Goal: Transaction & Acquisition: Purchase product/service

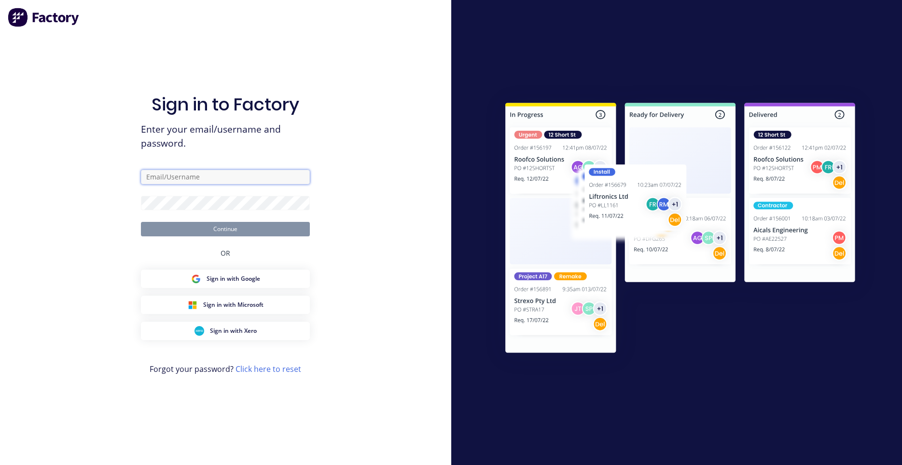
click at [185, 171] on input "text" at bounding box center [225, 177] width 169 height 14
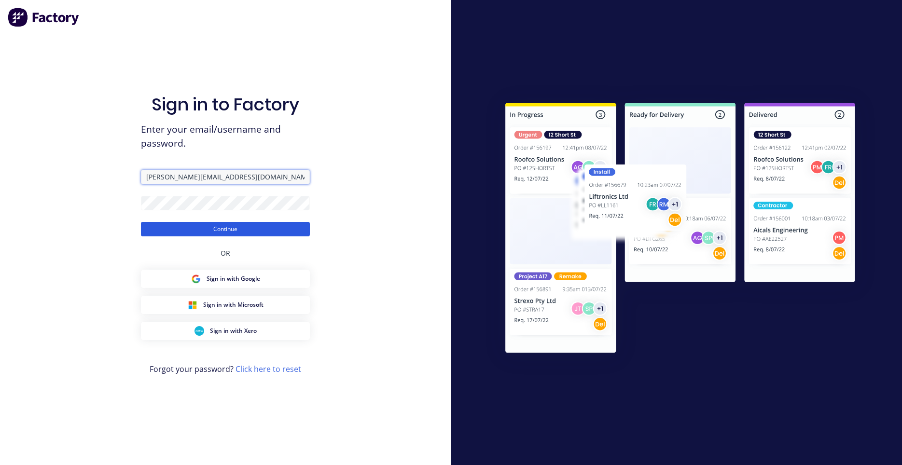
type input "[PERSON_NAME][EMAIL_ADDRESS][DOMAIN_NAME]"
click at [187, 233] on button "Continue" at bounding box center [225, 229] width 169 height 14
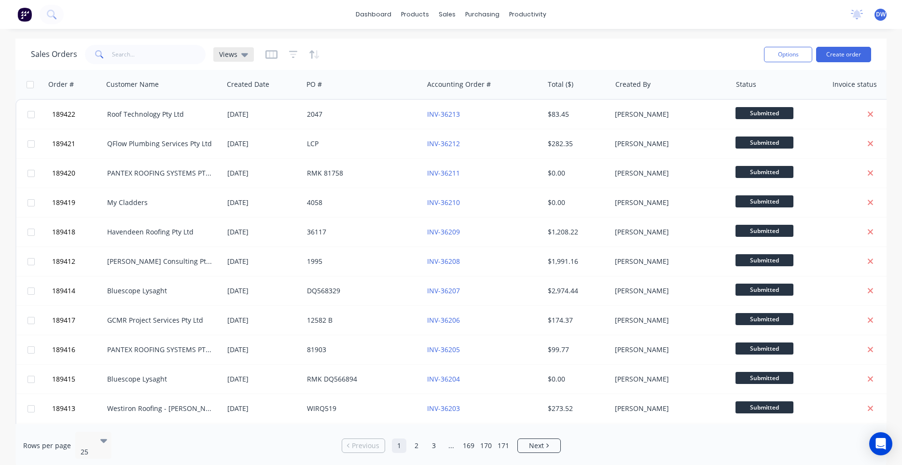
click at [218, 52] on div "Views" at bounding box center [233, 54] width 41 height 14
click at [240, 155] on button "New Hires" at bounding box center [271, 156] width 110 height 11
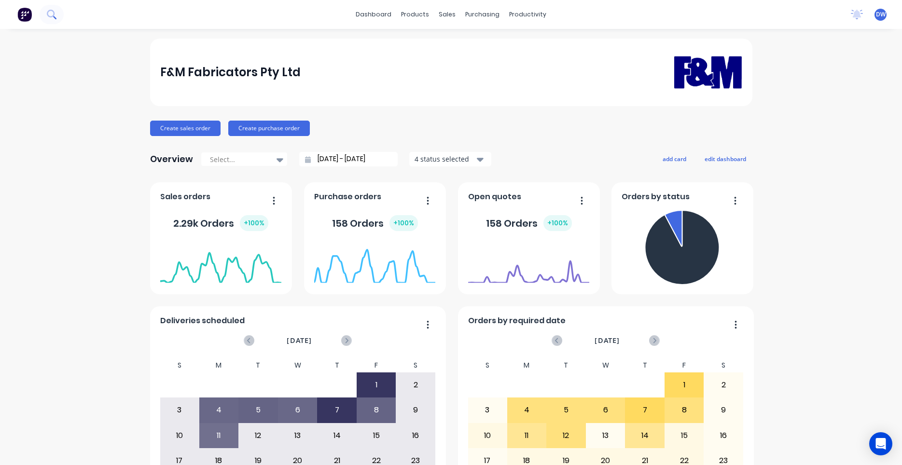
click at [49, 13] on icon at bounding box center [51, 14] width 9 height 9
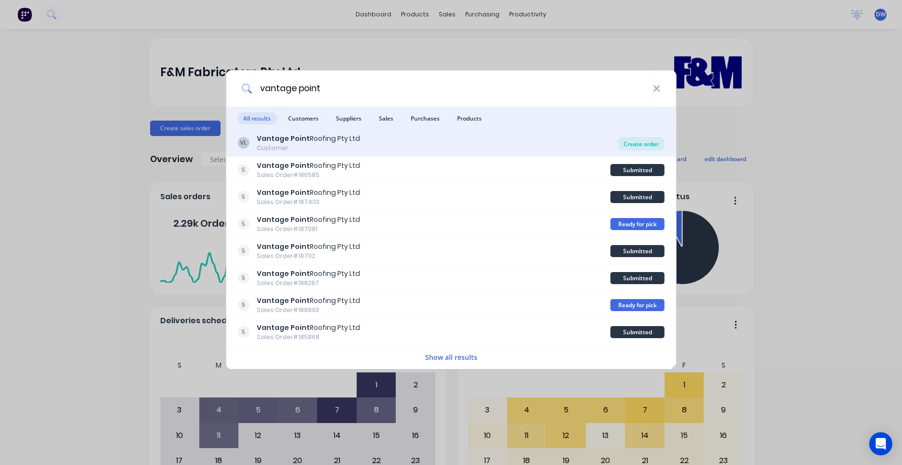
type input "vantage point"
click at [636, 146] on div "Create order" at bounding box center [641, 144] width 47 height 14
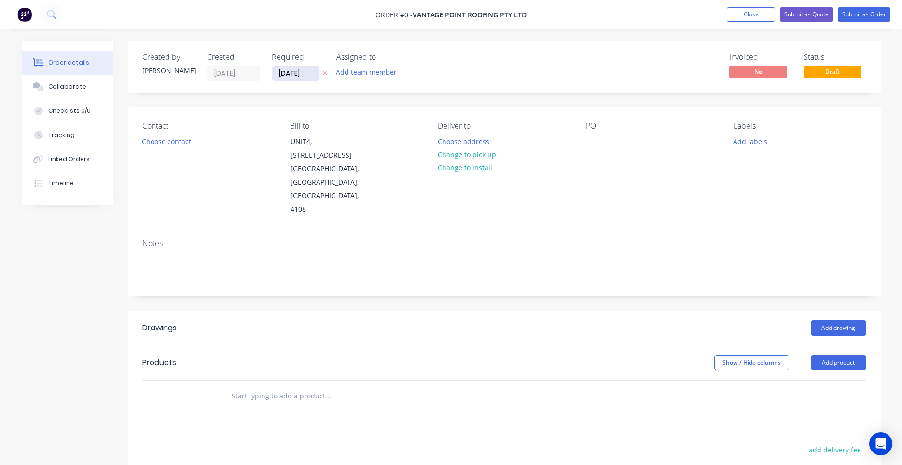
click at [285, 72] on input "11/08/25" at bounding box center [295, 73] width 47 height 14
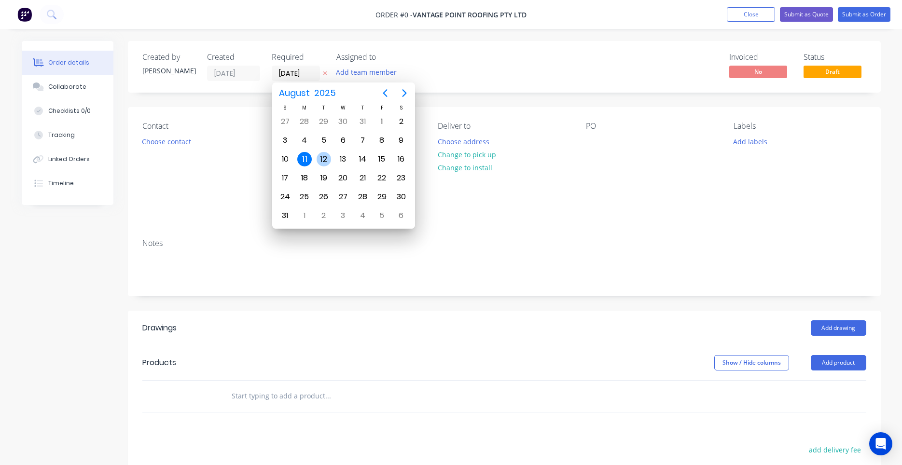
click at [327, 160] on div "12" at bounding box center [324, 159] width 14 height 14
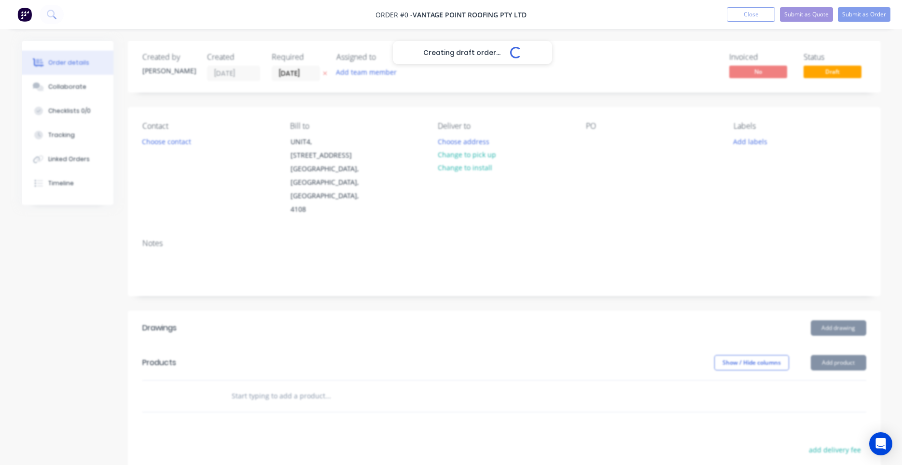
type input "[DATE]"
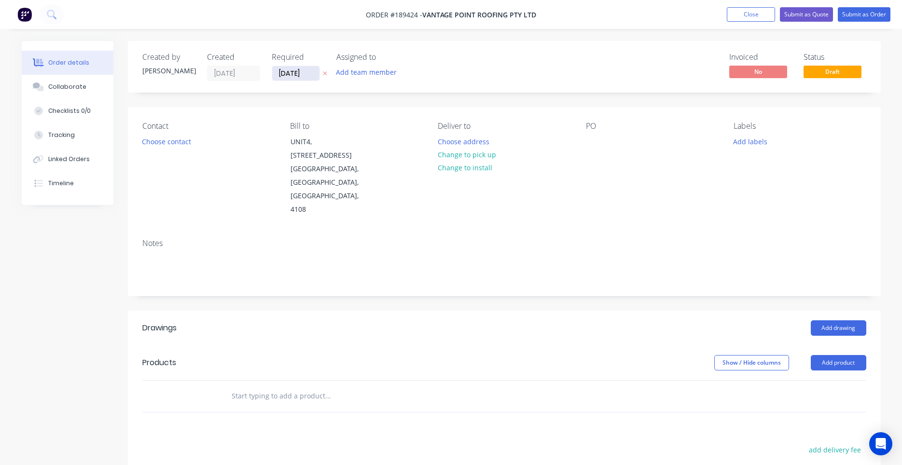
click at [303, 72] on input "[DATE]" at bounding box center [295, 73] width 47 height 14
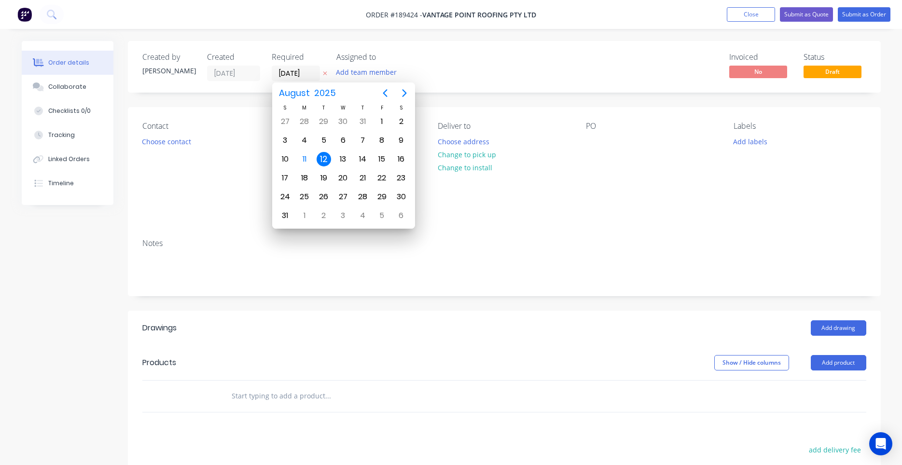
click at [323, 162] on div "12" at bounding box center [324, 159] width 14 height 14
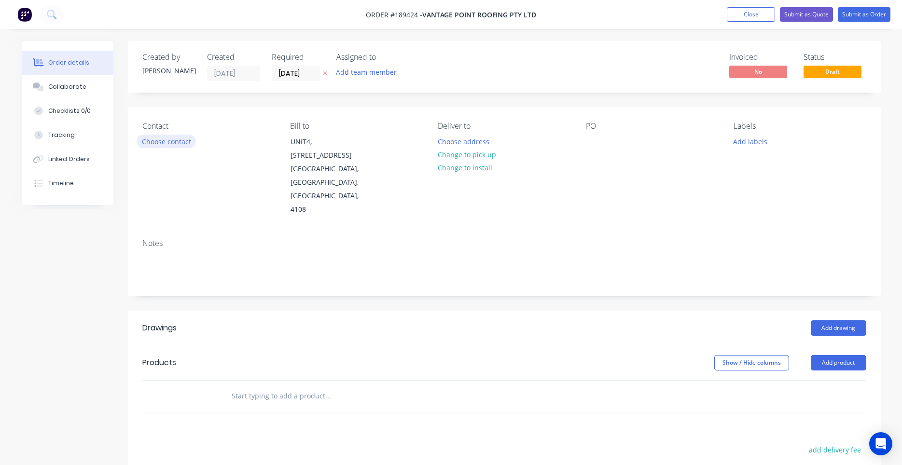
click at [179, 142] on button "Choose contact" at bounding box center [166, 141] width 59 height 13
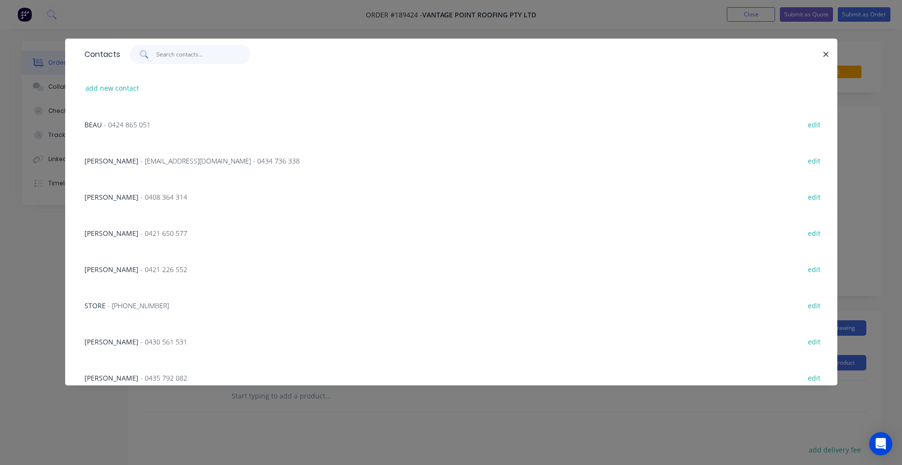
click at [176, 56] on input "text" at bounding box center [203, 54] width 94 height 19
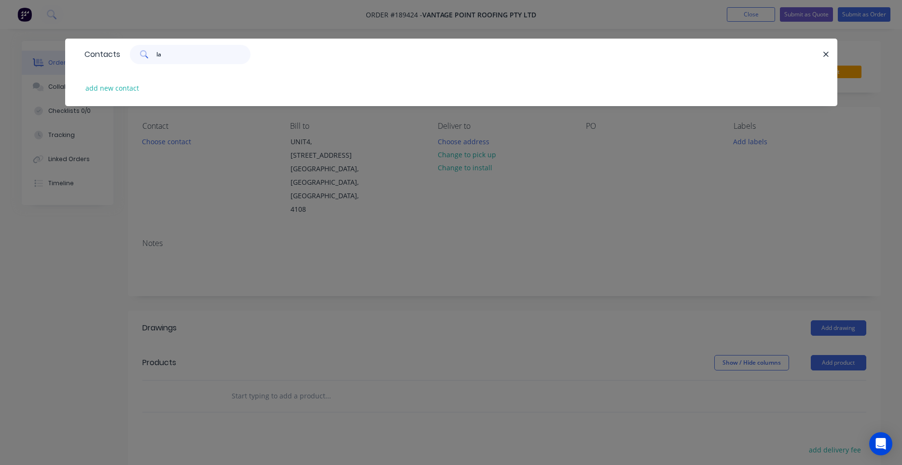
type input "l"
type input "b"
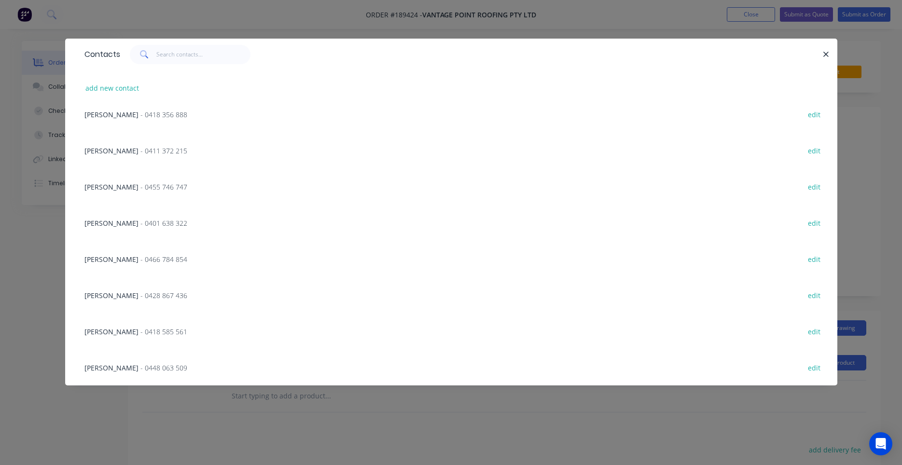
scroll to position [879, 0]
click at [111, 86] on button "add new contact" at bounding box center [113, 88] width 64 height 13
select select "AU"
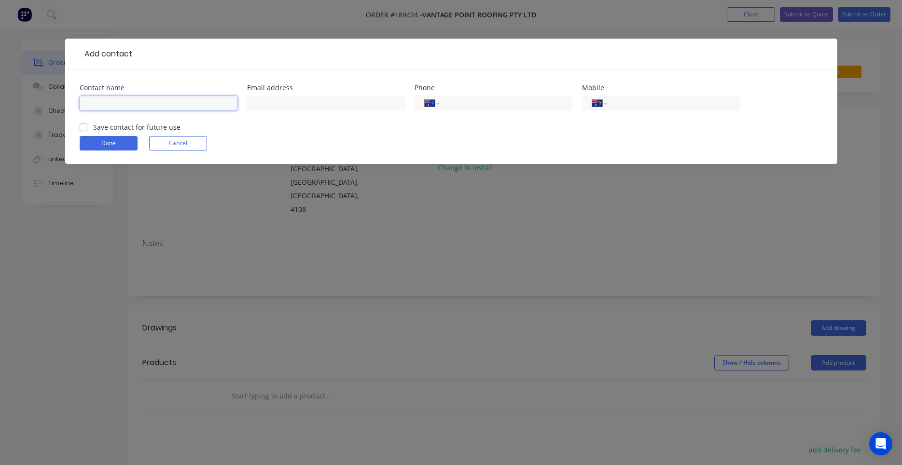
click at [159, 102] on input "text" at bounding box center [159, 103] width 158 height 14
type input "Lauren Bahr"
type input "(07) 3319 1041"
click at [103, 128] on label "Save contact for future use" at bounding box center [136, 127] width 87 height 10
click at [87, 128] on input "Save contact for future use" at bounding box center [84, 126] width 8 height 9
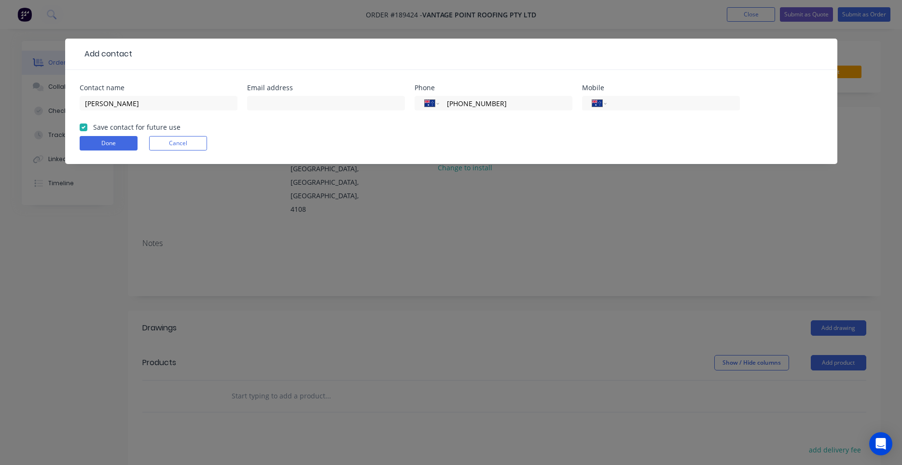
checkbox input "true"
click at [103, 142] on button "Done" at bounding box center [109, 143] width 58 height 14
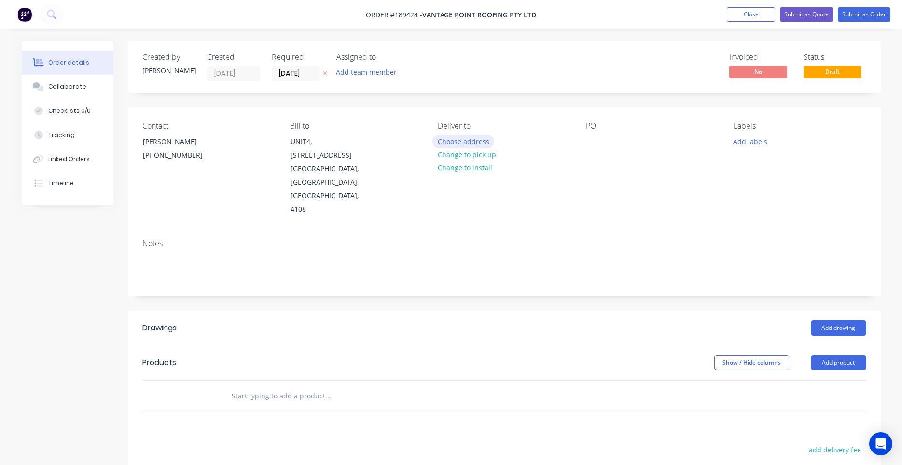
click at [444, 142] on button "Choose address" at bounding box center [463, 141] width 62 height 13
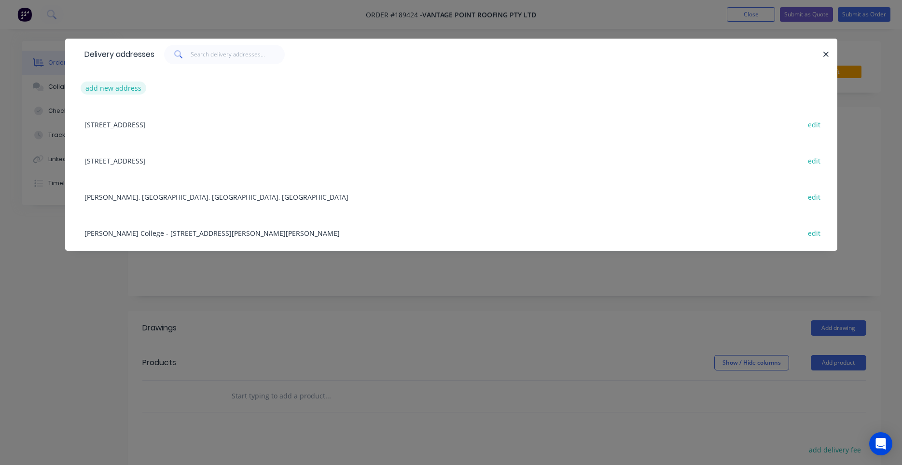
click at [115, 93] on button "add new address" at bounding box center [114, 88] width 66 height 13
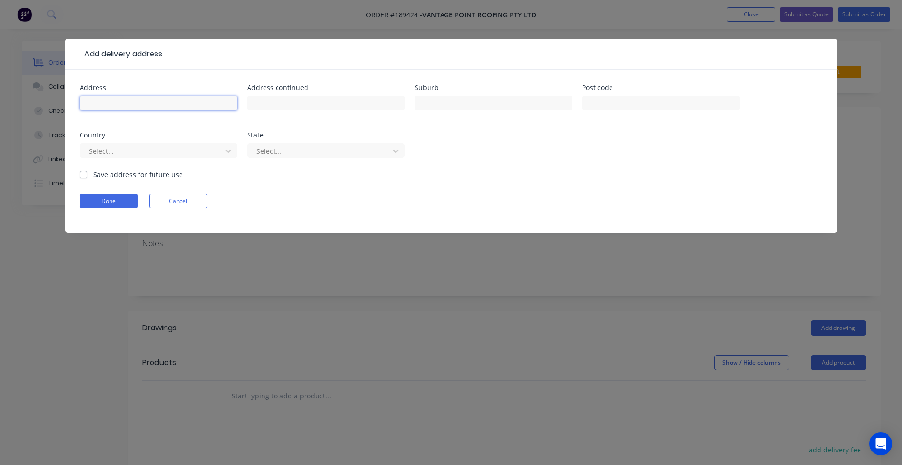
click at [208, 110] on input "text" at bounding box center [159, 103] width 158 height 14
type input "1517 ANZAC AV"
type input "KALLANGUR"
type input "a"
type input "q"
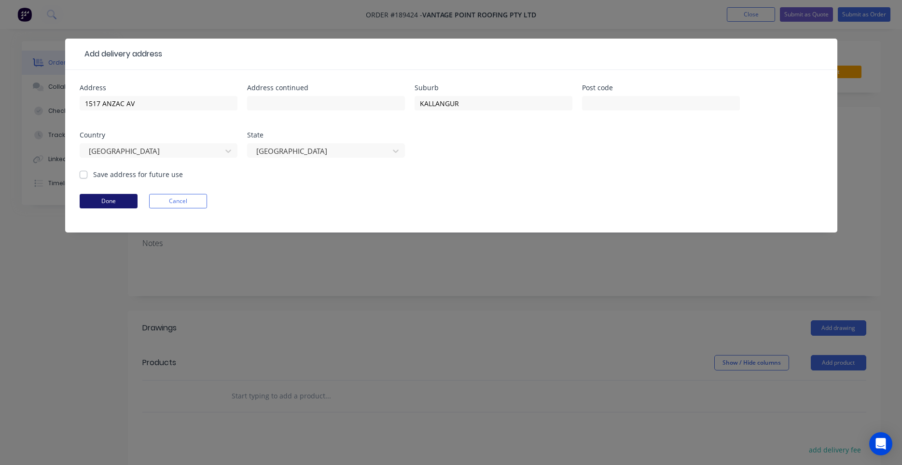
click at [121, 200] on button "Done" at bounding box center [109, 201] width 58 height 14
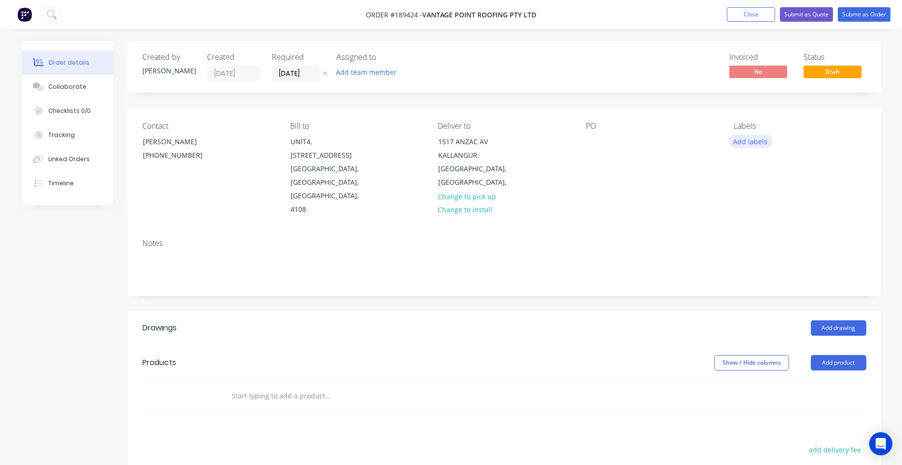
click at [735, 141] on button "Add labels" at bounding box center [750, 141] width 44 height 13
click at [773, 172] on input "text" at bounding box center [813, 169] width 101 height 19
type input "7"
click at [749, 226] on div at bounding box center [750, 227] width 19 height 19
click at [668, 239] on div "Notes" at bounding box center [504, 243] width 724 height 9
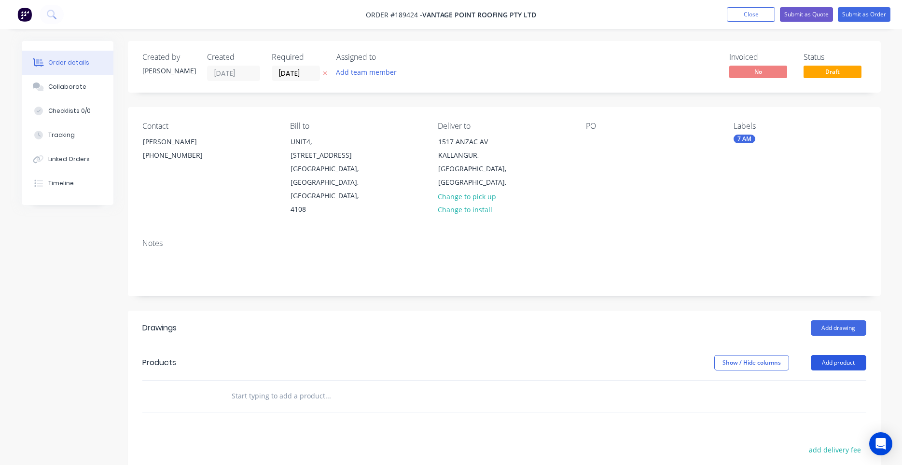
click at [830, 355] on button "Add product" at bounding box center [838, 362] width 55 height 15
click at [308, 386] on input "text" at bounding box center [327, 395] width 193 height 19
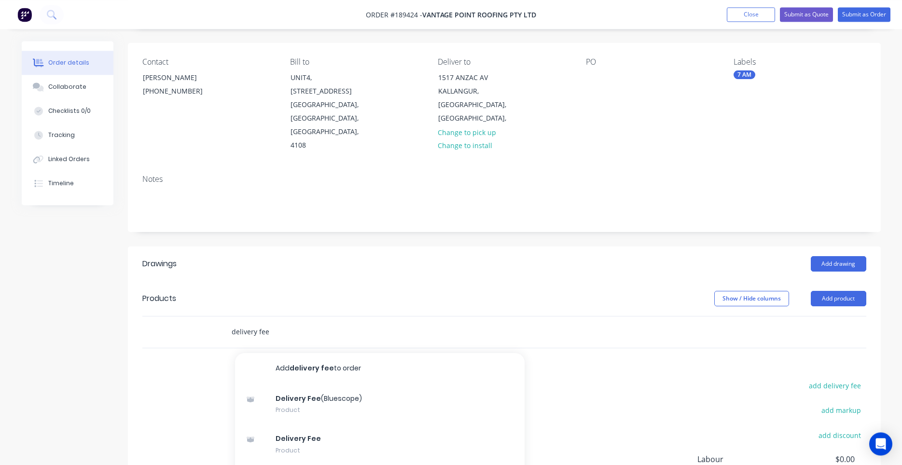
scroll to position [82, 0]
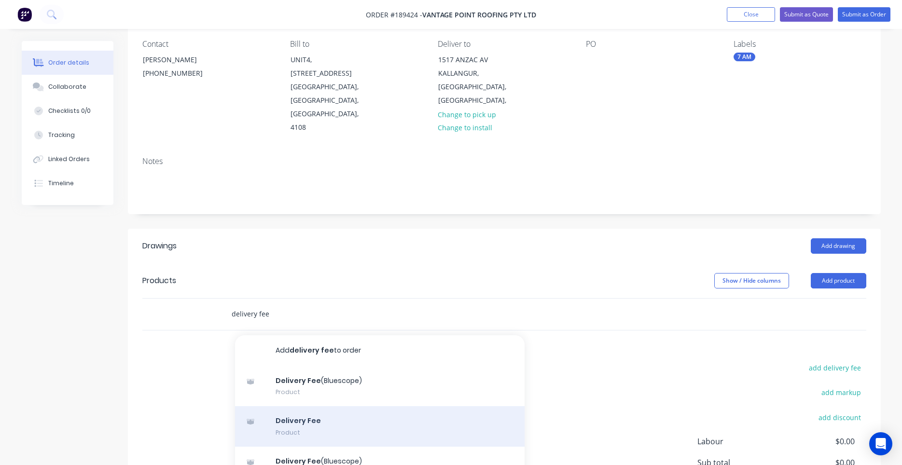
type input "delivery fee"
click at [281, 406] on div "Delivery Fee Product" at bounding box center [380, 426] width 290 height 41
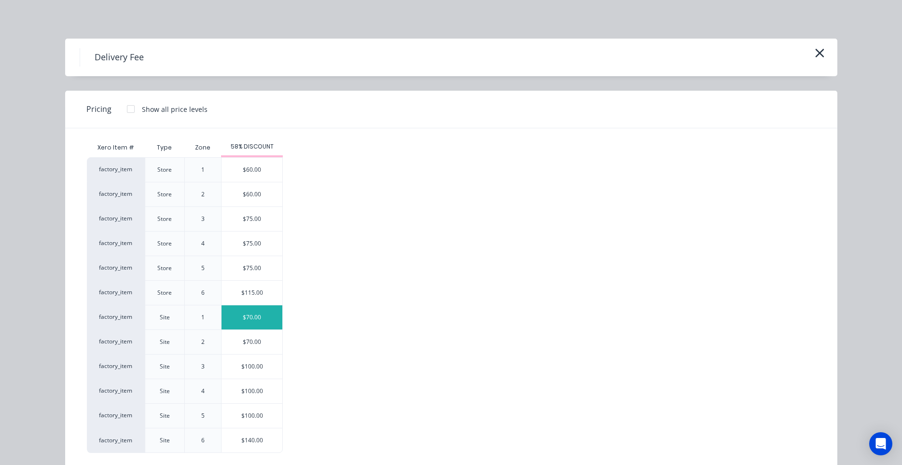
click at [258, 324] on div "$70.00" at bounding box center [251, 317] width 61 height 24
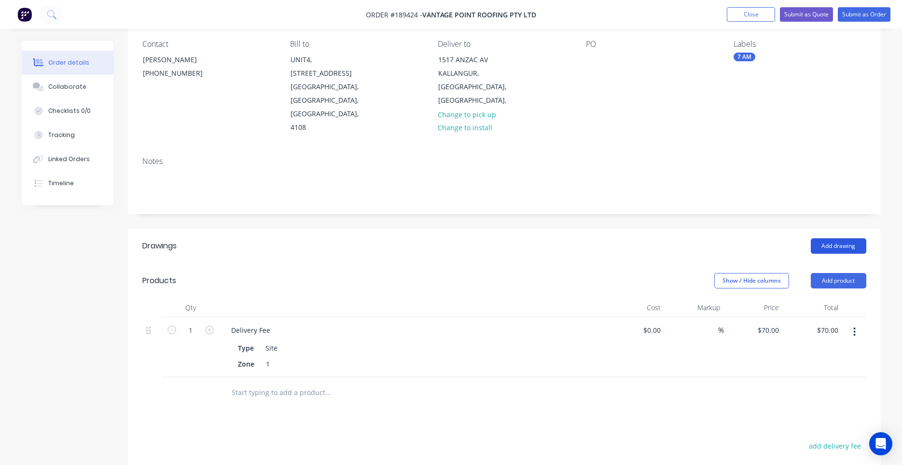
click at [821, 238] on button "Add drawing" at bounding box center [838, 245] width 55 height 15
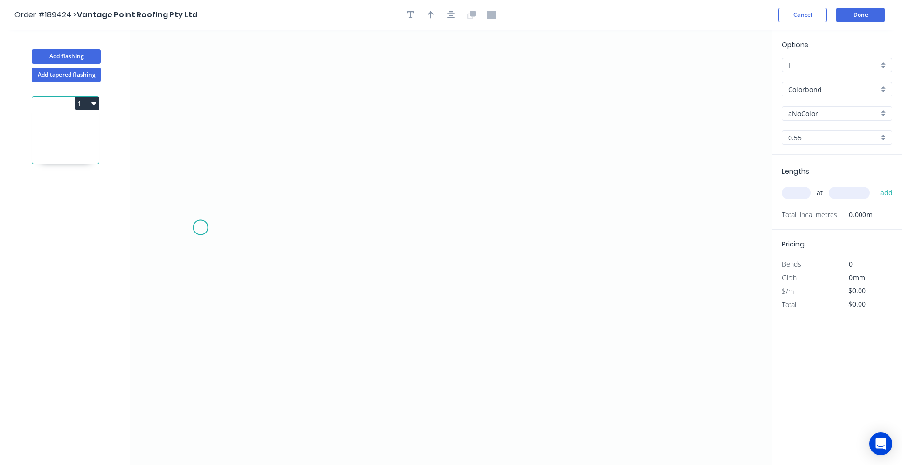
click at [200, 228] on icon "0" at bounding box center [450, 247] width 641 height 435
click at [217, 186] on icon "0" at bounding box center [450, 247] width 641 height 435
click at [497, 120] on icon "0 ?" at bounding box center [450, 247] width 641 height 435
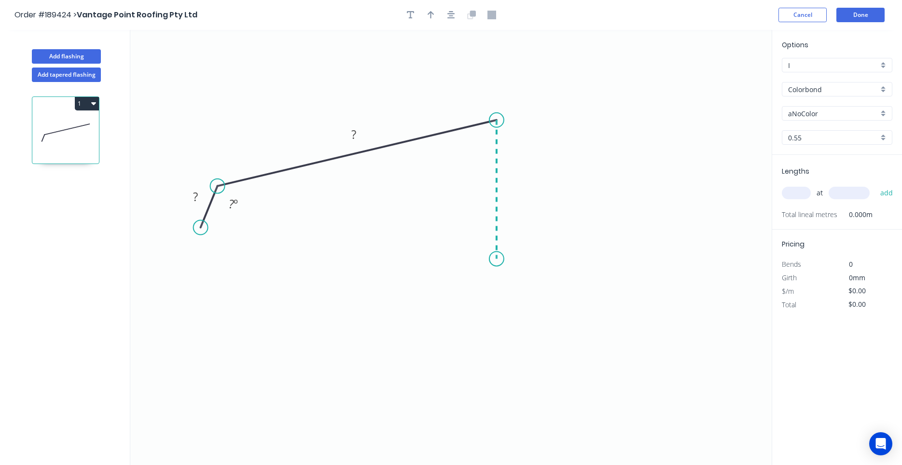
click at [500, 259] on icon "0 ? ? ? º" at bounding box center [450, 247] width 641 height 435
click at [522, 278] on icon "0 ? ? ? ? º ? º" at bounding box center [450, 247] width 641 height 435
click at [491, 307] on icon "0 ? ? ? ? ? º ? º ? º" at bounding box center [450, 247] width 641 height 435
click at [491, 307] on circle at bounding box center [491, 308] width 14 height 14
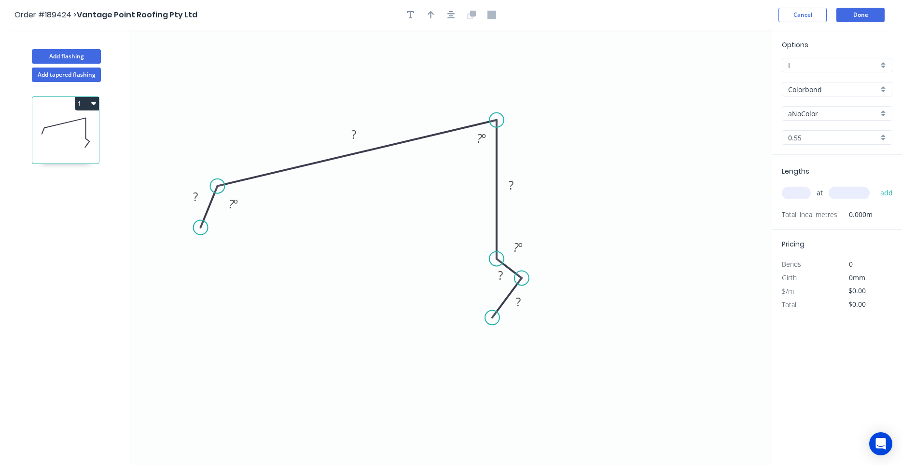
drag, startPoint x: 490, startPoint y: 309, endPoint x: 492, endPoint y: 318, distance: 8.9
click at [492, 318] on circle at bounding box center [492, 317] width 14 height 14
drag, startPoint x: 203, startPoint y: 226, endPoint x: 194, endPoint y: 223, distance: 9.6
click at [194, 223] on circle at bounding box center [194, 223] width 14 height 14
click at [230, 215] on div "Show angle" at bounding box center [264, 219] width 97 height 20
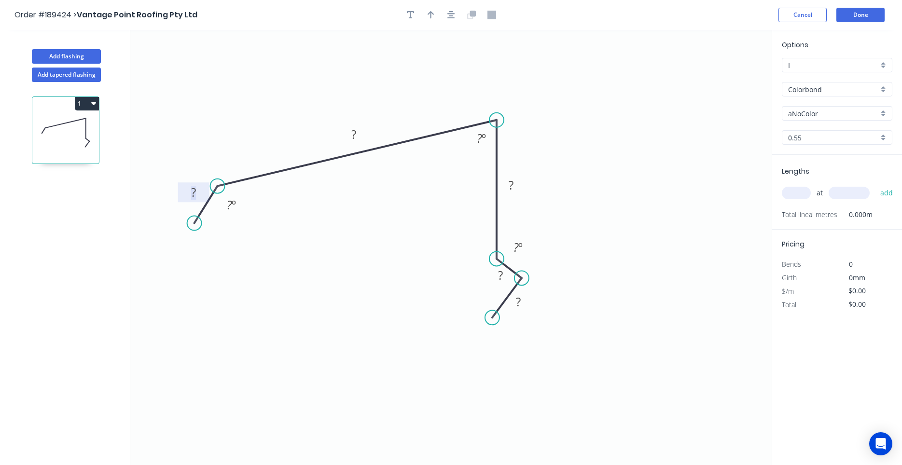
click at [200, 193] on rect at bounding box center [193, 193] width 19 height 14
click at [523, 282] on circle at bounding box center [522, 287] width 14 height 14
type input "$21.03"
drag, startPoint x: 498, startPoint y: 261, endPoint x: 494, endPoint y: 257, distance: 5.8
click at [494, 257] on circle at bounding box center [496, 261] width 14 height 14
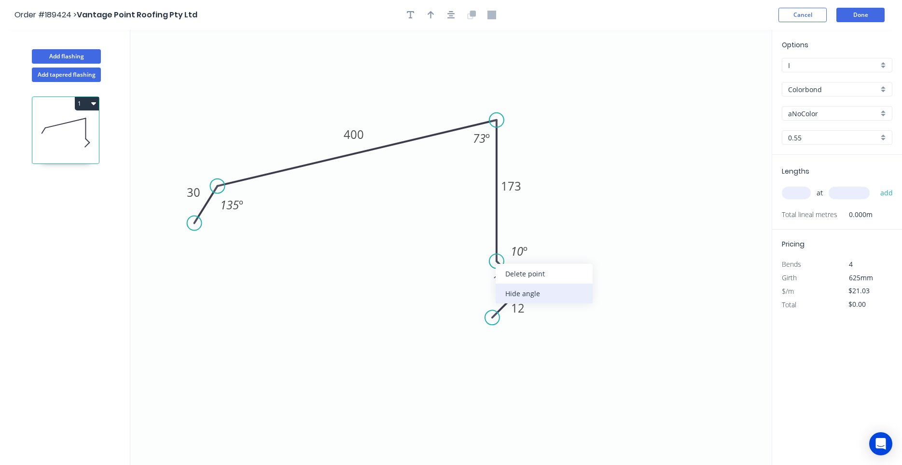
click at [506, 288] on div "Hide angle" at bounding box center [544, 294] width 97 height 20
click at [812, 119] on div "aNoColor" at bounding box center [837, 113] width 110 height 14
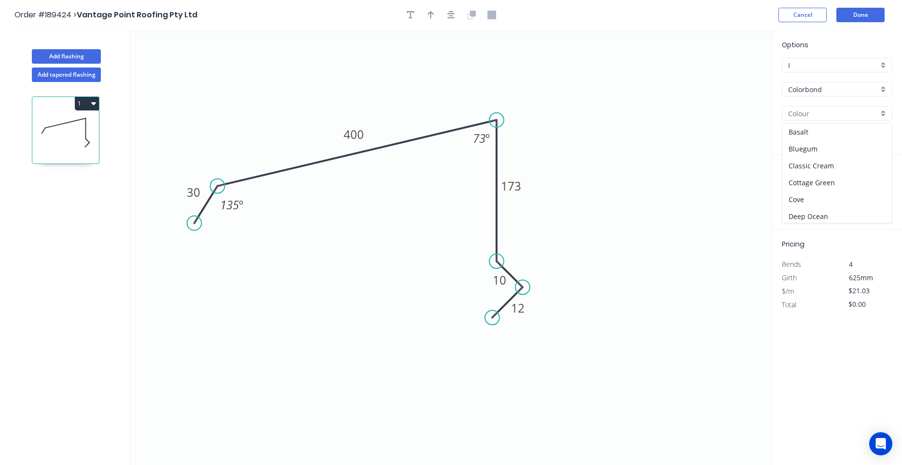
click at [812, 115] on input "text" at bounding box center [833, 114] width 90 height 10
click at [819, 136] on div "Southerly" at bounding box center [837, 132] width 110 height 17
type input "Southerly"
click at [797, 200] on div "at add" at bounding box center [838, 193] width 112 height 16
click at [797, 187] on div "at add" at bounding box center [838, 193] width 112 height 16
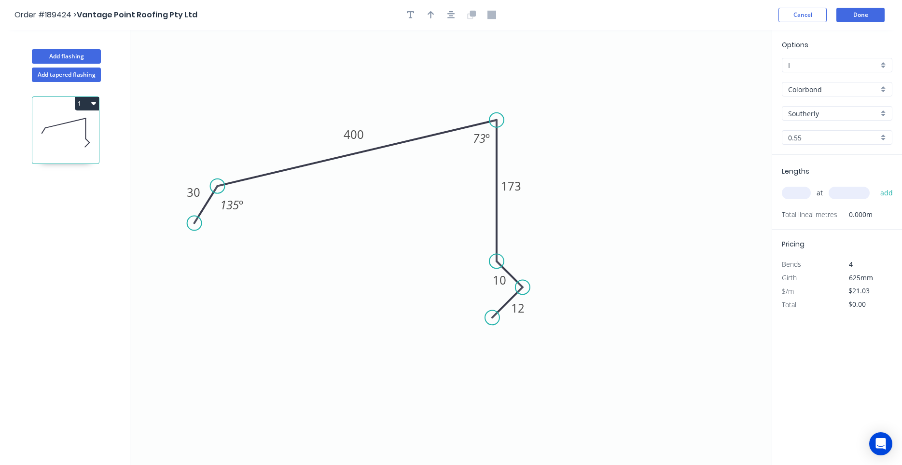
click at [796, 198] on input "text" at bounding box center [796, 193] width 29 height 13
type input "2"
type input "3500"
click at [875, 185] on button "add" at bounding box center [886, 193] width 23 height 16
type input "$147.21"
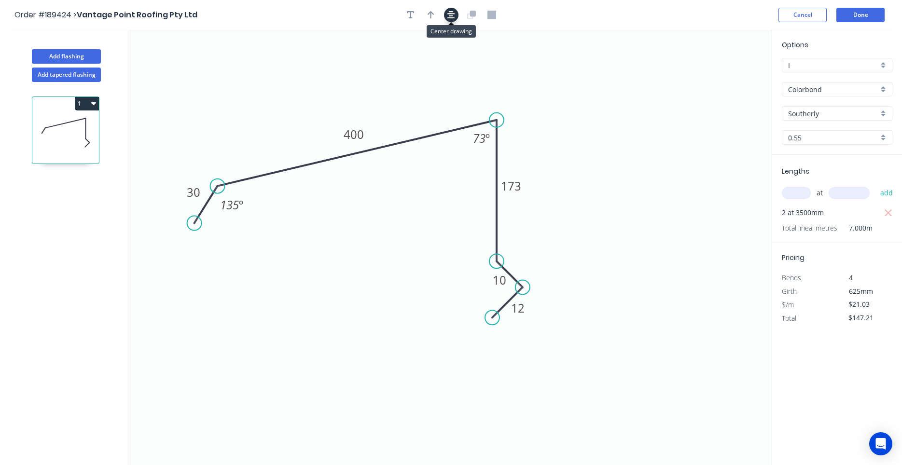
click at [449, 19] on icon "button" at bounding box center [451, 15] width 8 height 9
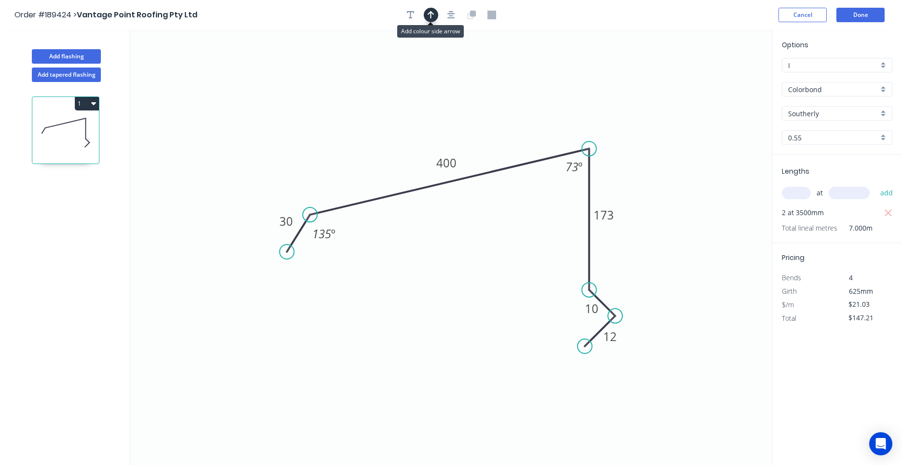
click at [433, 19] on button "button" at bounding box center [431, 15] width 14 height 14
click at [731, 81] on icon "0 30 400 173 10 12 135 º 73 º" at bounding box center [450, 247] width 641 height 435
click at [721, 76] on icon at bounding box center [722, 67] width 9 height 31
drag, startPoint x: 724, startPoint y: 77, endPoint x: 488, endPoint y: 123, distance: 240.8
click at [488, 123] on icon at bounding box center [481, 115] width 28 height 28
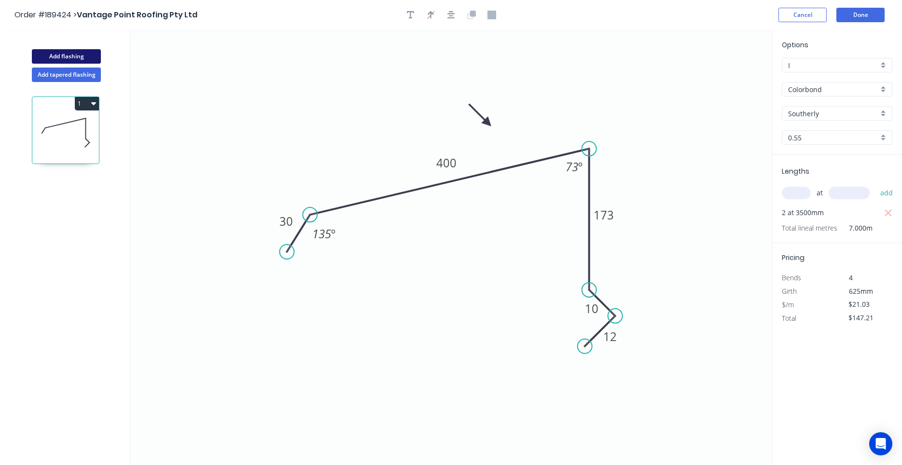
click at [74, 59] on button "Add flashing" at bounding box center [66, 56] width 69 height 14
type input "$0.00"
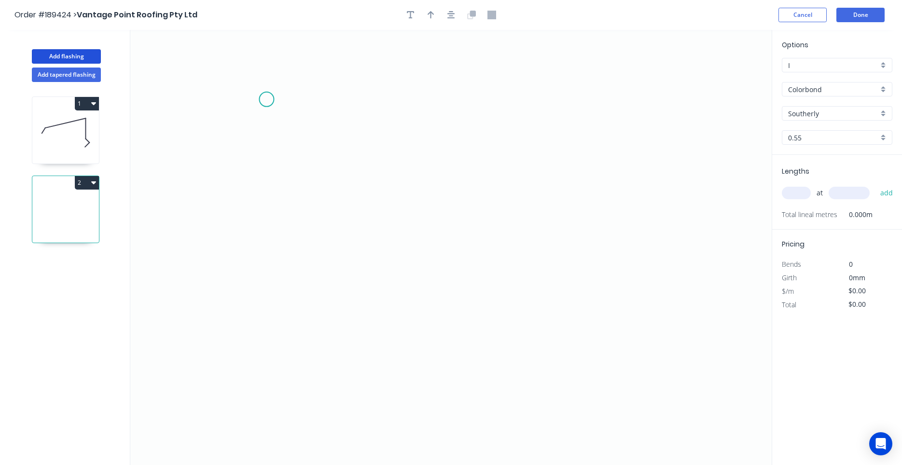
click at [266, 99] on icon "0" at bounding box center [450, 247] width 641 height 435
click at [276, 276] on icon "0" at bounding box center [450, 247] width 641 height 435
click at [267, 276] on circle at bounding box center [266, 275] width 14 height 14
drag, startPoint x: 267, startPoint y: 276, endPoint x: 266, endPoint y: 322, distance: 46.8
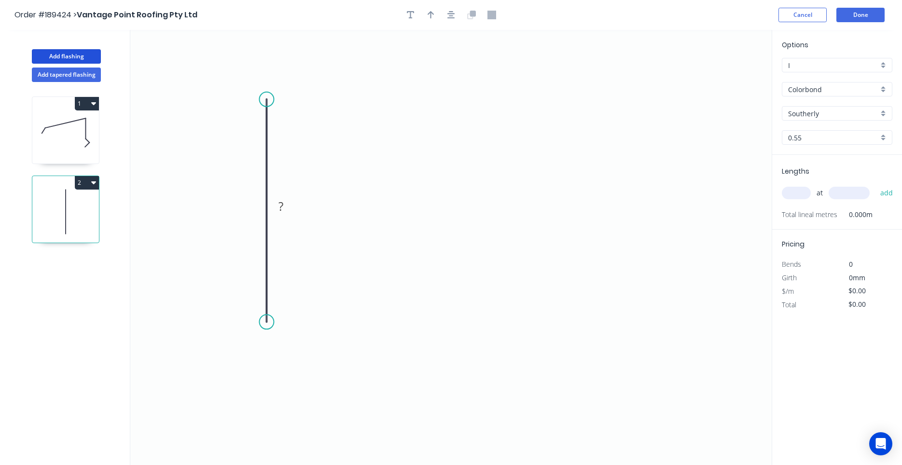
click at [266, 322] on circle at bounding box center [266, 322] width 14 height 14
click at [451, 325] on icon "0 ?" at bounding box center [450, 247] width 641 height 435
click at [471, 354] on icon "0 ? ?" at bounding box center [450, 247] width 641 height 435
click at [471, 356] on circle at bounding box center [471, 353] width 14 height 14
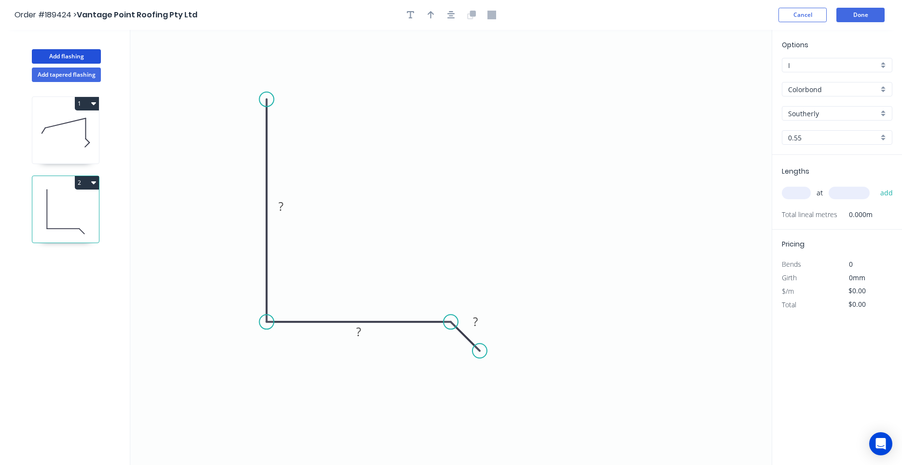
drag, startPoint x: 471, startPoint y: 357, endPoint x: 480, endPoint y: 353, distance: 9.1
click at [480, 353] on circle at bounding box center [479, 351] width 14 height 14
click at [457, 350] on div "Show angle" at bounding box center [496, 356] width 97 height 20
click at [473, 319] on tspan "?" at bounding box center [475, 322] width 5 height 16
type input "$27.27"
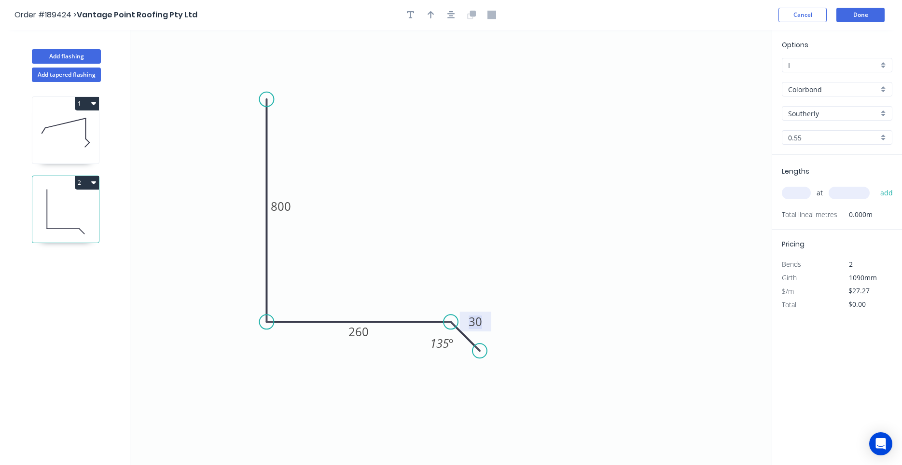
click at [799, 192] on input "text" at bounding box center [796, 193] width 29 height 13
type input "1"
type input "4000"
click at [875, 185] on button "add" at bounding box center [886, 193] width 23 height 16
type input "$109.08"
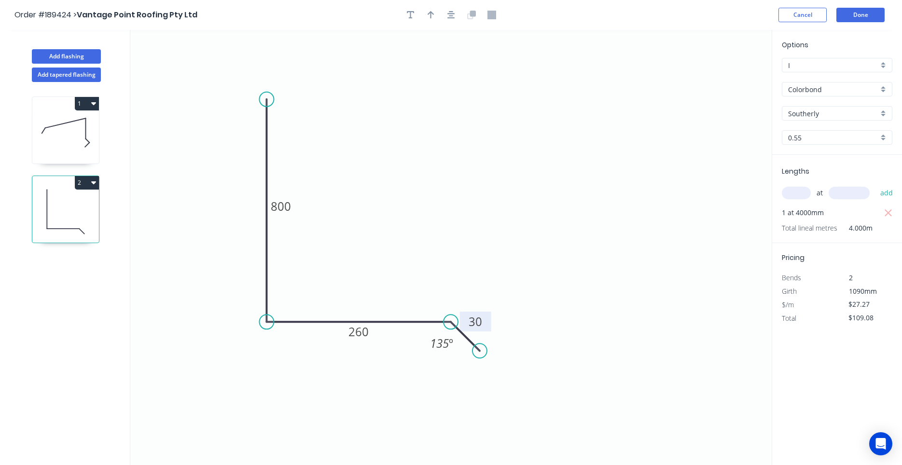
click at [95, 105] on icon "button" at bounding box center [93, 103] width 5 height 8
click at [91, 133] on button "Duplicate" at bounding box center [53, 127] width 92 height 19
type input "$21.03"
type input "$0.00"
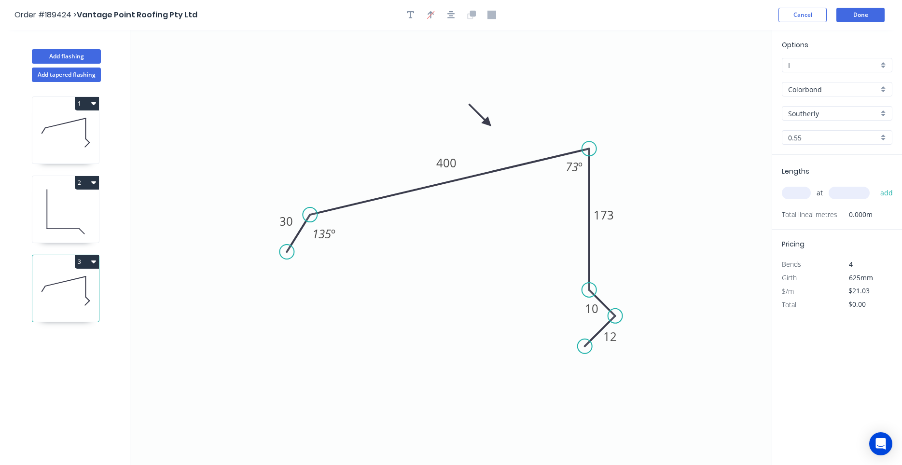
click at [453, 152] on icon "0 30 400 173 10 12 135 º 73 º" at bounding box center [450, 247] width 641 height 435
click at [445, 167] on tspan "400" at bounding box center [446, 163] width 20 height 16
click at [800, 193] on input "text" at bounding box center [796, 193] width 29 height 13
type input "1"
type input "3600"
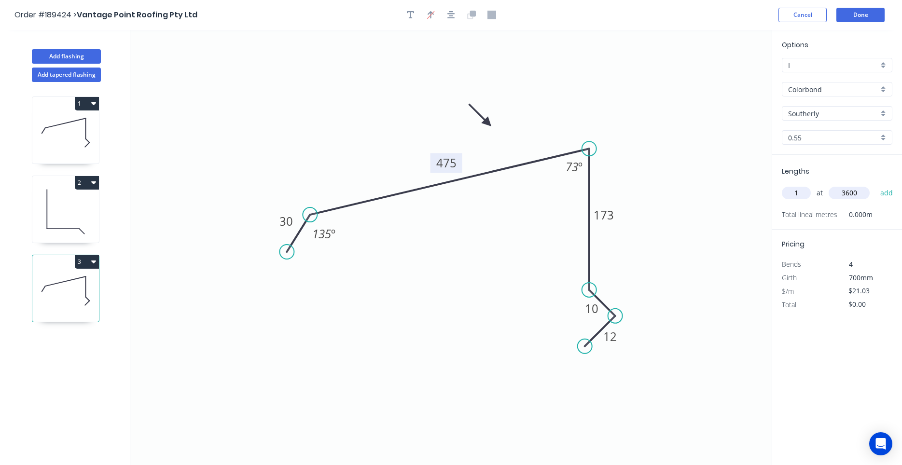
click at [875, 185] on button "add" at bounding box center [886, 193] width 23 height 16
type input "$75.71"
click at [61, 202] on icon at bounding box center [65, 212] width 67 height 62
type input "$27.27"
type input "$109.08"
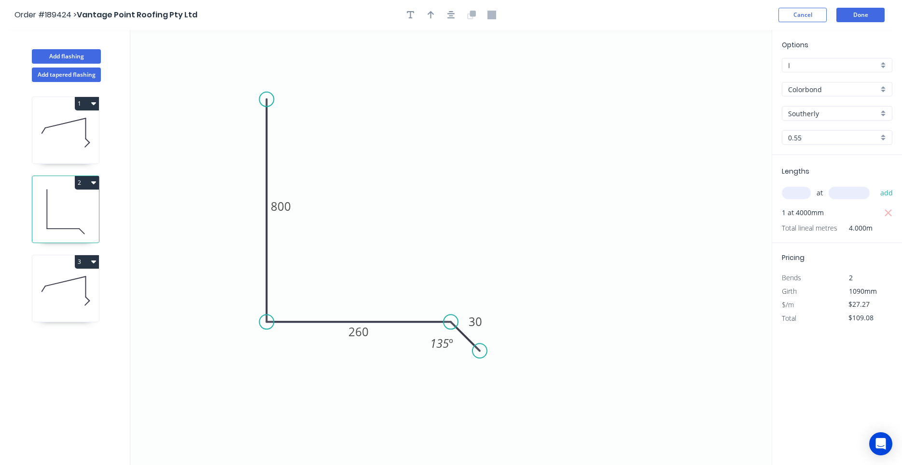
click at [59, 140] on icon at bounding box center [65, 133] width 67 height 62
type input "$21.03"
type input "$147.21"
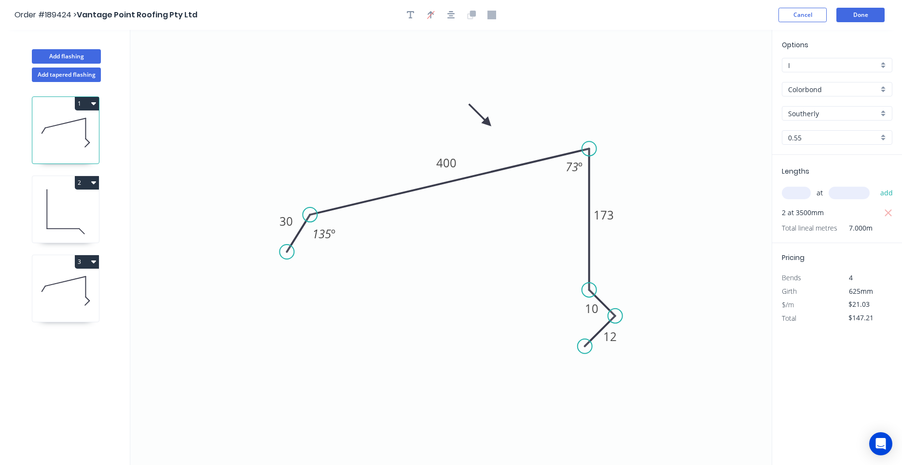
click at [56, 199] on icon at bounding box center [65, 212] width 67 height 62
type input "$27.27"
type input "$109.08"
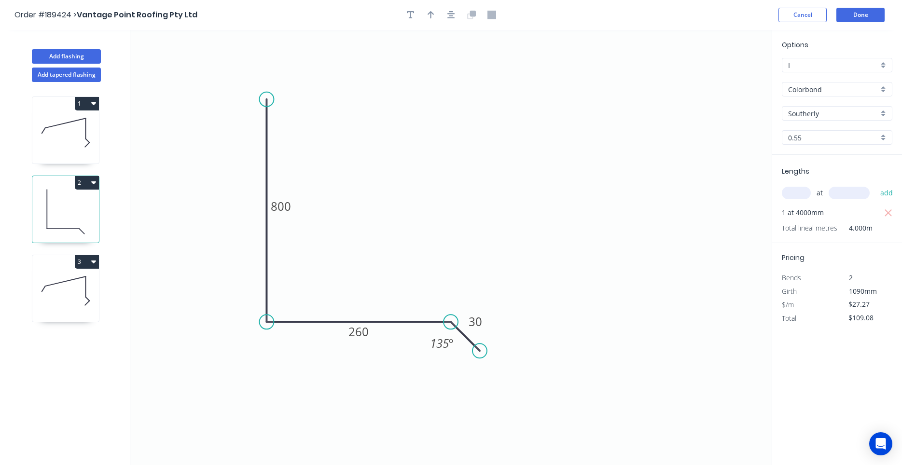
click at [60, 290] on icon at bounding box center [65, 291] width 67 height 62
type input "$21.03"
type input "$75.71"
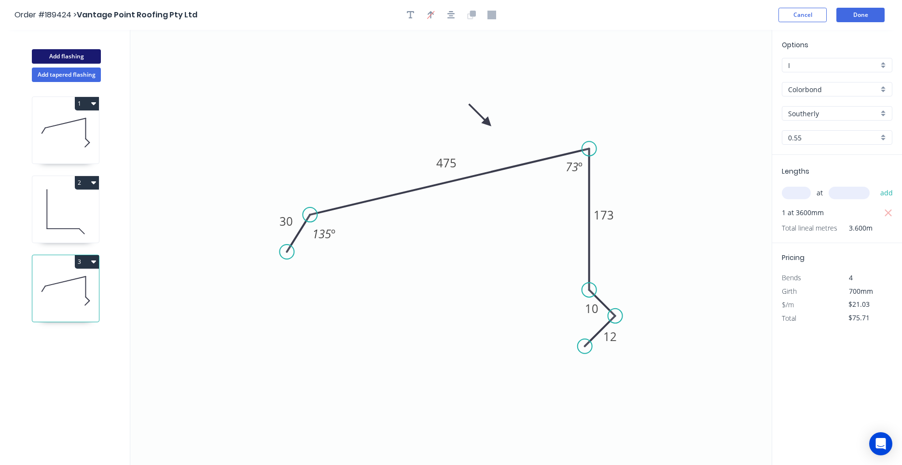
click at [79, 50] on button "Add flashing" at bounding box center [66, 56] width 69 height 14
type input "$0.00"
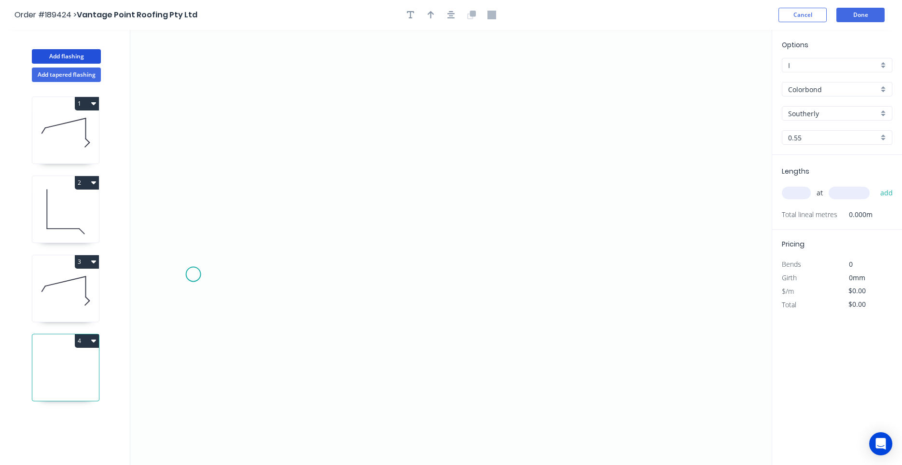
click at [193, 275] on icon "0" at bounding box center [450, 247] width 641 height 435
click at [212, 228] on icon at bounding box center [202, 251] width 19 height 46
click at [399, 169] on icon at bounding box center [306, 198] width 187 height 59
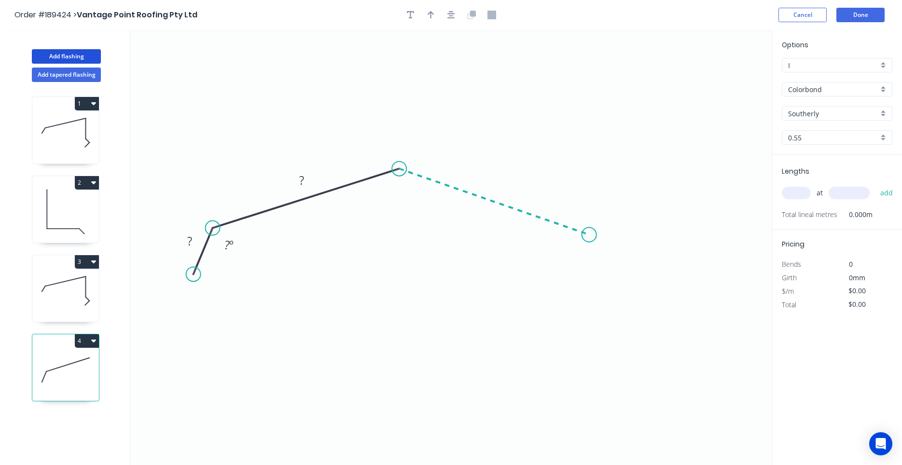
click at [589, 235] on icon "0 ? ? ? º" at bounding box center [450, 247] width 641 height 435
click at [588, 283] on icon "0 ? ? ? ? º ? º" at bounding box center [450, 247] width 641 height 435
click at [588, 285] on circle at bounding box center [589, 283] width 14 height 14
drag, startPoint x: 588, startPoint y: 238, endPoint x: 574, endPoint y: 231, distance: 15.8
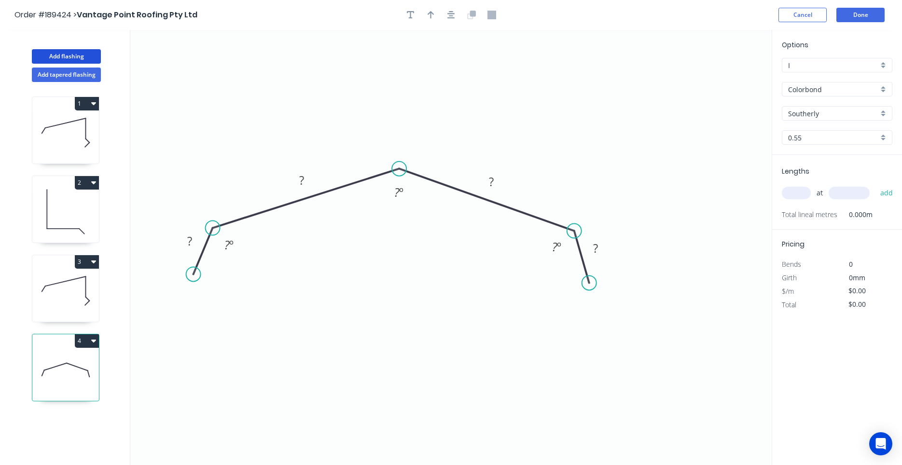
click at [574, 231] on circle at bounding box center [574, 231] width 14 height 14
click at [448, 18] on icon "button" at bounding box center [451, 15] width 8 height 8
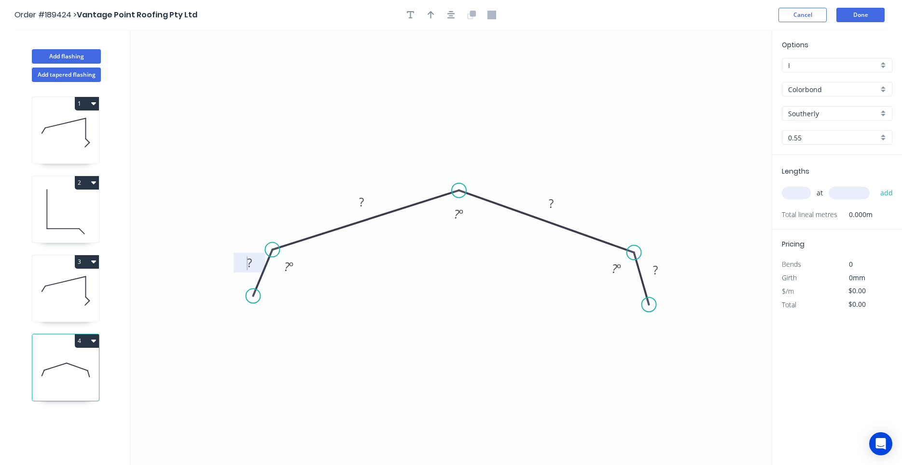
click at [241, 270] on rect at bounding box center [249, 264] width 19 height 14
click at [64, 294] on icon at bounding box center [65, 291] width 67 height 62
type input "$21.03"
type input "$75.71"
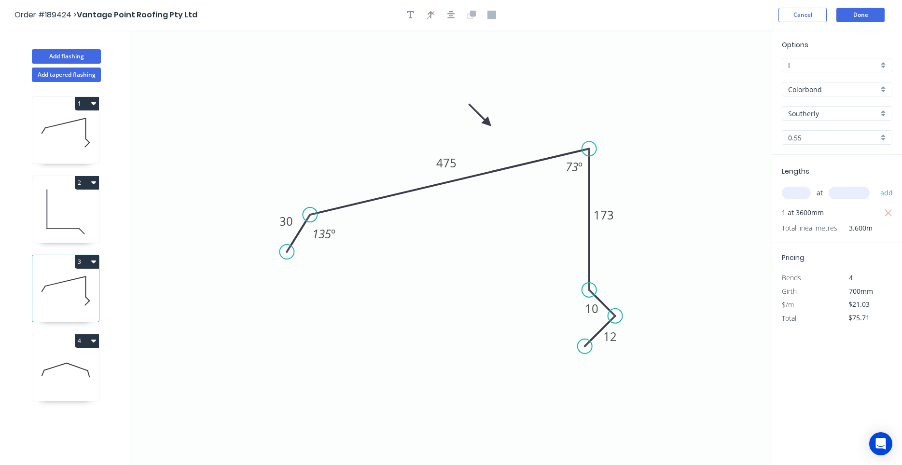
click at [46, 368] on icon at bounding box center [65, 370] width 67 height 62
type input "$0.00"
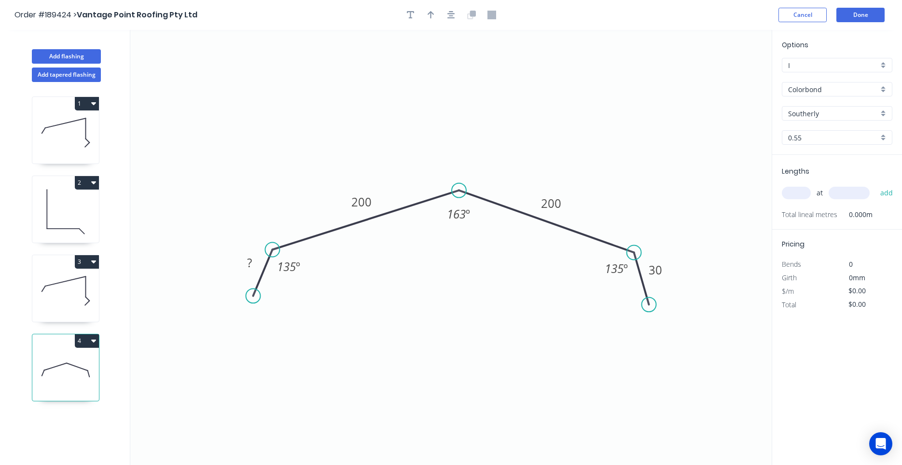
click at [54, 227] on icon at bounding box center [65, 212] width 67 height 62
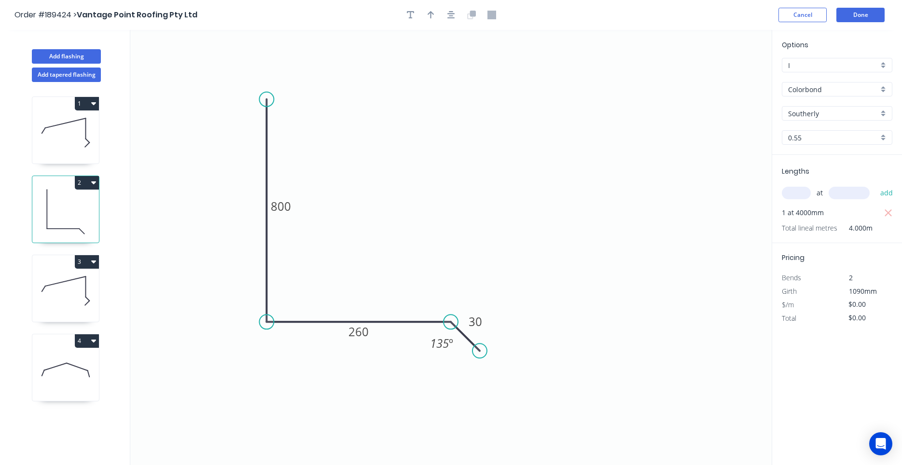
type input "$27.27"
type input "$109.08"
click at [451, 18] on icon "button" at bounding box center [451, 15] width 8 height 8
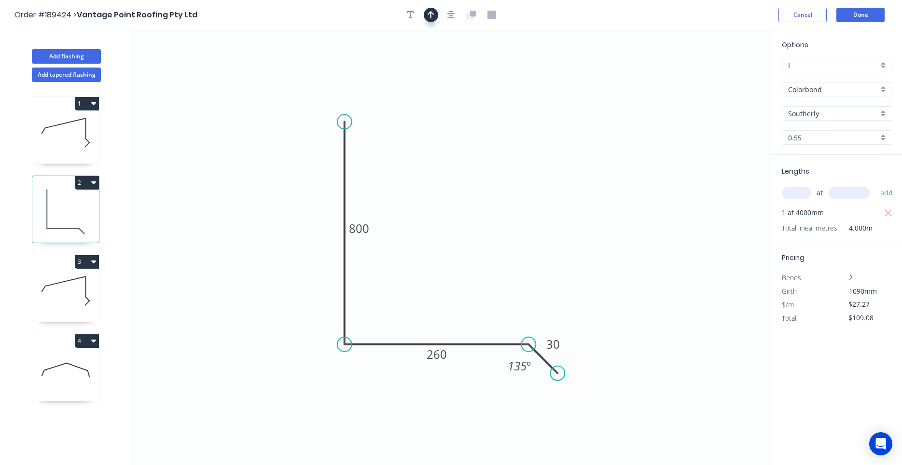
click at [430, 18] on icon "button" at bounding box center [431, 15] width 7 height 9
click at [715, 77] on icon "0 800 260 30 135 º" at bounding box center [450, 247] width 641 height 435
click at [722, 80] on icon at bounding box center [721, 68] width 9 height 31
drag, startPoint x: 722, startPoint y: 80, endPoint x: 472, endPoint y: 252, distance: 304.2
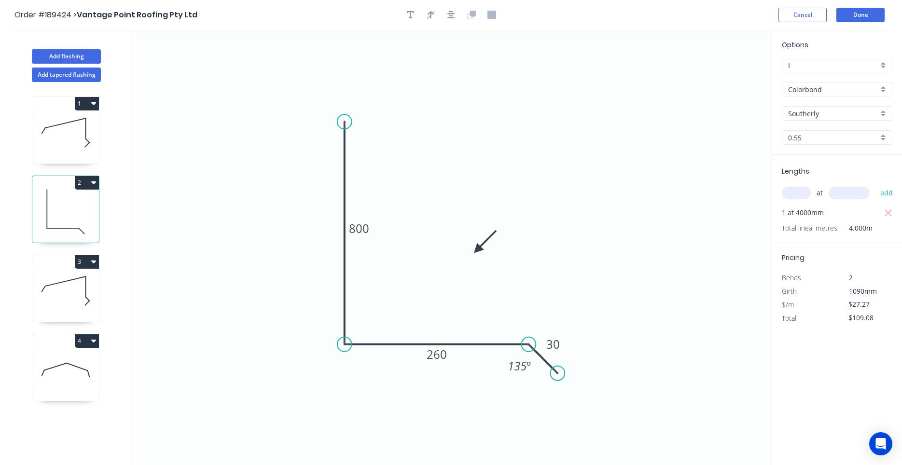
click at [472, 252] on icon at bounding box center [485, 242] width 28 height 28
click at [96, 360] on icon at bounding box center [65, 370] width 67 height 62
type input "$0.00"
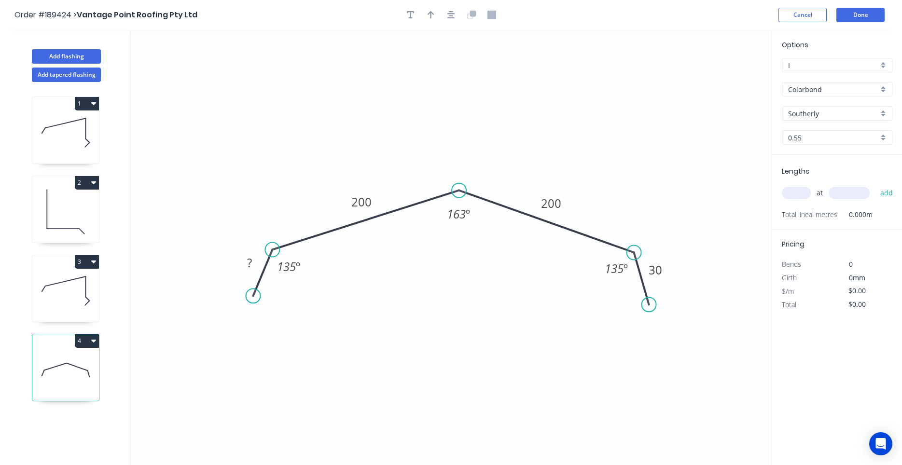
click at [67, 130] on icon at bounding box center [65, 133] width 67 height 62
type input "$21.03"
type input "$147.21"
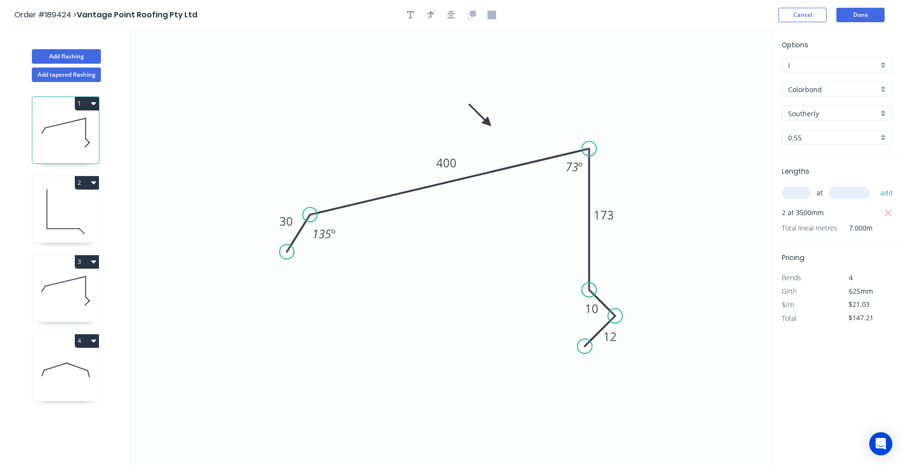
click at [72, 200] on icon at bounding box center [65, 212] width 67 height 62
type input "$27.27"
type input "$109.08"
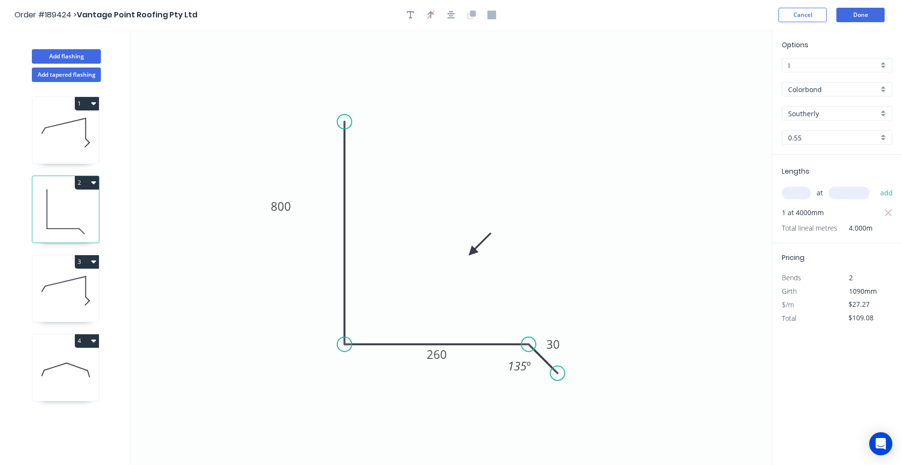
click at [64, 278] on icon at bounding box center [65, 291] width 67 height 62
type input "$21.03"
type input "$75.71"
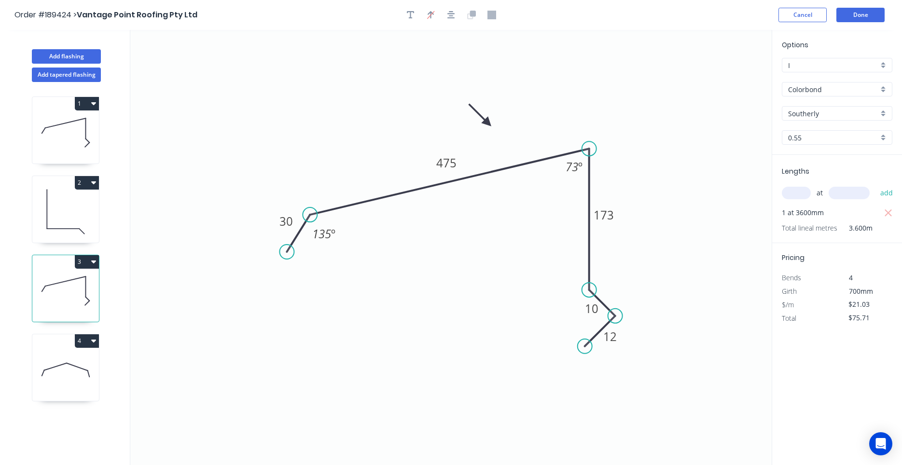
click at [54, 348] on icon at bounding box center [65, 370] width 67 height 62
type input "$0.00"
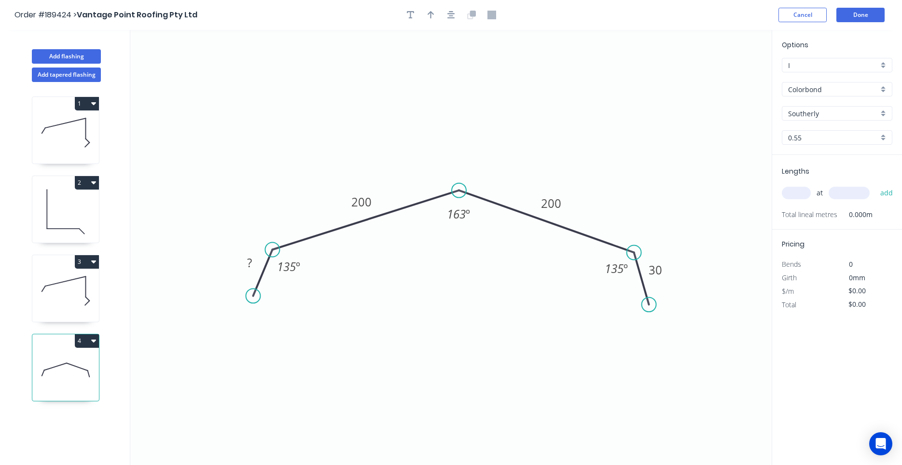
click at [459, 21] on div at bounding box center [450, 15] width 101 height 14
click at [454, 17] on icon "button" at bounding box center [451, 15] width 8 height 9
click at [427, 15] on button "button" at bounding box center [431, 15] width 14 height 14
click at [721, 77] on icon at bounding box center [722, 67] width 9 height 31
drag, startPoint x: 721, startPoint y: 77, endPoint x: 616, endPoint y: 168, distance: 139.6
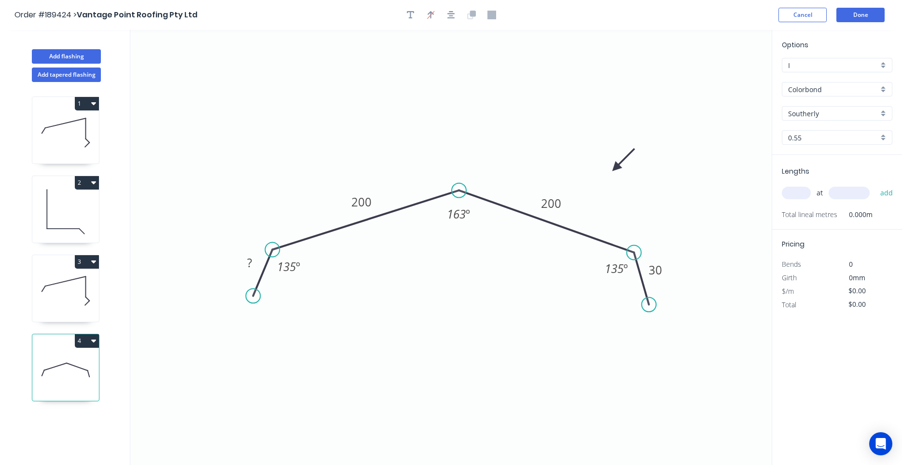
click at [616, 168] on icon at bounding box center [623, 160] width 28 height 28
click at [788, 201] on div "at add" at bounding box center [838, 193] width 112 height 16
click at [789, 200] on div "at add" at bounding box center [838, 193] width 112 height 16
click at [791, 196] on input "text" at bounding box center [796, 193] width 29 height 13
type input "1"
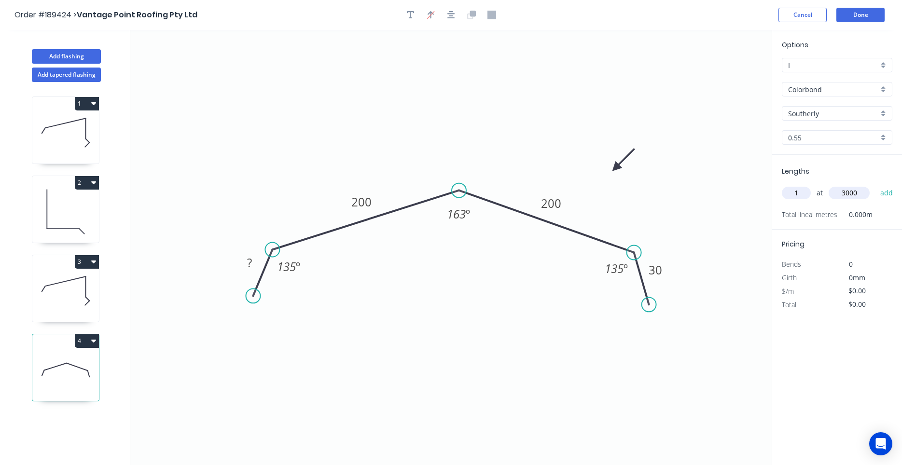
type input "3000"
click at [875, 185] on button "add" at bounding box center [886, 193] width 23 height 16
click at [840, 12] on button "Done" at bounding box center [860, 15] width 48 height 14
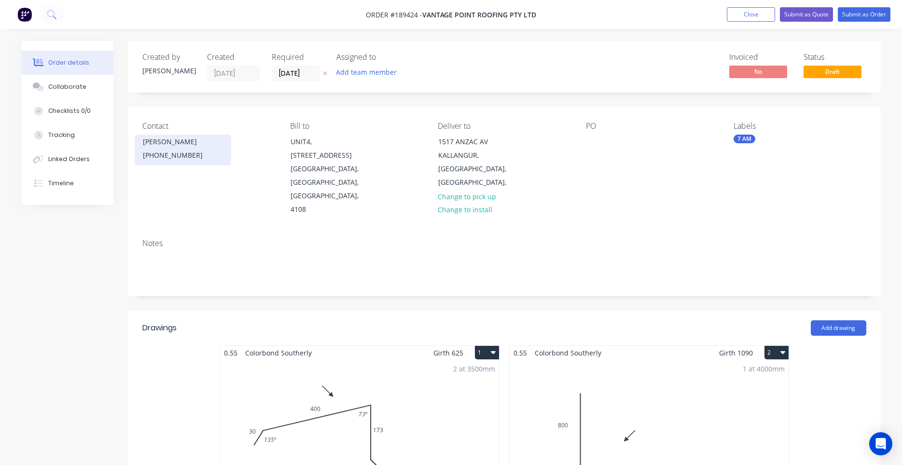
click at [200, 160] on div "(07) 3319 1041" at bounding box center [183, 156] width 80 height 14
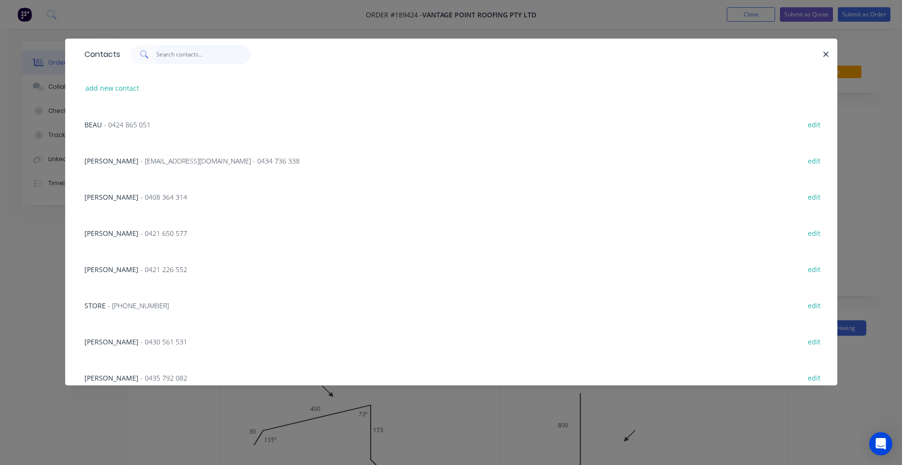
click at [197, 51] on input "text" at bounding box center [203, 54] width 94 height 19
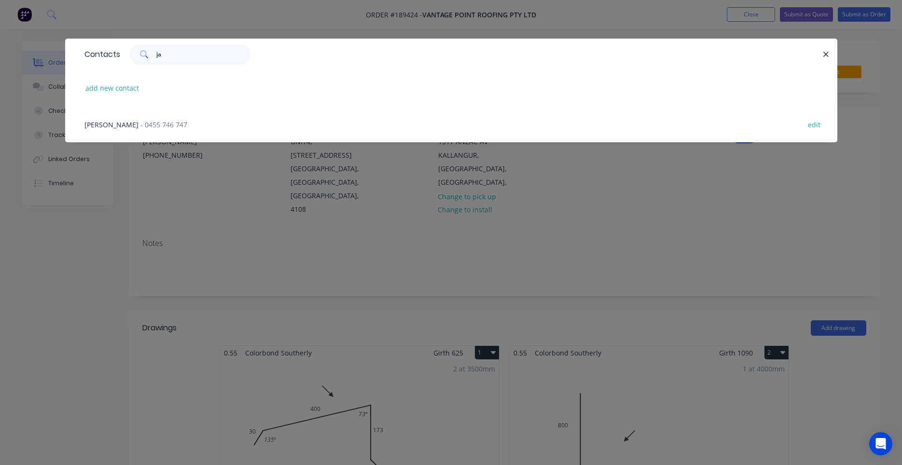
type input "j"
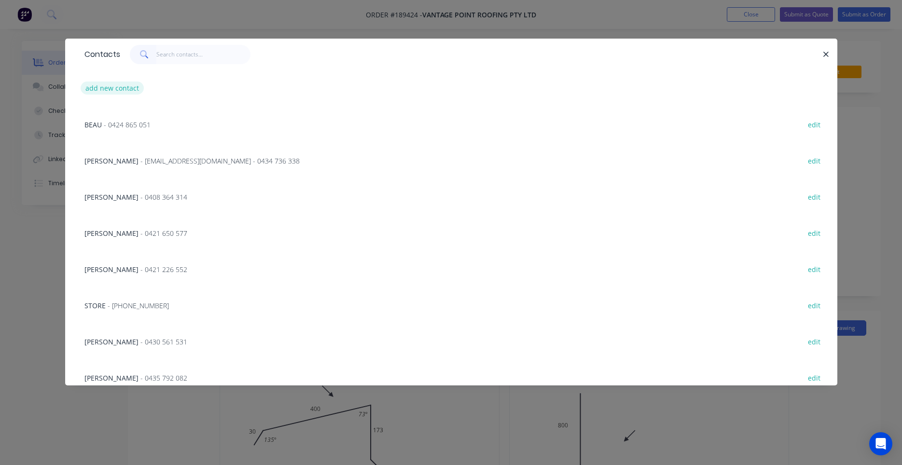
click at [94, 93] on button "add new contact" at bounding box center [113, 88] width 64 height 13
select select "AU"
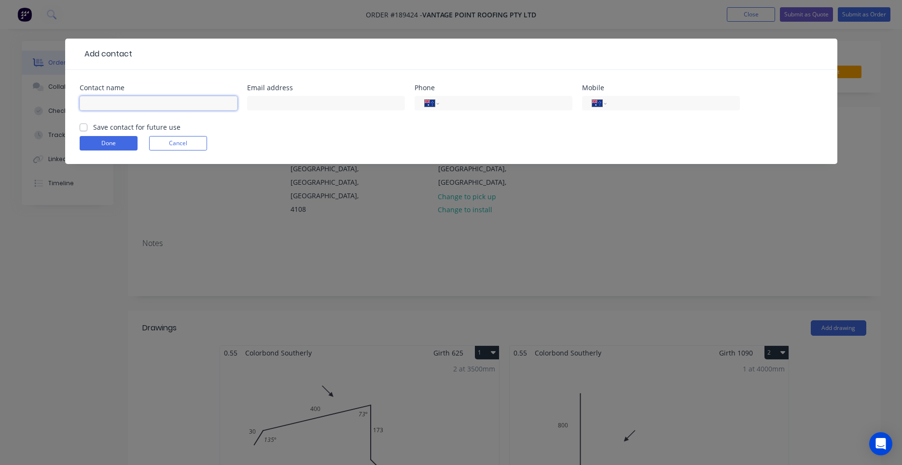
click at [128, 106] on input "text" at bounding box center [159, 103] width 158 height 14
type input "Jason"
click at [618, 107] on input "tel" at bounding box center [671, 103] width 116 height 11
type input "0487 647 280"
click at [164, 129] on label "Save contact for future use" at bounding box center [136, 127] width 87 height 10
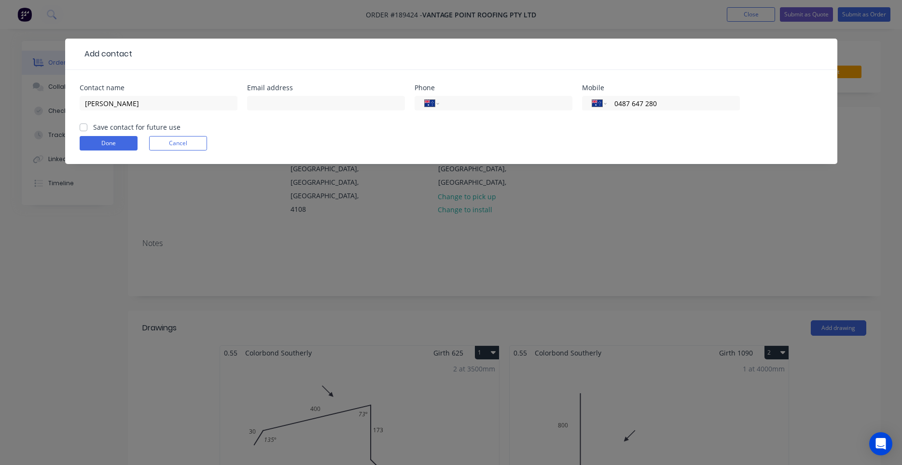
click at [87, 129] on input "Save contact for future use" at bounding box center [84, 126] width 8 height 9
checkbox input "true"
click at [124, 144] on button "Done" at bounding box center [109, 143] width 58 height 14
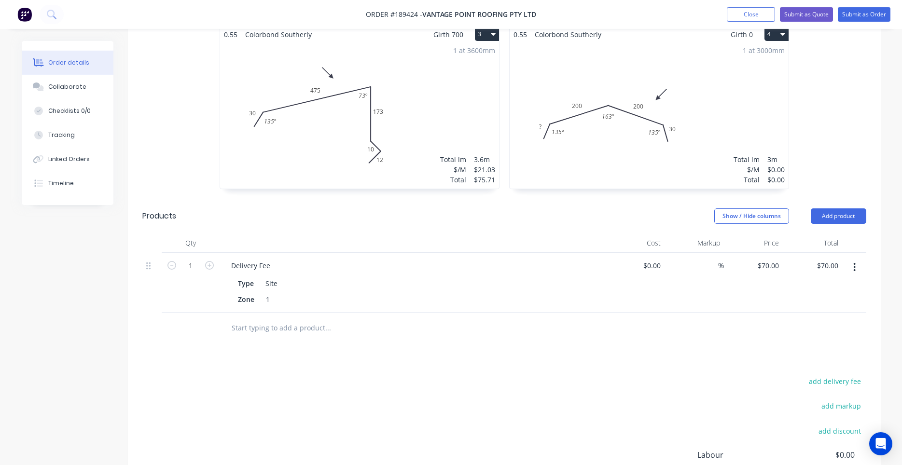
scroll to position [492, 0]
click at [577, 132] on div "1 at 3000mm Total lm $/M Total 3m $0.00 $0.00" at bounding box center [649, 113] width 279 height 147
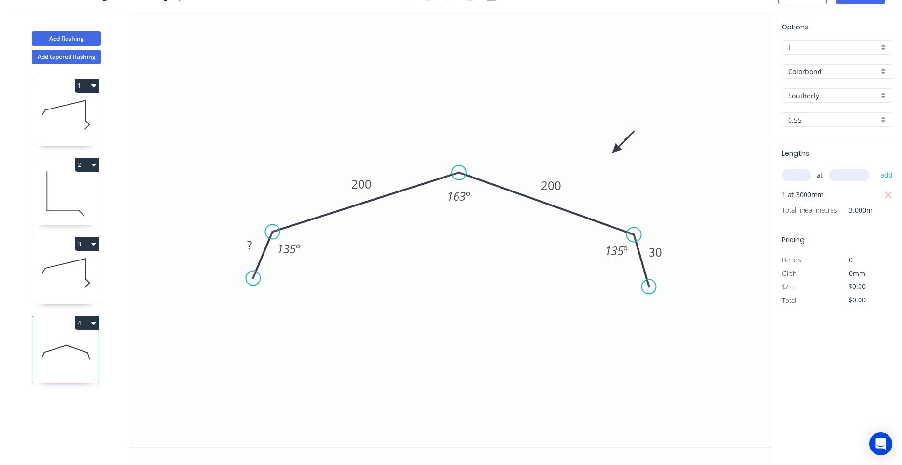
scroll to position [18, 0]
click at [241, 249] on rect at bounding box center [249, 246] width 19 height 14
type input "$14.47"
type input "$43.41"
click at [489, 246] on icon "0 30 200 200 30 135 º 163 º 135 º" at bounding box center [450, 229] width 641 height 435
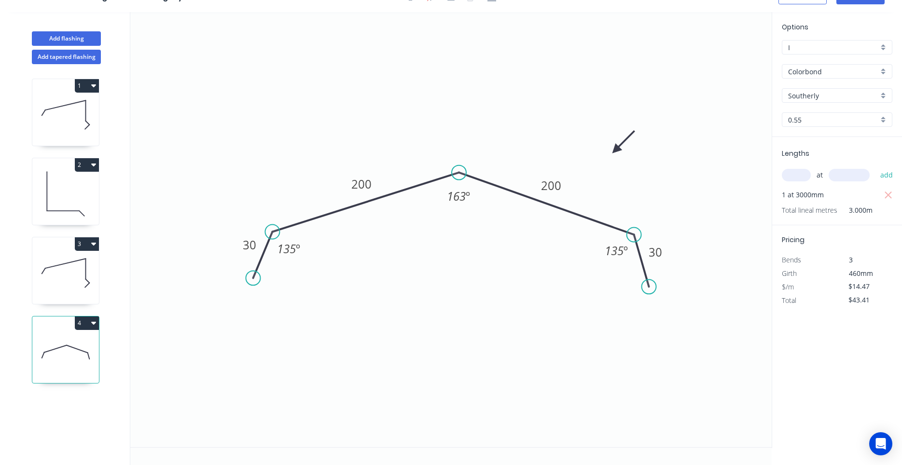
scroll to position [0, 0]
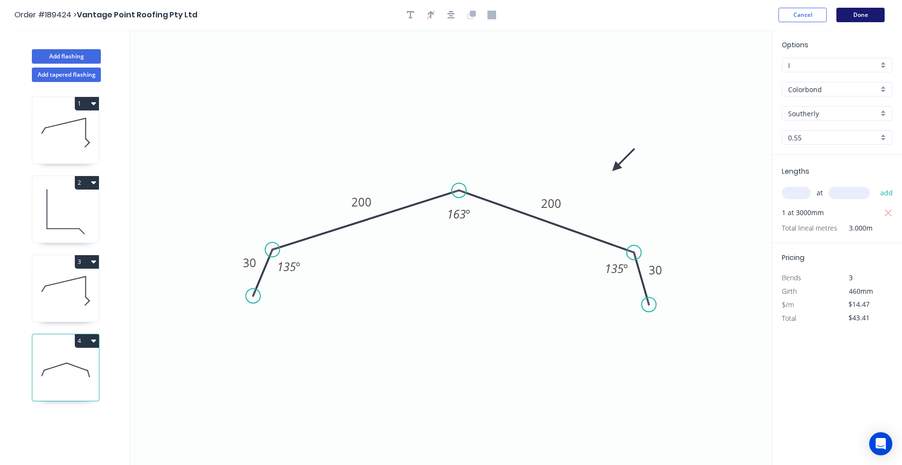
click at [868, 20] on button "Done" at bounding box center [860, 15] width 48 height 14
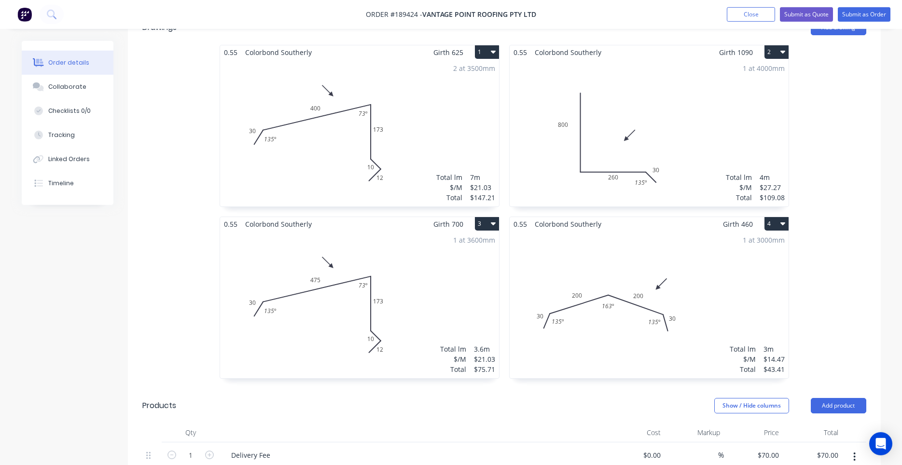
scroll to position [328, 0]
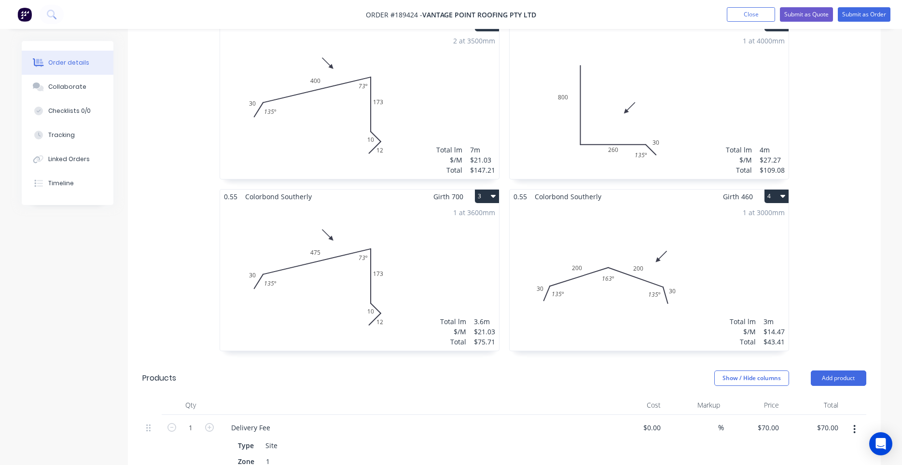
click at [628, 256] on div "1 at 3000mm Total lm $/M Total 3m $14.47 $43.41" at bounding box center [649, 277] width 279 height 147
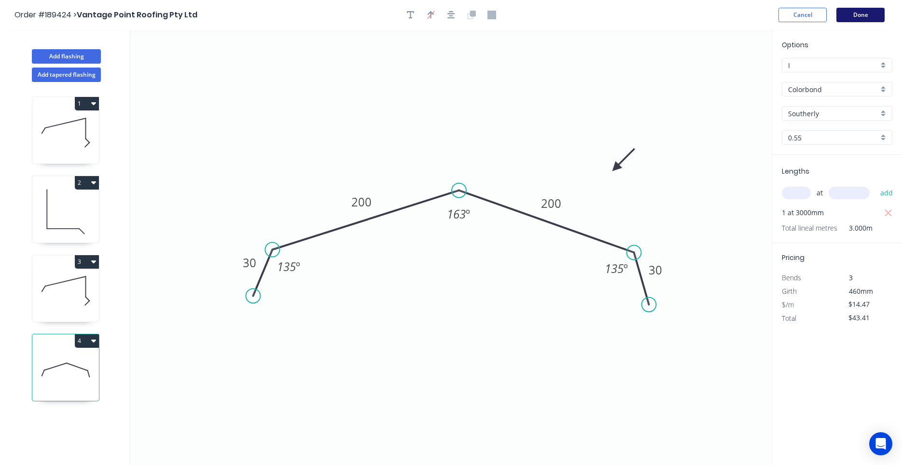
click at [859, 14] on button "Done" at bounding box center [860, 15] width 48 height 14
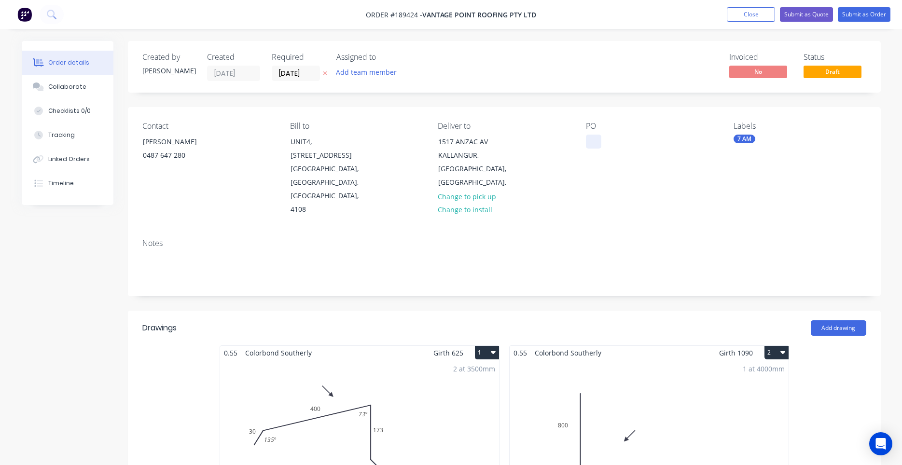
click at [598, 137] on div at bounding box center [593, 142] width 15 height 14
click at [648, 192] on div "Contact Jason 0487 647 280 Bill to UNIT4, 288-292 NEWMARKET RD WILSTON, Queensl…" at bounding box center [504, 169] width 753 height 124
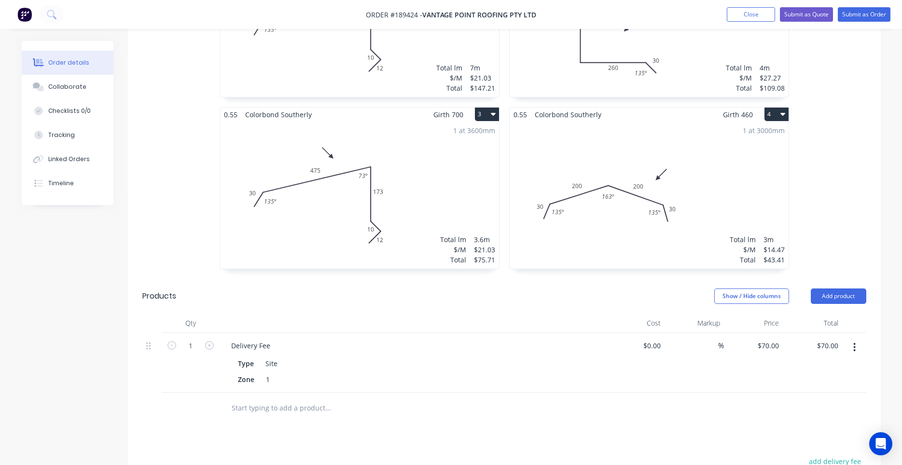
click at [658, 200] on div "1 at 3000mm Total lm $/M Total 3m $14.47 $43.41" at bounding box center [649, 195] width 279 height 147
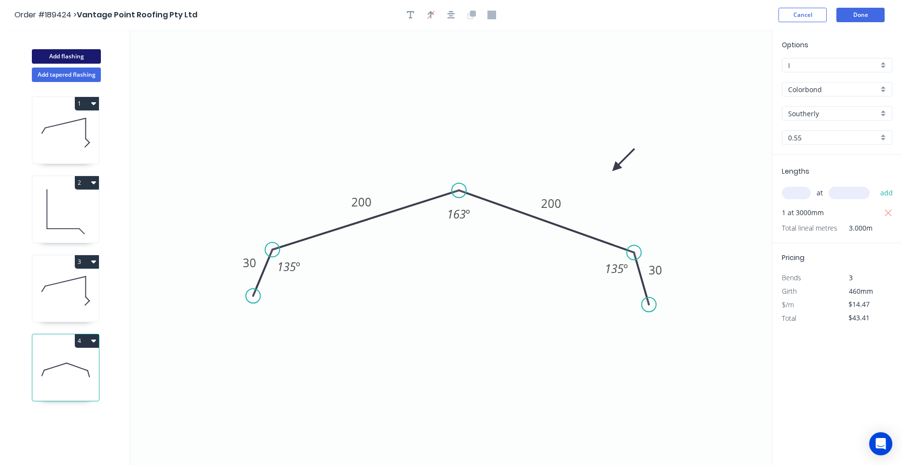
click at [96, 58] on button "Add flashing" at bounding box center [66, 56] width 69 height 14
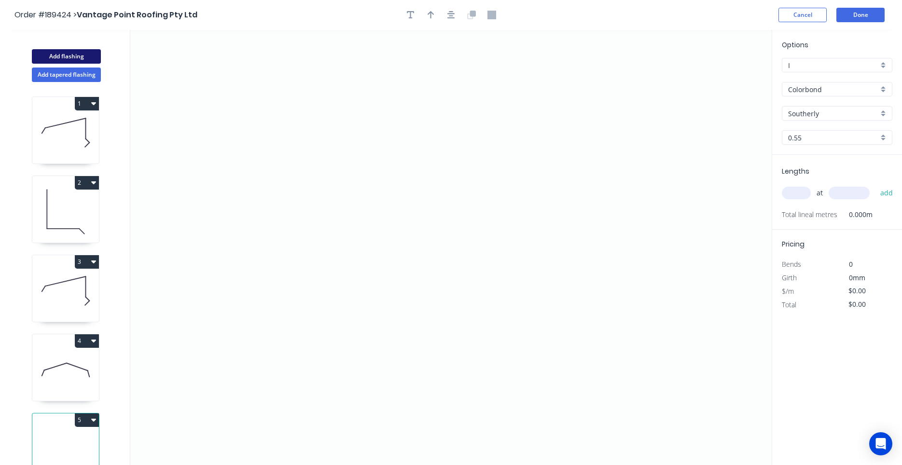
type input "$0.00"
click at [239, 234] on icon "0" at bounding box center [450, 247] width 641 height 435
click at [278, 198] on icon "0" at bounding box center [450, 247] width 641 height 435
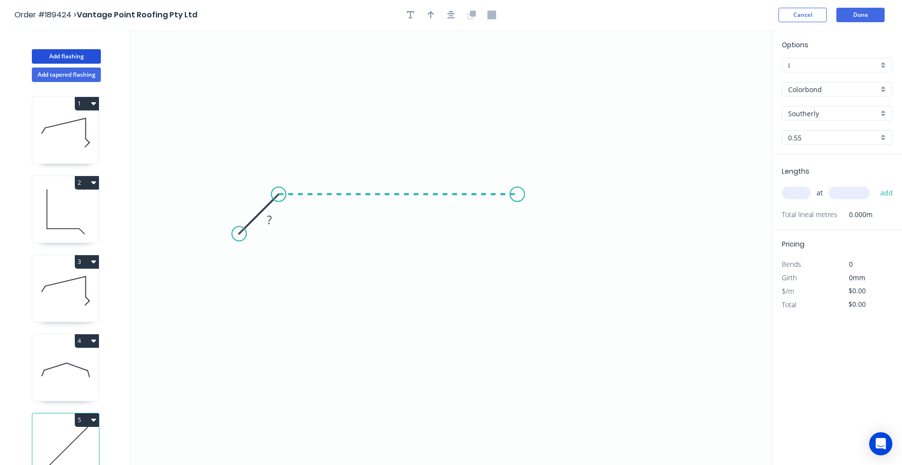
click at [517, 205] on icon "0 ?" at bounding box center [450, 247] width 641 height 435
click at [550, 238] on icon "0 ? ?" at bounding box center [450, 247] width 641 height 435
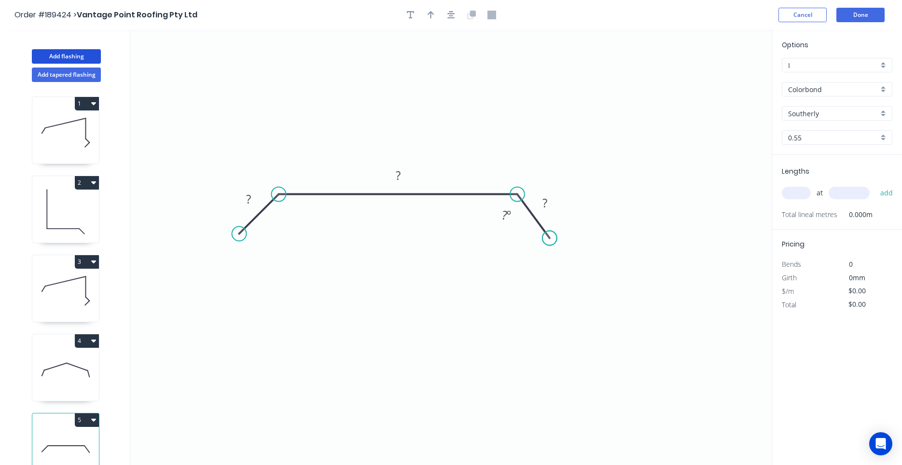
click at [550, 238] on circle at bounding box center [549, 238] width 14 height 14
drag, startPoint x: 550, startPoint y: 240, endPoint x: 553, endPoint y: 236, distance: 5.8
click at [553, 236] on circle at bounding box center [553, 230] width 14 height 14
drag, startPoint x: 518, startPoint y: 219, endPoint x: 519, endPoint y: 224, distance: 4.9
click at [519, 224] on div "Delete point Show angle" at bounding box center [562, 219] width 97 height 40
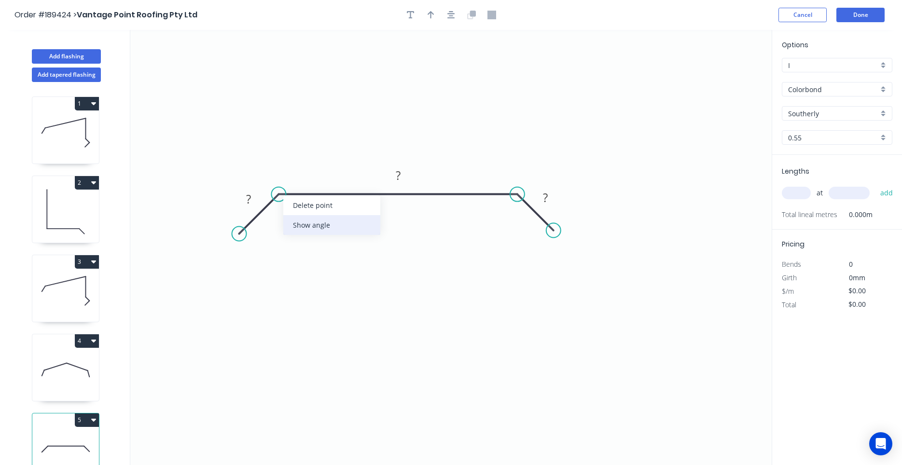
click at [296, 224] on div "Show angle" at bounding box center [331, 225] width 97 height 20
click at [526, 220] on div "Show angle" at bounding box center [561, 226] width 97 height 20
click at [512, 221] on tspan "º" at bounding box center [510, 216] width 4 height 16
click at [491, 117] on icon "0 30 505 30 135 º 135 º" at bounding box center [450, 247] width 641 height 435
type input "$15.65"
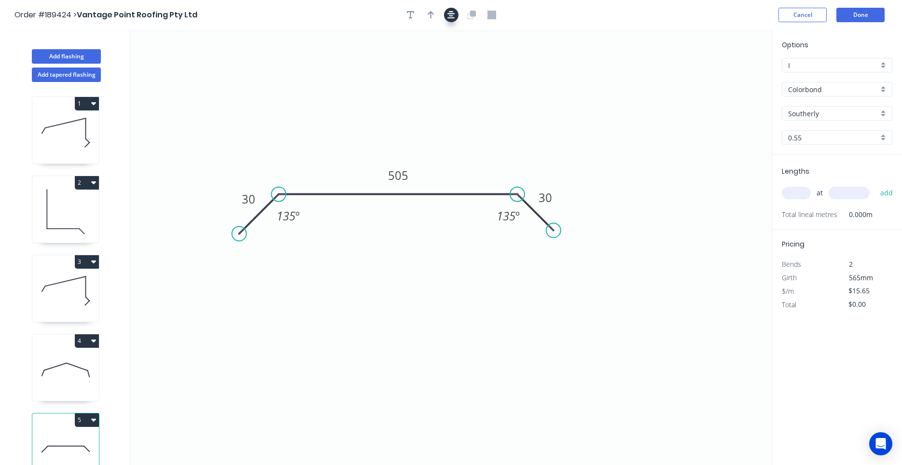
click at [453, 17] on icon "button" at bounding box center [451, 15] width 8 height 9
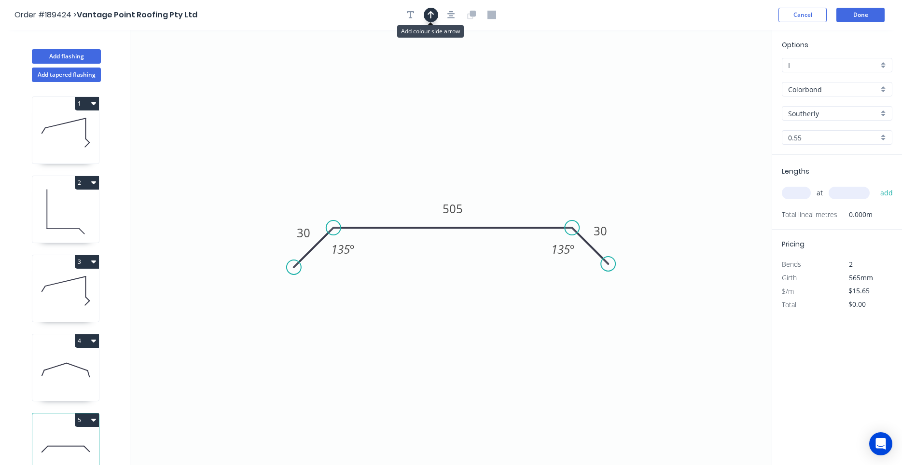
click at [434, 17] on button "button" at bounding box center [431, 15] width 14 height 14
click at [720, 77] on icon at bounding box center [722, 67] width 9 height 31
drag, startPoint x: 720, startPoint y: 77, endPoint x: 583, endPoint y: 149, distance: 155.0
click at [583, 149] on icon "0 30 505 30 135 º 135 º" at bounding box center [450, 247] width 641 height 435
drag, startPoint x: 722, startPoint y: 76, endPoint x: 540, endPoint y: 160, distance: 200.1
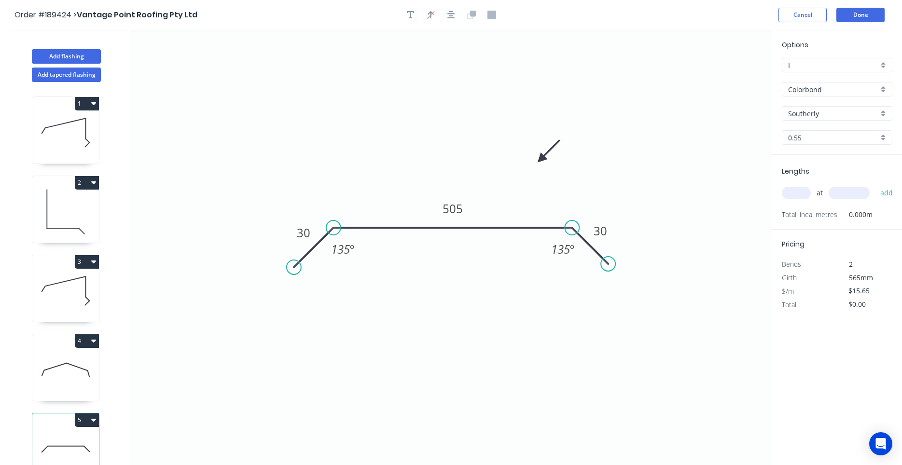
click at [540, 160] on icon at bounding box center [549, 151] width 28 height 28
click at [803, 199] on div "at add" at bounding box center [838, 193] width 112 height 16
click at [803, 199] on input "text" at bounding box center [796, 193] width 29 height 13
type input "1"
type input "3600"
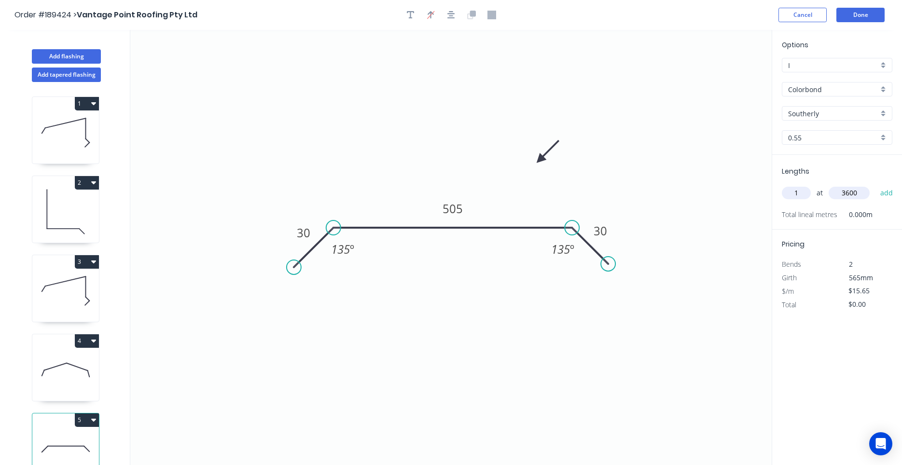
click at [875, 185] on button "add" at bounding box center [886, 193] width 23 height 16
type input "$56.34"
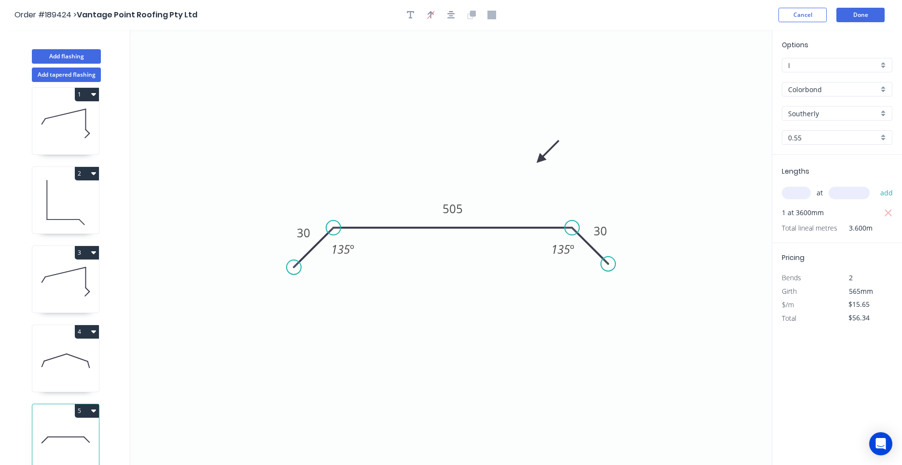
scroll to position [18, 0]
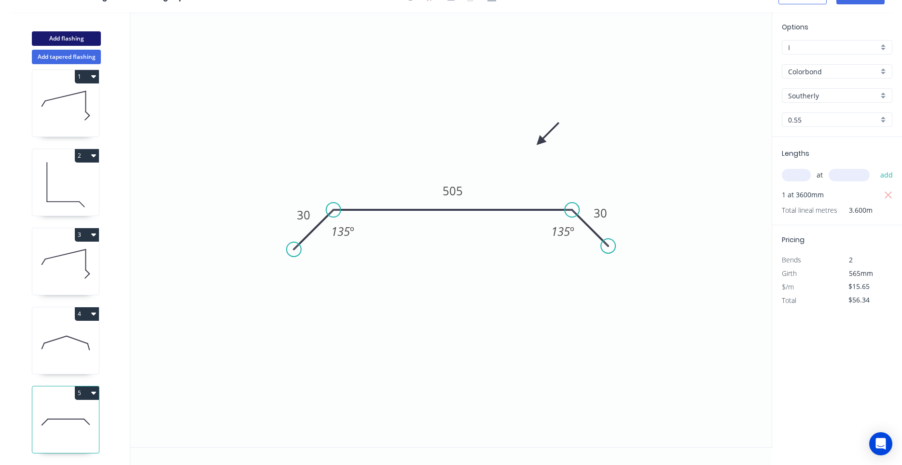
click at [79, 37] on button "Add flashing" at bounding box center [66, 38] width 69 height 14
type input "$0.00"
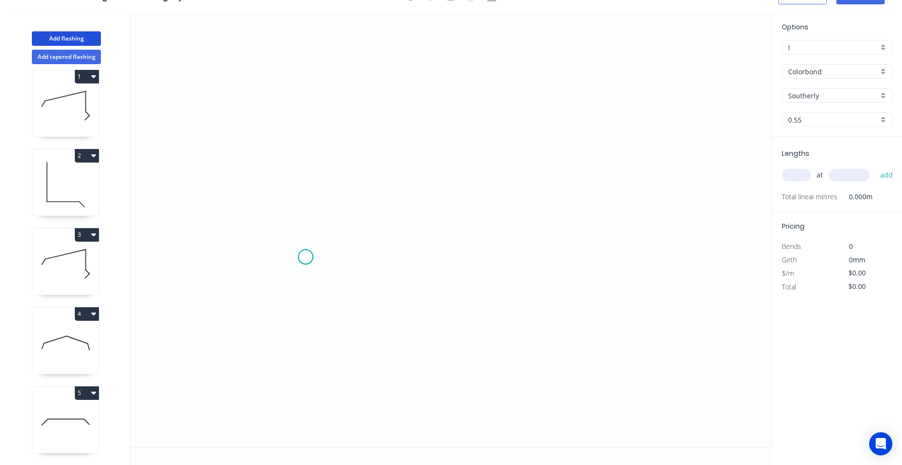
click at [305, 257] on icon "0" at bounding box center [450, 229] width 641 height 435
click at [310, 175] on icon "0" at bounding box center [450, 229] width 641 height 435
click at [522, 177] on icon "0 ?" at bounding box center [450, 229] width 641 height 435
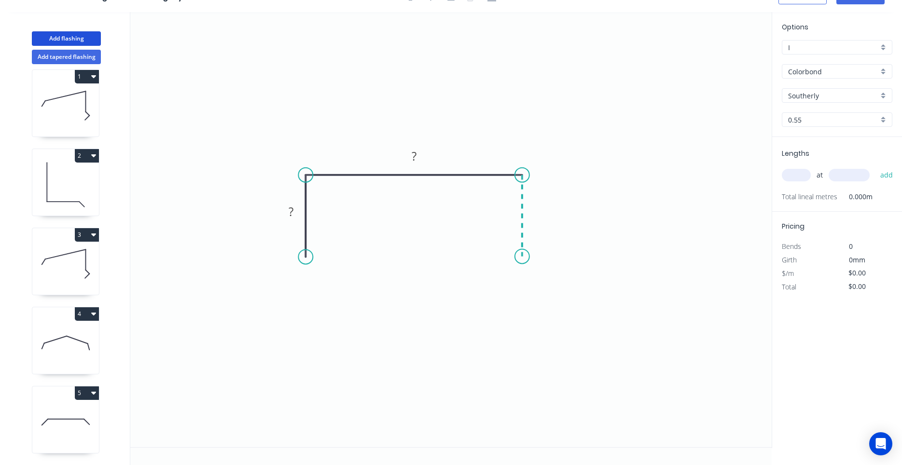
click at [520, 257] on icon "0 ? ?" at bounding box center [450, 229] width 641 height 435
click at [520, 257] on circle at bounding box center [522, 256] width 14 height 14
click at [520, 250] on circle at bounding box center [522, 250] width 14 height 14
drag, startPoint x: 520, startPoint y: 250, endPoint x: 512, endPoint y: 252, distance: 8.0
click at [512, 252] on circle at bounding box center [512, 252] width 14 height 14
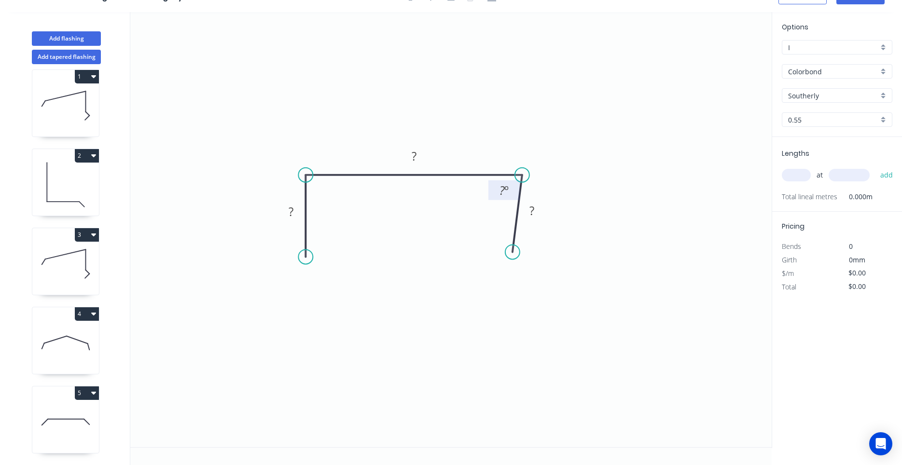
click at [499, 193] on tspan "?" at bounding box center [501, 190] width 5 height 16
click at [321, 317] on div "Feather" at bounding box center [351, 323] width 97 height 20
click at [321, 288] on div "Flip bend" at bounding box center [352, 289] width 97 height 20
click at [520, 325] on div "Feather" at bounding box center [558, 326] width 97 height 20
type input "$11.36"
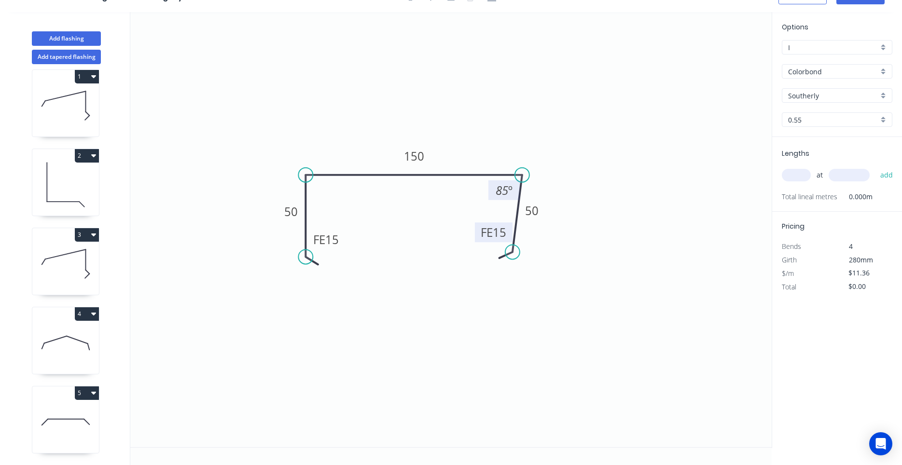
click at [505, 235] on tspan "15" at bounding box center [500, 232] width 14 height 16
click at [799, 176] on input "text" at bounding box center [796, 175] width 29 height 13
type input "1"
type input "1200"
click at [875, 167] on button "add" at bounding box center [886, 175] width 23 height 16
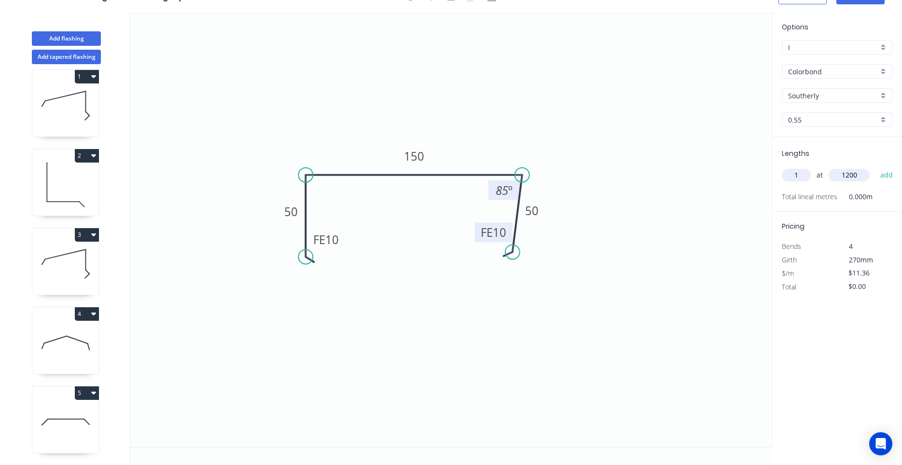
type input "$13.63"
click at [93, 36] on button "Add flashing" at bounding box center [66, 38] width 69 height 14
type input "$0.00"
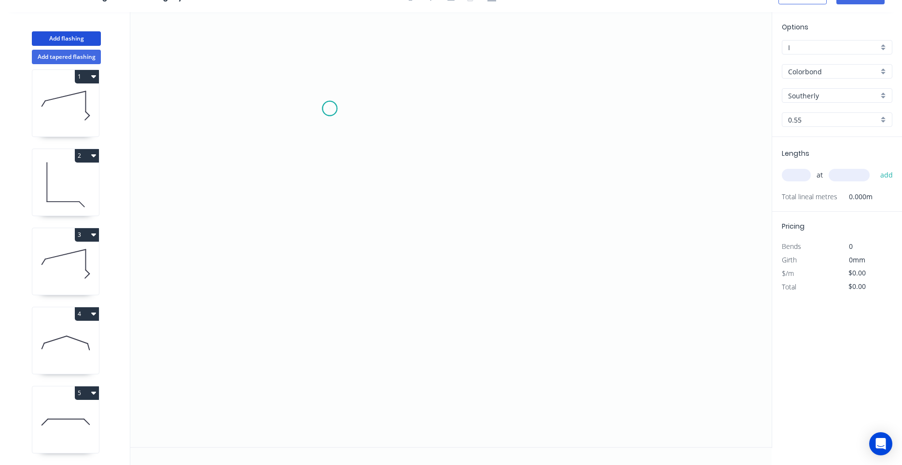
click at [330, 109] on icon "0" at bounding box center [450, 229] width 641 height 435
click at [320, 272] on icon "0" at bounding box center [450, 229] width 641 height 435
click at [435, 276] on icon "0 ?" at bounding box center [450, 229] width 641 height 435
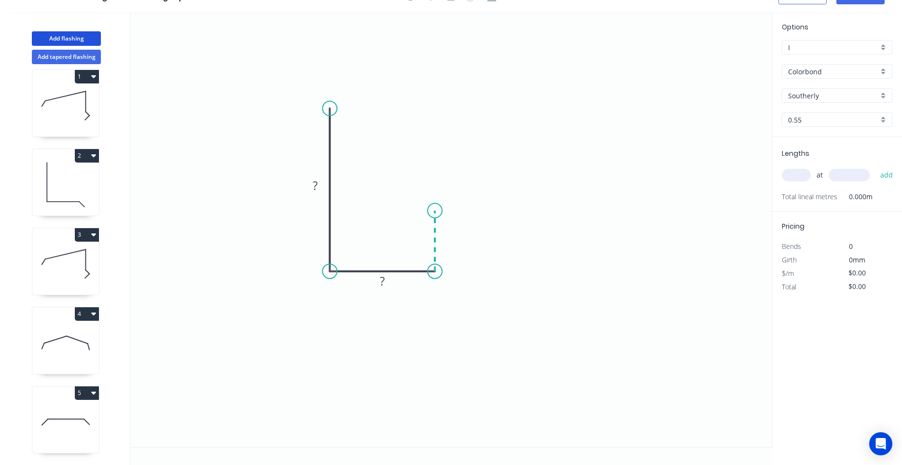
click at [433, 211] on icon "0 ? ?" at bounding box center [450, 229] width 641 height 435
click at [433, 211] on circle at bounding box center [435, 211] width 14 height 14
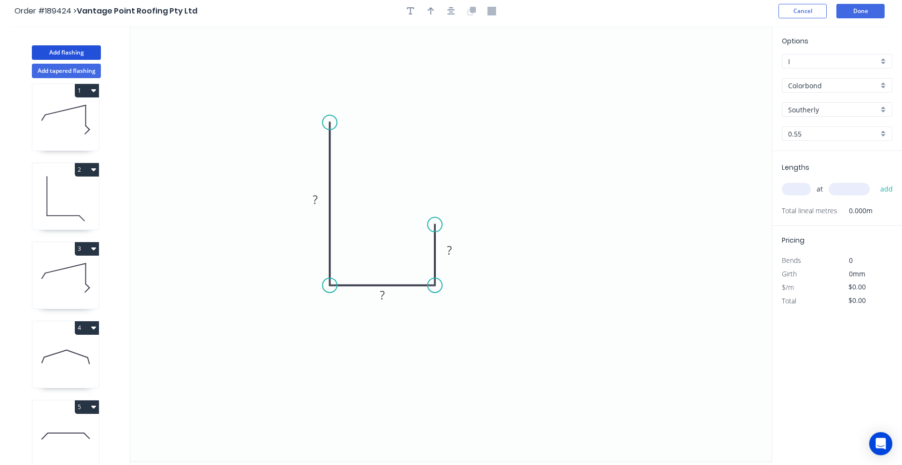
scroll to position [0, 0]
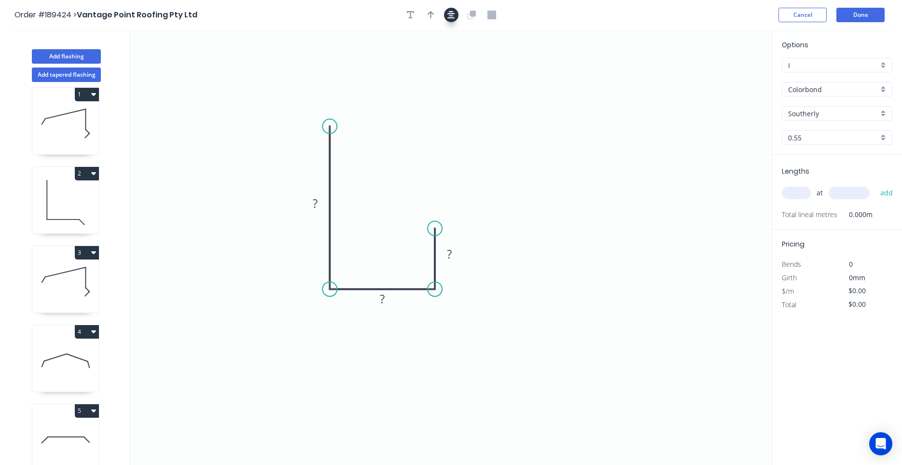
click at [451, 17] on icon "button" at bounding box center [451, 15] width 8 height 9
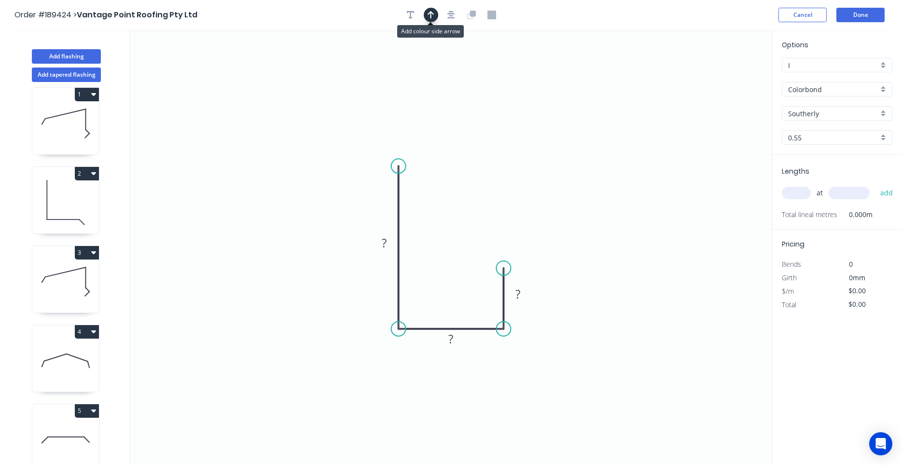
click at [432, 20] on button "button" at bounding box center [431, 15] width 14 height 14
click at [723, 76] on icon at bounding box center [722, 67] width 9 height 31
drag, startPoint x: 723, startPoint y: 76, endPoint x: 450, endPoint y: 214, distance: 305.3
click at [450, 214] on icon at bounding box center [458, 206] width 28 height 28
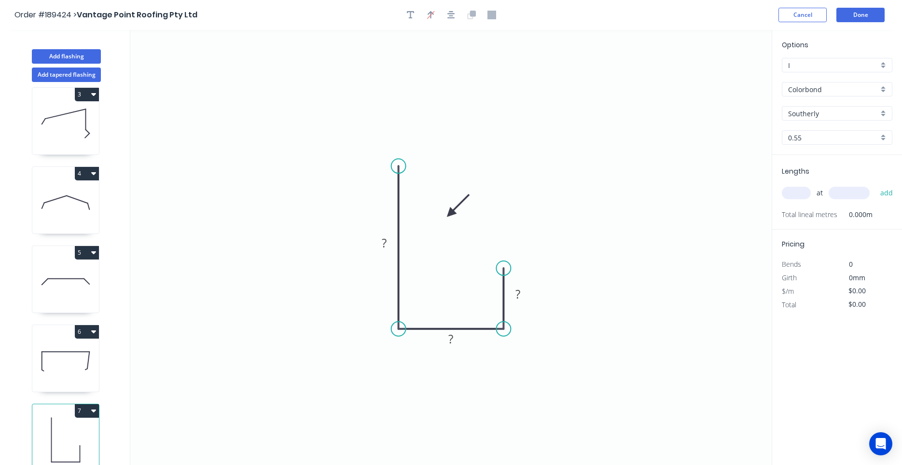
scroll to position [18, 0]
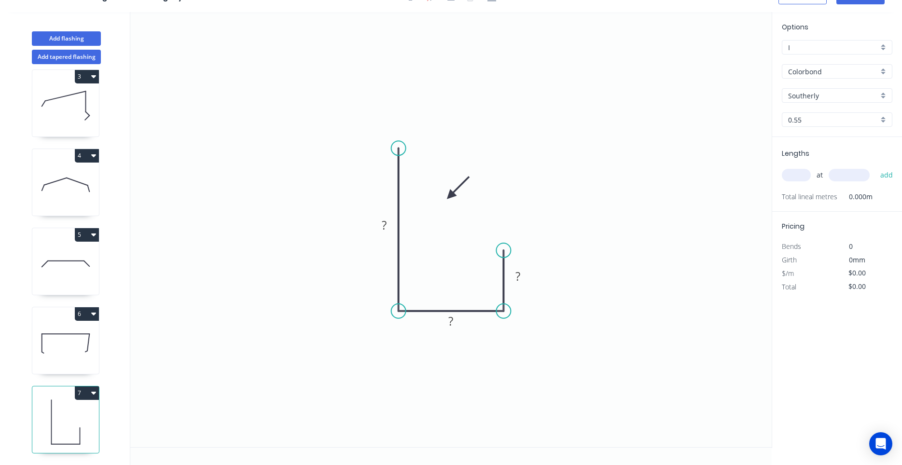
click at [80, 345] on icon at bounding box center [65, 343] width 67 height 62
type input "$11.36"
type input "$13.63"
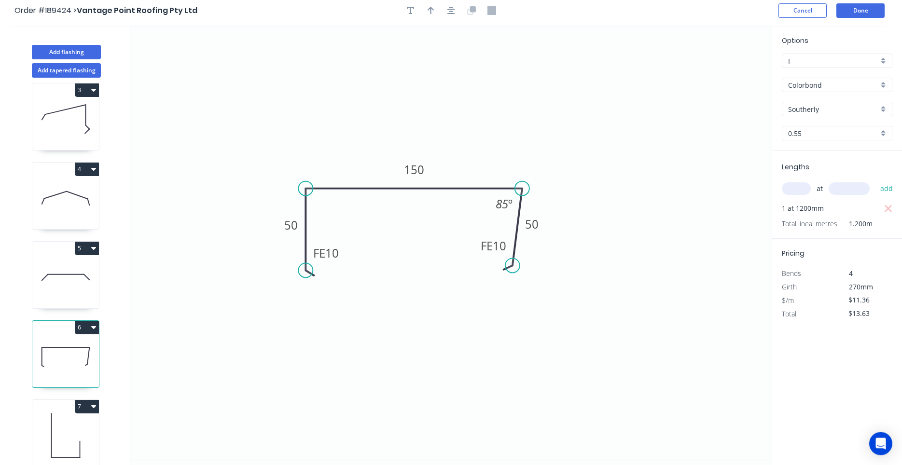
scroll to position [0, 0]
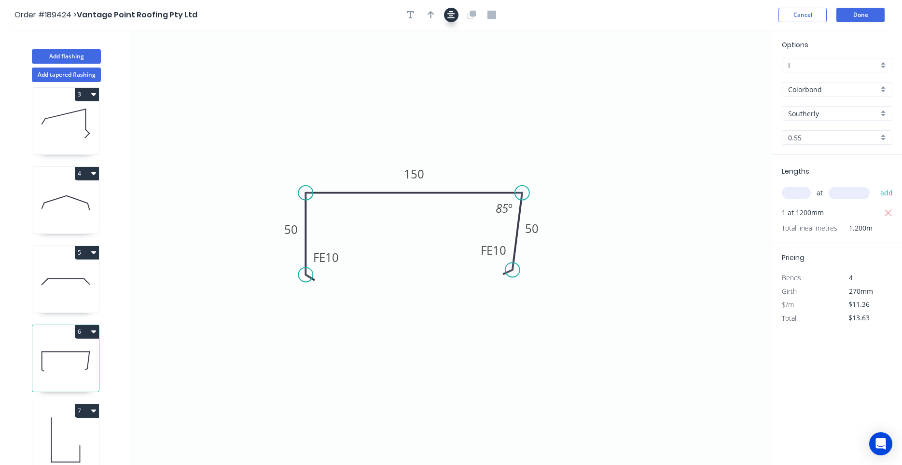
click at [456, 15] on button "button" at bounding box center [451, 15] width 14 height 14
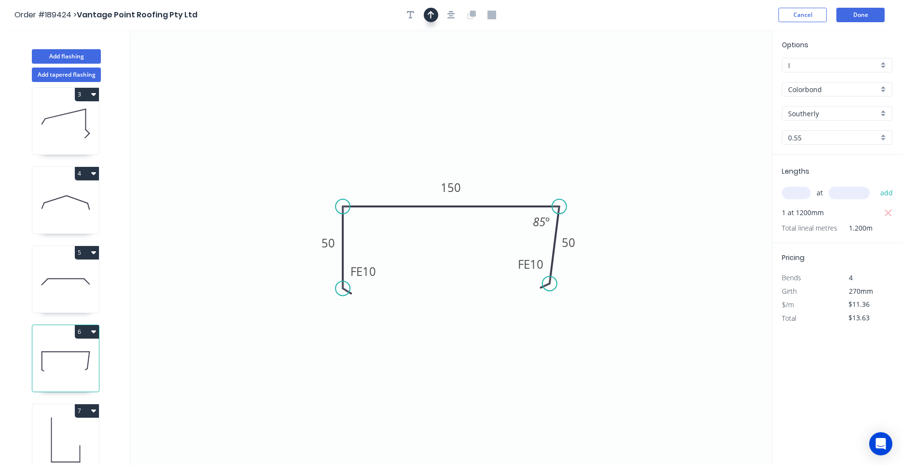
click at [428, 19] on button "button" at bounding box center [431, 15] width 14 height 14
click at [719, 76] on icon "0 FE 10 50 150 FE 10 50 85 º" at bounding box center [450, 247] width 641 height 435
click at [723, 78] on icon at bounding box center [722, 67] width 9 height 31
drag, startPoint x: 723, startPoint y: 78, endPoint x: 536, endPoint y: 167, distance: 207.2
click at [536, 167] on icon at bounding box center [550, 155] width 28 height 28
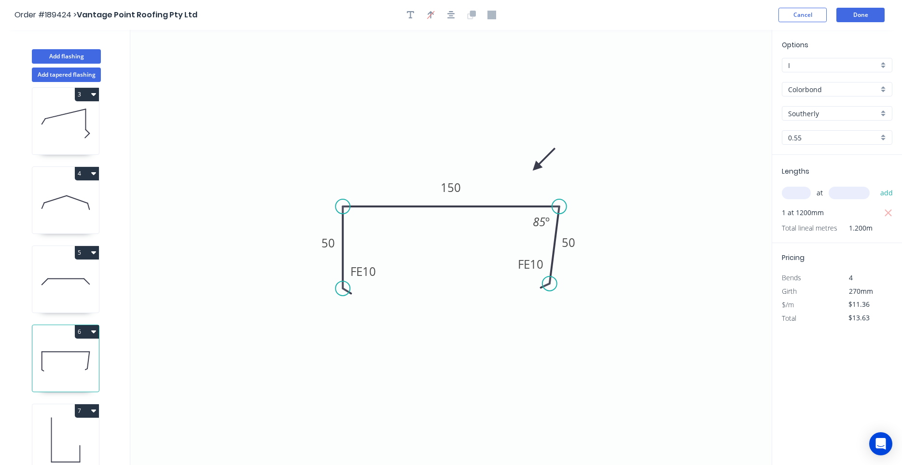
click at [83, 293] on icon at bounding box center [65, 282] width 67 height 62
type input "$15.65"
type input "$56.34"
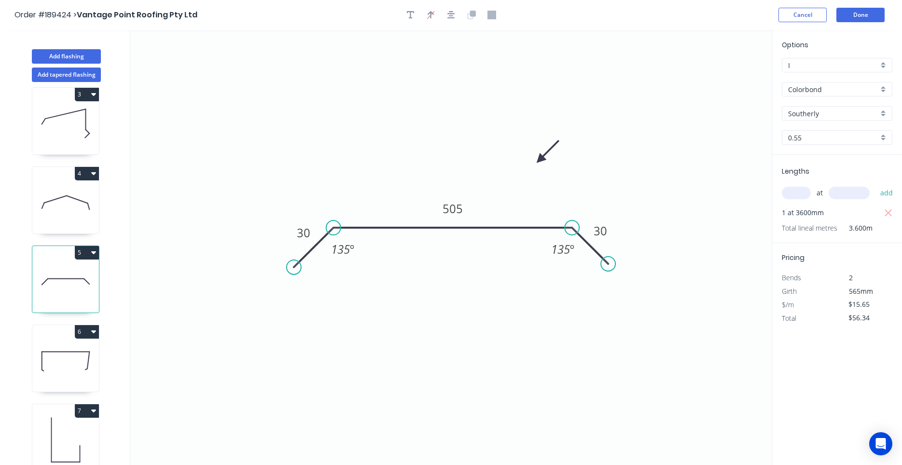
click at [80, 203] on icon at bounding box center [65, 203] width 67 height 62
type input "$14.47"
type input "$43.41"
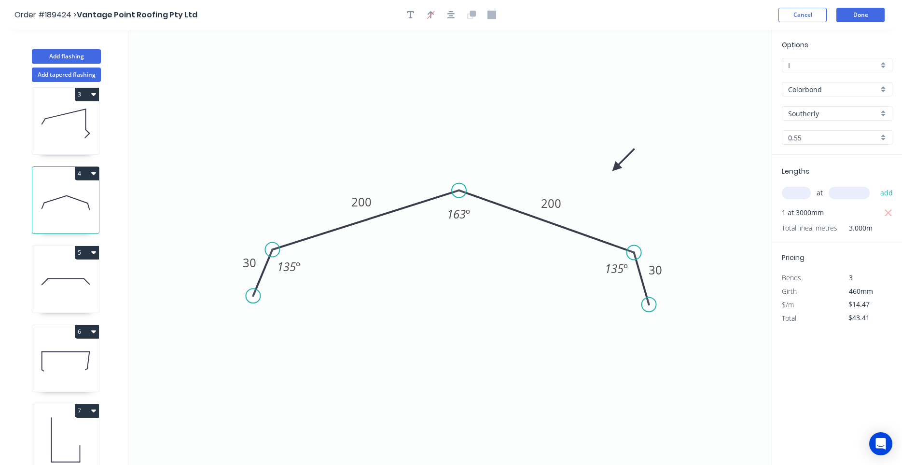
click at [50, 420] on icon at bounding box center [65, 440] width 67 height 62
type input "$0.00"
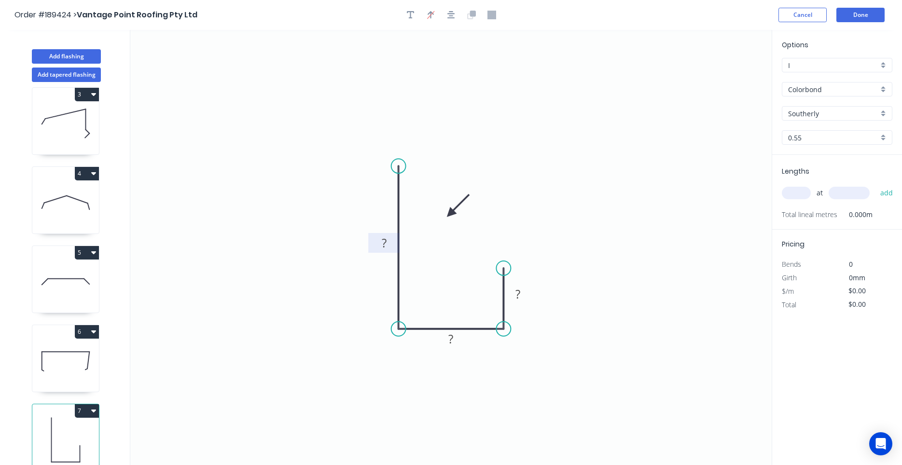
click at [382, 244] on tspan "?" at bounding box center [384, 243] width 5 height 16
type input "$19.52"
click at [795, 199] on input "text" at bounding box center [796, 193] width 29 height 13
type input "1"
type input "5000"
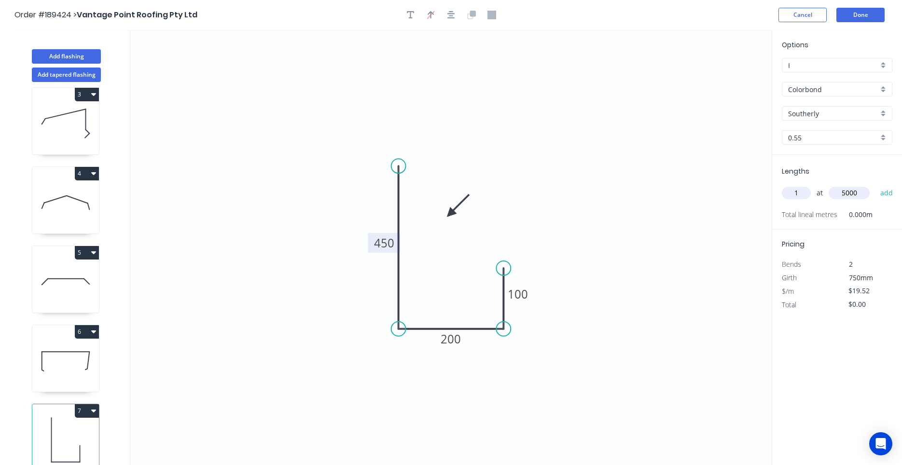
click at [875, 185] on button "add" at bounding box center [886, 193] width 23 height 16
type input "$97.60"
type input "1"
type input "1500"
click at [875, 185] on button "add" at bounding box center [886, 193] width 23 height 16
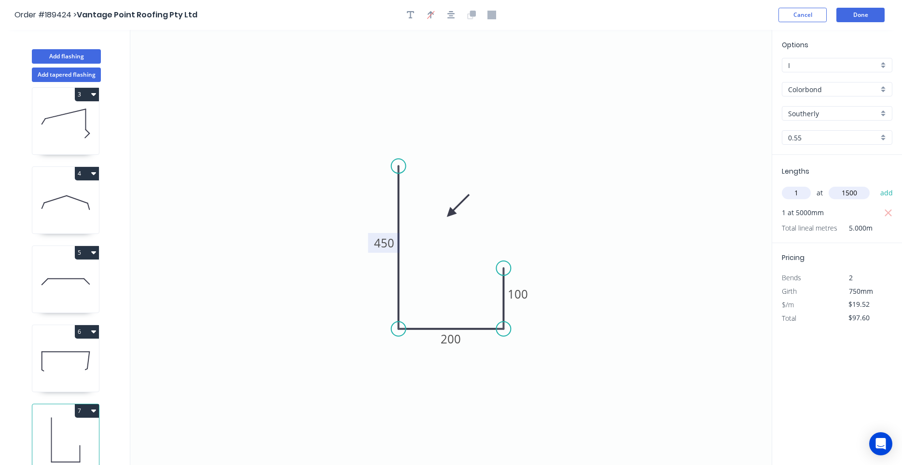
type input "$126.88"
type input "1"
type input "1000"
click at [875, 185] on button "add" at bounding box center [886, 193] width 23 height 16
type input "$146.40"
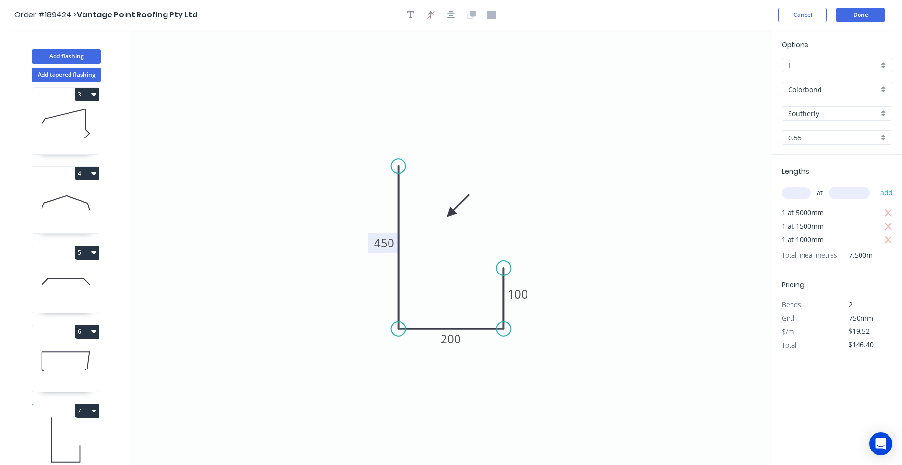
scroll to position [18, 0]
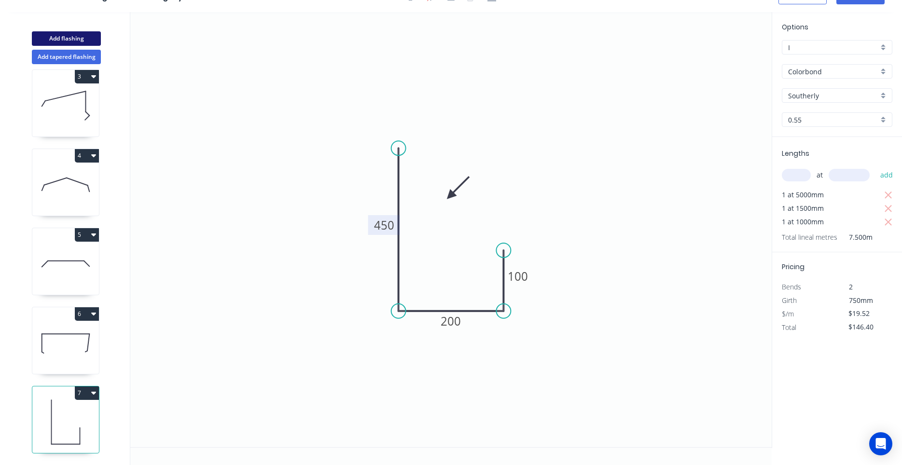
click at [89, 38] on button "Add flashing" at bounding box center [66, 38] width 69 height 14
type input "$0.00"
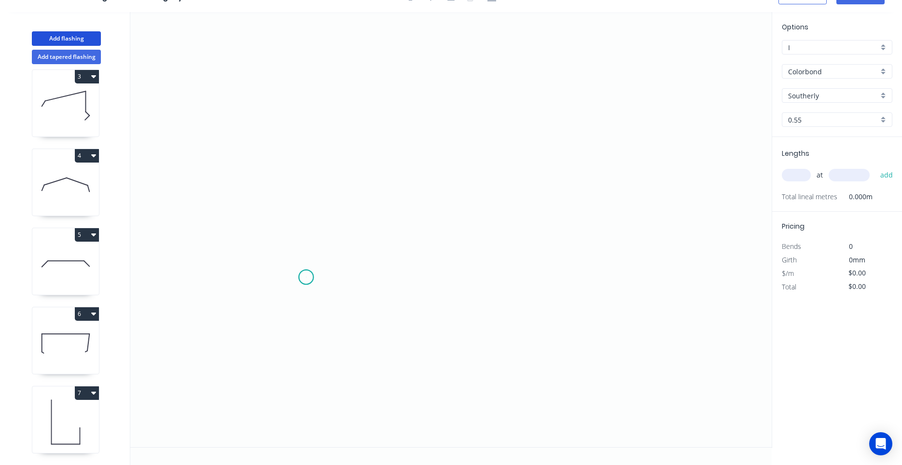
click at [306, 277] on icon "0" at bounding box center [450, 229] width 641 height 435
click at [304, 168] on icon "0" at bounding box center [450, 229] width 641 height 435
click at [462, 174] on icon "0 ?" at bounding box center [450, 229] width 641 height 435
click at [487, 195] on icon "0 ? ?" at bounding box center [450, 229] width 641 height 435
click at [487, 195] on circle at bounding box center [487, 193] width 14 height 14
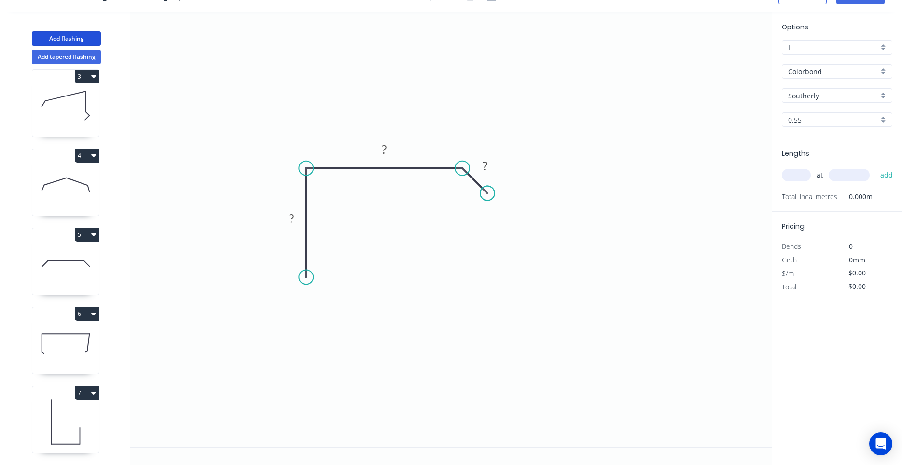
click at [487, 195] on circle at bounding box center [487, 193] width 14 height 14
click at [304, 274] on circle at bounding box center [306, 277] width 14 height 14
click at [284, 289] on icon "0 ? ? ?" at bounding box center [450, 229] width 641 height 435
click at [303, 316] on icon "0 ? ? ? ? ? º" at bounding box center [450, 229] width 641 height 435
click at [303, 316] on circle at bounding box center [303, 315] width 14 height 14
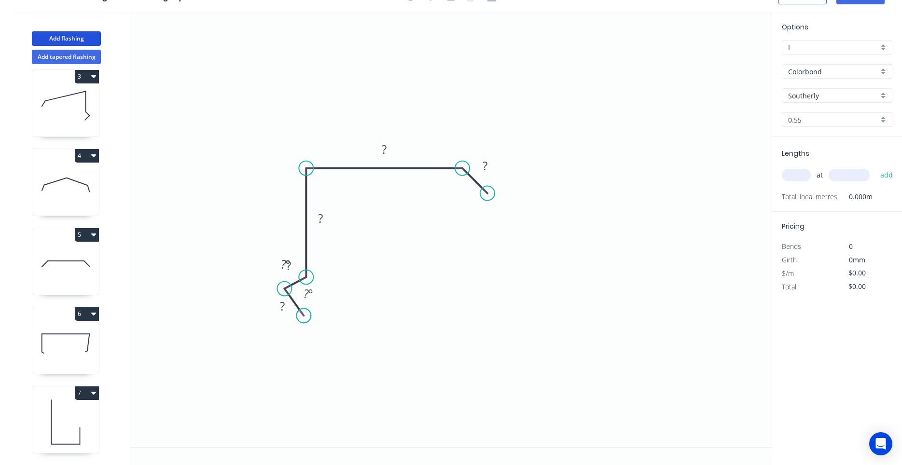
click at [303, 316] on circle at bounding box center [303, 315] width 14 height 14
click at [286, 293] on circle at bounding box center [285, 293] width 14 height 14
click at [317, 307] on div "Hide angle" at bounding box center [354, 313] width 97 height 20
click at [289, 268] on tspan "?" at bounding box center [287, 269] width 5 height 16
click at [283, 307] on tspan "?" at bounding box center [283, 309] width 5 height 16
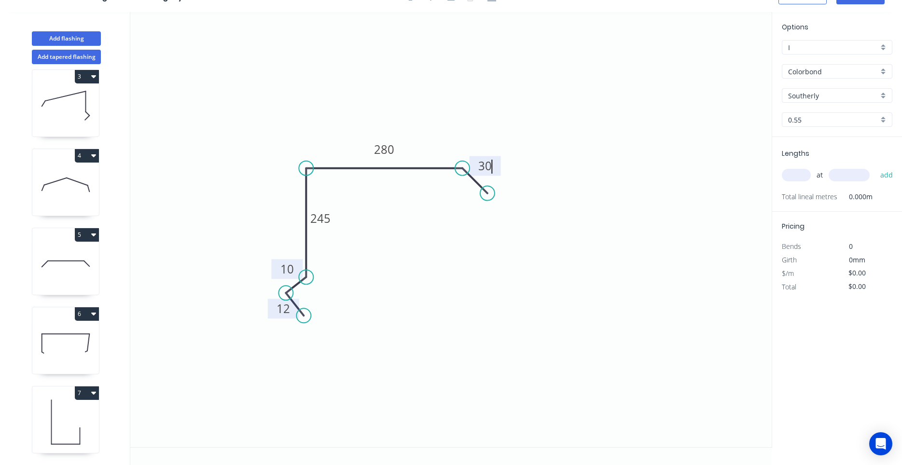
click at [790, 176] on input "text" at bounding box center [796, 175] width 29 height 13
type input "$17.17"
type input "2"
type input "6000"
click at [875, 167] on button "add" at bounding box center [886, 175] width 23 height 16
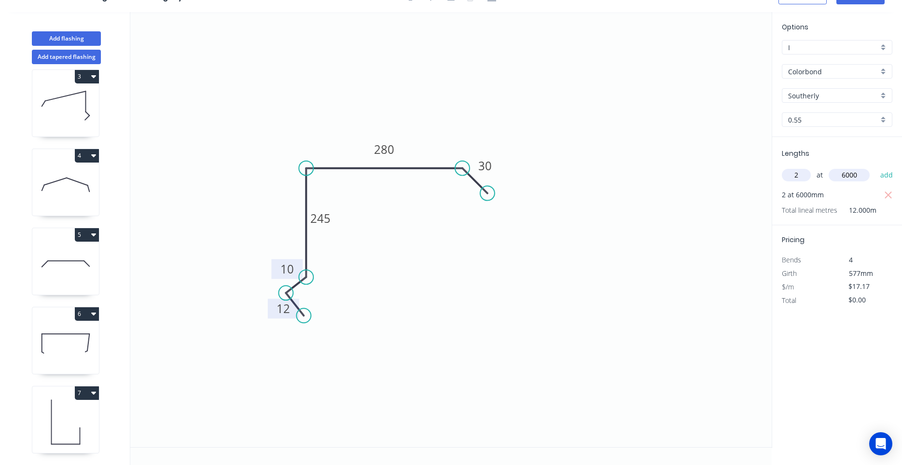
type input "$206.04"
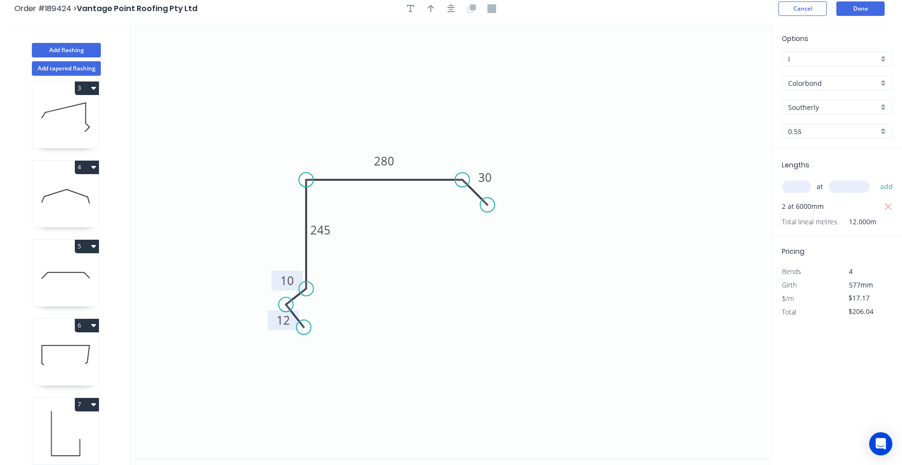
scroll to position [0, 0]
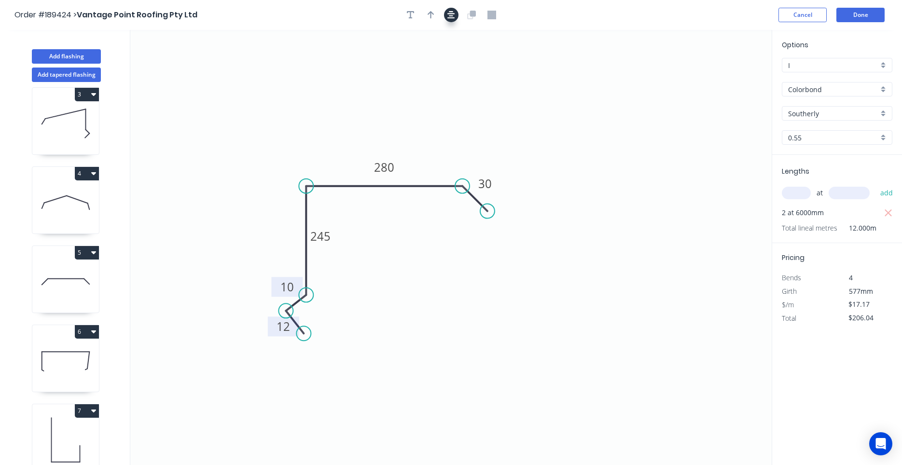
click at [451, 14] on icon "button" at bounding box center [451, 15] width 8 height 8
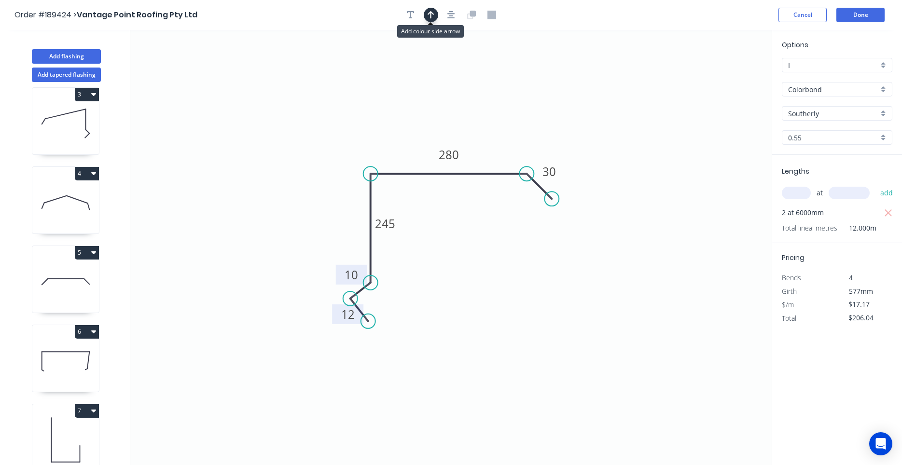
click at [435, 19] on button "button" at bounding box center [431, 15] width 14 height 14
click at [721, 80] on icon "0 12 10 245 280 30" at bounding box center [450, 247] width 641 height 435
click at [723, 81] on icon at bounding box center [722, 67] width 9 height 31
drag, startPoint x: 724, startPoint y: 78, endPoint x: 392, endPoint y: 133, distance: 336.5
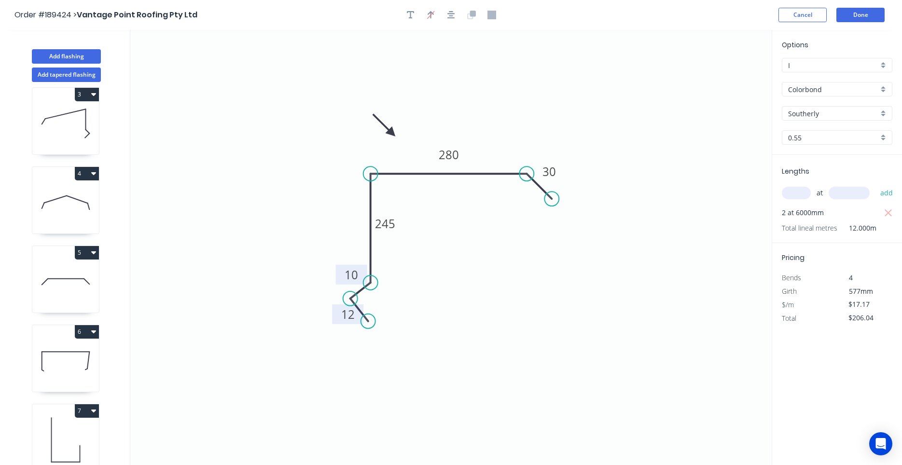
click at [392, 133] on icon at bounding box center [384, 125] width 28 height 28
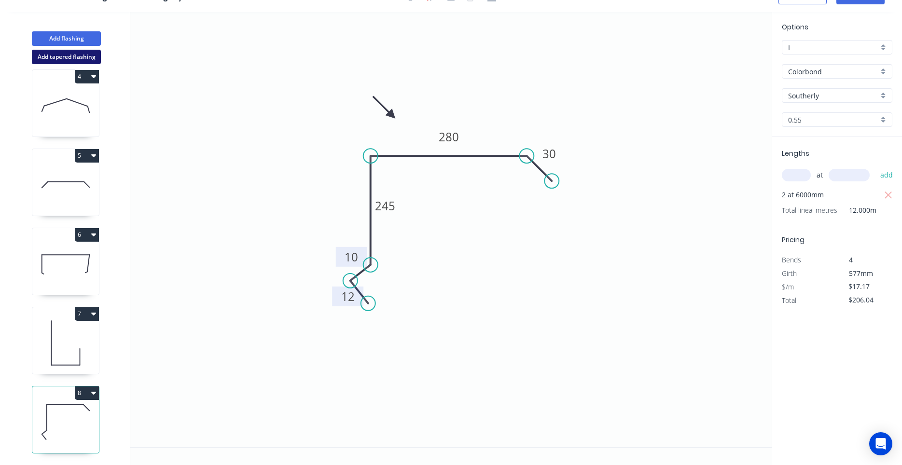
click at [69, 57] on button "Add tapered flashing" at bounding box center [66, 57] width 69 height 14
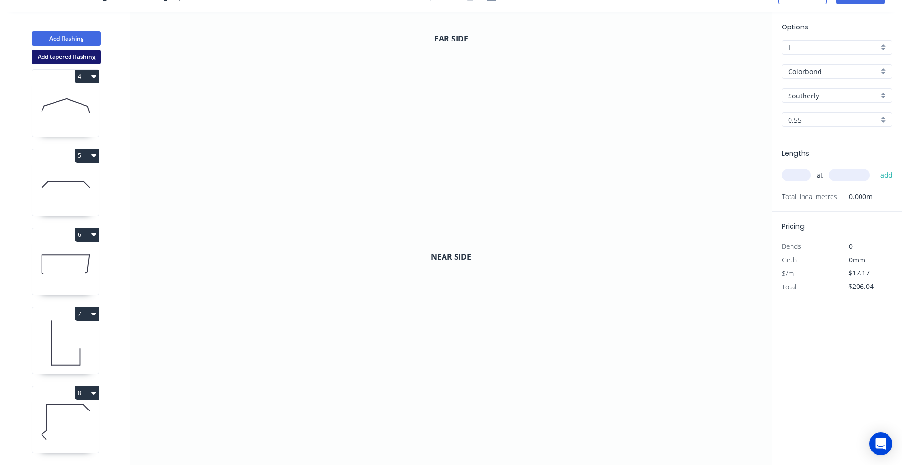
type input "$0.00"
click at [351, 204] on icon "0" at bounding box center [450, 121] width 641 height 218
click at [335, 184] on icon "0" at bounding box center [450, 121] width 641 height 218
click at [353, 169] on icon "0 ?" at bounding box center [450, 121] width 641 height 218
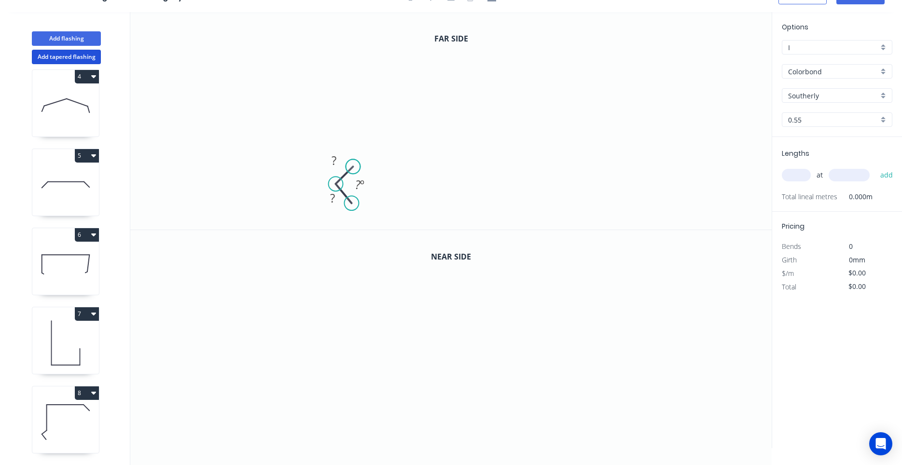
click at [353, 169] on circle at bounding box center [352, 166] width 14 height 14
click at [352, 200] on circle at bounding box center [352, 200] width 14 height 14
click at [355, 166] on circle at bounding box center [352, 166] width 14 height 14
click at [353, 78] on icon at bounding box center [353, 122] width 0 height 89
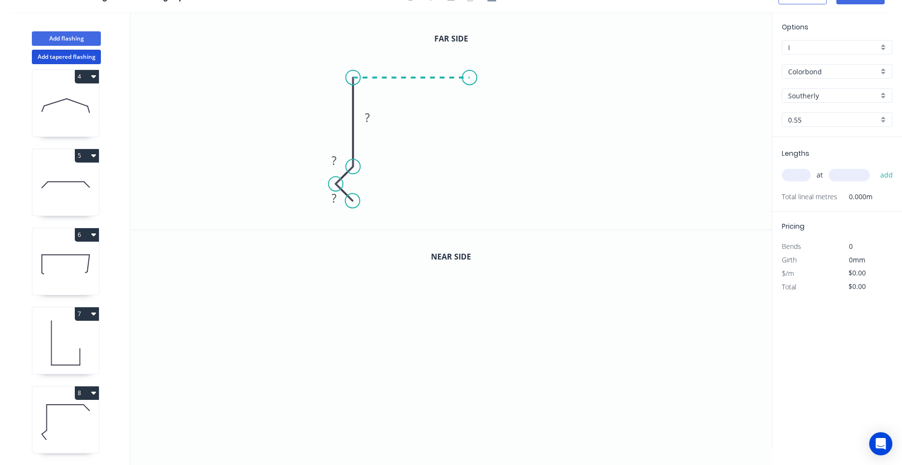
click at [469, 84] on icon "0 ? ? ?" at bounding box center [450, 121] width 641 height 218
click at [492, 104] on icon "0 ? ? ? ?" at bounding box center [450, 121] width 641 height 218
click at [490, 105] on circle at bounding box center [491, 104] width 14 height 14
drag, startPoint x: 489, startPoint y: 107, endPoint x: 493, endPoint y: 102, distance: 6.2
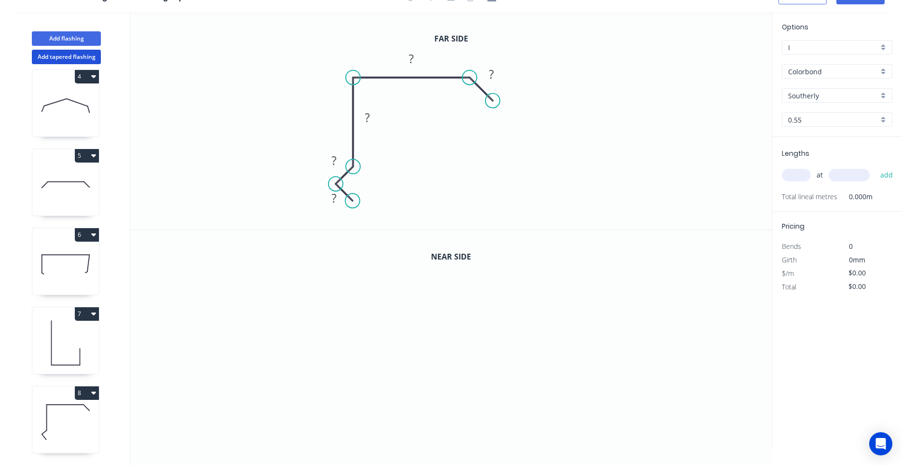
click at [493, 102] on circle at bounding box center [492, 101] width 14 height 14
click at [335, 198] on tspan "?" at bounding box center [333, 198] width 5 height 16
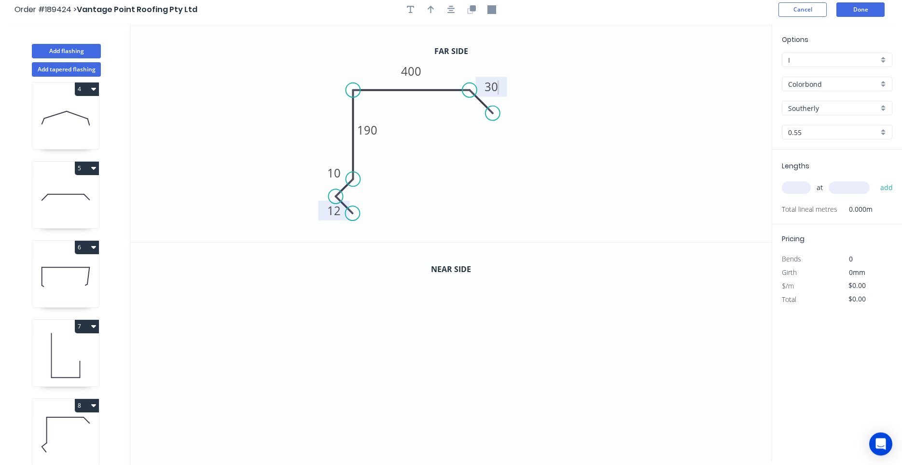
scroll to position [0, 0]
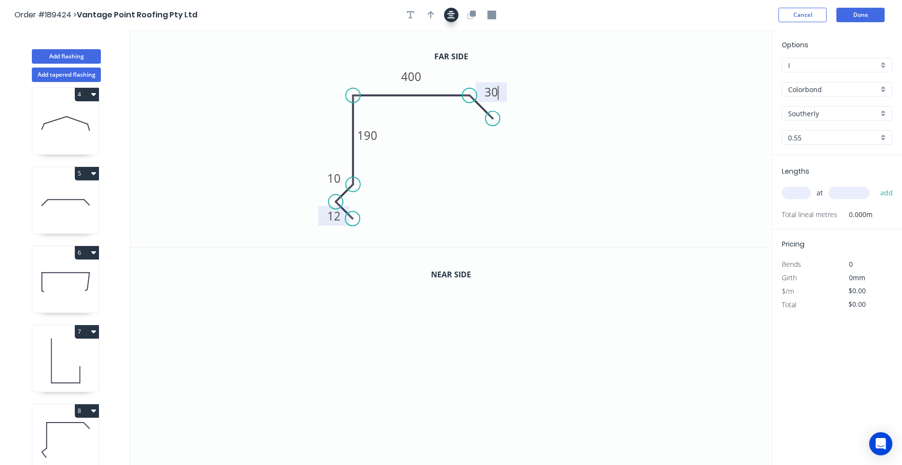
click at [446, 14] on button "button" at bounding box center [451, 15] width 14 height 14
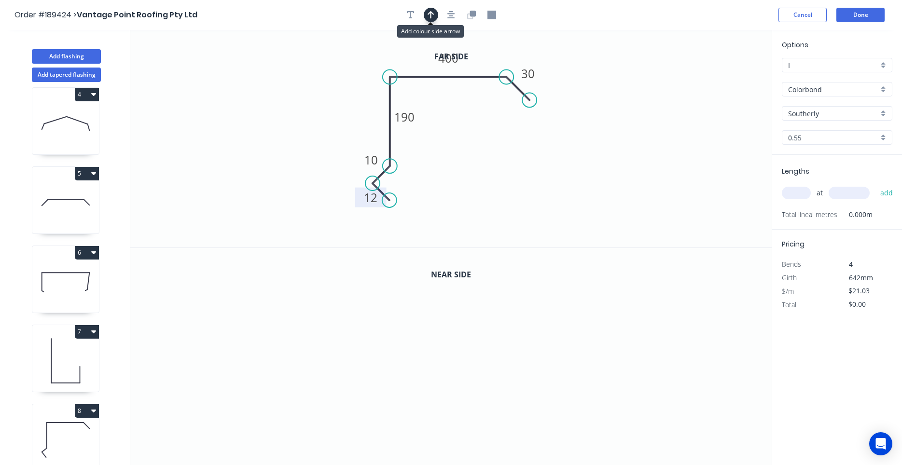
click at [428, 17] on button "button" at bounding box center [431, 15] width 14 height 14
drag, startPoint x: 723, startPoint y: 80, endPoint x: 401, endPoint y: 65, distance: 321.7
click at [401, 65] on icon at bounding box center [403, 54] width 9 height 31
drag, startPoint x: 401, startPoint y: 63, endPoint x: 405, endPoint y: 56, distance: 7.8
click at [404, 56] on icon at bounding box center [396, 49] width 28 height 28
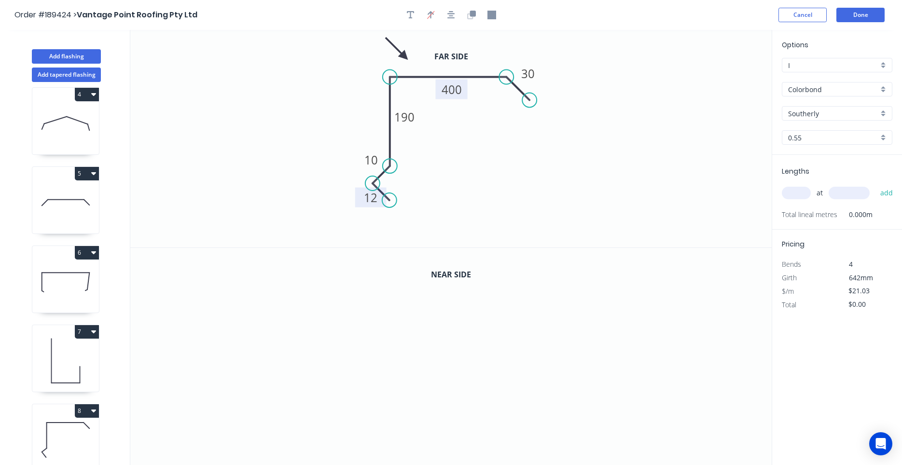
drag, startPoint x: 462, startPoint y: 65, endPoint x: 465, endPoint y: 96, distance: 31.5
click at [465, 96] on rect at bounding box center [451, 90] width 32 height 20
click at [470, 16] on icon "button" at bounding box center [472, 14] width 6 height 6
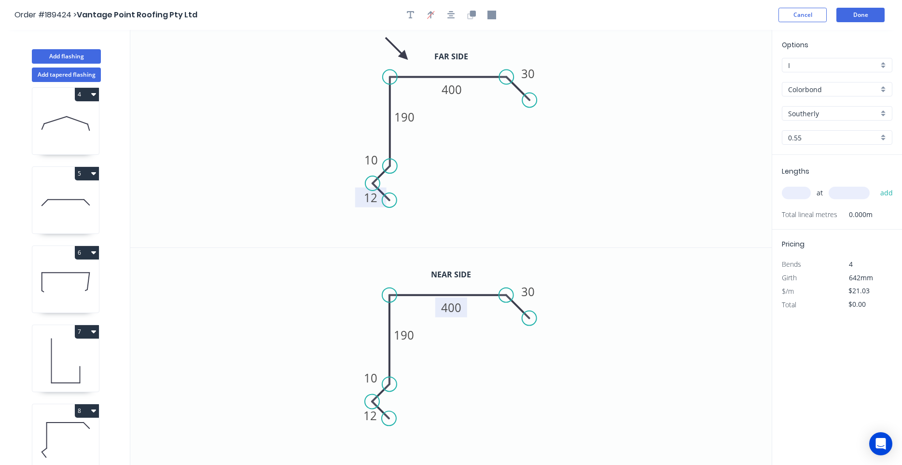
click at [446, 312] on tspan "400" at bounding box center [451, 307] width 20 height 16
click at [789, 193] on input "text" at bounding box center [796, 193] width 29 height 13
type input "$22.54"
type input "1"
type input "6100"
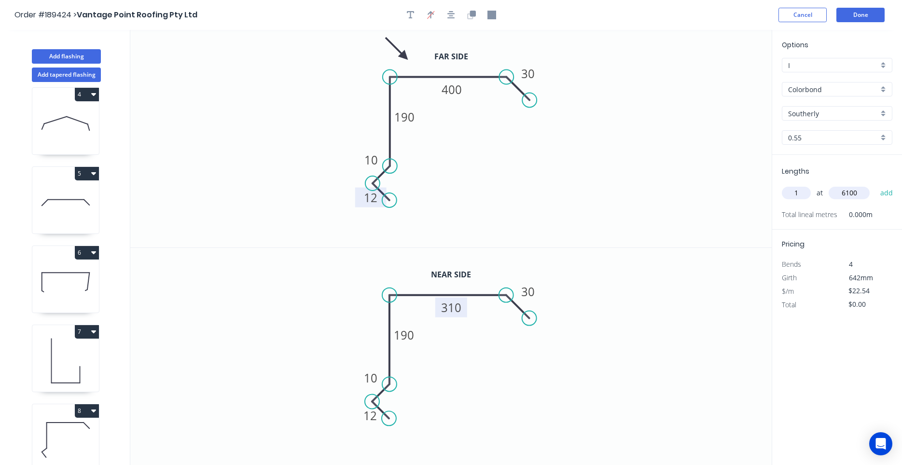
click at [875, 185] on button "add" at bounding box center [886, 193] width 23 height 16
type input "$137.49"
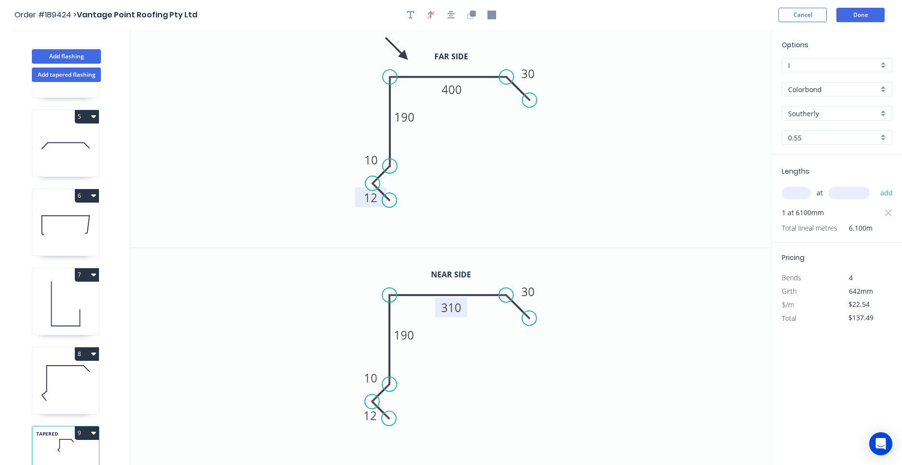
scroll to position [326, 0]
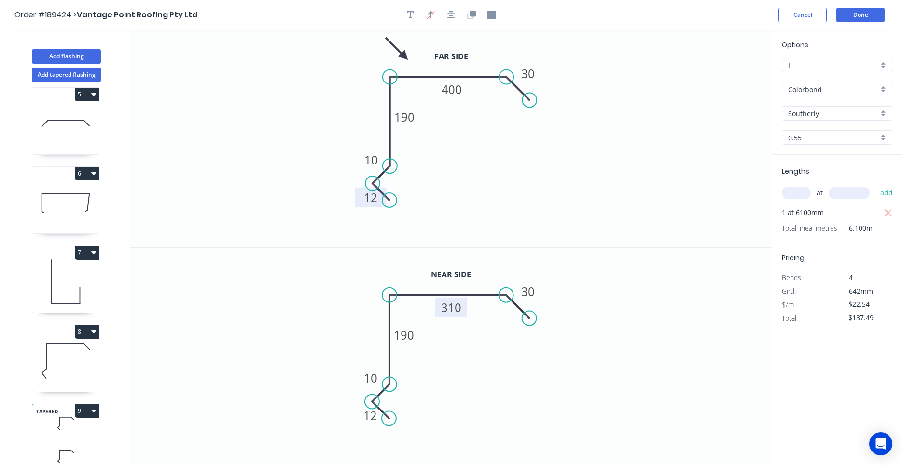
click at [78, 362] on icon at bounding box center [65, 361] width 67 height 62
type input "$17.17"
type input "$206.04"
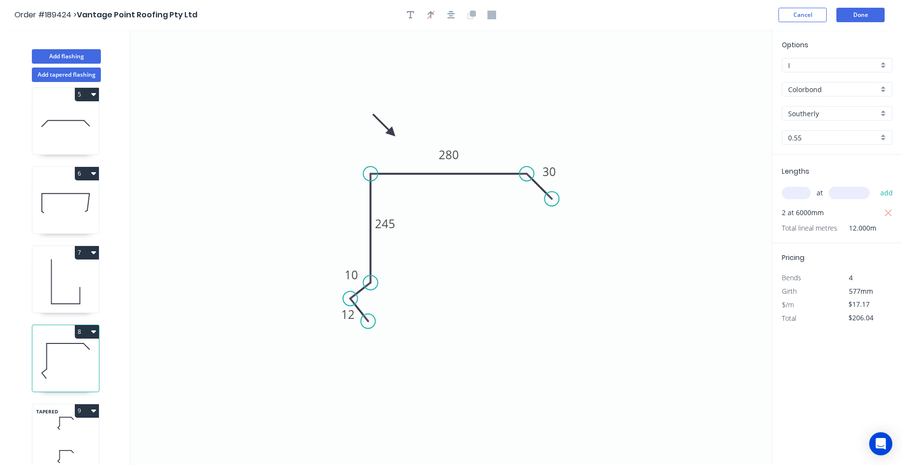
click at [80, 297] on icon at bounding box center [80, 296] width 0 height 16
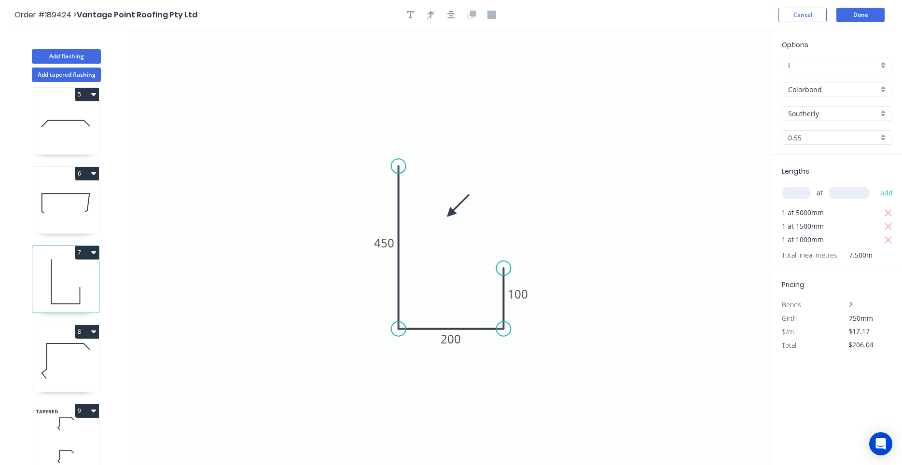
type input "$19.52"
type input "$146.40"
click at [75, 365] on icon at bounding box center [65, 361] width 67 height 62
type input "$17.17"
type input "$206.04"
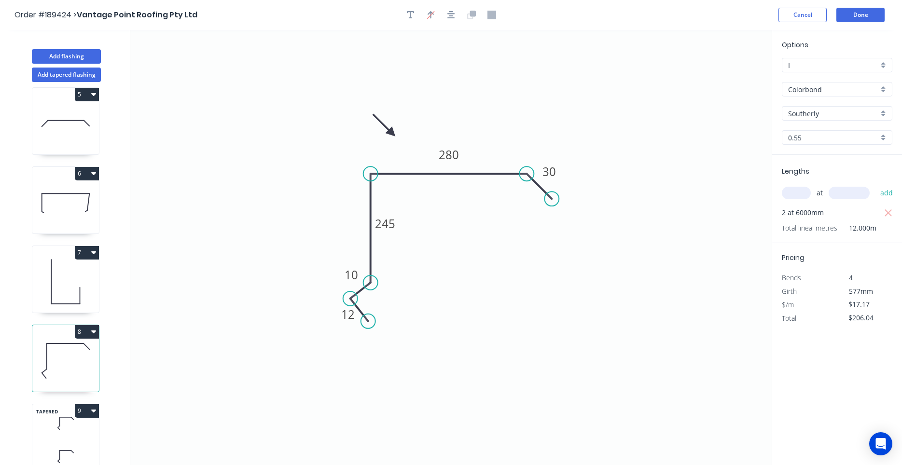
click at [63, 424] on icon at bounding box center [65, 423] width 67 height 28
type input "$22.54"
type input "$137.49"
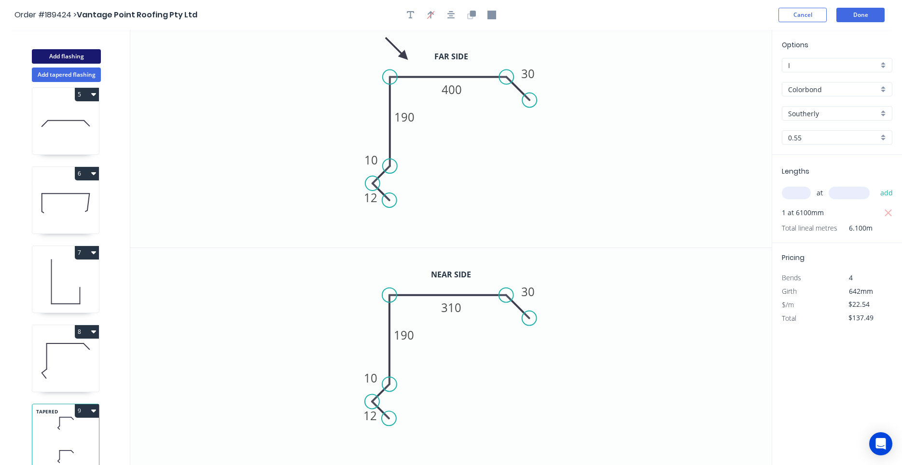
click at [59, 53] on button "Add flashing" at bounding box center [66, 56] width 69 height 14
type input "$0.00"
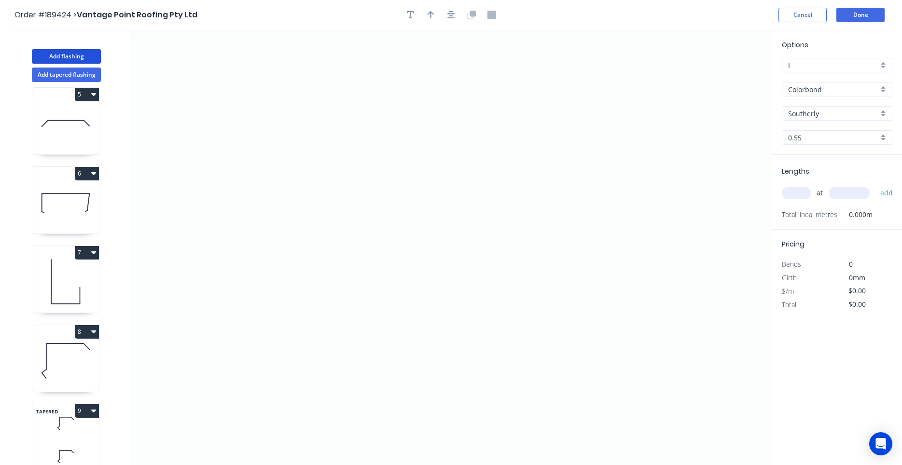
scroll to position [405, 0]
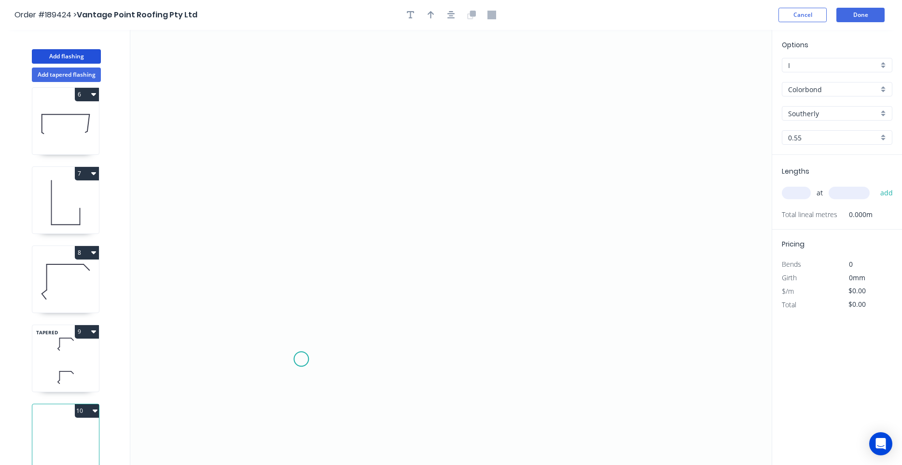
click at [301, 359] on icon "0" at bounding box center [450, 247] width 641 height 435
click at [270, 332] on icon "0" at bounding box center [450, 247] width 641 height 435
click at [296, 302] on icon "0 ?" at bounding box center [450, 247] width 641 height 435
drag, startPoint x: 302, startPoint y: 174, endPoint x: 303, endPoint y: 165, distance: 9.7
click at [299, 143] on icon "0 ? ?" at bounding box center [450, 247] width 641 height 435
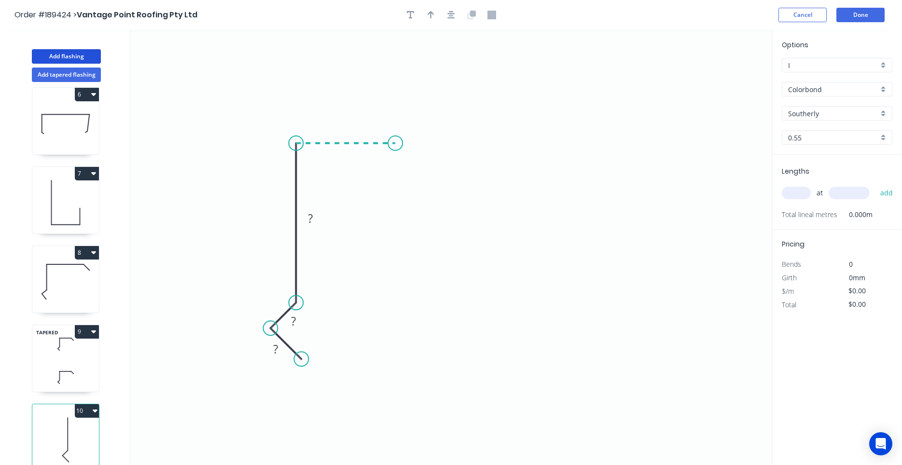
click at [395, 140] on icon "0 ? ? ?" at bounding box center [450, 247] width 641 height 435
click at [396, 209] on icon "0 ? ? ? ?" at bounding box center [450, 247] width 641 height 435
click at [614, 213] on icon "0 ? ? ? ? ?" at bounding box center [450, 247] width 641 height 435
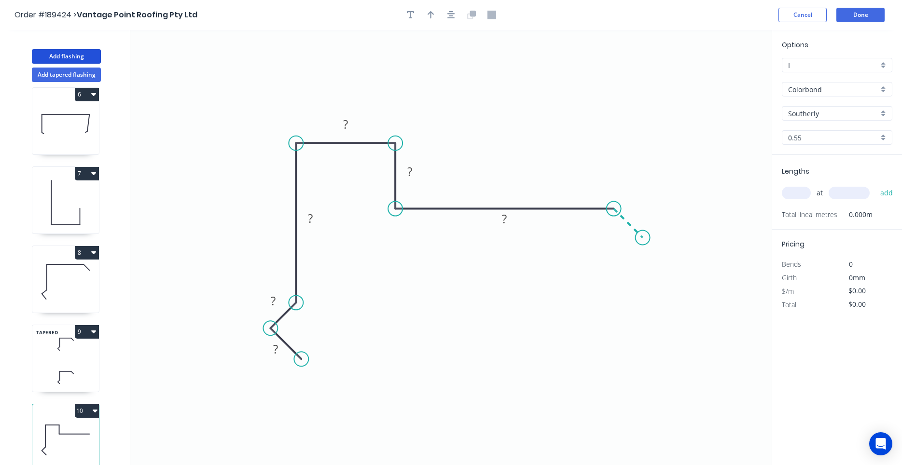
click at [643, 239] on icon "0 ? ? ? ? ? ?" at bounding box center [450, 247] width 641 height 435
click at [643, 239] on circle at bounding box center [642, 238] width 14 height 14
click at [451, 20] on button "button" at bounding box center [451, 15] width 14 height 14
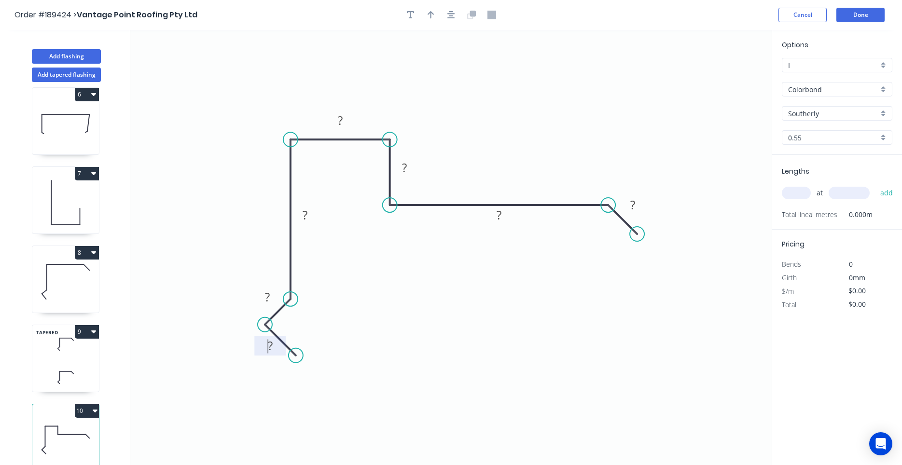
click at [263, 350] on rect at bounding box center [270, 347] width 19 height 14
click at [269, 298] on tspan "?" at bounding box center [267, 297] width 5 height 16
type input "$26.42"
click at [619, 235] on div "Show angle" at bounding box center [655, 233] width 97 height 20
click at [598, 229] on tspan "?" at bounding box center [596, 227] width 5 height 16
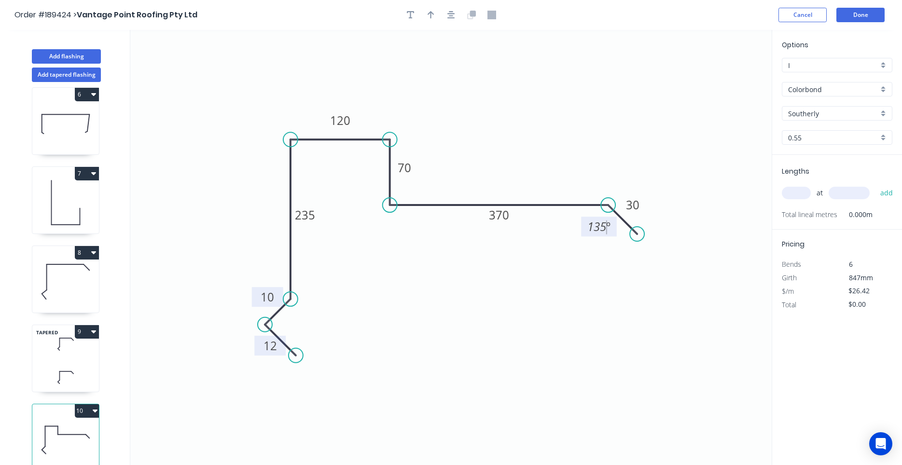
click at [789, 197] on input "text" at bounding box center [796, 193] width 29 height 13
type input "1"
type input "4600"
click at [875, 185] on button "add" at bounding box center [886, 193] width 23 height 16
type input "$121.53"
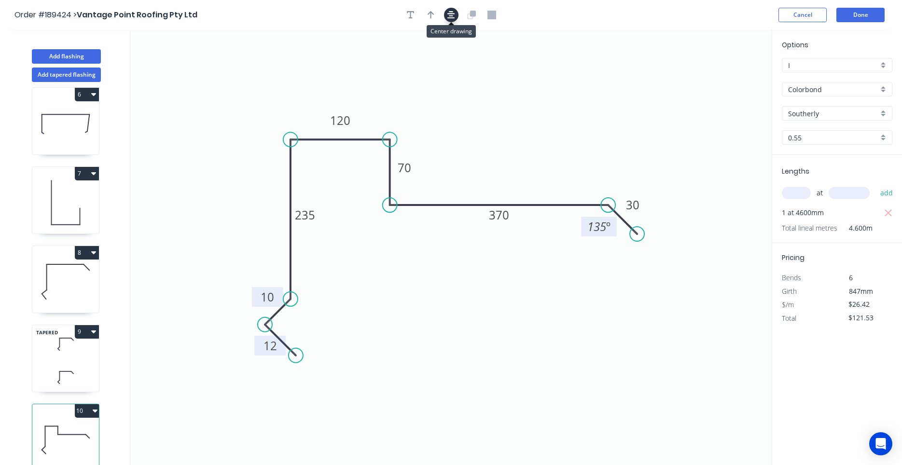
click at [452, 16] on icon "button" at bounding box center [451, 15] width 8 height 8
click at [431, 18] on icon "button" at bounding box center [431, 15] width 7 height 9
click at [721, 77] on icon at bounding box center [722, 67] width 9 height 31
click at [724, 78] on icon at bounding box center [723, 67] width 9 height 31
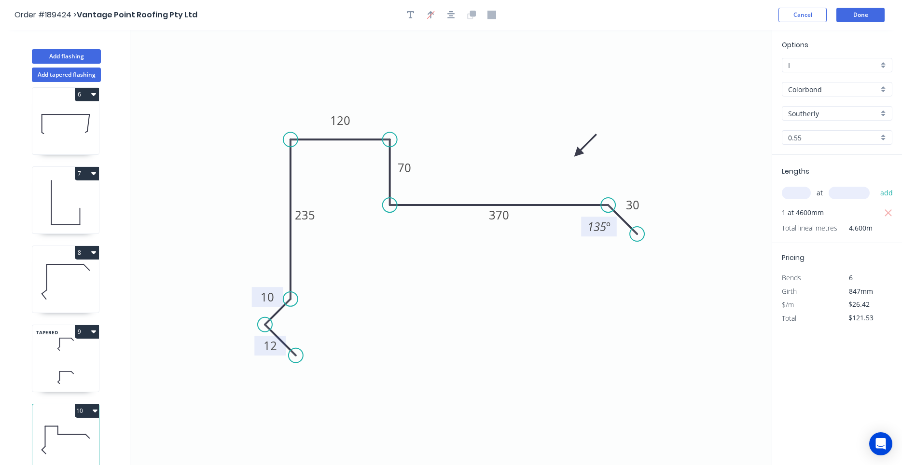
drag, startPoint x: 724, startPoint y: 78, endPoint x: 578, endPoint y: 153, distance: 164.4
click at [578, 153] on icon at bounding box center [585, 146] width 28 height 28
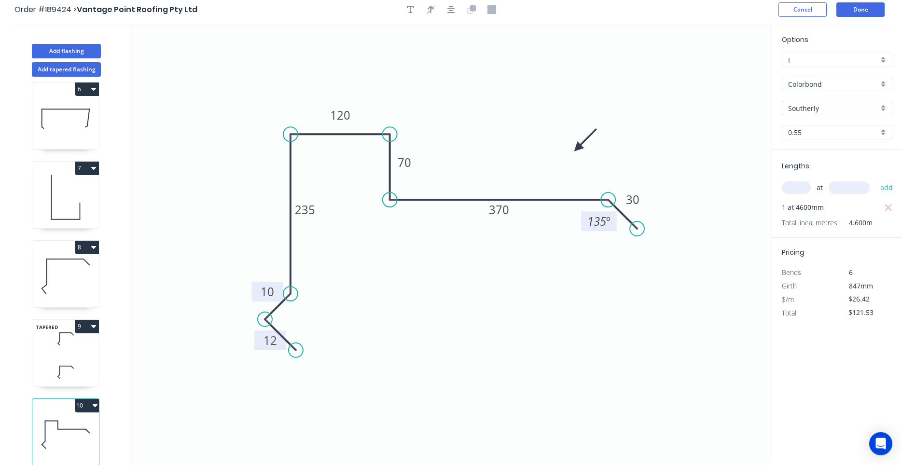
scroll to position [0, 0]
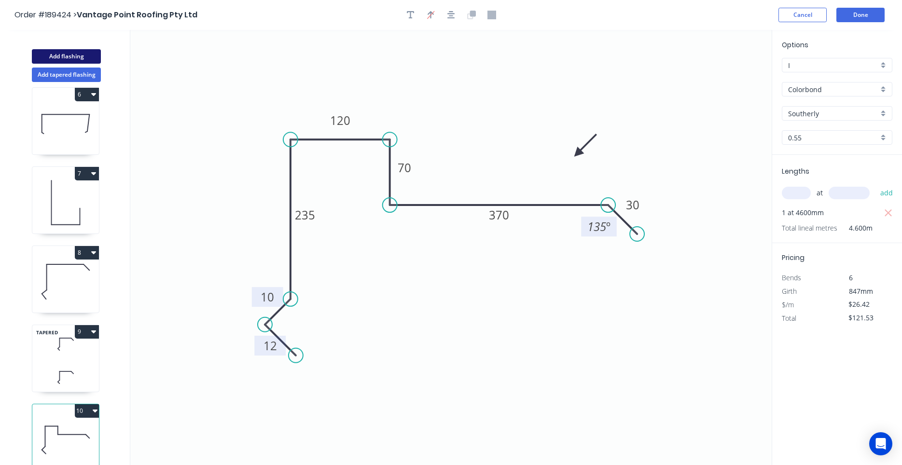
click at [81, 57] on button "Add flashing" at bounding box center [66, 56] width 69 height 14
type input "$0.00"
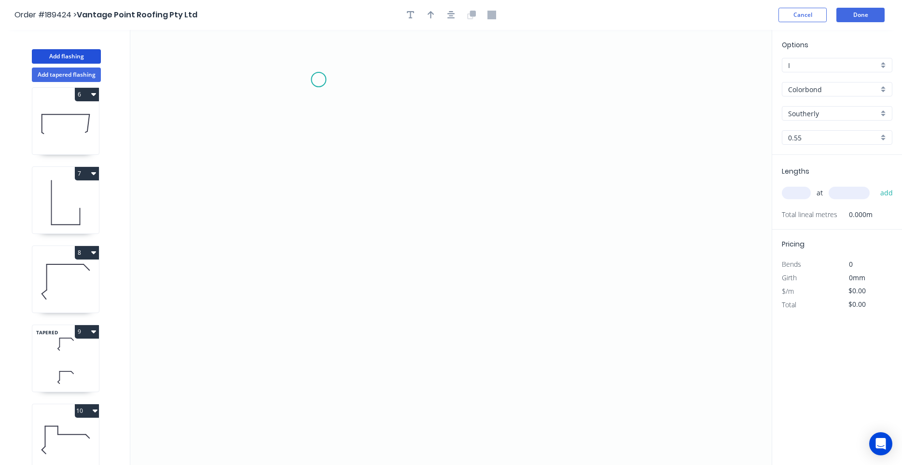
click at [318, 80] on icon "0" at bounding box center [450, 247] width 641 height 435
click at [307, 242] on icon "0" at bounding box center [450, 247] width 641 height 435
click at [390, 240] on icon "0 ?" at bounding box center [450, 247] width 641 height 435
click at [388, 352] on icon "0 ? ?" at bounding box center [450, 247] width 641 height 435
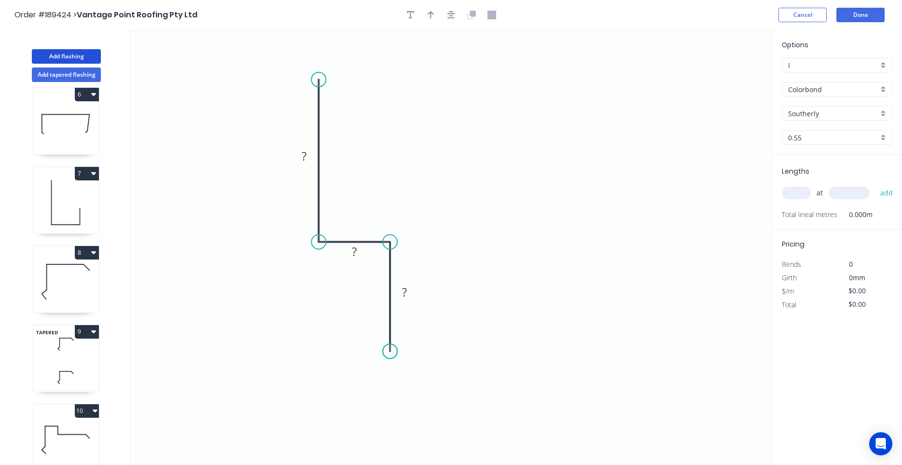
click at [388, 352] on circle at bounding box center [390, 351] width 14 height 14
drag, startPoint x: 323, startPoint y: 79, endPoint x: 317, endPoint y: 43, distance: 36.6
click at [317, 43] on circle at bounding box center [318, 44] width 14 height 14
drag, startPoint x: 390, startPoint y: 351, endPoint x: 389, endPoint y: 342, distance: 9.2
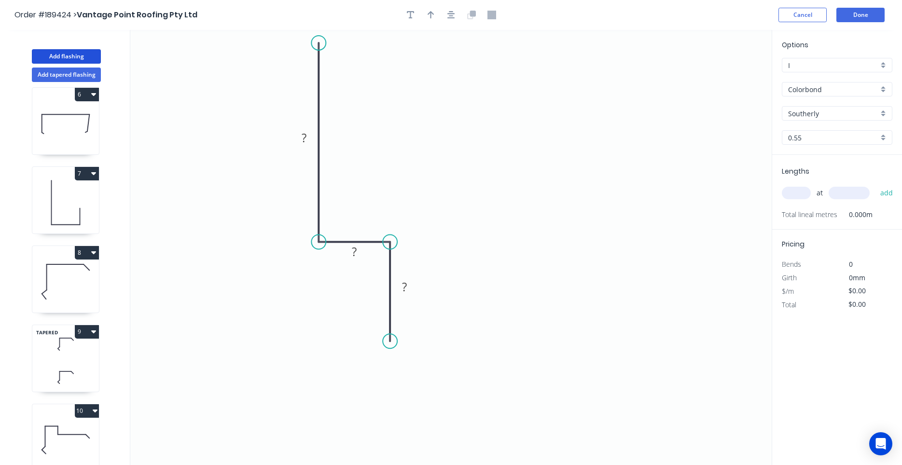
click at [389, 342] on circle at bounding box center [390, 341] width 14 height 14
click at [410, 410] on div "Feather" at bounding box center [437, 414] width 97 height 20
click at [376, 325] on tspan "15" at bounding box center [376, 324] width 14 height 16
type input "$20.28"
click at [451, 18] on icon "button" at bounding box center [451, 15] width 8 height 8
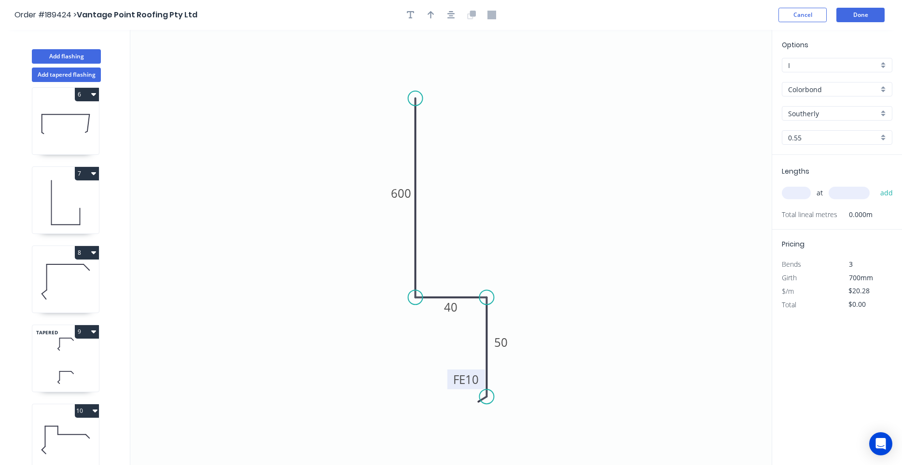
click at [439, 18] on div at bounding box center [450, 15] width 101 height 14
click at [431, 20] on button "button" at bounding box center [431, 15] width 14 height 14
click at [722, 77] on icon at bounding box center [722, 67] width 9 height 31
click at [719, 78] on icon at bounding box center [721, 66] width 9 height 31
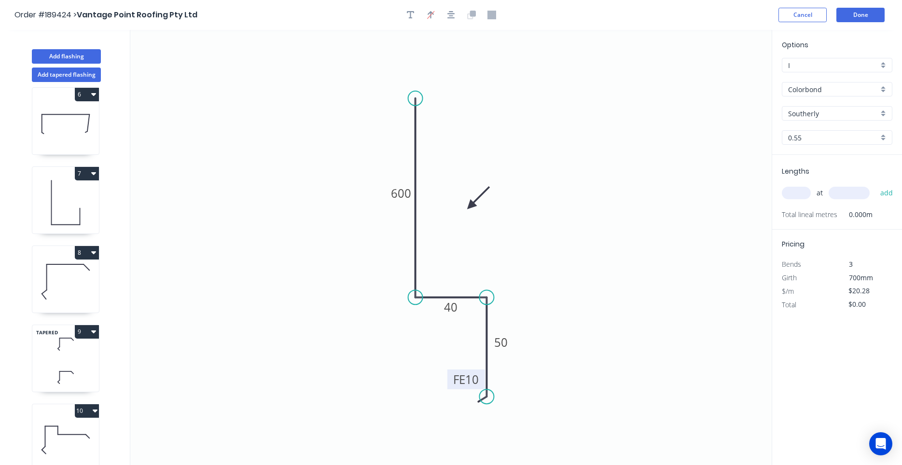
drag, startPoint x: 719, startPoint y: 78, endPoint x: 469, endPoint y: 210, distance: 283.4
click at [467, 208] on icon at bounding box center [478, 198] width 28 height 28
click at [798, 192] on input "text" at bounding box center [796, 193] width 29 height 13
type input "1"
type input "1400"
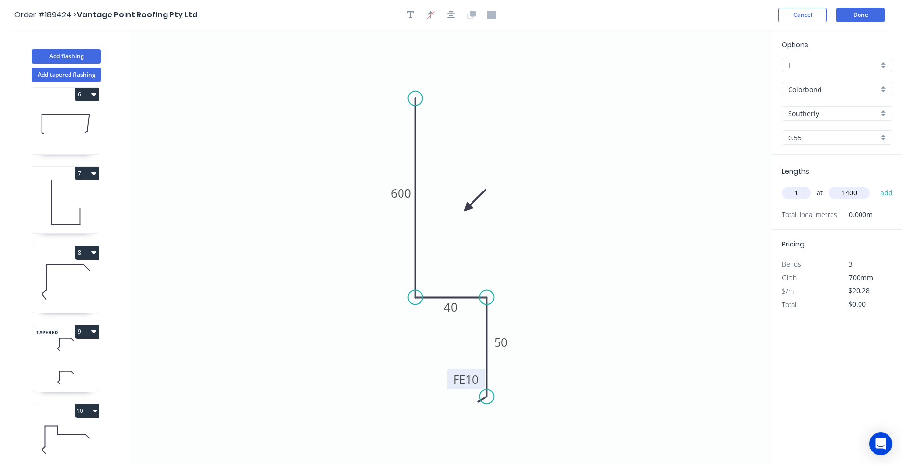
click at [875, 185] on button "add" at bounding box center [886, 193] width 23 height 16
type input "$28.39"
type input "2"
type input "3600"
click at [875, 185] on button "add" at bounding box center [886, 193] width 23 height 16
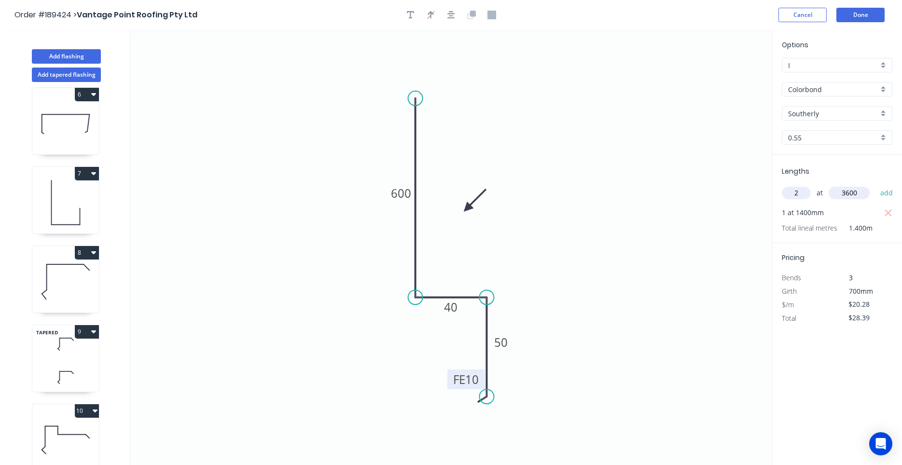
type input "$174.41"
click at [91, 55] on button "Add flashing" at bounding box center [66, 56] width 69 height 14
type input "$0.00"
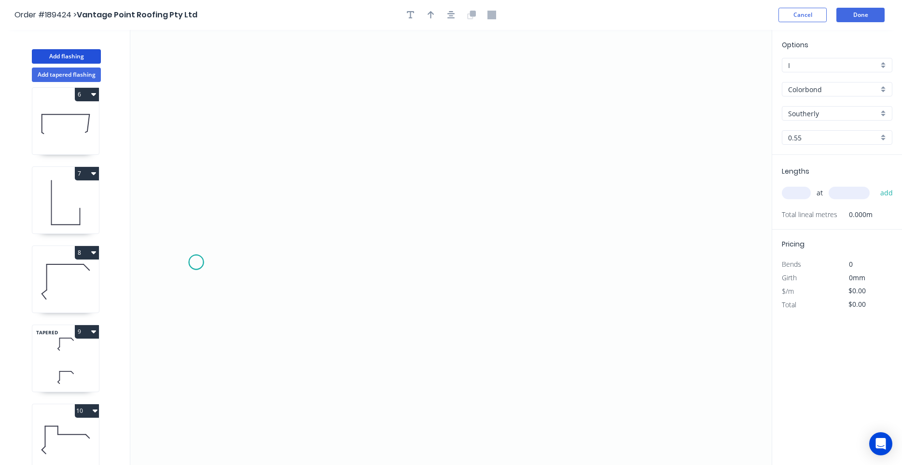
click at [196, 262] on icon "0" at bounding box center [450, 247] width 641 height 435
click at [234, 205] on icon at bounding box center [215, 234] width 38 height 58
click at [395, 162] on icon at bounding box center [314, 183] width 161 height 42
click at [394, 234] on icon "0 ? ? ? º" at bounding box center [450, 247] width 641 height 435
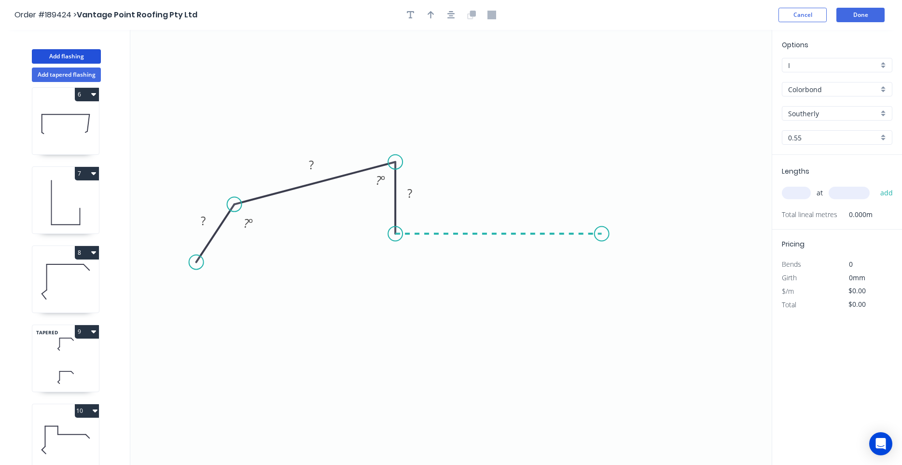
click at [602, 242] on icon "0 ? ? ? ? º ? º" at bounding box center [450, 247] width 641 height 435
click at [638, 271] on icon "0 ? ? ? ? ? º ? º" at bounding box center [450, 247] width 641 height 435
click at [638, 271] on circle at bounding box center [638, 270] width 14 height 14
click at [638, 272] on circle at bounding box center [638, 270] width 14 height 14
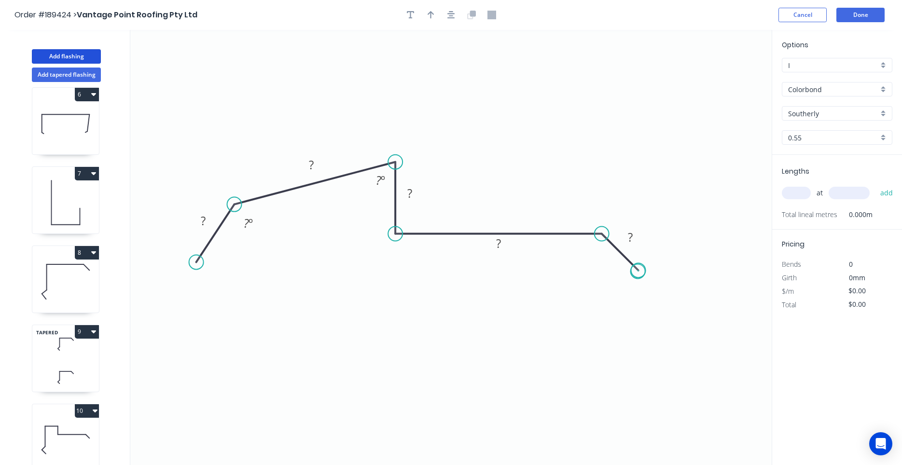
click at [638, 272] on circle at bounding box center [638, 270] width 14 height 14
click at [613, 265] on div "Show angle" at bounding box center [650, 270] width 97 height 20
click at [449, 19] on icon "button" at bounding box center [451, 15] width 8 height 9
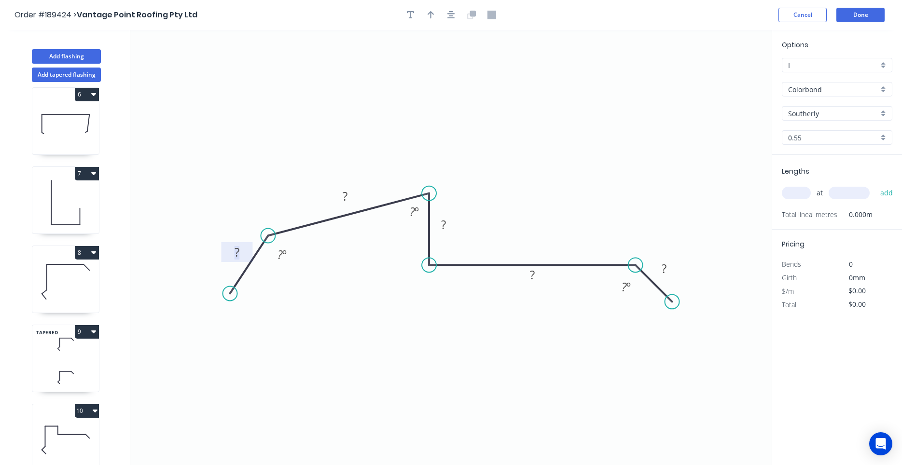
click at [233, 252] on rect at bounding box center [236, 253] width 19 height 14
type input "$17.17"
click at [799, 195] on input "text" at bounding box center [796, 193] width 29 height 13
type input "1"
type input "4"
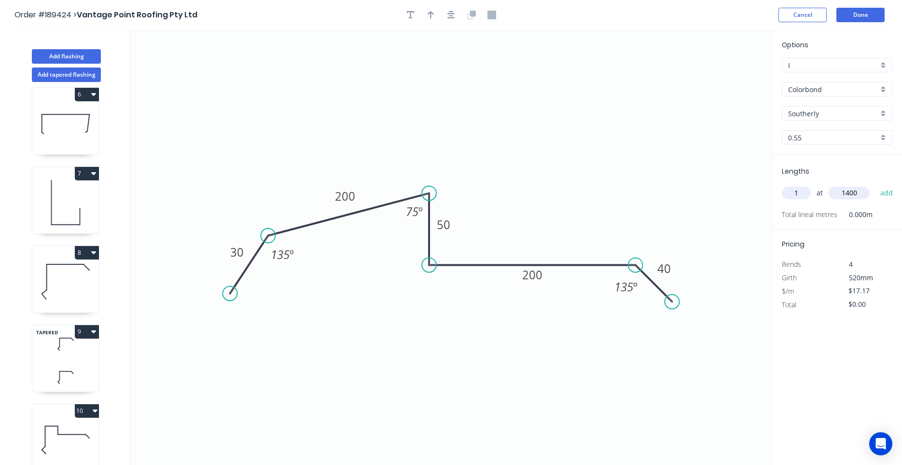
type input "1400"
click at [875, 185] on button "add" at bounding box center [886, 193] width 23 height 16
type input "$24.04"
click at [447, 15] on button "button" at bounding box center [451, 15] width 14 height 14
click at [432, 16] on icon "button" at bounding box center [431, 15] width 7 height 9
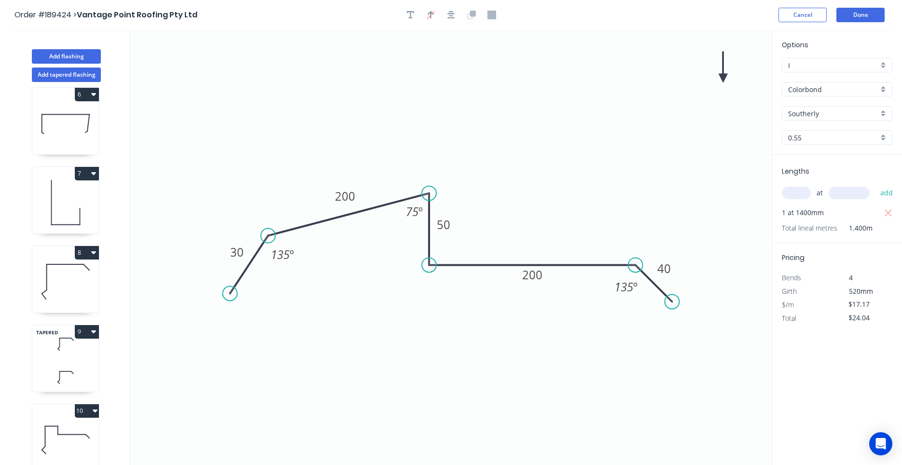
click at [721, 72] on icon "0 30 200 50 200 40 135 º 75 º 135 º" at bounding box center [450, 247] width 641 height 435
click at [722, 75] on icon at bounding box center [722, 67] width 9 height 31
drag, startPoint x: 722, startPoint y: 75, endPoint x: 564, endPoint y: 207, distance: 205.5
click at [564, 207] on icon at bounding box center [574, 196] width 28 height 28
click at [75, 56] on button "Add flashing" at bounding box center [66, 56] width 69 height 14
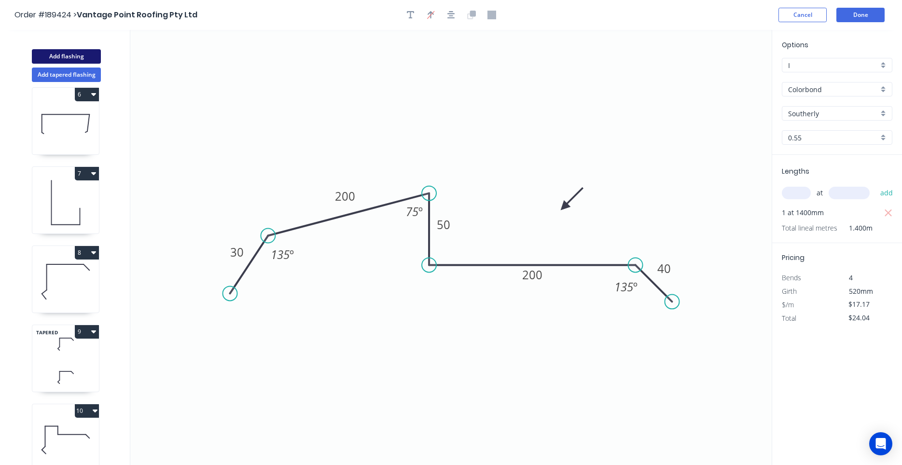
type input "$0.00"
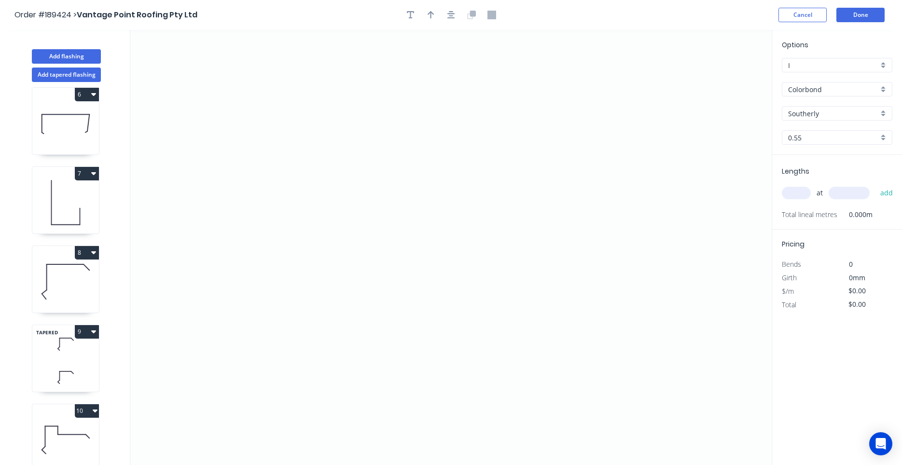
click at [802, 95] on div "Colorbond" at bounding box center [837, 89] width 110 height 14
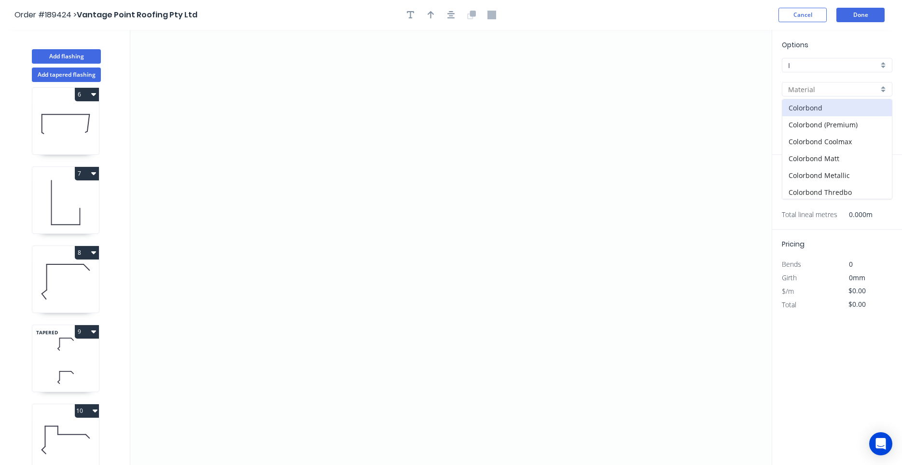
click at [804, 92] on input "text" at bounding box center [833, 89] width 90 height 10
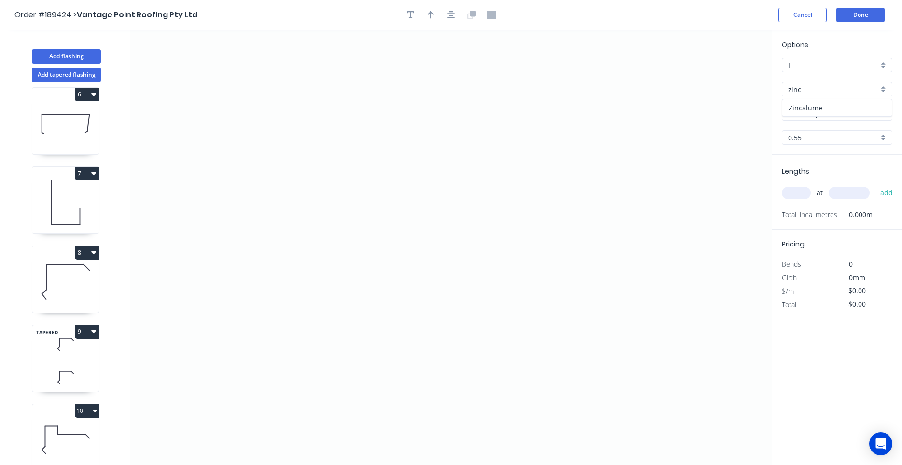
click at [804, 100] on div "Zincalume" at bounding box center [837, 107] width 110 height 17
type input "Zincalume"
click at [281, 112] on icon "0" at bounding box center [450, 247] width 641 height 435
click at [240, 136] on icon "0" at bounding box center [450, 247] width 641 height 435
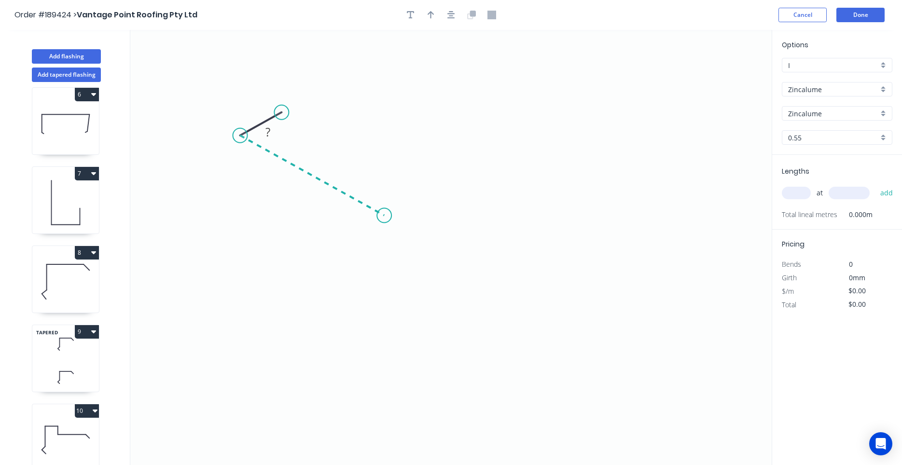
click at [384, 216] on icon "0 ?" at bounding box center [450, 247] width 641 height 435
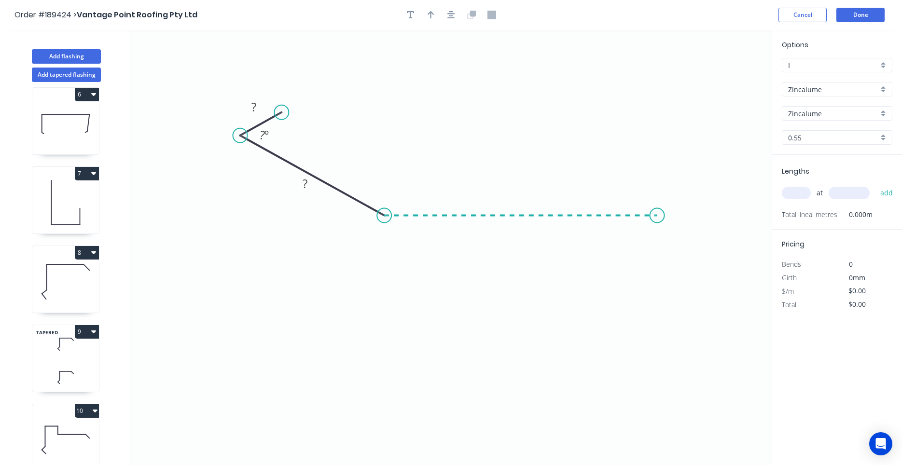
click at [659, 218] on icon "0 ? ? ? º" at bounding box center [450, 247] width 641 height 435
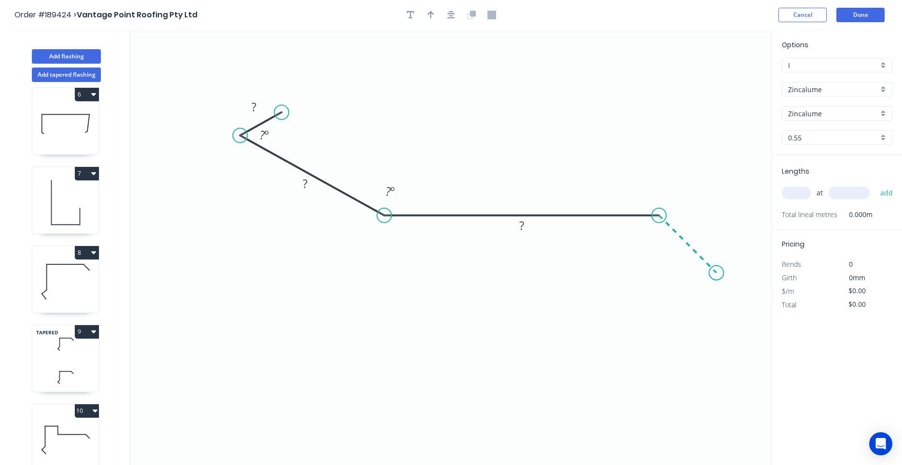
click at [717, 271] on icon "0 ? ? ? ? º ? º" at bounding box center [450, 247] width 641 height 435
click at [717, 271] on circle at bounding box center [716, 272] width 14 height 14
drag, startPoint x: 718, startPoint y: 273, endPoint x: 714, endPoint y: 268, distance: 6.5
click at [714, 268] on circle at bounding box center [716, 272] width 14 height 14
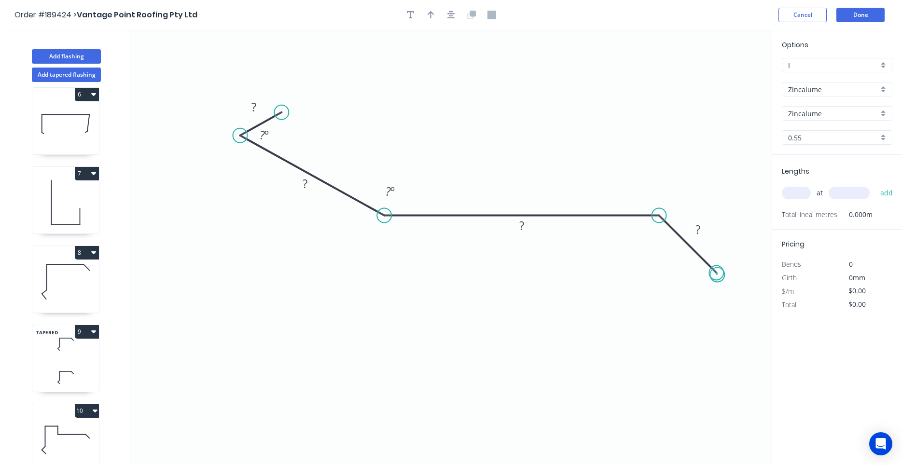
click at [717, 275] on circle at bounding box center [716, 272] width 14 height 14
drag, startPoint x: 718, startPoint y: 275, endPoint x: 689, endPoint y: 250, distance: 38.4
click at [689, 250] on circle at bounding box center [688, 245] width 14 height 14
click at [663, 245] on div "Show angle" at bounding box center [705, 247] width 97 height 20
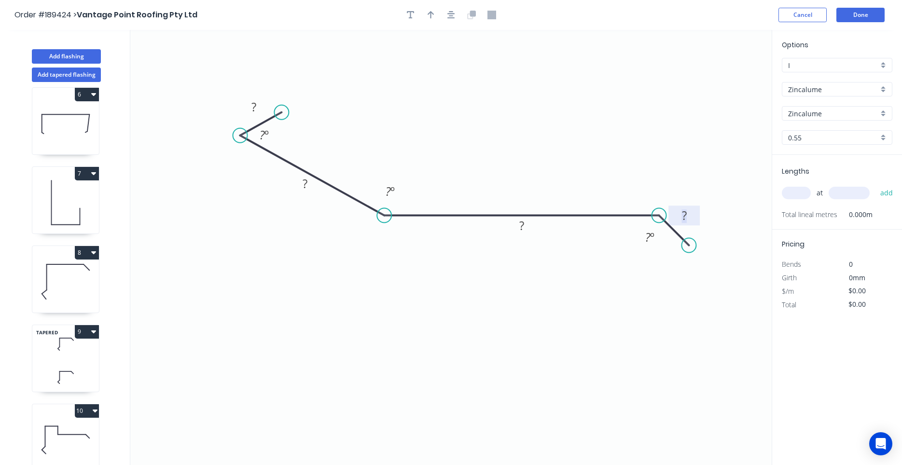
click at [682, 216] on tspan "?" at bounding box center [684, 215] width 5 height 16
type input "$15.01"
click at [572, 154] on icon "0 50 160 280 40 50 º 130 º 135 º" at bounding box center [450, 247] width 641 height 435
click at [457, 23] on header "Order #189424 > Vantage Point Roofing Pty Ltd Cancel Done" at bounding box center [451, 15] width 902 height 30
click at [455, 19] on icon "button" at bounding box center [451, 15] width 8 height 9
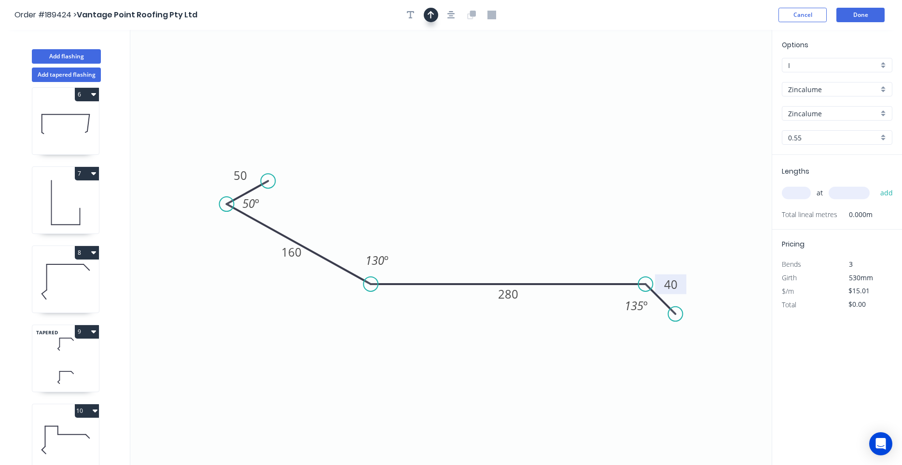
click at [427, 12] on button "button" at bounding box center [431, 15] width 14 height 14
click at [725, 79] on icon at bounding box center [722, 67] width 9 height 31
drag, startPoint x: 725, startPoint y: 79, endPoint x: 558, endPoint y: 236, distance: 229.4
click at [558, 236] on icon at bounding box center [566, 228] width 28 height 28
click at [807, 192] on input "text" at bounding box center [796, 193] width 29 height 13
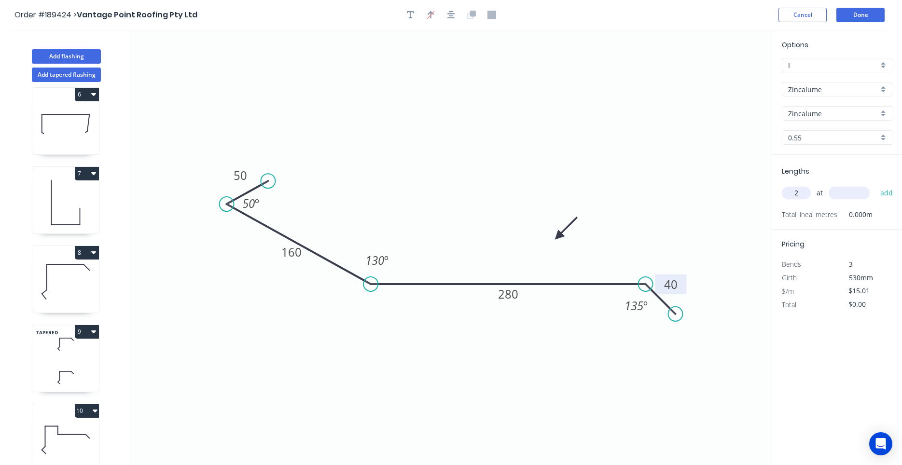
type input "2"
type input "3600"
click at [875, 185] on button "add" at bounding box center [886, 193] width 23 height 16
type input "$108.07"
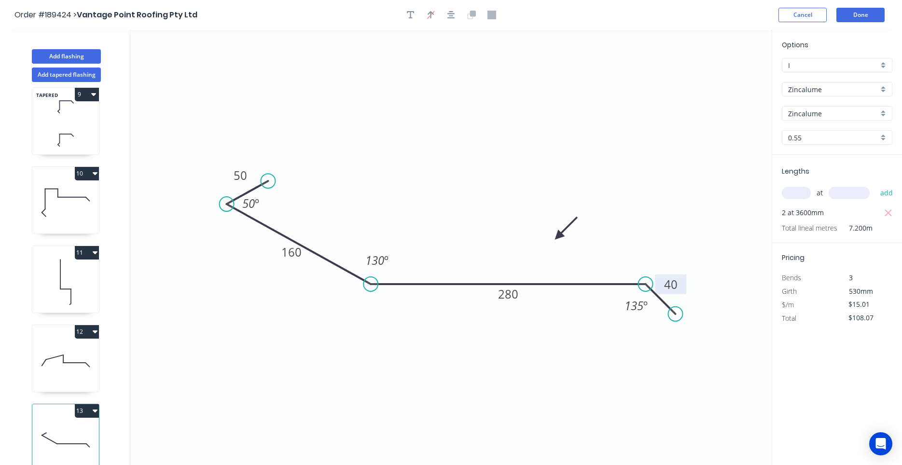
scroll to position [18, 0]
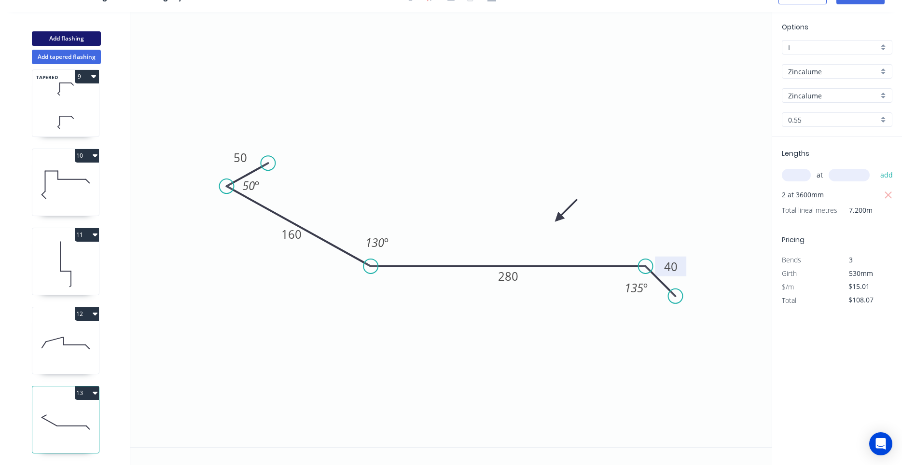
click at [78, 37] on button "Add flashing" at bounding box center [66, 38] width 69 height 14
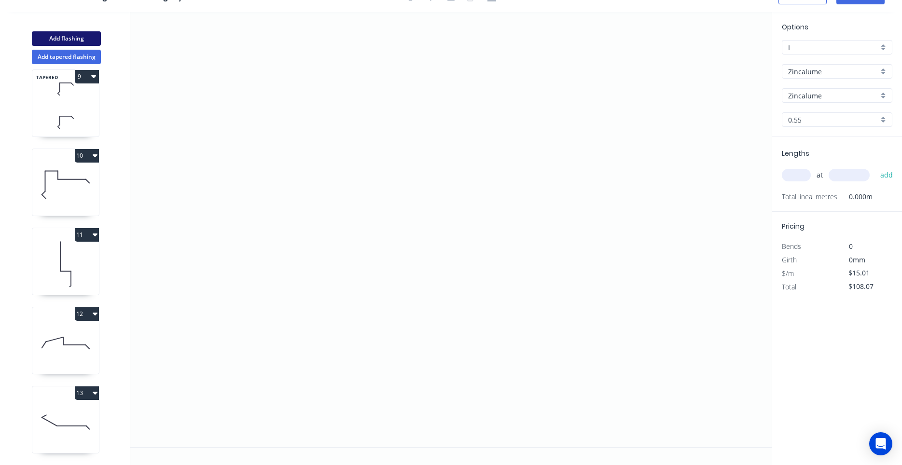
type input "$0.00"
click at [261, 59] on icon "0" at bounding box center [450, 229] width 641 height 435
click at [262, 208] on icon "0" at bounding box center [450, 229] width 641 height 435
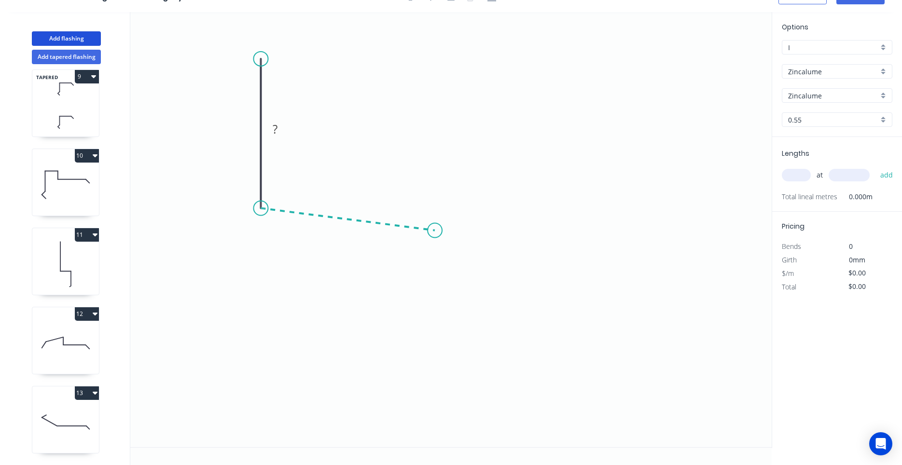
click at [435, 231] on icon "0 ?" at bounding box center [450, 229] width 641 height 435
click at [433, 333] on icon "0 ? ? ? º" at bounding box center [450, 229] width 641 height 435
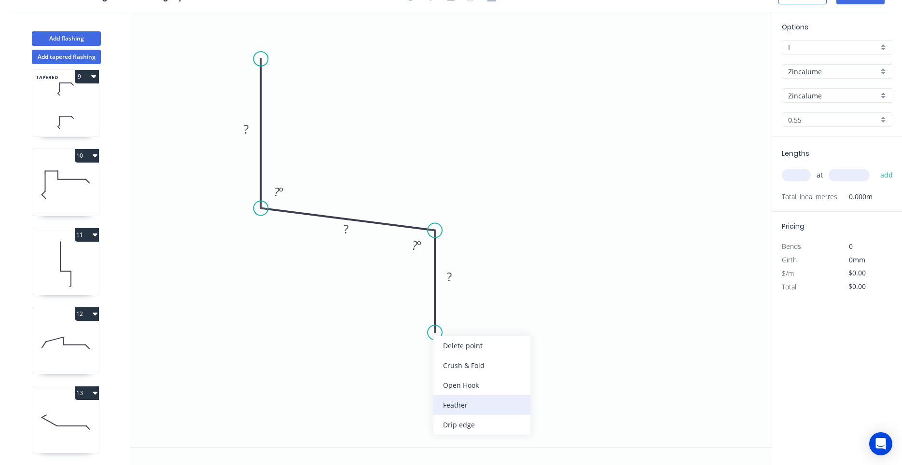
click at [448, 403] on div "Feather" at bounding box center [481, 405] width 97 height 20
click at [422, 317] on tspan "15" at bounding box center [421, 315] width 14 height 16
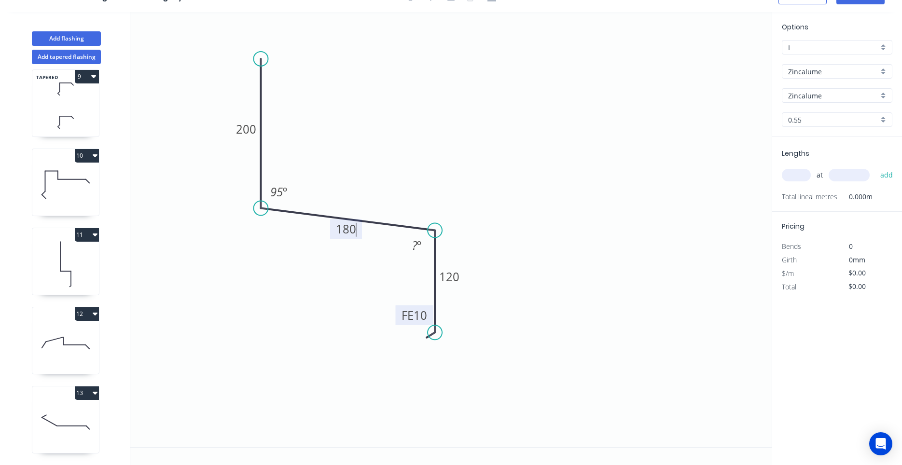
type input "$15.01"
click at [799, 174] on input "text" at bounding box center [796, 175] width 29 height 13
type input "1"
type input "2800"
click at [875, 167] on button "add" at bounding box center [886, 175] width 23 height 16
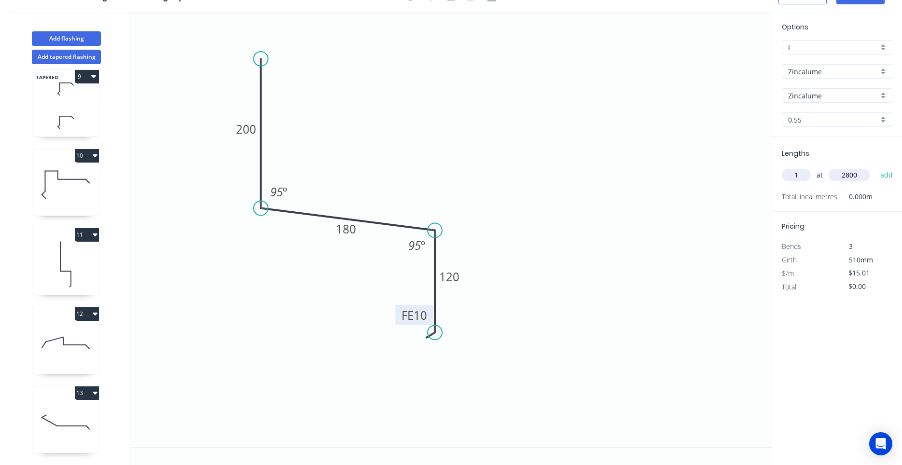
type input "$42.03"
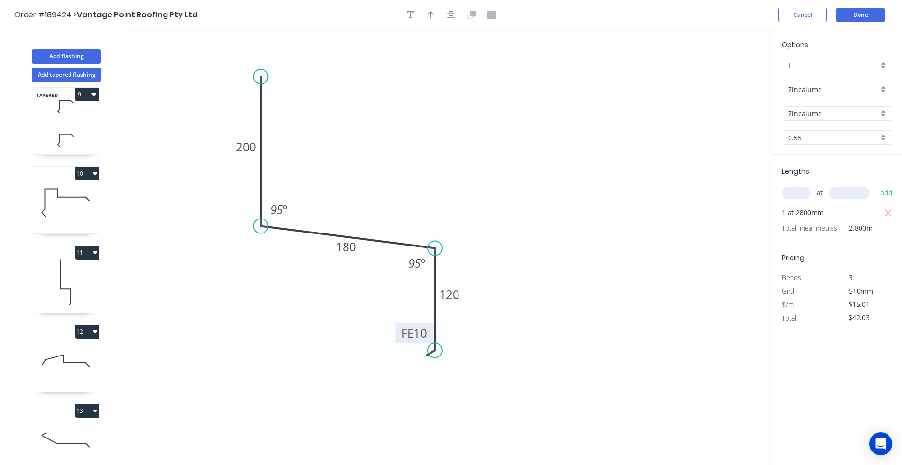
click at [442, 16] on div at bounding box center [450, 15] width 101 height 14
click at [444, 15] on div at bounding box center [450, 15] width 101 height 14
click at [441, 15] on div at bounding box center [450, 15] width 101 height 14
click at [451, 18] on icon "button" at bounding box center [451, 15] width 8 height 8
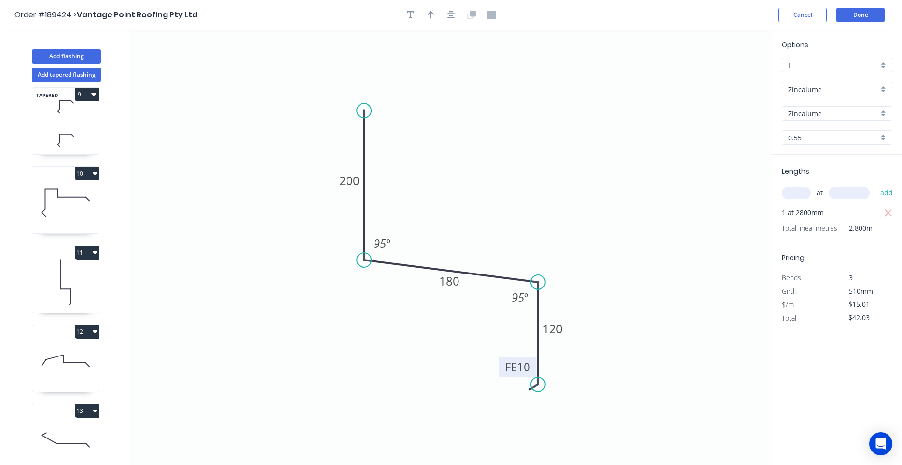
click at [423, 14] on div at bounding box center [450, 15] width 101 height 14
click at [425, 15] on button "button" at bounding box center [431, 15] width 14 height 14
click at [721, 80] on icon at bounding box center [722, 67] width 9 height 31
drag, startPoint x: 721, startPoint y: 80, endPoint x: 483, endPoint y: 206, distance: 269.6
click at [483, 206] on icon at bounding box center [491, 197] width 28 height 28
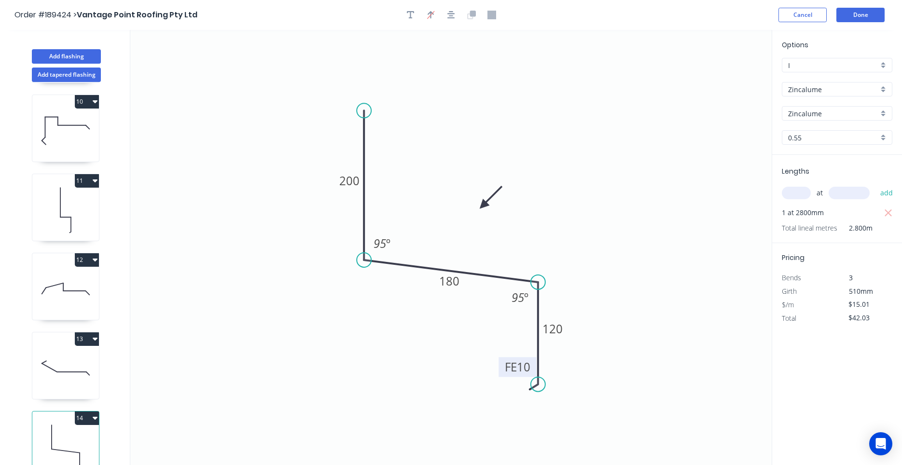
scroll to position [721, 0]
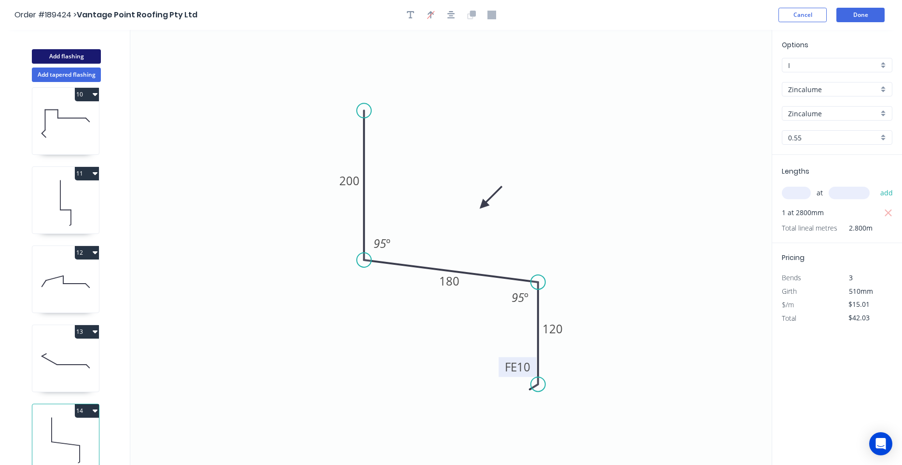
click at [86, 57] on button "Add flashing" at bounding box center [66, 56] width 69 height 14
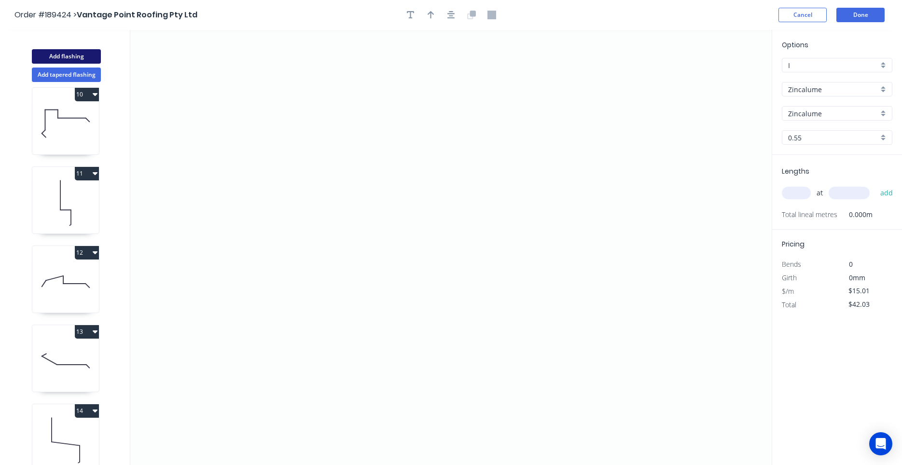
type input "$0.00"
click at [343, 339] on icon "0" at bounding box center [450, 247] width 641 height 435
click at [313, 311] on icon "0" at bounding box center [450, 247] width 641 height 435
click at [326, 140] on icon "0 ?" at bounding box center [450, 247] width 641 height 435
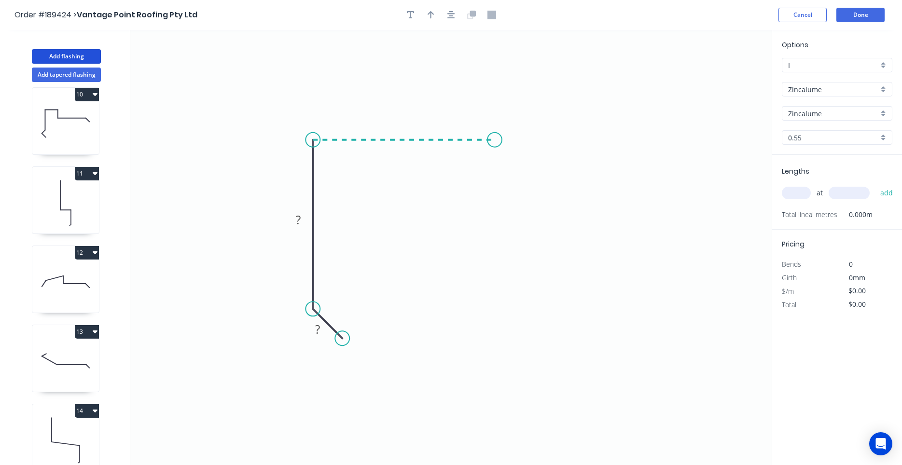
click at [495, 140] on icon "0 ? ?" at bounding box center [450, 247] width 641 height 435
click at [527, 171] on icon "0 ? ? ?" at bounding box center [450, 247] width 641 height 435
click at [527, 171] on circle at bounding box center [527, 173] width 14 height 14
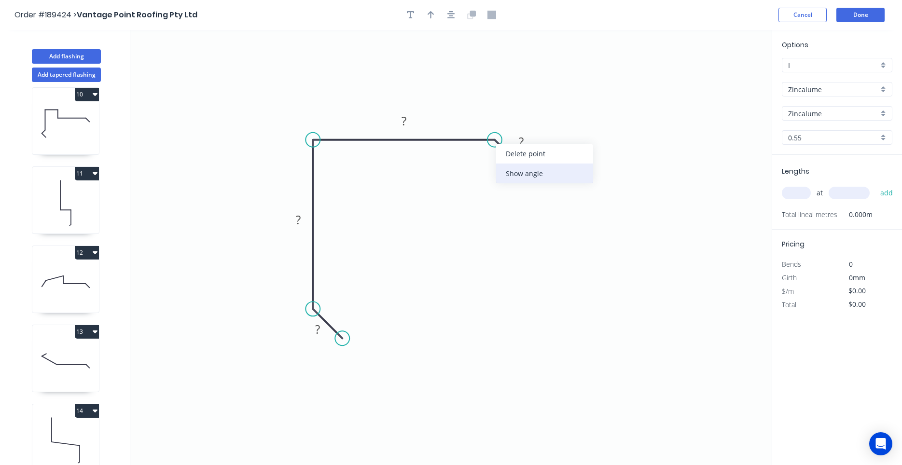
click at [506, 172] on div "Show angle" at bounding box center [544, 174] width 97 height 20
click at [320, 336] on div "Show angle" at bounding box center [359, 343] width 97 height 20
click at [320, 334] on tspan "?" at bounding box center [317, 329] width 5 height 16
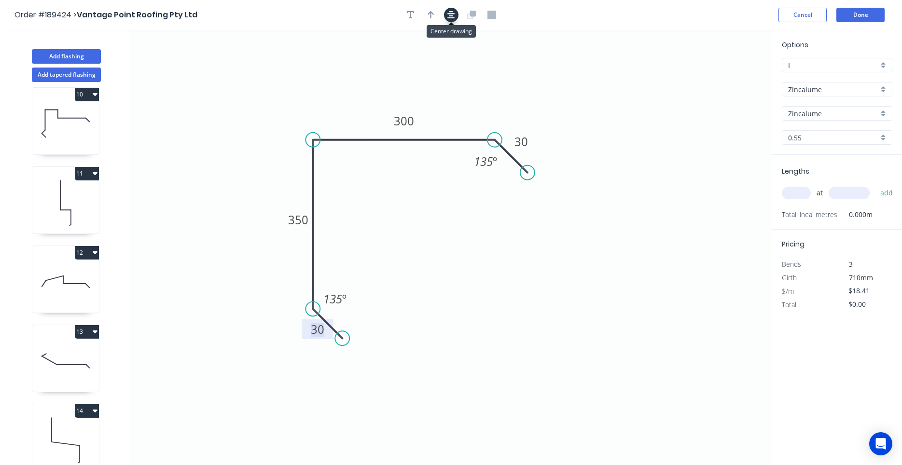
click at [456, 16] on button "button" at bounding box center [451, 15] width 14 height 14
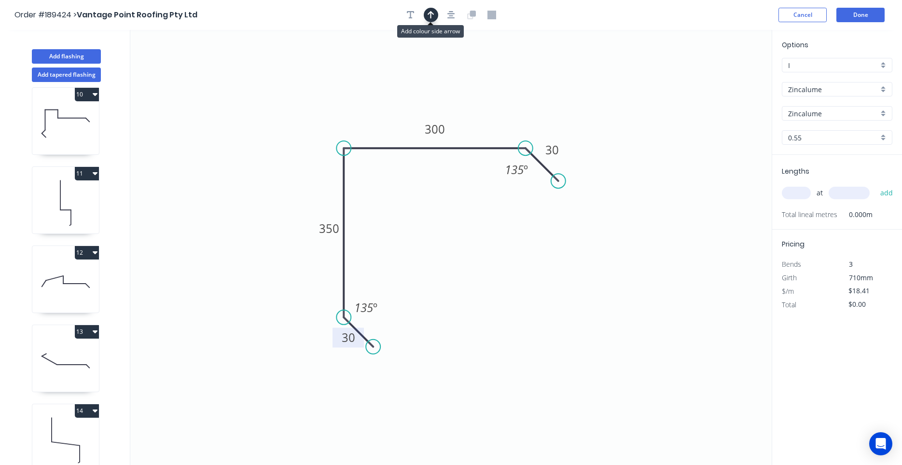
click at [435, 17] on button "button" at bounding box center [431, 15] width 14 height 14
click at [720, 82] on icon "0 30 350 300 30 135 º 135 º" at bounding box center [450, 247] width 641 height 435
click at [720, 81] on icon "0 30 350 300 30 135 º 135 º" at bounding box center [450, 247] width 641 height 435
click at [722, 78] on icon at bounding box center [722, 67] width 9 height 31
click at [722, 78] on icon at bounding box center [721, 67] width 9 height 31
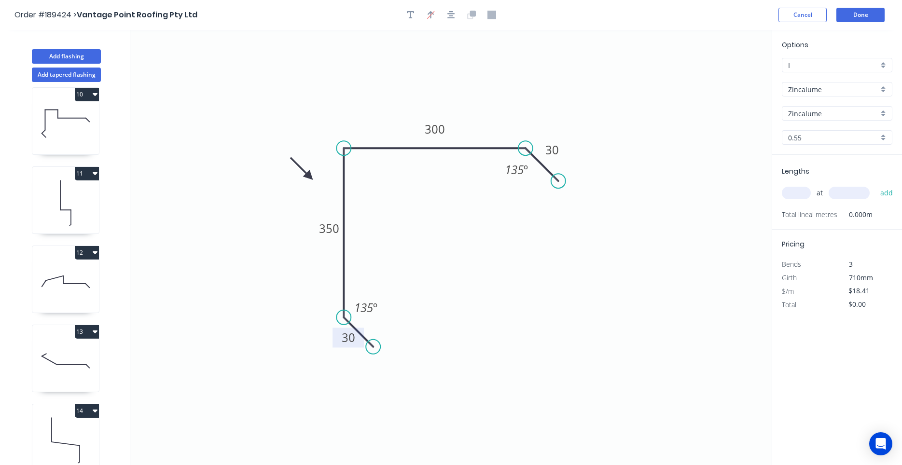
drag, startPoint x: 722, startPoint y: 78, endPoint x: 309, endPoint y: 177, distance: 424.6
click at [309, 177] on icon at bounding box center [302, 168] width 28 height 28
click at [70, 373] on icon at bounding box center [65, 361] width 67 height 62
type input "$15.01"
type input "$108.07"
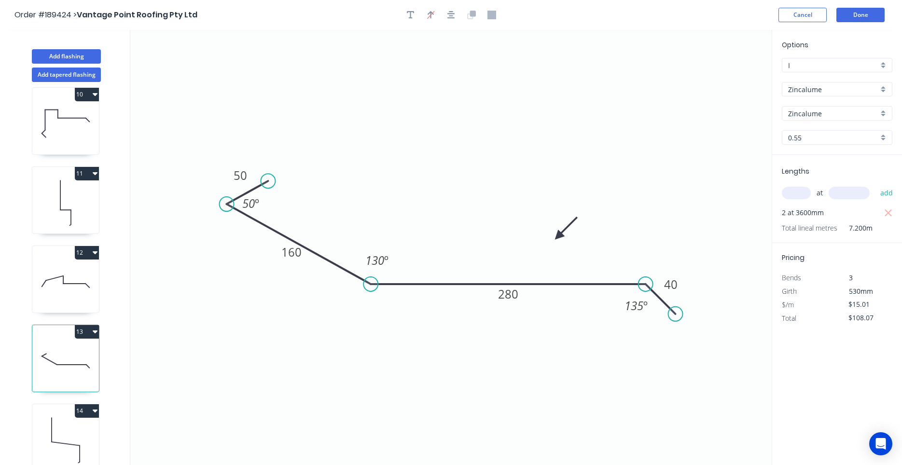
click at [55, 296] on icon at bounding box center [65, 282] width 67 height 62
type input "Colorbond"
type input "Southerly"
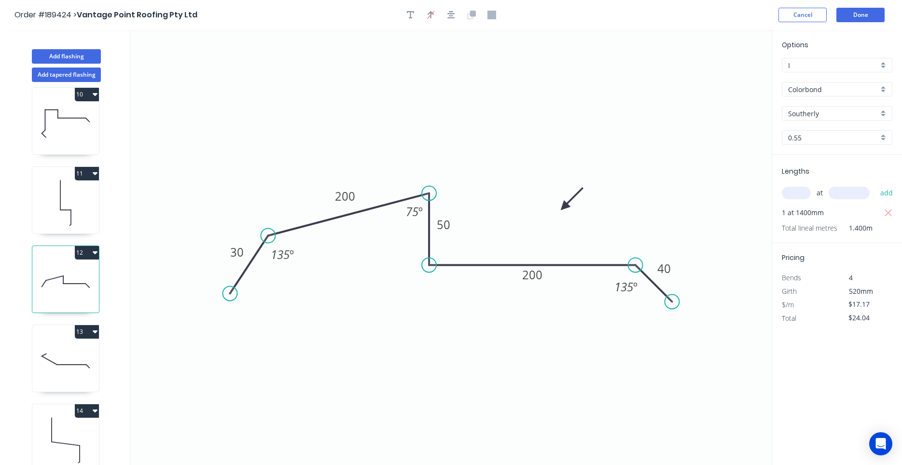
click at [63, 211] on icon at bounding box center [65, 203] width 67 height 62
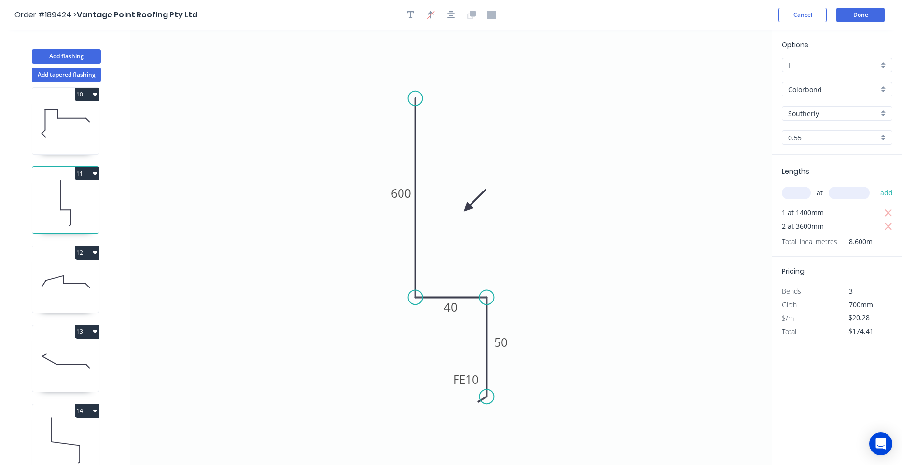
click at [69, 428] on icon at bounding box center [65, 440] width 67 height 62
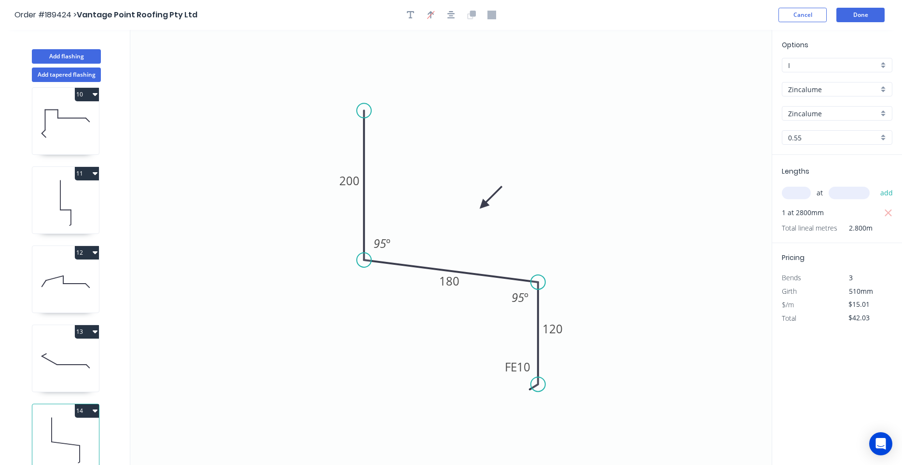
click at [54, 370] on icon at bounding box center [65, 361] width 67 height 62
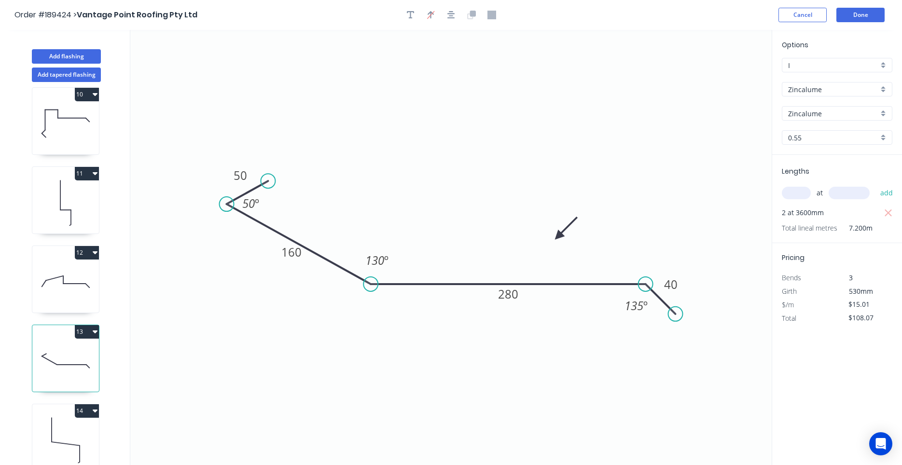
click at [60, 429] on icon at bounding box center [65, 440] width 67 height 62
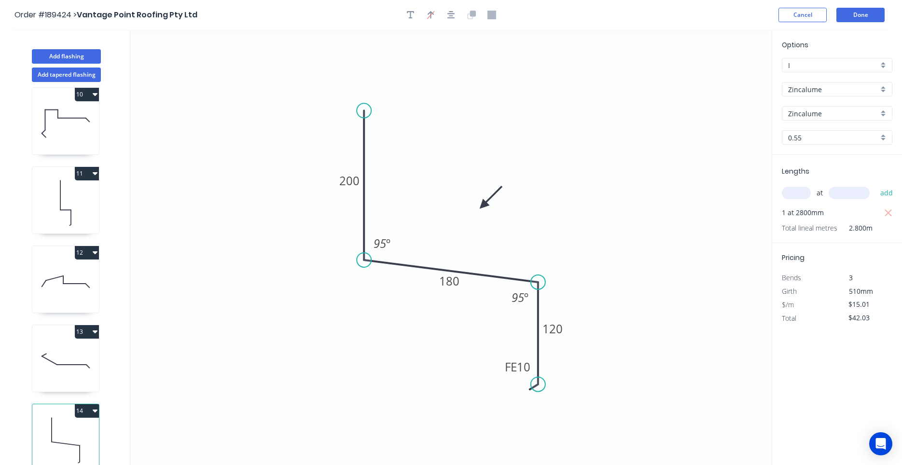
click at [62, 372] on icon at bounding box center [65, 361] width 67 height 62
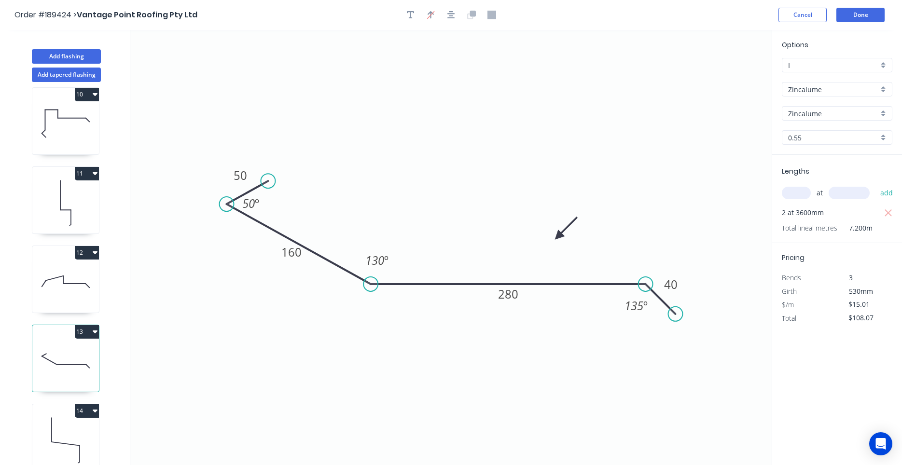
click at [64, 442] on icon at bounding box center [65, 440] width 67 height 62
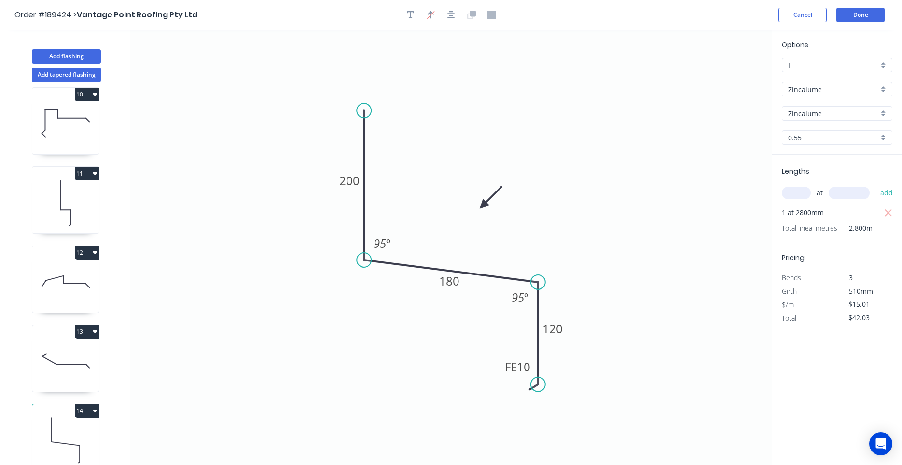
click at [813, 93] on input "Zincalume" at bounding box center [833, 89] width 90 height 10
click at [803, 113] on div "Colorbond" at bounding box center [837, 107] width 110 height 17
click at [804, 120] on div "aNoColor" at bounding box center [837, 113] width 110 height 14
click at [809, 116] on input "text" at bounding box center [833, 114] width 90 height 10
click at [814, 128] on div "Southerly" at bounding box center [837, 132] width 110 height 17
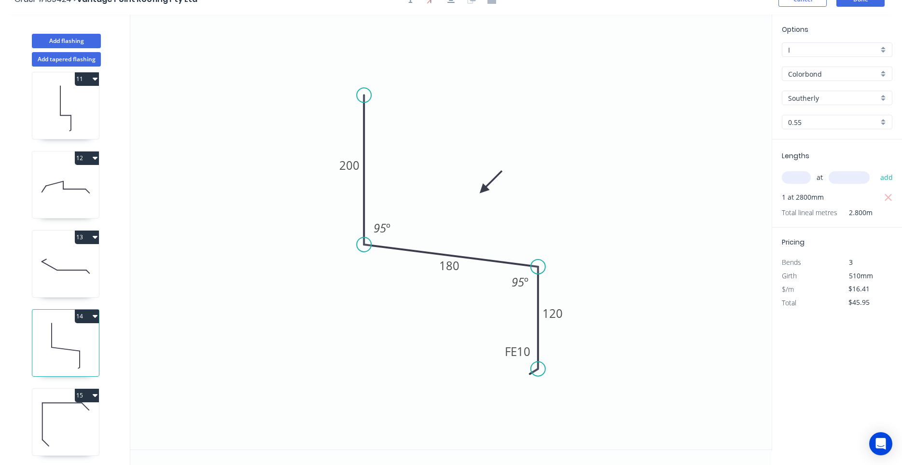
scroll to position [18, 0]
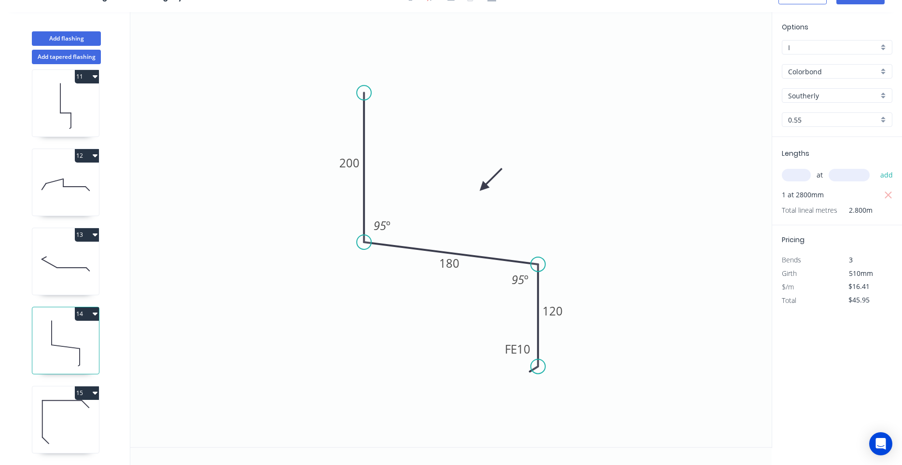
click at [67, 427] on icon at bounding box center [65, 422] width 67 height 62
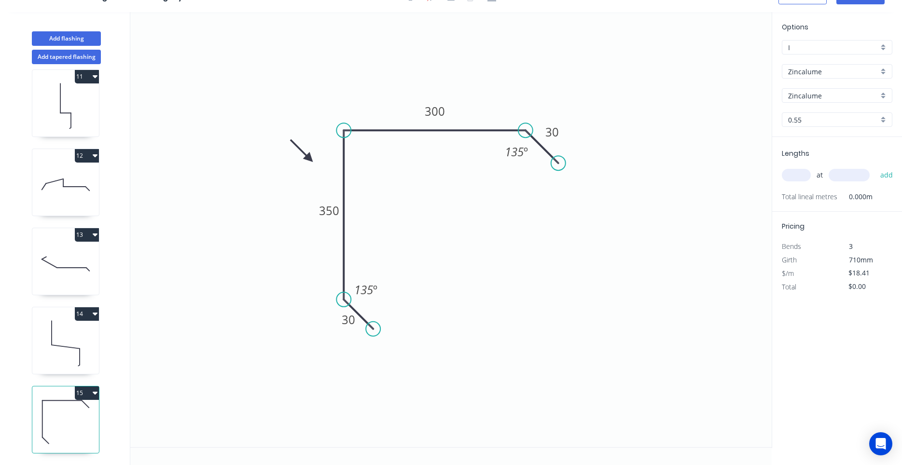
click at [828, 74] on input "Zincalume" at bounding box center [833, 72] width 90 height 10
click at [820, 83] on div "Colorbond" at bounding box center [837, 90] width 110 height 17
click at [815, 97] on input "aNoColor" at bounding box center [833, 96] width 90 height 10
click at [812, 117] on div "Southerly" at bounding box center [837, 114] width 110 height 17
click at [64, 345] on icon at bounding box center [65, 343] width 67 height 62
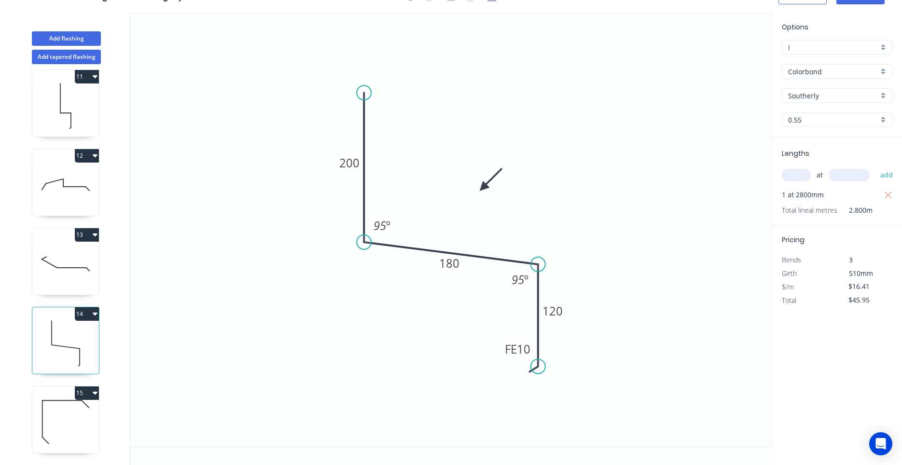
click at [58, 412] on icon at bounding box center [65, 422] width 67 height 62
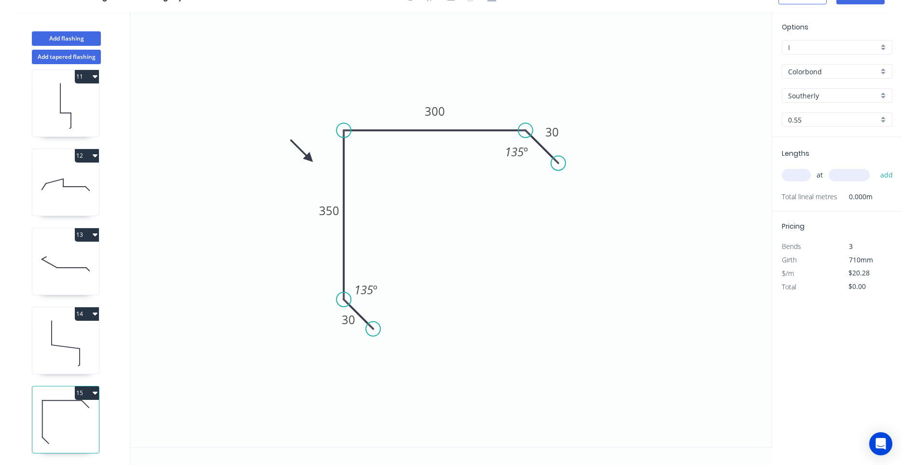
click at [57, 349] on icon at bounding box center [65, 343] width 67 height 62
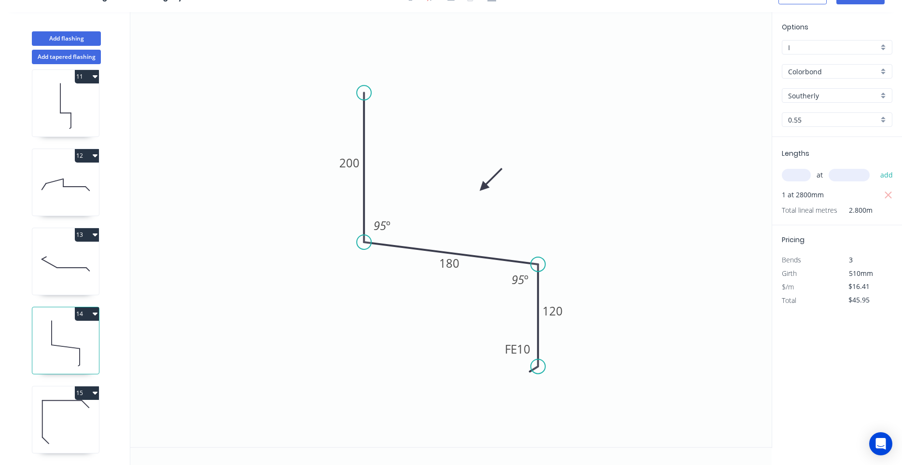
click at [55, 409] on icon at bounding box center [65, 422] width 67 height 62
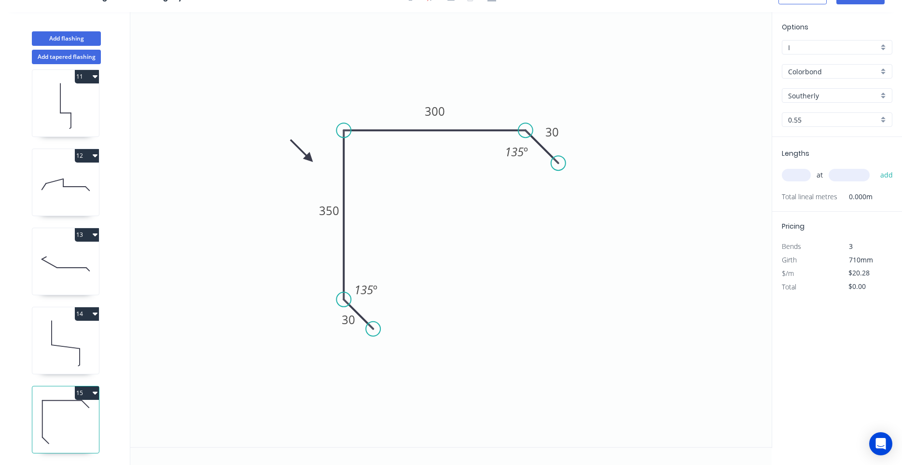
click at [83, 323] on icon at bounding box center [65, 343] width 67 height 62
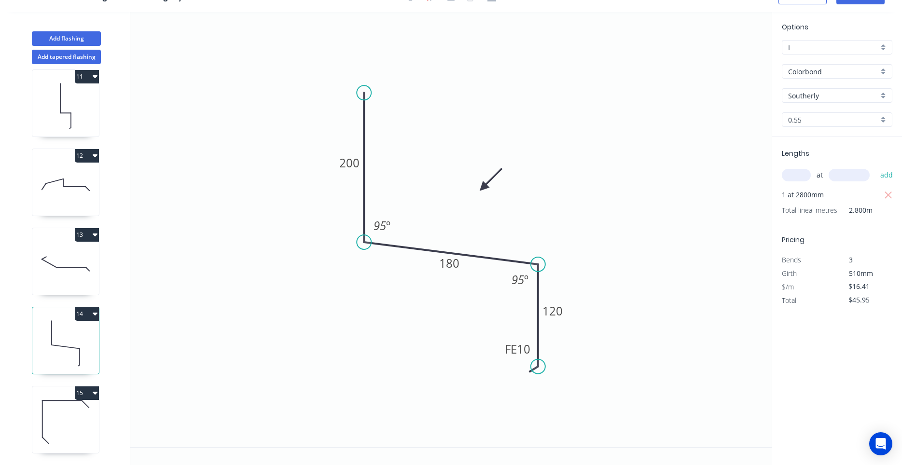
click at [43, 444] on icon at bounding box center [65, 422] width 67 height 62
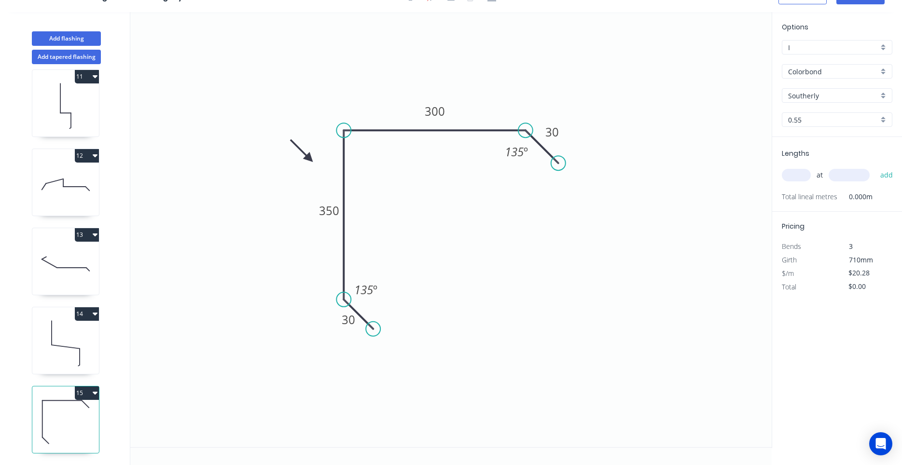
click at [802, 173] on input "text" at bounding box center [796, 175] width 29 height 13
click at [875, 167] on button "add" at bounding box center [886, 175] width 23 height 16
click at [68, 347] on icon at bounding box center [66, 346] width 28 height 3
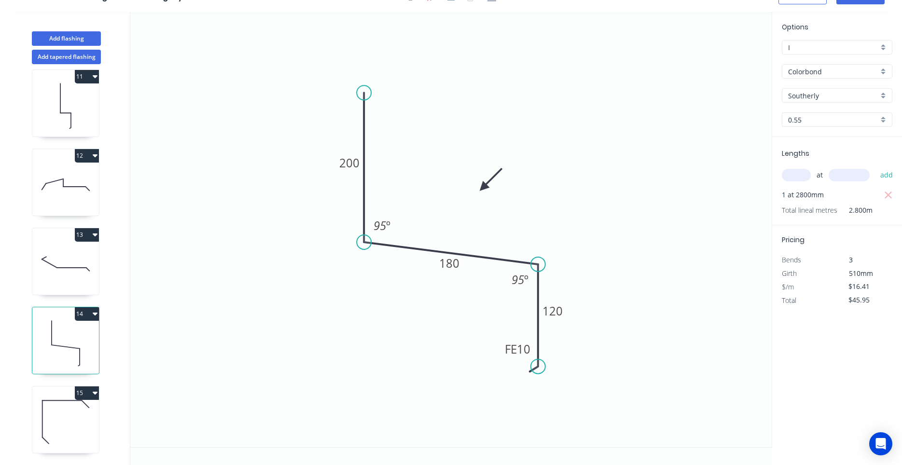
click at [53, 248] on icon at bounding box center [65, 264] width 67 height 62
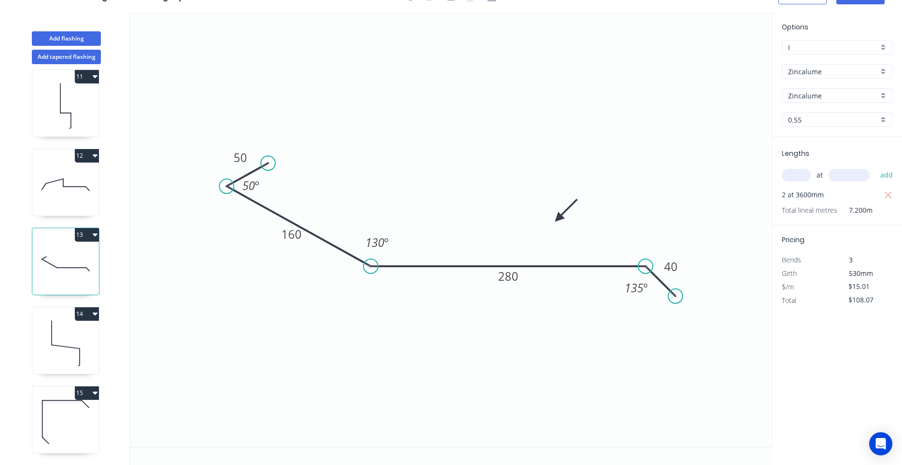
click at [52, 186] on icon at bounding box center [65, 185] width 67 height 62
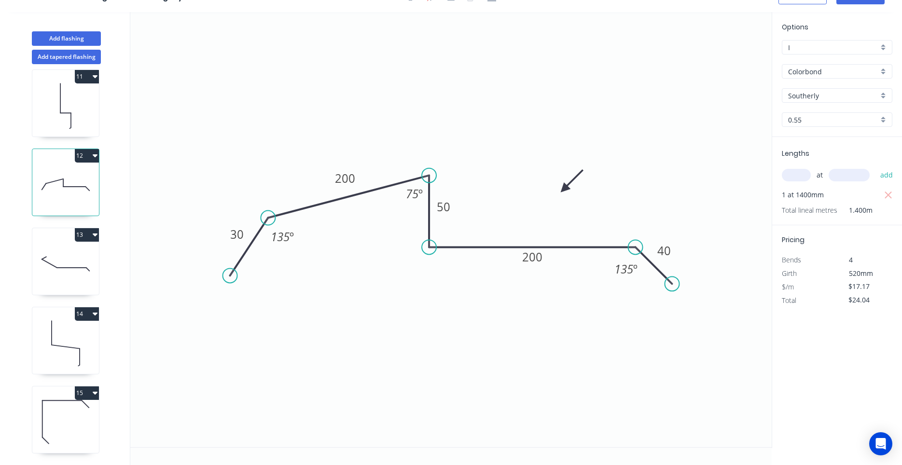
click at [44, 241] on div "13" at bounding box center [65, 235] width 67 height 14
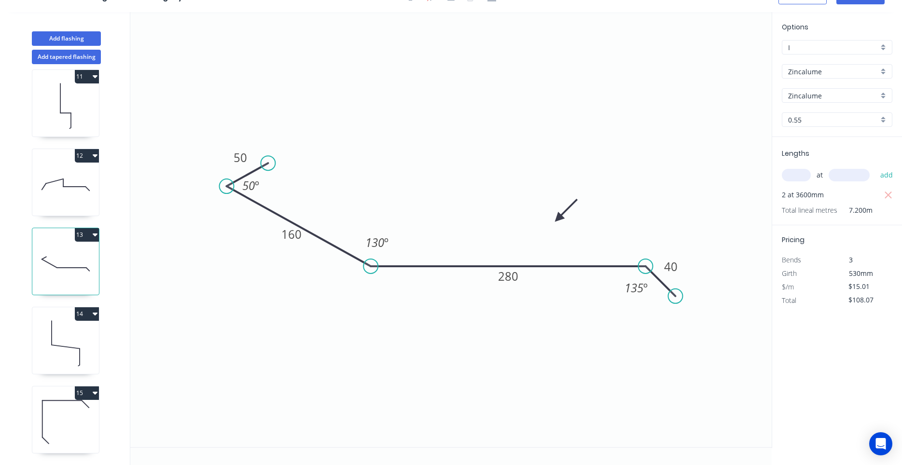
click at [41, 338] on icon at bounding box center [65, 343] width 67 height 62
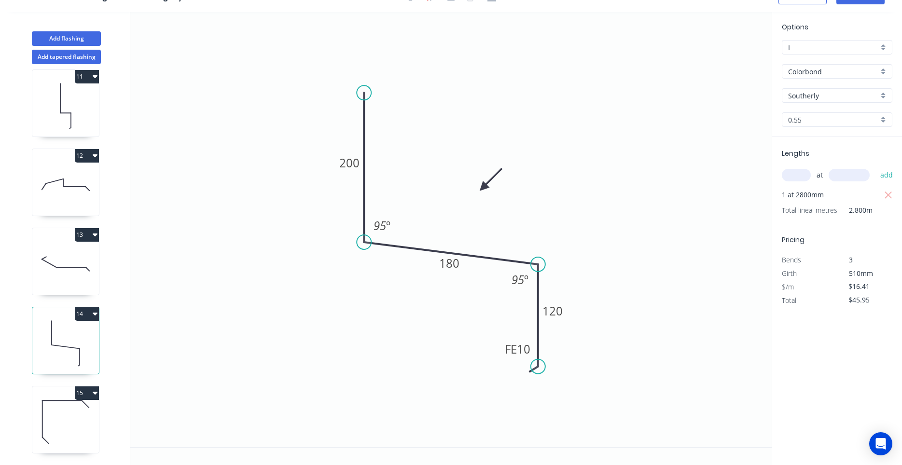
click at [59, 415] on icon at bounding box center [65, 422] width 67 height 62
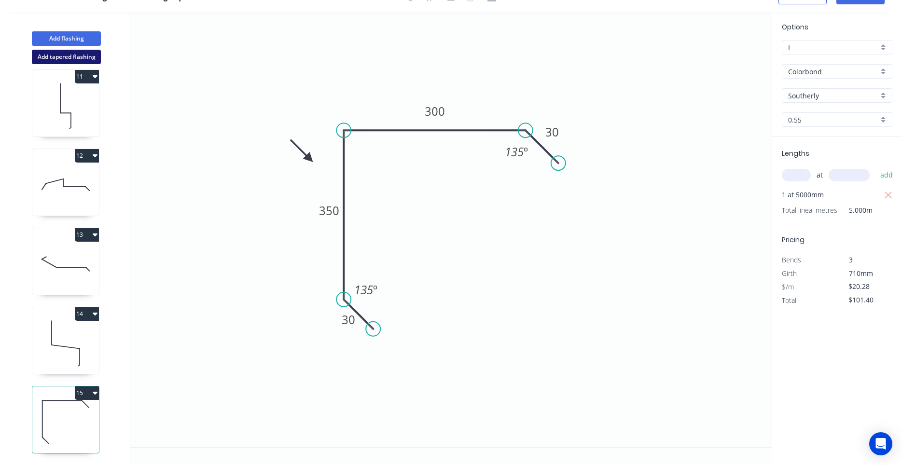
click at [78, 58] on button "Add tapered flashing" at bounding box center [66, 57] width 69 height 14
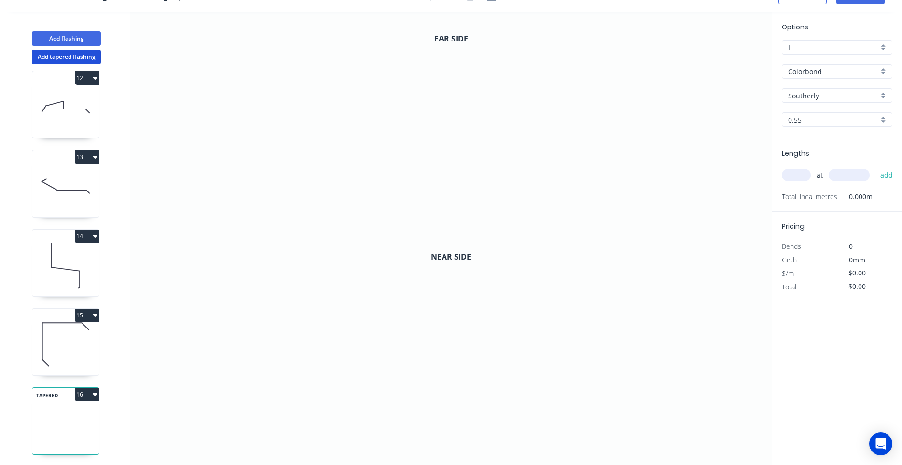
scroll to position [880, 0]
click at [356, 205] on icon "0" at bounding box center [450, 121] width 641 height 218
click at [333, 182] on icon at bounding box center [344, 192] width 23 height 23
click at [363, 162] on icon "0 ?" at bounding box center [450, 121] width 641 height 218
click at [363, 166] on circle at bounding box center [363, 161] width 14 height 14
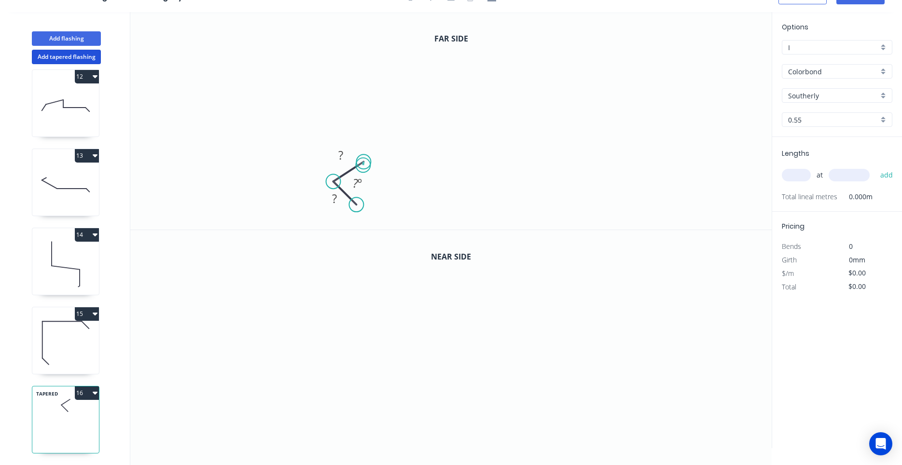
click at [363, 166] on circle at bounding box center [363, 161] width 14 height 14
drag, startPoint x: 363, startPoint y: 166, endPoint x: 358, endPoint y: 158, distance: 8.7
click at [358, 158] on circle at bounding box center [358, 156] width 14 height 14
click at [355, 56] on icon "0 ? ?" at bounding box center [450, 121] width 641 height 218
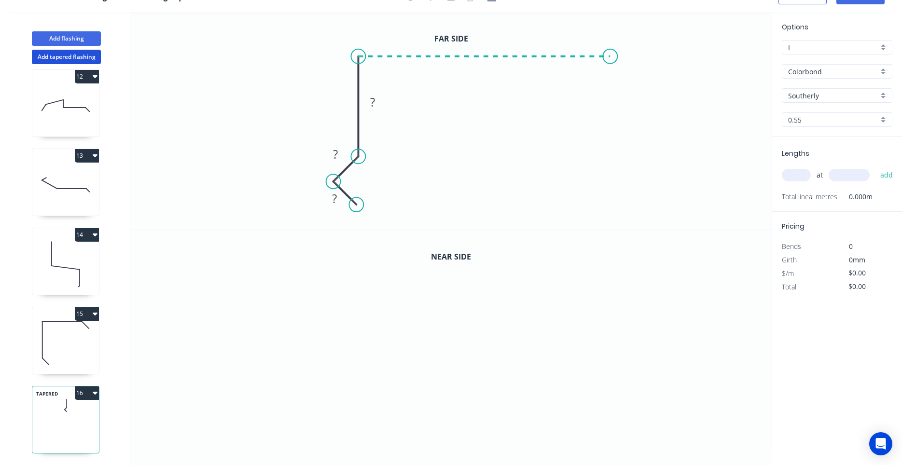
click at [610, 62] on icon "0 ? ? ?" at bounding box center [450, 121] width 641 height 218
click at [631, 78] on icon "0 ? ? ? ?" at bounding box center [450, 121] width 641 height 218
click at [631, 78] on circle at bounding box center [630, 76] width 14 height 14
click at [634, 79] on circle at bounding box center [630, 76] width 14 height 14
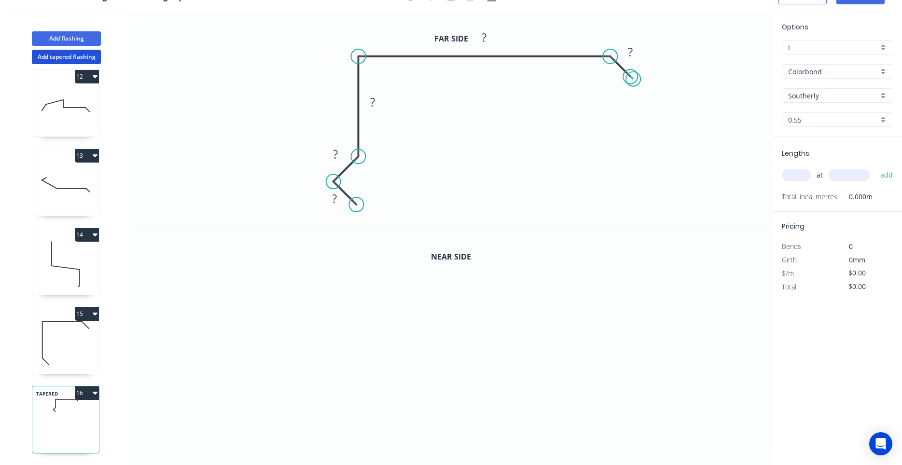
click at [634, 79] on circle at bounding box center [630, 76] width 14 height 14
click at [629, 55] on tspan "?" at bounding box center [630, 52] width 5 height 16
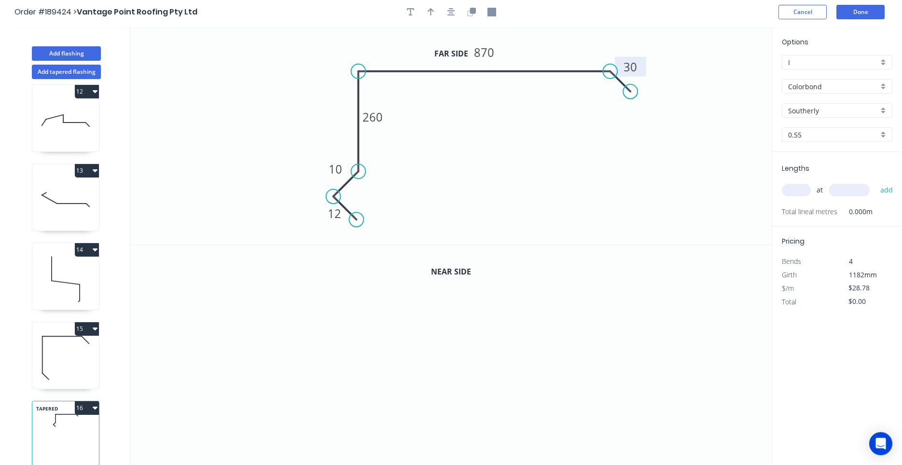
scroll to position [0, 0]
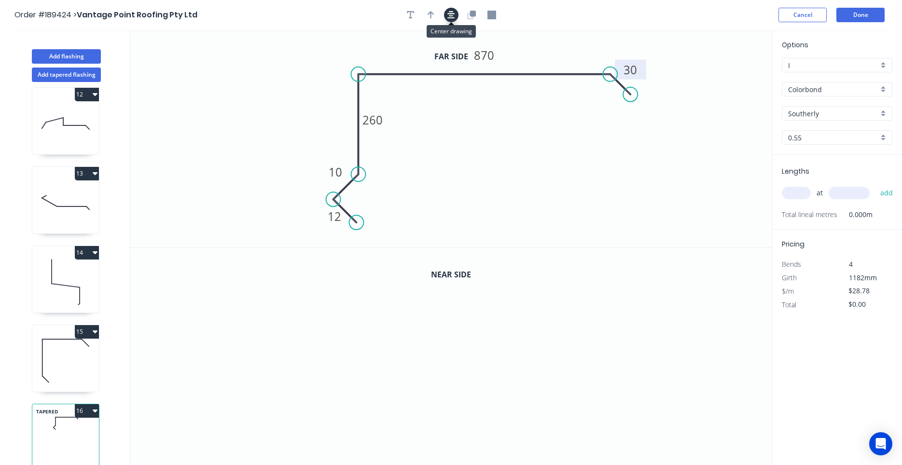
click at [454, 14] on icon "button" at bounding box center [451, 15] width 8 height 9
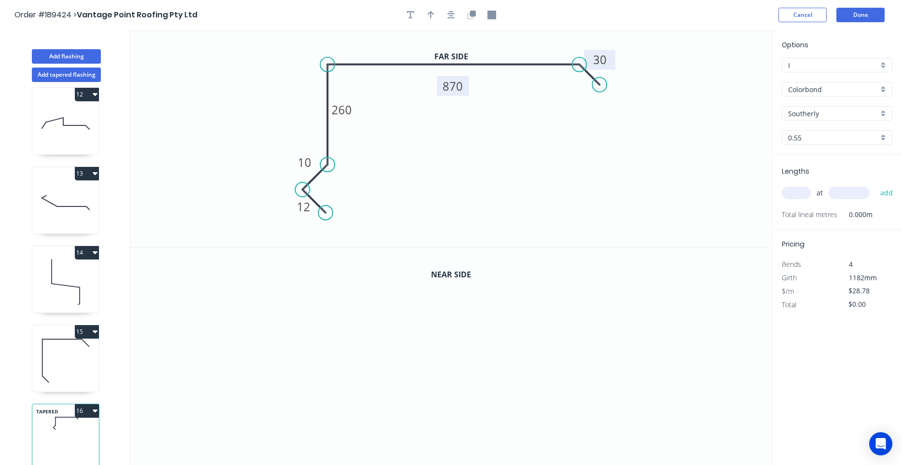
drag, startPoint x: 467, startPoint y: 49, endPoint x: 466, endPoint y: 89, distance: 40.5
click at [466, 89] on rect at bounding box center [453, 86] width 32 height 20
click at [444, 16] on button "button" at bounding box center [451, 15] width 14 height 14
click at [429, 18] on icon "button" at bounding box center [431, 15] width 7 height 9
click at [725, 77] on icon at bounding box center [722, 67] width 9 height 31
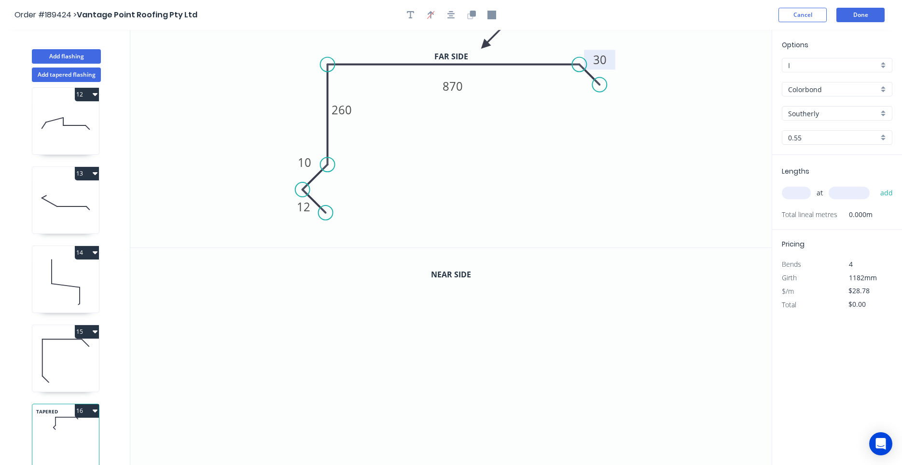
drag, startPoint x: 725, startPoint y: 77, endPoint x: 484, endPoint y: 45, distance: 242.9
click at [484, 45] on icon at bounding box center [492, 38] width 28 height 28
click at [484, 45] on icon at bounding box center [495, 45] width 31 height 9
click at [484, 45] on icon at bounding box center [492, 53] width 28 height 28
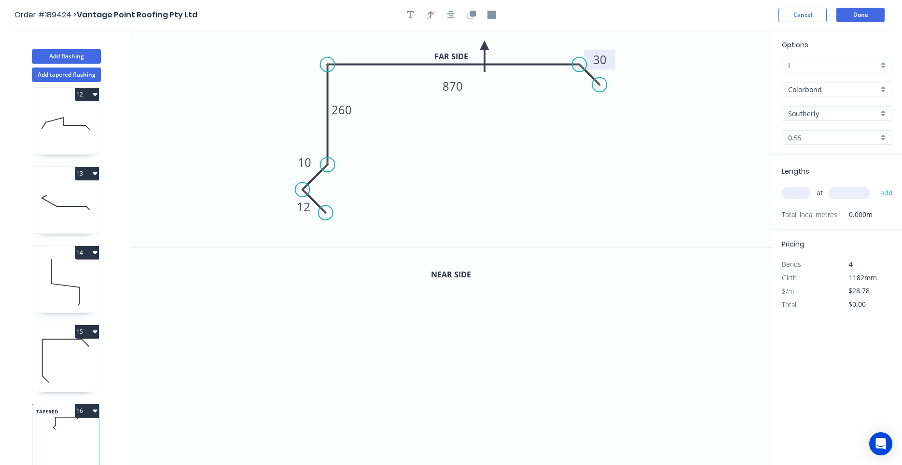
click at [484, 45] on icon at bounding box center [484, 56] width 9 height 31
click at [484, 45] on icon at bounding box center [477, 53] width 28 height 28
click at [484, 45] on icon at bounding box center [473, 45] width 31 height 9
drag, startPoint x: 484, startPoint y: 45, endPoint x: 367, endPoint y: 49, distance: 117.8
click at [367, 49] on icon at bounding box center [359, 41] width 28 height 28
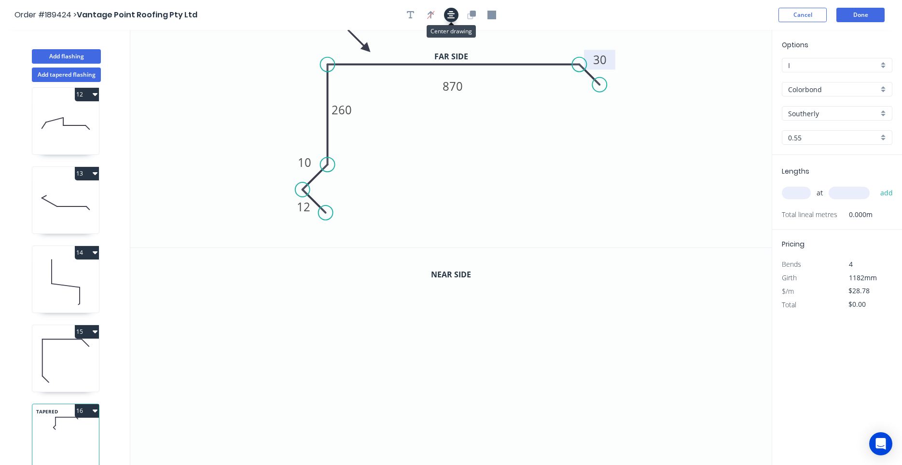
click at [450, 19] on icon "button" at bounding box center [451, 15] width 8 height 9
click at [472, 15] on icon "button" at bounding box center [472, 14] width 6 height 6
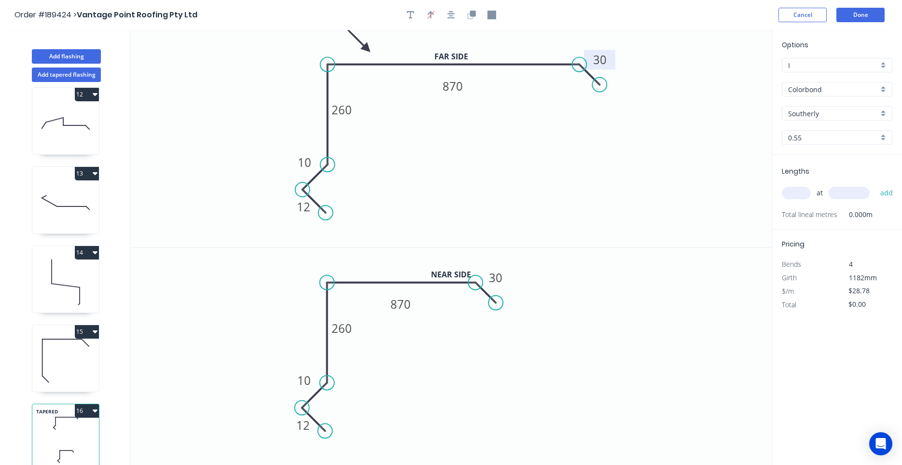
drag, startPoint x: 589, startPoint y: 291, endPoint x: 484, endPoint y: 291, distance: 104.7
click at [484, 291] on icon at bounding box center [486, 292] width 20 height 20
click at [452, 17] on icon "button" at bounding box center [451, 15] width 8 height 9
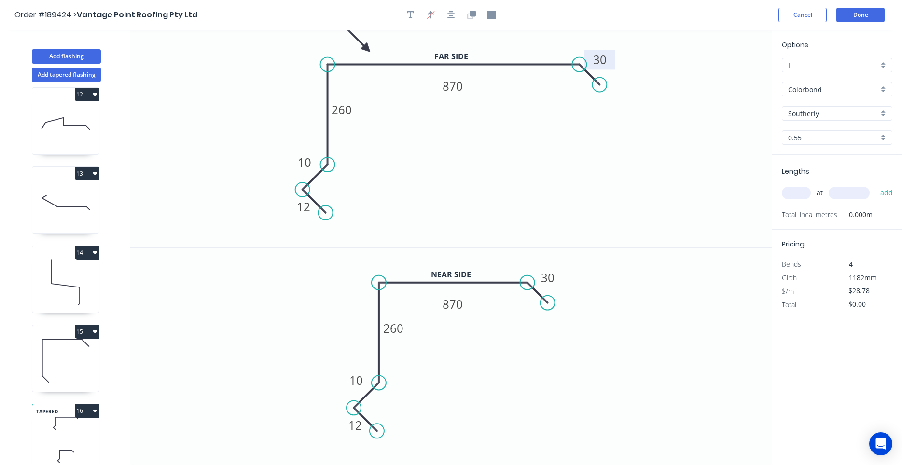
click at [456, 315] on icon "0 12 10 260 870 30" at bounding box center [450, 357] width 641 height 218
click at [458, 311] on tspan "870" at bounding box center [452, 304] width 20 height 16
click at [802, 192] on input "text" at bounding box center [796, 193] width 29 height 13
click at [875, 185] on button "add" at bounding box center [886, 193] width 23 height 16
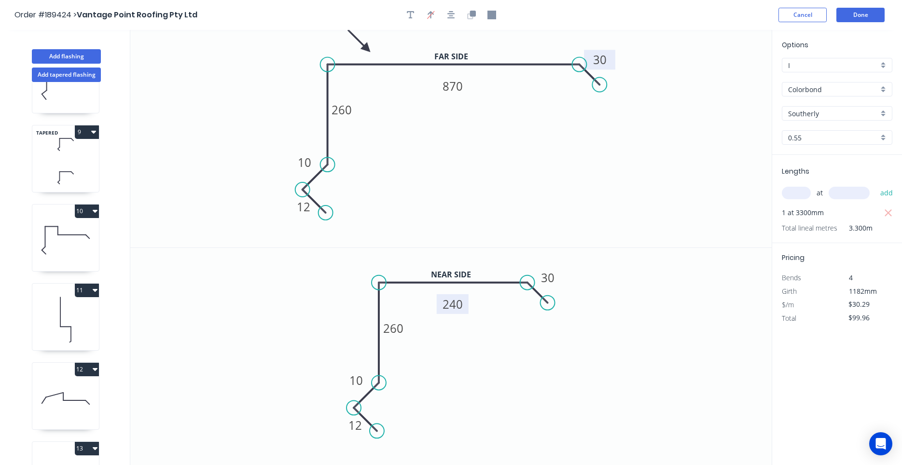
scroll to position [513, 0]
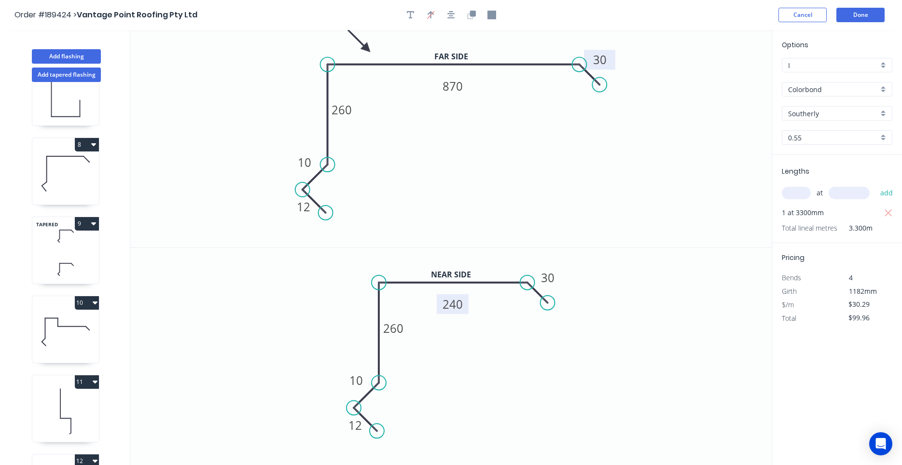
click at [69, 247] on icon at bounding box center [65, 236] width 67 height 28
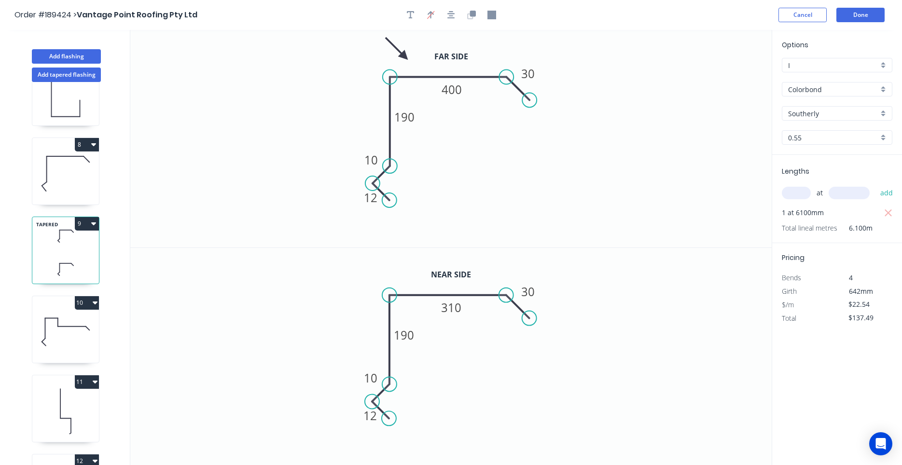
scroll to position [880, 0]
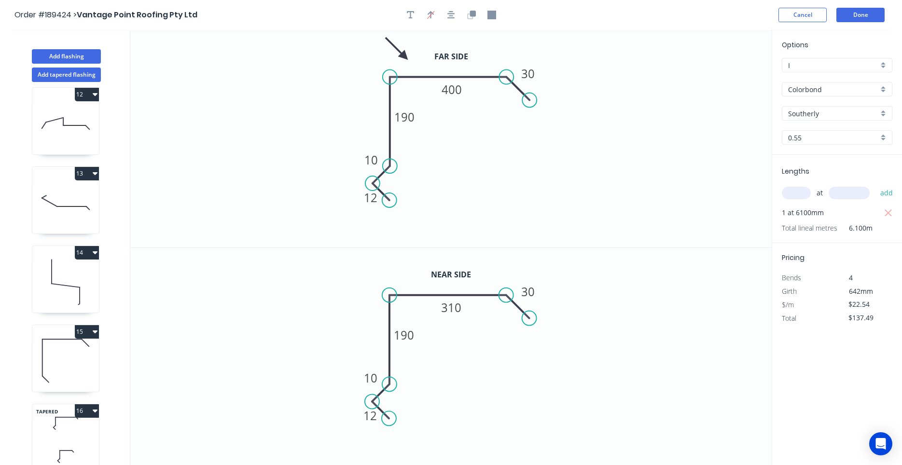
click at [83, 368] on icon at bounding box center [65, 361] width 67 height 62
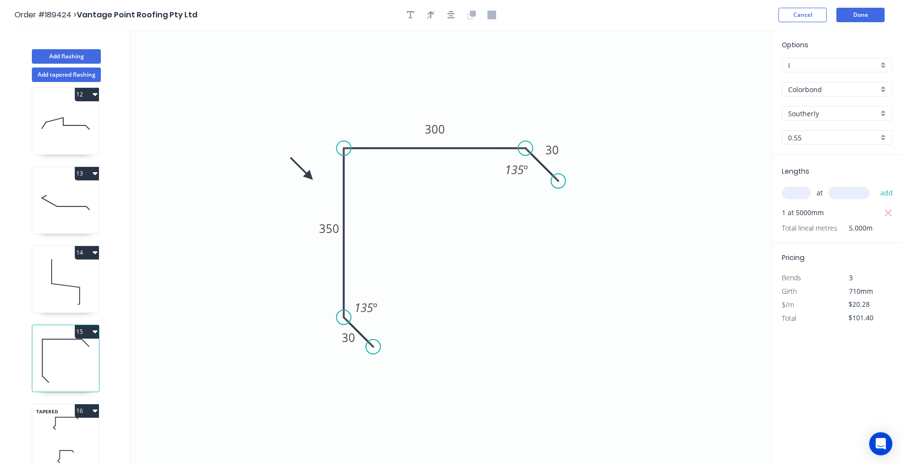
click at [56, 442] on icon at bounding box center [65, 456] width 67 height 28
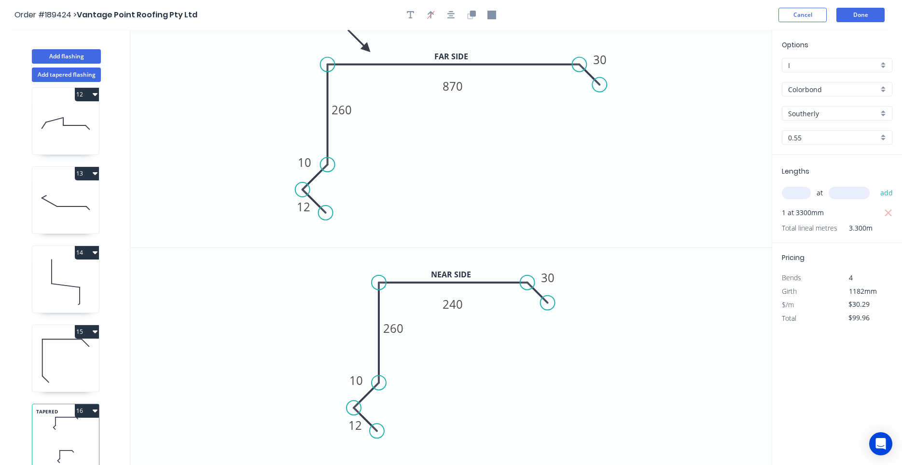
scroll to position [18, 0]
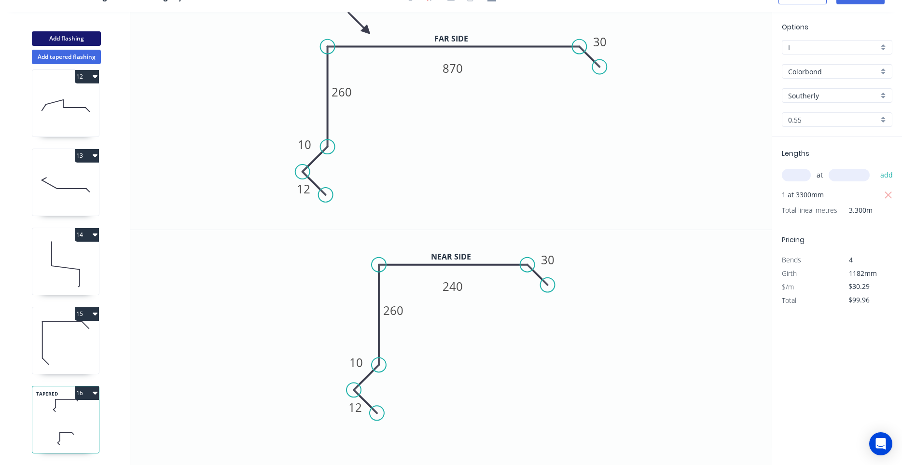
click at [74, 41] on button "Add flashing" at bounding box center [66, 38] width 69 height 14
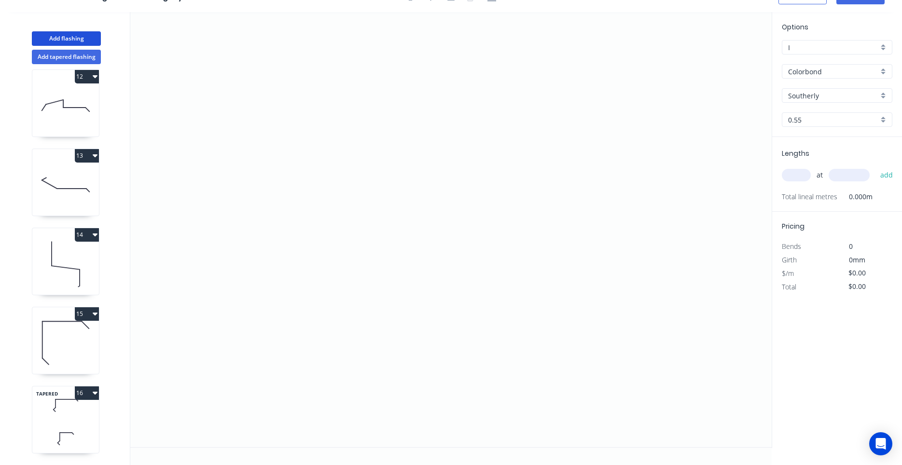
scroll to position [959, 0]
click at [267, 344] on icon "0" at bounding box center [450, 229] width 641 height 435
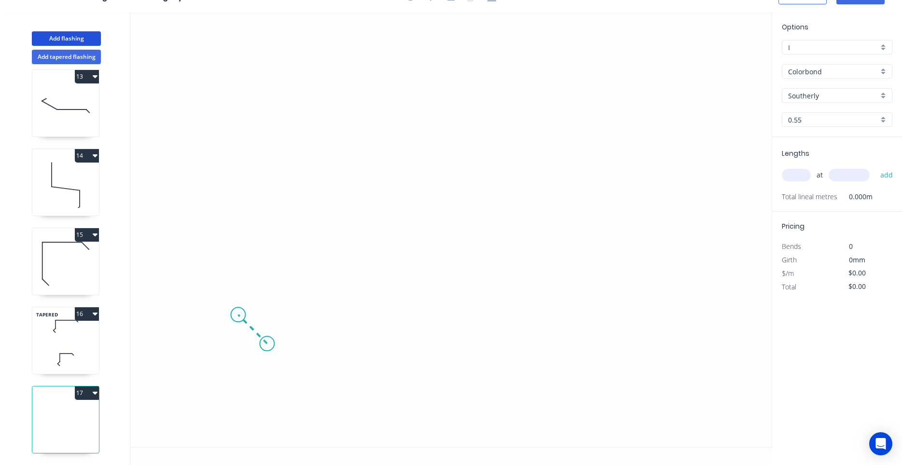
click at [238, 310] on icon "0" at bounding box center [450, 229] width 641 height 435
click at [265, 298] on icon at bounding box center [251, 306] width 27 height 17
click at [265, 298] on circle at bounding box center [265, 297] width 14 height 14
drag, startPoint x: 265, startPoint y: 298, endPoint x: 263, endPoint y: 293, distance: 5.0
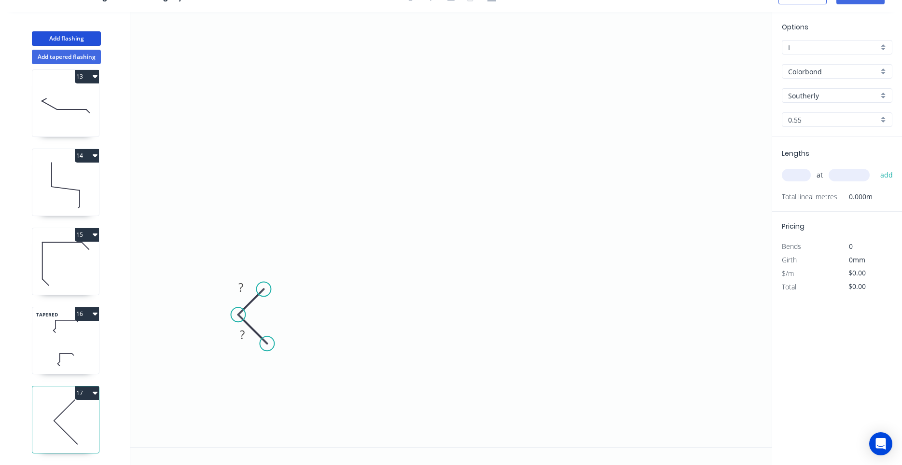
click at [263, 293] on circle at bounding box center [263, 289] width 14 height 14
click at [270, 157] on icon "0 ? ?" at bounding box center [450, 229] width 641 height 435
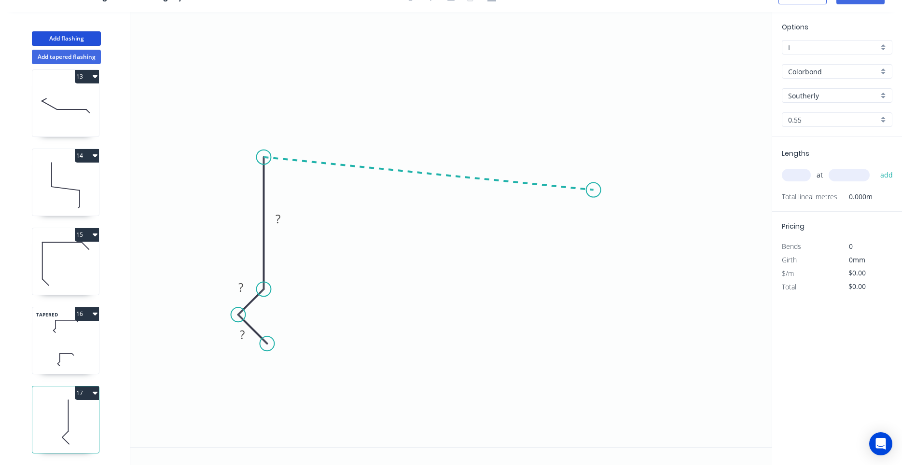
click at [593, 190] on icon "0 ? ? ?" at bounding box center [450, 229] width 641 height 435
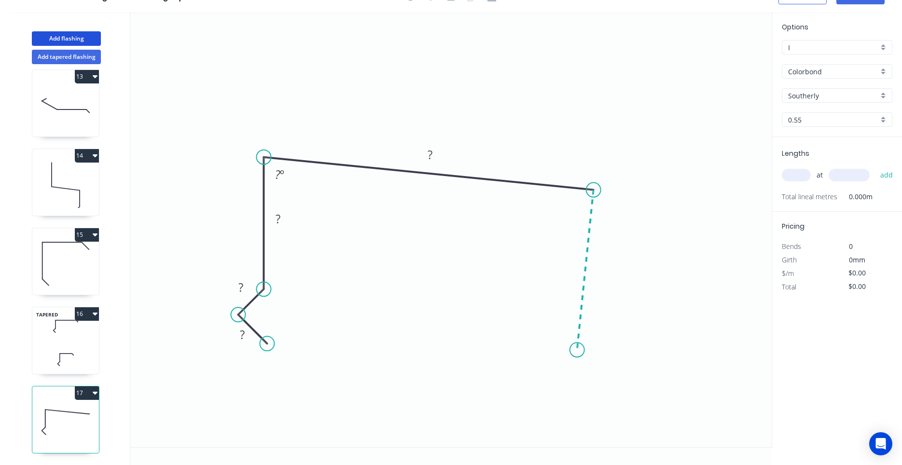
click at [577, 350] on icon "0 ? ? ? ? ? º" at bounding box center [450, 229] width 641 height 435
click at [583, 352] on circle at bounding box center [577, 350] width 14 height 14
click at [579, 350] on circle at bounding box center [577, 350] width 14 height 14
click at [579, 350] on circle at bounding box center [579, 350] width 14 height 14
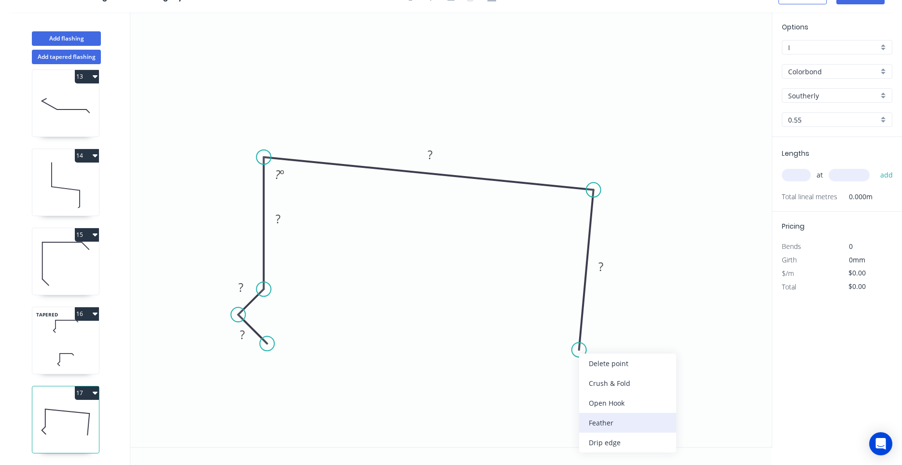
click at [590, 422] on div "Feather" at bounding box center [627, 423] width 97 height 20
click at [572, 334] on tspan "15" at bounding box center [566, 331] width 14 height 16
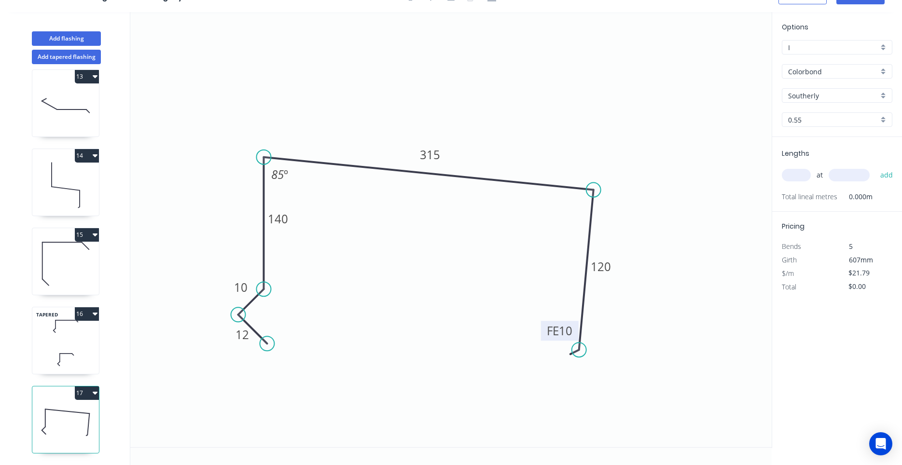
click at [798, 178] on input "text" at bounding box center [796, 175] width 29 height 13
click at [875, 167] on button "add" at bounding box center [886, 175] width 23 height 16
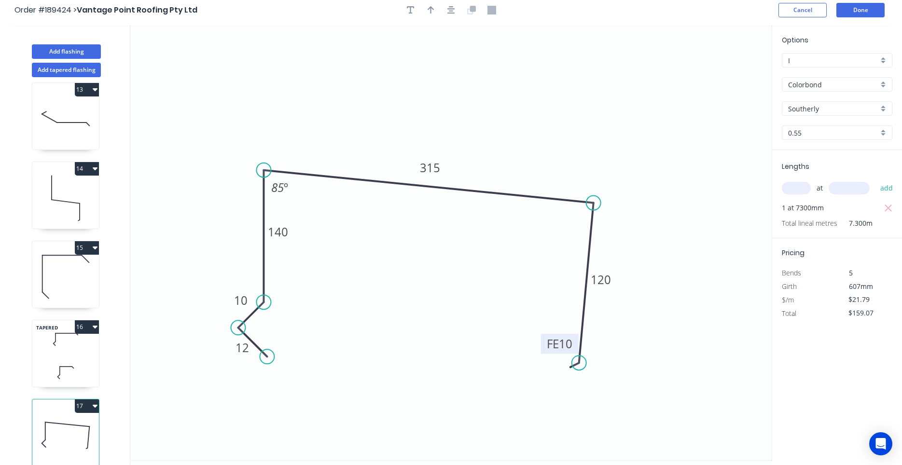
scroll to position [0, 0]
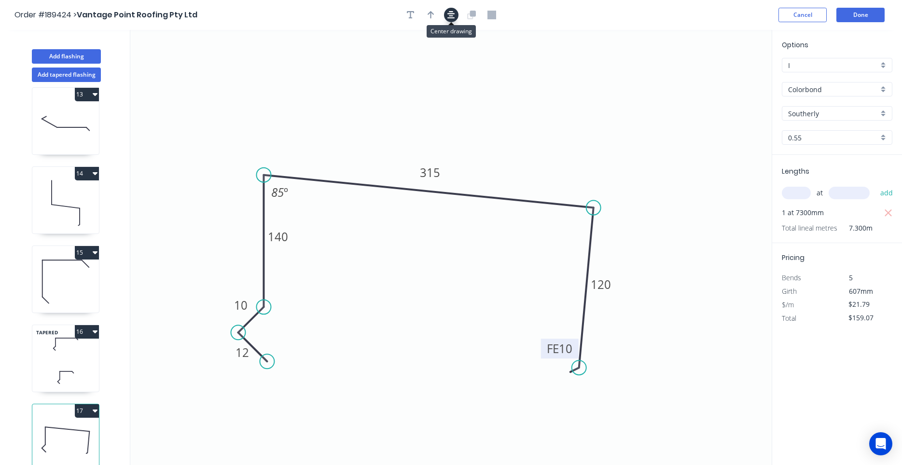
click at [449, 14] on icon "button" at bounding box center [451, 15] width 8 height 8
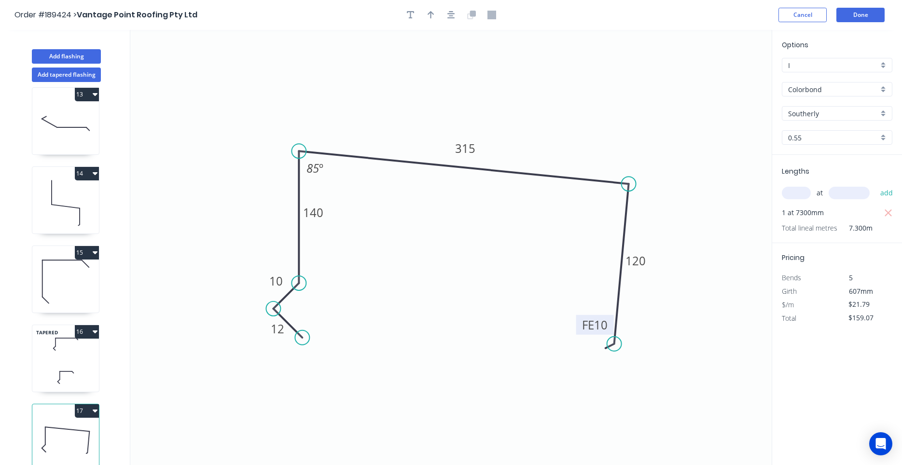
click at [422, 12] on div at bounding box center [450, 15] width 101 height 14
click at [432, 17] on icon "button" at bounding box center [431, 15] width 7 height 9
click at [722, 77] on icon at bounding box center [722, 67] width 9 height 31
drag, startPoint x: 722, startPoint y: 77, endPoint x: 587, endPoint y: 138, distance: 148.8
click at [587, 138] on icon at bounding box center [594, 130] width 28 height 28
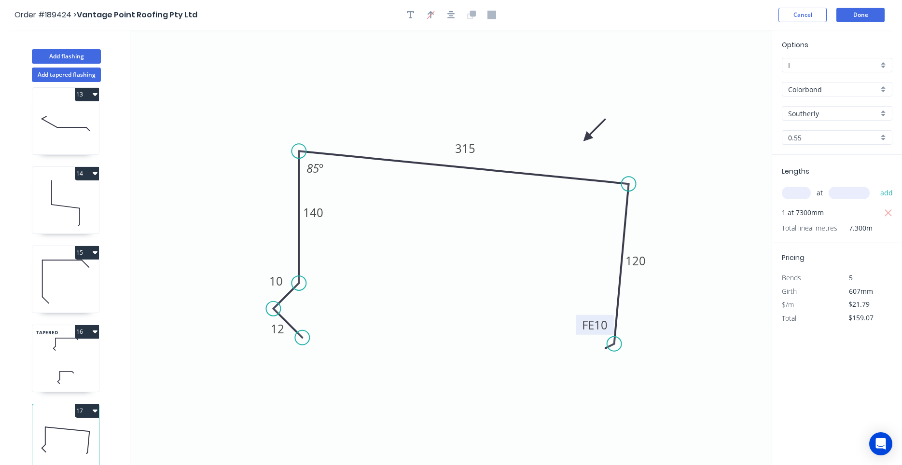
click at [90, 412] on button "17" at bounding box center [87, 411] width 24 height 14
click at [83, 432] on div "Duplicate" at bounding box center [53, 435] width 74 height 14
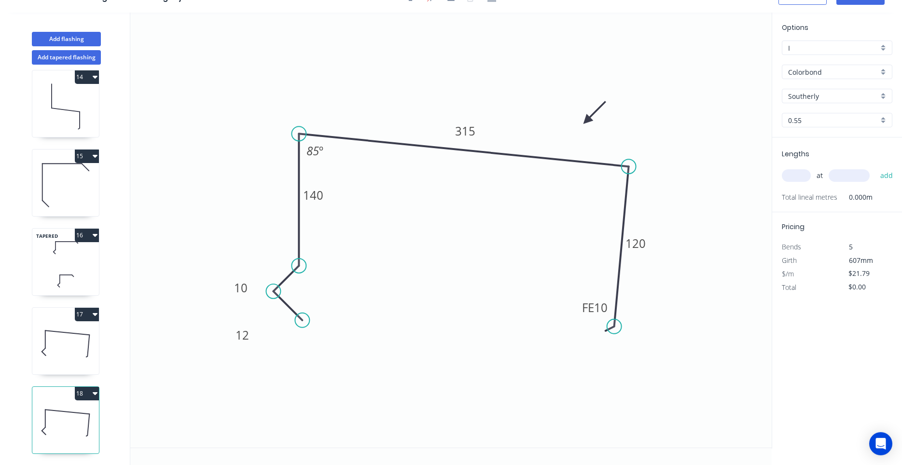
scroll to position [18, 0]
click at [462, 120] on icon "0 12 10 140 315 FE 10 120 85 º" at bounding box center [450, 229] width 641 height 435
click at [462, 130] on tspan "315" at bounding box center [465, 131] width 20 height 16
drag, startPoint x: 612, startPoint y: 330, endPoint x: 609, endPoint y: 381, distance: 51.7
click at [609, 381] on circle at bounding box center [609, 380] width 14 height 14
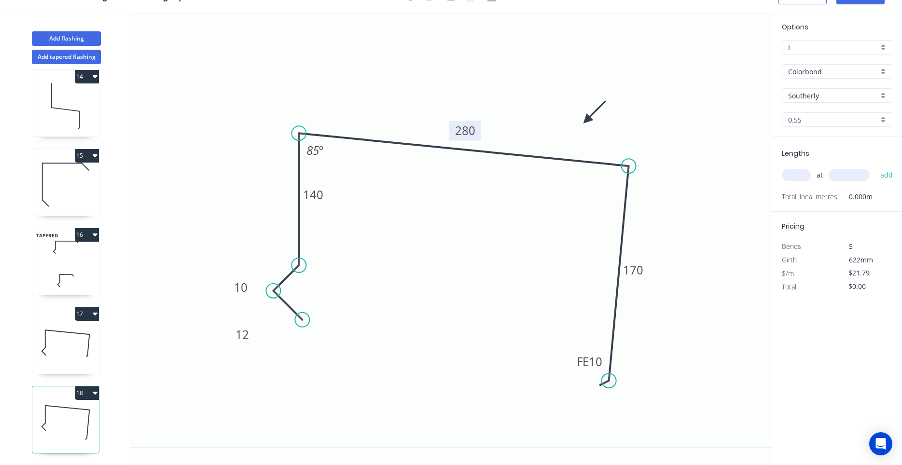
click at [68, 334] on icon at bounding box center [65, 343] width 67 height 62
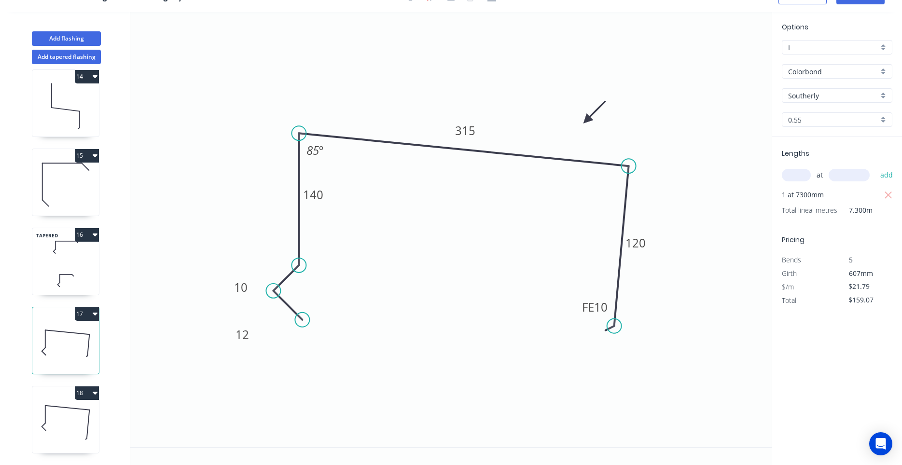
click at [61, 273] on icon at bounding box center [65, 280] width 67 height 28
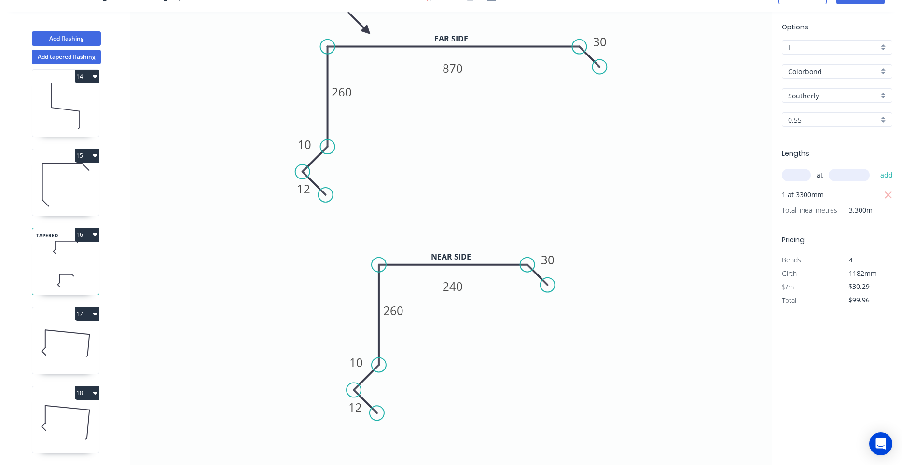
click at [56, 341] on icon at bounding box center [65, 343] width 67 height 62
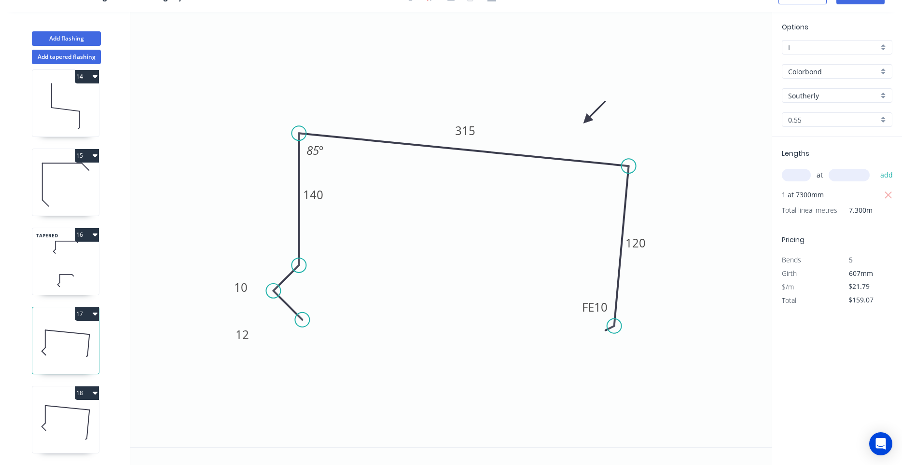
click at [62, 289] on icon at bounding box center [65, 280] width 67 height 28
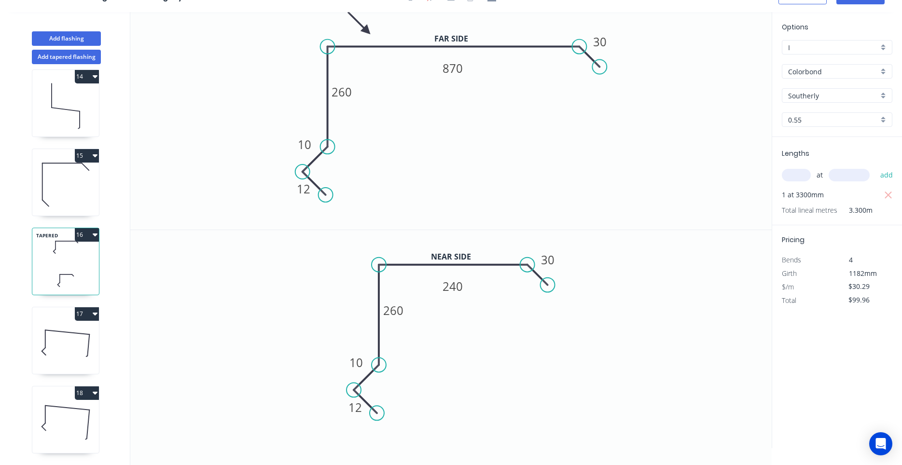
click at [55, 338] on icon at bounding box center [65, 343] width 67 height 62
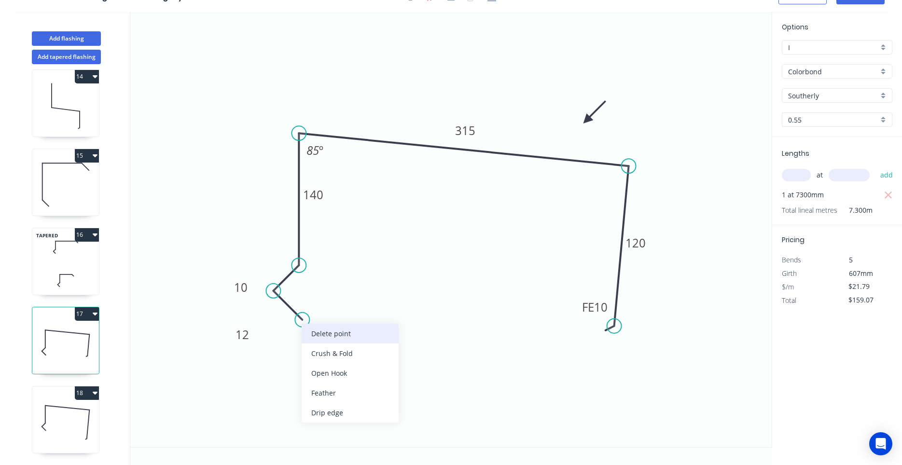
click at [308, 333] on div "Delete point" at bounding box center [350, 334] width 97 height 20
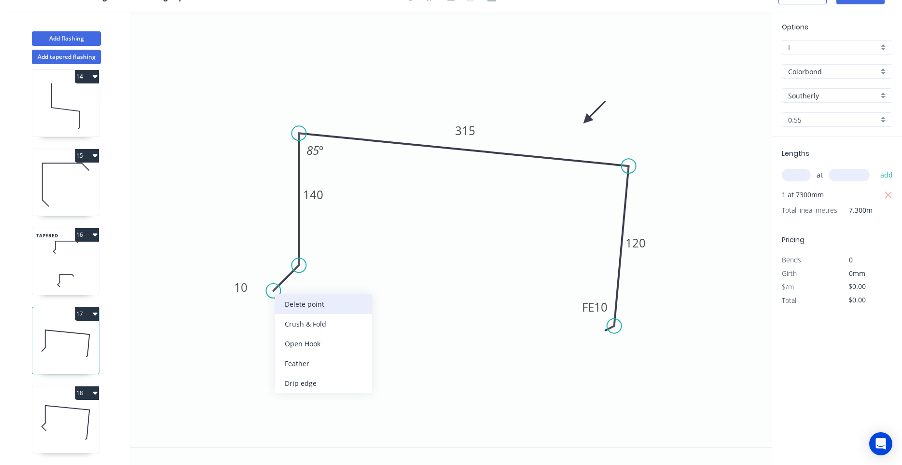
click at [284, 304] on div "Delete point" at bounding box center [323, 304] width 97 height 20
click at [295, 267] on circle at bounding box center [298, 265] width 14 height 14
click at [270, 289] on icon "0 140 315 FE 10 120 85 º" at bounding box center [450, 229] width 641 height 435
click at [302, 320] on icon "0 ? 140 315 FE 10 120 ? º 85 º" at bounding box center [450, 229] width 641 height 435
click at [302, 320] on circle at bounding box center [302, 320] width 14 height 14
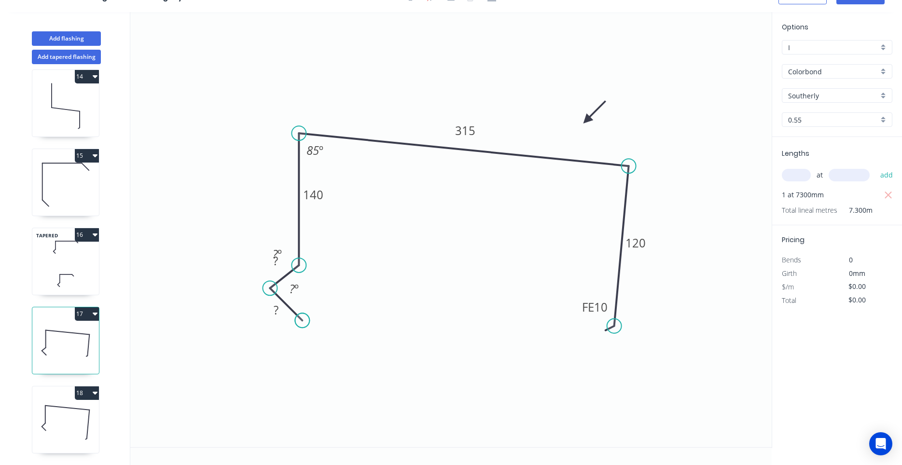
click at [302, 320] on circle at bounding box center [302, 320] width 14 height 14
drag, startPoint x: 302, startPoint y: 320, endPoint x: 300, endPoint y: 325, distance: 5.4
click at [300, 325] on circle at bounding box center [299, 324] width 14 height 14
click at [308, 294] on div "Hide angle" at bounding box center [344, 298] width 97 height 20
click at [277, 263] on tspan "?" at bounding box center [275, 261] width 5 height 16
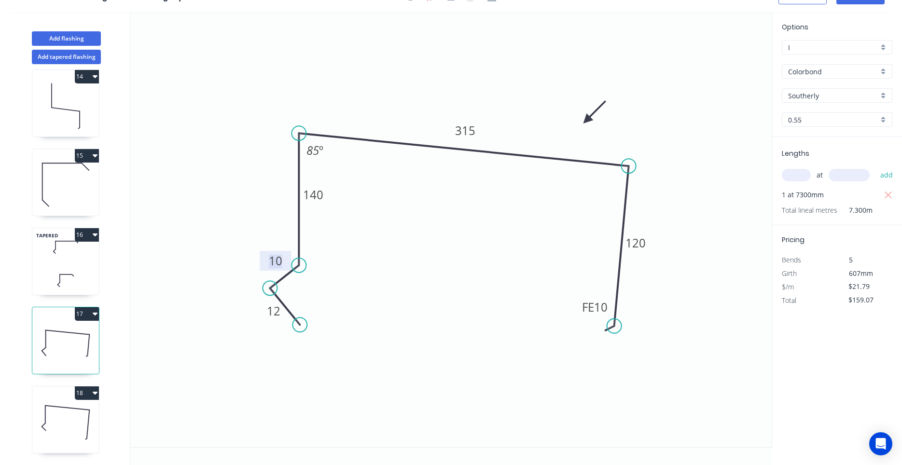
click at [71, 426] on icon at bounding box center [65, 422] width 67 height 62
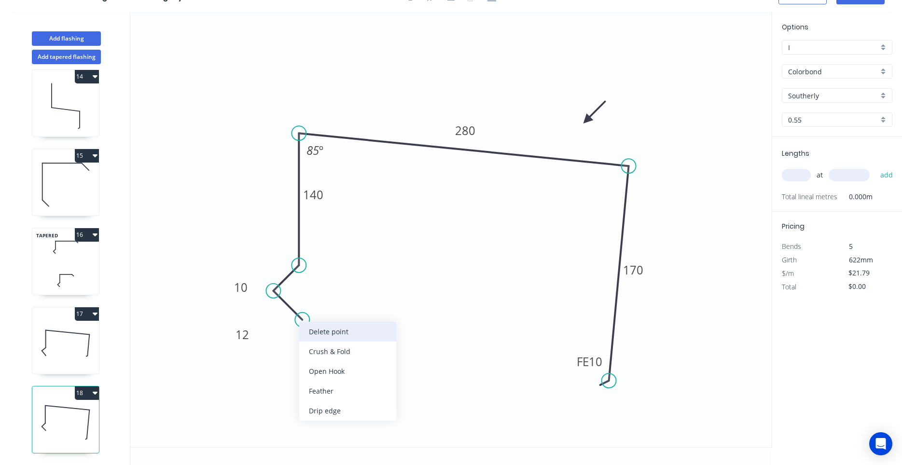
click at [305, 327] on div "Delete point" at bounding box center [347, 332] width 97 height 20
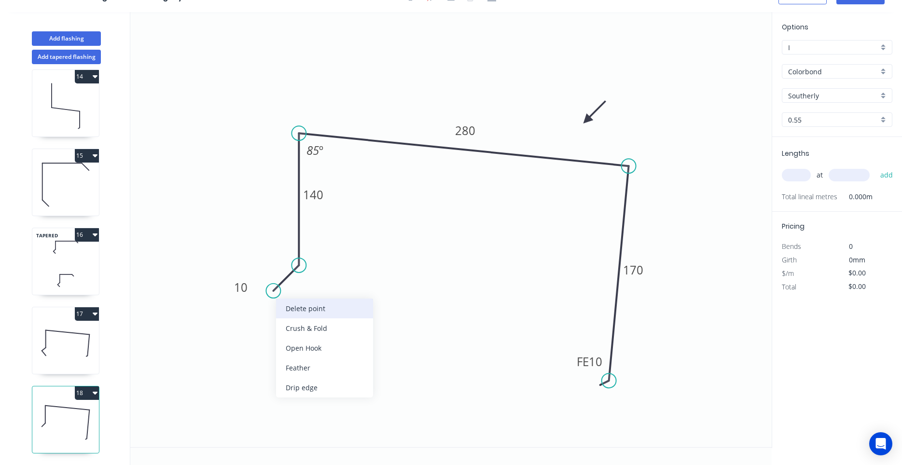
click at [282, 305] on div "Delete point" at bounding box center [324, 309] width 97 height 20
click at [299, 268] on circle at bounding box center [298, 265] width 14 height 14
click at [265, 299] on icon "0 140 280 FE 10 170 85 º" at bounding box center [450, 229] width 641 height 435
click at [303, 338] on icon "0 ? 140 280 FE 10 170 85 º" at bounding box center [450, 229] width 641 height 435
click at [303, 338] on circle at bounding box center [302, 337] width 14 height 14
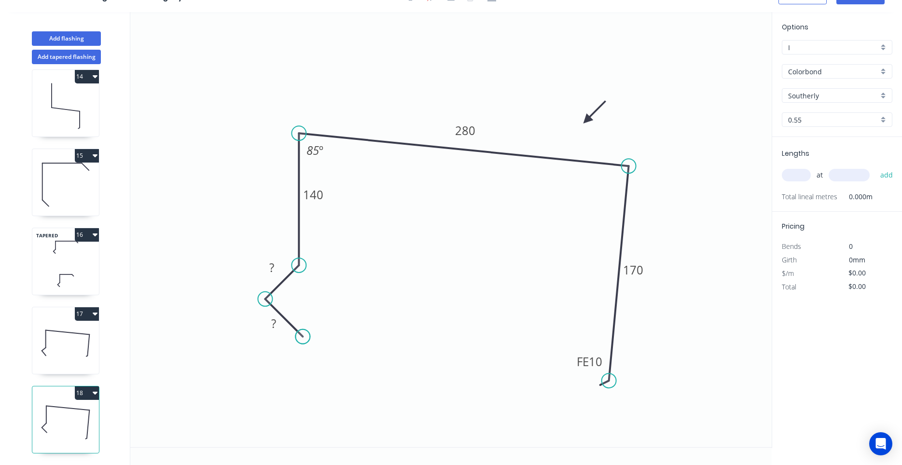
click at [303, 338] on circle at bounding box center [302, 337] width 14 height 14
click at [273, 272] on tspan "?" at bounding box center [271, 268] width 5 height 16
click at [362, 304] on icon "0 12 10 140 280 FE 10 170 85 º" at bounding box center [450, 229] width 641 height 435
click at [66, 357] on icon at bounding box center [65, 343] width 67 height 62
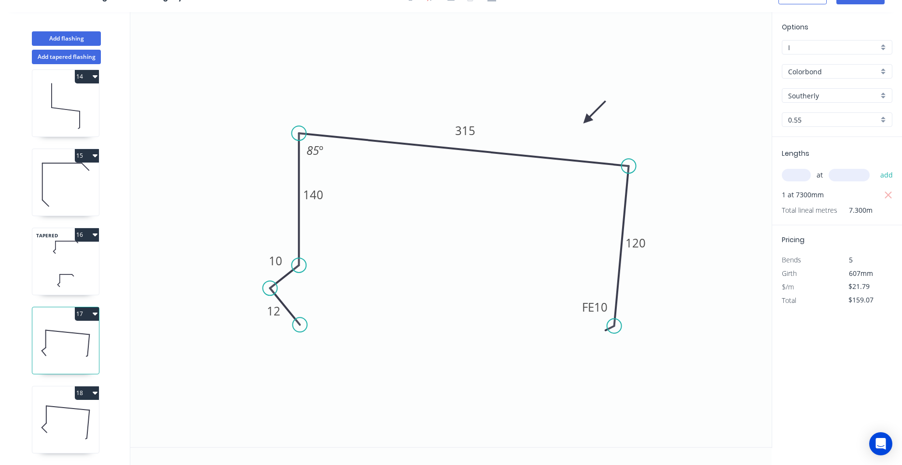
click at [61, 428] on icon at bounding box center [65, 422] width 67 height 62
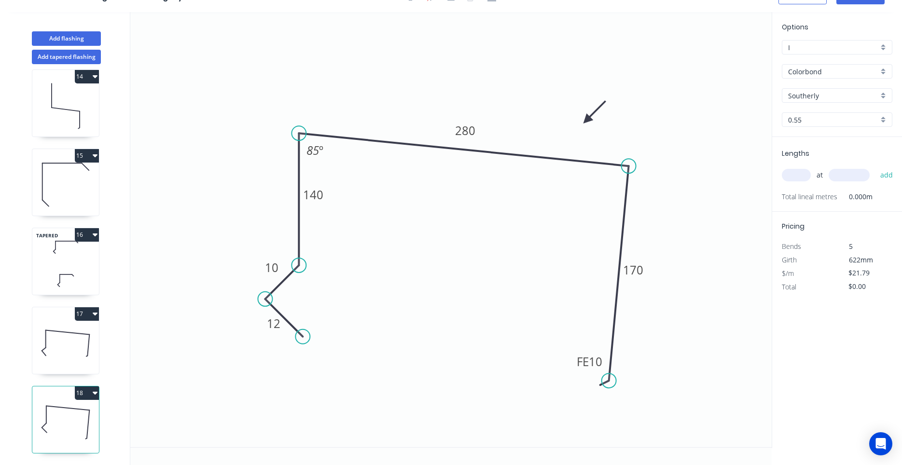
click at [787, 178] on input "text" at bounding box center [796, 175] width 29 height 13
click at [875, 167] on button "add" at bounding box center [886, 175] width 23 height 16
click at [97, 394] on icon "button" at bounding box center [95, 393] width 5 height 8
click at [87, 410] on button "Duplicate" at bounding box center [53, 416] width 92 height 19
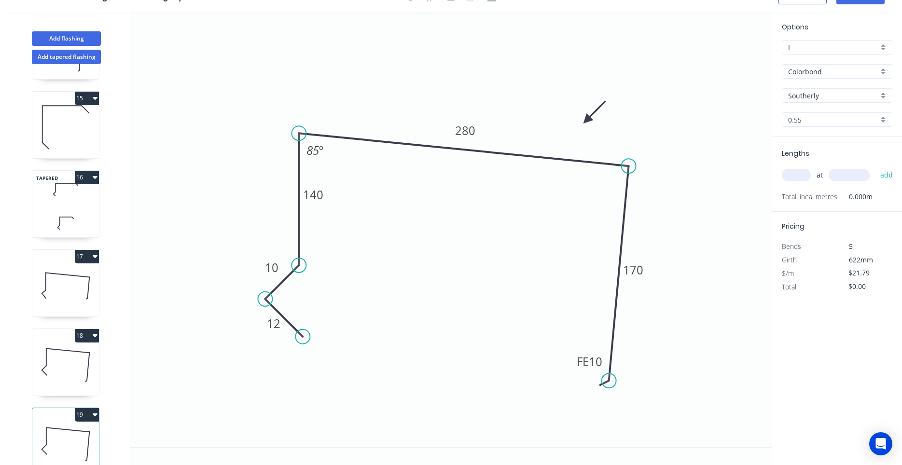
scroll to position [1117, 0]
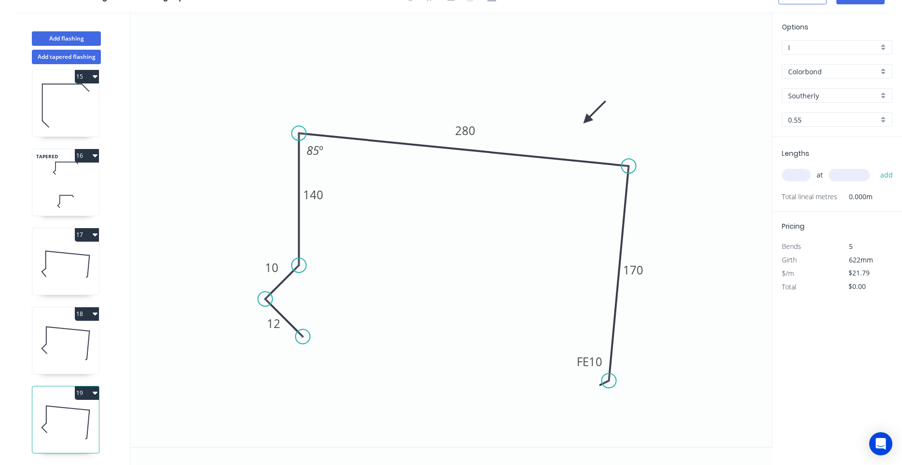
click at [87, 413] on icon at bounding box center [65, 422] width 67 height 62
click at [462, 125] on tspan "280" at bounding box center [465, 131] width 20 height 16
click at [801, 180] on input "text" at bounding box center [796, 175] width 29 height 13
click at [875, 167] on button "add" at bounding box center [886, 175] width 23 height 16
click at [55, 348] on icon at bounding box center [65, 343] width 67 height 62
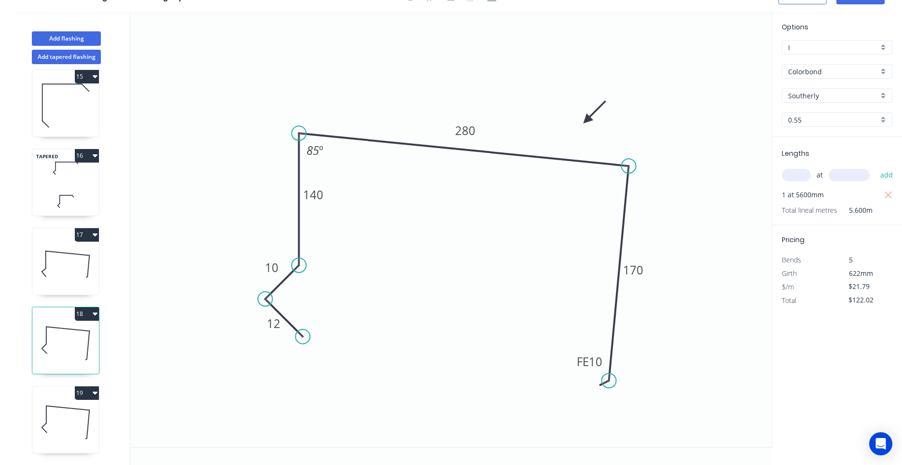
click at [68, 259] on icon at bounding box center [65, 264] width 67 height 62
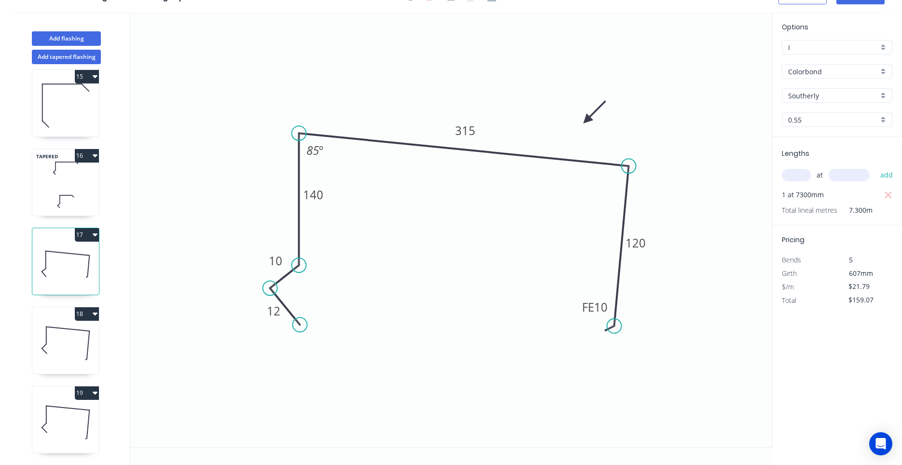
click at [74, 184] on div "TAPERED 16" at bounding box center [66, 183] width 68 height 68
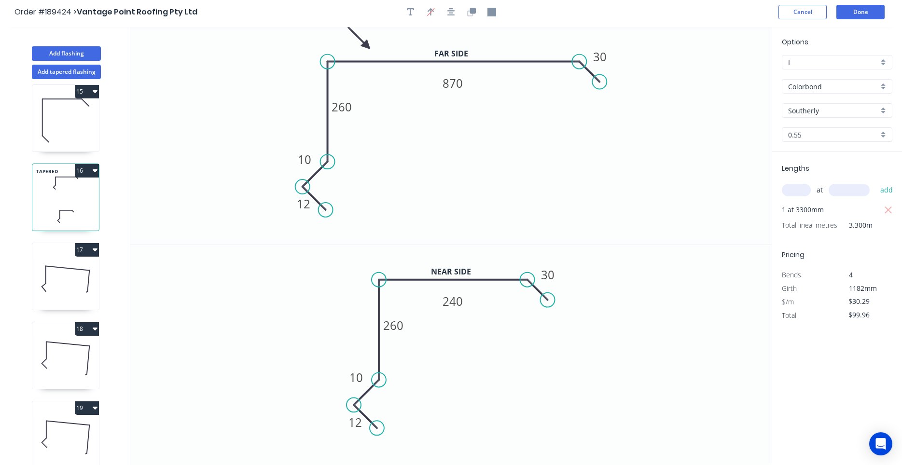
scroll to position [0, 0]
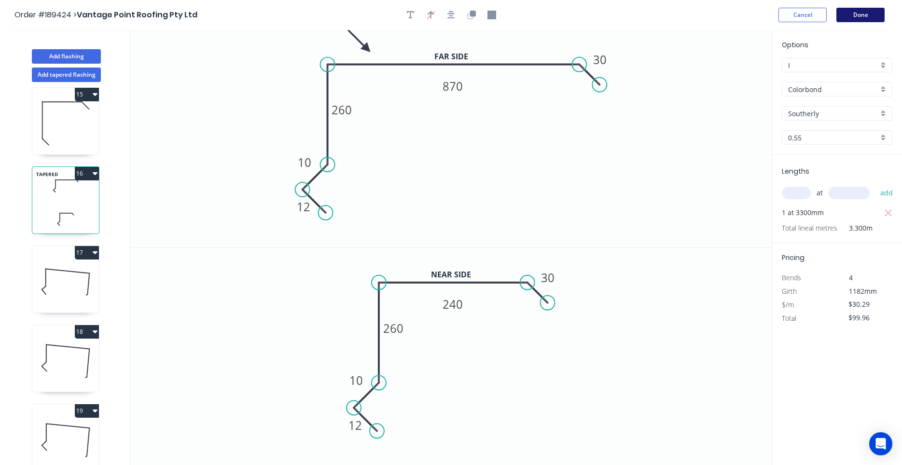
click at [850, 14] on button "Done" at bounding box center [860, 15] width 48 height 14
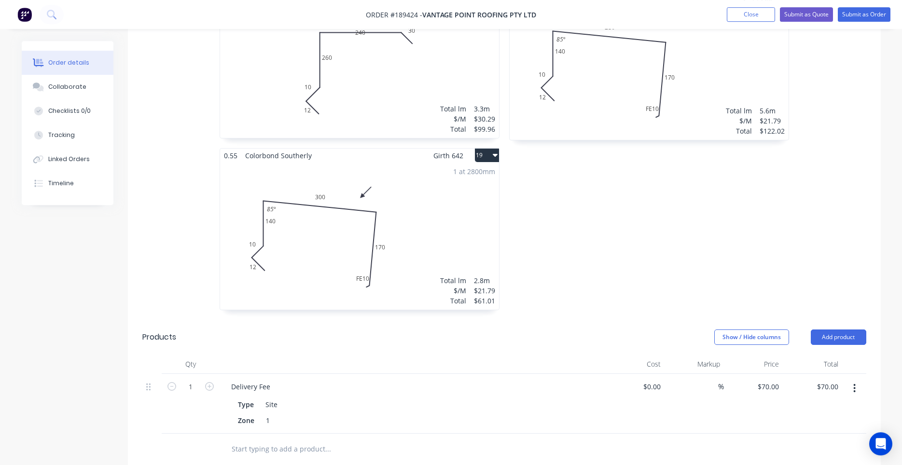
scroll to position [1886, 0]
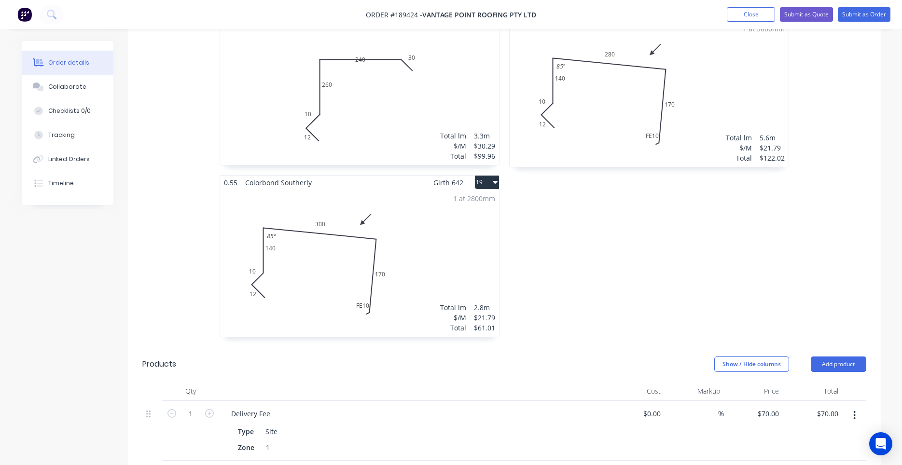
click at [395, 267] on div "1 at 2800mm Total lm $/M Total 2.8m $21.79 $61.01" at bounding box center [359, 263] width 279 height 147
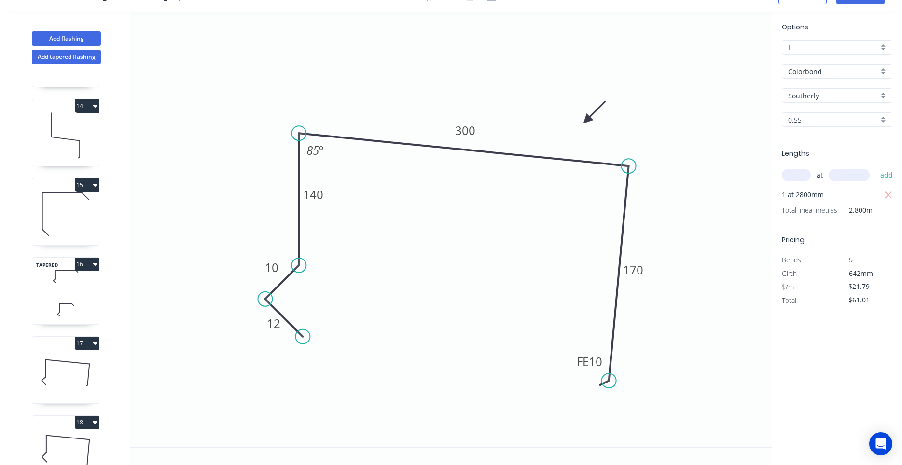
scroll to position [1117, 0]
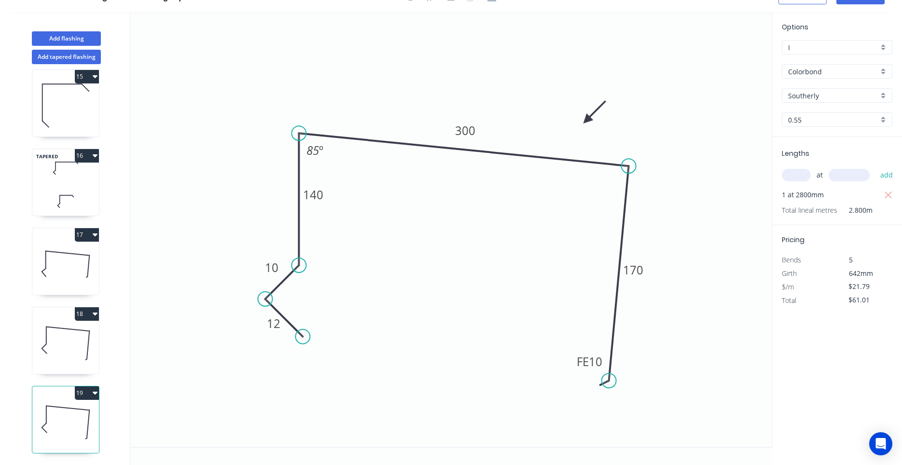
click at [89, 396] on button "19" at bounding box center [87, 393] width 24 height 14
click at [90, 394] on button "19" at bounding box center [87, 393] width 24 height 14
click at [83, 59] on button "Add tapered flashing" at bounding box center [66, 57] width 69 height 14
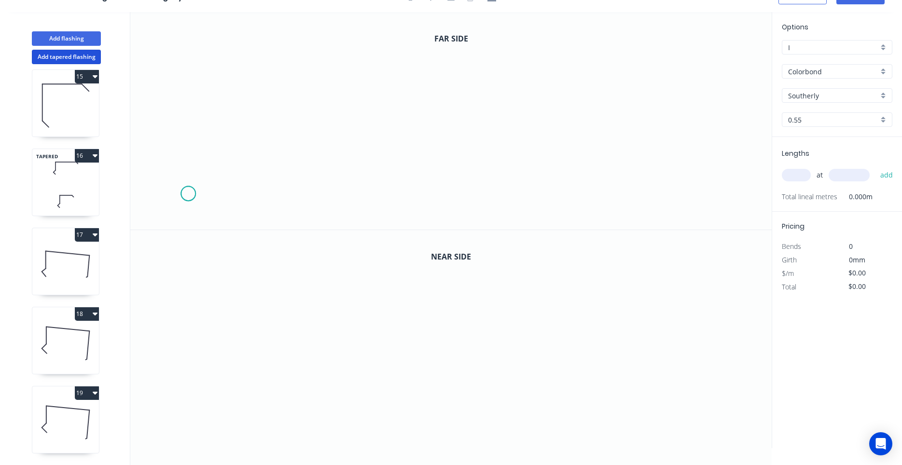
click at [188, 194] on icon "0" at bounding box center [450, 121] width 641 height 218
click at [221, 163] on icon "0" at bounding box center [450, 121] width 641 height 218
click at [410, 169] on icon "0 ?" at bounding box center [450, 121] width 641 height 218
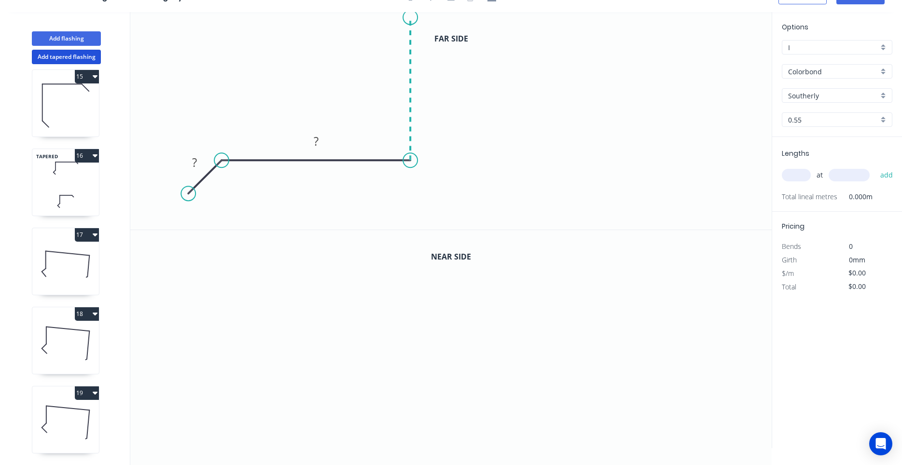
click at [409, 17] on icon "0 ? ?" at bounding box center [450, 121] width 641 height 218
click at [409, 20] on circle at bounding box center [410, 17] width 14 height 14
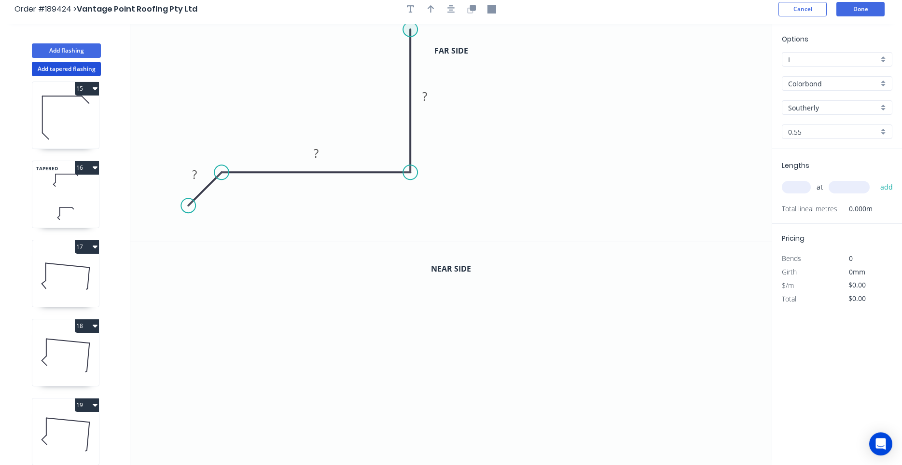
scroll to position [0, 0]
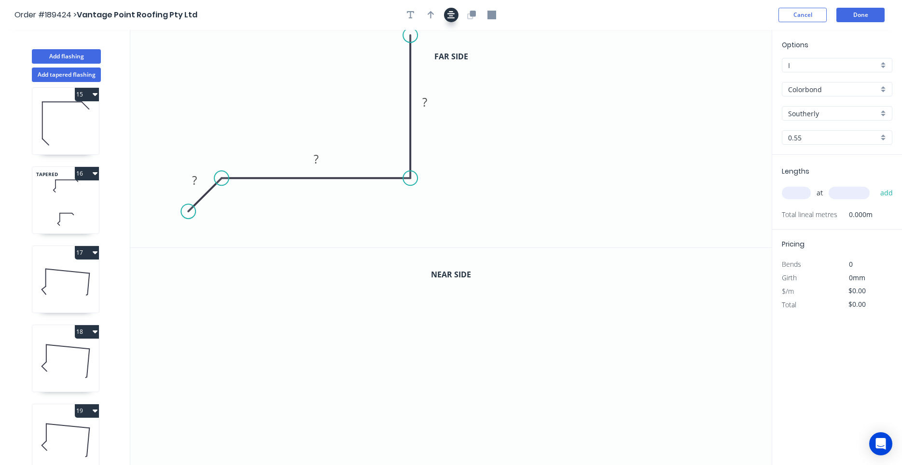
click at [447, 13] on button "button" at bounding box center [451, 15] width 14 height 14
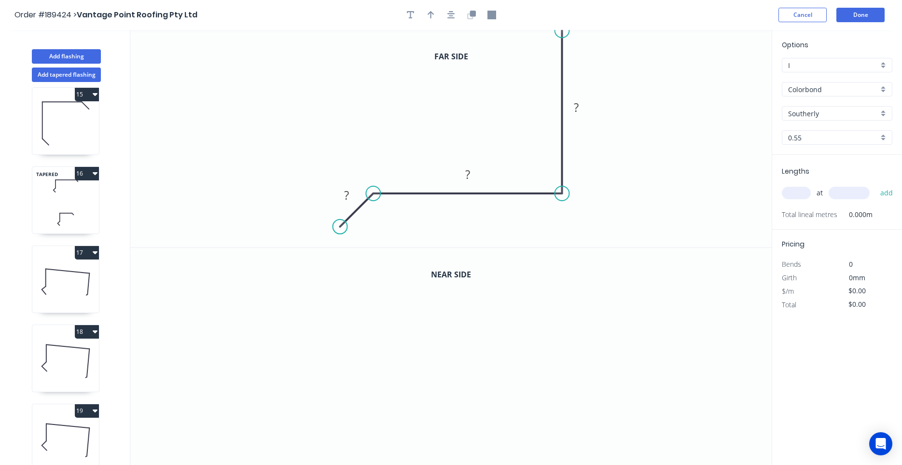
drag, startPoint x: 563, startPoint y: 51, endPoint x: 562, endPoint y: 24, distance: 26.6
click at [562, 24] on div "Order #189424 > Vantage Point Roofing Pty Ltd Cancel Done Add flashing Add tape…" at bounding box center [451, 241] width 902 height 483
click at [455, 18] on button "button" at bounding box center [451, 15] width 14 height 14
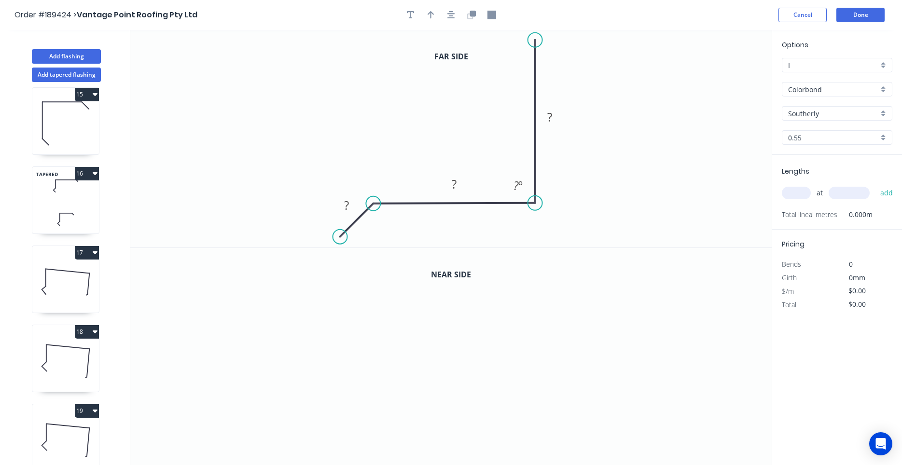
drag, startPoint x: 563, startPoint y: 183, endPoint x: 534, endPoint y: 183, distance: 28.5
click at [535, 183] on icon at bounding box center [535, 121] width 0 height 163
click at [535, 184] on icon at bounding box center [535, 122] width 0 height 163
click at [452, 17] on icon "button" at bounding box center [451, 15] width 8 height 9
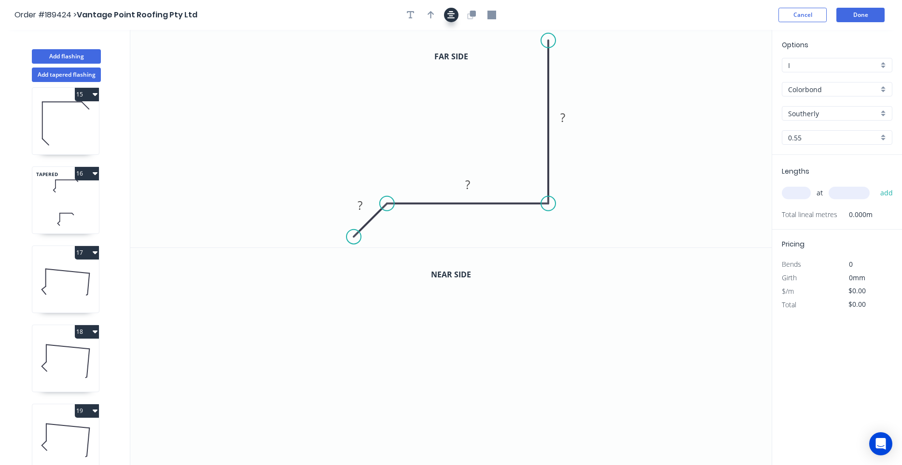
click at [451, 19] on icon "button" at bounding box center [451, 15] width 8 height 9
click at [360, 203] on tspan "?" at bounding box center [360, 205] width 5 height 16
click at [407, 233] on div "Show angle" at bounding box center [439, 236] width 97 height 20
click at [402, 221] on rect at bounding box center [395, 226] width 19 height 14
click at [453, 14] on icon "button" at bounding box center [451, 15] width 8 height 9
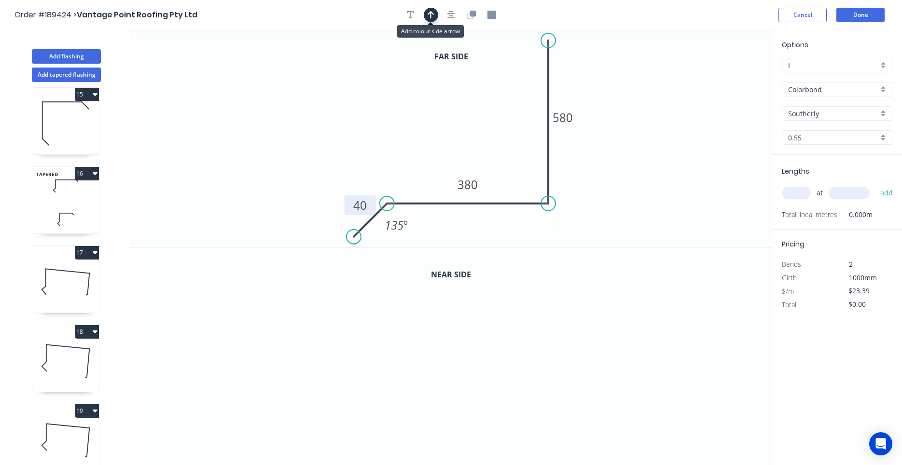
click at [431, 15] on icon "button" at bounding box center [431, 15] width 7 height 9
click at [723, 79] on icon at bounding box center [721, 67] width 9 height 31
click at [723, 79] on icon at bounding box center [722, 67] width 9 height 31
click at [723, 79] on icon at bounding box center [730, 71] width 28 height 28
drag, startPoint x: 723, startPoint y: 79, endPoint x: 510, endPoint y: 106, distance: 214.0
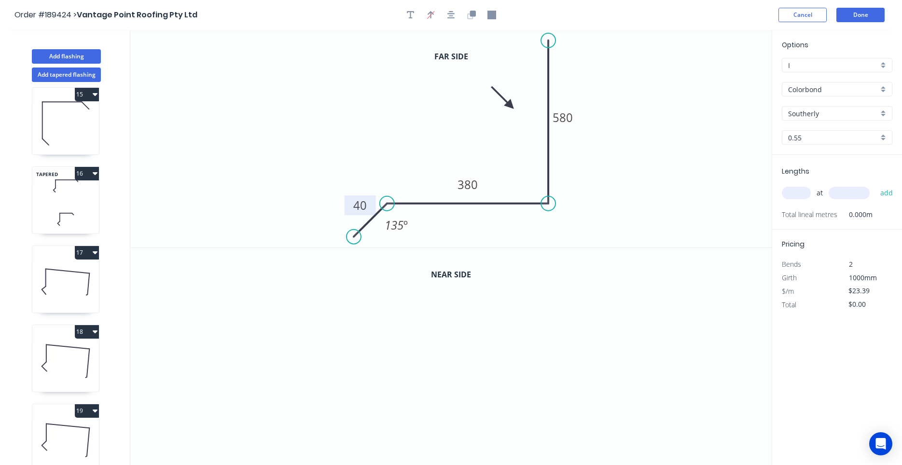
click at [510, 106] on icon at bounding box center [503, 97] width 28 height 28
click at [818, 90] on input "Colorbond" at bounding box center [833, 89] width 90 height 10
click at [817, 106] on div "Zincalume" at bounding box center [837, 107] width 110 height 17
click at [814, 136] on input "0.55" at bounding box center [833, 138] width 90 height 10
click at [741, 150] on icon "0 40 380 580 135 º" at bounding box center [450, 139] width 641 height 218
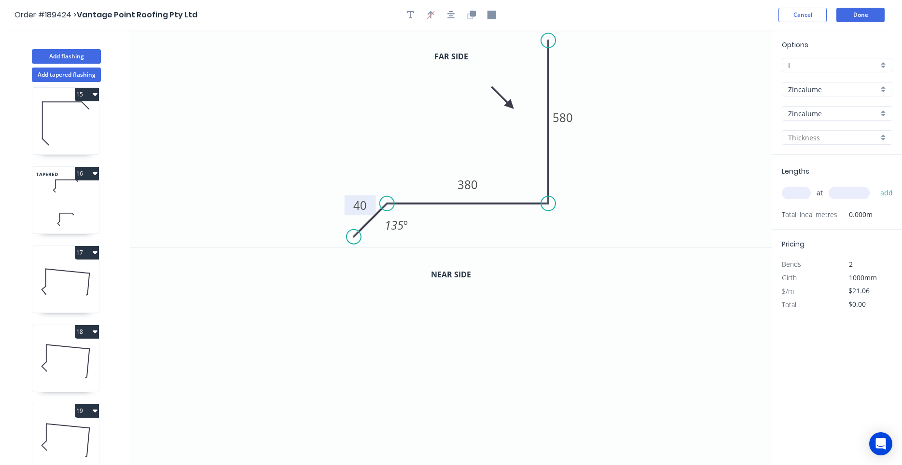
click at [804, 197] on input "text" at bounding box center [796, 193] width 29 height 13
click at [875, 185] on button "add" at bounding box center [886, 193] width 23 height 16
click at [471, 15] on icon "button" at bounding box center [472, 14] width 6 height 6
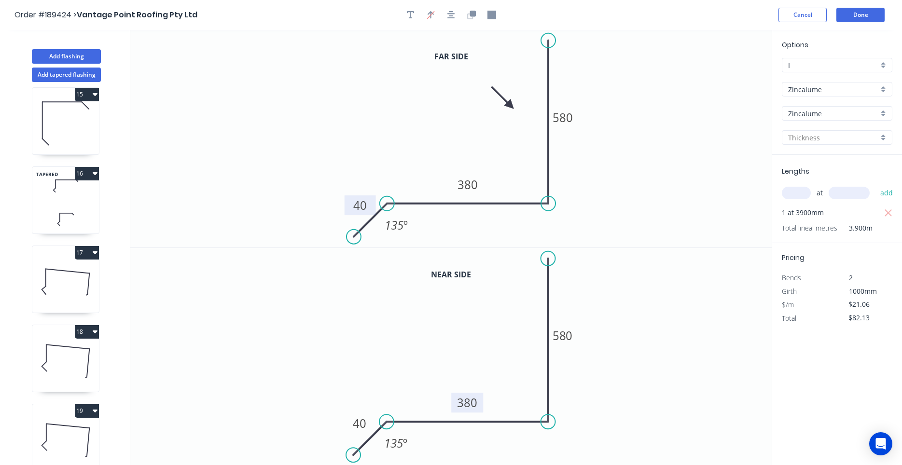
click at [472, 404] on tspan "380" at bounding box center [467, 403] width 20 height 16
click at [508, 368] on icon "0 40 355 580 135 º" at bounding box center [450, 357] width 641 height 218
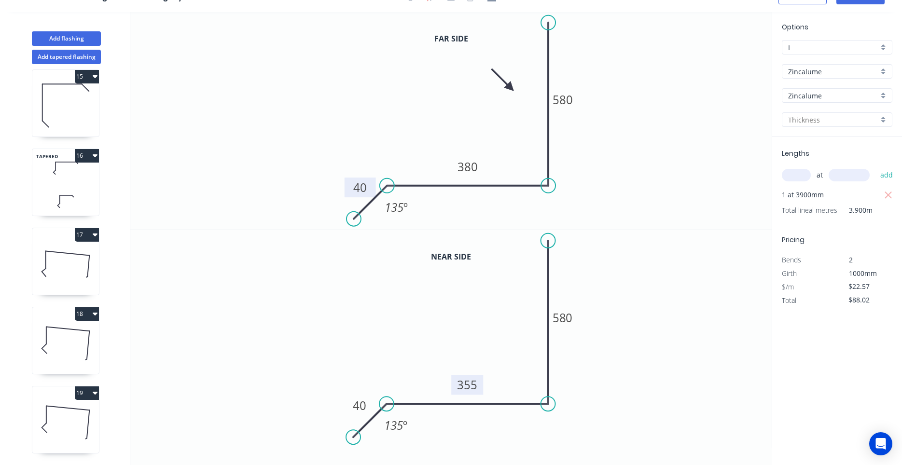
scroll to position [1196, 0]
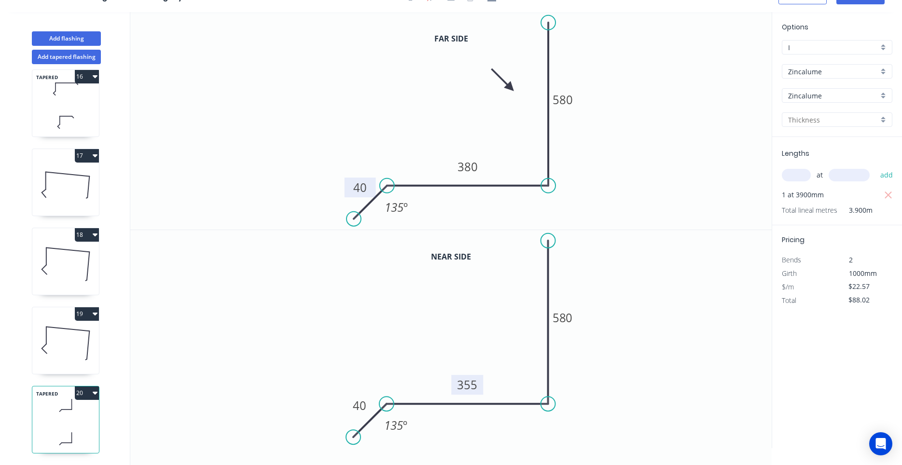
click at [94, 394] on icon "button" at bounding box center [95, 393] width 5 height 8
click at [77, 414] on div "Duplicate" at bounding box center [53, 417] width 74 height 14
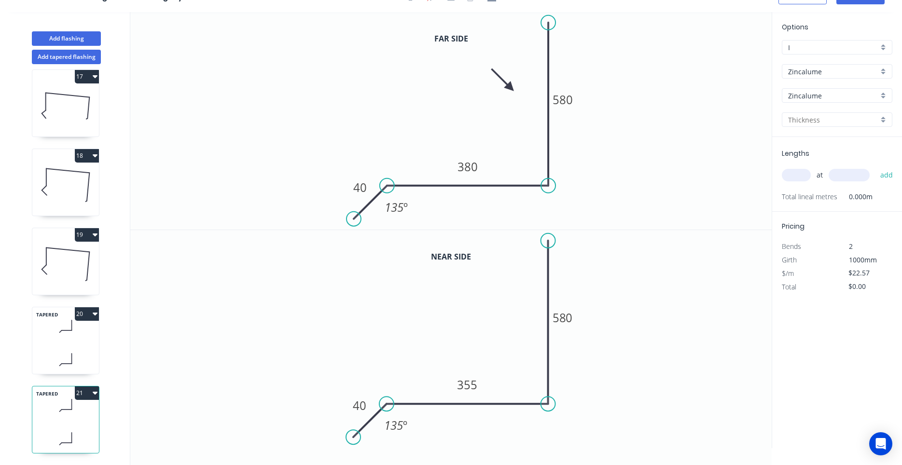
click at [81, 420] on div "TAPERED 21" at bounding box center [66, 420] width 68 height 68
click at [469, 168] on tspan "380" at bounding box center [467, 167] width 20 height 16
click at [472, 384] on tspan "355" at bounding box center [467, 385] width 20 height 16
click at [800, 180] on input "text" at bounding box center [796, 175] width 29 height 13
click at [875, 167] on button "add" at bounding box center [886, 175] width 23 height 16
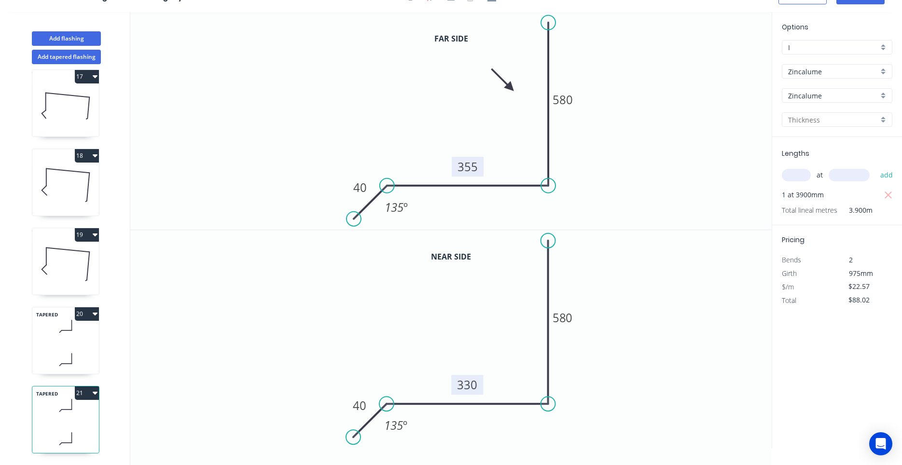
scroll to position [0, 0]
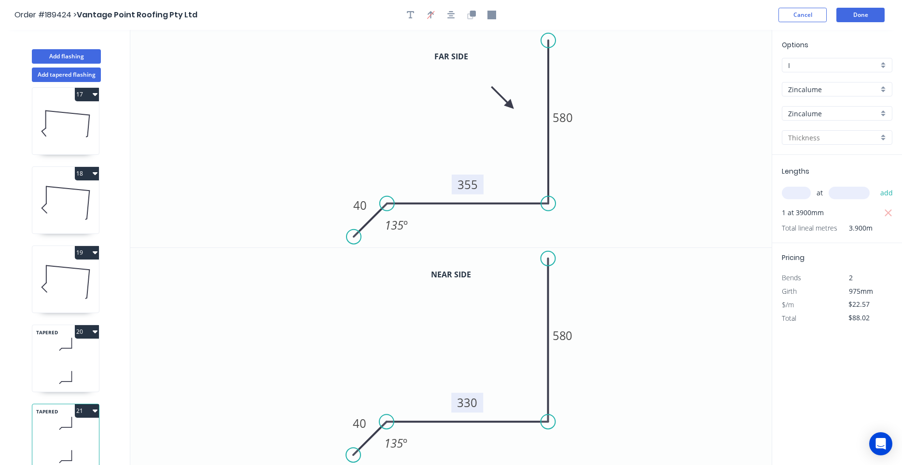
click at [87, 368] on icon at bounding box center [65, 377] width 67 height 28
click at [75, 275] on icon at bounding box center [65, 282] width 67 height 62
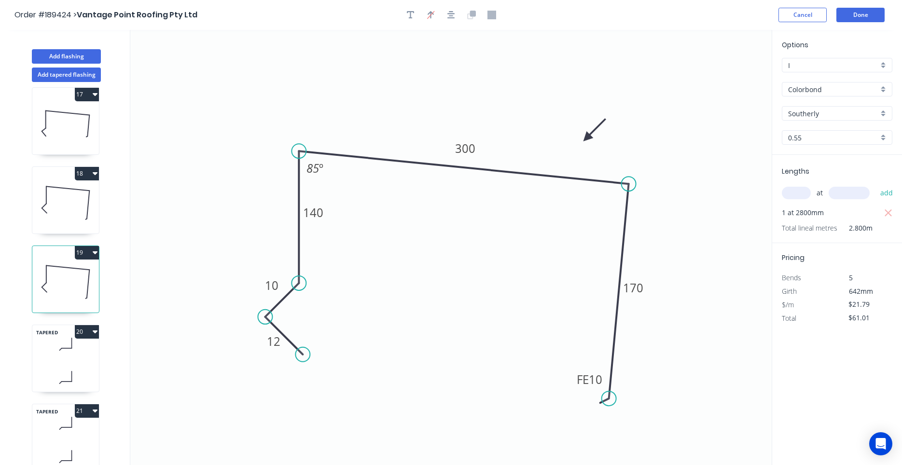
click at [67, 218] on icon at bounding box center [65, 203] width 67 height 62
click at [73, 132] on icon at bounding box center [65, 124] width 67 height 62
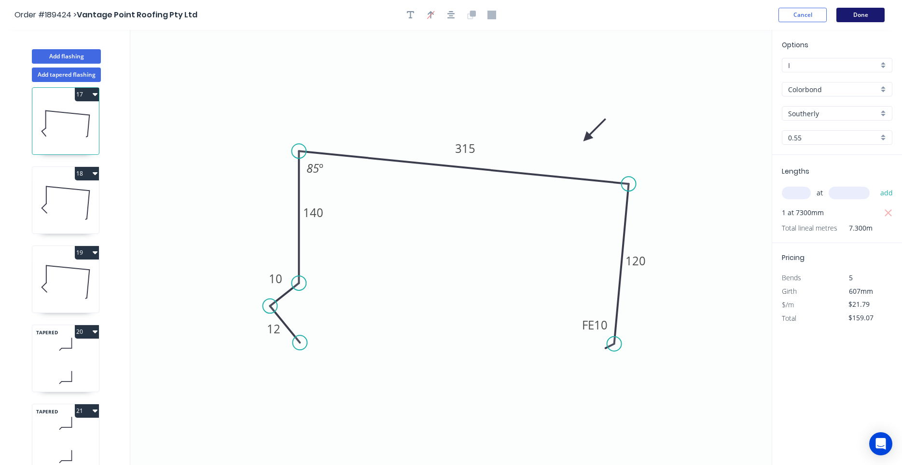
click at [855, 16] on button "Done" at bounding box center [860, 15] width 48 height 14
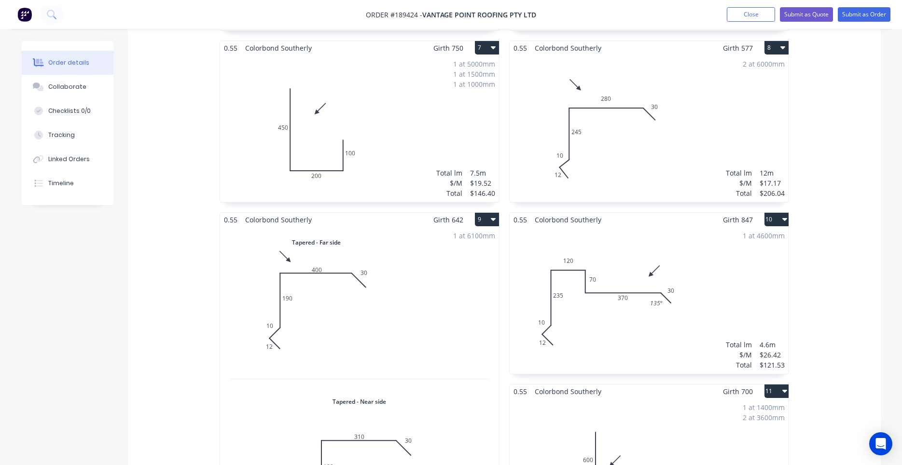
scroll to position [902, 0]
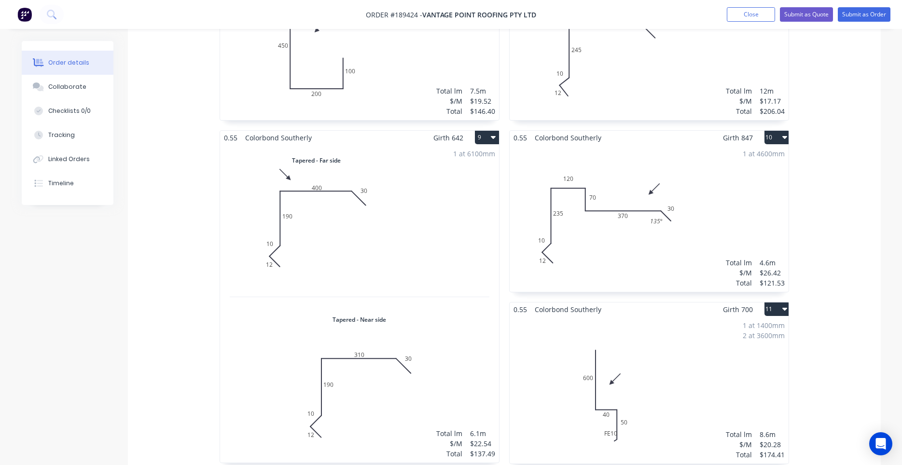
click at [632, 364] on div "1 at 1400mm 2 at 3600mm Total lm $/M Total 8.6m $20.28 $174.41" at bounding box center [649, 390] width 279 height 147
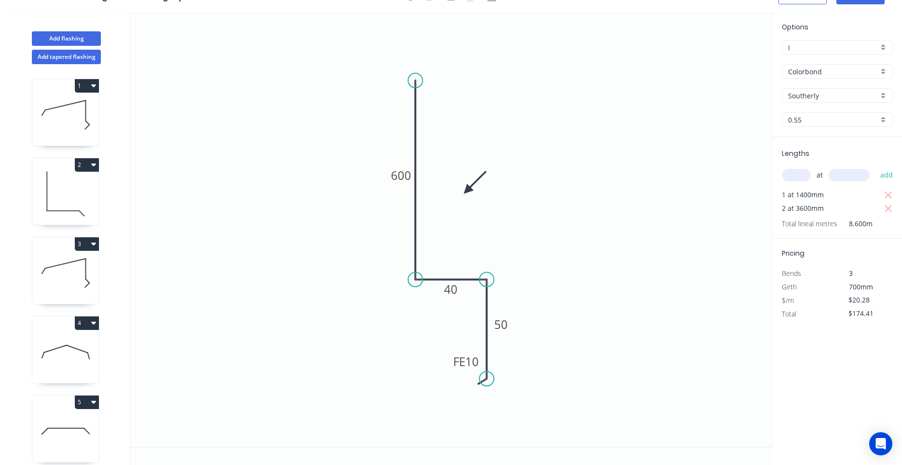
scroll to position [18, 0]
drag, startPoint x: 450, startPoint y: 364, endPoint x: 426, endPoint y: 369, distance: 24.1
click at [426, 369] on rect at bounding box center [444, 366] width 38 height 20
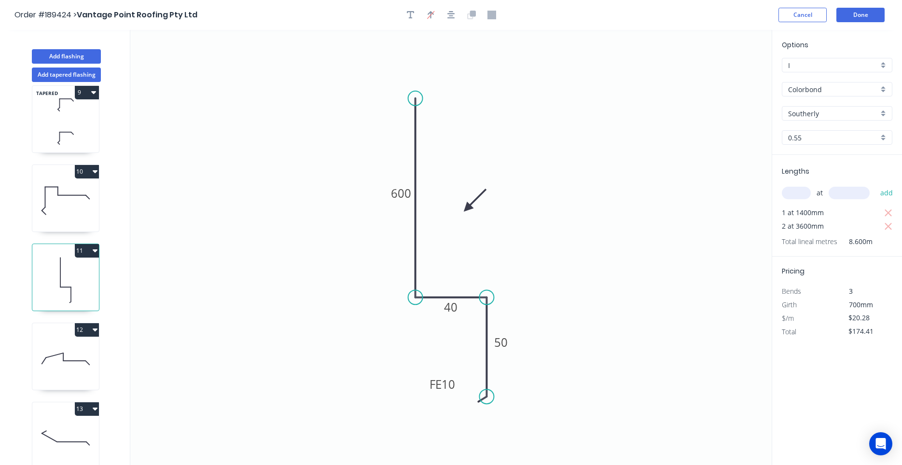
scroll to position [733, 0]
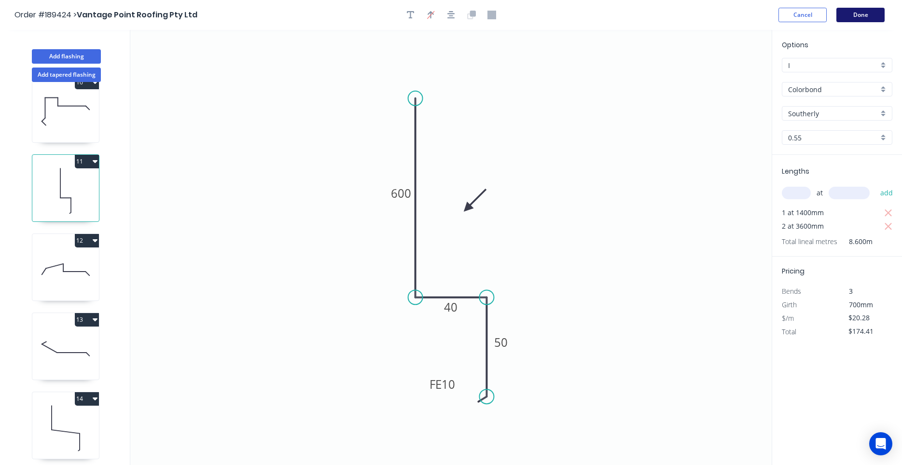
click at [861, 19] on button "Done" at bounding box center [860, 15] width 48 height 14
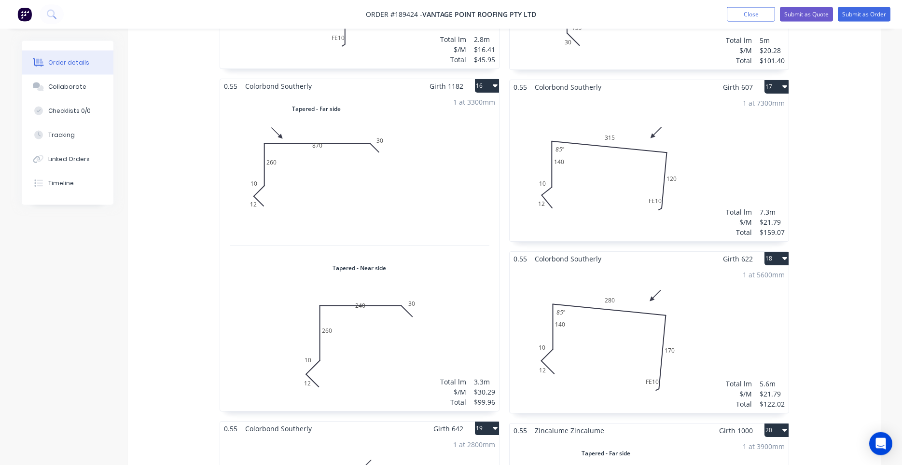
scroll to position [1641, 0]
click at [434, 252] on div "1 at 3300mm Total lm $/M Total 3.3m $30.29 $99.96" at bounding box center [359, 252] width 279 height 318
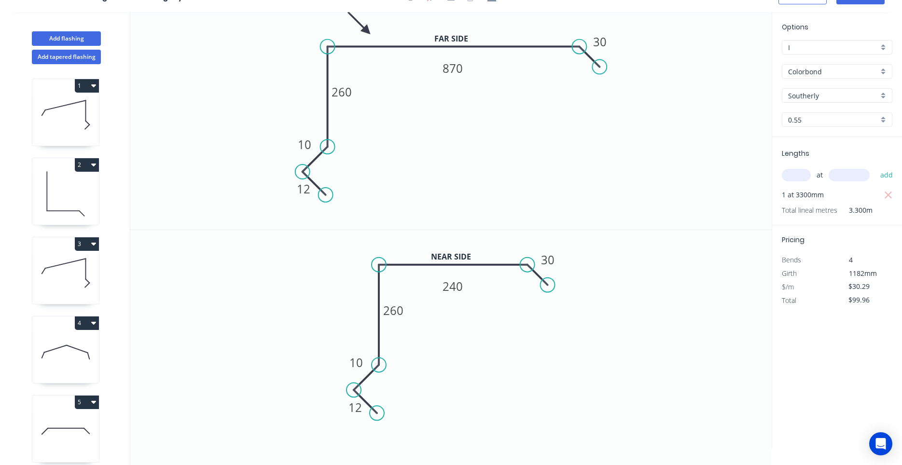
scroll to position [18, 0]
drag, startPoint x: 467, startPoint y: 74, endPoint x: 466, endPoint y: 85, distance: 10.7
click at [466, 85] on rect at bounding box center [452, 79] width 32 height 20
drag, startPoint x: 468, startPoint y: 295, endPoint x: 469, endPoint y: 315, distance: 19.4
click at [469, 315] on rect at bounding box center [455, 305] width 32 height 20
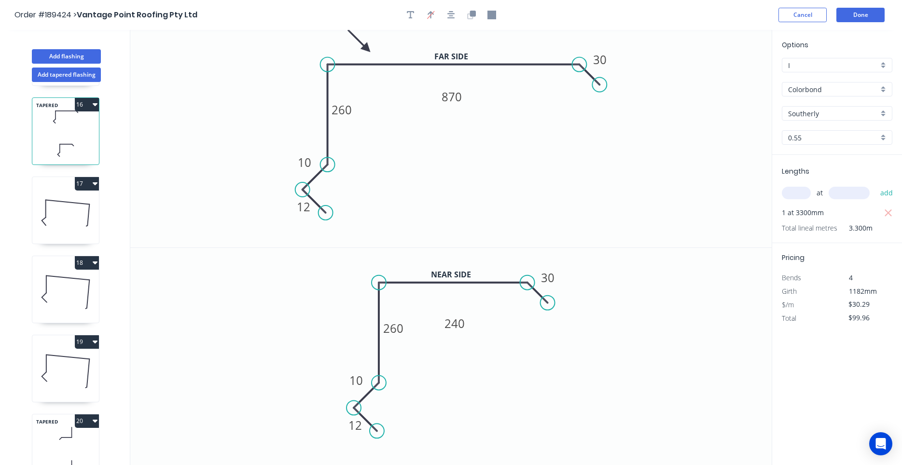
scroll to position [1192, 0]
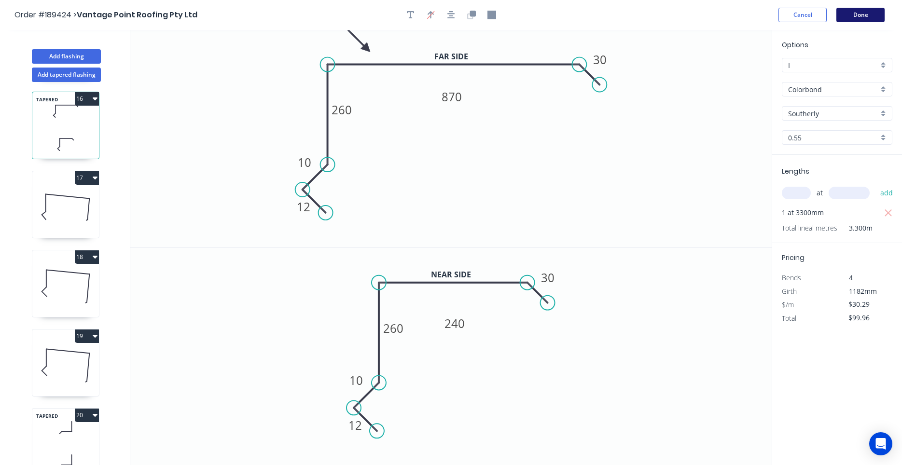
click at [858, 19] on button "Done" at bounding box center [860, 15] width 48 height 14
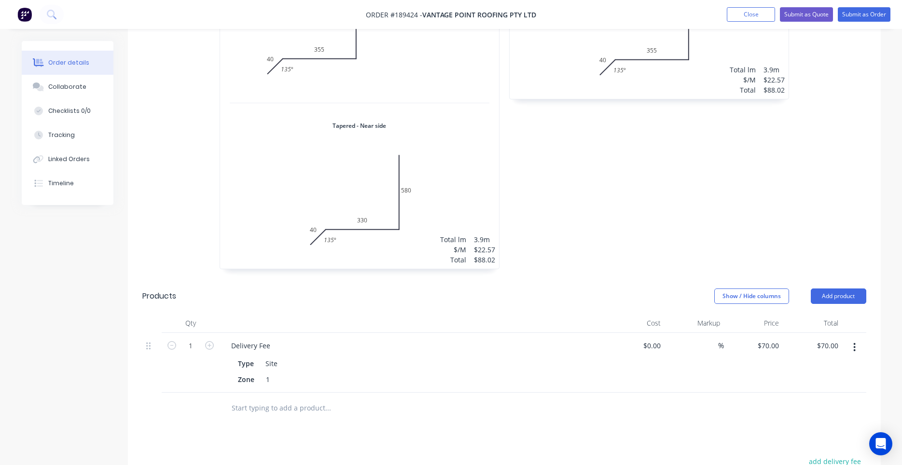
scroll to position [2475, 0]
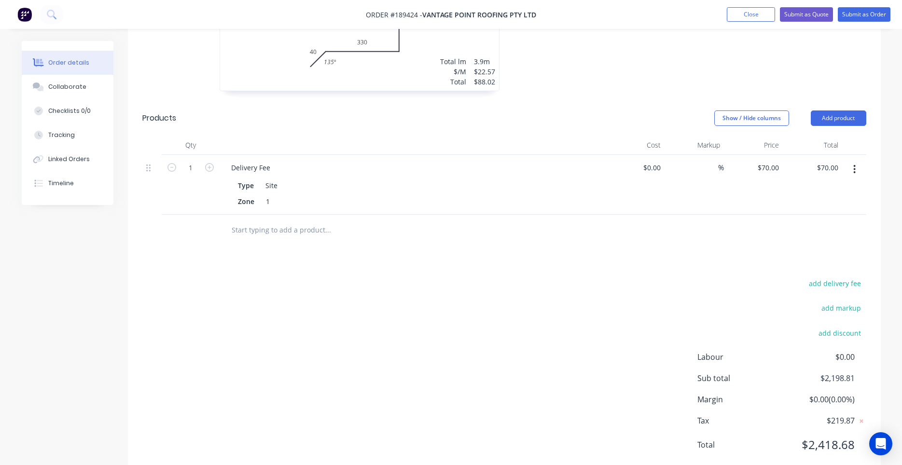
click at [582, 342] on div "add delivery fee add markup add discount Labour $0.00 Sub total $2,198.81 Margi…" at bounding box center [504, 370] width 724 height 186
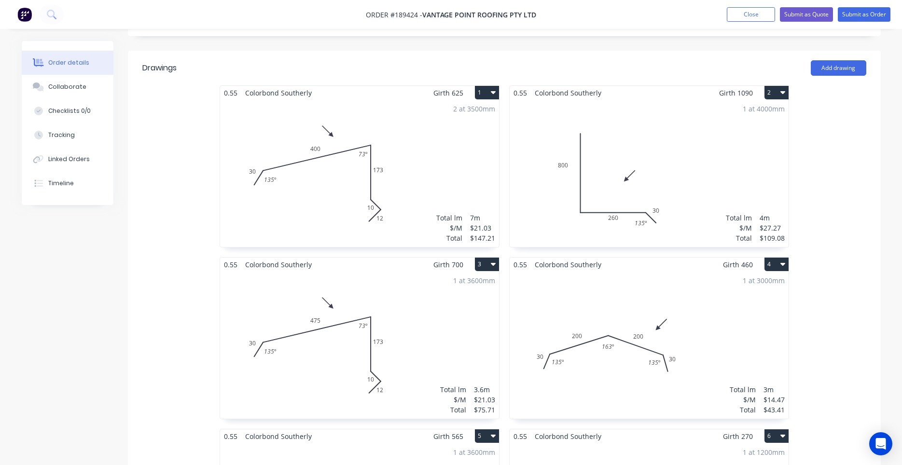
scroll to position [0, 0]
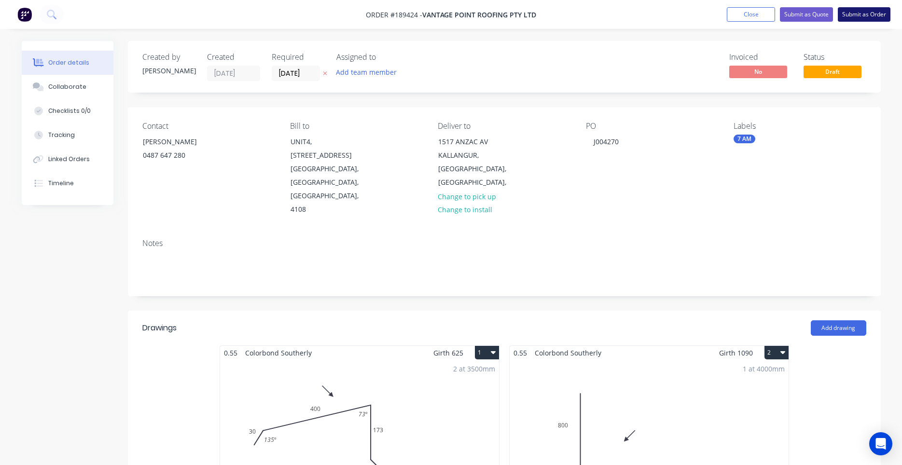
click at [860, 19] on button "Submit as Order" at bounding box center [864, 14] width 53 height 14
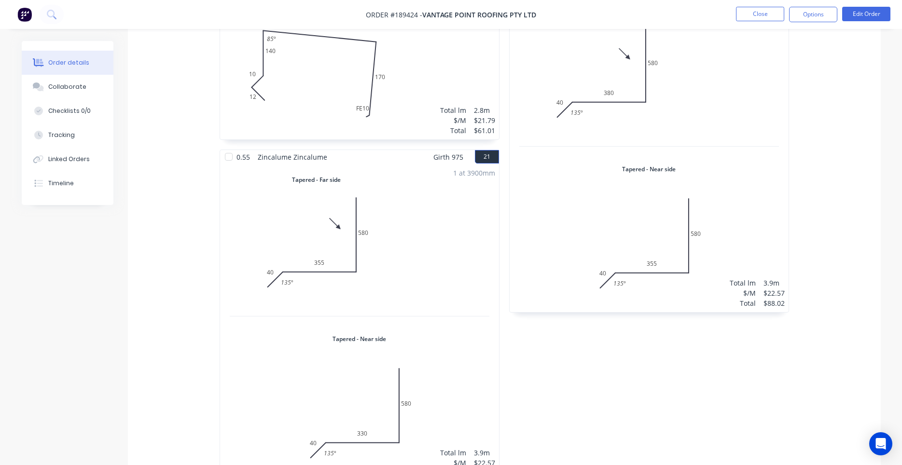
scroll to position [2336, 0]
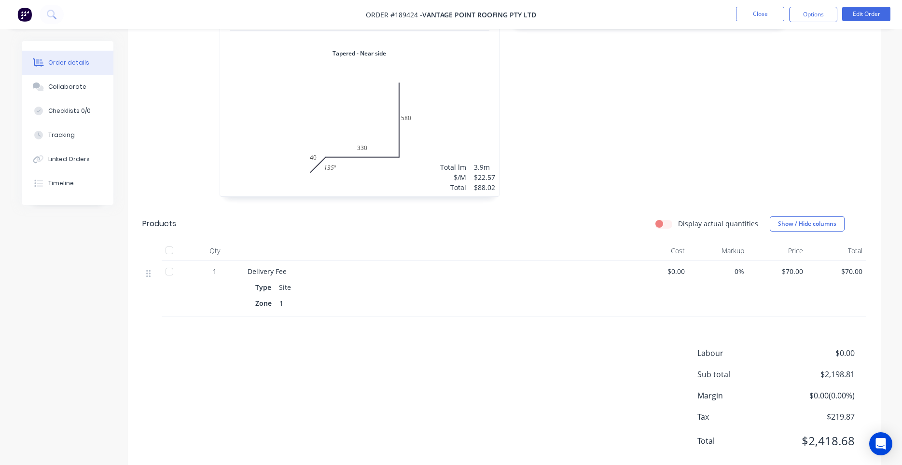
click at [808, 26] on nav "Order #189424 - Vantage Point Roofing Pty Ltd Close Options Edit Order" at bounding box center [451, 14] width 902 height 29
click at [810, 19] on button "Options" at bounding box center [813, 14] width 48 height 15
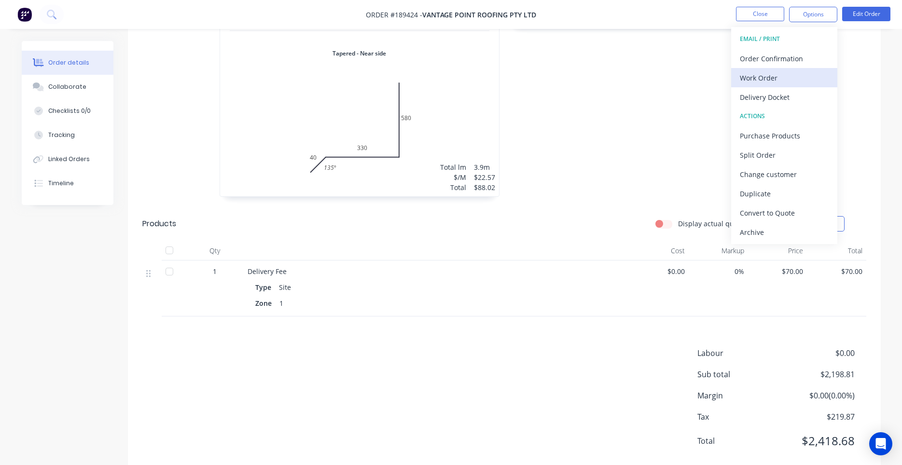
click at [796, 76] on div "Work Order" at bounding box center [784, 78] width 89 height 14
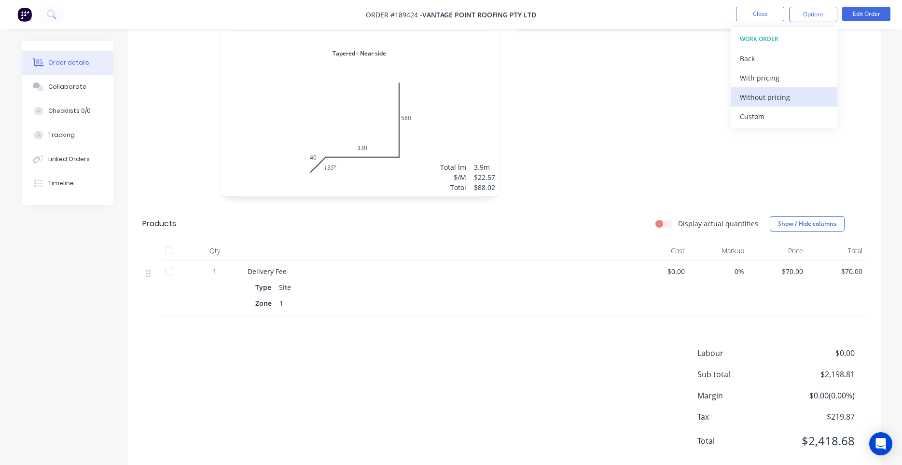
click at [781, 98] on div "Without pricing" at bounding box center [784, 97] width 89 height 14
click at [760, 14] on button "Close" at bounding box center [760, 14] width 48 height 14
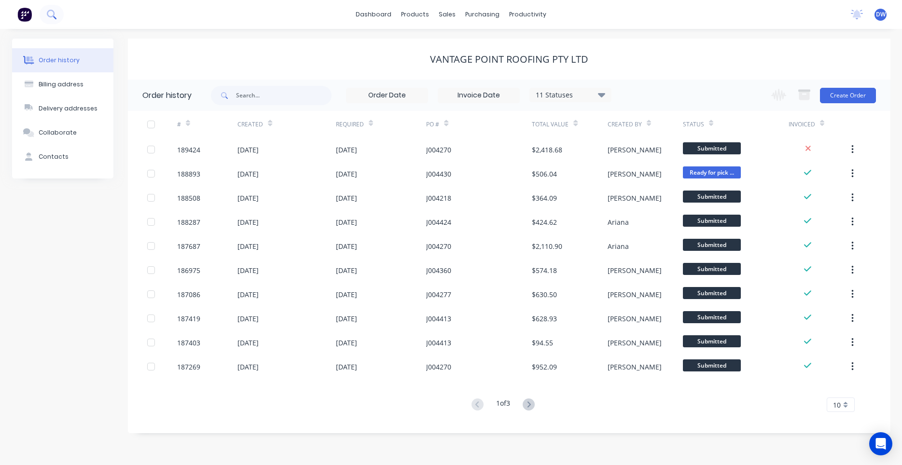
click at [52, 19] on button at bounding box center [52, 14] width 24 height 19
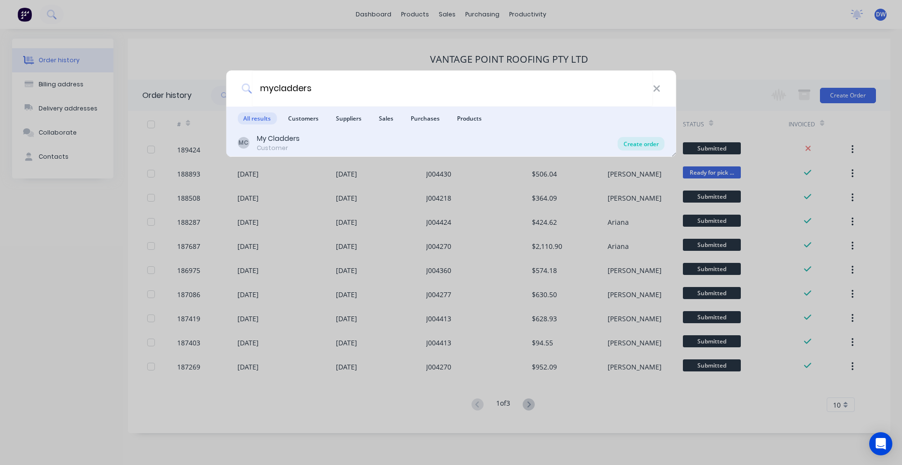
click at [632, 145] on div "Create order" at bounding box center [641, 144] width 47 height 14
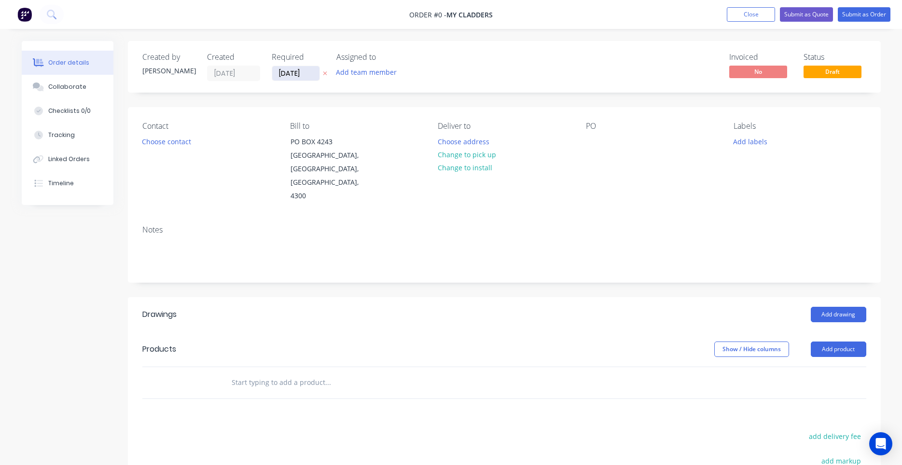
click at [289, 70] on input "11/08/25" at bounding box center [295, 73] width 47 height 14
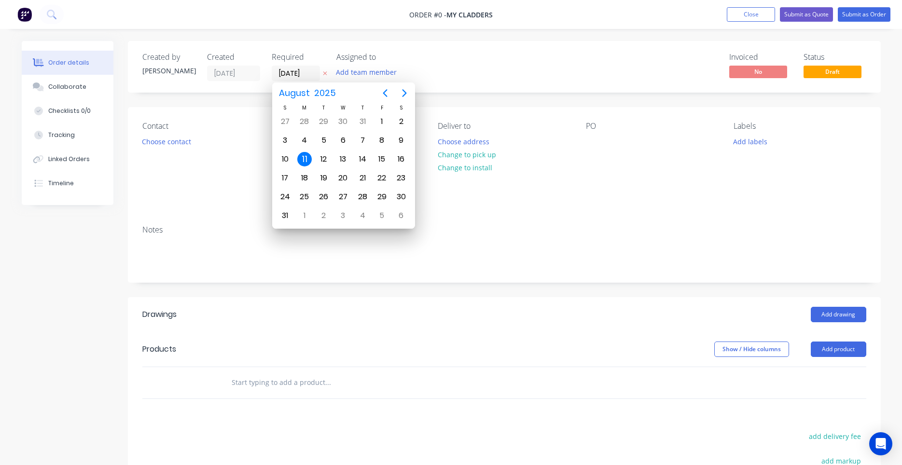
click at [307, 160] on div "11" at bounding box center [304, 159] width 14 height 14
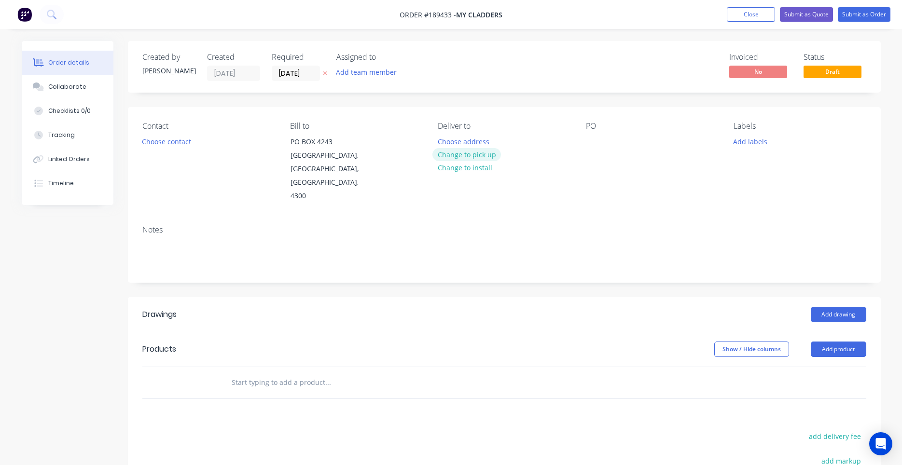
click at [455, 154] on button "Change to pick up" at bounding box center [466, 154] width 69 height 13
click at [193, 144] on button "Choose contact" at bounding box center [166, 141] width 59 height 13
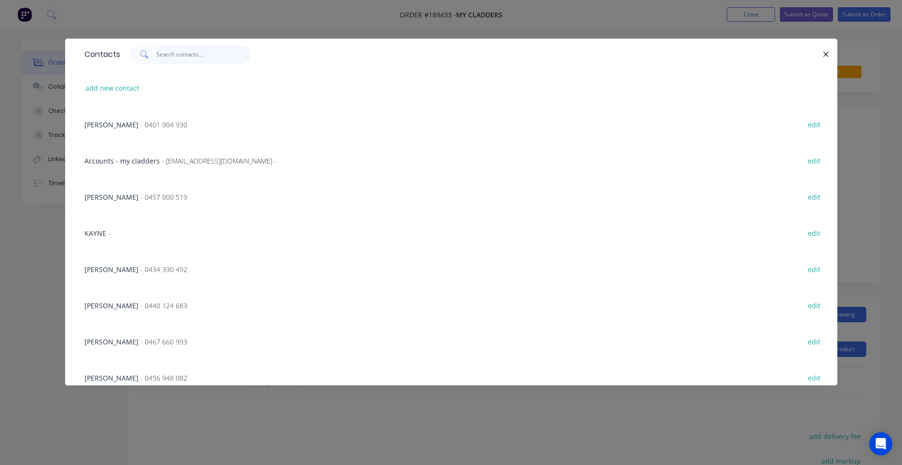
click at [214, 59] on input "text" at bounding box center [203, 54] width 94 height 19
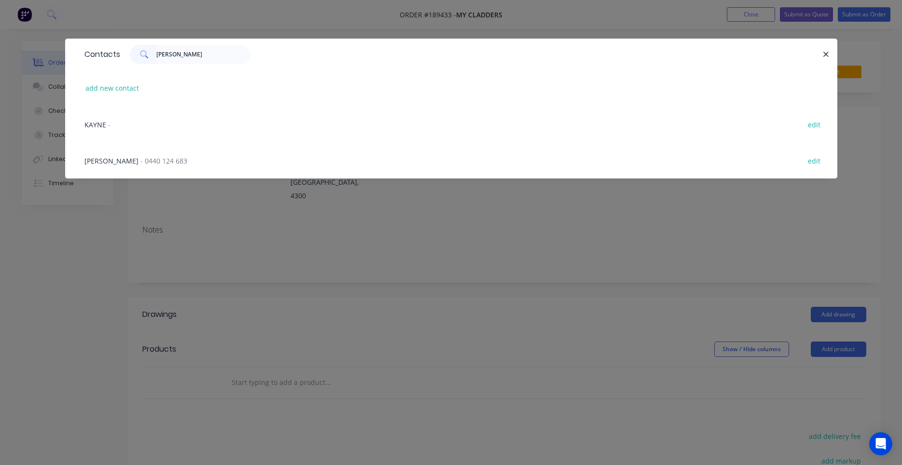
click at [178, 166] on div "KAYLEIGH MYERS - 0440 124 683 edit" at bounding box center [451, 160] width 743 height 36
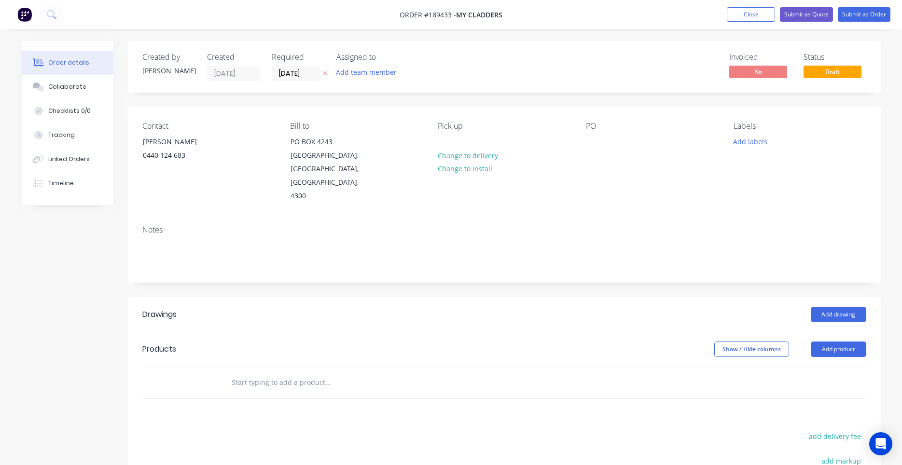
click at [456, 138] on div "Pick up Change to delivery Change to install" at bounding box center [504, 163] width 132 height 82
click at [443, 137] on div at bounding box center [445, 142] width 15 height 14
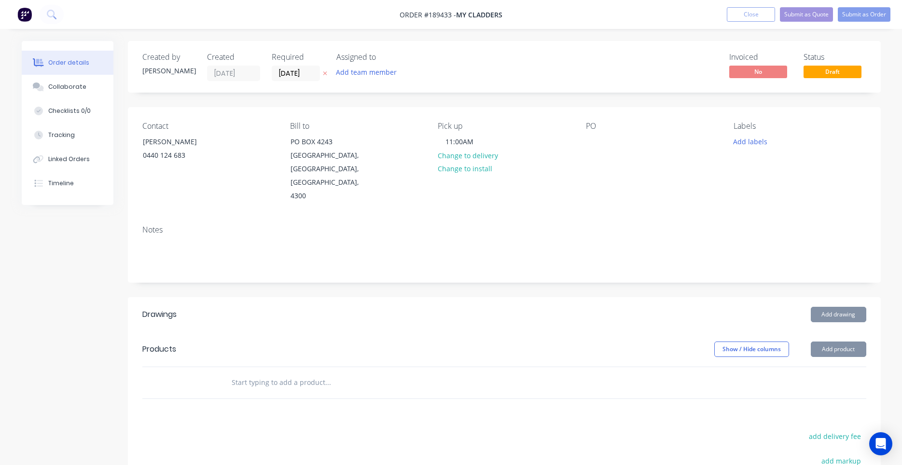
click at [523, 164] on div "Pick up 11:00AM Change to delivery Change to install" at bounding box center [504, 163] width 132 height 82
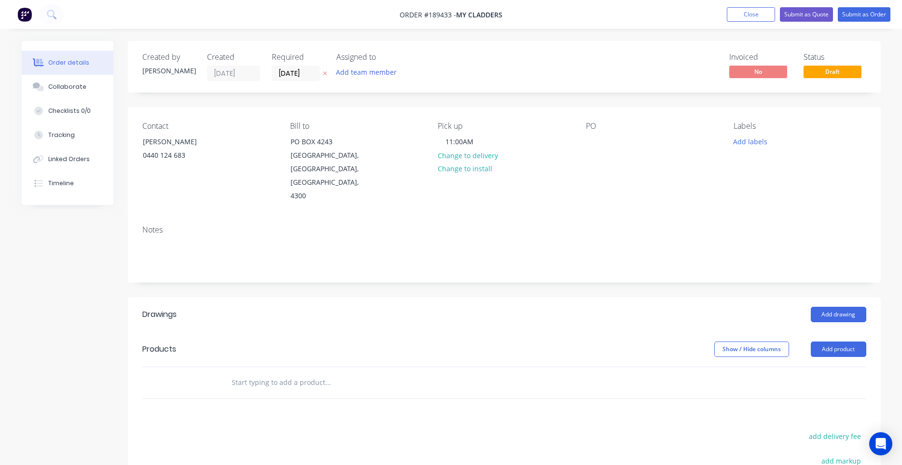
click at [610, 146] on div "PO" at bounding box center [652, 163] width 132 height 82
click at [598, 142] on div at bounding box center [593, 142] width 15 height 14
click at [824, 307] on button "Add drawing" at bounding box center [838, 314] width 55 height 15
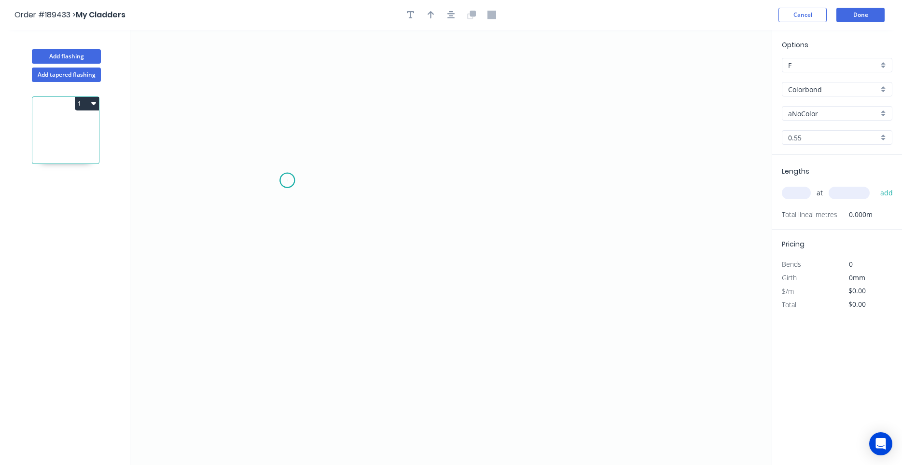
click at [287, 180] on icon "0" at bounding box center [450, 247] width 641 height 435
click at [288, 268] on icon "0" at bounding box center [450, 247] width 641 height 435
click at [378, 267] on icon at bounding box center [332, 267] width 91 height 0
click at [377, 207] on icon "0 ? ?" at bounding box center [450, 247] width 641 height 435
click at [377, 207] on circle at bounding box center [378, 207] width 14 height 14
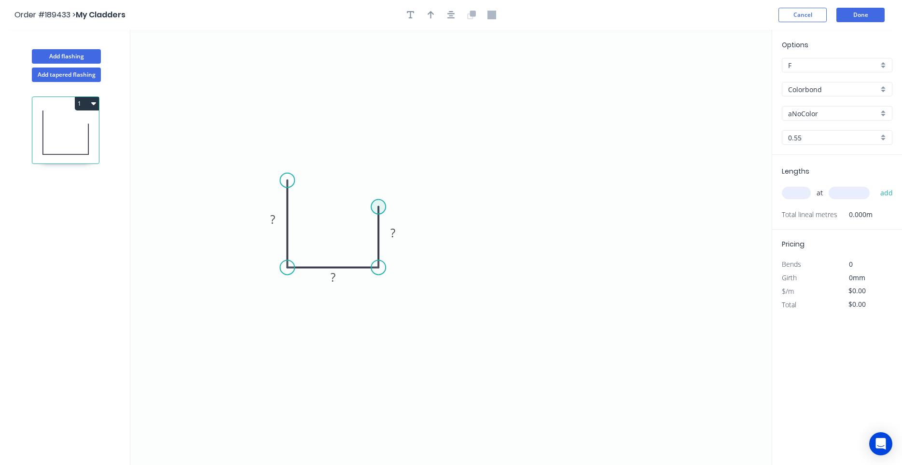
click at [377, 207] on circle at bounding box center [378, 207] width 14 height 14
click at [365, 193] on icon "0 ? ? ?" at bounding box center [450, 247] width 641 height 435
click at [367, 195] on circle at bounding box center [365, 193] width 14 height 14
drag, startPoint x: 366, startPoint y: 193, endPoint x: 357, endPoint y: 184, distance: 12.6
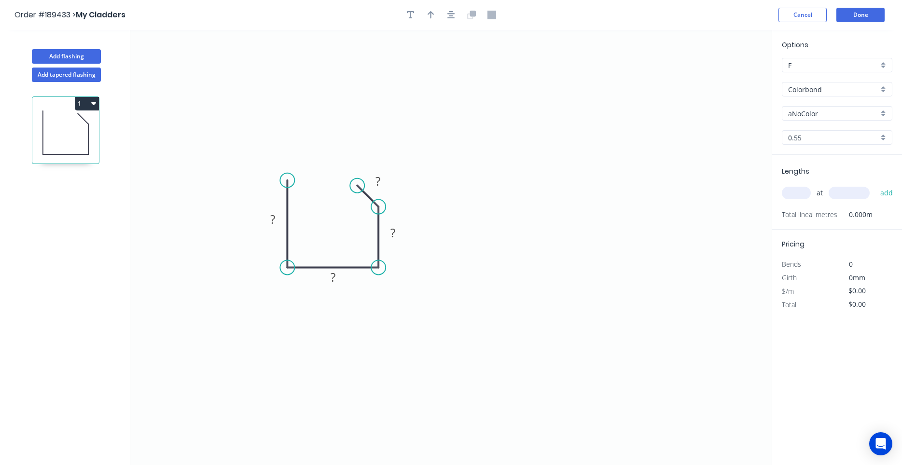
click at [357, 184] on circle at bounding box center [357, 186] width 14 height 14
click at [456, 18] on button "button" at bounding box center [451, 15] width 14 height 14
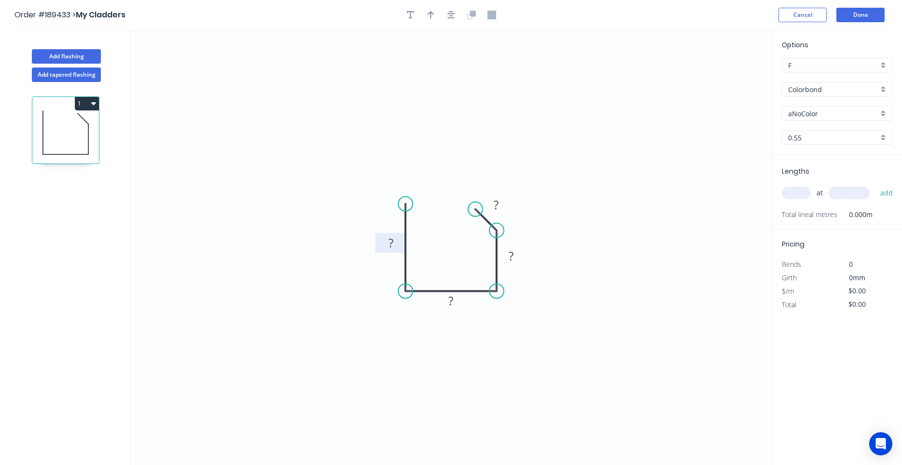
click at [396, 241] on rect at bounding box center [390, 244] width 19 height 14
click at [510, 261] on div "Show angle" at bounding box center [549, 258] width 97 height 20
click at [480, 243] on rect at bounding box center [474, 240] width 19 height 14
click at [450, 17] on icon "button" at bounding box center [451, 15] width 8 height 9
click at [431, 19] on icon "button" at bounding box center [431, 15] width 7 height 9
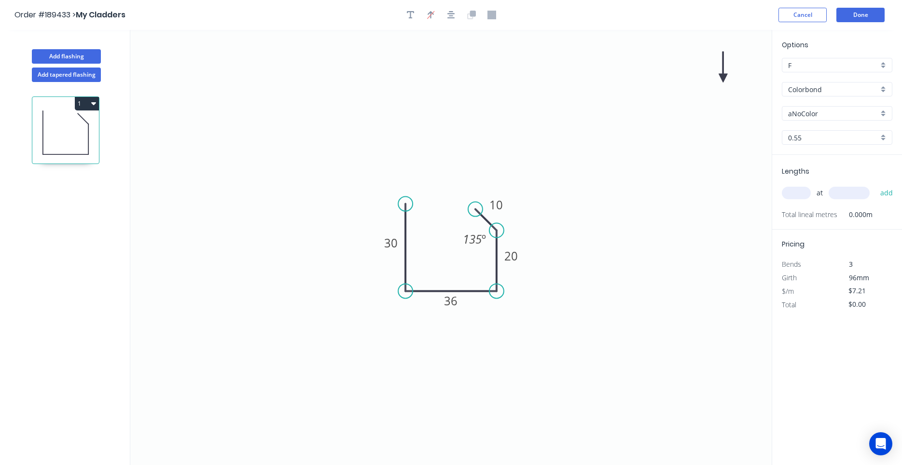
click at [720, 82] on icon "0 30 36 20 10 135 º" at bounding box center [450, 247] width 641 height 435
click at [720, 80] on icon "0 30 36 20 10 135 º" at bounding box center [450, 247] width 641 height 435
click at [721, 80] on icon "0 30 36 20 10 135 º" at bounding box center [450, 247] width 641 height 435
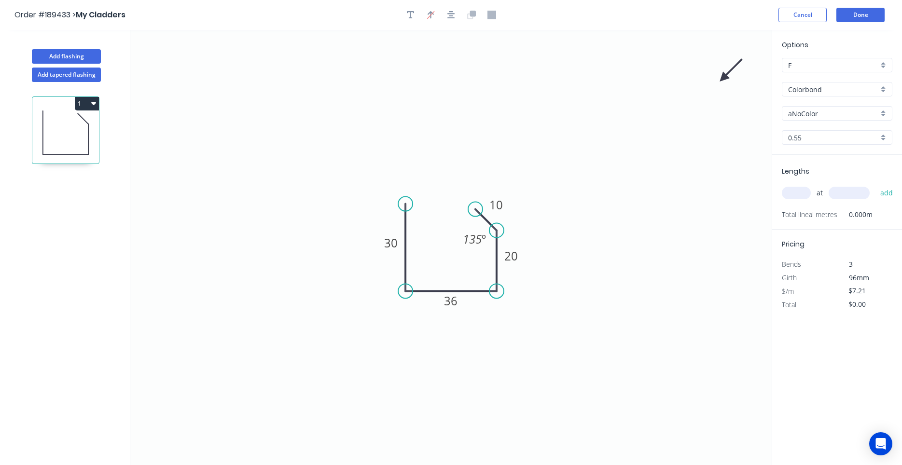
click at [721, 80] on icon at bounding box center [731, 70] width 28 height 28
click at [721, 80] on icon at bounding box center [733, 78] width 31 height 9
click at [721, 80] on icon at bounding box center [731, 86] width 28 height 28
click at [721, 80] on icon at bounding box center [722, 89] width 9 height 31
drag, startPoint x: 724, startPoint y: 81, endPoint x: 532, endPoint y: 308, distance: 296.9
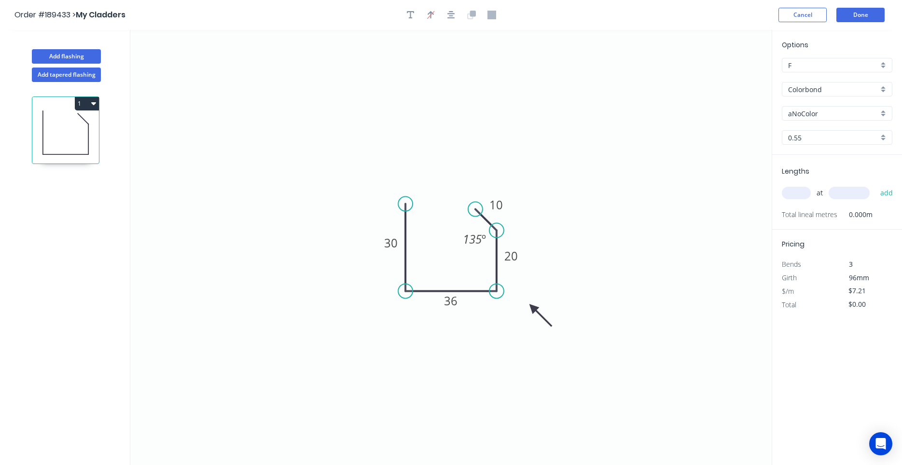
click at [532, 308] on icon at bounding box center [540, 316] width 28 height 28
click at [798, 196] on input "text" at bounding box center [796, 193] width 29 height 13
click at [875, 185] on button "add" at bounding box center [886, 193] width 23 height 16
click at [817, 114] on input "aNoColor" at bounding box center [833, 114] width 90 height 10
click at [863, 130] on div "Monument" at bounding box center [837, 132] width 110 height 17
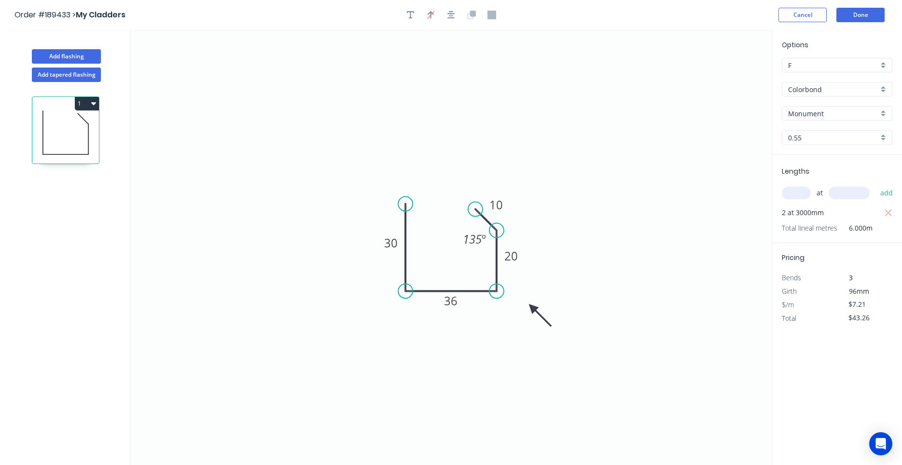
click at [828, 97] on div "Options F F Colorbond Colorbond Colorbond (Premium) Colorbond Coolmax Colorbond…" at bounding box center [837, 97] width 130 height 115
click at [830, 91] on input "Colorbond" at bounding box center [833, 89] width 90 height 10
click at [826, 105] on div "Colorbond Matt" at bounding box center [837, 107] width 110 height 17
click at [865, 13] on button "Done" at bounding box center [860, 15] width 48 height 14
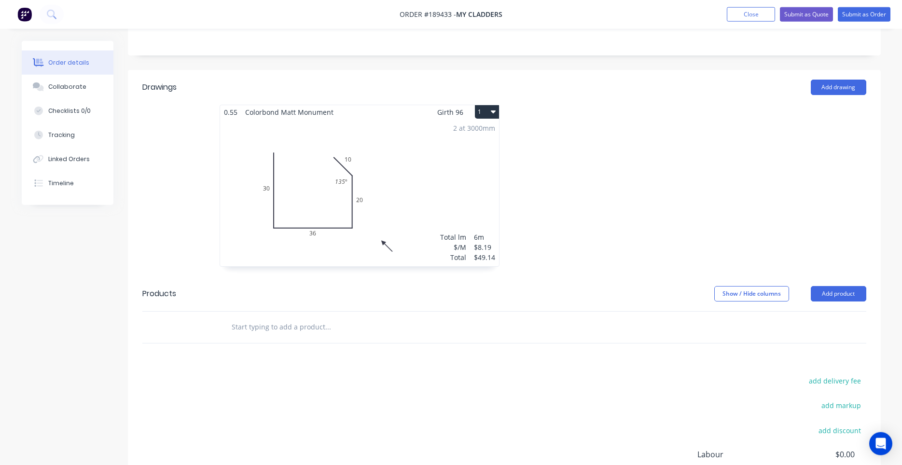
scroll to position [246, 0]
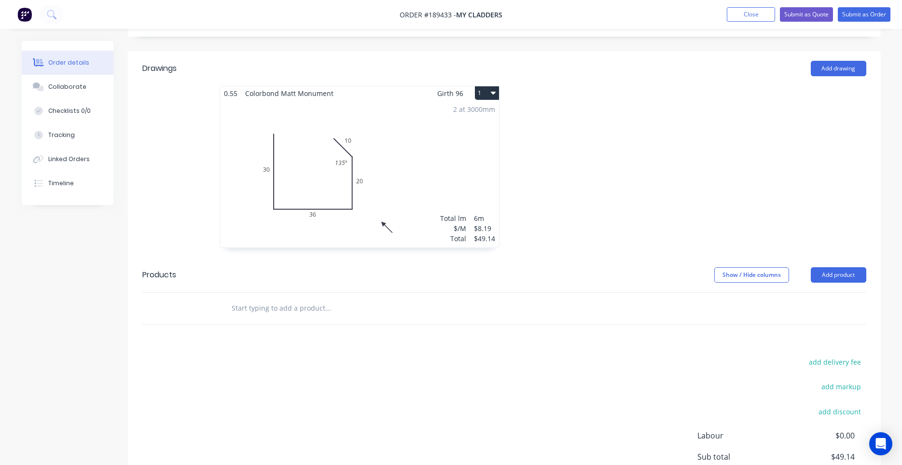
drag, startPoint x: 487, startPoint y: 81, endPoint x: 489, endPoint y: 91, distance: 9.8
click at [488, 86] on button "1" at bounding box center [487, 93] width 24 height 14
click at [486, 110] on div "Use larger box size" at bounding box center [453, 117] width 74 height 14
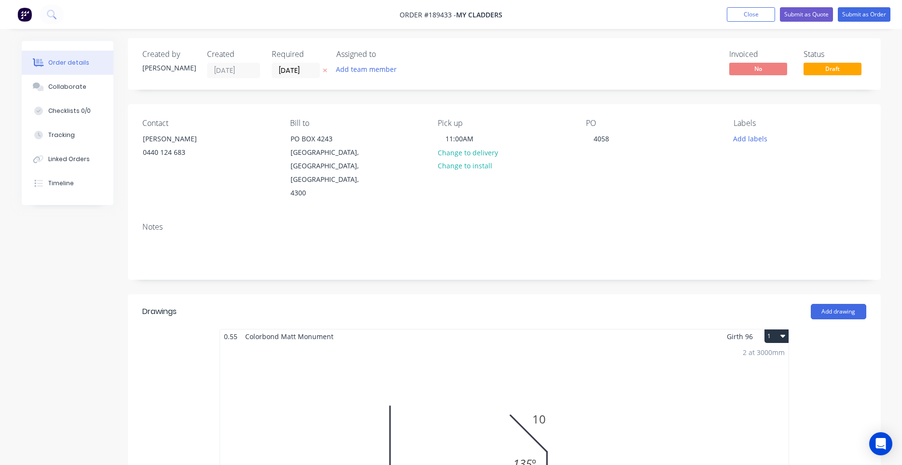
scroll to position [0, 0]
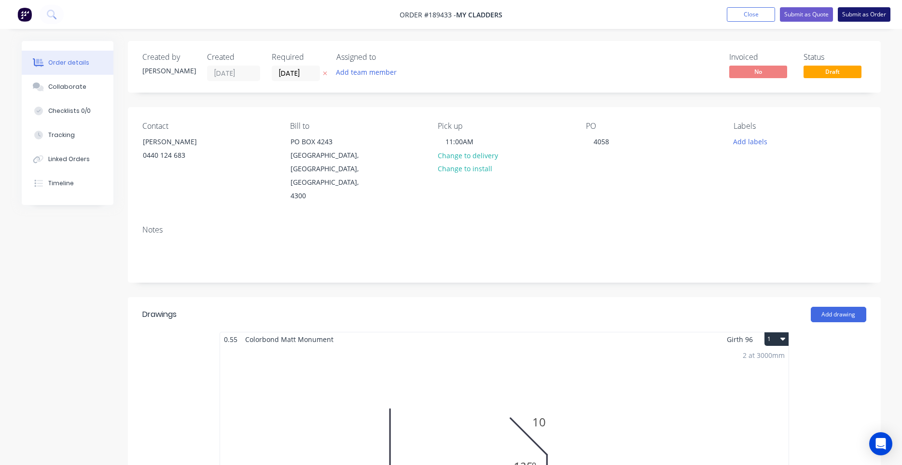
click at [865, 15] on button "Submit as Order" at bounding box center [864, 14] width 53 height 14
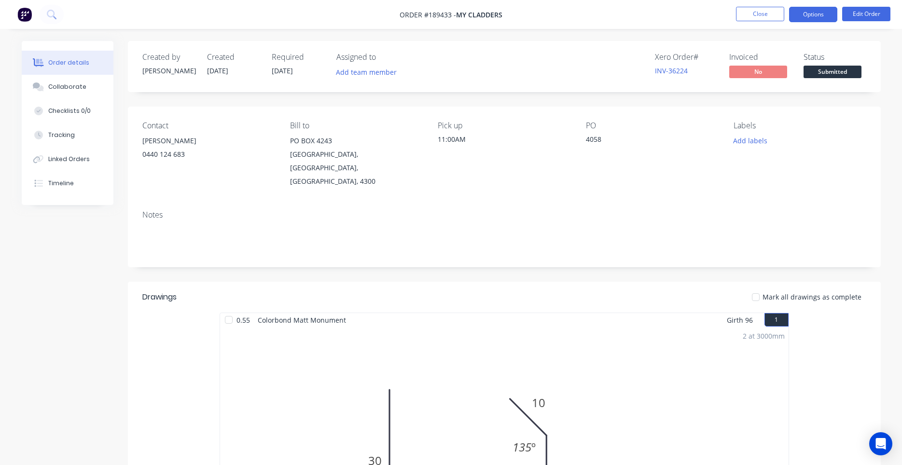
click at [803, 15] on button "Options" at bounding box center [813, 14] width 48 height 15
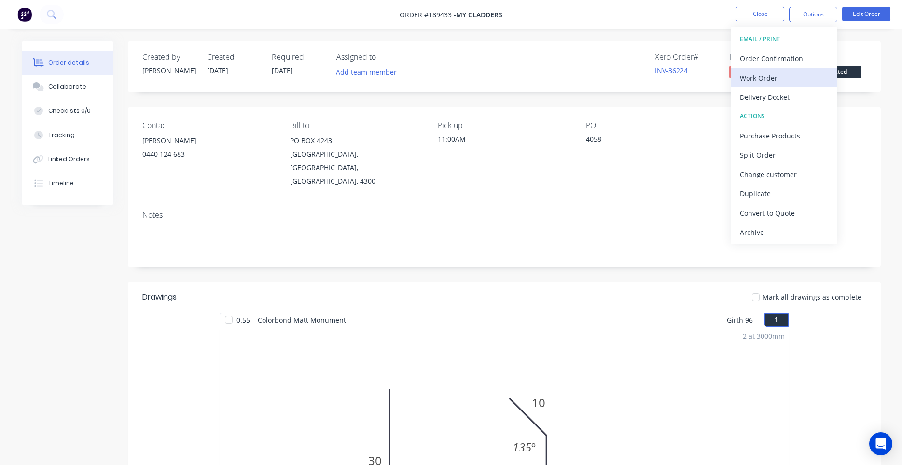
click at [768, 72] on div "Work Order" at bounding box center [784, 78] width 89 height 14
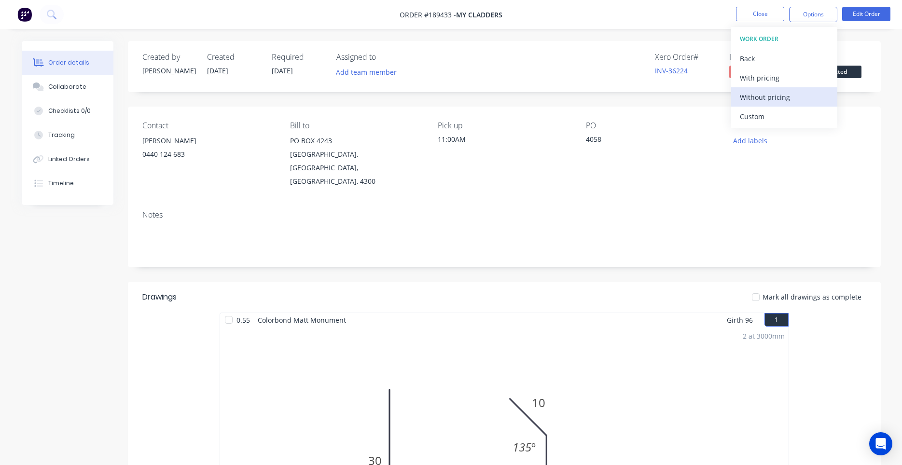
click at [752, 92] on div "Without pricing" at bounding box center [784, 97] width 89 height 14
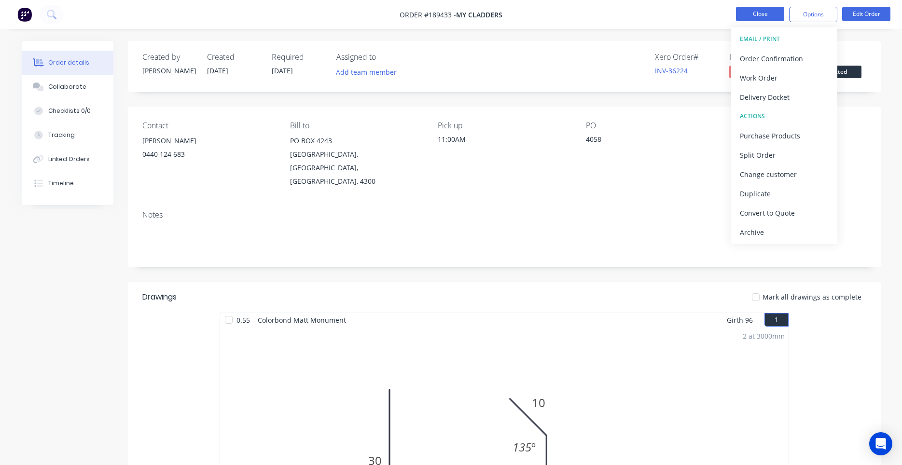
click at [744, 20] on button "Close" at bounding box center [760, 14] width 48 height 14
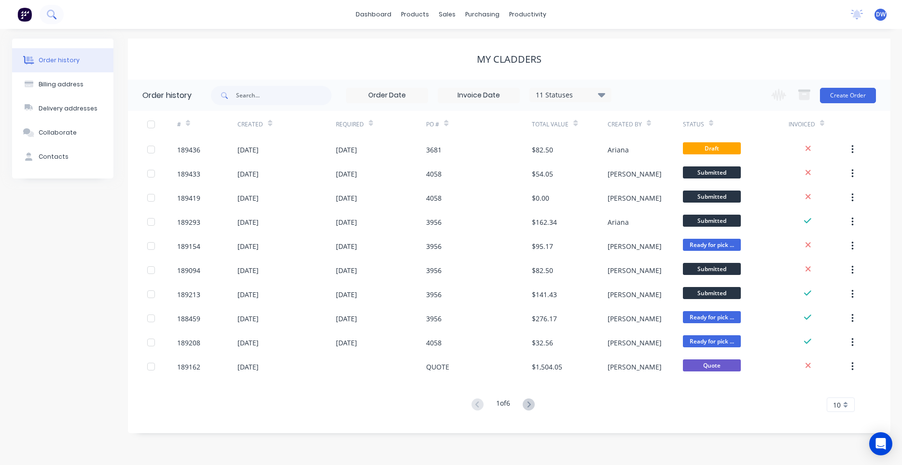
click at [56, 18] on button at bounding box center [52, 14] width 24 height 19
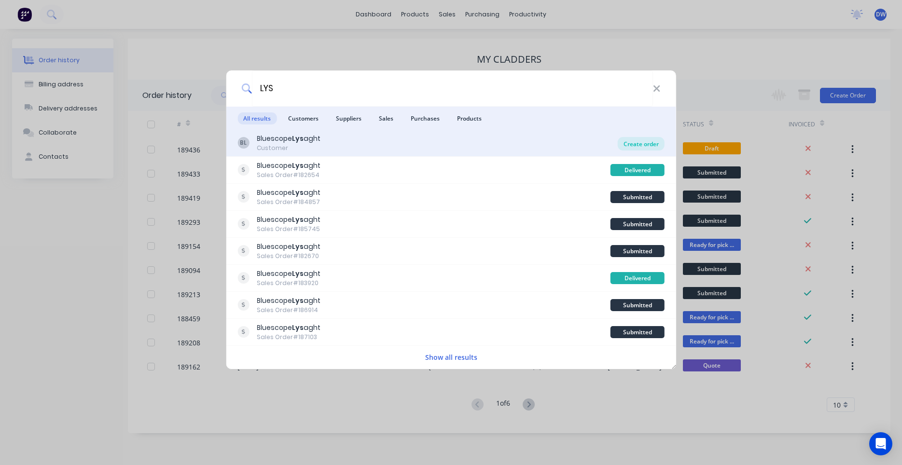
click at [632, 142] on div "Create order" at bounding box center [641, 144] width 47 height 14
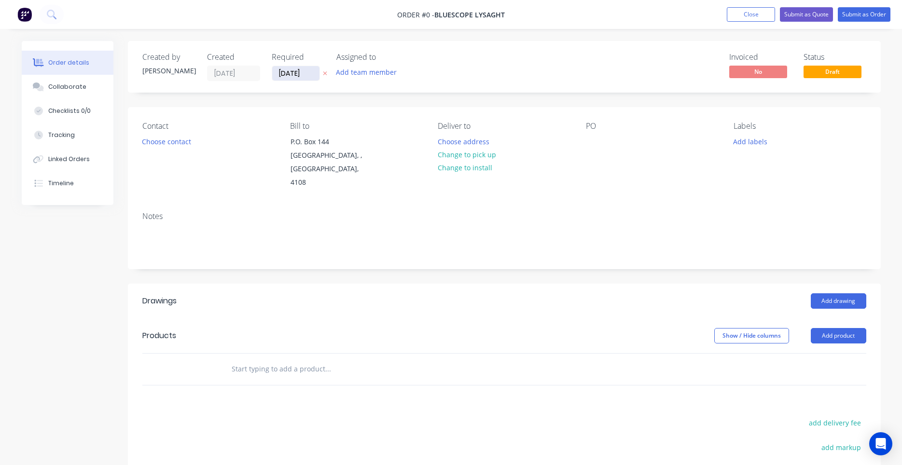
click at [297, 78] on input "11/08/25" at bounding box center [295, 73] width 47 height 14
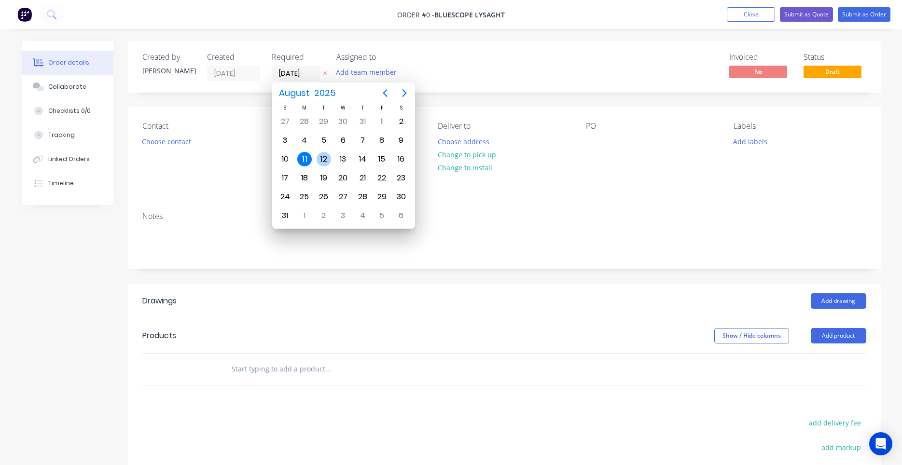
click at [320, 163] on div "12" at bounding box center [324, 159] width 14 height 14
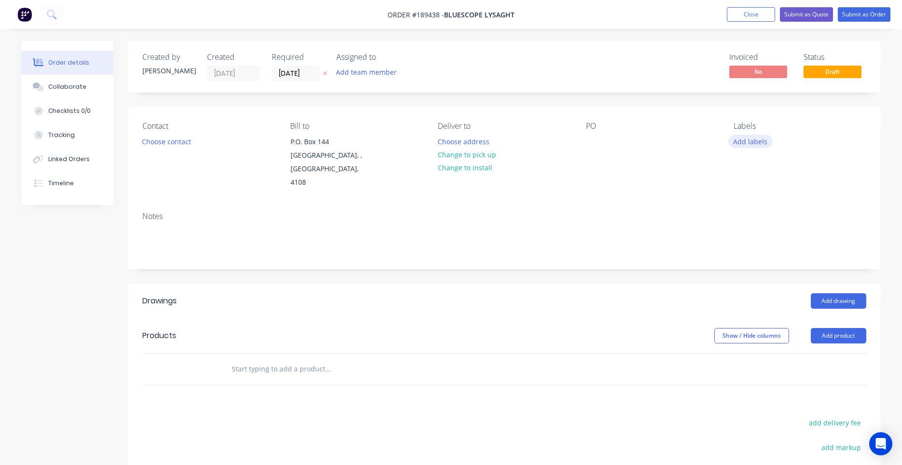
click at [748, 141] on button "Add labels" at bounding box center [750, 141] width 44 height 13
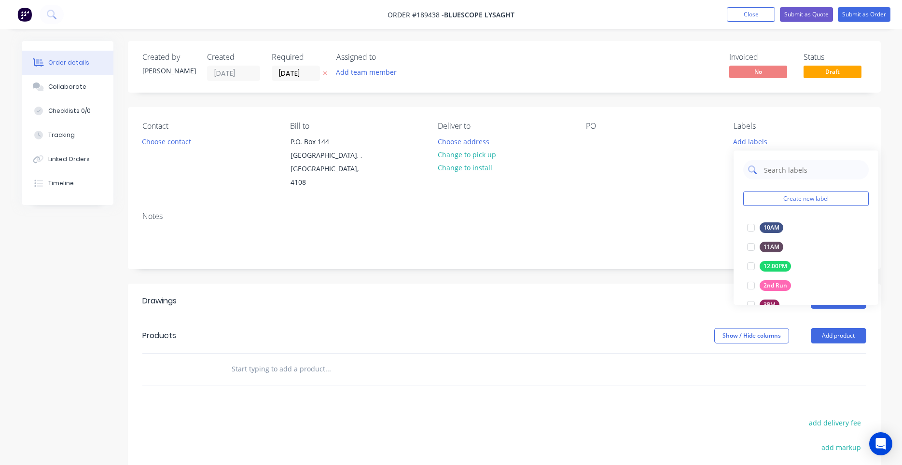
click at [773, 173] on input "text" at bounding box center [813, 169] width 101 height 19
click at [747, 227] on div at bounding box center [750, 227] width 19 height 19
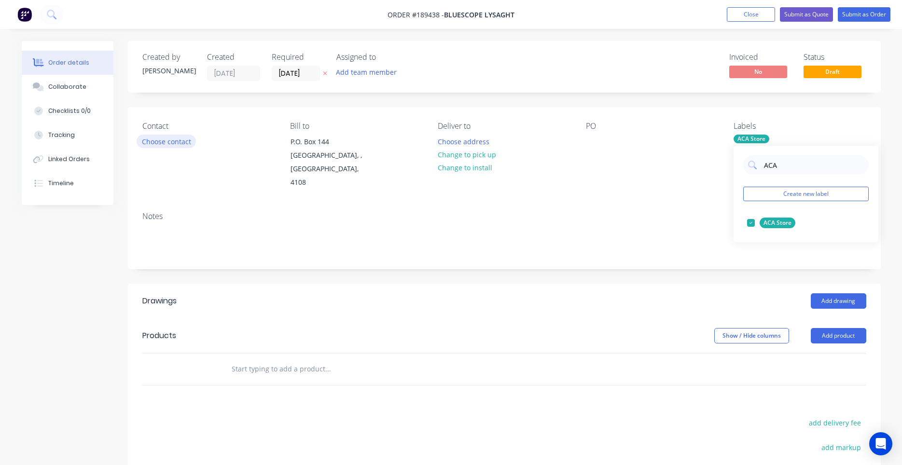
click at [185, 142] on button "Choose contact" at bounding box center [166, 141] width 59 height 13
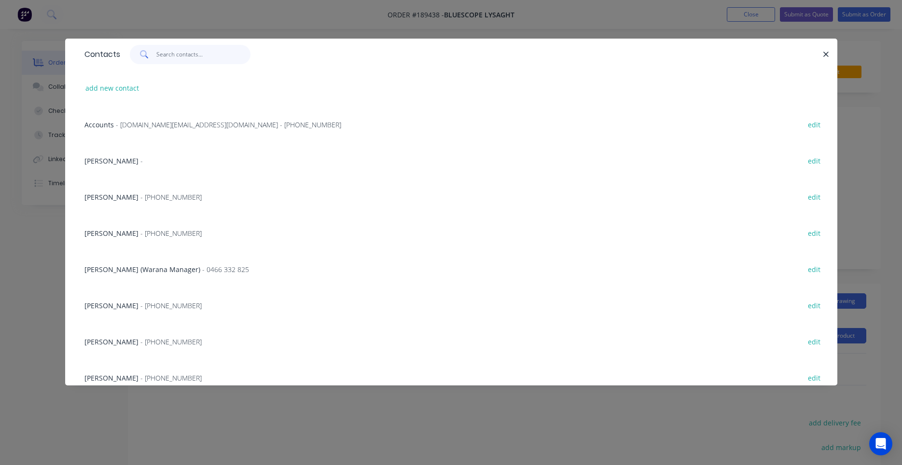
click at [196, 62] on input "text" at bounding box center [203, 54] width 94 height 19
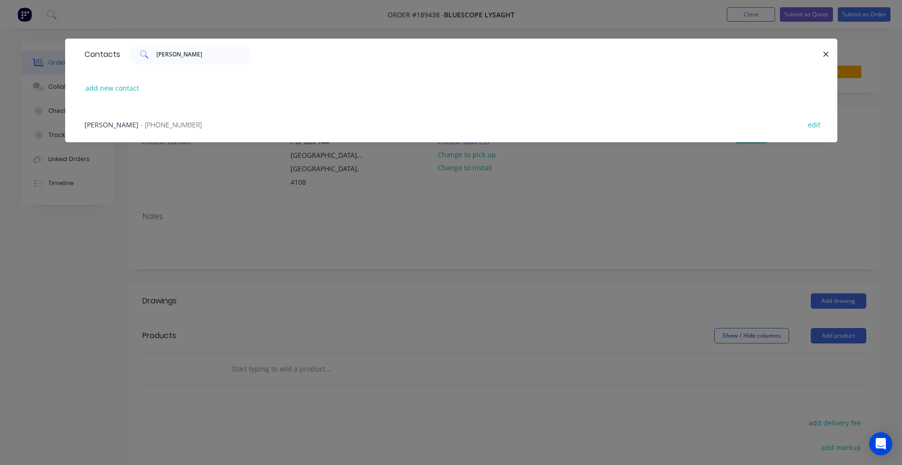
click at [173, 122] on span "- (07) 3365 7736" at bounding box center [170, 124] width 61 height 9
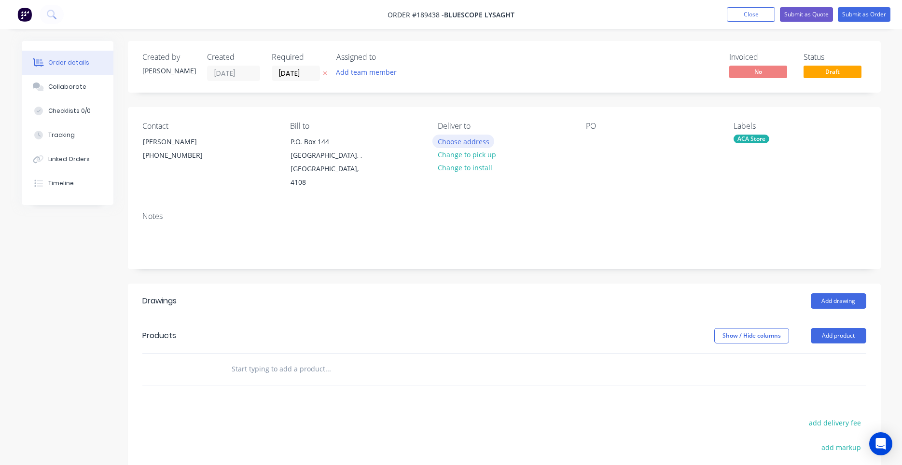
click at [447, 141] on button "Choose address" at bounding box center [463, 141] width 62 height 13
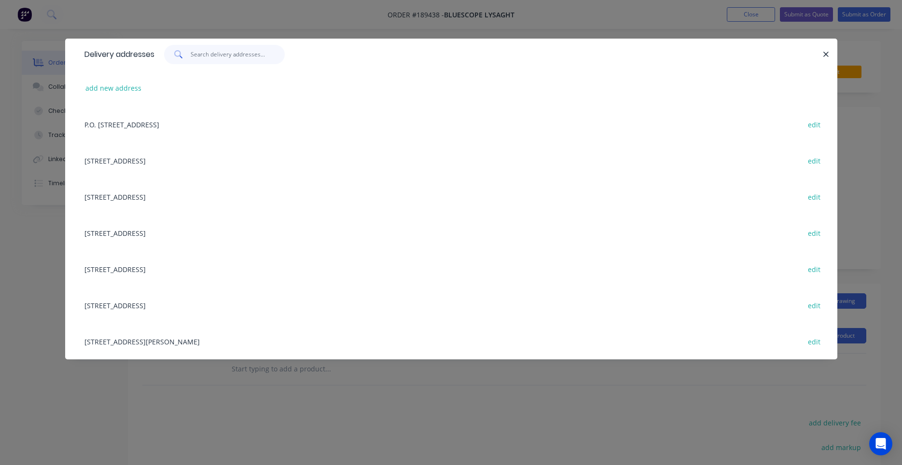
click at [239, 55] on input "text" at bounding box center [238, 54] width 94 height 19
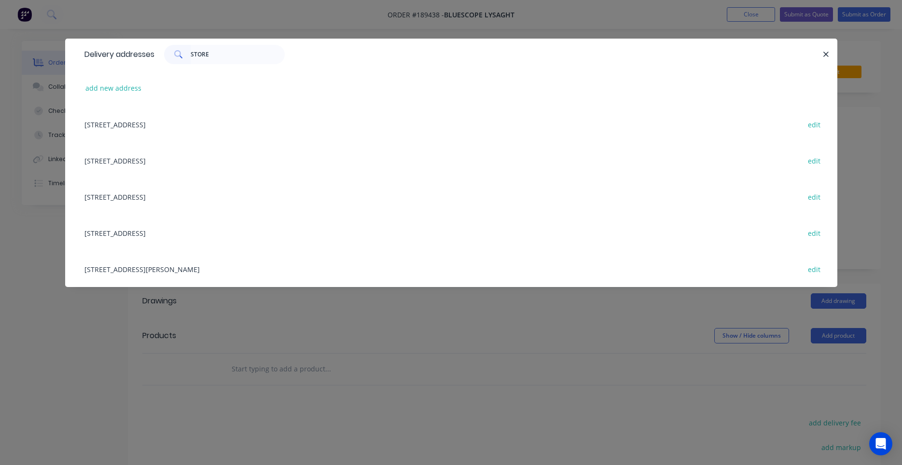
click at [220, 271] on div "UNIT 4, 125 KERRY RD, (STORE), ARCHERFIELD, Queensland, Australia, 4108 edit" at bounding box center [451, 269] width 743 height 36
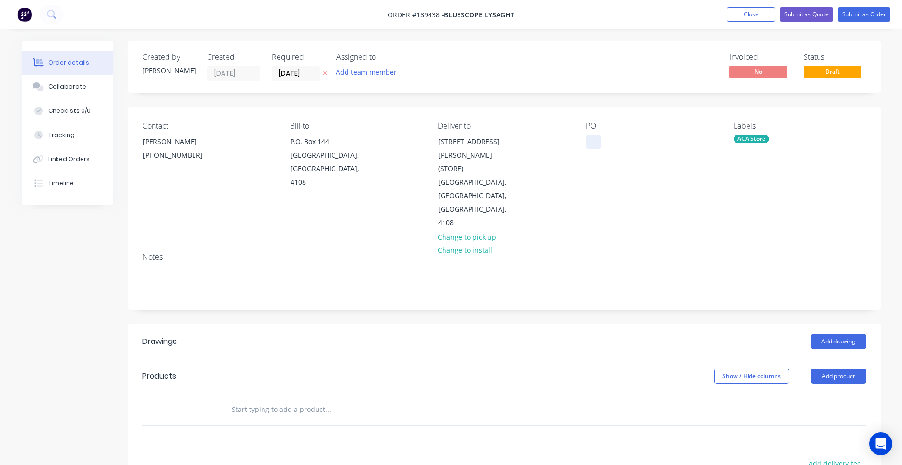
click at [593, 143] on div at bounding box center [593, 142] width 15 height 14
click at [654, 152] on div "PO DQ568324" at bounding box center [652, 176] width 132 height 109
click at [827, 334] on button "Add drawing" at bounding box center [838, 341] width 55 height 15
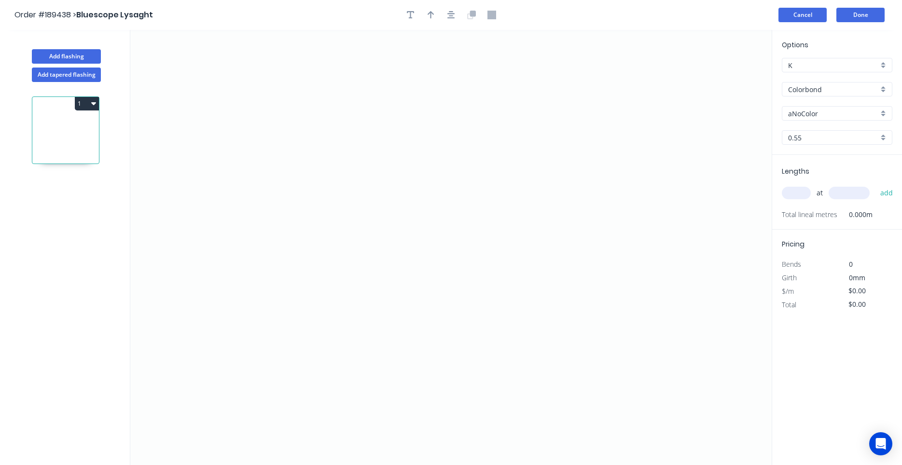
click at [810, 17] on button "Cancel" at bounding box center [802, 15] width 48 height 14
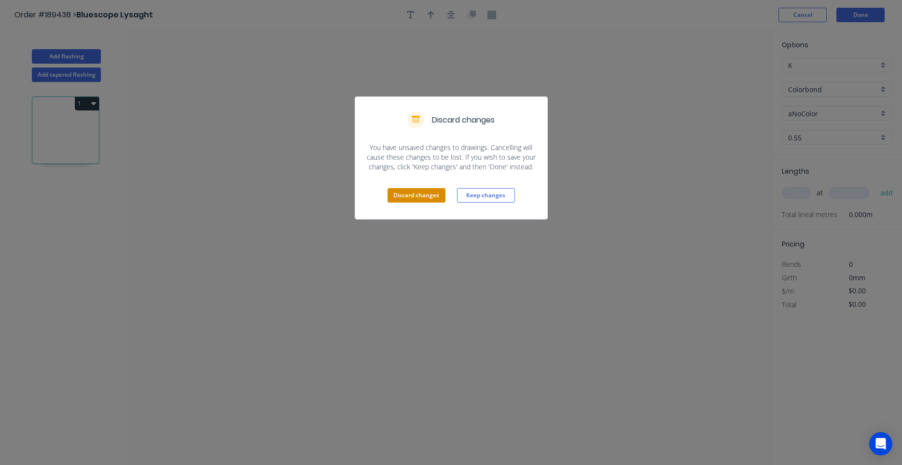
click at [418, 196] on button "Discard changes" at bounding box center [416, 195] width 58 height 14
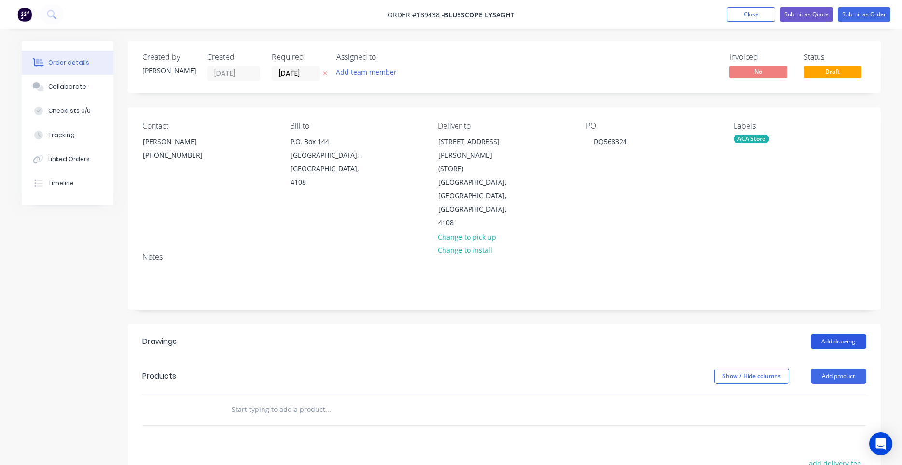
click at [846, 334] on button "Add drawing" at bounding box center [838, 341] width 55 height 15
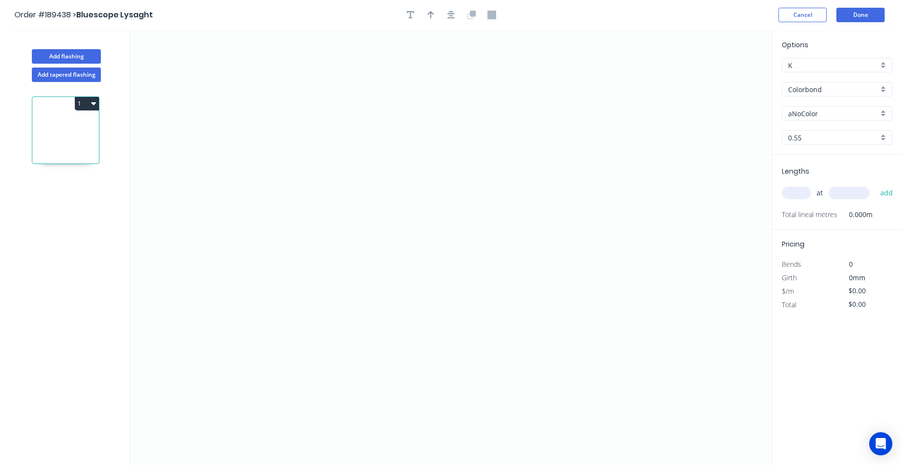
click at [833, 88] on input "Colorbond" at bounding box center [833, 89] width 90 height 10
click at [841, 106] on div "Colorbond Ultra" at bounding box center [837, 107] width 110 height 17
click at [833, 113] on input "Dover White" at bounding box center [833, 114] width 90 height 10
click at [827, 128] on div "Surfmist" at bounding box center [837, 132] width 110 height 17
click at [273, 145] on icon "0" at bounding box center [450, 247] width 641 height 435
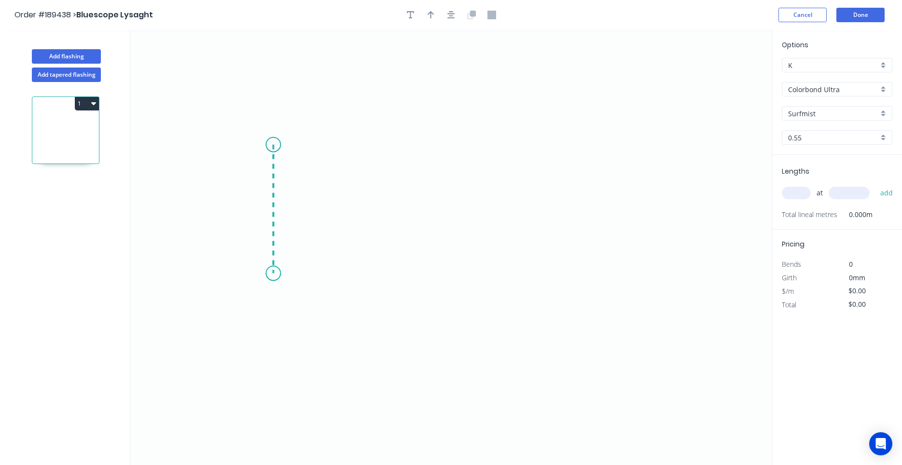
click at [276, 274] on icon "0" at bounding box center [450, 247] width 641 height 435
click at [505, 278] on icon "0 ?" at bounding box center [450, 247] width 641 height 435
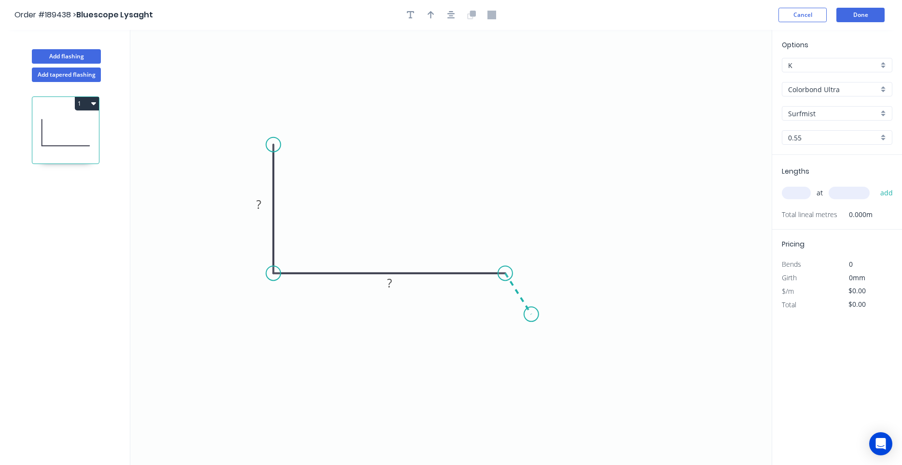
click at [531, 315] on icon "0 ? ?" at bounding box center [450, 247] width 641 height 435
click at [532, 315] on circle at bounding box center [531, 314] width 14 height 14
drag, startPoint x: 530, startPoint y: 315, endPoint x: 537, endPoint y: 305, distance: 11.8
click at [537, 305] on circle at bounding box center [537, 305] width 14 height 14
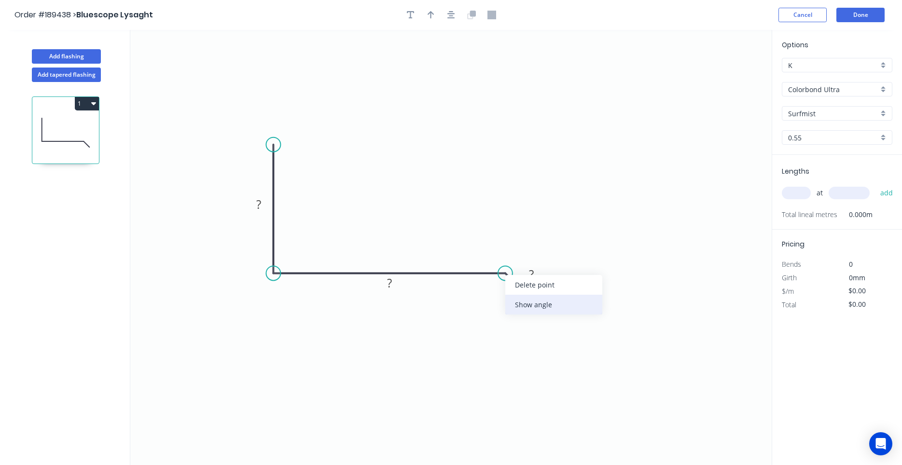
click at [517, 301] on div "Show angle" at bounding box center [553, 305] width 97 height 20
click at [256, 207] on rect at bounding box center [258, 205] width 19 height 14
click at [455, 20] on button "button" at bounding box center [451, 15] width 14 height 14
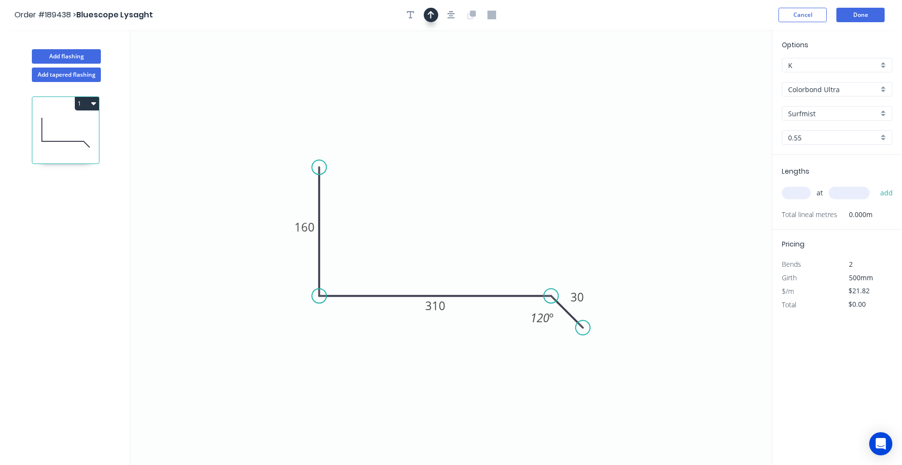
click at [435, 19] on button "button" at bounding box center [431, 15] width 14 height 14
click at [723, 76] on icon at bounding box center [722, 67] width 9 height 31
drag, startPoint x: 723, startPoint y: 76, endPoint x: 469, endPoint y: 232, distance: 297.7
click at [469, 232] on icon at bounding box center [478, 223] width 28 height 28
click at [802, 192] on input "text" at bounding box center [796, 193] width 29 height 13
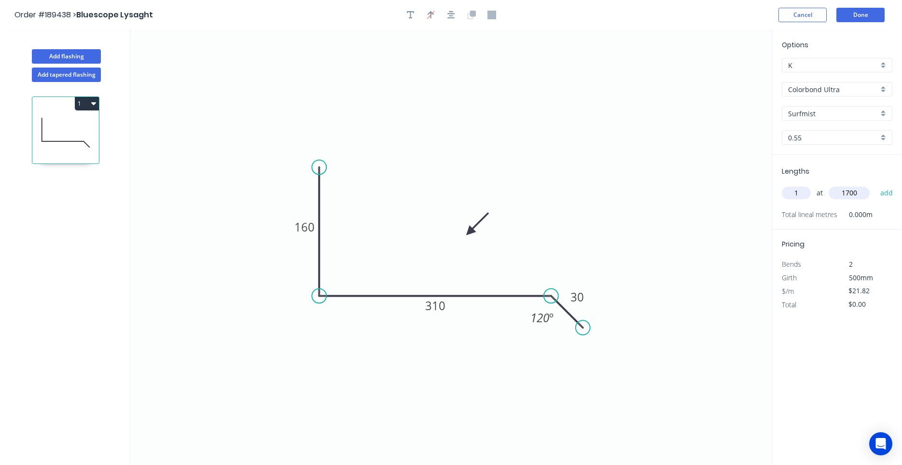
click at [875, 185] on button "add" at bounding box center [886, 193] width 23 height 16
click at [91, 106] on icon "button" at bounding box center [93, 103] width 5 height 8
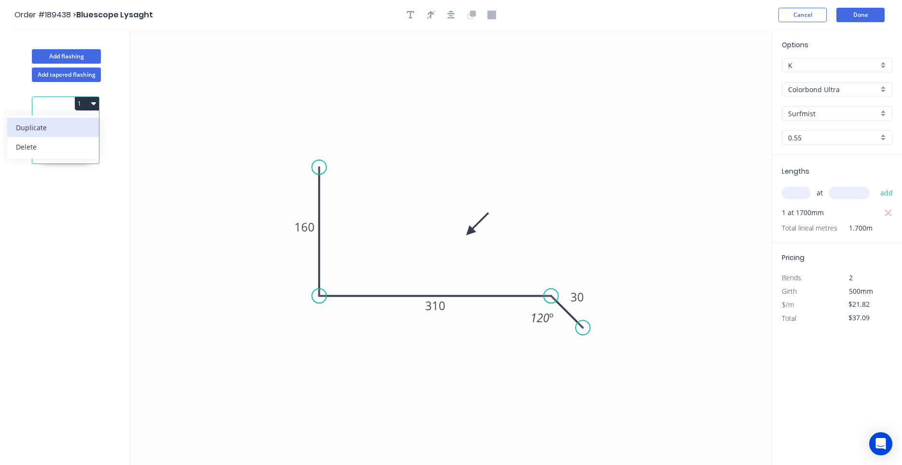
click at [91, 132] on button "Duplicate" at bounding box center [53, 127] width 92 height 19
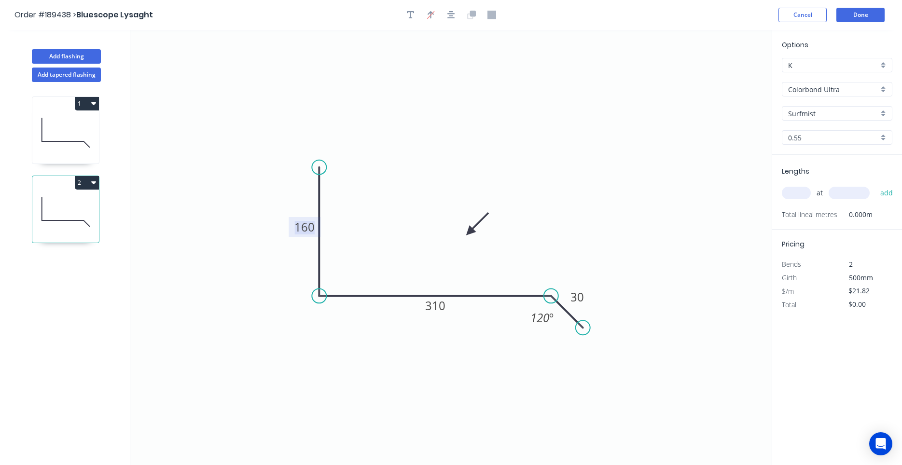
click at [305, 227] on tspan "160" at bounding box center [304, 227] width 20 height 16
click at [319, 166] on circle at bounding box center [319, 166] width 14 height 14
drag, startPoint x: 317, startPoint y: 171, endPoint x: 310, endPoint y: 171, distance: 6.8
click at [310, 171] on circle at bounding box center [310, 171] width 14 height 14
click at [336, 276] on tspan "º" at bounding box center [338, 278] width 4 height 16
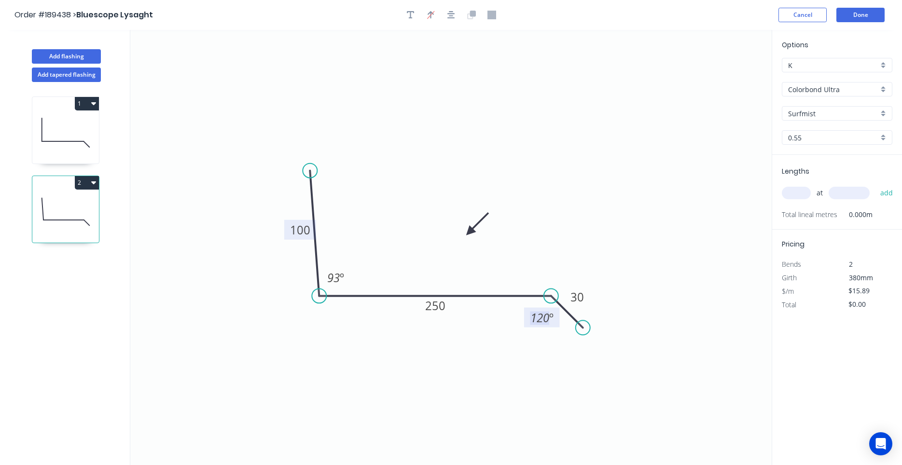
click at [806, 198] on input "text" at bounding box center [796, 193] width 29 height 13
click at [875, 185] on button "add" at bounding box center [886, 193] width 23 height 16
click at [84, 153] on icon at bounding box center [65, 133] width 67 height 62
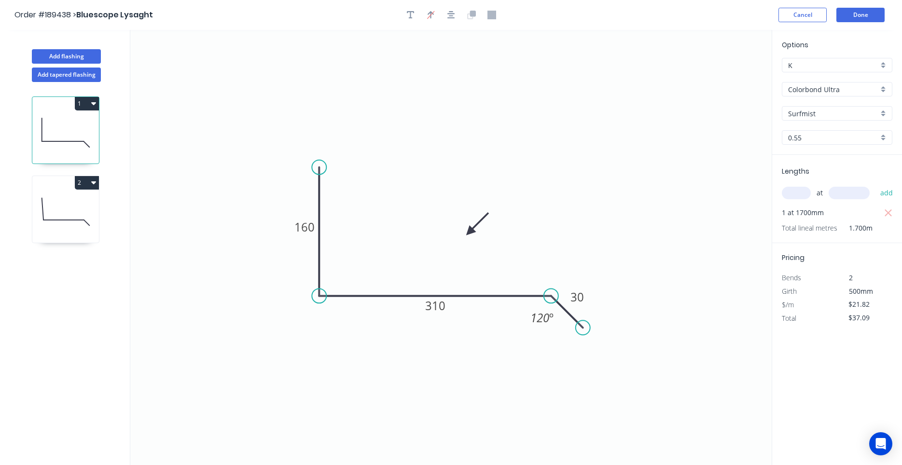
click at [85, 232] on icon at bounding box center [65, 212] width 67 height 62
click at [801, 192] on input "text" at bounding box center [796, 193] width 29 height 13
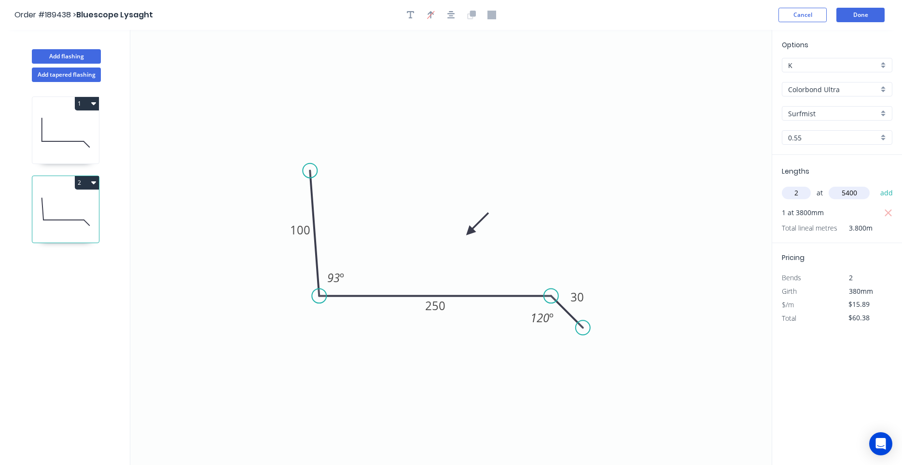
click at [875, 185] on button "add" at bounding box center [886, 193] width 23 height 16
click at [96, 186] on icon "button" at bounding box center [93, 183] width 5 height 8
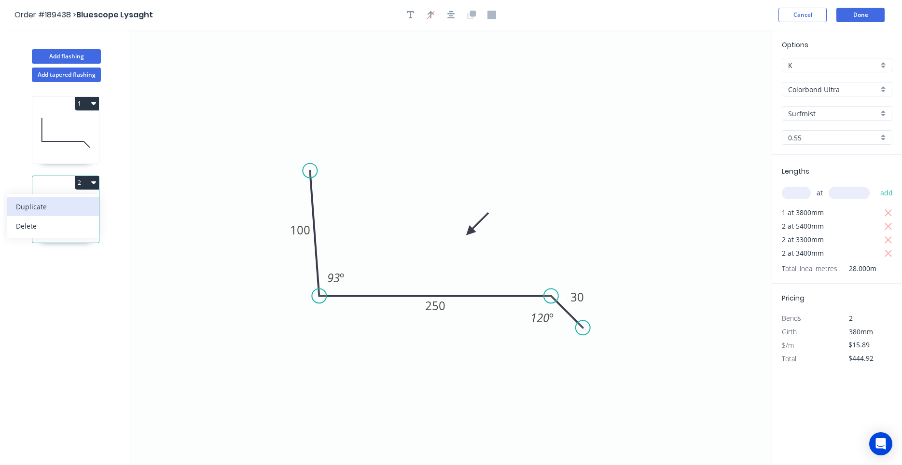
click at [81, 208] on div "Duplicate" at bounding box center [53, 207] width 74 height 14
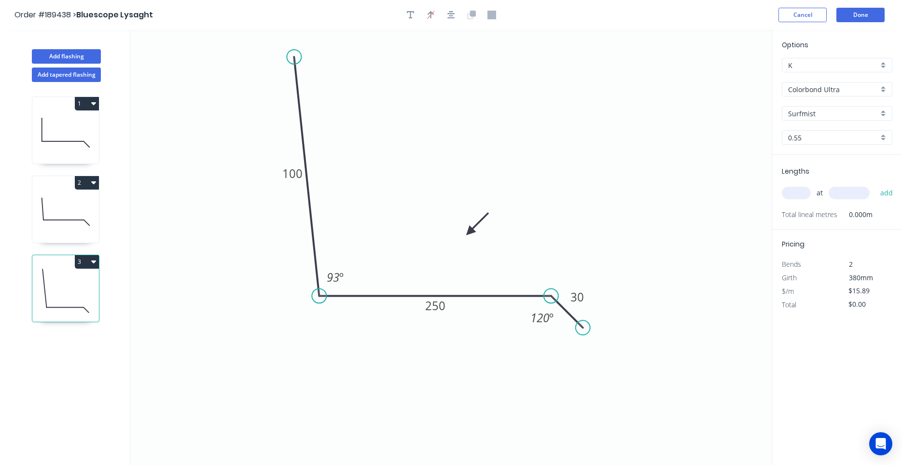
drag, startPoint x: 308, startPoint y: 170, endPoint x: 294, endPoint y: 57, distance: 114.2
click at [294, 57] on circle at bounding box center [294, 57] width 14 height 14
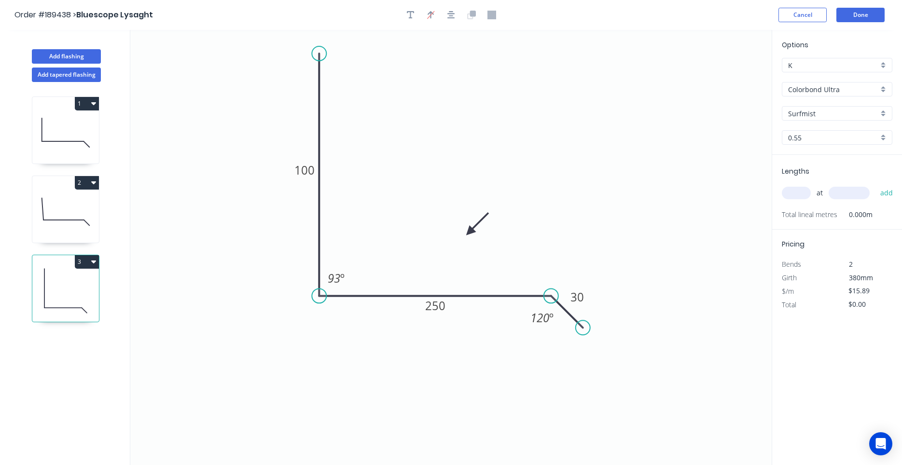
drag, startPoint x: 298, startPoint y: 55, endPoint x: 315, endPoint y: 54, distance: 16.9
click at [315, 54] on circle at bounding box center [319, 53] width 14 height 14
click at [307, 174] on tspan "100" at bounding box center [304, 170] width 20 height 16
click at [325, 331] on div "Hide angle" at bounding box center [365, 334] width 97 height 20
click at [431, 309] on tspan "250" at bounding box center [435, 306] width 20 height 16
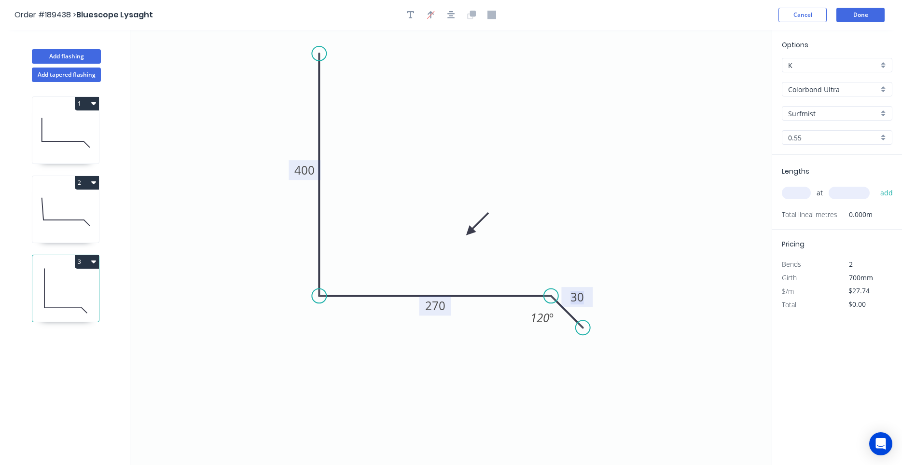
click at [798, 195] on input "text" at bounding box center [796, 193] width 29 height 13
click at [875, 185] on button "add" at bounding box center [886, 193] width 23 height 16
click at [79, 229] on icon at bounding box center [65, 212] width 67 height 62
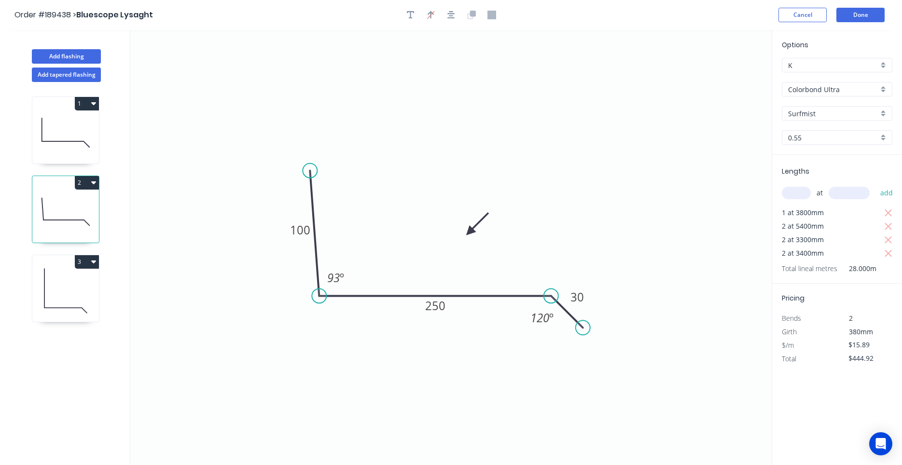
click at [81, 149] on icon at bounding box center [65, 133] width 67 height 62
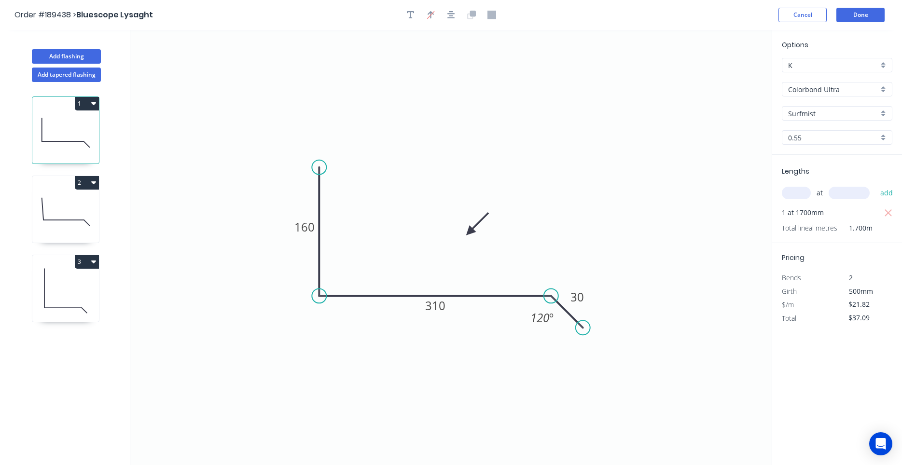
click at [72, 279] on icon at bounding box center [65, 291] width 67 height 62
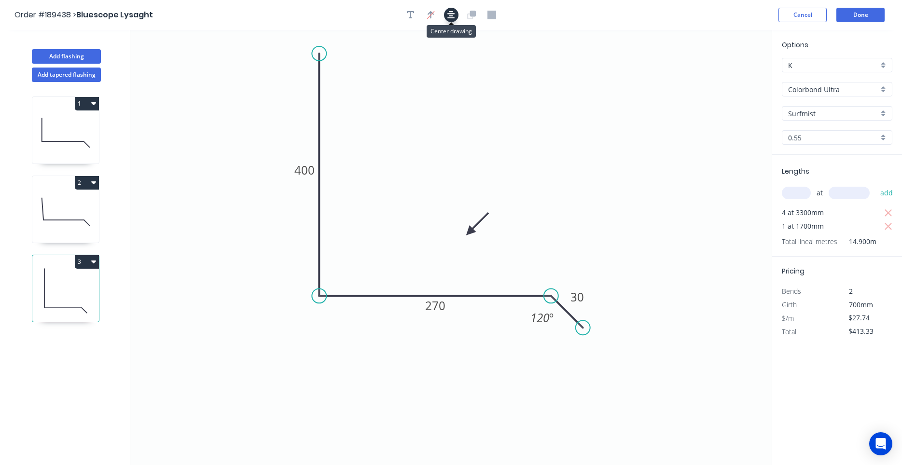
click at [450, 18] on icon "button" at bounding box center [451, 15] width 8 height 8
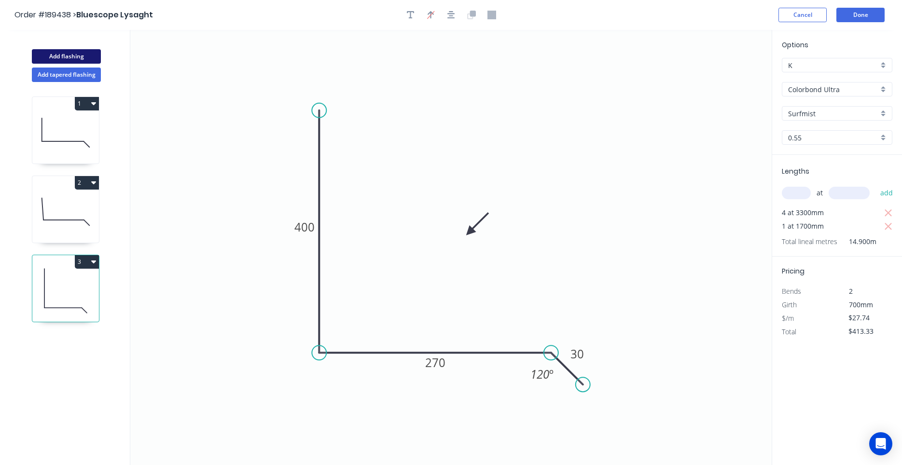
click at [81, 61] on button "Add flashing" at bounding box center [66, 56] width 69 height 14
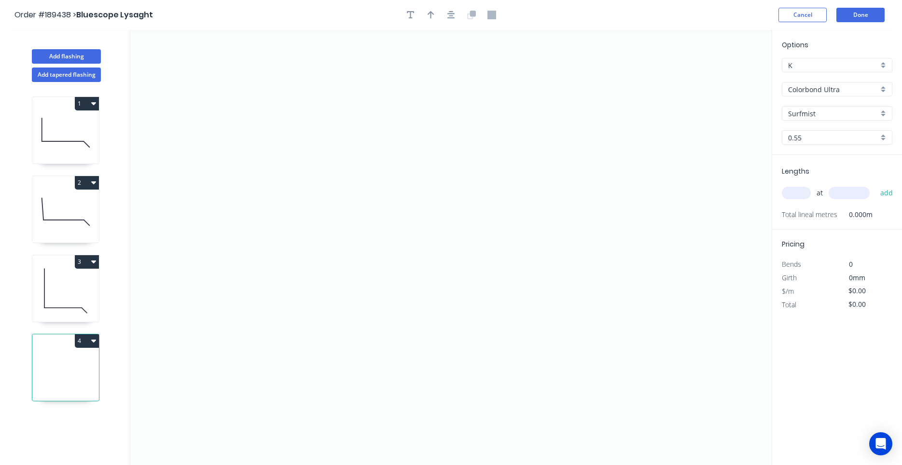
click at [94, 341] on icon "button" at bounding box center [93, 341] width 5 height 3
click at [77, 382] on div "Delete" at bounding box center [53, 384] width 74 height 14
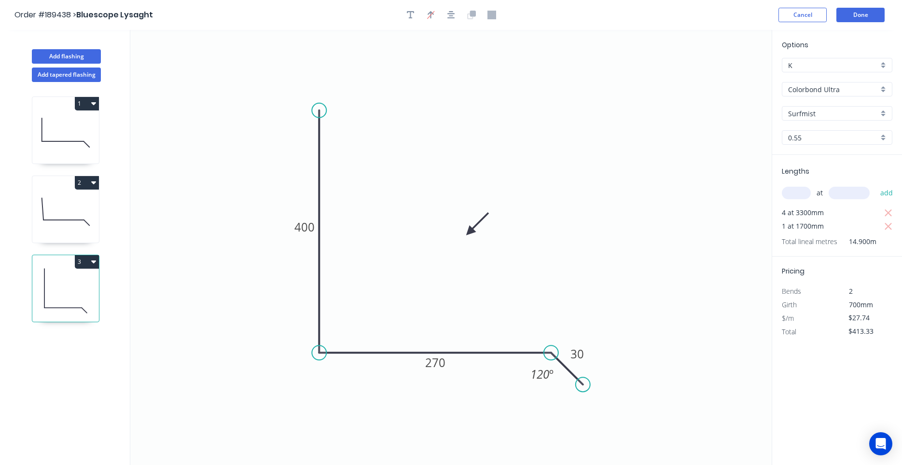
click at [96, 262] on icon "button" at bounding box center [93, 262] width 5 height 8
click at [84, 286] on div "Duplicate" at bounding box center [53, 286] width 74 height 14
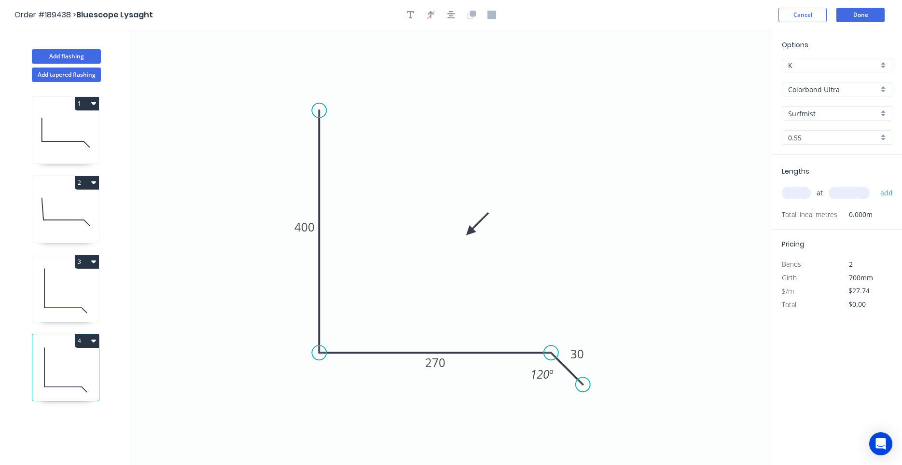
click at [91, 340] on icon "button" at bounding box center [93, 341] width 5 height 3
click at [53, 386] on div "Delete" at bounding box center [53, 384] width 74 height 14
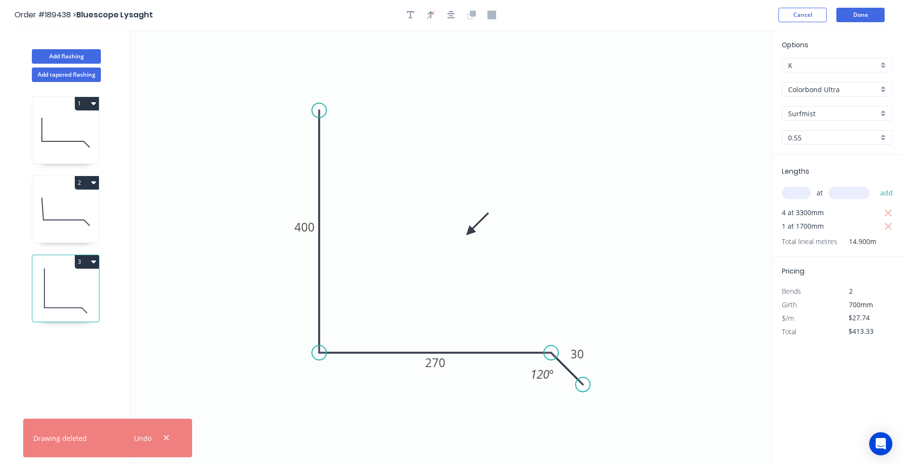
click at [76, 225] on icon at bounding box center [65, 212] width 67 height 62
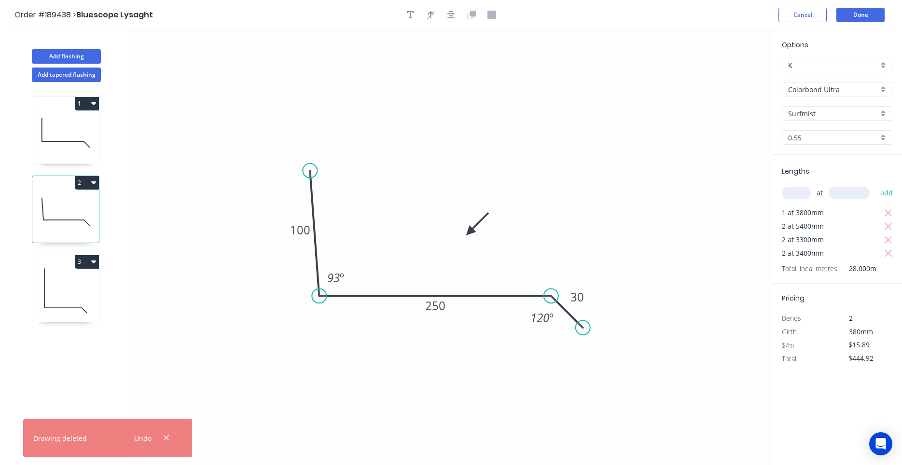
click at [82, 145] on icon at bounding box center [65, 133] width 67 height 62
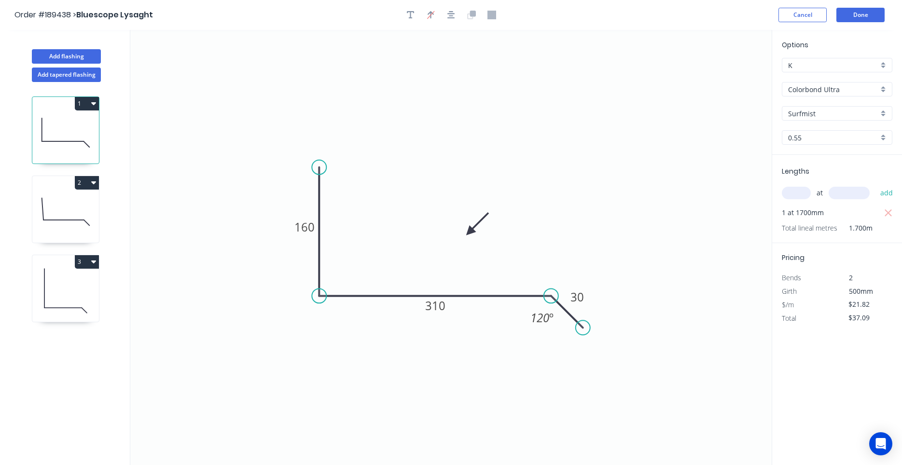
click at [91, 103] on icon "button" at bounding box center [93, 103] width 5 height 8
click at [88, 129] on div "Duplicate" at bounding box center [53, 128] width 74 height 14
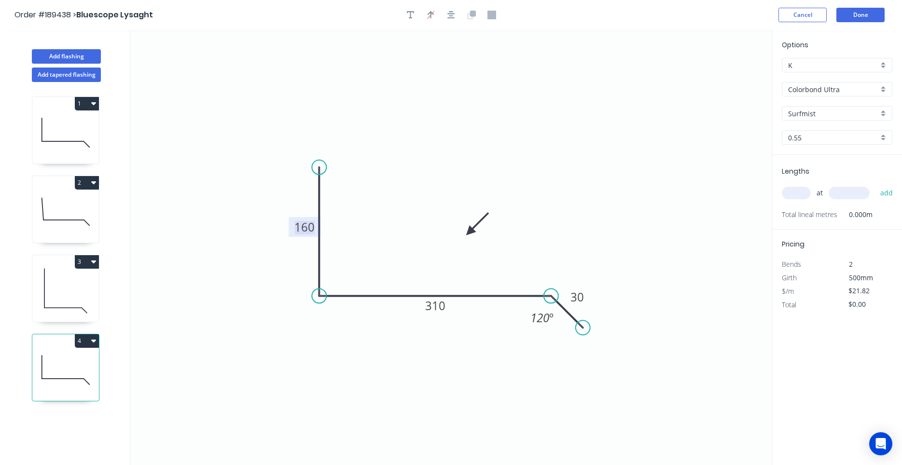
click at [307, 236] on g "160" at bounding box center [305, 227] width 32 height 20
click at [808, 195] on input "text" at bounding box center [796, 193] width 29 height 13
click at [875, 185] on button "add" at bounding box center [886, 193] width 23 height 16
click at [98, 339] on button "4" at bounding box center [87, 341] width 24 height 14
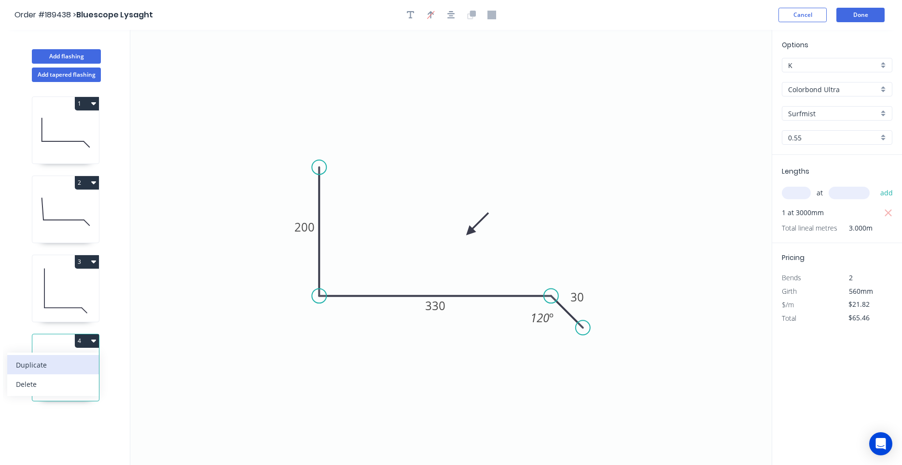
click at [97, 360] on button "Duplicate" at bounding box center [53, 364] width 92 height 19
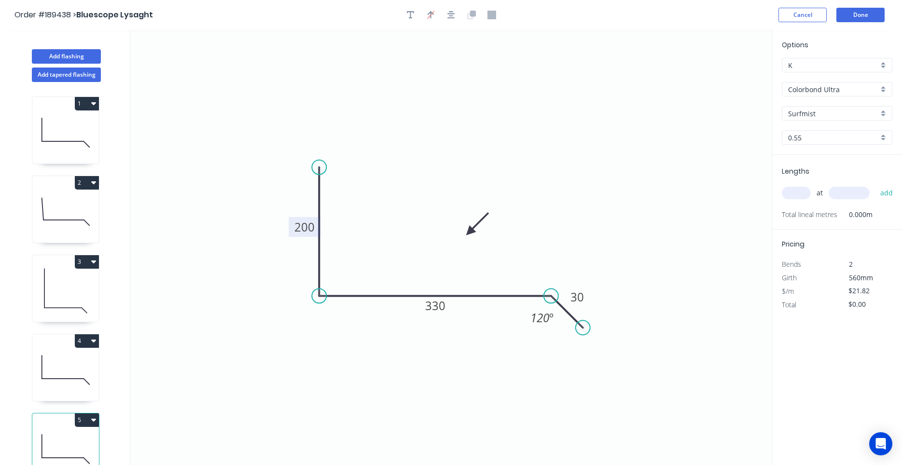
click at [307, 236] on rect at bounding box center [305, 227] width 32 height 20
click at [441, 305] on tspan "330" at bounding box center [435, 306] width 20 height 16
click at [799, 192] on input "text" at bounding box center [796, 193] width 29 height 13
click at [875, 185] on button "add" at bounding box center [886, 193] width 23 height 16
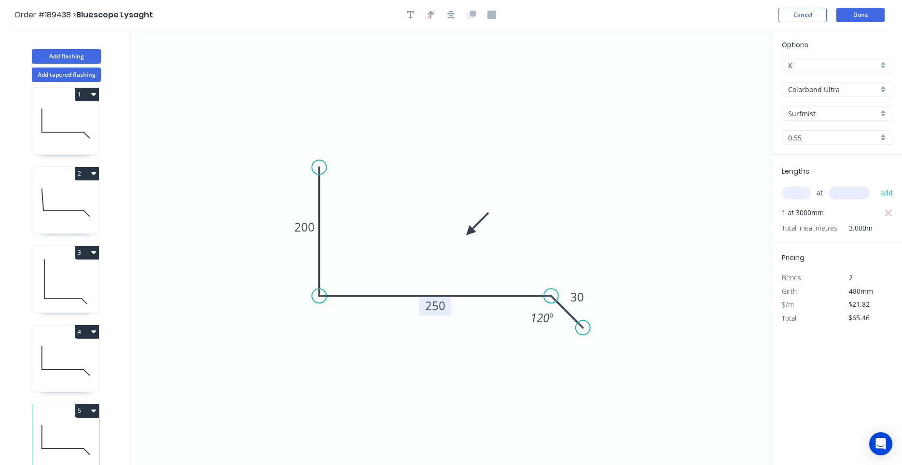
scroll to position [18, 0]
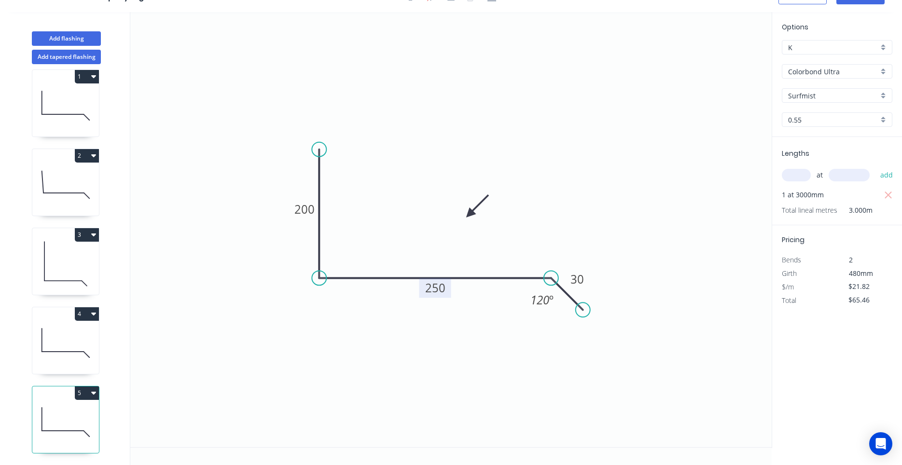
click at [97, 396] on button "5" at bounding box center [87, 393] width 24 height 14
click at [90, 412] on button "Duplicate" at bounding box center [53, 416] width 92 height 19
click at [298, 209] on tspan "200" at bounding box center [304, 209] width 20 height 16
click at [800, 177] on input "text" at bounding box center [796, 175] width 29 height 13
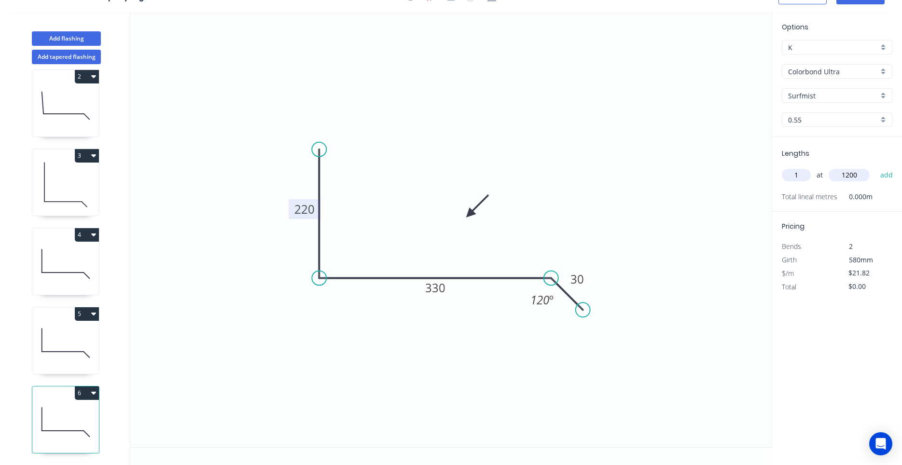
click at [875, 167] on button "add" at bounding box center [886, 175] width 23 height 16
click at [97, 389] on button "6" at bounding box center [87, 393] width 24 height 14
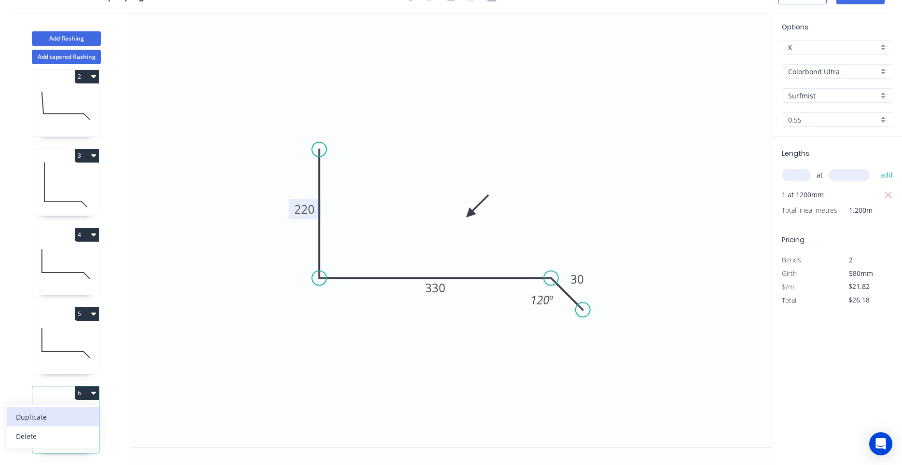
click at [87, 411] on div "Duplicate" at bounding box center [53, 417] width 74 height 14
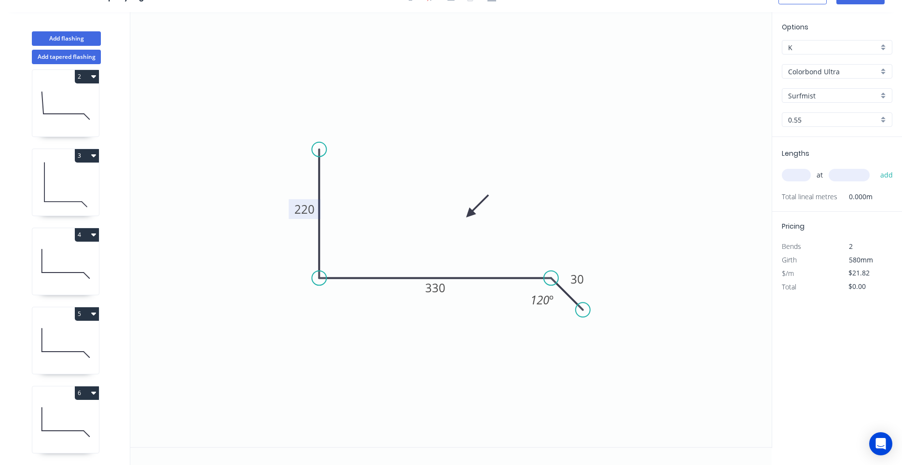
click at [303, 208] on tspan "220" at bounding box center [304, 209] width 20 height 16
click at [806, 176] on input "text" at bounding box center [796, 175] width 29 height 13
click at [875, 167] on button "add" at bounding box center [886, 175] width 23 height 16
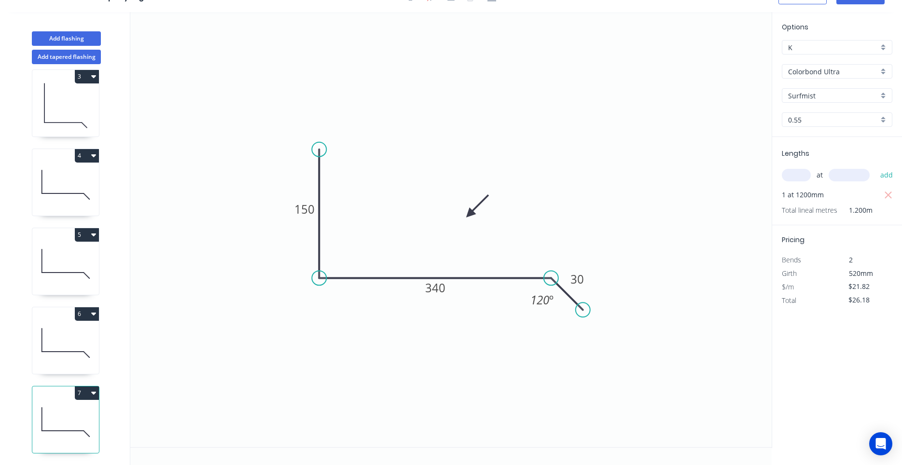
click at [90, 362] on icon at bounding box center [65, 343] width 67 height 62
click at [62, 427] on icon at bounding box center [65, 422] width 67 height 62
click at [65, 366] on icon at bounding box center [65, 343] width 67 height 62
click at [56, 420] on icon at bounding box center [65, 422] width 67 height 62
click at [59, 354] on icon at bounding box center [65, 343] width 67 height 62
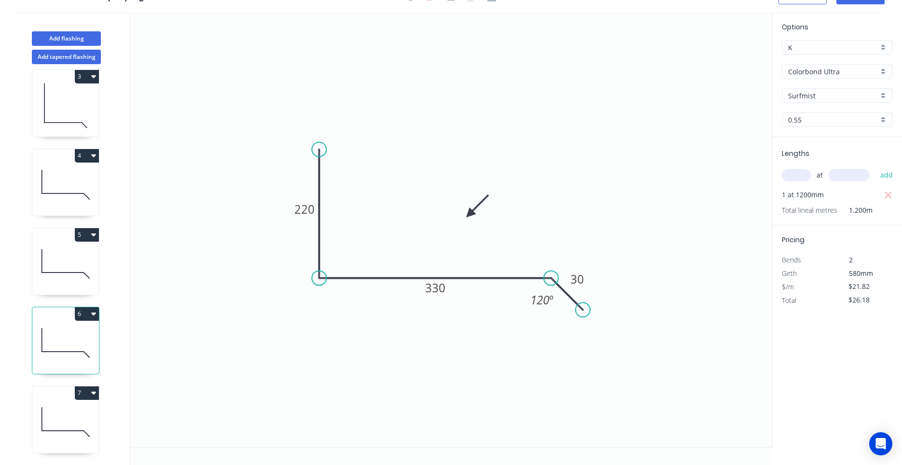
click at [55, 422] on icon at bounding box center [65, 422] width 67 height 62
click at [61, 357] on icon at bounding box center [65, 343] width 67 height 62
click at [50, 423] on icon at bounding box center [65, 422] width 67 height 62
click at [84, 345] on icon at bounding box center [65, 343] width 67 height 62
click at [65, 423] on icon at bounding box center [65, 422] width 67 height 62
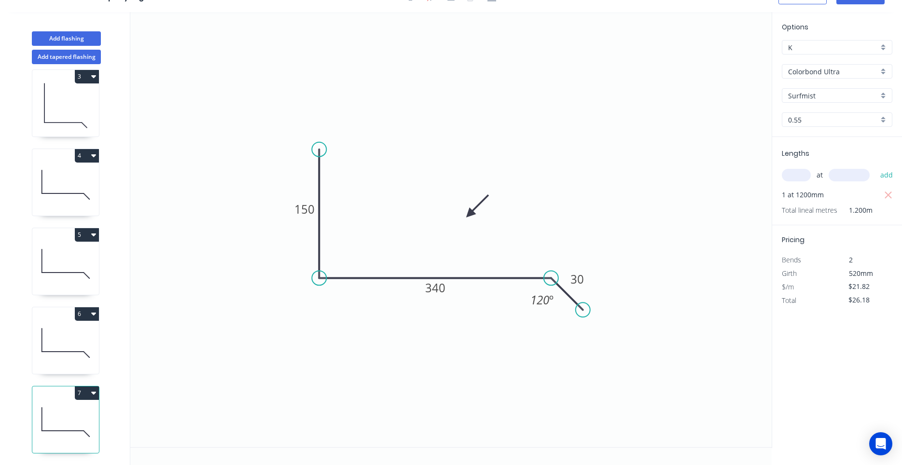
click at [65, 365] on icon at bounding box center [65, 343] width 67 height 62
click at [62, 423] on icon at bounding box center [65, 422] width 67 height 62
click at [92, 393] on icon "button" at bounding box center [93, 393] width 5 height 8
click at [81, 417] on div "Duplicate" at bounding box center [53, 417] width 74 height 14
click at [307, 223] on icon "0 150 340 30 120 º" at bounding box center [450, 229] width 641 height 435
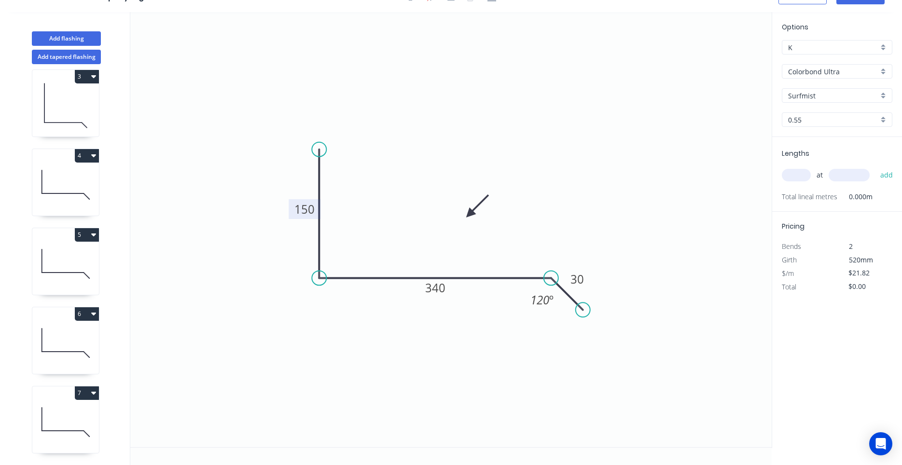
click at [309, 205] on tspan "150" at bounding box center [304, 209] width 20 height 16
click at [798, 173] on input "text" at bounding box center [796, 175] width 29 height 13
click at [875, 167] on button "add" at bounding box center [886, 175] width 23 height 16
click at [95, 396] on icon "button" at bounding box center [93, 393] width 5 height 8
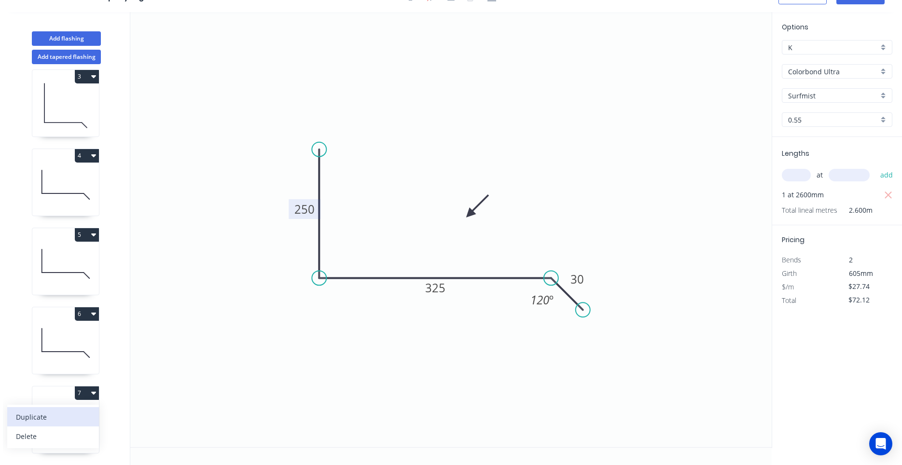
click at [81, 414] on div "Duplicate" at bounding box center [53, 417] width 74 height 14
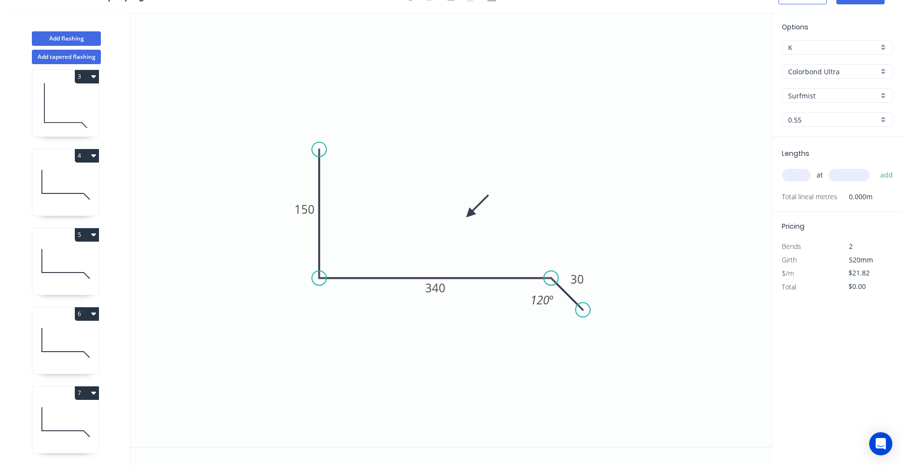
scroll to position [326, 0]
click at [302, 215] on tspan "150" at bounding box center [304, 209] width 20 height 16
click at [808, 179] on input "text" at bounding box center [796, 175] width 29 height 13
click at [875, 167] on button "add" at bounding box center [886, 175] width 23 height 16
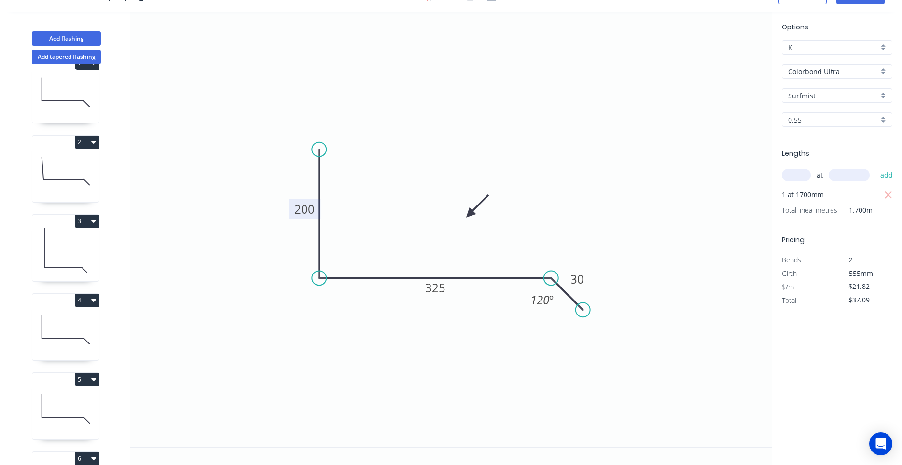
scroll to position [0, 0]
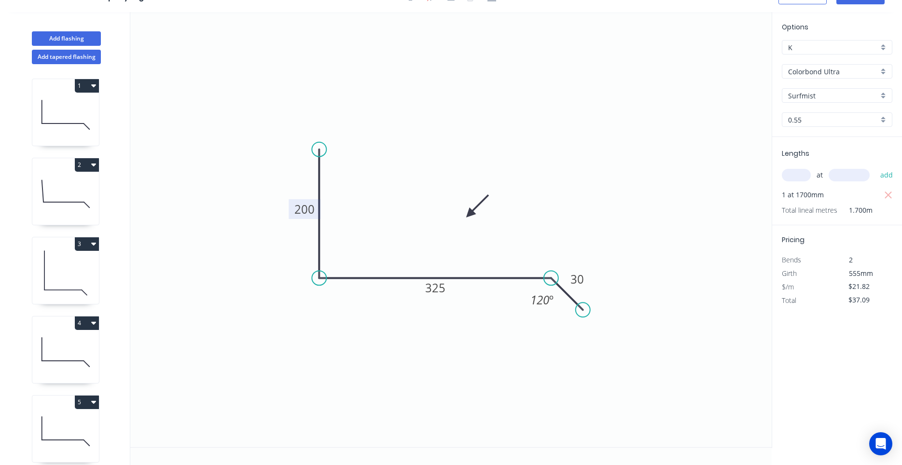
click at [83, 203] on icon at bounding box center [65, 194] width 67 height 62
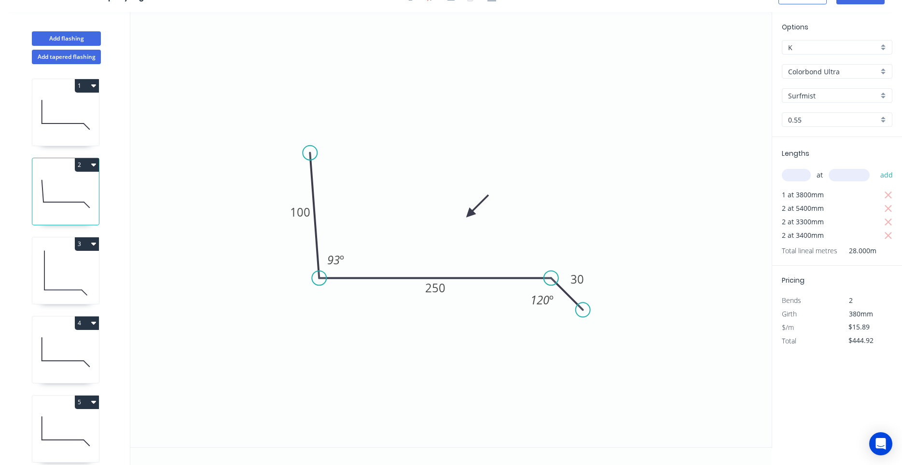
click at [92, 164] on icon "button" at bounding box center [93, 165] width 5 height 3
click at [83, 183] on div "Duplicate" at bounding box center [53, 189] width 74 height 14
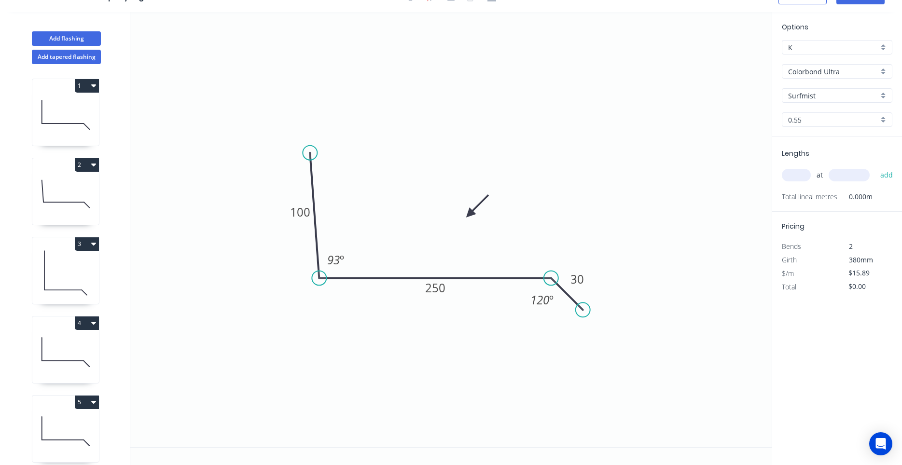
scroll to position [405, 0]
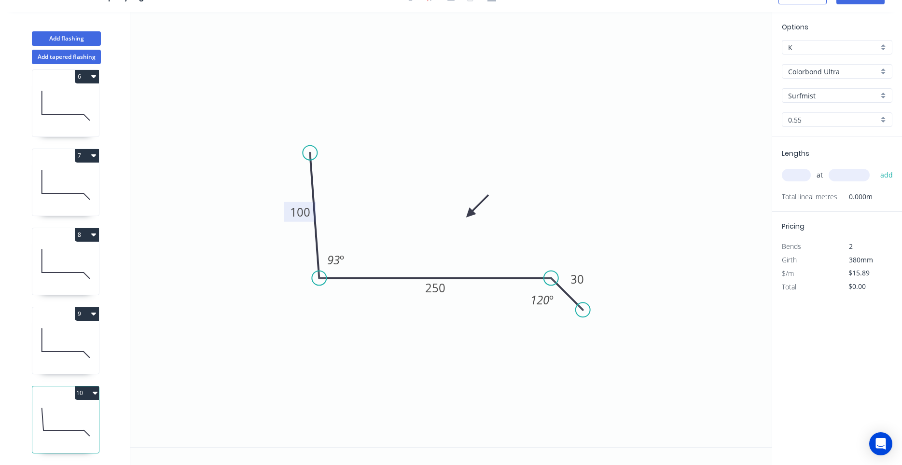
click at [312, 219] on rect at bounding box center [300, 212] width 32 height 20
click at [307, 216] on tspan "100" at bounding box center [300, 212] width 20 height 16
click at [794, 176] on input "text" at bounding box center [796, 175] width 29 height 13
click at [875, 167] on button "add" at bounding box center [886, 175] width 23 height 16
click at [78, 337] on icon at bounding box center [65, 343] width 67 height 62
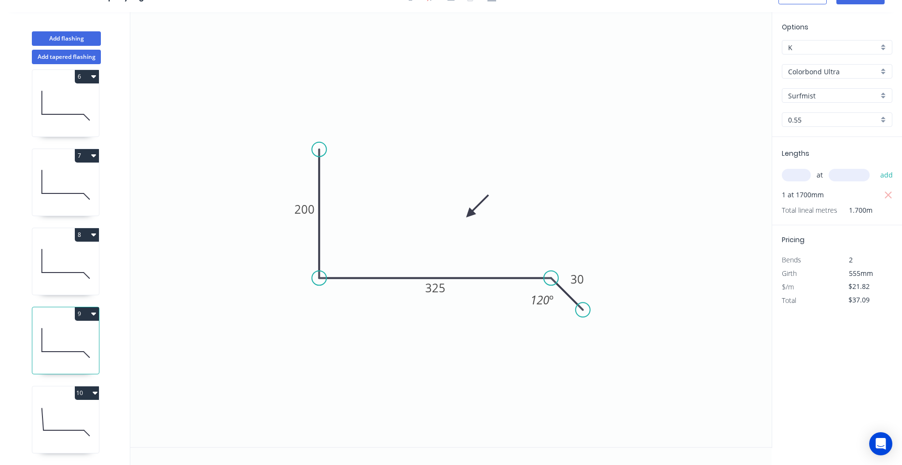
click at [69, 421] on icon at bounding box center [65, 422] width 67 height 62
click at [91, 394] on button "10" at bounding box center [87, 393] width 24 height 14
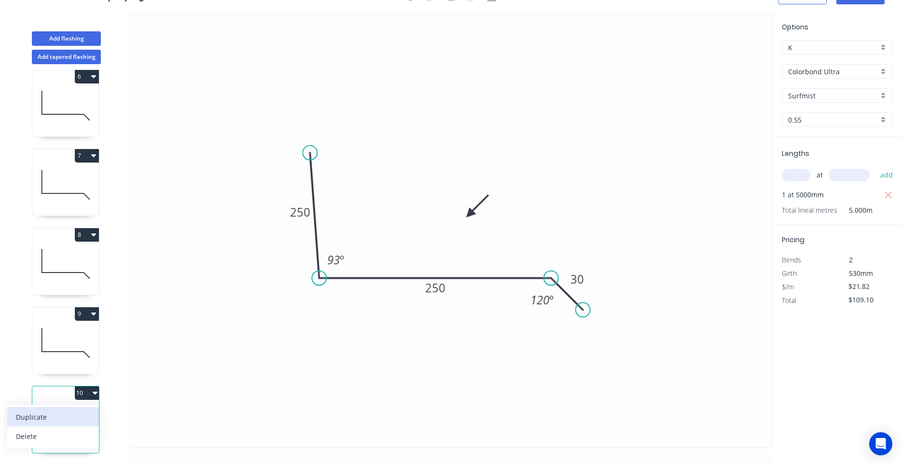
click at [81, 413] on div "Duplicate" at bounding box center [53, 417] width 74 height 14
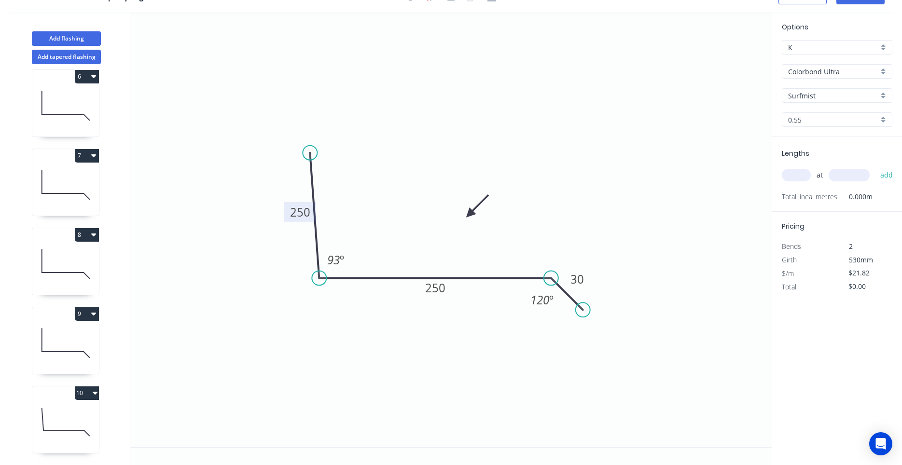
click at [305, 217] on tspan "250" at bounding box center [300, 212] width 20 height 16
click at [796, 182] on div "at add" at bounding box center [838, 175] width 112 height 16
click at [796, 181] on input "text" at bounding box center [796, 175] width 29 height 13
click at [875, 167] on button "add" at bounding box center [886, 175] width 23 height 16
click at [65, 411] on icon at bounding box center [65, 422] width 67 height 62
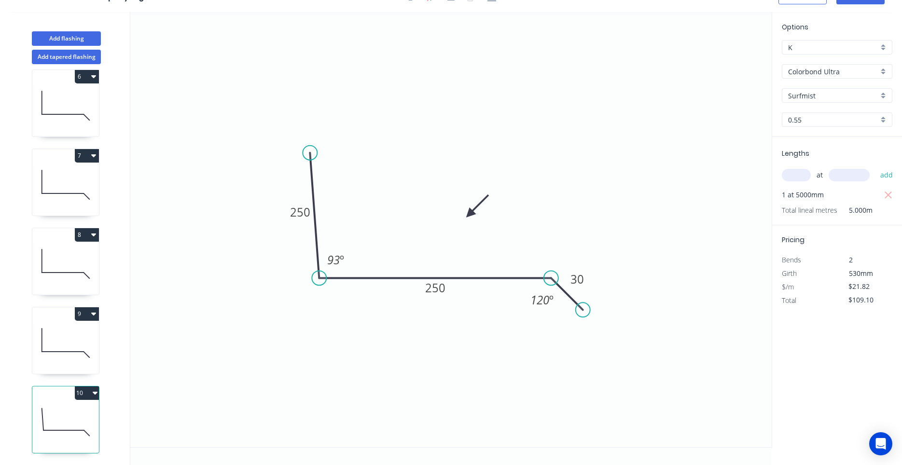
scroll to position [484, 0]
click at [58, 423] on icon at bounding box center [65, 422] width 67 height 62
click at [45, 286] on icon at bounding box center [65, 264] width 67 height 62
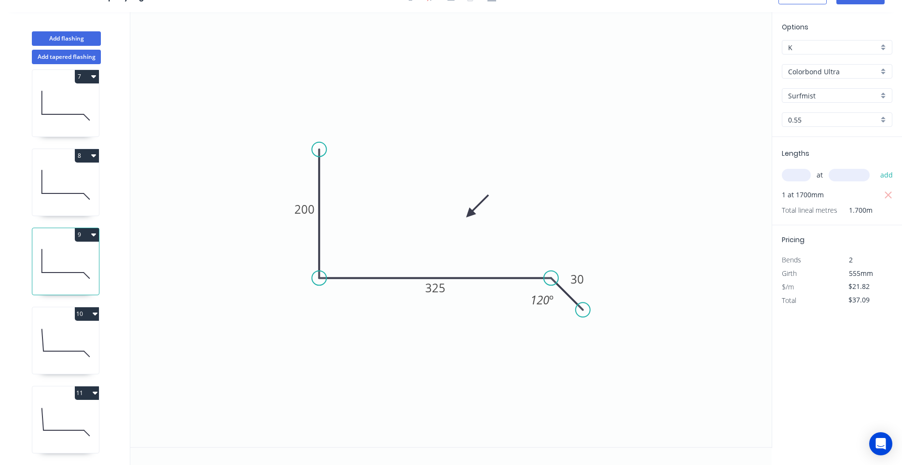
click at [94, 234] on icon "button" at bounding box center [93, 235] width 5 height 3
click at [85, 257] on div "Duplicate" at bounding box center [53, 259] width 74 height 14
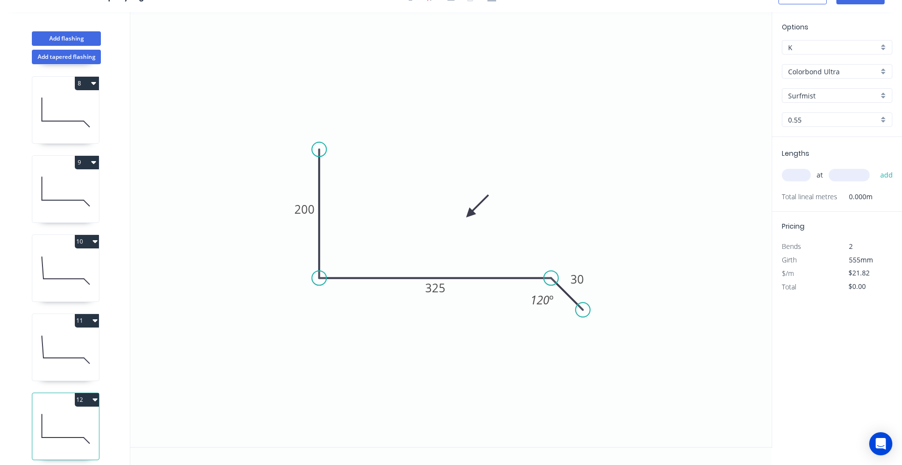
scroll to position [563, 0]
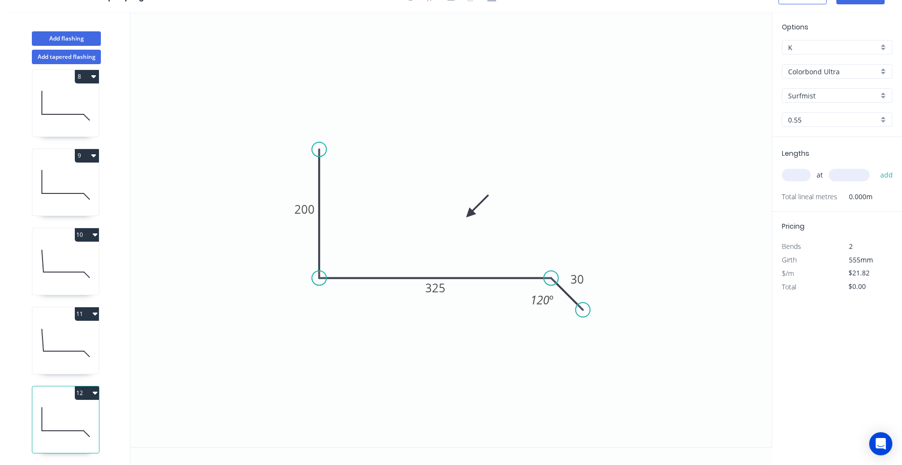
click at [63, 428] on icon at bounding box center [65, 422] width 67 height 62
click at [303, 213] on tspan "200" at bounding box center [304, 209] width 20 height 16
click at [794, 179] on input "text" at bounding box center [796, 175] width 29 height 13
click at [875, 167] on button "add" at bounding box center [886, 175] width 23 height 16
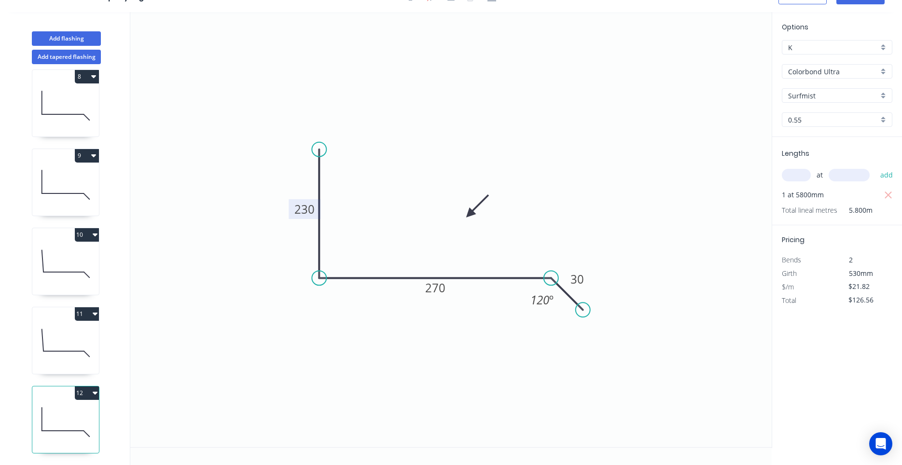
click at [89, 398] on button "12" at bounding box center [87, 393] width 24 height 14
click at [75, 412] on div "Duplicate" at bounding box center [53, 417] width 74 height 14
click at [300, 218] on rect at bounding box center [305, 209] width 32 height 20
click at [300, 214] on tspan "230" at bounding box center [304, 209] width 20 height 16
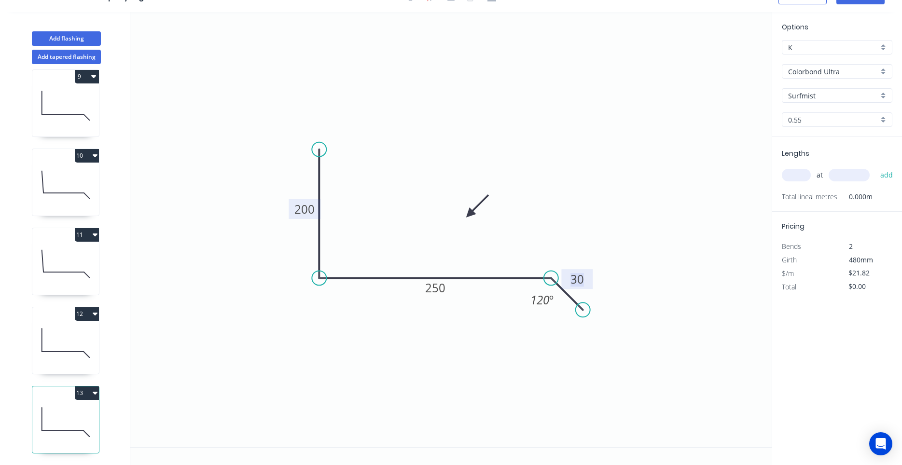
click at [793, 177] on input "text" at bounding box center [796, 175] width 29 height 13
click at [875, 167] on button "add" at bounding box center [886, 175] width 23 height 16
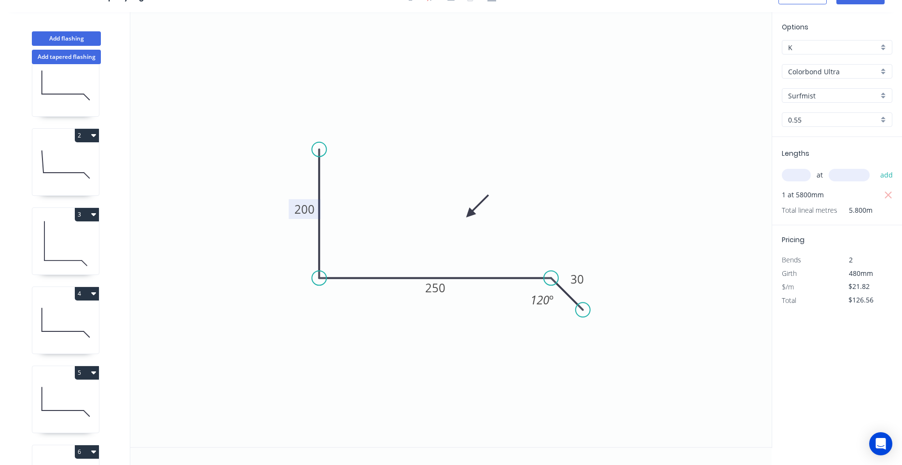
scroll to position [0, 0]
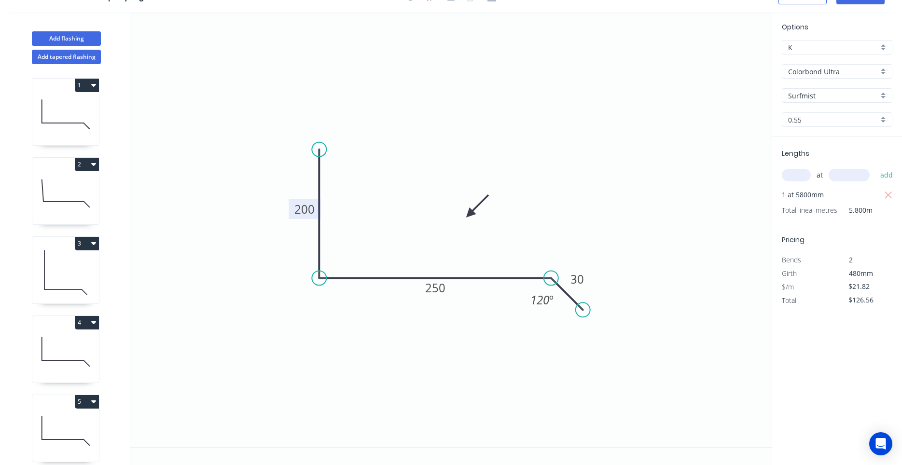
click at [67, 285] on icon at bounding box center [65, 273] width 67 height 62
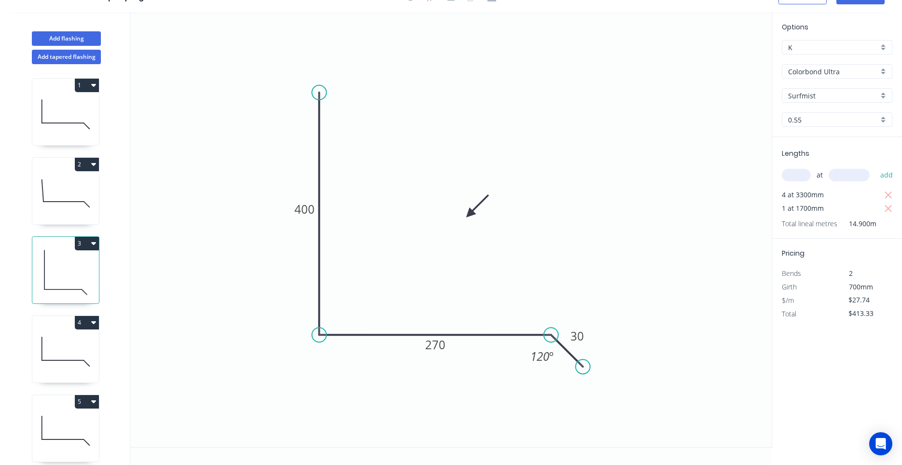
click at [93, 245] on icon "button" at bounding box center [93, 243] width 5 height 8
click at [78, 263] on div "Duplicate" at bounding box center [53, 268] width 74 height 14
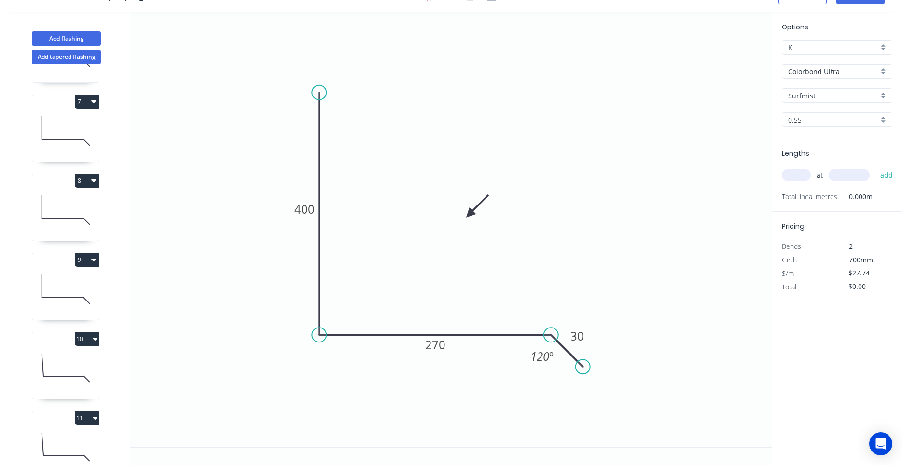
scroll to position [721, 0]
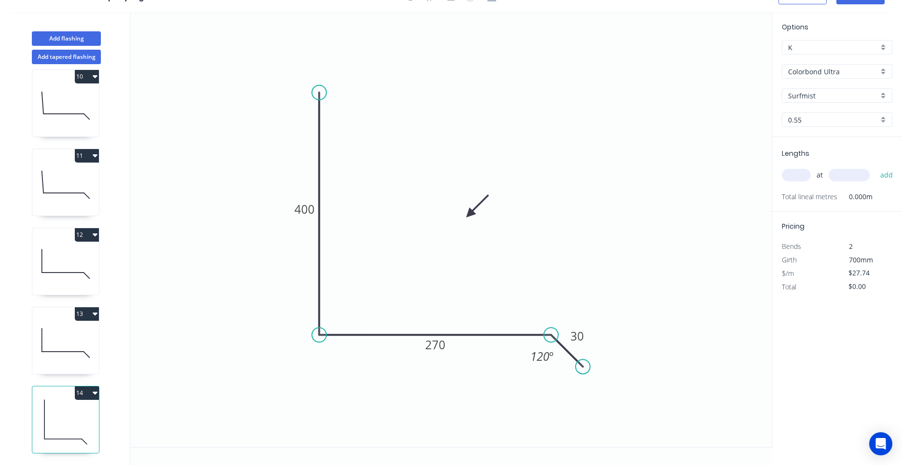
click at [74, 437] on icon at bounding box center [65, 422] width 67 height 62
click at [428, 347] on tspan "270" at bounding box center [435, 345] width 20 height 16
click at [803, 175] on input "text" at bounding box center [796, 175] width 29 height 13
click at [875, 167] on button "add" at bounding box center [886, 175] width 23 height 16
click at [93, 393] on button "14" at bounding box center [87, 393] width 24 height 14
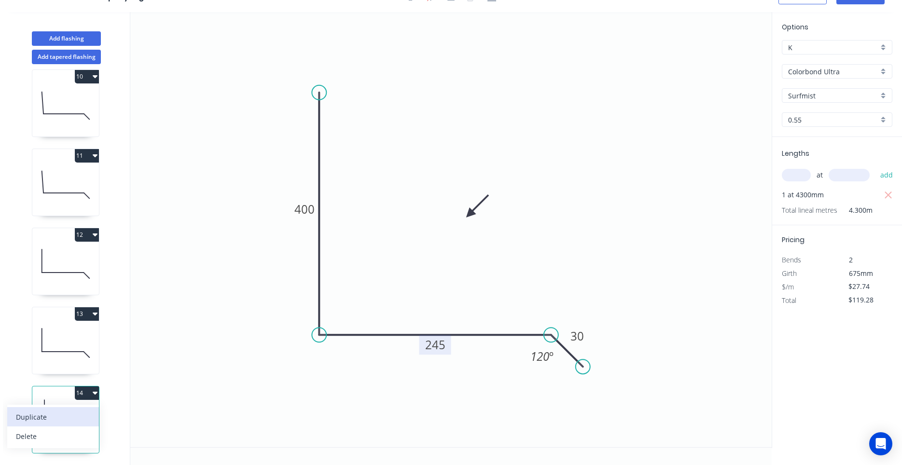
click at [87, 409] on button "Duplicate" at bounding box center [53, 416] width 92 height 19
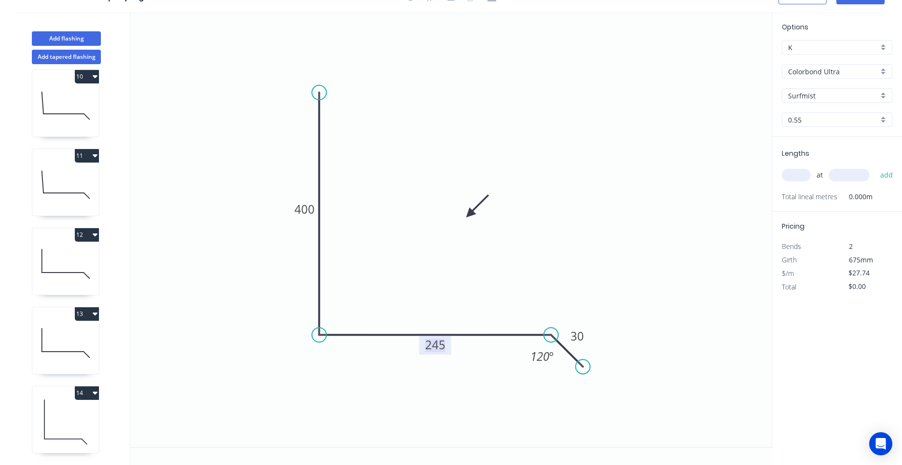
click at [428, 345] on tspan "245" at bounding box center [435, 345] width 20 height 16
click at [800, 174] on input "text" at bounding box center [796, 175] width 29 height 13
click at [875, 167] on button "add" at bounding box center [886, 175] width 23 height 16
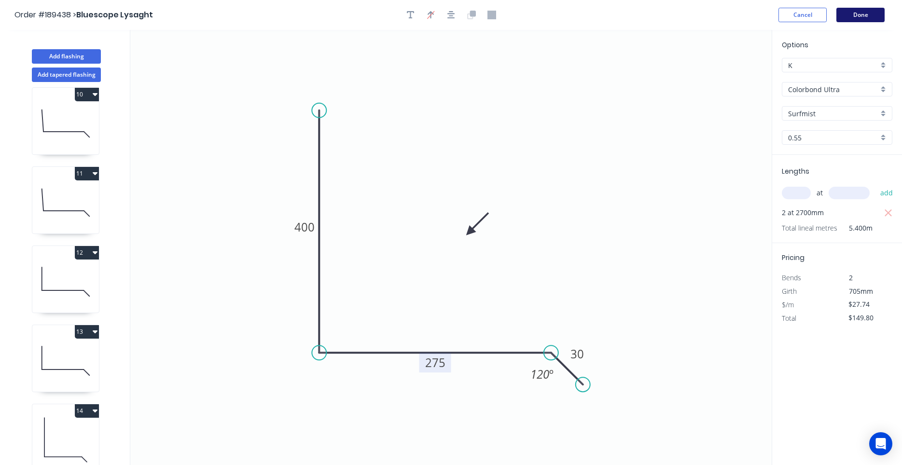
click at [860, 21] on button "Done" at bounding box center [860, 15] width 48 height 14
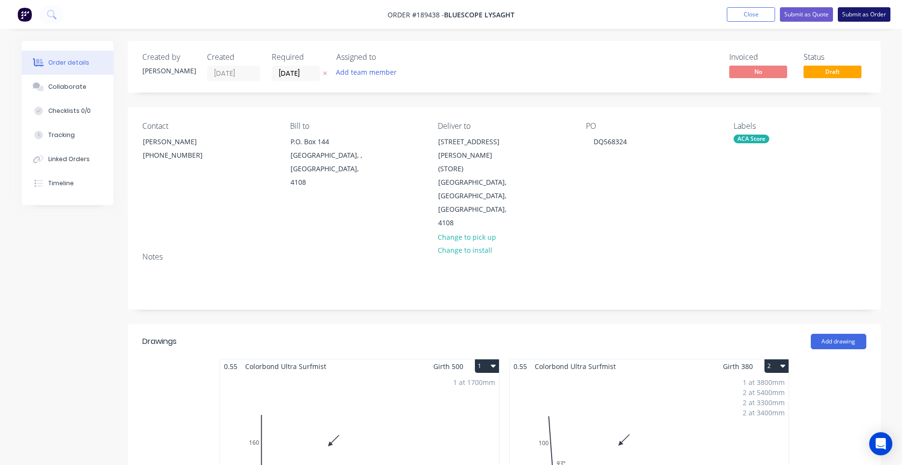
click at [865, 16] on button "Submit as Order" at bounding box center [864, 14] width 53 height 14
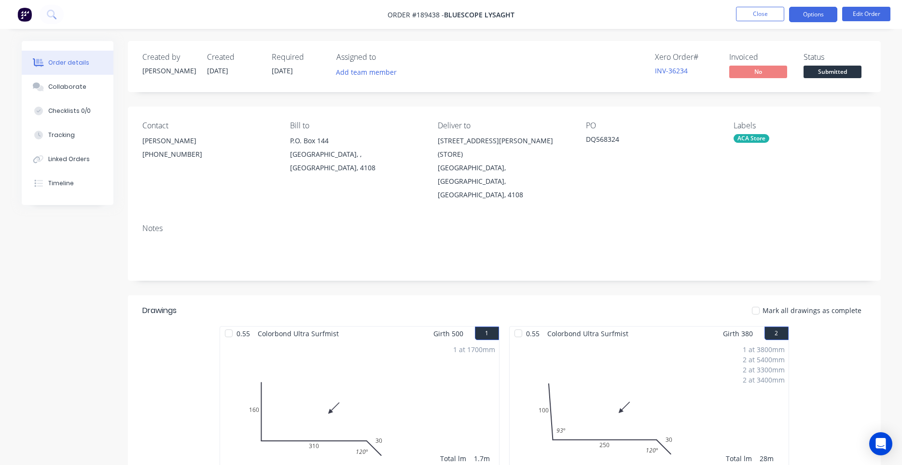
click at [809, 17] on button "Options" at bounding box center [813, 14] width 48 height 15
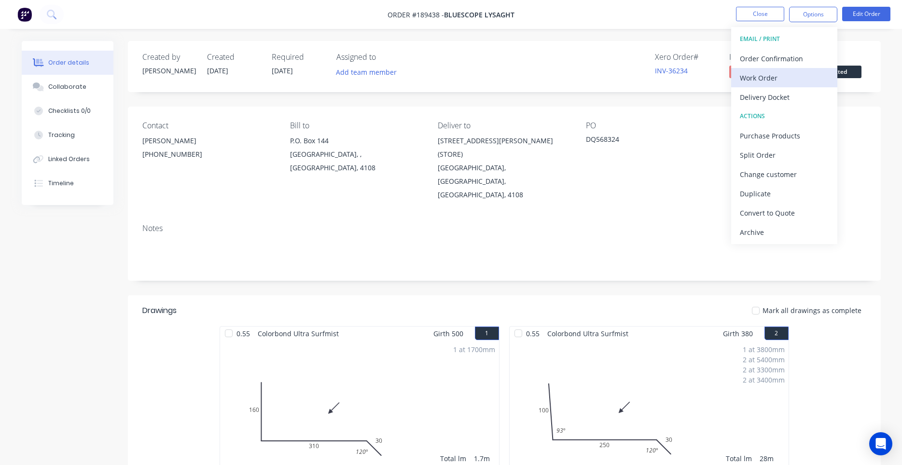
click at [786, 82] on div "Work Order" at bounding box center [784, 78] width 89 height 14
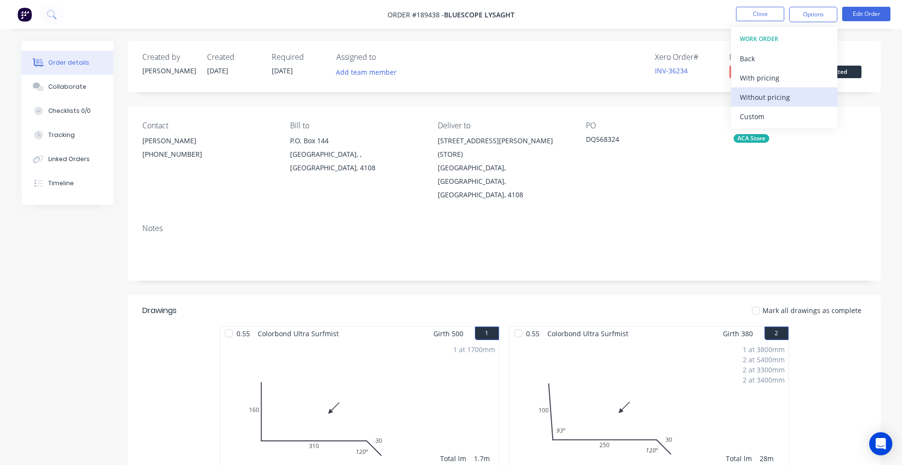
click at [779, 94] on div "Without pricing" at bounding box center [784, 97] width 89 height 14
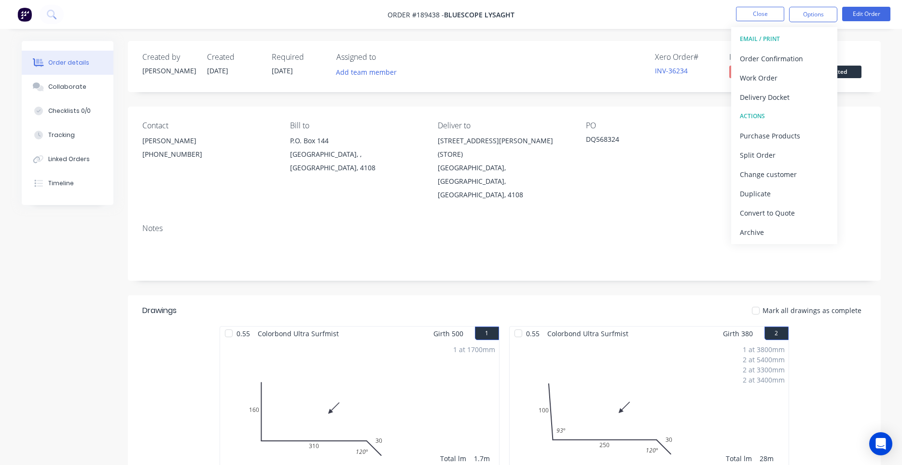
click at [491, 64] on div "Created by Darryn Created 11/08/25 Required 12/08/25 Assigned to Add team membe…" at bounding box center [504, 66] width 753 height 51
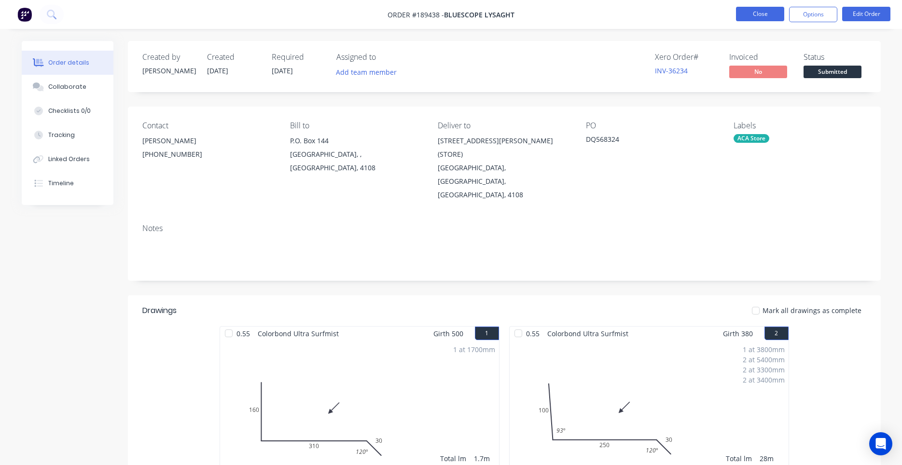
click at [760, 19] on button "Close" at bounding box center [760, 14] width 48 height 14
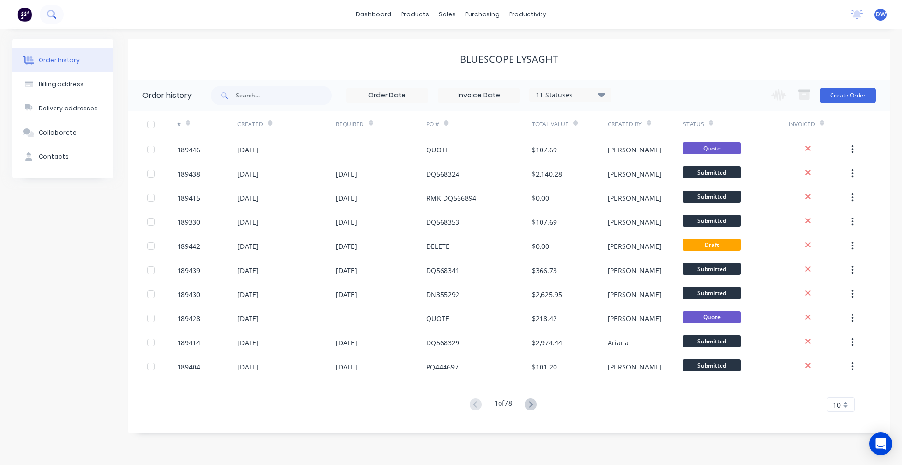
click at [56, 13] on button at bounding box center [52, 14] width 24 height 19
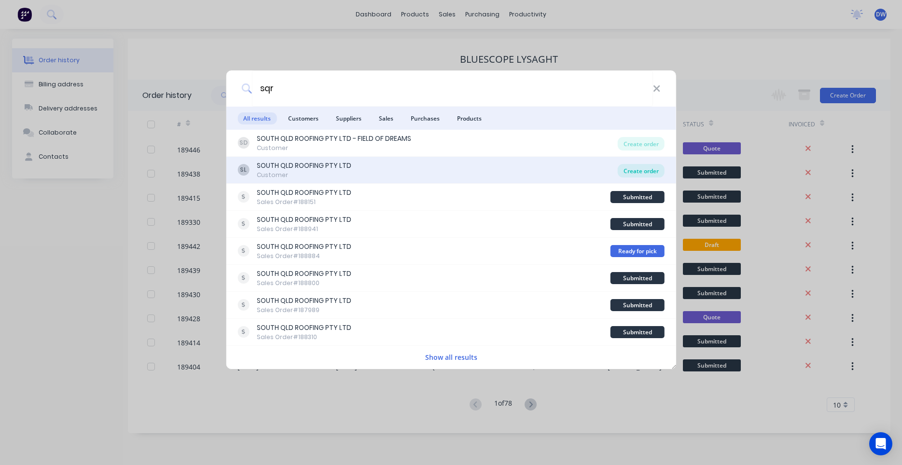
click at [631, 171] on div "Create order" at bounding box center [641, 171] width 47 height 14
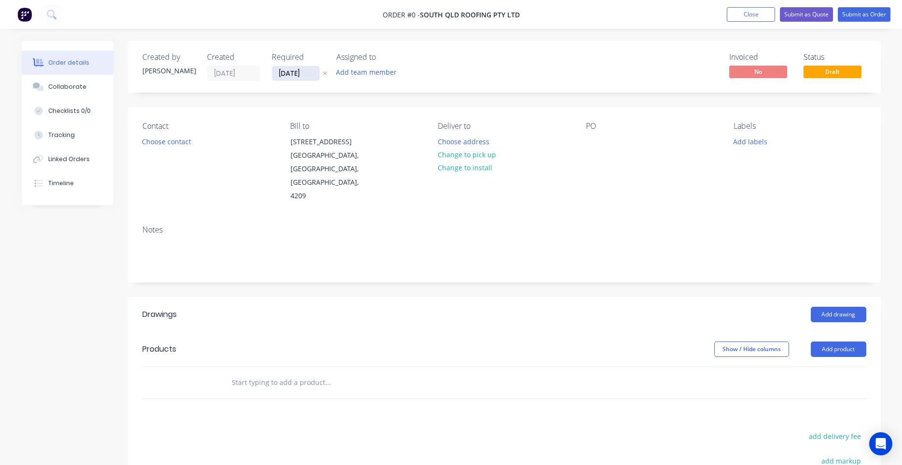
click at [280, 74] on input "11/08/25" at bounding box center [295, 73] width 47 height 14
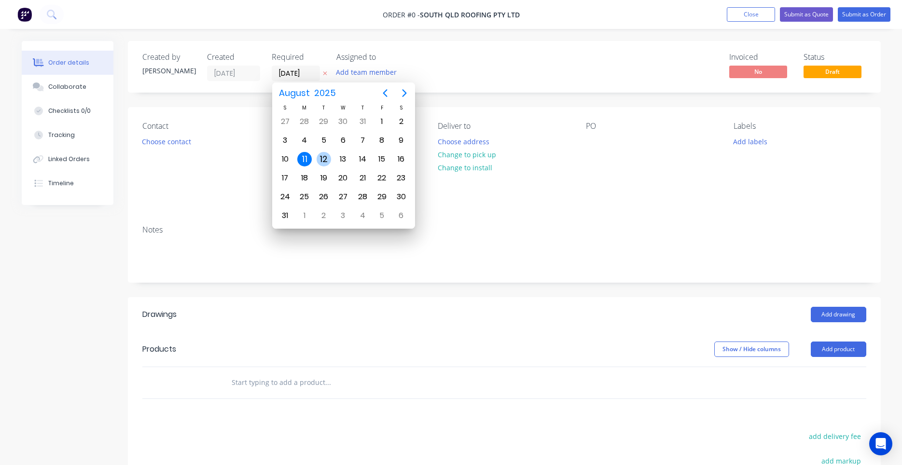
click at [330, 160] on div "12" at bounding box center [324, 159] width 14 height 14
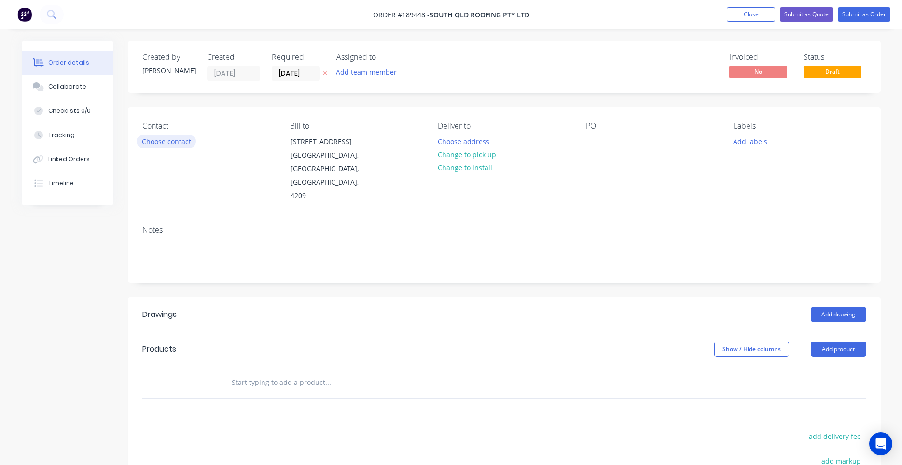
click at [187, 143] on button "Choose contact" at bounding box center [166, 141] width 59 height 13
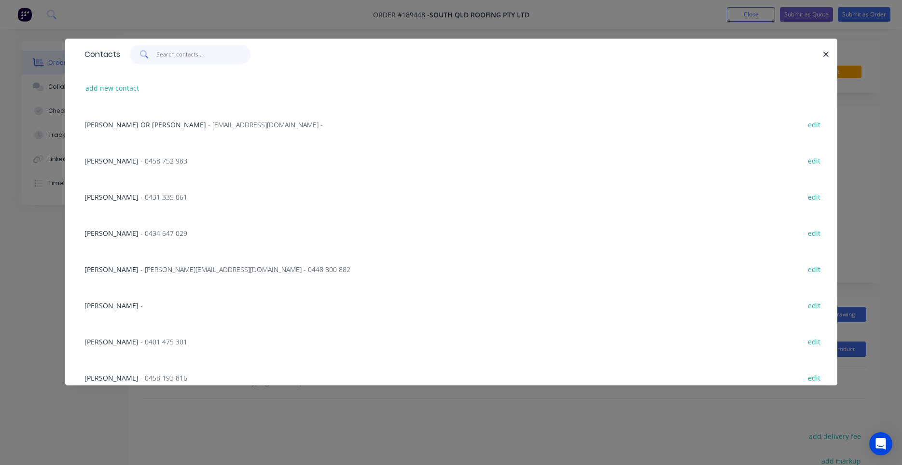
click at [204, 59] on input "text" at bounding box center [203, 54] width 94 height 19
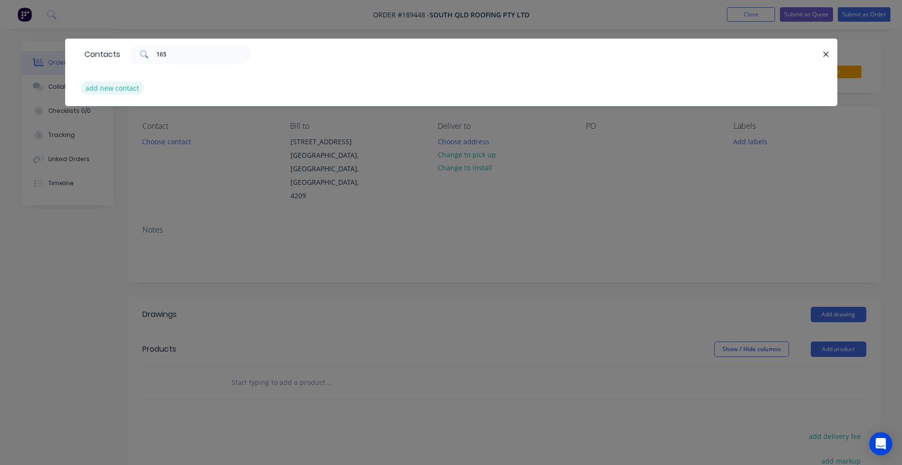
click at [107, 83] on button "add new contact" at bounding box center [113, 88] width 64 height 13
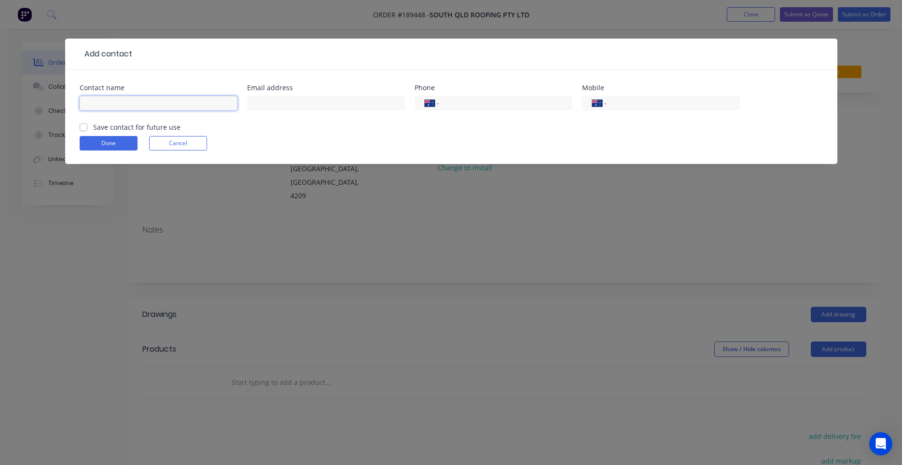
click at [138, 107] on input "text" at bounding box center [159, 103] width 158 height 14
click button "Done" at bounding box center [109, 143] width 58 height 14
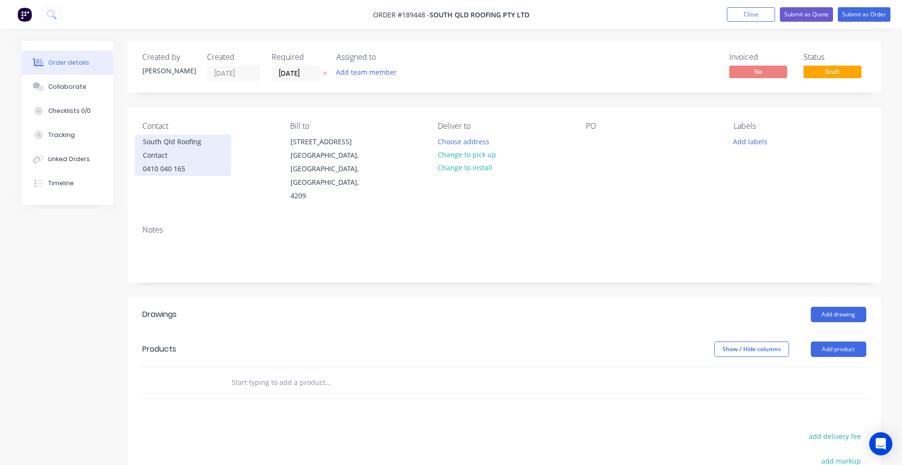
click at [177, 169] on div "0410 040 165" at bounding box center [183, 169] width 80 height 14
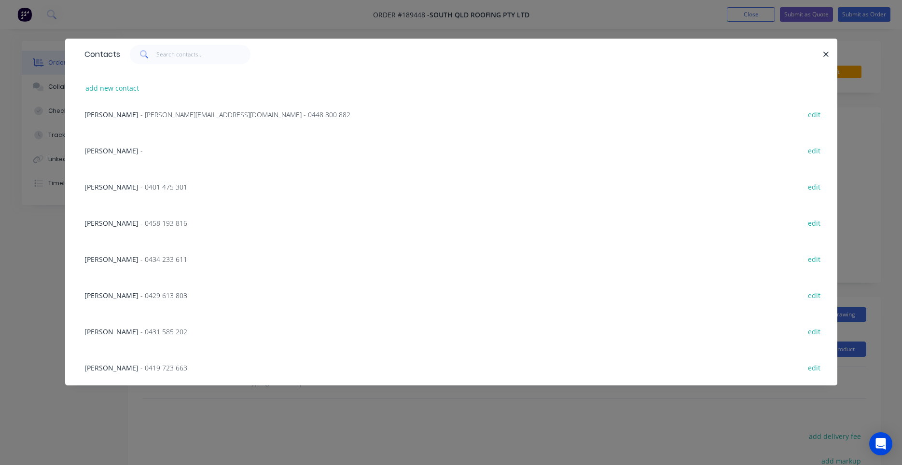
scroll to position [155, 0]
click at [825, 54] on icon "button" at bounding box center [826, 54] width 5 height 5
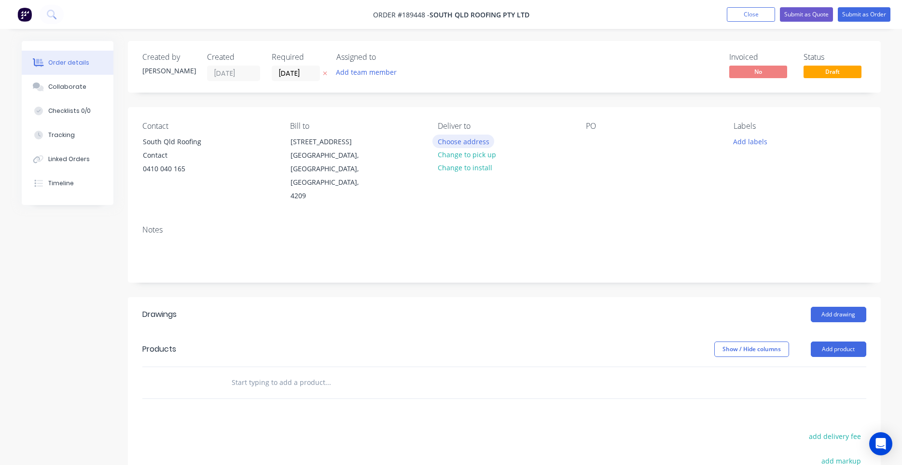
click at [475, 139] on button "Choose address" at bounding box center [463, 141] width 62 height 13
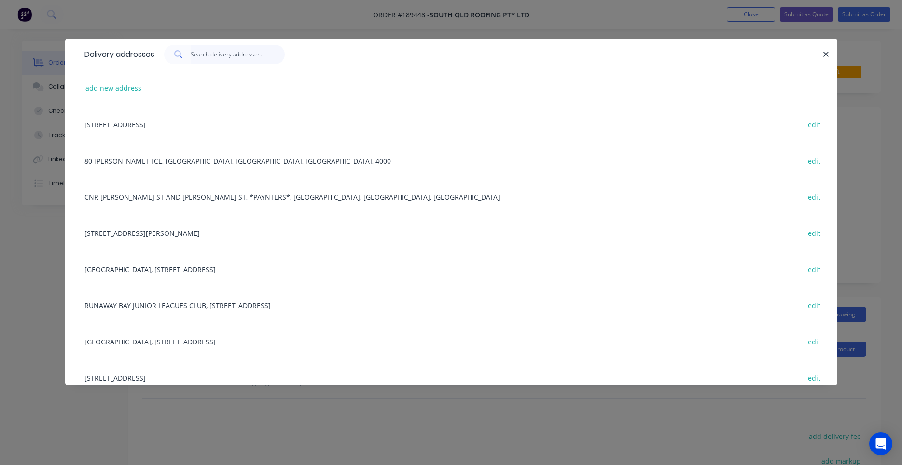
click at [234, 54] on input "text" at bounding box center [238, 54] width 94 height 19
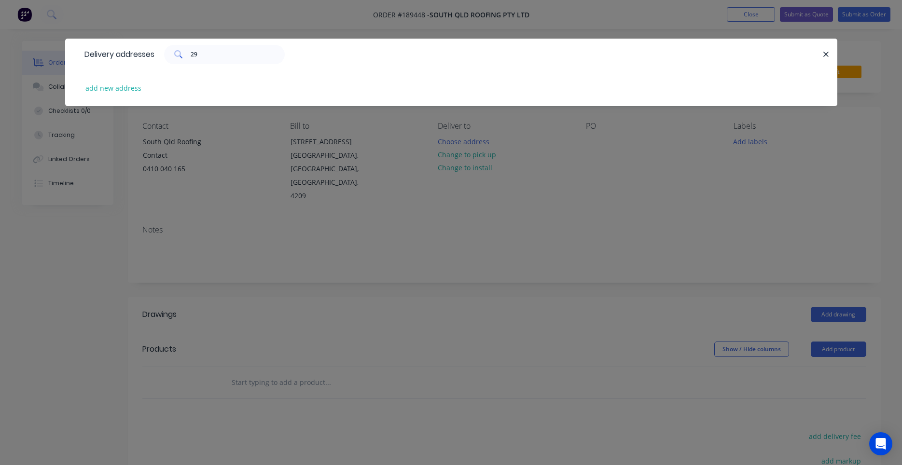
click at [137, 95] on div "add new address" at bounding box center [451, 88] width 743 height 36
click at [132, 88] on button "add new address" at bounding box center [114, 88] width 66 height 13
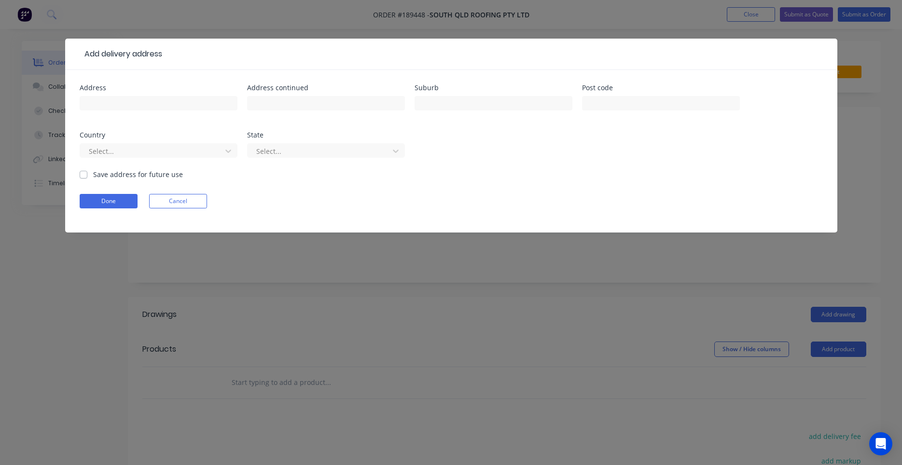
click at [190, 115] on div at bounding box center [159, 108] width 158 height 28
click at [193, 110] on input "text" at bounding box center [159, 103] width 158 height 14
click at [596, 105] on input "text" at bounding box center [661, 103] width 158 height 14
click at [217, 152] on div "Select..." at bounding box center [152, 151] width 135 height 14
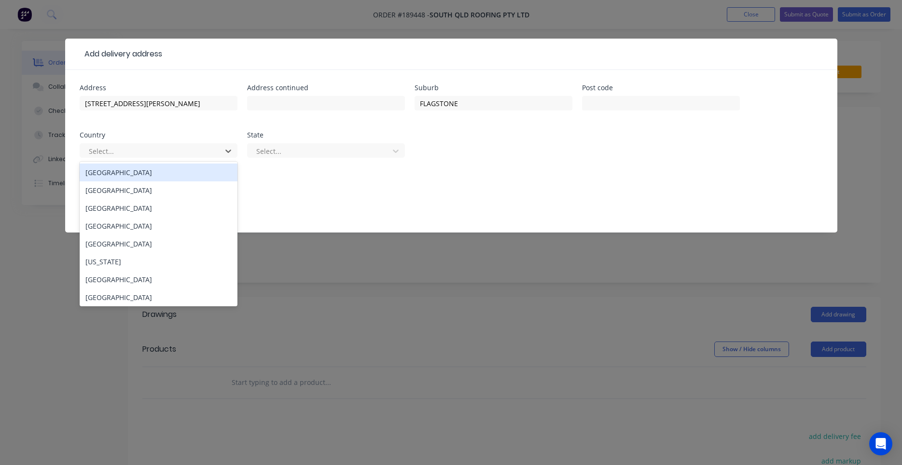
click at [203, 171] on div "Australia" at bounding box center [159, 173] width 158 height 18
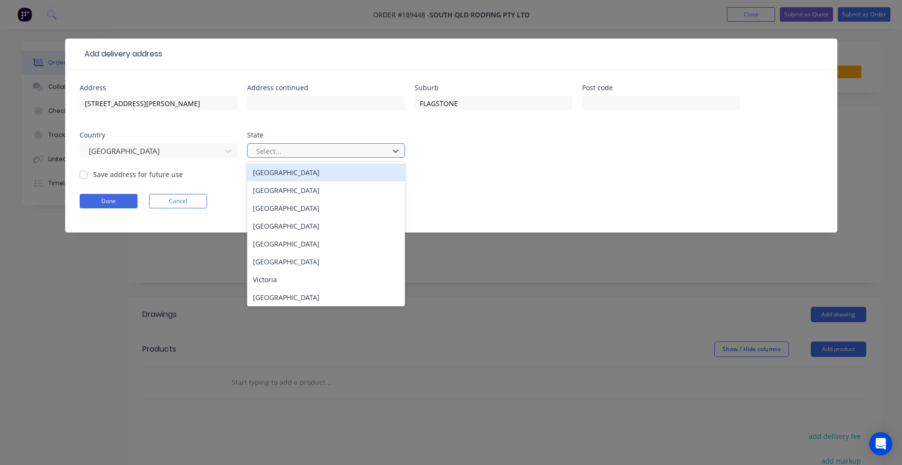
click at [309, 152] on div at bounding box center [319, 151] width 129 height 12
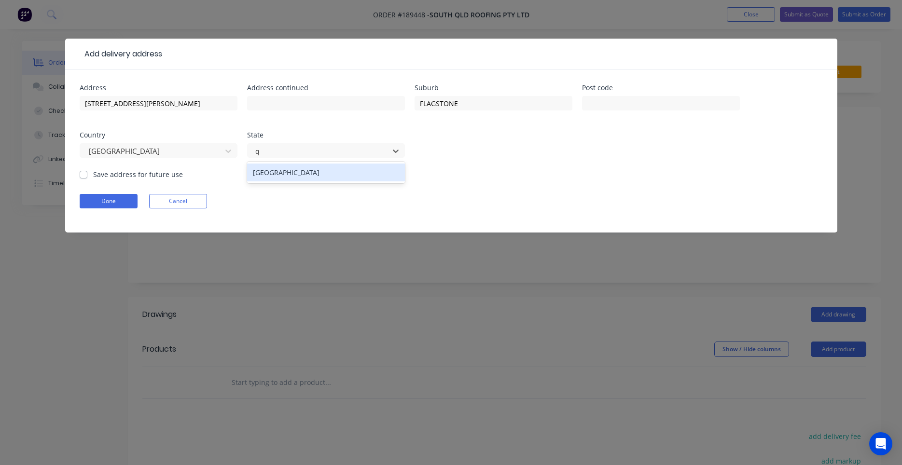
click at [307, 167] on div "Queensland" at bounding box center [326, 173] width 158 height 18
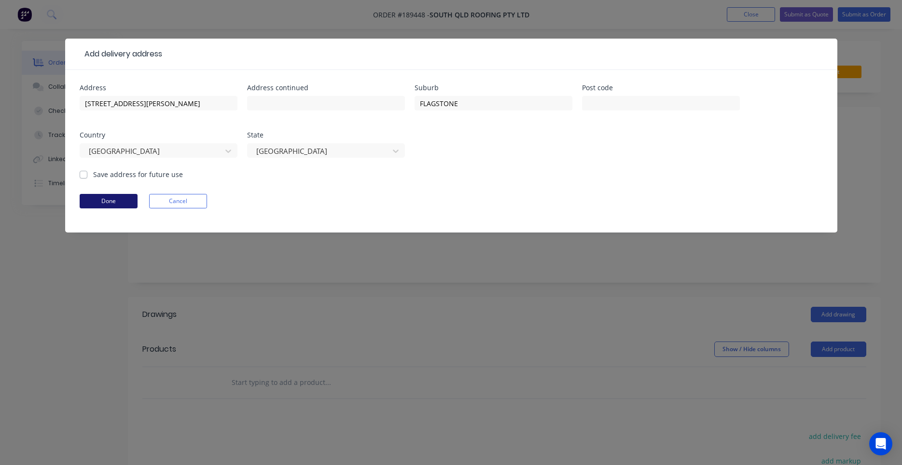
click at [122, 196] on button "Done" at bounding box center [109, 201] width 58 height 14
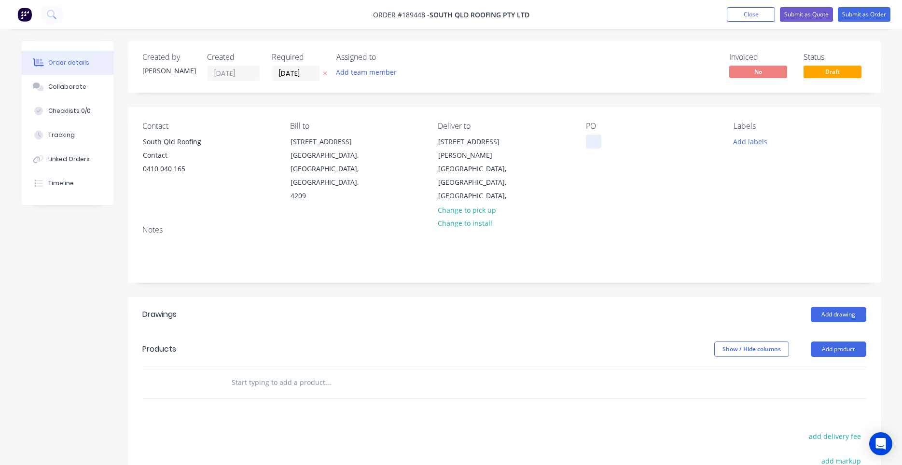
click at [600, 144] on div at bounding box center [593, 142] width 15 height 14
click at [591, 144] on div at bounding box center [593, 142] width 15 height 14
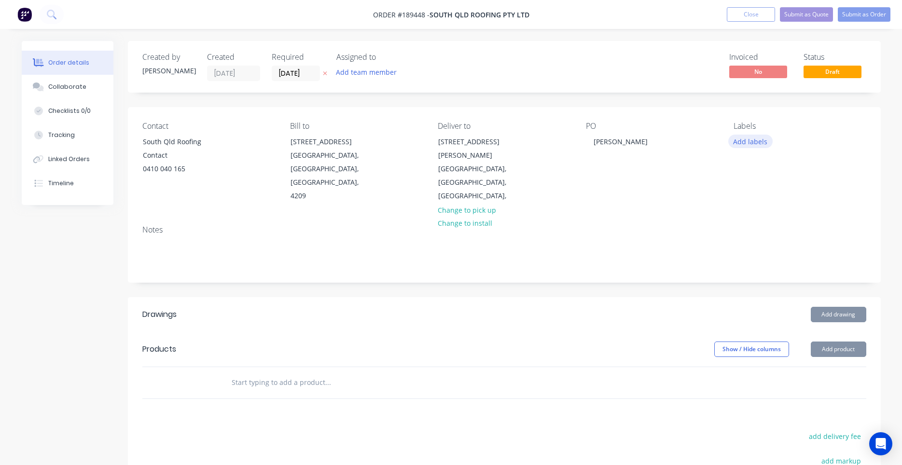
click at [759, 143] on button "Add labels" at bounding box center [750, 141] width 44 height 13
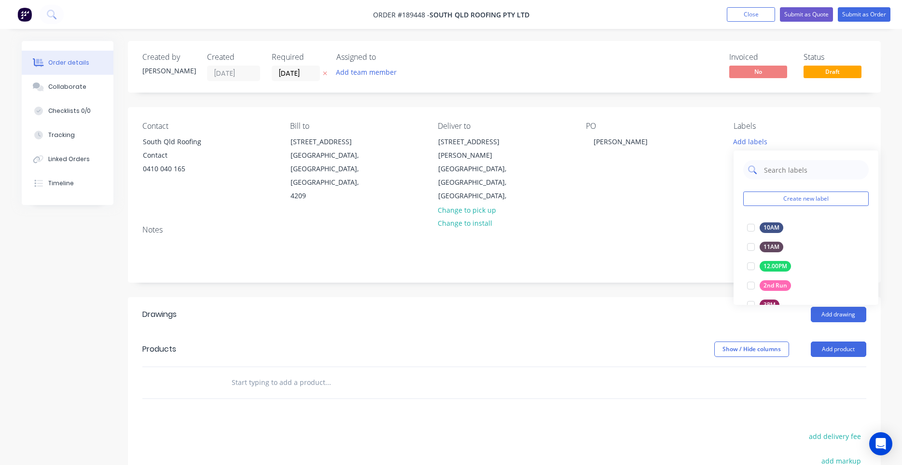
click at [775, 170] on input "text" at bounding box center [813, 169] width 101 height 19
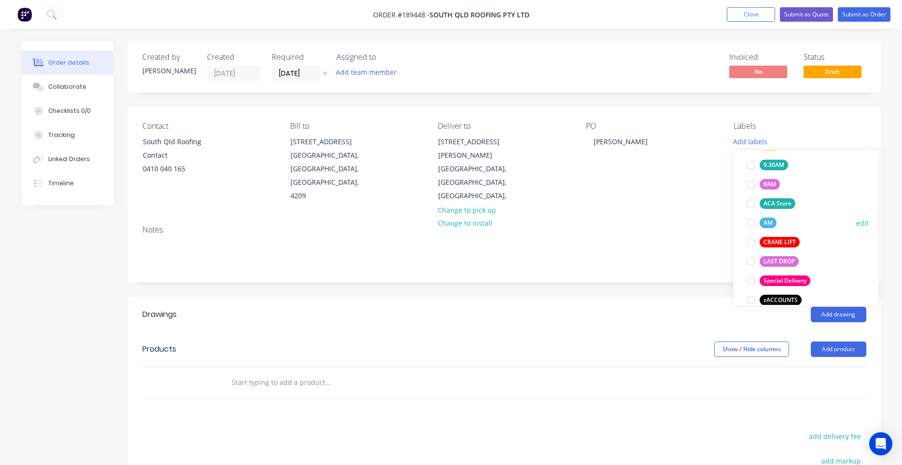
click at [751, 223] on div at bounding box center [750, 222] width 19 height 19
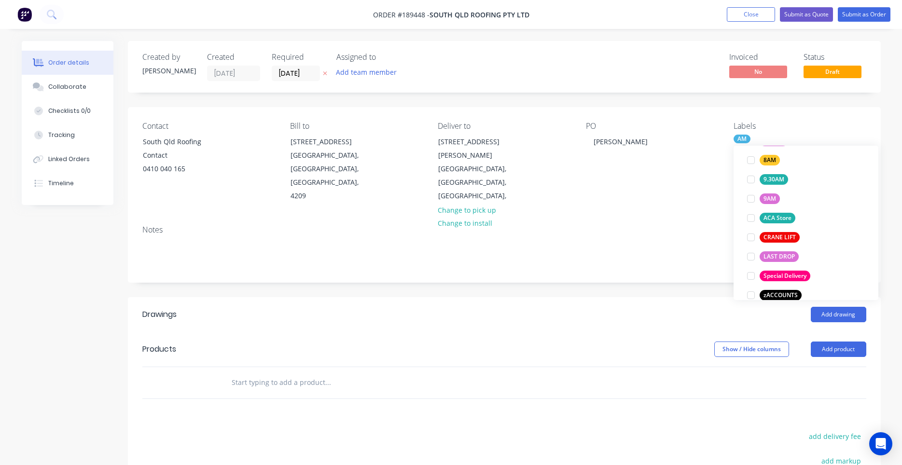
scroll to position [5, 0]
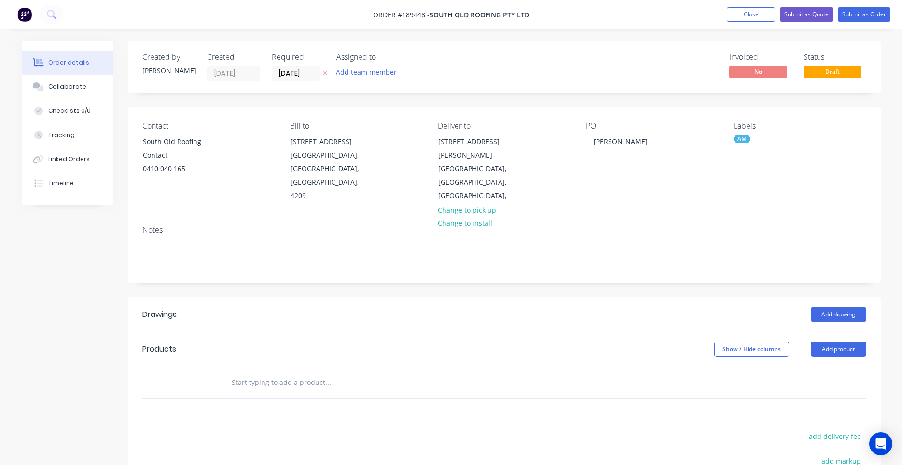
click at [680, 198] on div "Contact South Qld Roofing Contact 0410 040 165 Bill to 36 PROUDLOCK DRIVE WILLO…" at bounding box center [504, 162] width 753 height 110
click at [817, 307] on button "Add drawing" at bounding box center [838, 314] width 55 height 15
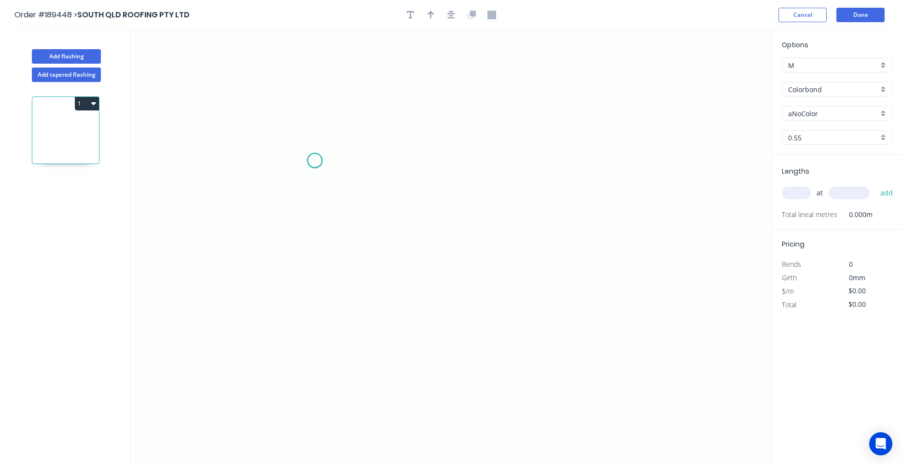
click at [315, 160] on icon "0" at bounding box center [450, 247] width 641 height 435
click at [354, 159] on icon "0" at bounding box center [450, 247] width 641 height 435
click at [351, 299] on icon "0 ?" at bounding box center [450, 247] width 641 height 435
click at [351, 299] on circle at bounding box center [354, 298] width 14 height 14
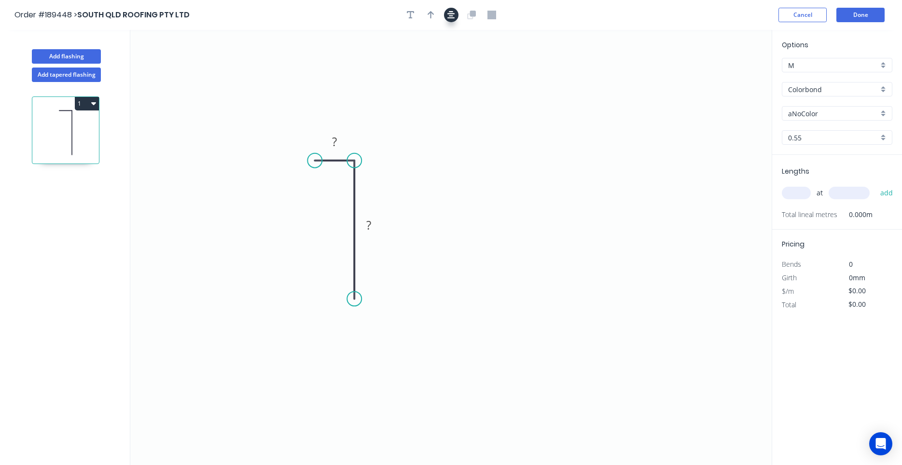
click at [452, 14] on icon "button" at bounding box center [451, 15] width 8 height 8
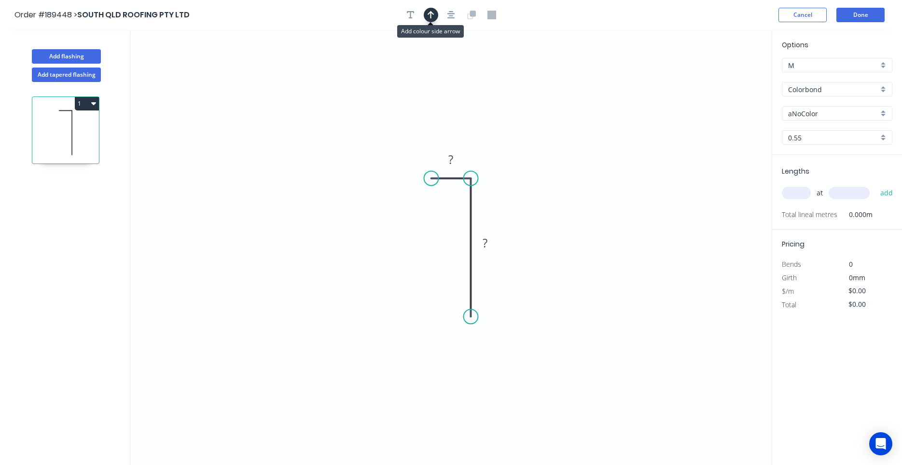
click at [431, 15] on icon "button" at bounding box center [431, 15] width 7 height 9
drag, startPoint x: 724, startPoint y: 77, endPoint x: 405, endPoint y: 281, distance: 378.7
click at [414, 272] on icon at bounding box center [418, 256] width 9 height 31
click at [414, 265] on icon "0 ? ?" at bounding box center [450, 247] width 641 height 435
click at [407, 275] on icon "0 ? ?" at bounding box center [450, 247] width 641 height 435
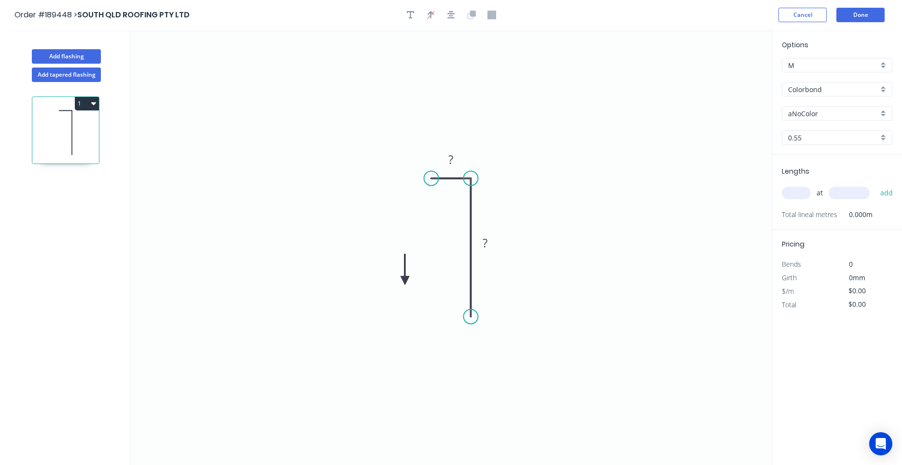
click at [407, 275] on icon "0 ? ?" at bounding box center [450, 247] width 641 height 435
click at [406, 277] on icon "0 ? ?" at bounding box center [450, 247] width 641 height 435
click at [406, 283] on icon at bounding box center [404, 269] width 9 height 31
click at [406, 283] on icon at bounding box center [414, 275] width 28 height 28
click at [406, 283] on icon at bounding box center [417, 282] width 31 height 9
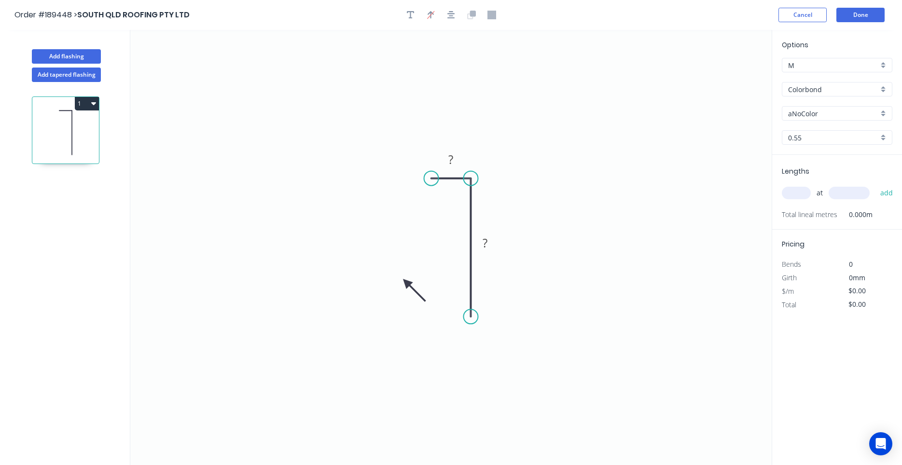
click at [406, 283] on icon at bounding box center [414, 290] width 28 height 28
click at [406, 283] on icon at bounding box center [406, 293] width 9 height 31
drag, startPoint x: 406, startPoint y: 283, endPoint x: 419, endPoint y: 241, distance: 43.4
click at [419, 241] on icon at bounding box center [410, 251] width 28 height 28
click at [812, 118] on div "aNoColor" at bounding box center [837, 113] width 110 height 14
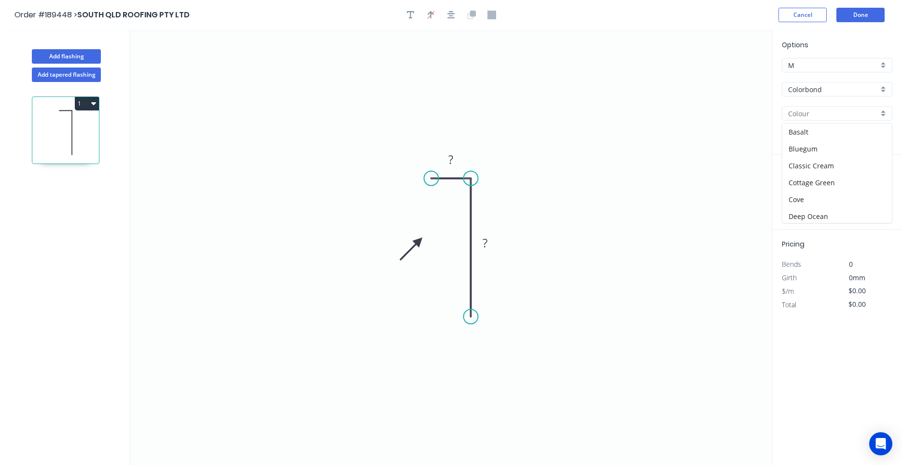
click at [818, 115] on input "text" at bounding box center [833, 114] width 90 height 10
click at [824, 130] on div "Night Sky" at bounding box center [837, 132] width 110 height 17
click at [801, 193] on input "text" at bounding box center [796, 193] width 29 height 13
click at [875, 185] on button "add" at bounding box center [886, 193] width 23 height 16
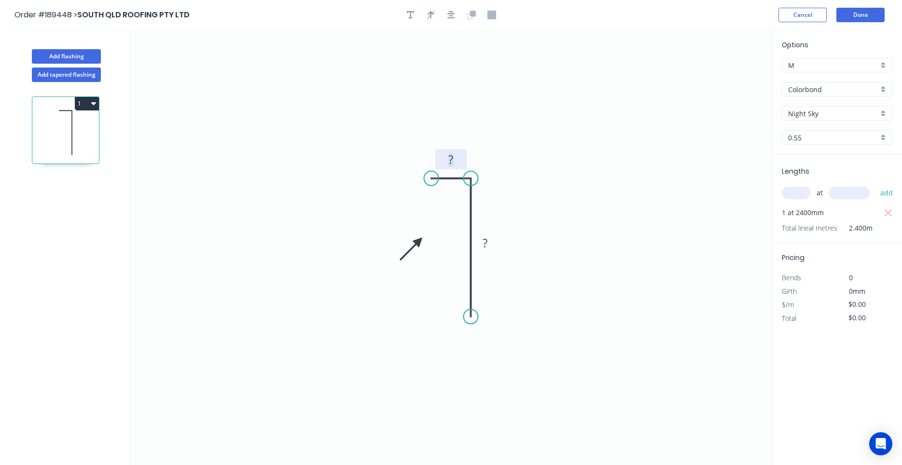
click at [449, 166] on tspan "?" at bounding box center [451, 160] width 5 height 16
click at [81, 61] on button "Add flashing" at bounding box center [66, 56] width 69 height 14
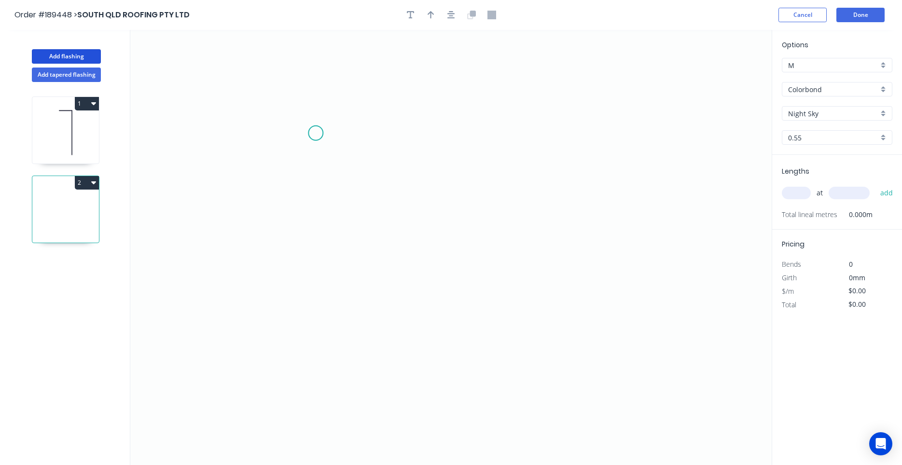
click at [316, 133] on icon "0" at bounding box center [450, 247] width 641 height 435
click at [317, 312] on icon "0" at bounding box center [450, 247] width 641 height 435
click at [404, 306] on icon "0 ?" at bounding box center [450, 247] width 641 height 435
click at [404, 306] on circle at bounding box center [404, 311] width 14 height 14
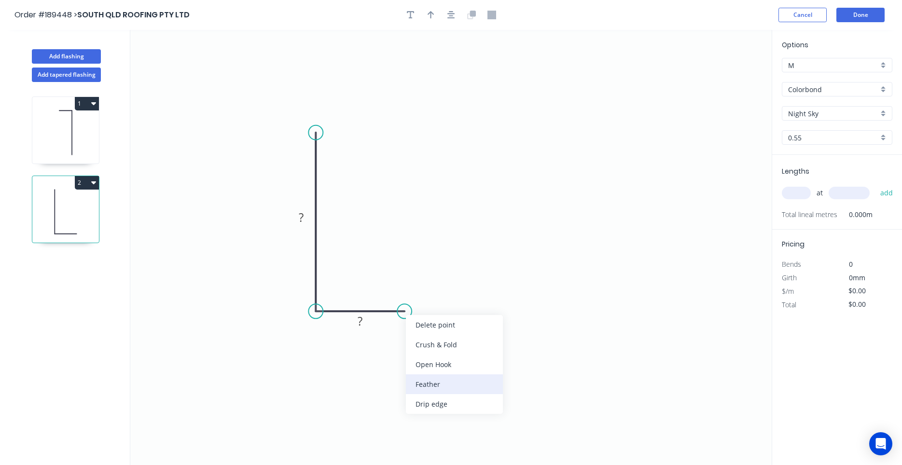
click at [428, 383] on div "Feather" at bounding box center [454, 384] width 97 height 20
click at [423, 365] on div "Delete bend" at bounding box center [452, 362] width 97 height 20
click at [404, 312] on circle at bounding box center [404, 311] width 14 height 14
click at [422, 290] on icon "0 ? ?" at bounding box center [450, 247] width 641 height 435
drag, startPoint x: 422, startPoint y: 290, endPoint x: 426, endPoint y: 294, distance: 6.2
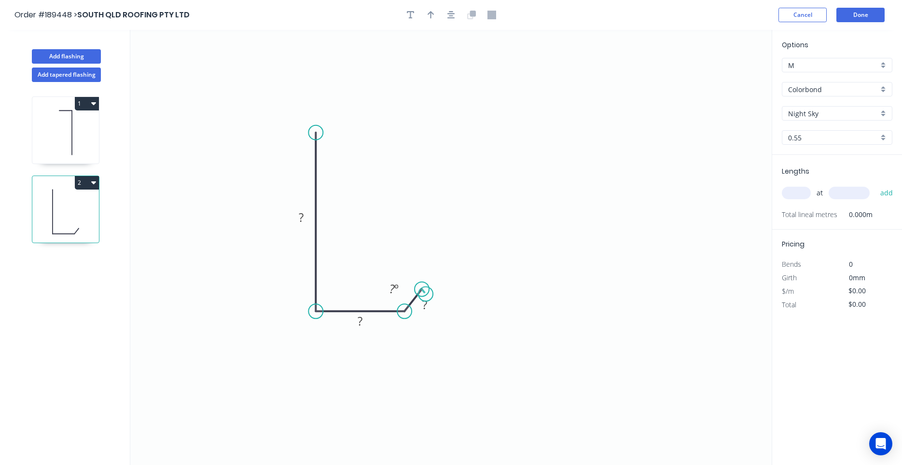
click at [426, 294] on circle at bounding box center [421, 289] width 14 height 14
click at [423, 290] on circle at bounding box center [421, 289] width 14 height 14
click at [423, 291] on circle at bounding box center [423, 292] width 14 height 14
click at [336, 201] on div "Feather" at bounding box center [367, 203] width 97 height 20
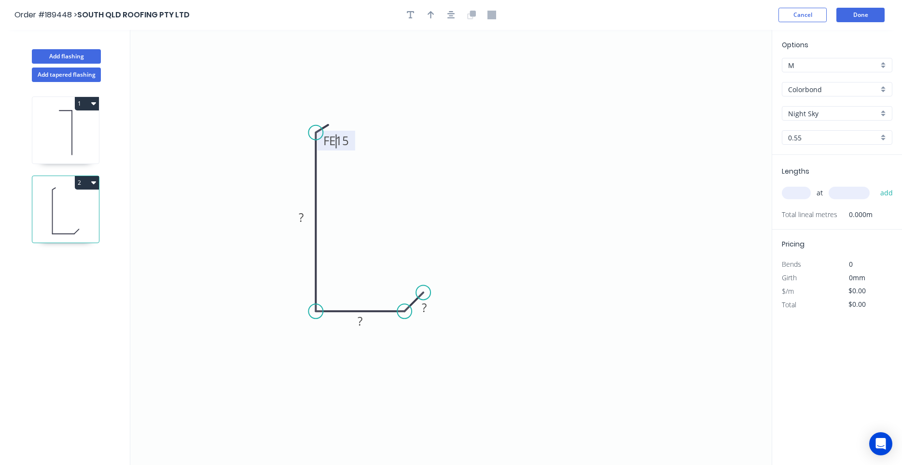
click at [340, 138] on tspan "15" at bounding box center [342, 141] width 14 height 16
click at [450, 17] on icon "button" at bounding box center [451, 15] width 8 height 9
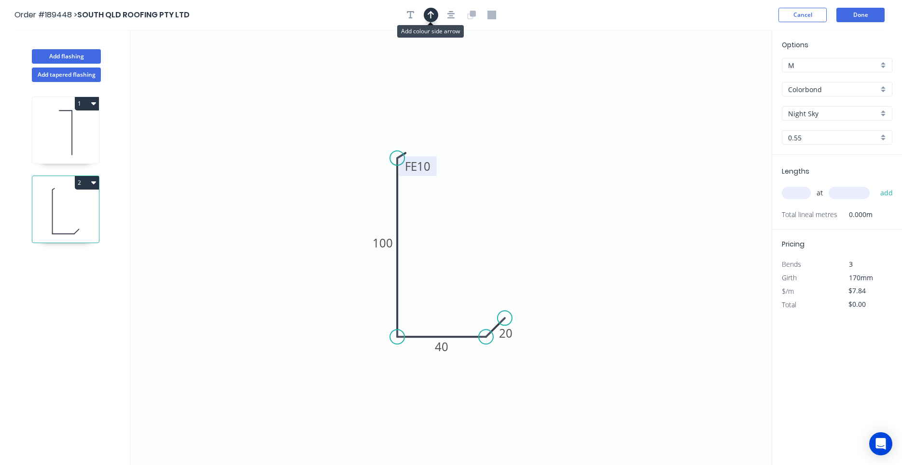
click at [434, 14] on icon "button" at bounding box center [431, 15] width 7 height 8
click at [723, 81] on icon at bounding box center [722, 67] width 9 height 31
click at [723, 81] on icon "0 FE 10 100 40 20" at bounding box center [450, 247] width 641 height 435
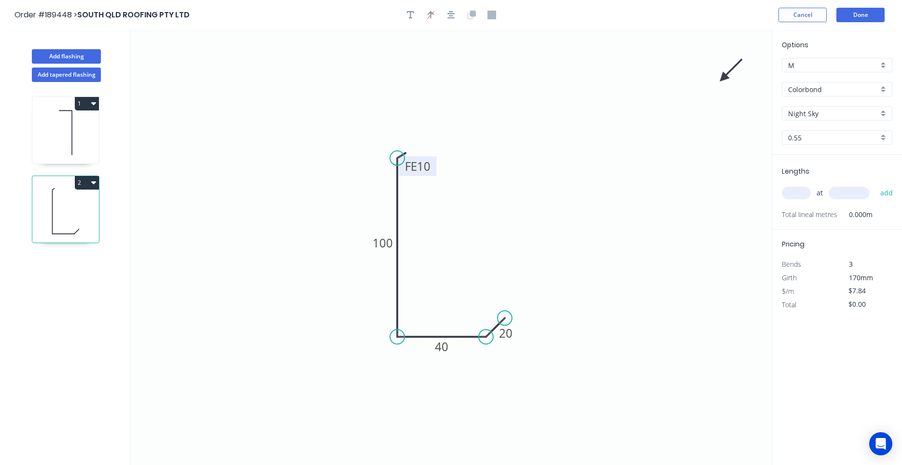
click at [723, 76] on icon at bounding box center [731, 70] width 28 height 28
click at [723, 76] on icon "0 FE 10 100 40 20" at bounding box center [450, 247] width 641 height 435
click at [723, 77] on icon "0 FE 10 100 40 20" at bounding box center [450, 247] width 641 height 435
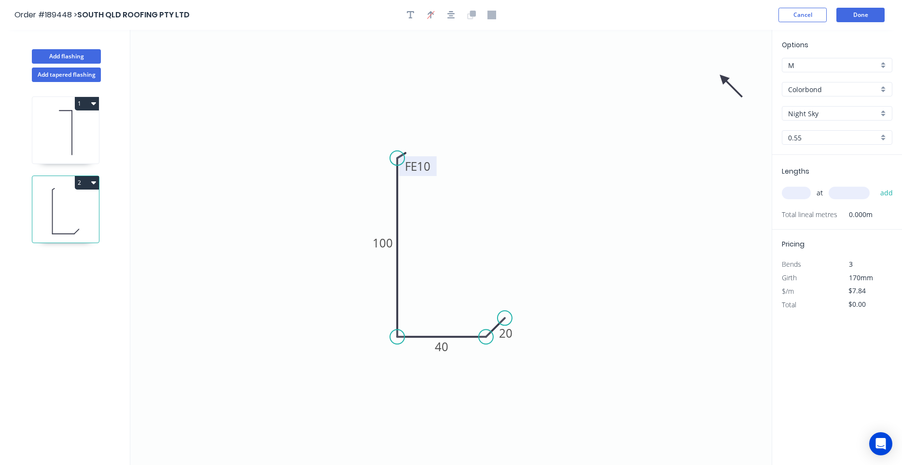
click at [723, 77] on icon at bounding box center [731, 86] width 28 height 28
click at [723, 77] on icon at bounding box center [722, 89] width 9 height 31
drag, startPoint x: 723, startPoint y: 77, endPoint x: 360, endPoint y: 370, distance: 466.7
click at [360, 370] on icon at bounding box center [352, 378] width 28 height 28
click at [797, 191] on input "text" at bounding box center [796, 193] width 29 height 13
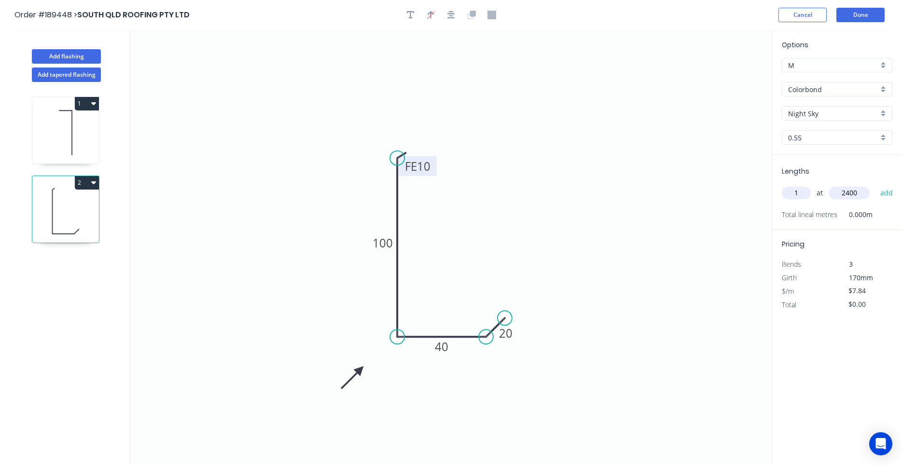
click at [875, 185] on button "add" at bounding box center [886, 193] width 23 height 16
click at [452, 18] on icon "button" at bounding box center [451, 15] width 8 height 9
click at [91, 51] on button "Add flashing" at bounding box center [66, 56] width 69 height 14
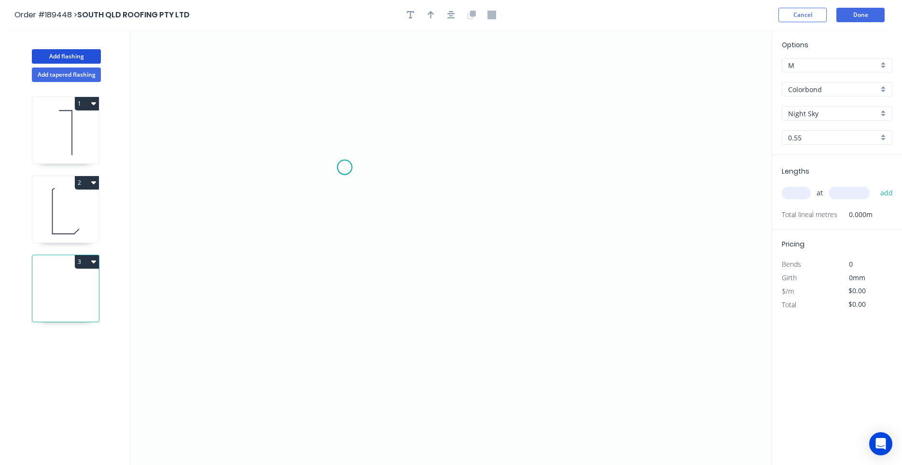
click at [345, 167] on icon "0" at bounding box center [450, 247] width 641 height 435
click at [439, 174] on icon "0" at bounding box center [450, 247] width 641 height 435
click at [435, 267] on icon "0 ?" at bounding box center [450, 247] width 641 height 435
click at [435, 267] on circle at bounding box center [438, 266] width 14 height 14
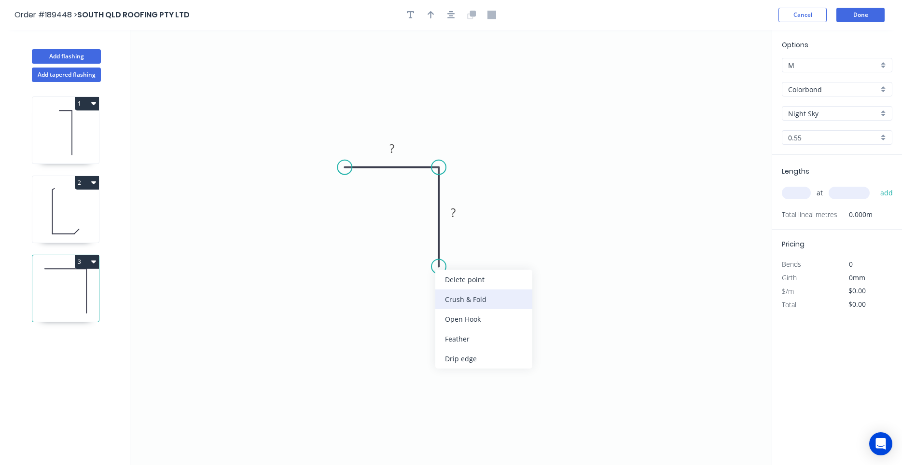
click at [452, 306] on div "Crush & Fold" at bounding box center [483, 300] width 97 height 20
click at [429, 250] on tspan "10" at bounding box center [425, 249] width 14 height 16
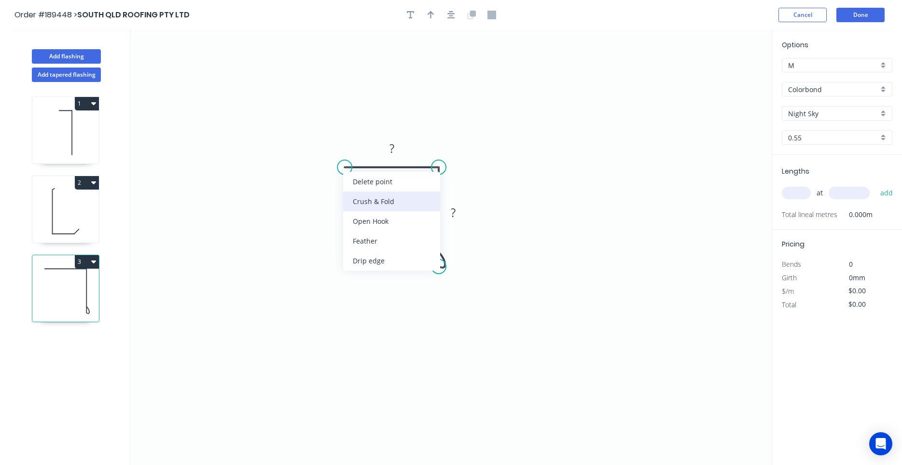
click at [371, 201] on div "Crush & Fold" at bounding box center [391, 202] width 97 height 20
click at [362, 200] on div "Flip bend" at bounding box center [398, 202] width 97 height 20
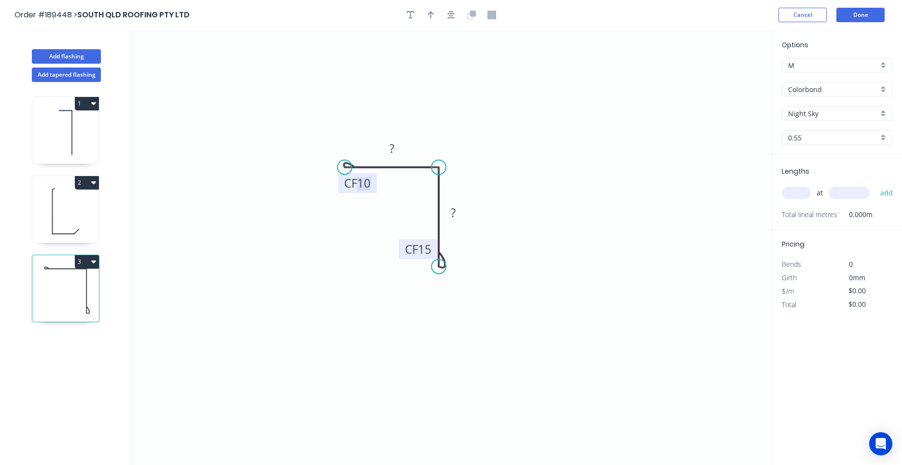
click at [363, 189] on tspan "10" at bounding box center [364, 183] width 14 height 16
click at [456, 9] on button "button" at bounding box center [451, 15] width 14 height 14
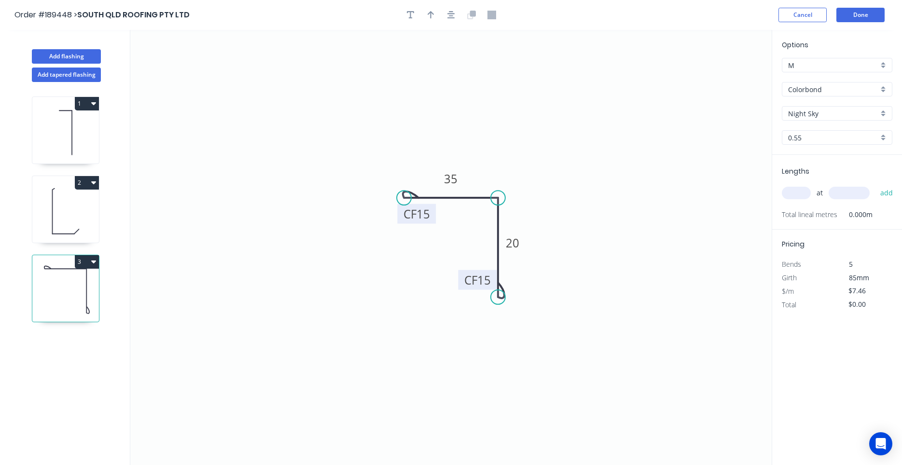
drag, startPoint x: 432, startPoint y: 16, endPoint x: 478, endPoint y: 38, distance: 50.5
click at [432, 16] on icon "button" at bounding box center [431, 15] width 7 height 9
click at [724, 76] on icon at bounding box center [722, 67] width 9 height 31
click at [724, 76] on icon at bounding box center [731, 70] width 28 height 28
click at [724, 76] on icon at bounding box center [733, 78] width 31 height 9
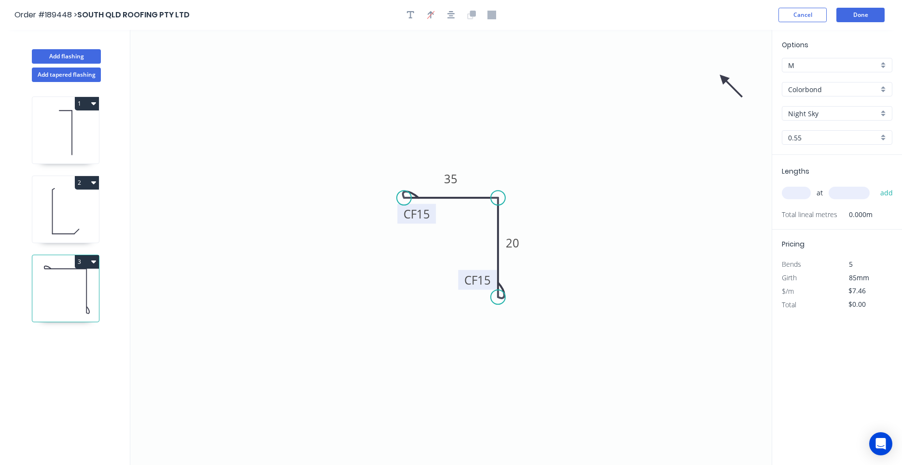
click at [724, 76] on icon "0 CF 15 35 CF 15 20" at bounding box center [450, 247] width 641 height 435
click at [724, 76] on icon at bounding box center [731, 86] width 28 height 28
drag, startPoint x: 724, startPoint y: 76, endPoint x: 413, endPoint y: 275, distance: 368.9
click at [413, 275] on icon at bounding box center [405, 283] width 28 height 28
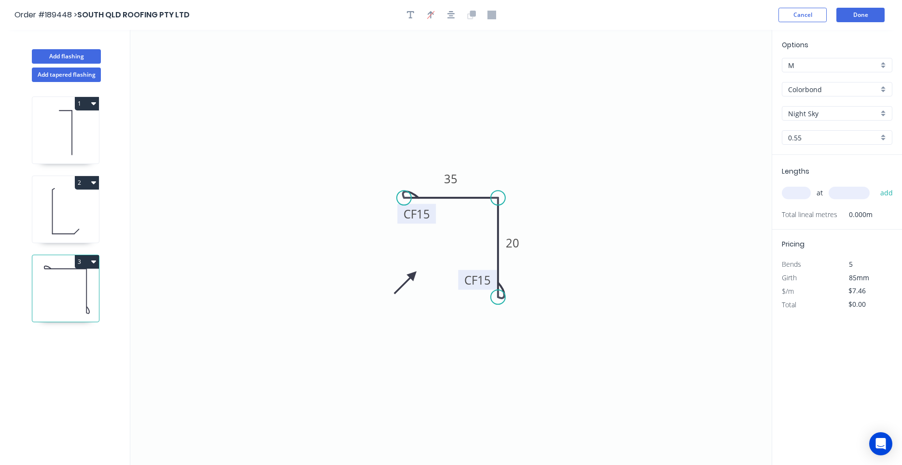
click at [794, 200] on div "at add" at bounding box center [838, 193] width 112 height 16
click at [794, 194] on input "text" at bounding box center [796, 193] width 29 height 13
click at [875, 185] on button "add" at bounding box center [886, 193] width 23 height 16
click at [83, 56] on button "Add flashing" at bounding box center [66, 56] width 69 height 14
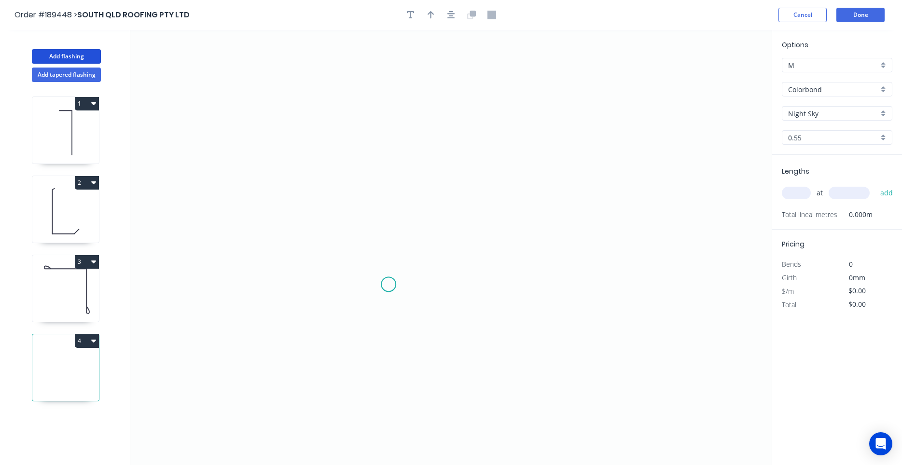
click at [388, 284] on icon "0" at bounding box center [450, 247] width 641 height 435
click at [387, 157] on icon "0" at bounding box center [450, 247] width 641 height 435
click at [444, 158] on icon "0 ?" at bounding box center [450, 247] width 641 height 435
click at [444, 158] on circle at bounding box center [444, 157] width 14 height 14
click at [451, 19] on icon "button" at bounding box center [451, 15] width 8 height 9
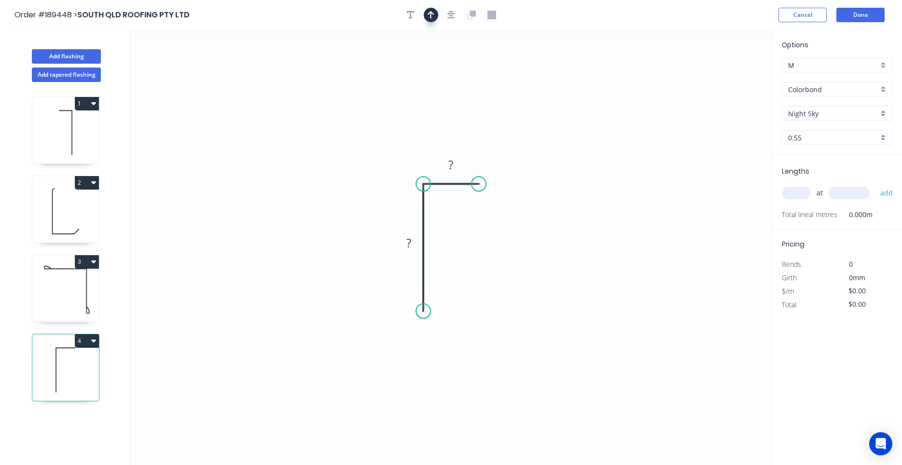
click at [436, 14] on button "button" at bounding box center [431, 15] width 14 height 14
click at [724, 75] on icon at bounding box center [722, 67] width 9 height 31
click at [724, 75] on icon at bounding box center [723, 63] width 9 height 31
click at [724, 75] on icon at bounding box center [732, 67] width 28 height 28
click at [724, 75] on icon at bounding box center [734, 74] width 31 height 9
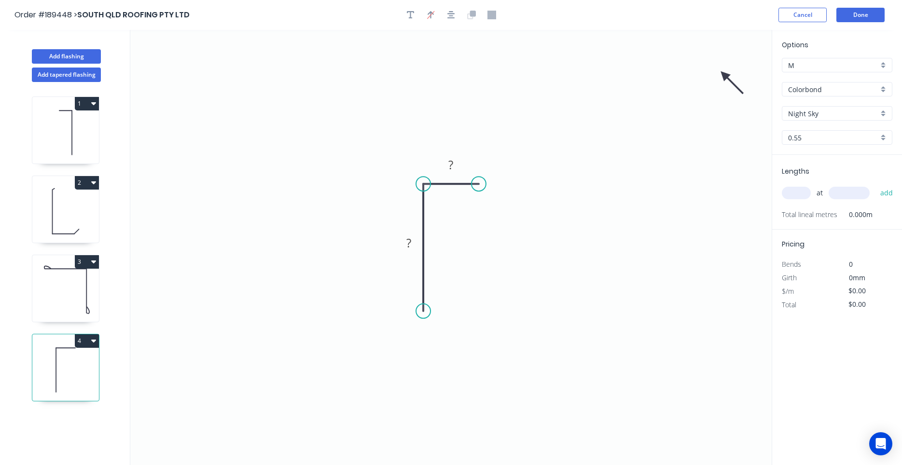
click at [724, 75] on icon at bounding box center [732, 83] width 28 height 28
drag, startPoint x: 724, startPoint y: 75, endPoint x: 507, endPoint y: 253, distance: 280.4
click at [532, 253] on icon at bounding box center [546, 243] width 28 height 28
click at [409, 240] on tspan "?" at bounding box center [408, 243] width 5 height 16
click at [793, 196] on input "text" at bounding box center [796, 193] width 29 height 13
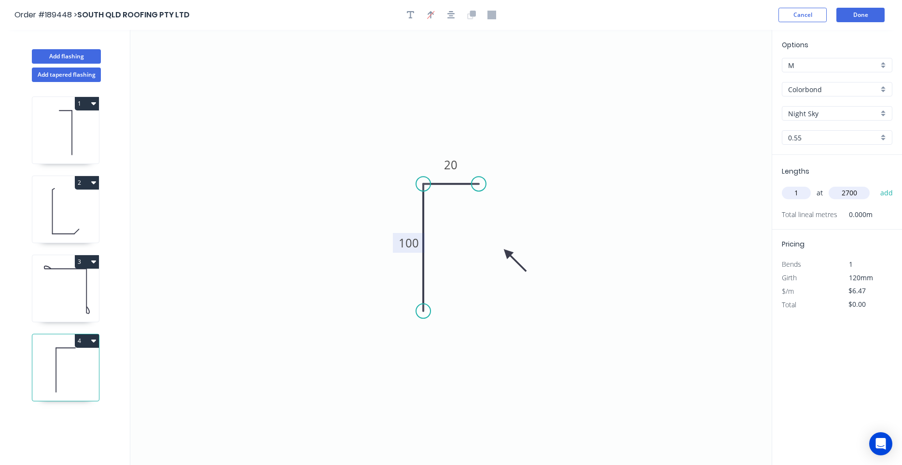
click at [875, 185] on button "add" at bounding box center [886, 193] width 23 height 16
click at [89, 61] on button "Add flashing" at bounding box center [66, 56] width 69 height 14
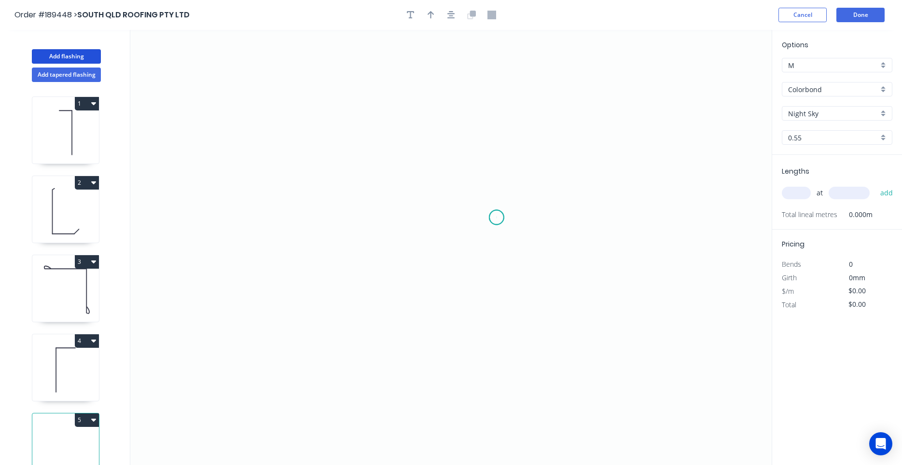
click at [497, 218] on icon "0" at bounding box center [450, 247] width 641 height 435
click at [493, 340] on icon "0" at bounding box center [450, 247] width 641 height 435
click at [413, 336] on icon "0 ?" at bounding box center [450, 247] width 641 height 435
click at [396, 314] on icon at bounding box center [404, 327] width 16 height 26
click at [396, 314] on circle at bounding box center [396, 313] width 14 height 14
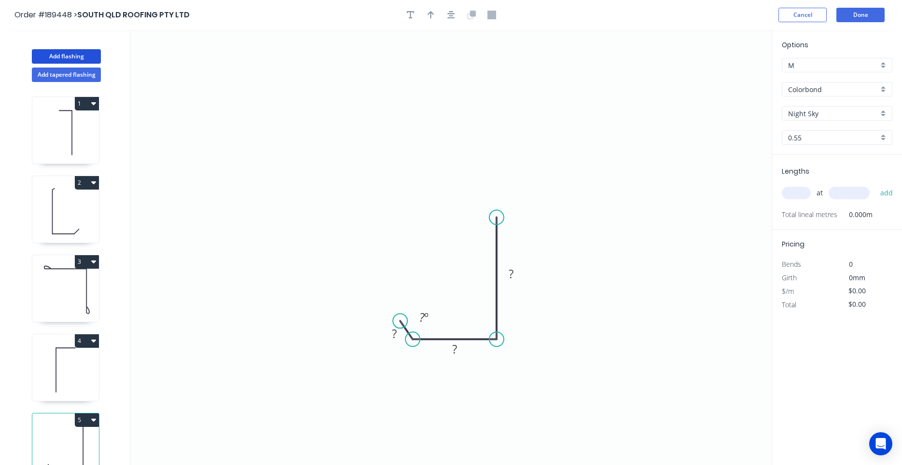
drag, startPoint x: 398, startPoint y: 315, endPoint x: 400, endPoint y: 321, distance: 6.7
click at [400, 321] on circle at bounding box center [400, 321] width 14 height 14
click at [397, 321] on circle at bounding box center [396, 323] width 14 height 14
click at [396, 335] on tspan "?" at bounding box center [394, 337] width 5 height 16
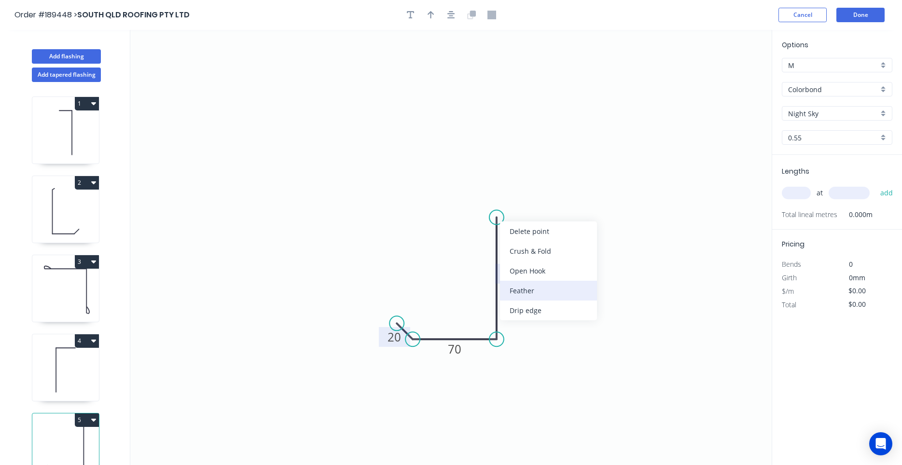
click at [525, 288] on div "Feather" at bounding box center [548, 291] width 97 height 20
click at [514, 248] on div "Flip bend" at bounding box center [544, 251] width 97 height 20
click at [485, 223] on tspan "15" at bounding box center [482, 226] width 14 height 16
click at [789, 195] on input "text" at bounding box center [796, 193] width 29 height 13
click at [875, 185] on button "add" at bounding box center [886, 193] width 23 height 16
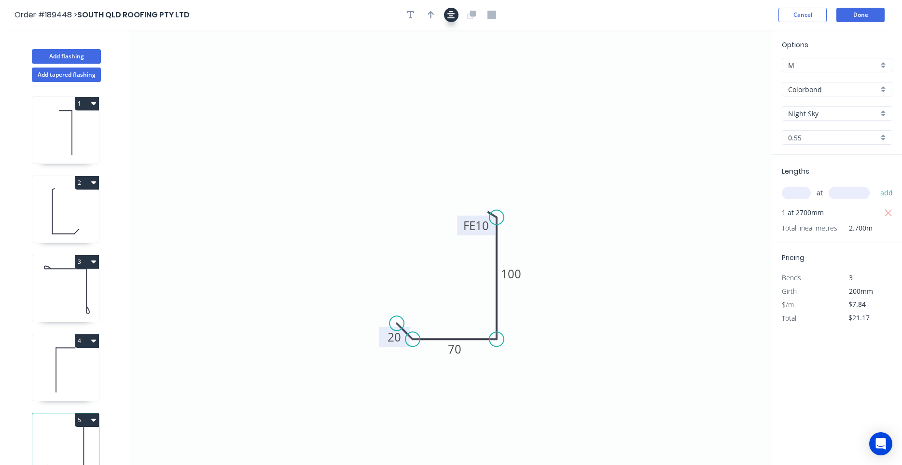
click at [455, 15] on button "button" at bounding box center [451, 15] width 14 height 14
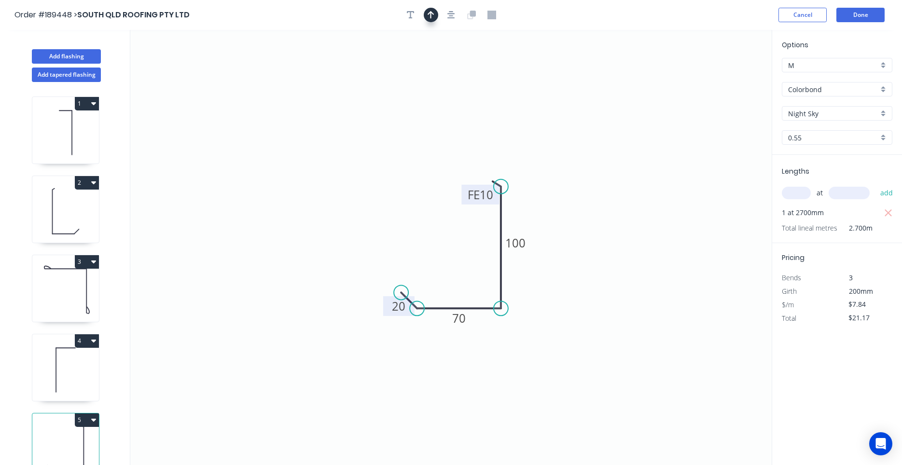
click at [435, 15] on button "button" at bounding box center [431, 15] width 14 height 14
drag, startPoint x: 724, startPoint y: 79, endPoint x: 541, endPoint y: 354, distance: 329.9
click at [541, 354] on icon at bounding box center [543, 346] width 9 height 31
click at [541, 354] on icon at bounding box center [541, 342] width 9 height 31
click at [542, 354] on icon at bounding box center [549, 346] width 28 height 28
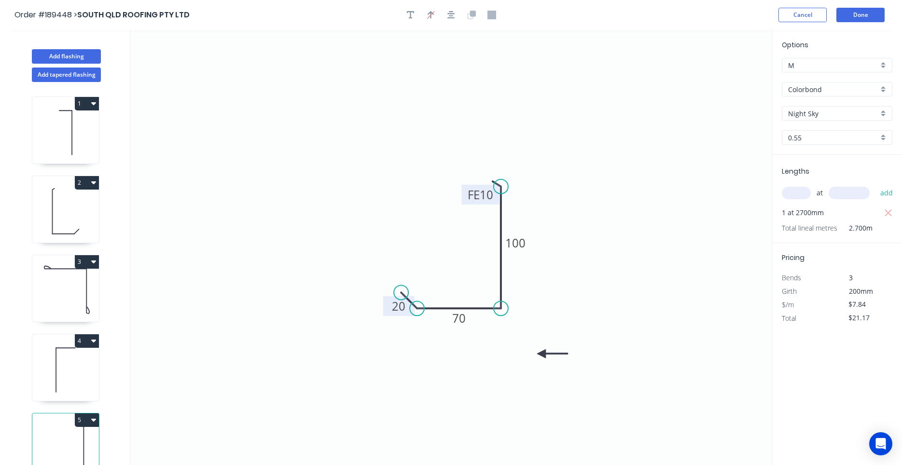
click at [542, 354] on icon at bounding box center [552, 353] width 31 height 9
click at [73, 360] on icon at bounding box center [65, 370] width 67 height 62
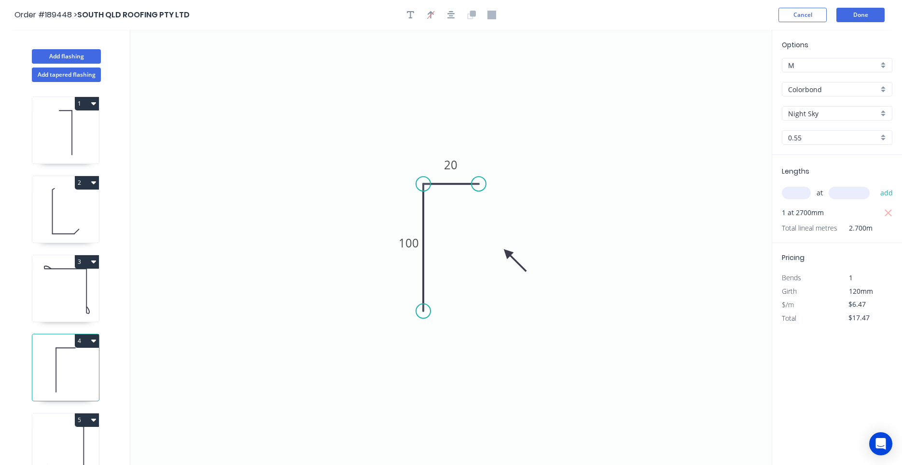
click at [52, 287] on icon at bounding box center [65, 291] width 67 height 62
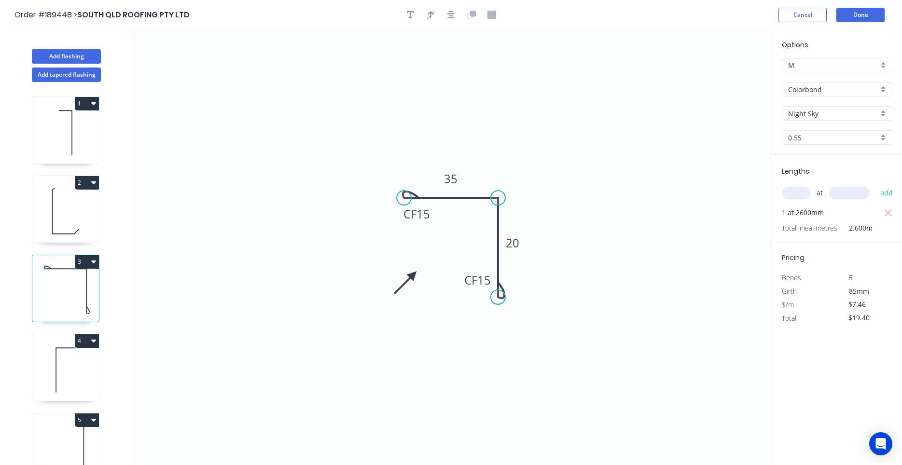
click at [62, 217] on icon at bounding box center [65, 212] width 67 height 62
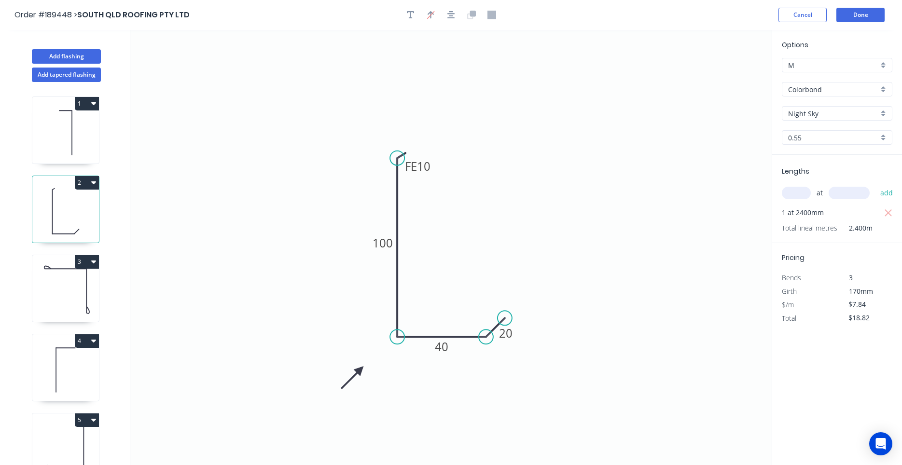
click at [91, 153] on icon at bounding box center [65, 133] width 67 height 62
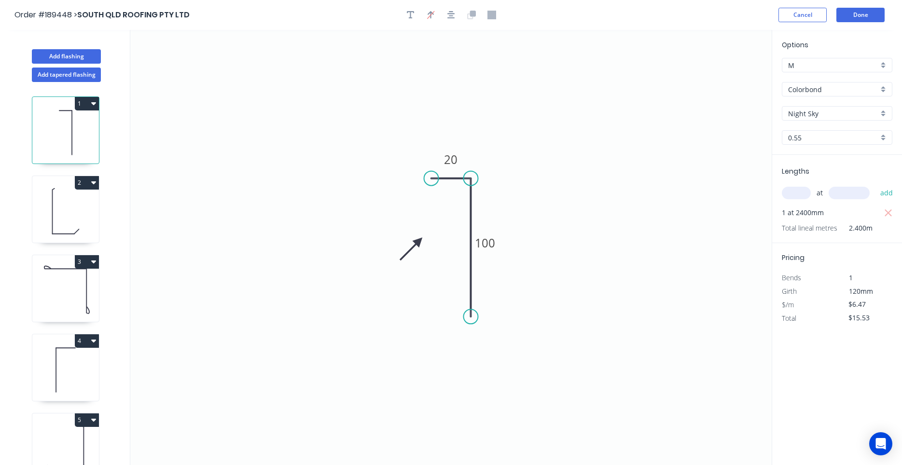
scroll to position [9, 0]
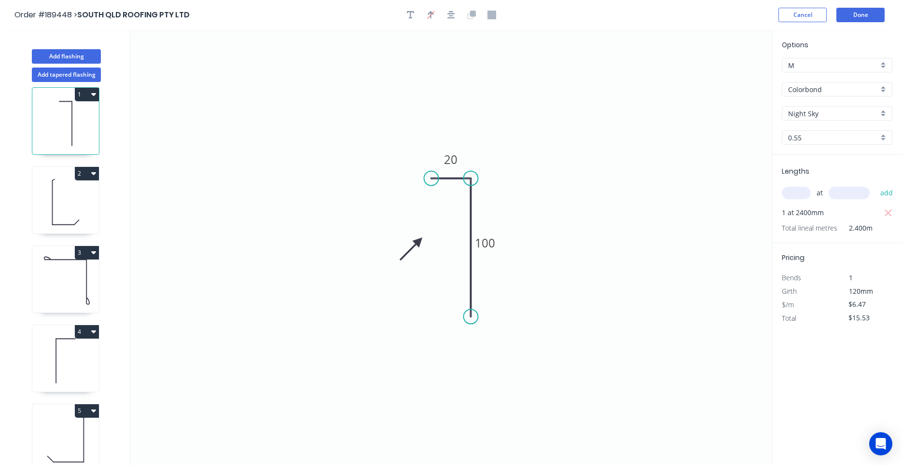
click at [847, 25] on header "Order #189448 > SOUTH QLD ROOFING PTY LTD Cancel Done" at bounding box center [451, 15] width 902 height 30
click at [850, 20] on button "Done" at bounding box center [860, 15] width 48 height 14
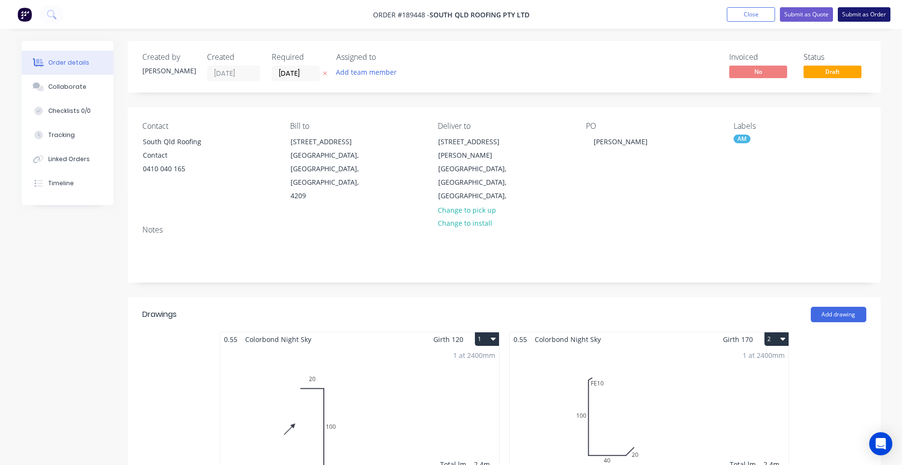
click at [875, 10] on button "Submit as Order" at bounding box center [864, 14] width 53 height 14
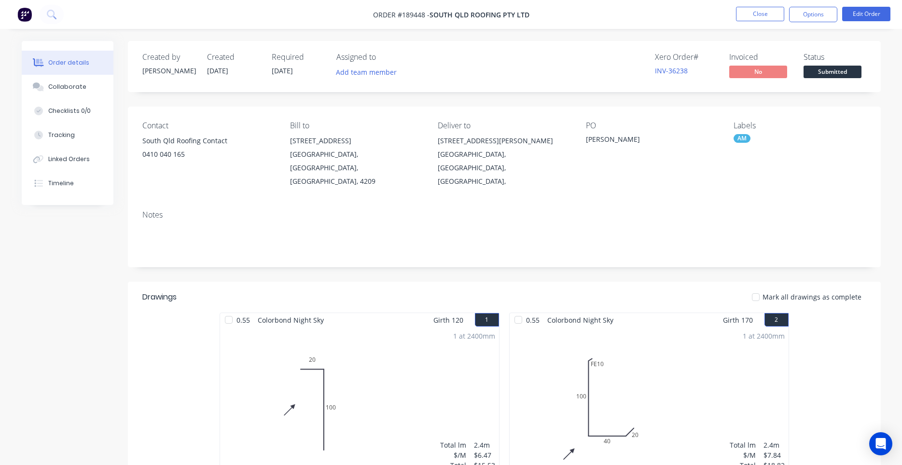
click at [813, 15] on button "Options" at bounding box center [813, 14] width 48 height 15
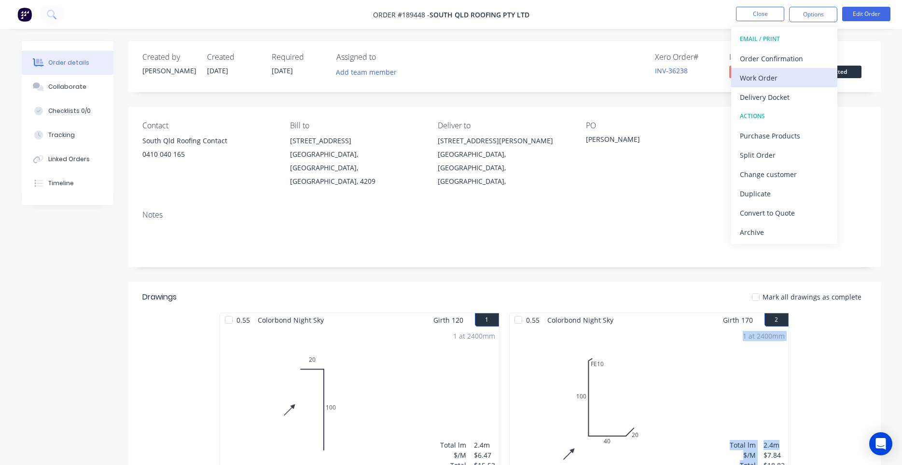
click at [766, 72] on div "Work Order" at bounding box center [784, 78] width 89 height 14
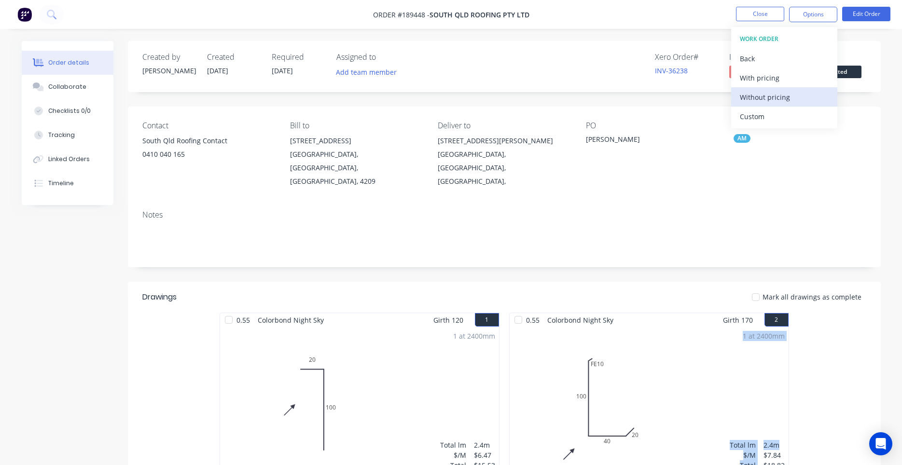
click at [752, 91] on div "Without pricing" at bounding box center [784, 97] width 89 height 14
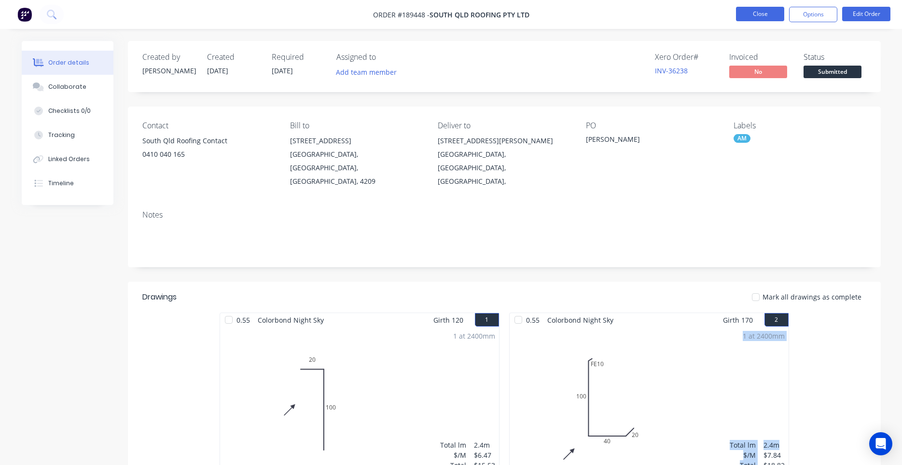
click at [744, 17] on button "Close" at bounding box center [760, 14] width 48 height 14
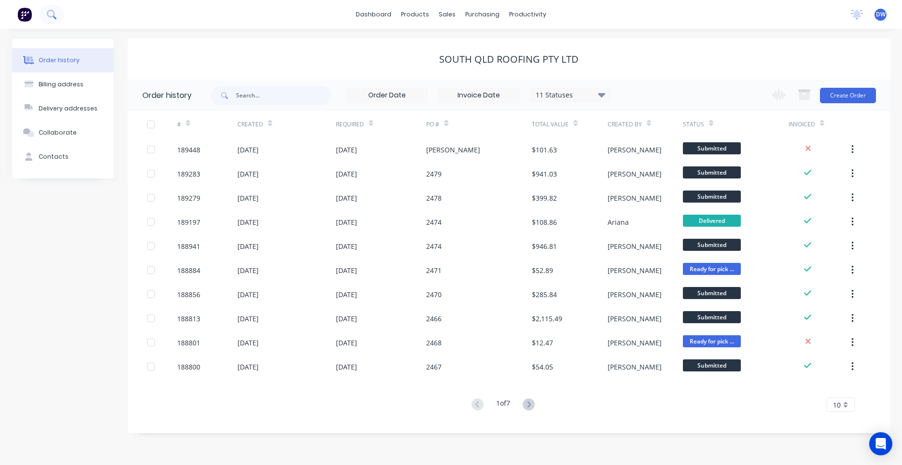
click at [49, 13] on icon at bounding box center [51, 14] width 9 height 9
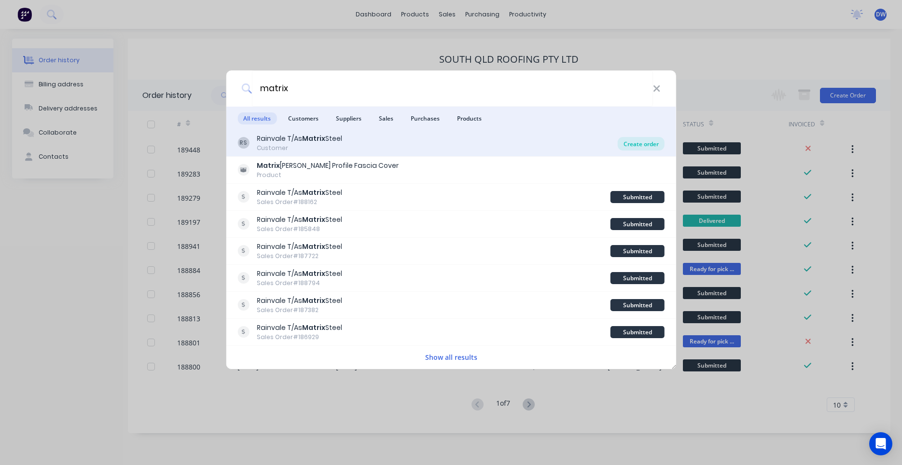
click at [635, 149] on div "Create order" at bounding box center [641, 144] width 47 height 14
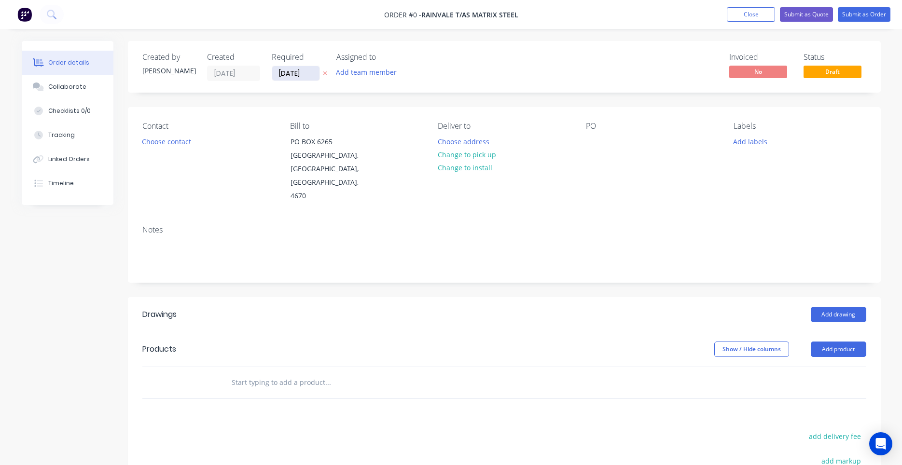
click at [303, 73] on input "11/08/25" at bounding box center [295, 73] width 47 height 14
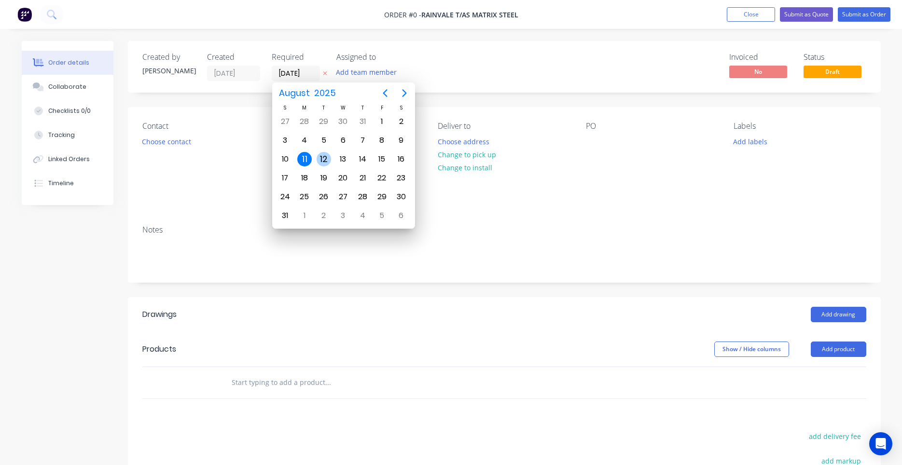
click at [326, 156] on div "12" at bounding box center [324, 159] width 14 height 14
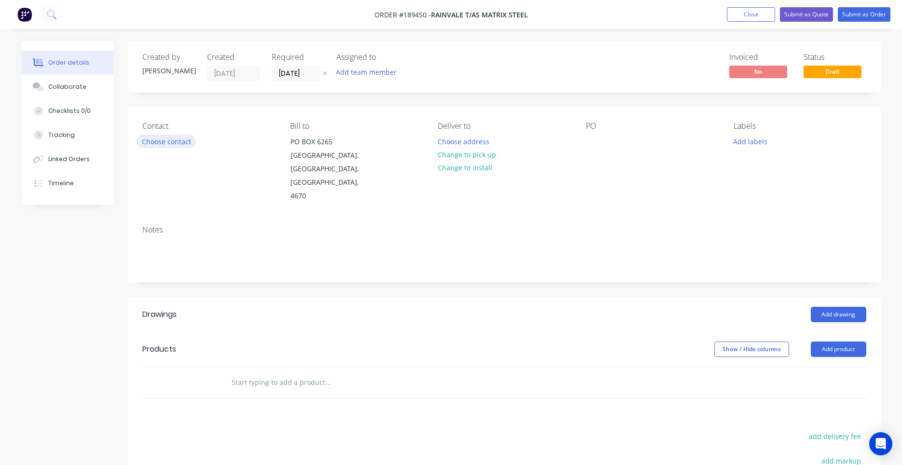
click at [179, 140] on button "Choose contact" at bounding box center [166, 141] width 59 height 13
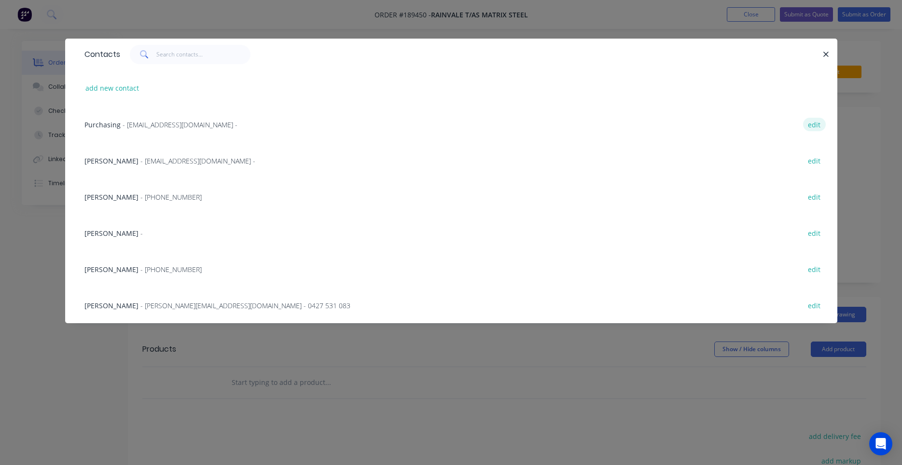
click at [814, 124] on button "edit" at bounding box center [814, 124] width 23 height 13
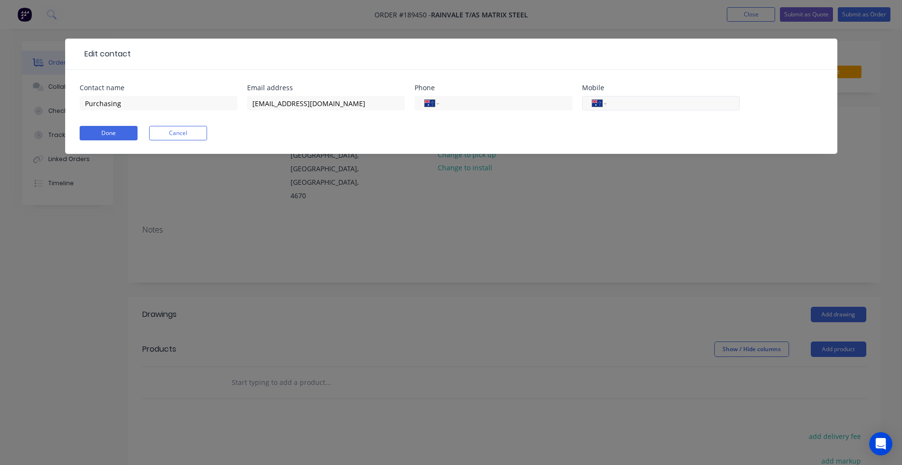
click at [648, 104] on input "tel" at bounding box center [671, 103] width 116 height 11
paste input "(07) 4131 2143"
click button "Done" at bounding box center [109, 133] width 58 height 14
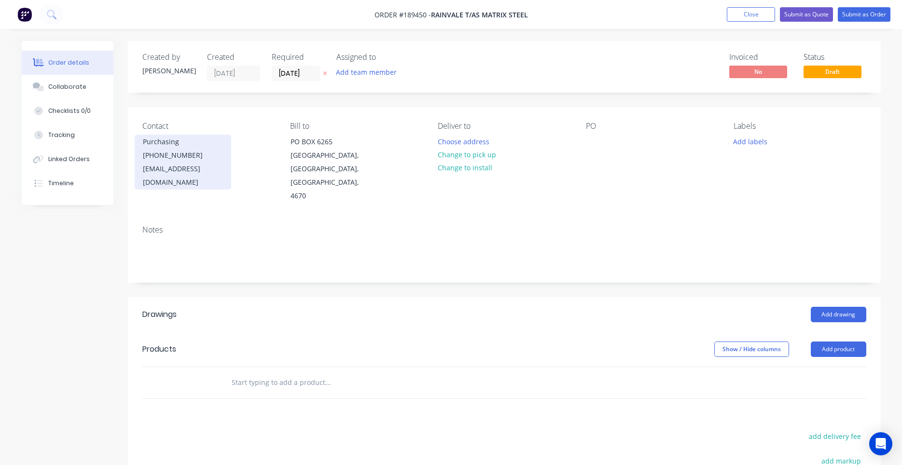
click at [202, 168] on div "purchasing@matrixsteel.com.au" at bounding box center [183, 175] width 80 height 27
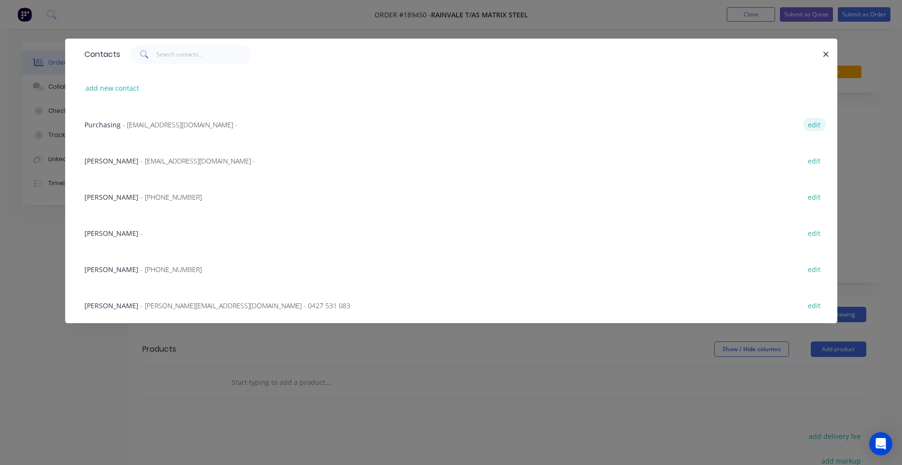
click at [813, 122] on button "edit" at bounding box center [814, 124] width 23 height 13
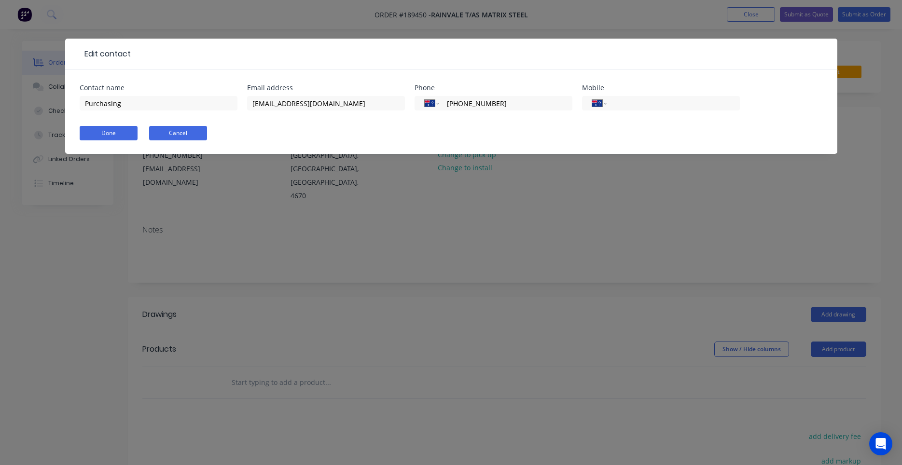
click at [197, 133] on button "Cancel" at bounding box center [178, 133] width 58 height 14
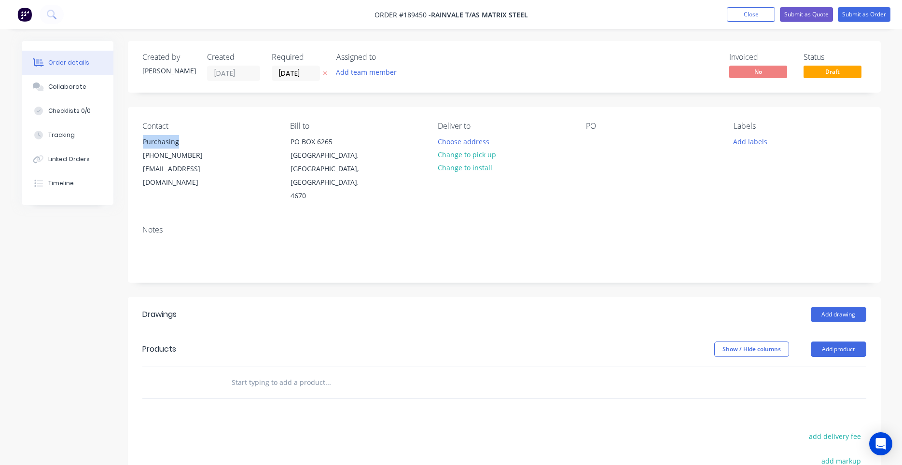
click at [197, 133] on div "Contact Purchasing (07) 4131 2143 purchasing@matrixsteel.com.au" at bounding box center [208, 163] width 132 height 82
click at [191, 156] on div "(07) 4131 2143" at bounding box center [183, 156] width 80 height 14
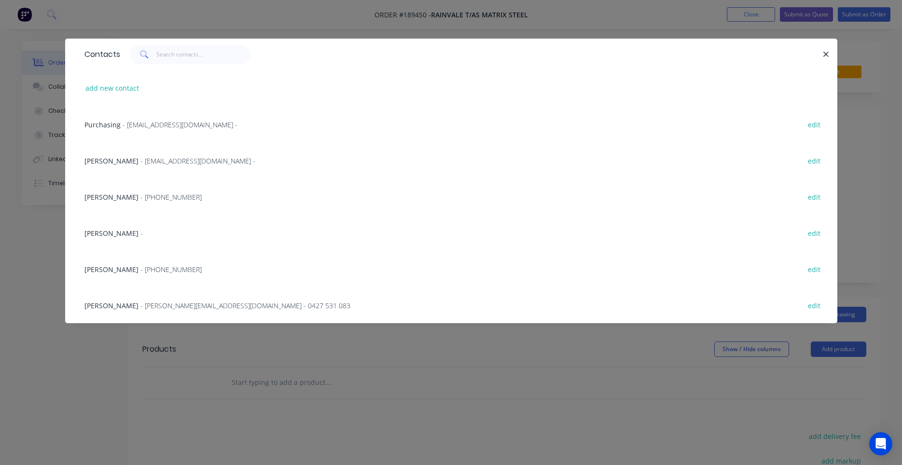
scroll to position [0, 0]
click at [225, 131] on div "Purchasing - purchasing@matrixsteel.com.au - edit" at bounding box center [451, 124] width 743 height 36
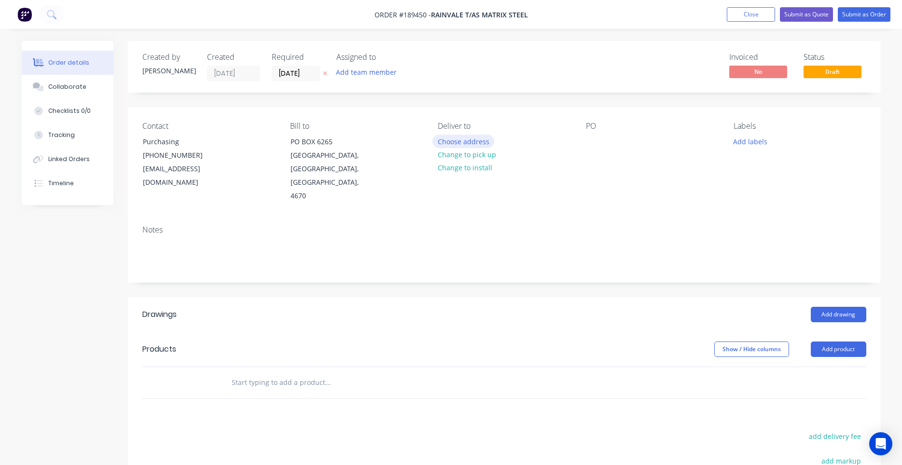
click at [472, 140] on button "Choose address" at bounding box center [463, 141] width 62 height 13
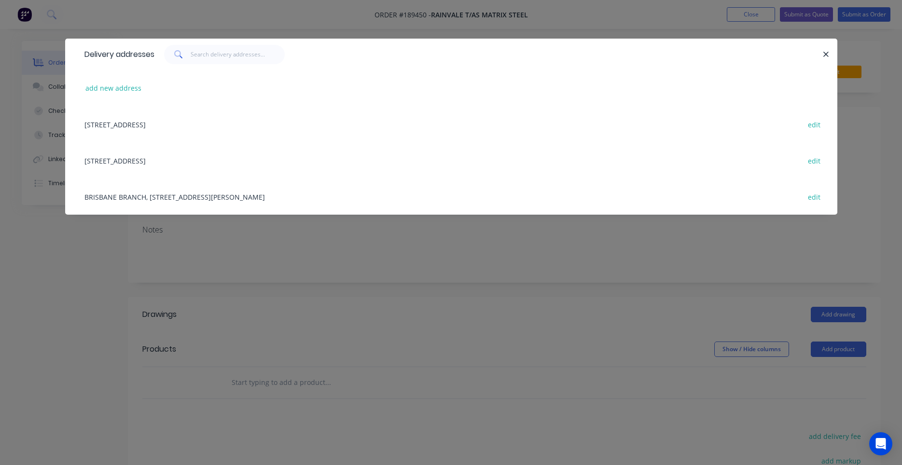
click at [276, 198] on div "BRISBANE BRANCH, 1-9 ROBART CT, NARANGBA, Queensland, Australia, 4670 edit" at bounding box center [451, 197] width 743 height 36
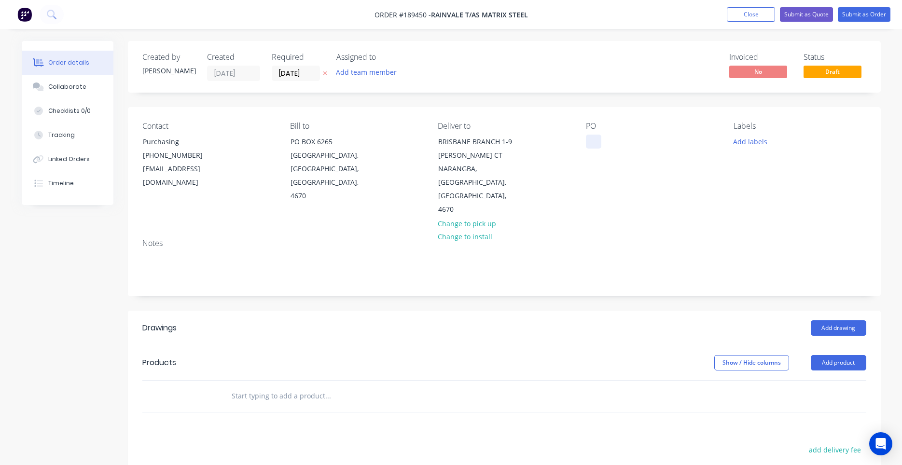
click at [591, 138] on div at bounding box center [593, 142] width 15 height 14
click at [819, 320] on button "Add drawing" at bounding box center [838, 327] width 55 height 15
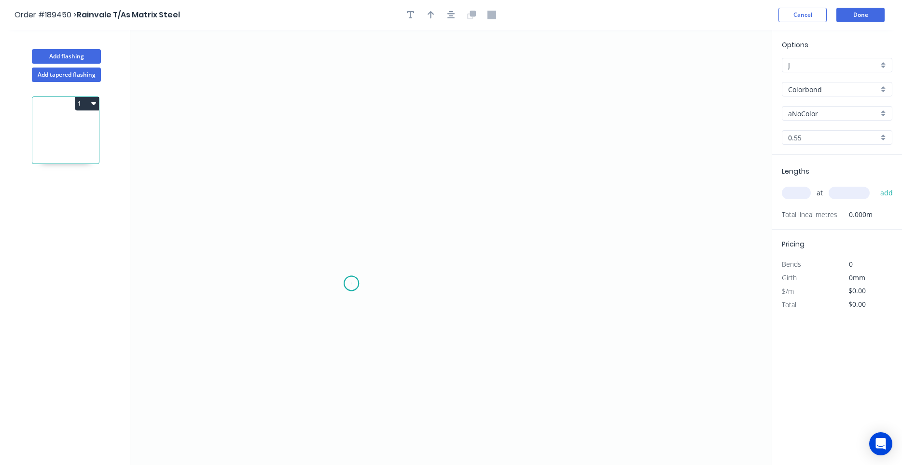
click at [351, 284] on icon "0" at bounding box center [450, 247] width 641 height 435
click at [354, 159] on icon "0" at bounding box center [450, 247] width 641 height 435
click at [502, 161] on icon "0 ?" at bounding box center [450, 247] width 641 height 435
click at [502, 161] on circle at bounding box center [502, 159] width 14 height 14
drag, startPoint x: 341, startPoint y: 235, endPoint x: 339, endPoint y: 231, distance: 5.2
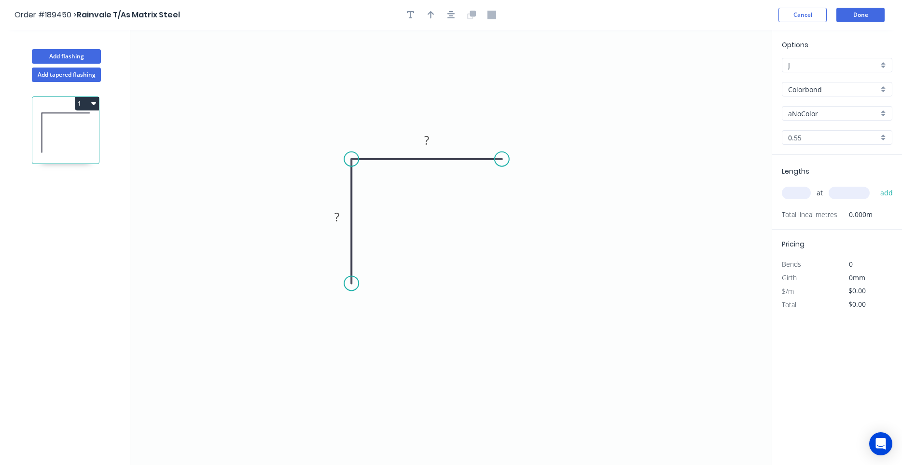
click at [340, 234] on icon "0 ? ?" at bounding box center [450, 247] width 641 height 435
click at [337, 219] on tspan "?" at bounding box center [336, 217] width 5 height 16
click at [806, 194] on input "text" at bounding box center [796, 193] width 29 height 13
click at [875, 185] on button "add" at bounding box center [886, 193] width 23 height 16
click at [861, 10] on button "Done" at bounding box center [860, 15] width 48 height 14
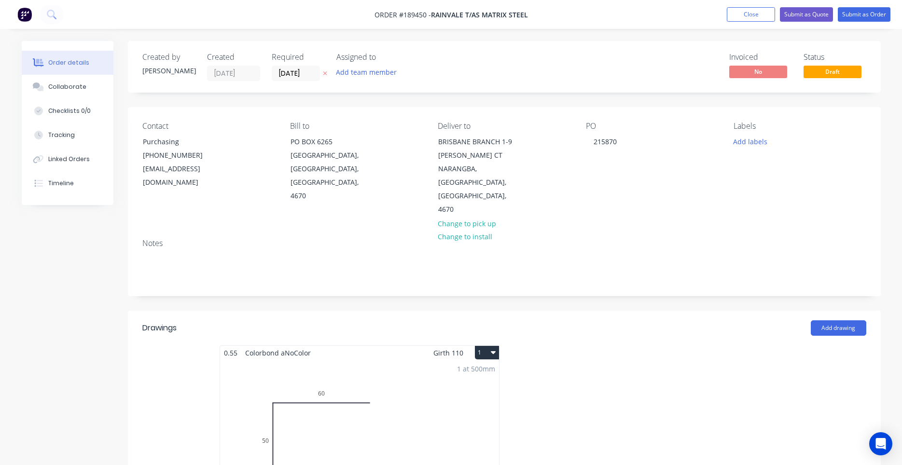
click at [383, 361] on div "1 at 500mm Total lm $/M Total 0.5m $6.98 $6.98" at bounding box center [359, 433] width 279 height 147
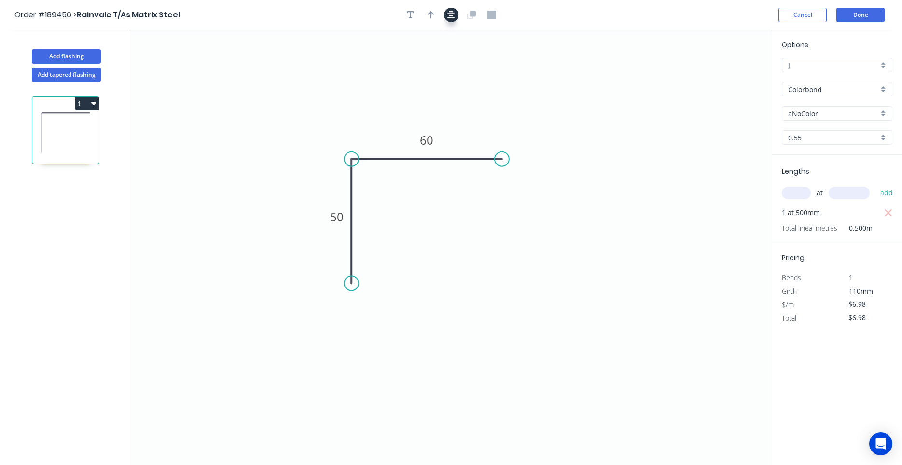
click at [448, 18] on icon "button" at bounding box center [451, 15] width 8 height 8
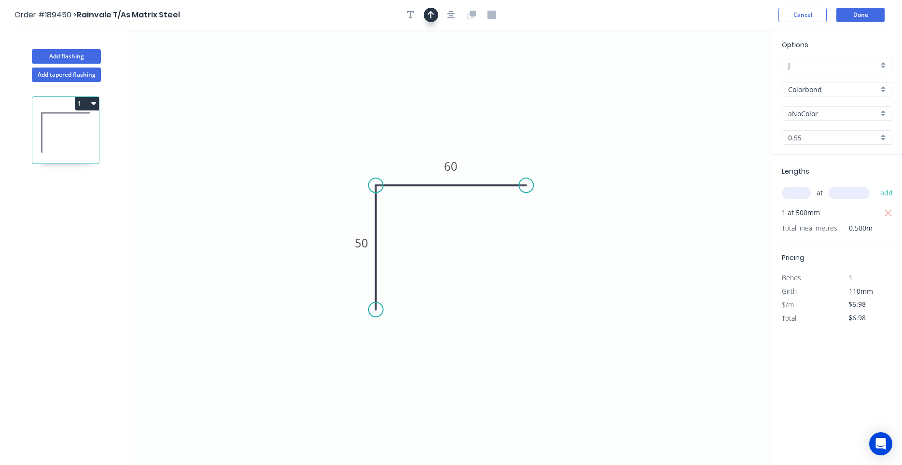
click at [432, 15] on icon "button" at bounding box center [431, 15] width 7 height 9
click at [718, 79] on icon "0 50 60" at bounding box center [450, 247] width 641 height 435
click at [720, 78] on icon at bounding box center [722, 67] width 9 height 31
drag, startPoint x: 723, startPoint y: 78, endPoint x: 507, endPoint y: 135, distance: 224.0
click at [507, 135] on icon at bounding box center [514, 127] width 28 height 28
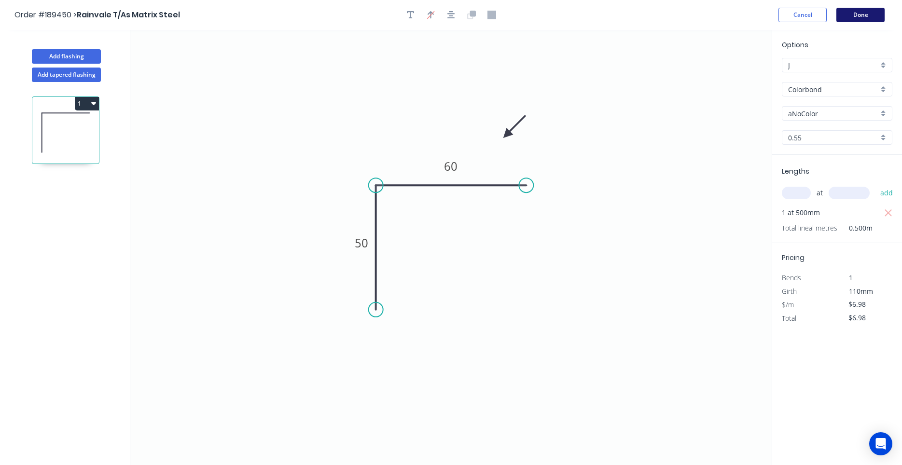
click at [867, 20] on button "Done" at bounding box center [860, 15] width 48 height 14
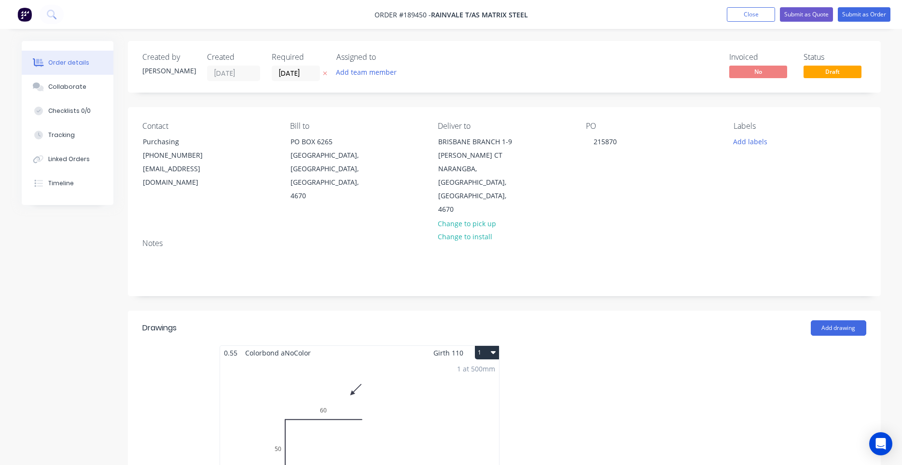
click at [496, 348] on icon "button" at bounding box center [493, 352] width 5 height 8
click at [482, 369] on div "Use larger box size" at bounding box center [453, 376] width 74 height 14
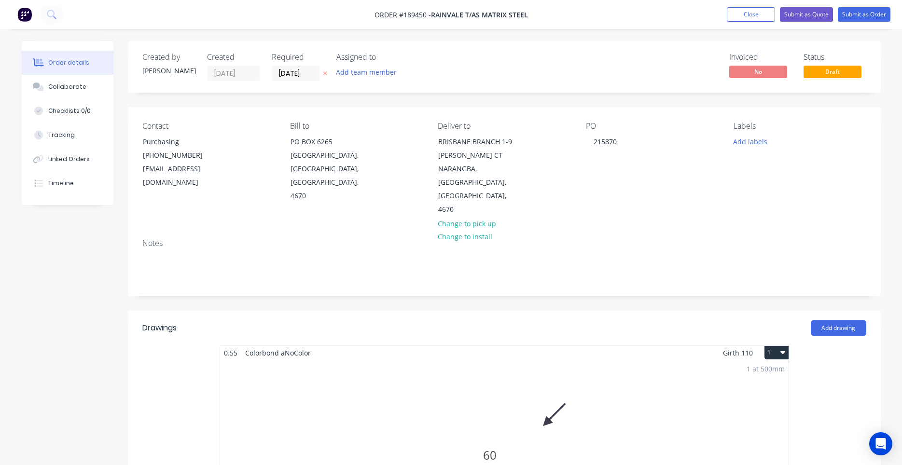
click at [857, 22] on nav "Order #189450 - Rainvale T/As Matrix Steel Add product Close Submit as Quote Su…" at bounding box center [451, 14] width 902 height 29
click at [858, 20] on button "Submit as Order" at bounding box center [864, 14] width 53 height 14
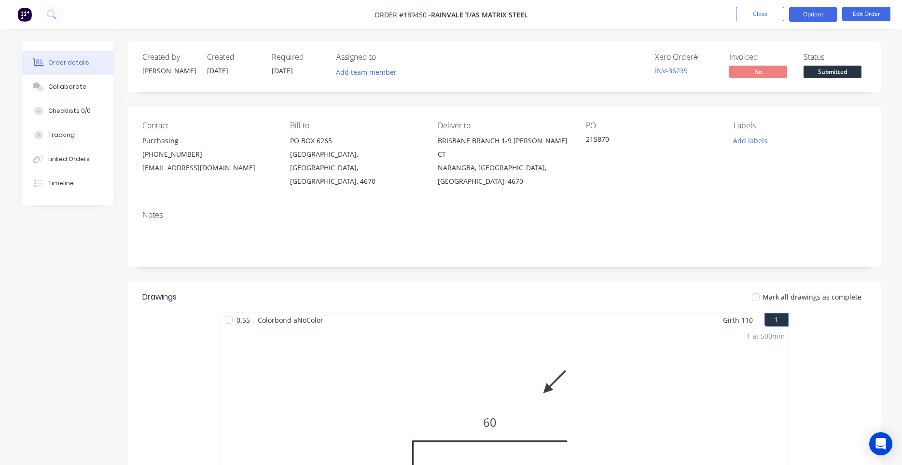
click at [800, 16] on button "Options" at bounding box center [813, 14] width 48 height 15
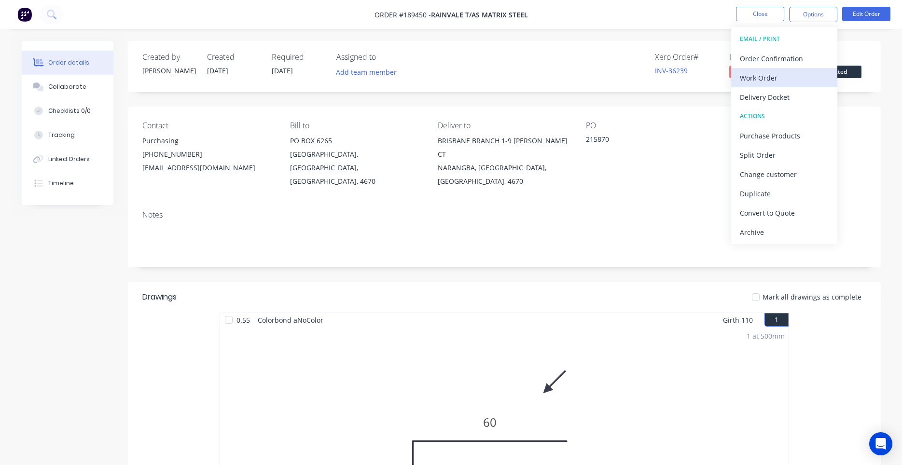
click at [786, 71] on div "Work Order" at bounding box center [784, 78] width 89 height 14
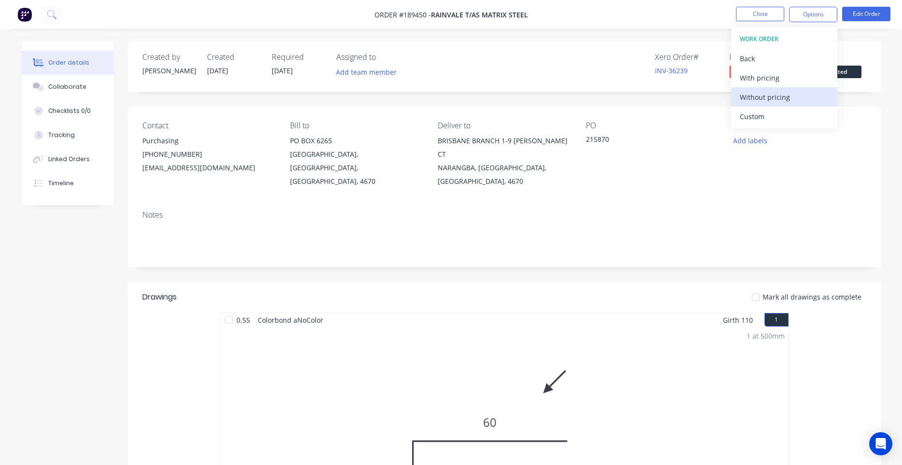
click at [763, 94] on div "Without pricing" at bounding box center [784, 97] width 89 height 14
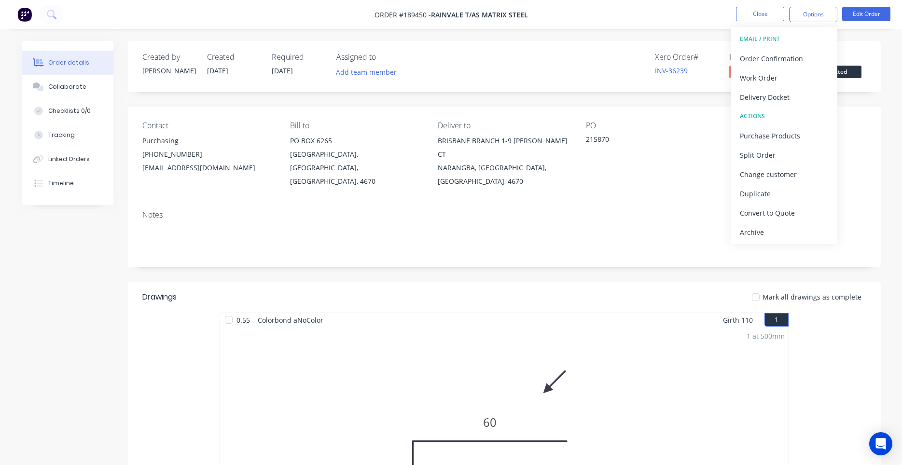
click at [348, 333] on div "1 at 500mm Total lm $/M Total 0.5m $6.98 $6.98" at bounding box center [504, 474] width 568 height 294
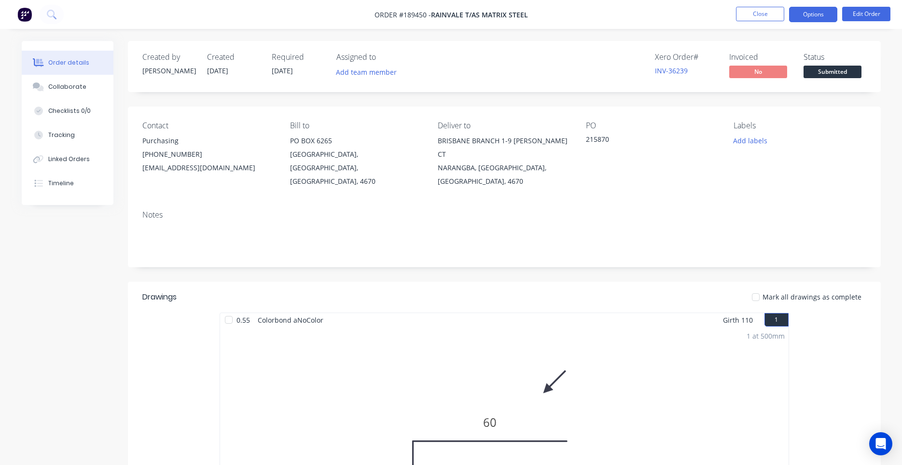
click at [814, 15] on button "Options" at bounding box center [813, 14] width 48 height 15
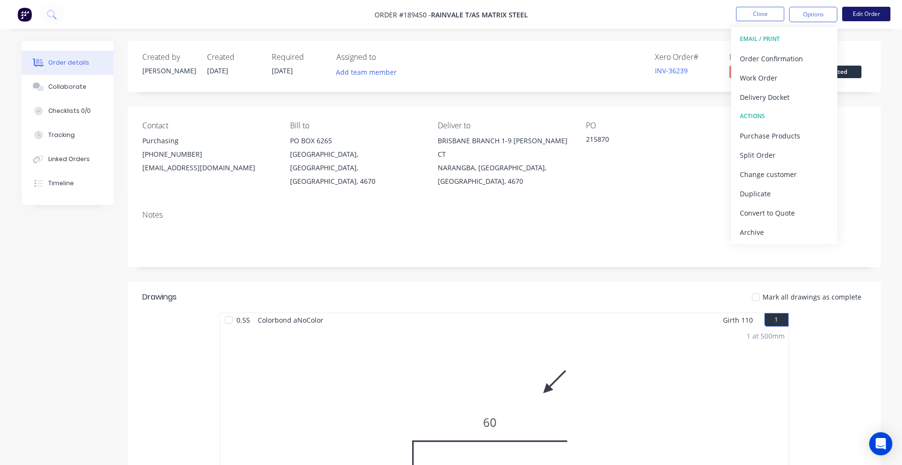
click at [866, 13] on button "Edit Order" at bounding box center [866, 14] width 48 height 14
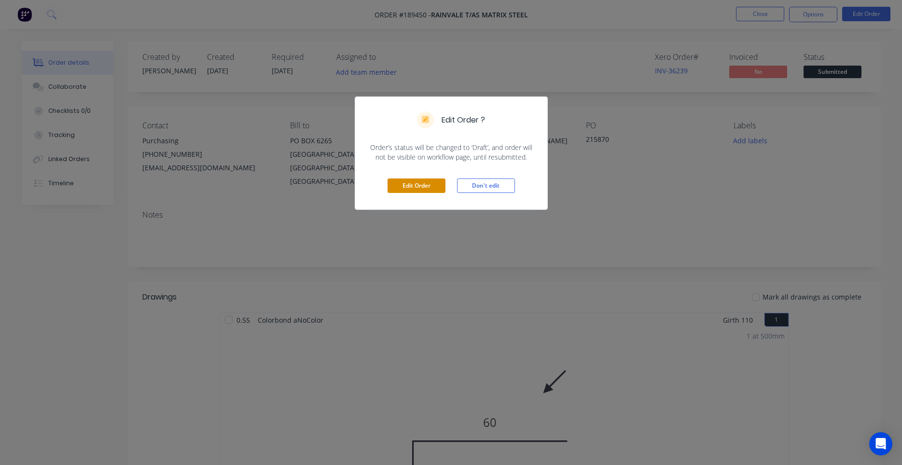
click at [395, 186] on button "Edit Order" at bounding box center [416, 186] width 58 height 14
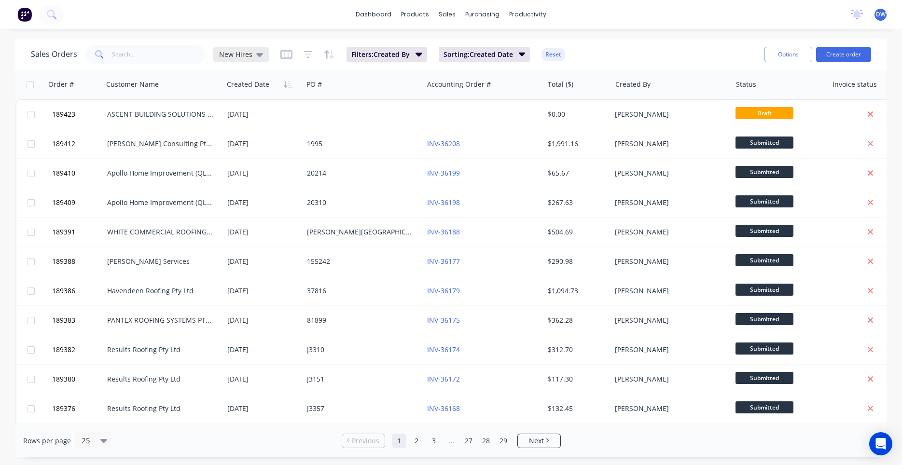
click at [252, 57] on div "New Hires" at bounding box center [241, 54] width 44 height 9
click at [250, 140] on button "None (Default)" at bounding box center [271, 136] width 110 height 11
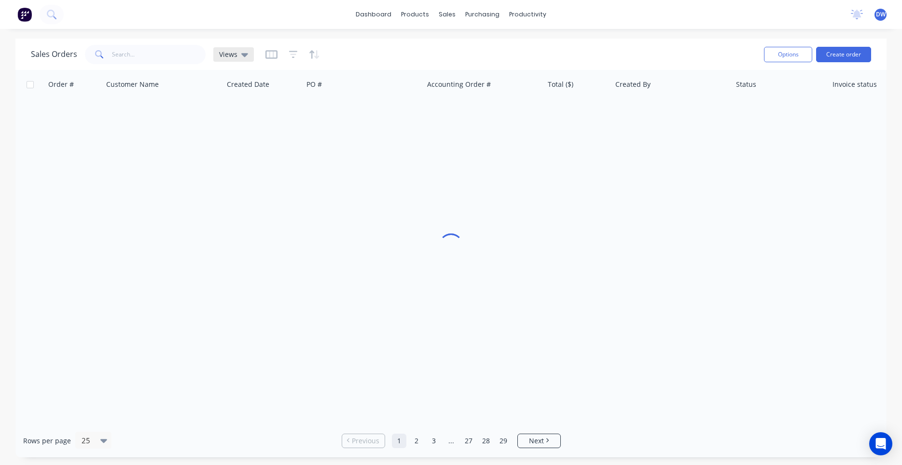
click at [246, 58] on icon at bounding box center [244, 54] width 7 height 11
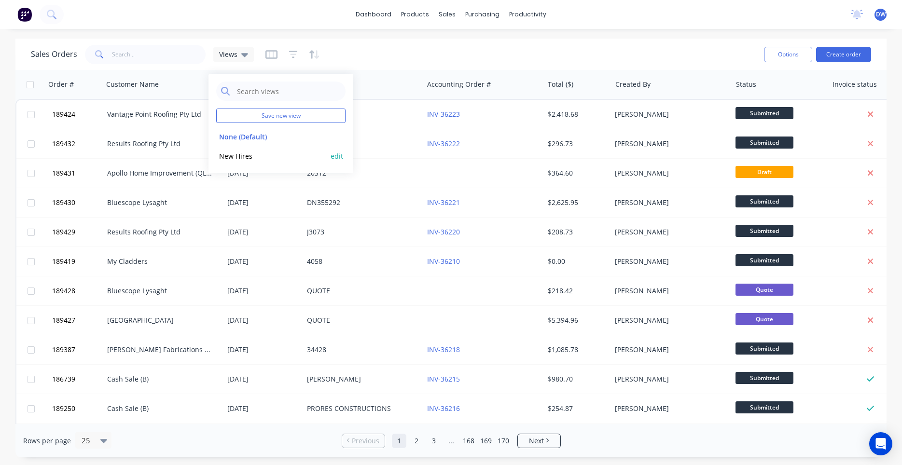
click at [245, 157] on button "New Hires" at bounding box center [271, 156] width 110 height 11
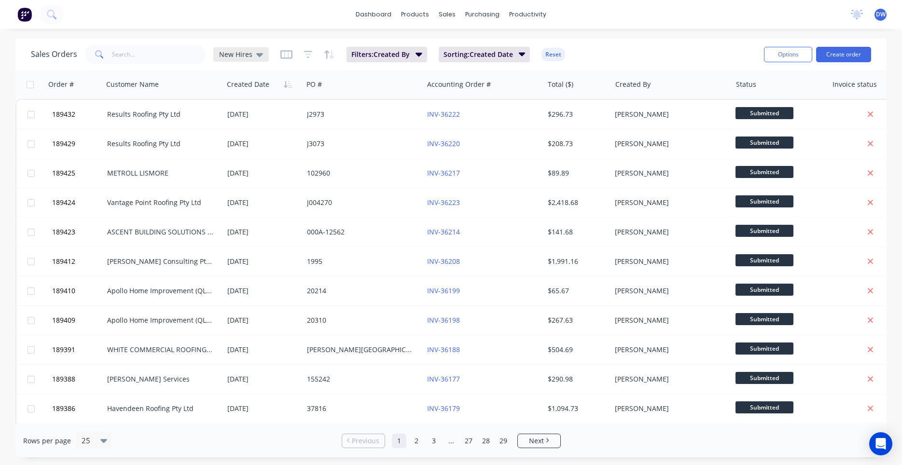
click at [238, 58] on span "New Hires" at bounding box center [235, 54] width 33 height 10
click at [250, 142] on button "None (Default)" at bounding box center [271, 136] width 110 height 11
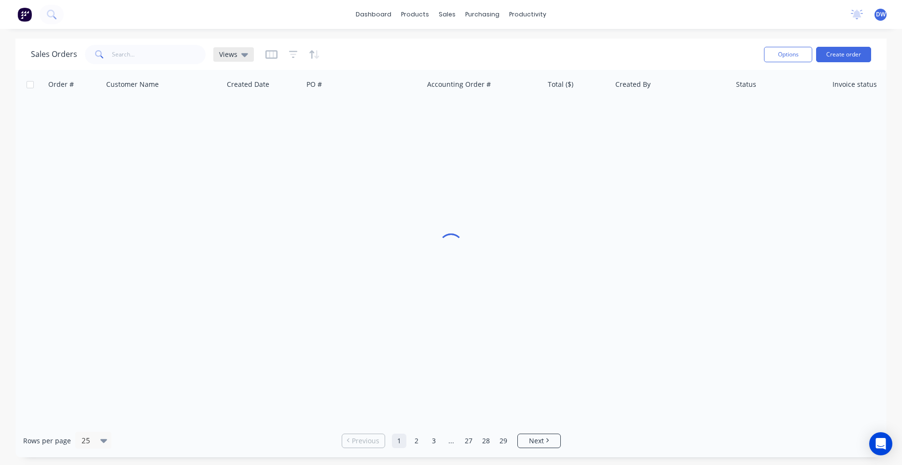
click at [250, 54] on div "Views" at bounding box center [233, 54] width 41 height 14
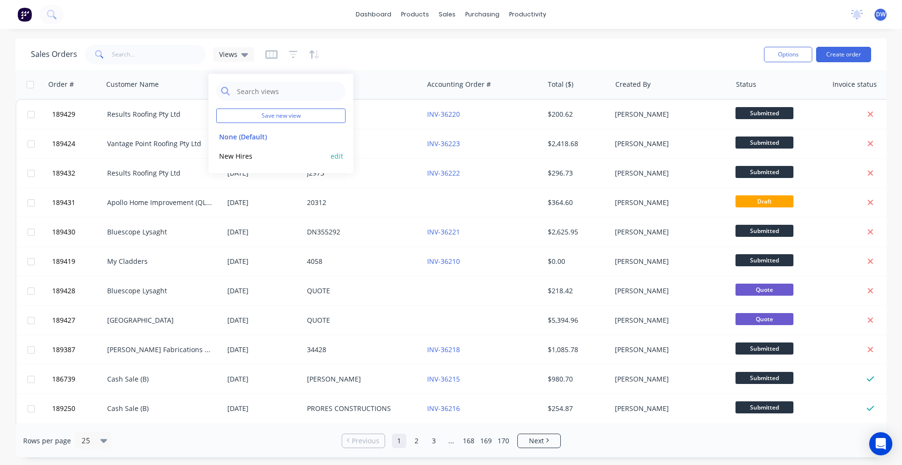
click at [242, 158] on button "New Hires" at bounding box center [271, 156] width 110 height 11
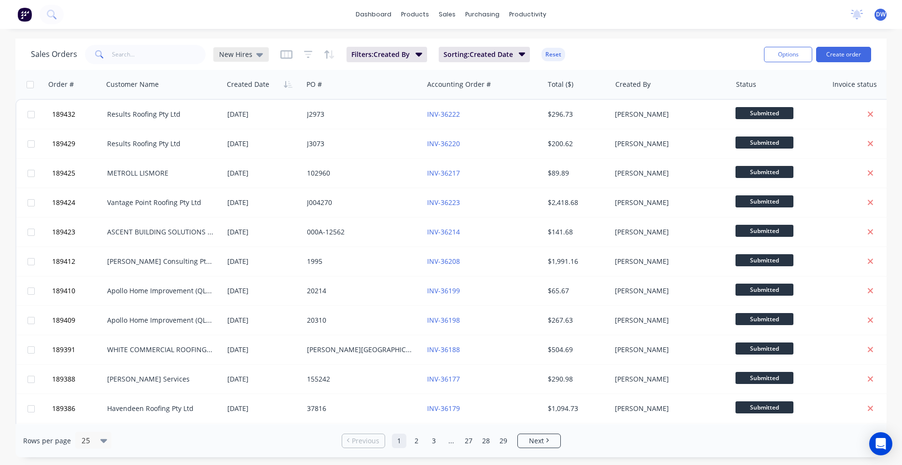
click at [235, 53] on span "New Hires" at bounding box center [235, 54] width 33 height 10
click div "None (Default) edit"
click button "None (Default)"
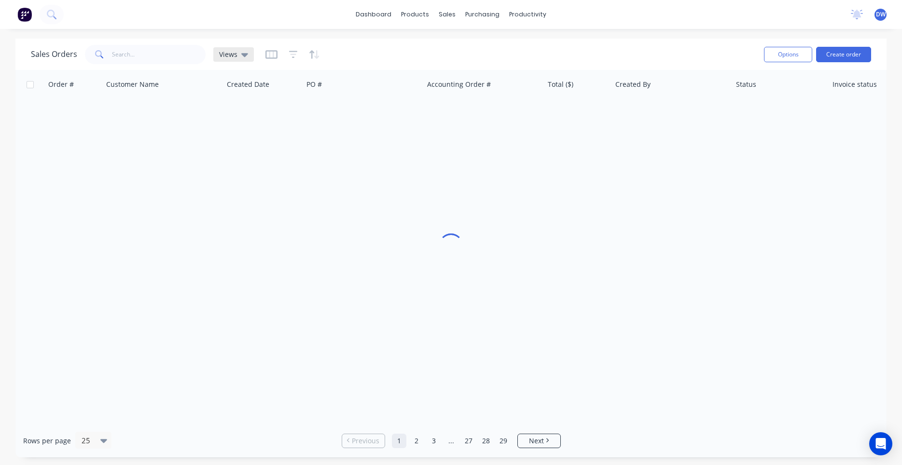
click icon
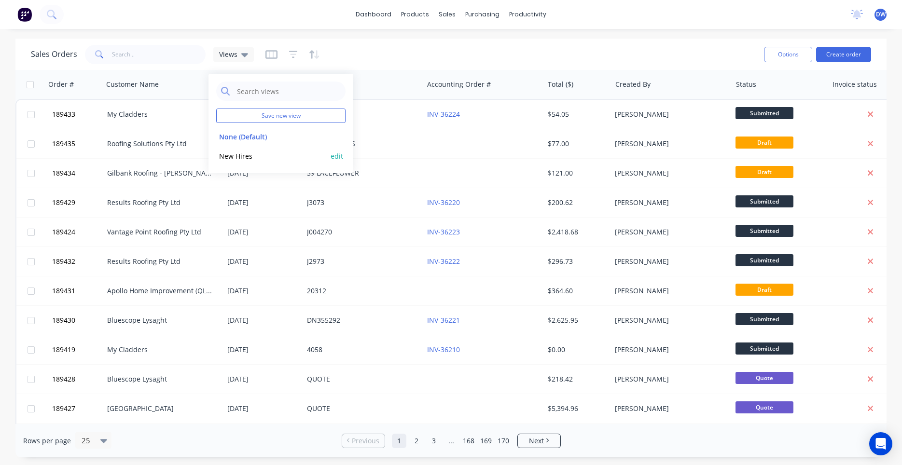
click button "New Hires"
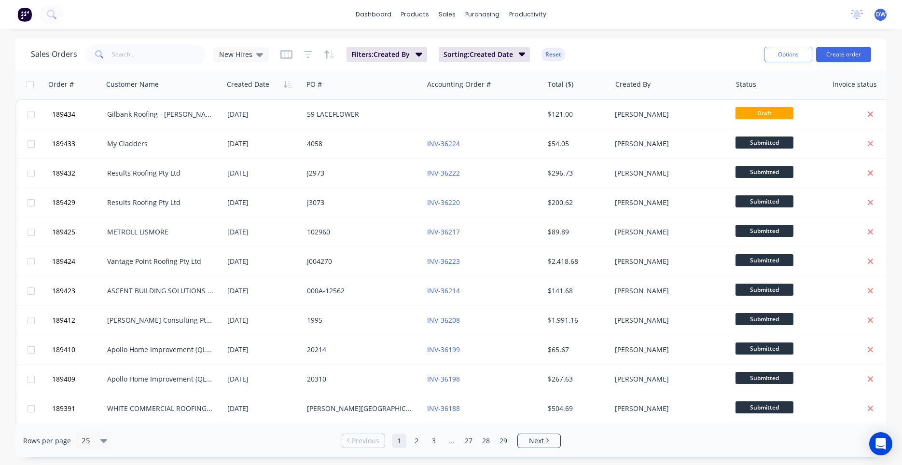
click div "Sales Orders New Hires"
click div "New Hires"
click button "None (Default)"
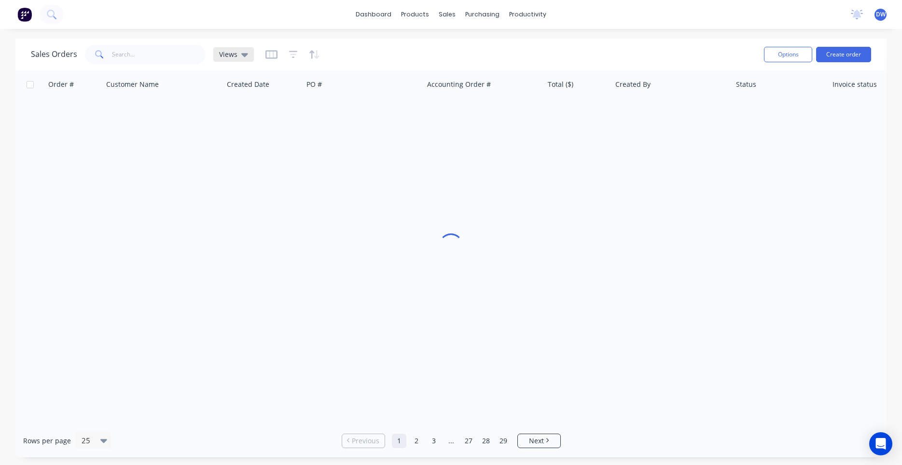
click icon
click button "New Hires"
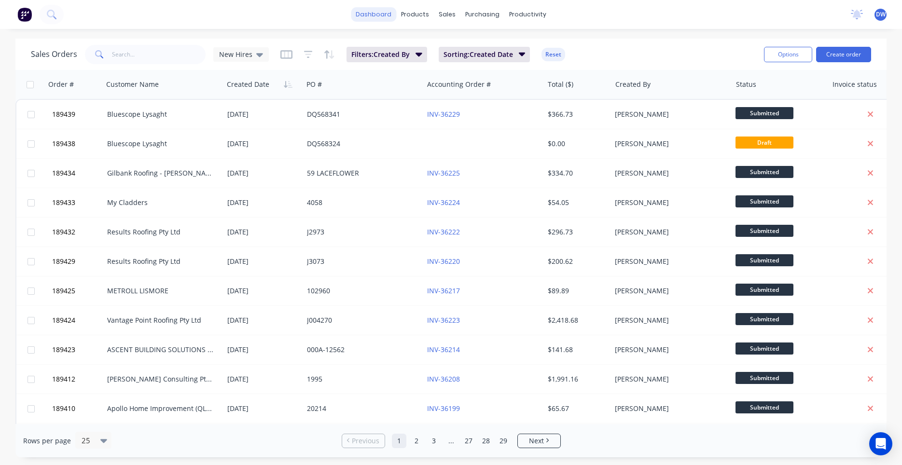
click link "dashboard"
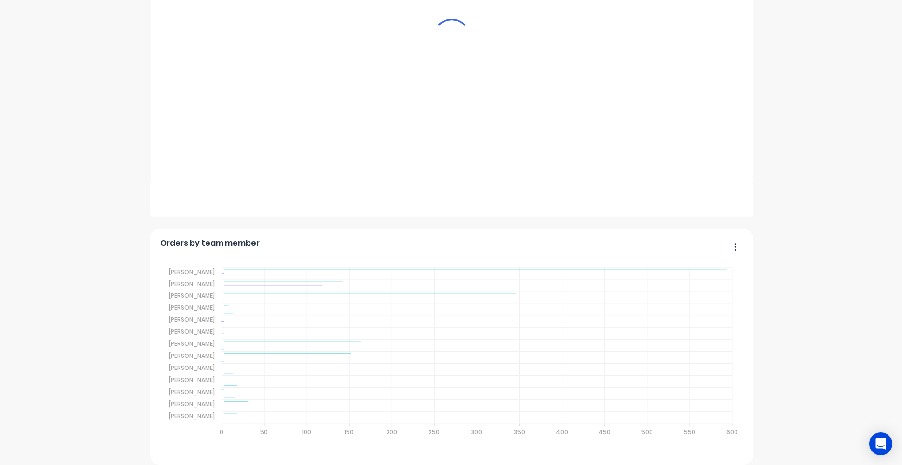
scroll to position [955, 0]
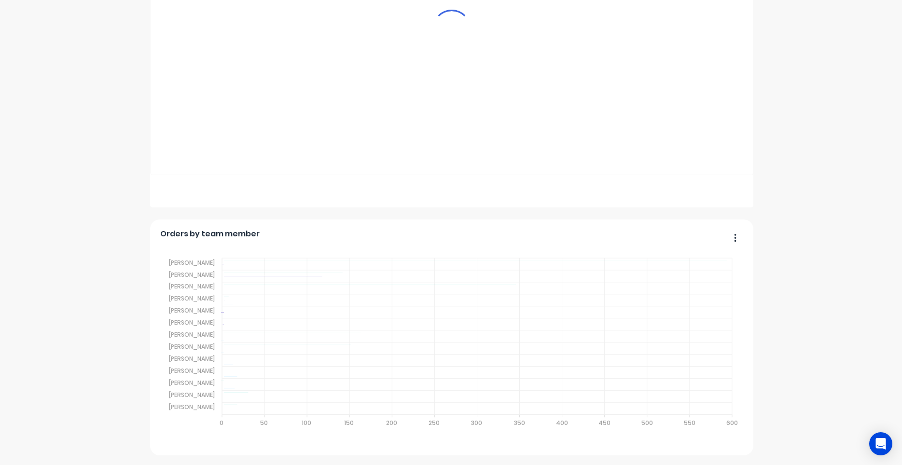
click span "Quotes"
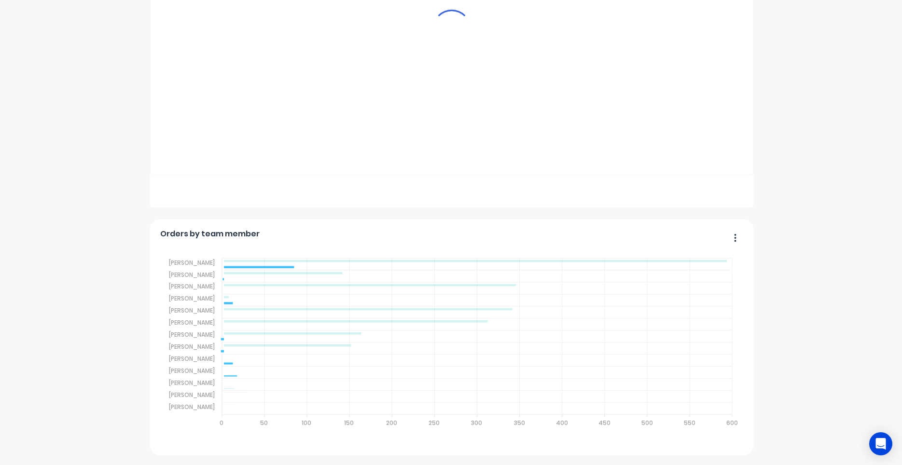
click span "Purchases"
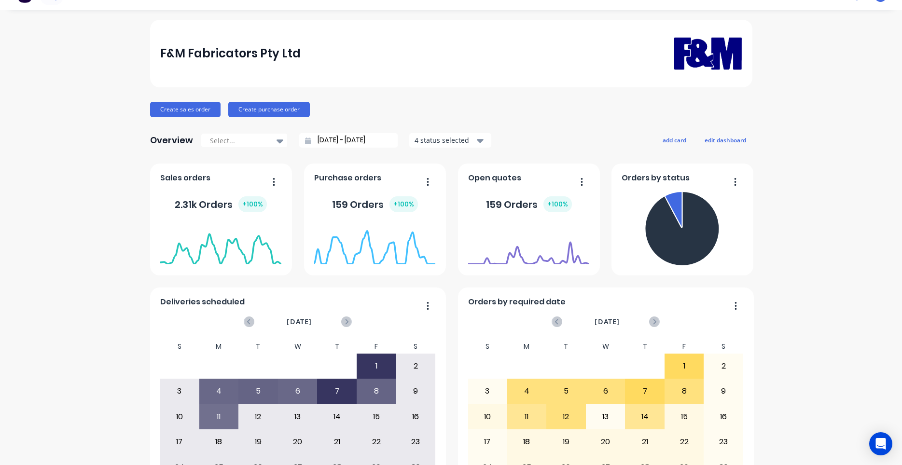
scroll to position [0, 0]
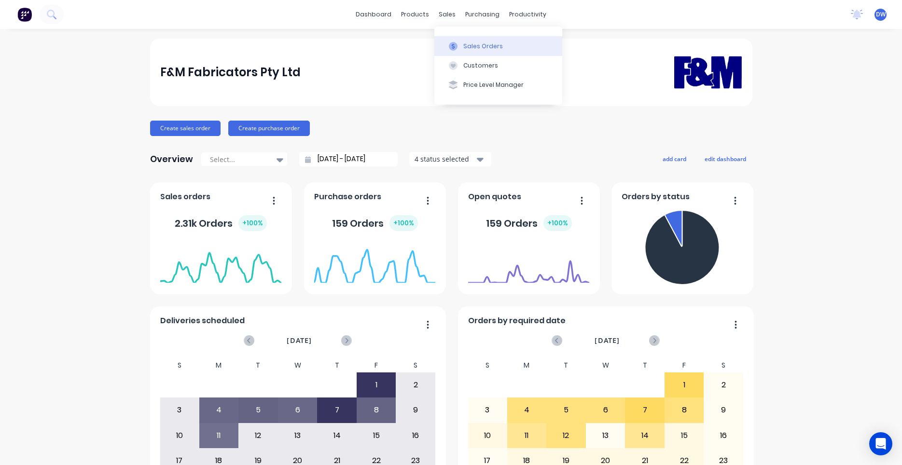
click button "Sales Orders"
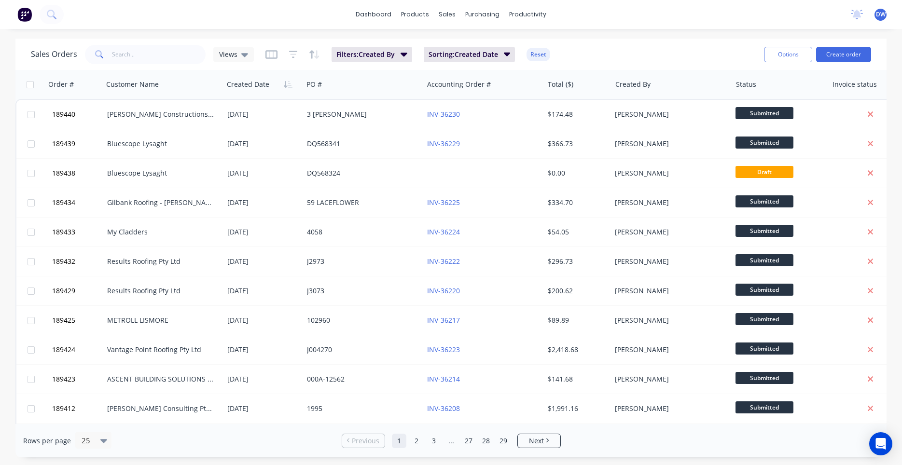
click div "Views"
click button "New Hires"
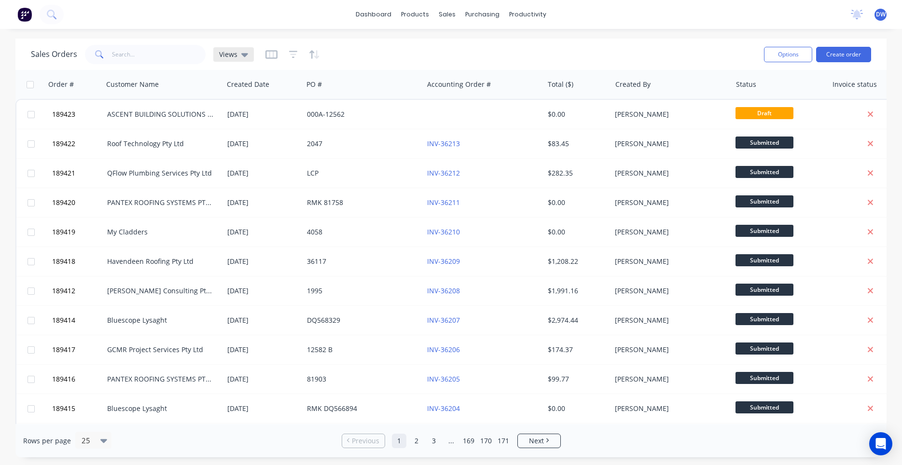
click at [248, 53] on div "Views" at bounding box center [233, 54] width 41 height 14
click at [237, 139] on button "None (Default)" at bounding box center [271, 136] width 110 height 11
click at [233, 57] on span "Views" at bounding box center [228, 54] width 18 height 10
click at [233, 153] on button "New Hires" at bounding box center [271, 156] width 110 height 11
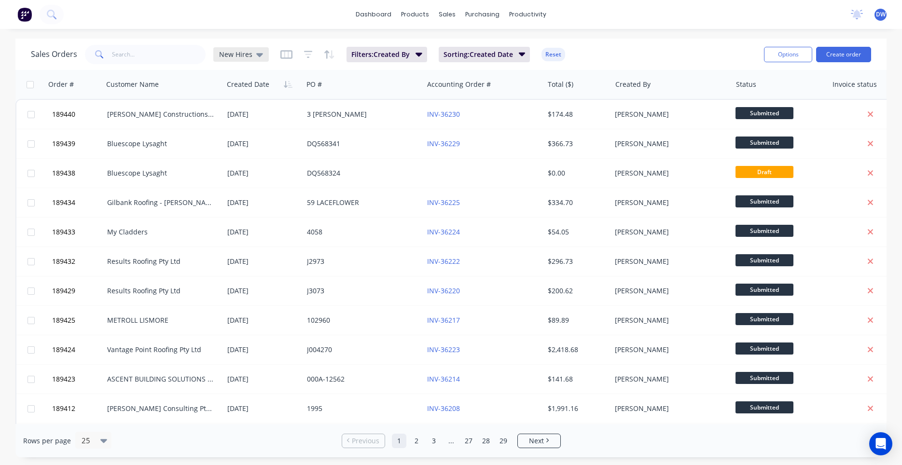
click at [262, 56] on div "New Hires" at bounding box center [240, 54] width 55 height 14
click at [234, 138] on button "None (Default)" at bounding box center [271, 136] width 110 height 11
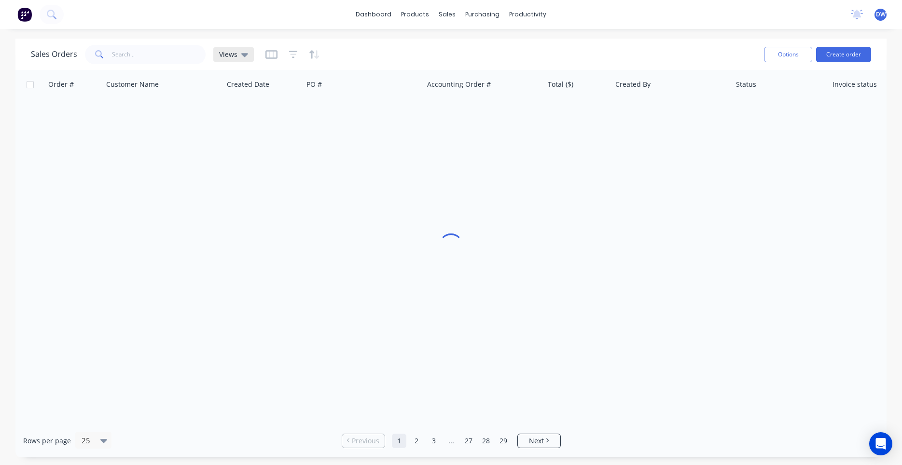
click at [246, 56] on icon at bounding box center [244, 54] width 7 height 11
click at [240, 154] on button "New Hires" at bounding box center [271, 156] width 110 height 11
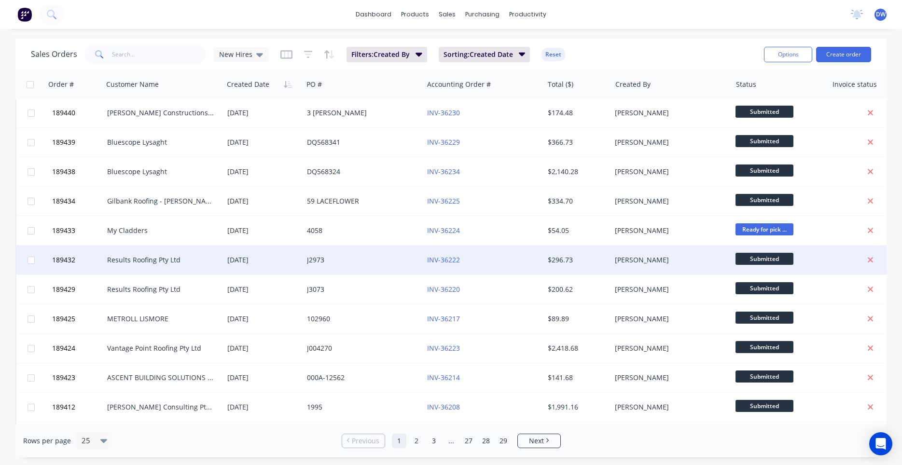
scroll to position [92, 0]
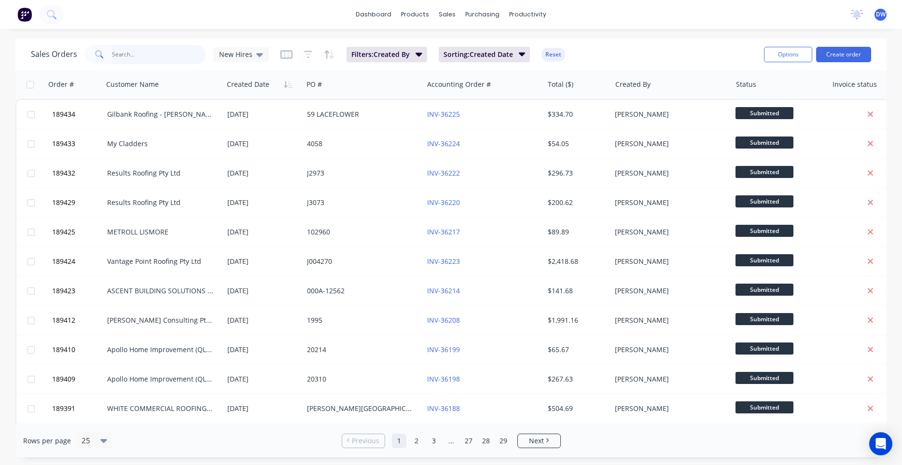
click at [149, 51] on input "text" at bounding box center [159, 54] width 94 height 19
type input "187325"
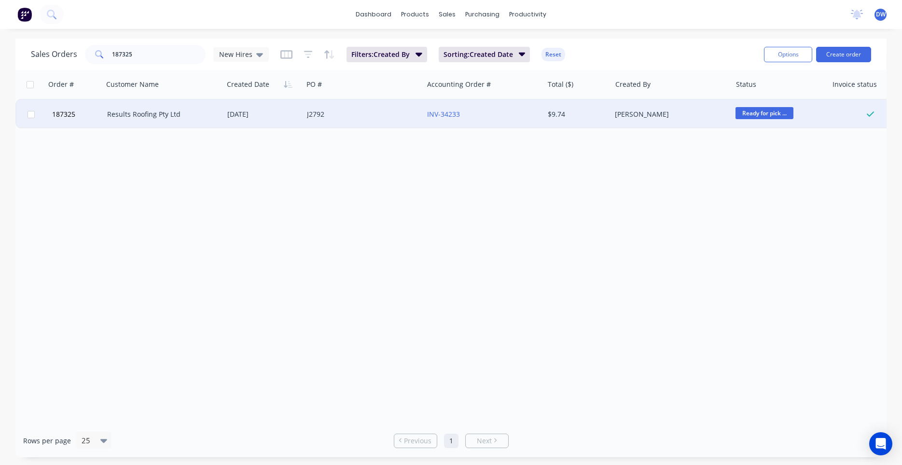
click at [275, 118] on div "18 Jul 2025" at bounding box center [263, 115] width 72 height 10
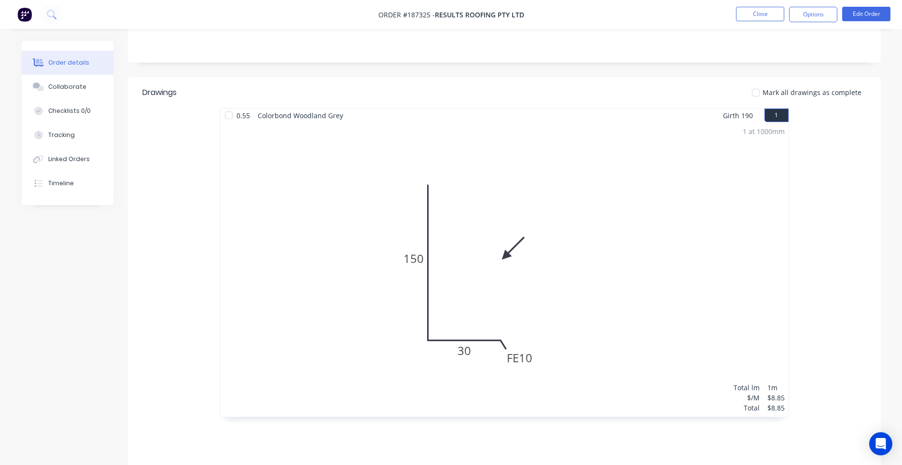
scroll to position [161, 0]
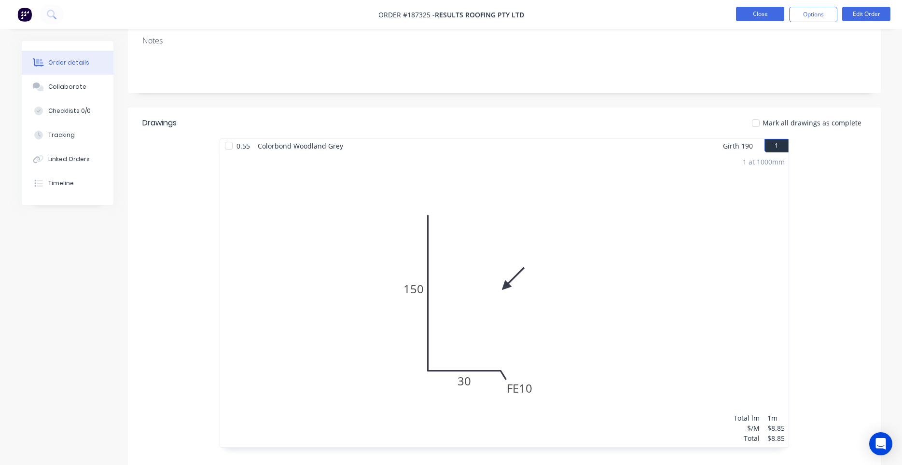
click at [759, 15] on button "Close" at bounding box center [760, 14] width 48 height 14
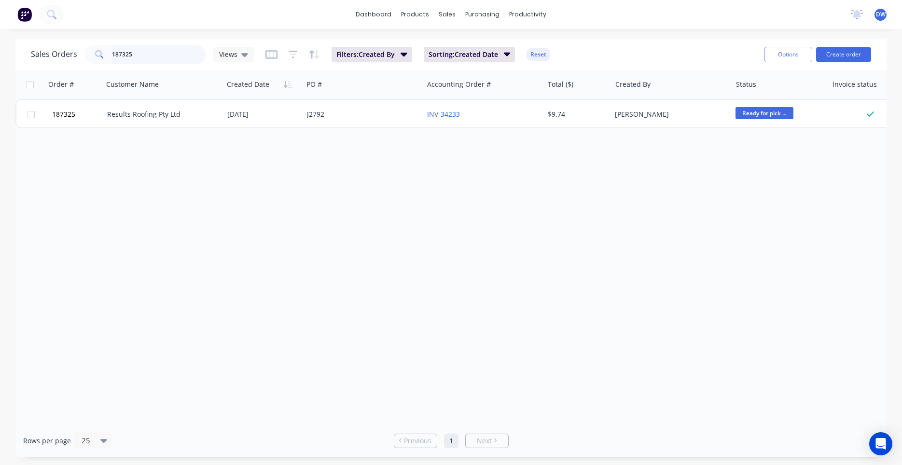
click at [180, 64] on input "187325" at bounding box center [159, 54] width 94 height 19
click at [180, 70] on div "Customer Name" at bounding box center [162, 84] width 121 height 29
click at [175, 57] on input "187325" at bounding box center [159, 54] width 94 height 19
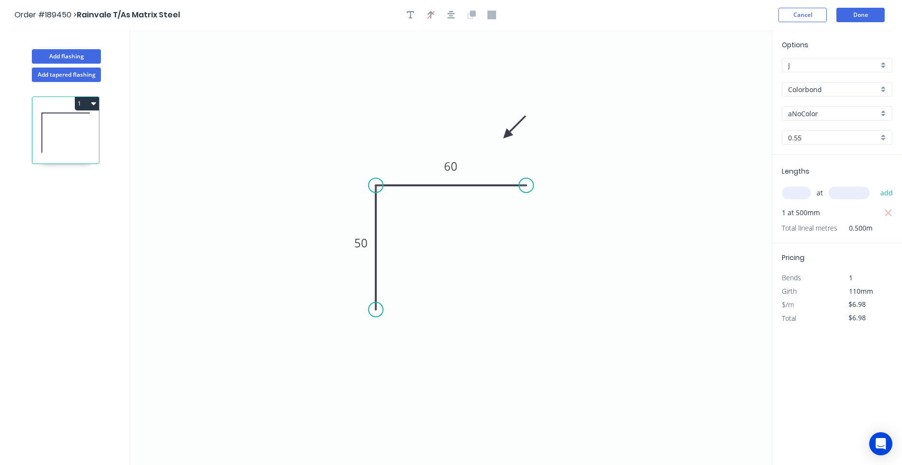
click at [809, 114] on input "aNoColor" at bounding box center [833, 114] width 90 height 10
click at [824, 133] on div "Cottage Green" at bounding box center [837, 132] width 110 height 17
type input "Cottage Green"
click at [857, 20] on button "Done" at bounding box center [860, 15] width 48 height 14
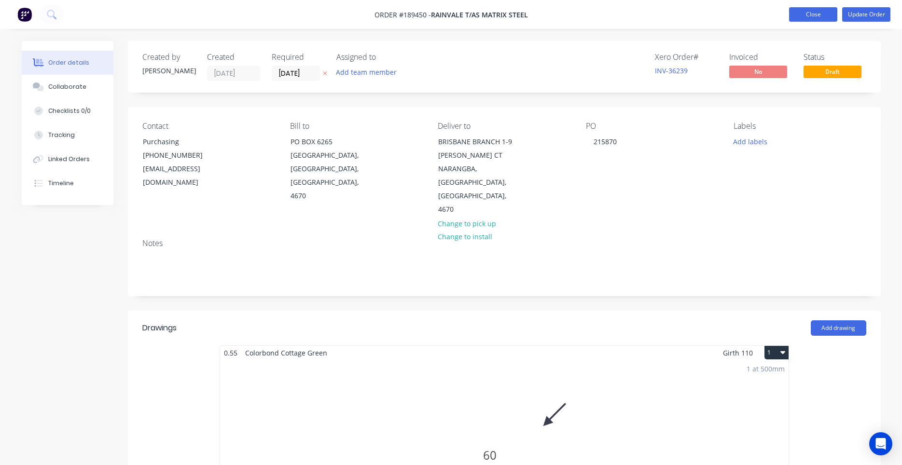
click at [815, 17] on button "Close" at bounding box center [813, 14] width 48 height 14
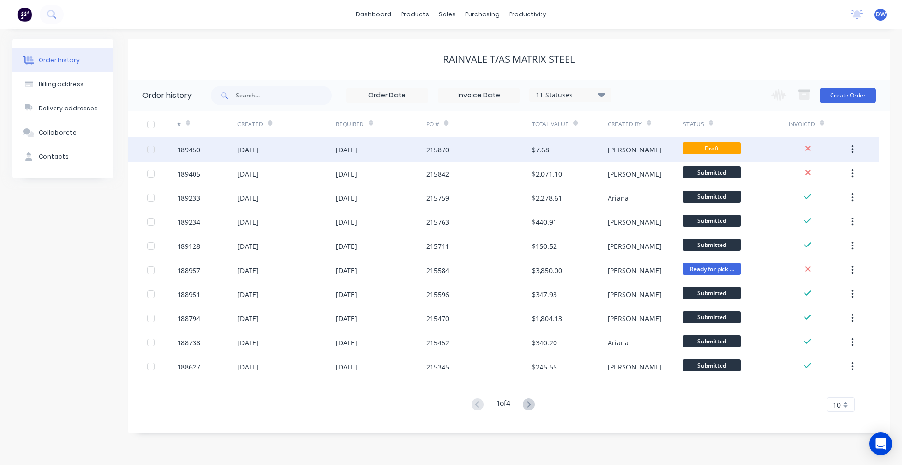
click at [392, 148] on div "[DATE]" at bounding box center [381, 150] width 91 height 24
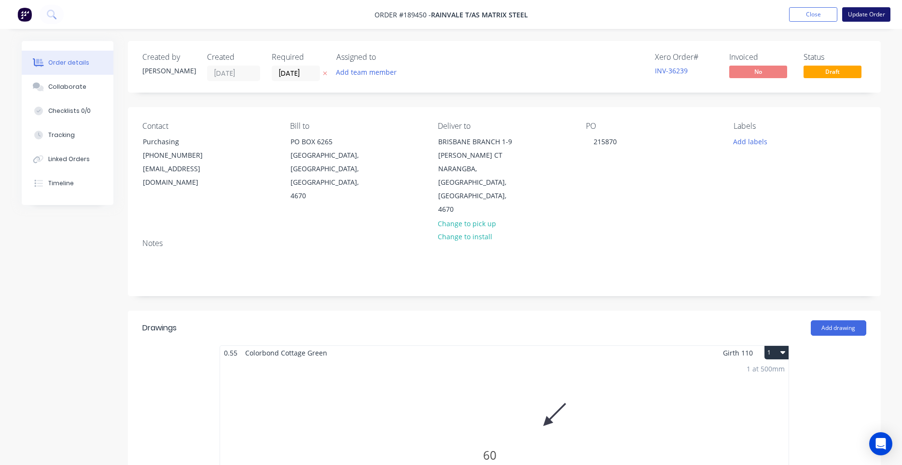
click at [870, 17] on button "Update Order" at bounding box center [866, 14] width 48 height 14
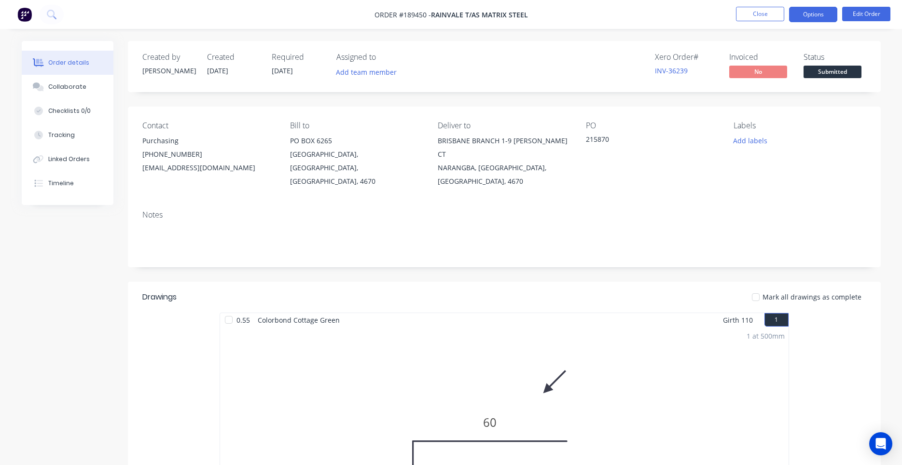
click at [821, 14] on button "Options" at bounding box center [813, 14] width 48 height 15
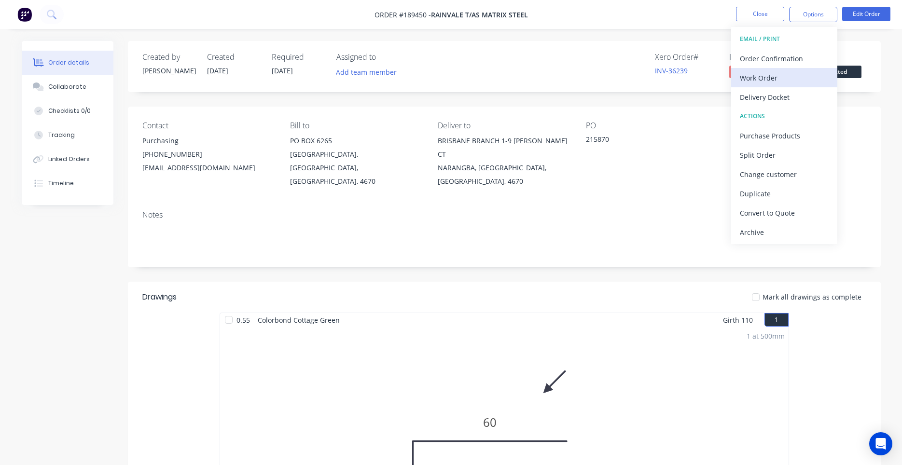
click at [808, 73] on div "Work Order" at bounding box center [784, 78] width 89 height 14
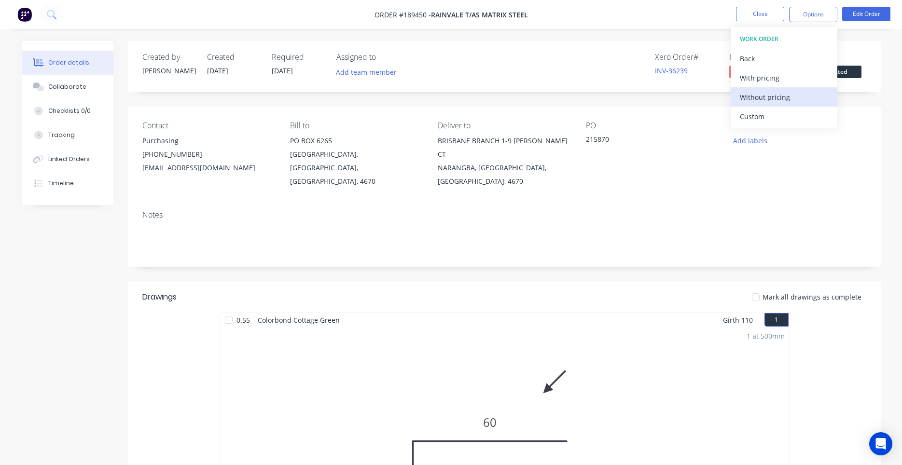
click at [799, 94] on div "Without pricing" at bounding box center [784, 97] width 89 height 14
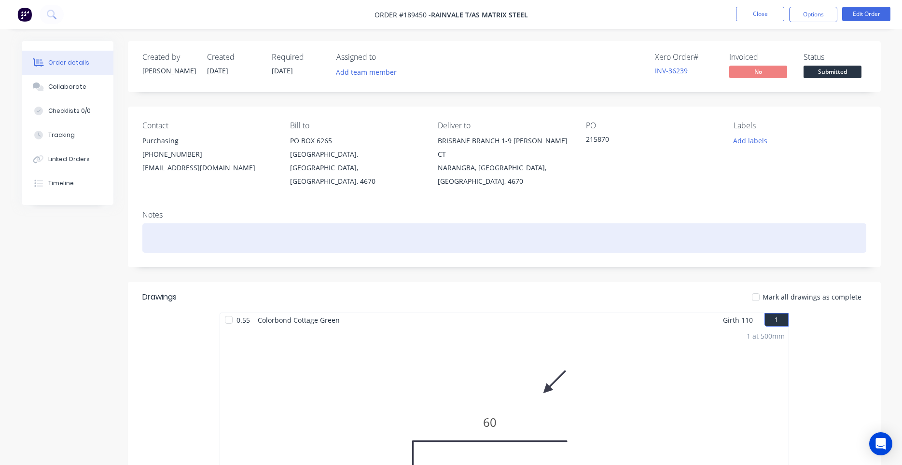
click at [413, 223] on div at bounding box center [504, 237] width 724 height 29
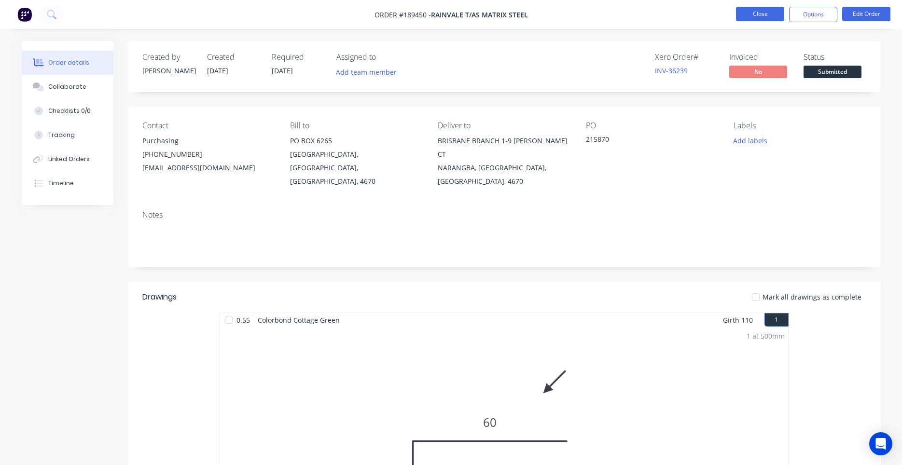
click at [765, 18] on button "Close" at bounding box center [760, 14] width 48 height 14
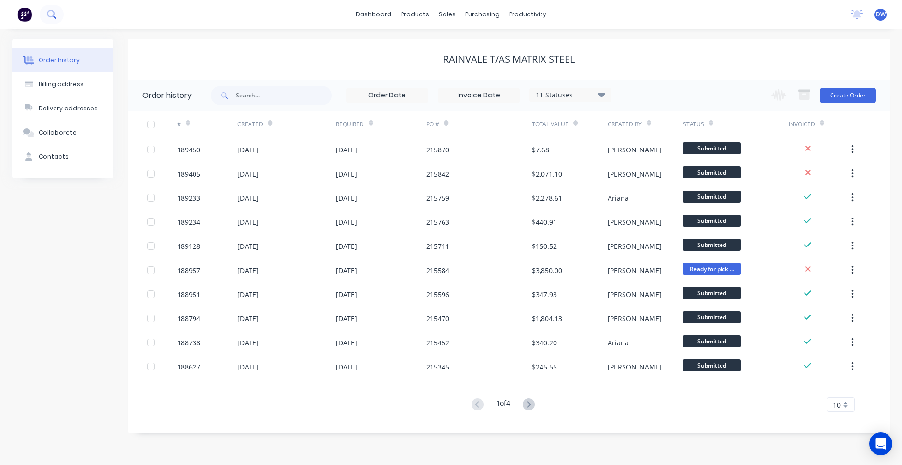
click at [55, 13] on button at bounding box center [52, 14] width 24 height 19
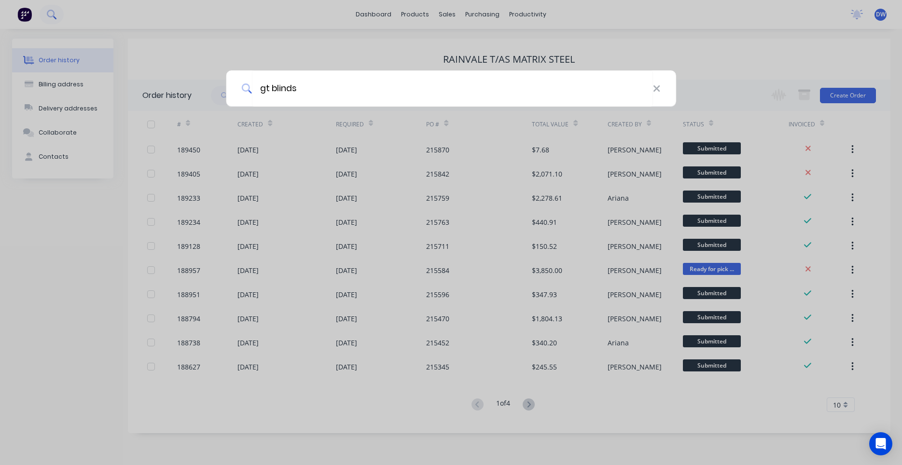
type input "gt blinds"
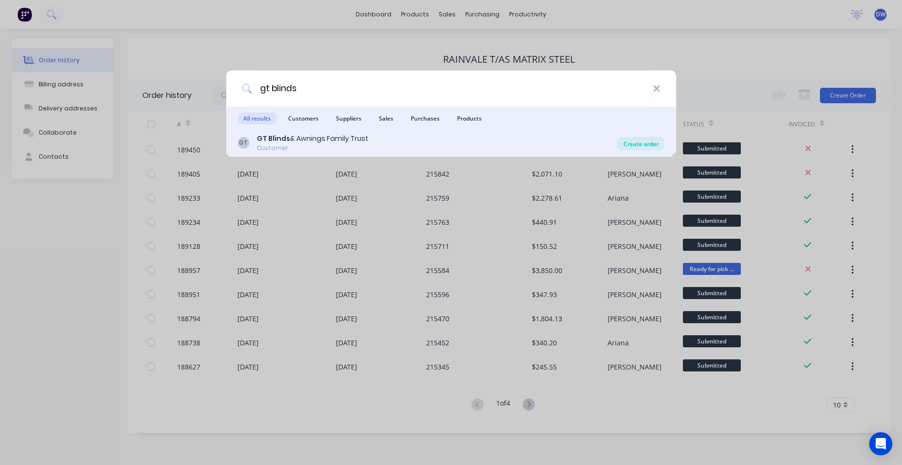
click at [633, 144] on div "Create order" at bounding box center [641, 144] width 47 height 14
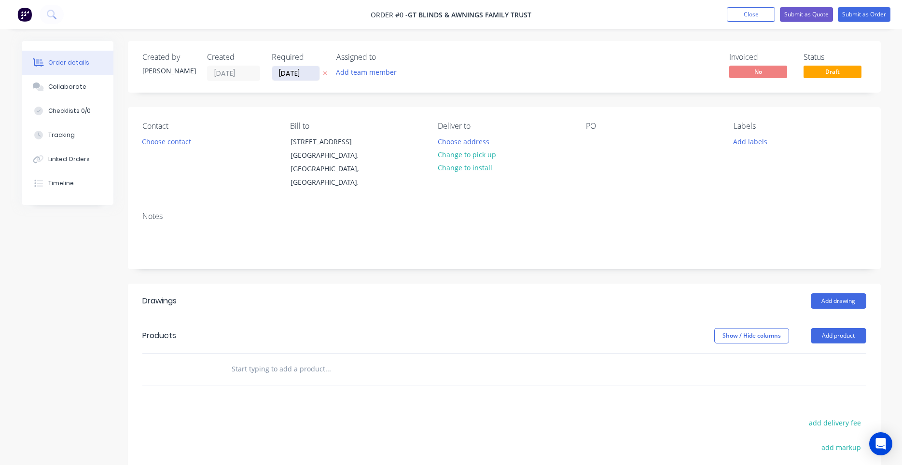
click at [289, 69] on input "[DATE]" at bounding box center [295, 73] width 47 height 14
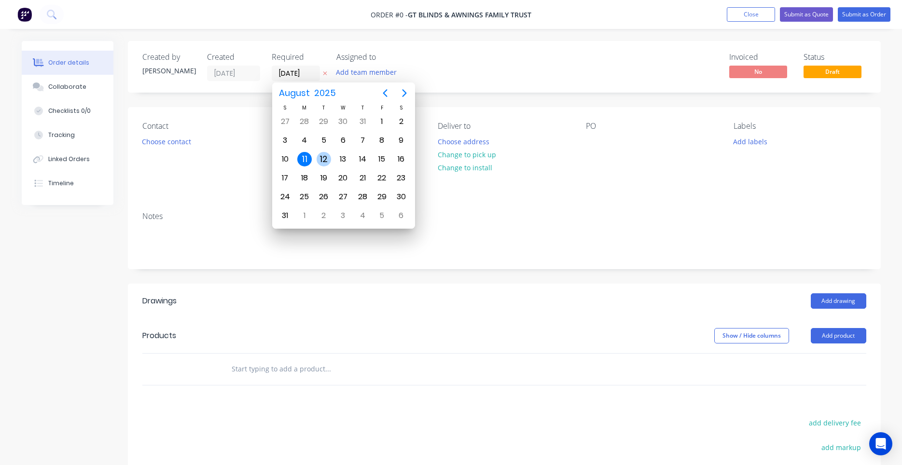
click at [325, 158] on div "12" at bounding box center [324, 159] width 14 height 14
type input "[DATE]"
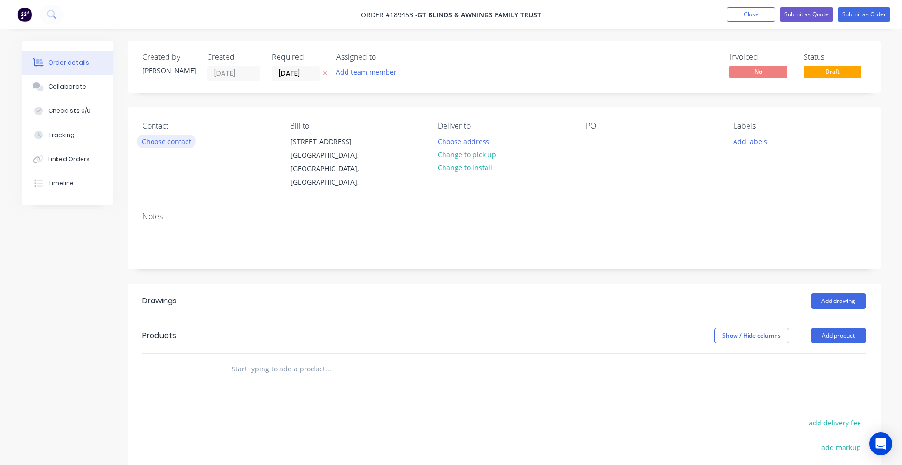
click at [166, 139] on button "Choose contact" at bounding box center [166, 141] width 59 height 13
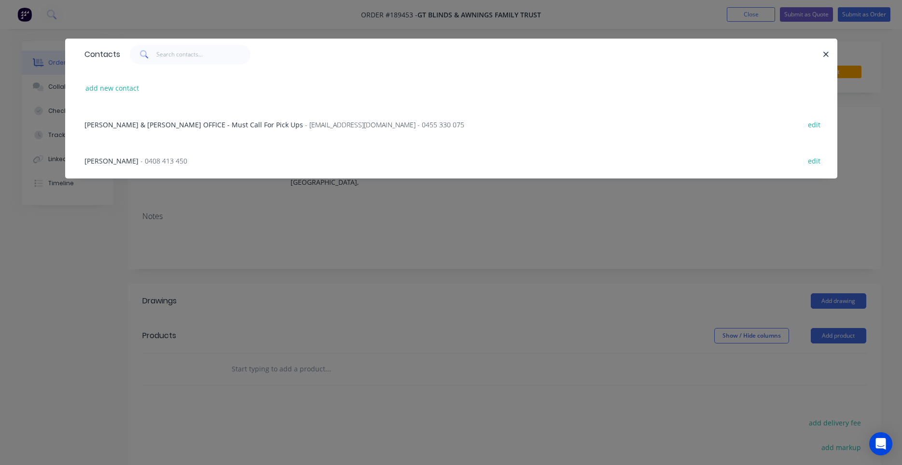
click at [172, 160] on span "- 0408 413 450" at bounding box center [163, 160] width 47 height 9
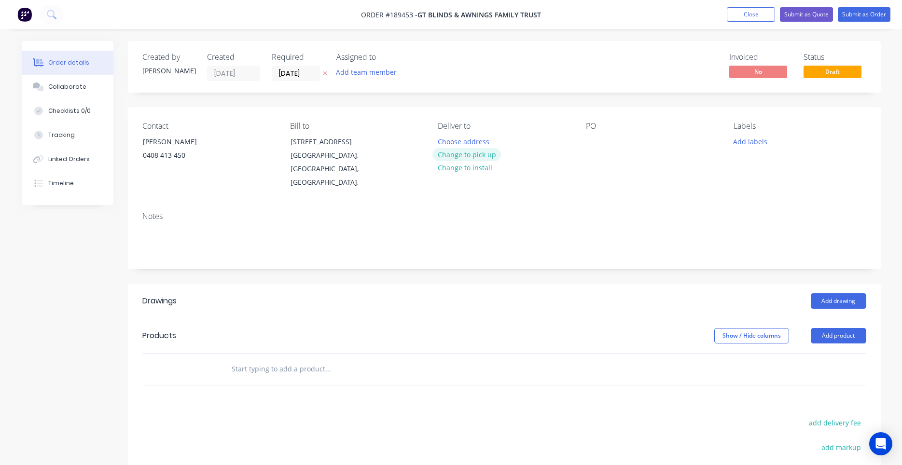
click at [474, 152] on button "Change to pick up" at bounding box center [466, 154] width 69 height 13
click at [590, 147] on div at bounding box center [593, 142] width 15 height 14
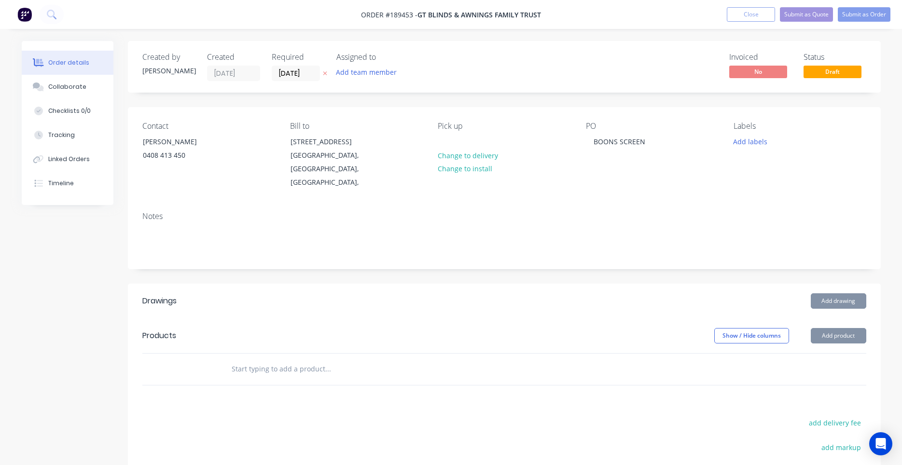
click at [828, 293] on button "Add drawing" at bounding box center [838, 300] width 55 height 15
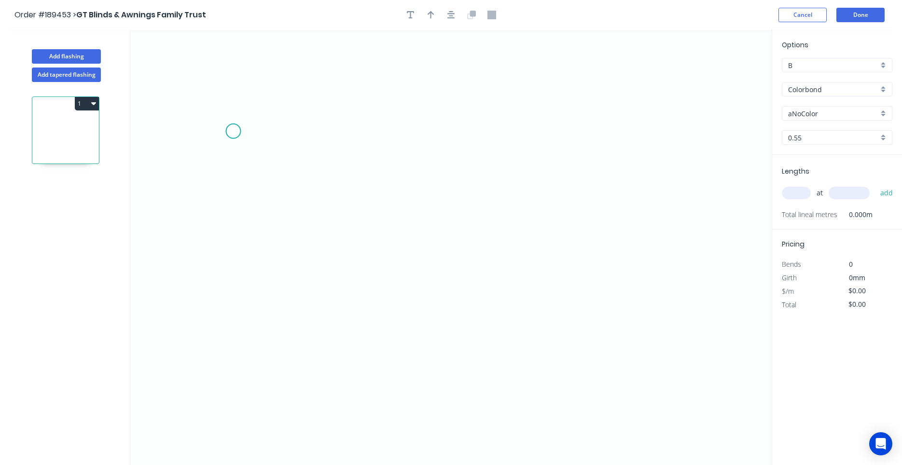
click at [233, 131] on icon "0" at bounding box center [450, 247] width 641 height 435
click at [237, 166] on icon "0" at bounding box center [450, 247] width 641 height 435
click at [461, 164] on icon "0 ?" at bounding box center [450, 247] width 641 height 435
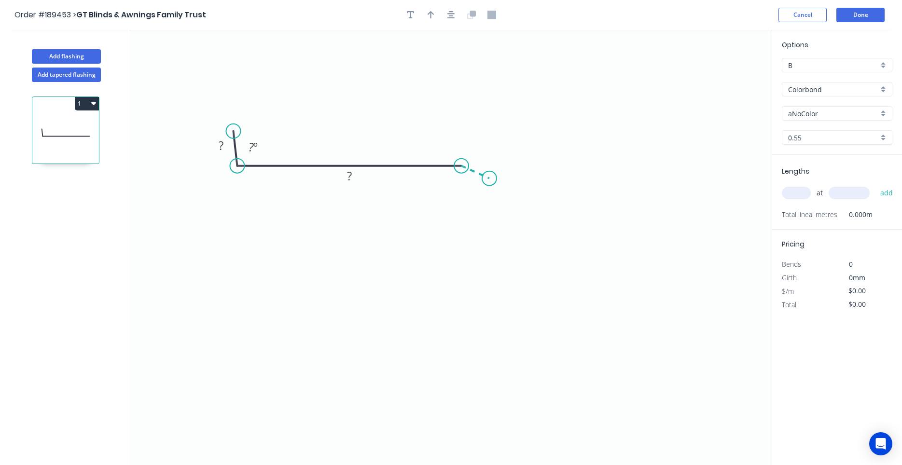
click at [489, 179] on icon "0 ? ? ? º" at bounding box center [450, 247] width 641 height 435
click at [490, 179] on circle at bounding box center [489, 178] width 14 height 14
drag, startPoint x: 490, startPoint y: 179, endPoint x: 486, endPoint y: 187, distance: 8.6
click at [486, 187] on circle at bounding box center [486, 186] width 14 height 14
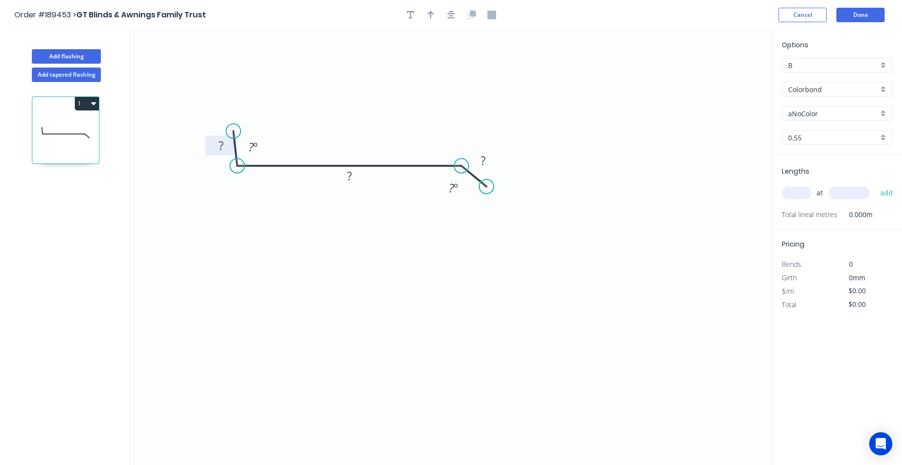
click at [218, 138] on rect at bounding box center [220, 146] width 31 height 20
click at [219, 140] on tspan "?" at bounding box center [221, 146] width 5 height 16
click at [448, 18] on button "button" at bounding box center [451, 15] width 14 height 14
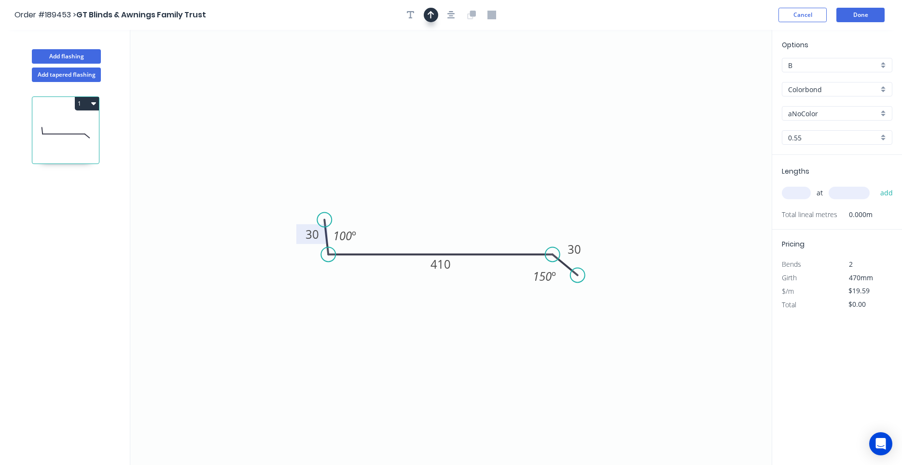
click at [434, 18] on button "button" at bounding box center [431, 15] width 14 height 14
click at [725, 71] on icon "0 30 410 30 100 º 150 º" at bounding box center [450, 247] width 641 height 435
click at [719, 74] on icon at bounding box center [722, 67] width 9 height 31
drag, startPoint x: 719, startPoint y: 74, endPoint x: 632, endPoint y: 127, distance: 101.5
click at [619, 138] on icon "0 30 410 30 100 º 150 º" at bounding box center [450, 247] width 641 height 435
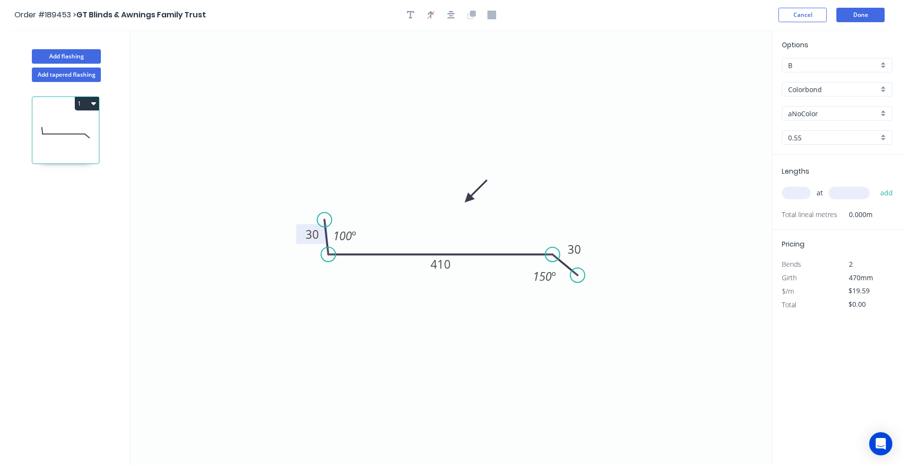
drag, startPoint x: 722, startPoint y: 78, endPoint x: 468, endPoint y: 199, distance: 281.2
click at [468, 199] on icon at bounding box center [476, 191] width 28 height 28
click at [593, 315] on div "Crush & Fold" at bounding box center [627, 314] width 97 height 20
type input "$21.76"
click at [590, 297] on div "Flip bend" at bounding box center [625, 303] width 97 height 20
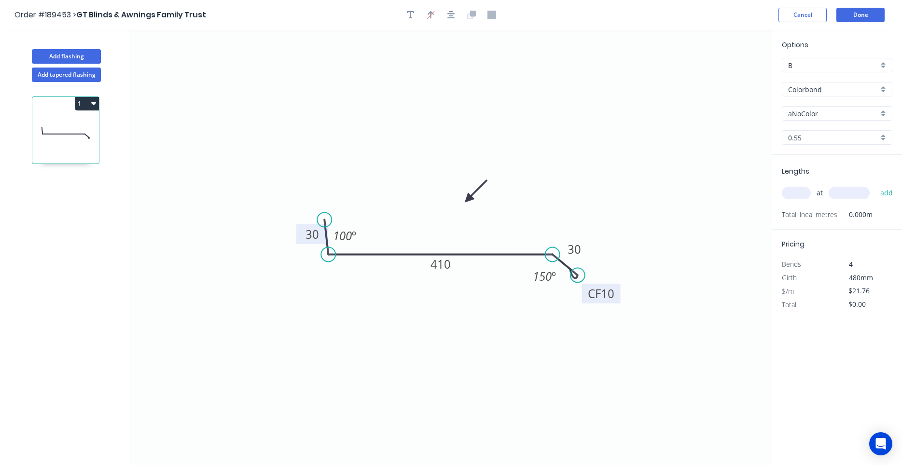
drag, startPoint x: 595, startPoint y: 252, endPoint x: 616, endPoint y: 299, distance: 51.0
click at [616, 299] on rect at bounding box center [601, 294] width 39 height 20
click at [616, 293] on rect at bounding box center [601, 294] width 39 height 20
click at [613, 292] on tspan "10" at bounding box center [608, 294] width 14 height 16
click at [801, 198] on input "text" at bounding box center [796, 193] width 29 height 13
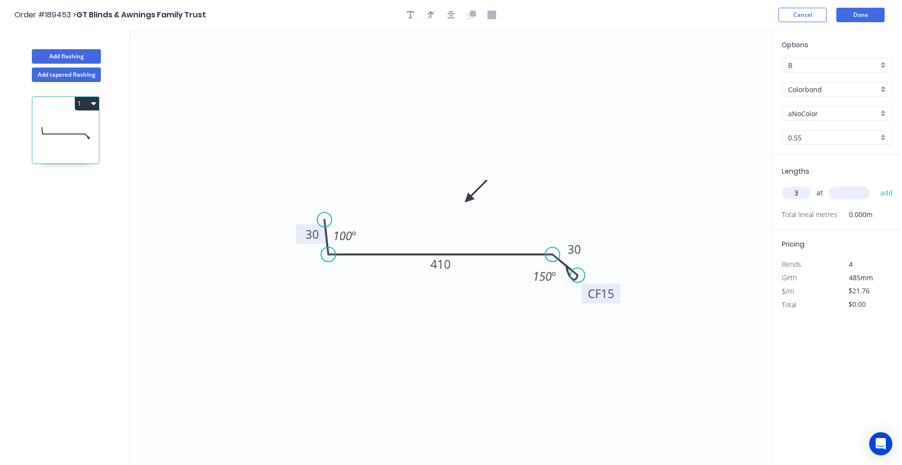
type input "3"
type input "1900"
click at [875, 185] on button "add" at bounding box center [886, 193] width 23 height 16
type input "$124.03"
type input "1"
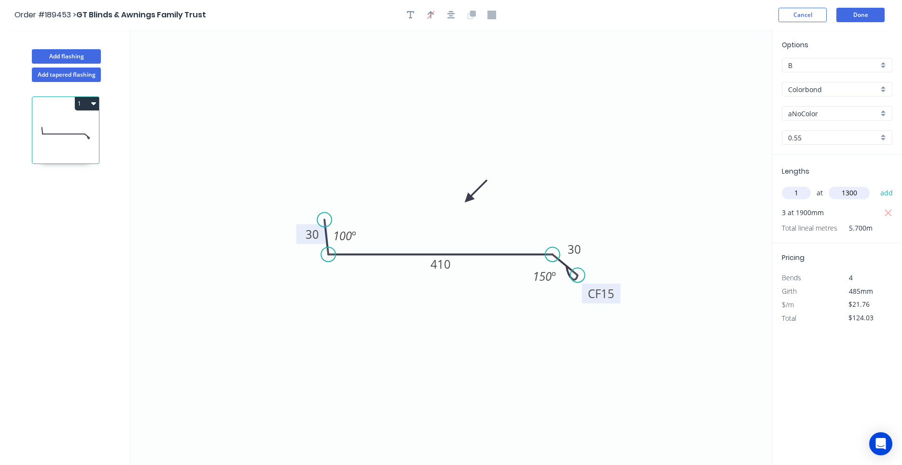
type input "1300"
click at [875, 185] on button "add" at bounding box center [886, 193] width 23 height 16
type input "$152.32"
click at [451, 19] on icon "button" at bounding box center [451, 15] width 8 height 9
click at [818, 110] on input "aNoColor" at bounding box center [833, 114] width 90 height 10
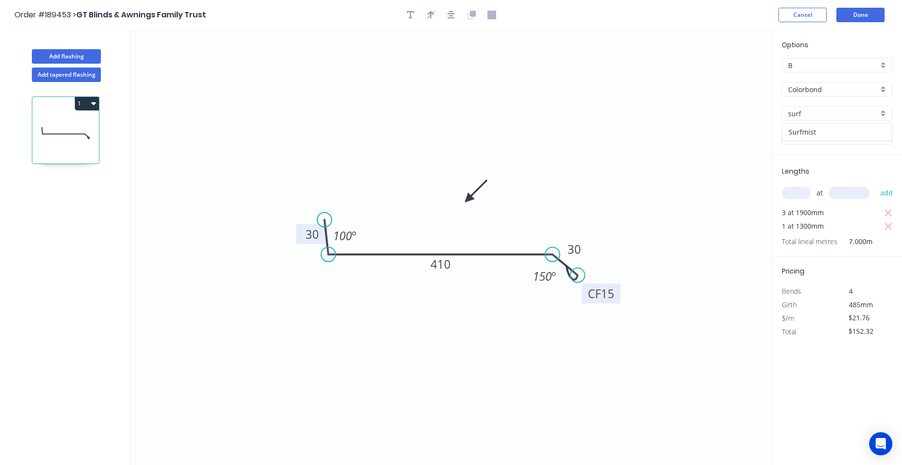
click at [821, 126] on div "Surfmist" at bounding box center [837, 132] width 110 height 17
type input "Surfmist"
click at [861, 19] on button "Done" at bounding box center [860, 15] width 48 height 14
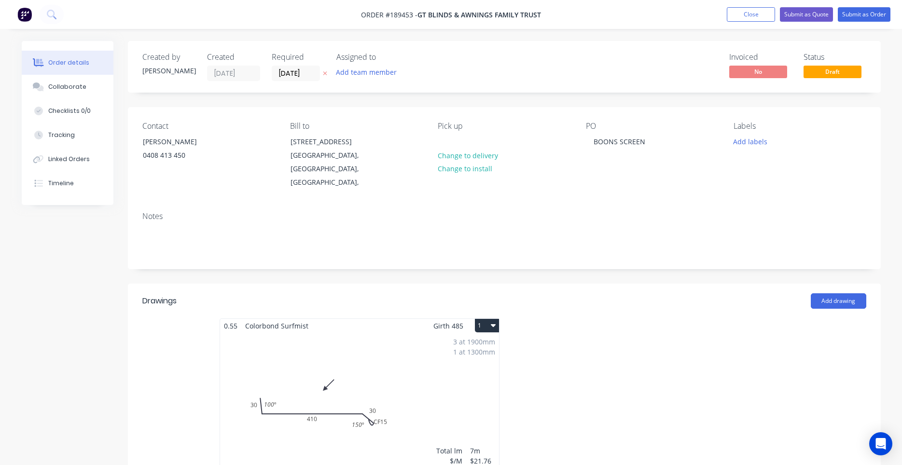
click at [498, 319] on button "1" at bounding box center [487, 326] width 24 height 14
click at [490, 342] on div "Use larger box size" at bounding box center [453, 349] width 74 height 14
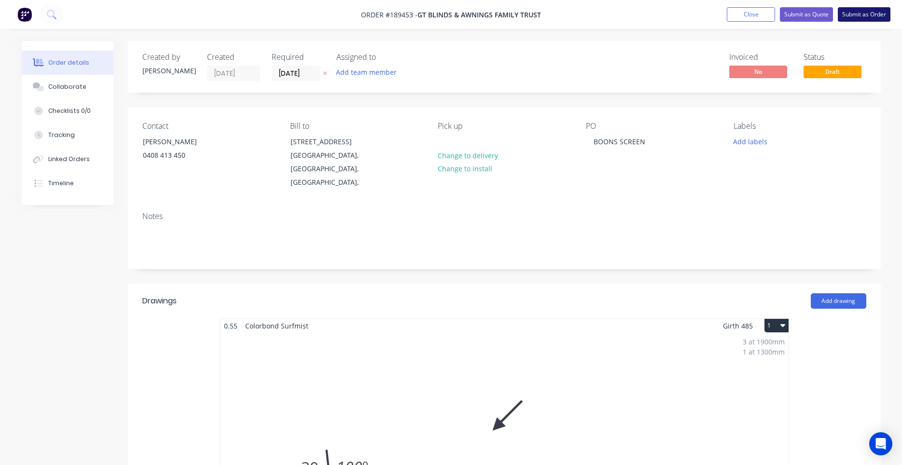
click at [862, 21] on button "Submit as Order" at bounding box center [864, 14] width 53 height 14
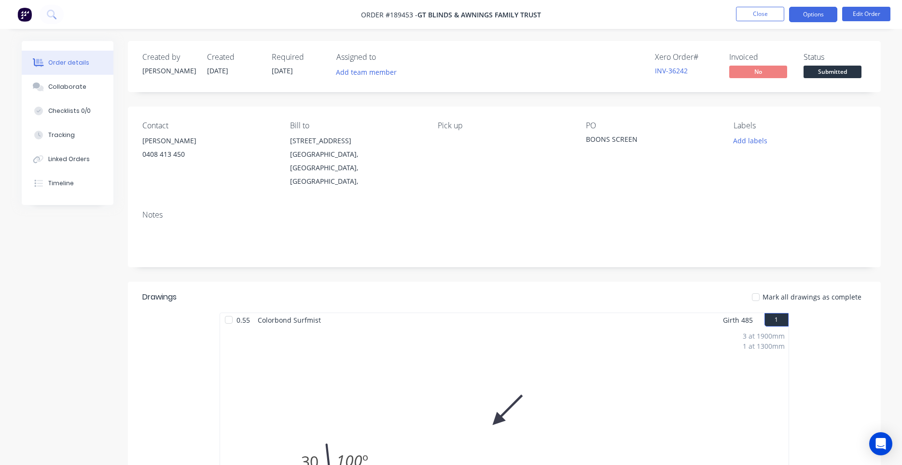
click at [811, 13] on button "Options" at bounding box center [813, 14] width 48 height 15
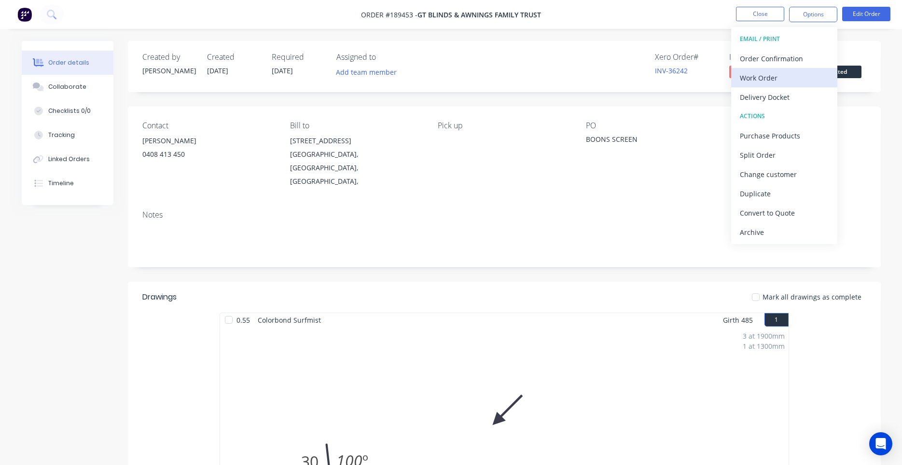
click at [778, 74] on div "Work Order" at bounding box center [784, 78] width 89 height 14
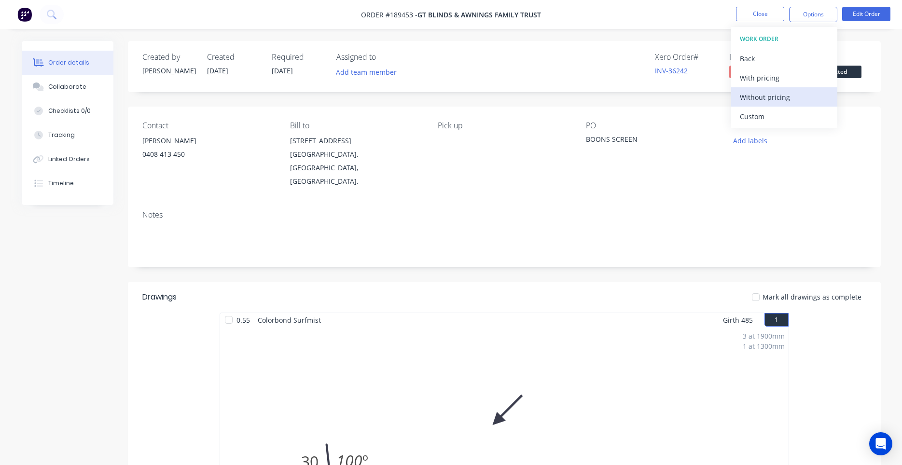
click at [761, 100] on div "Without pricing" at bounding box center [784, 97] width 89 height 14
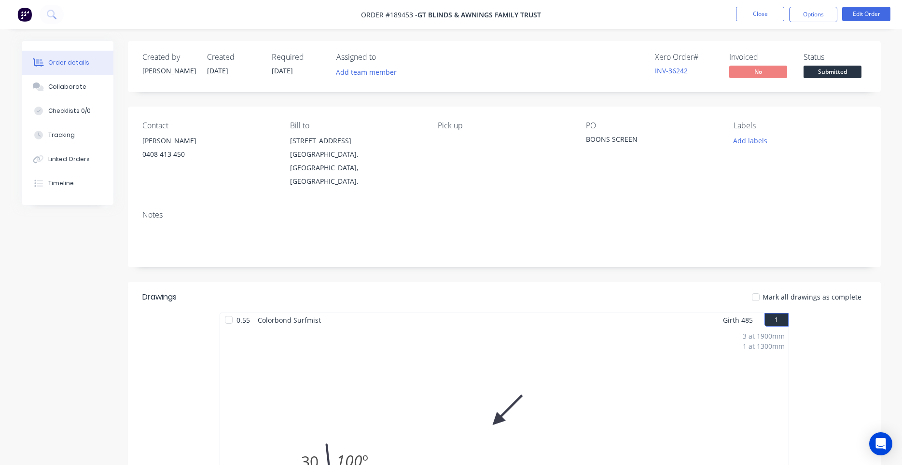
click at [636, 166] on div "Contact [PERSON_NAME] [PHONE_NUMBER] Bill to [STREET_ADDRESS], Pick up PO BOONS…" at bounding box center [504, 155] width 753 height 96
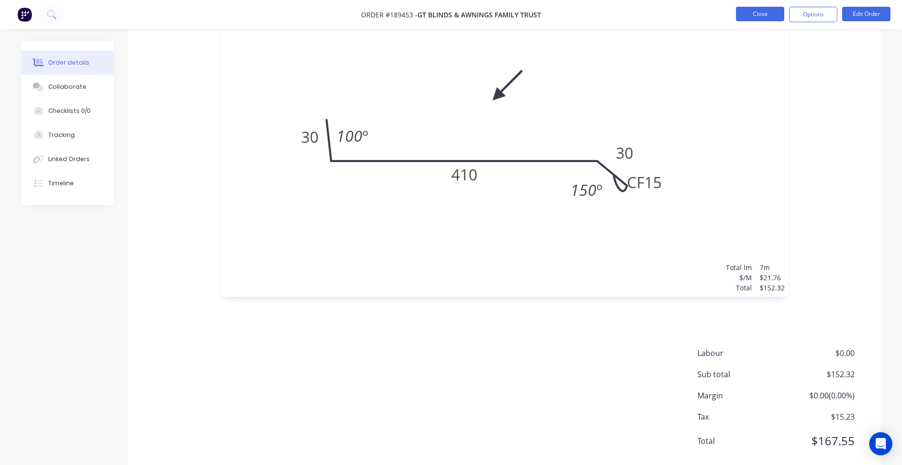
click at [762, 11] on button "Close" at bounding box center [760, 14] width 48 height 14
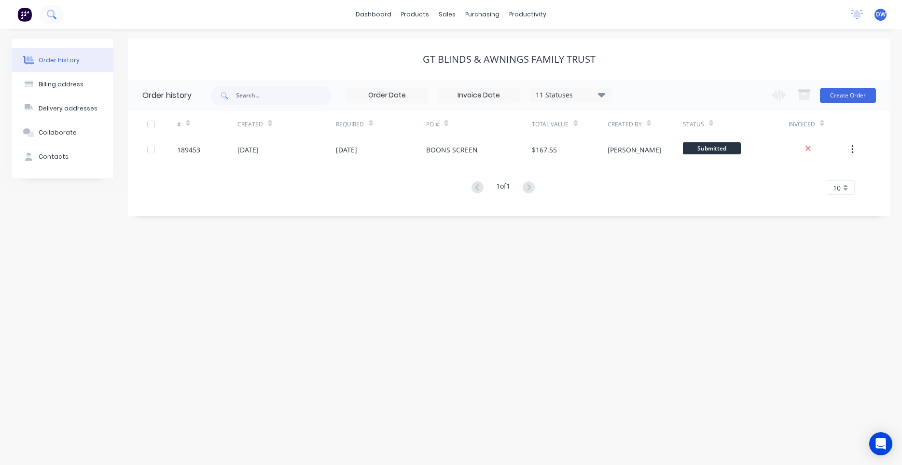
click at [47, 18] on icon at bounding box center [51, 14] width 9 height 9
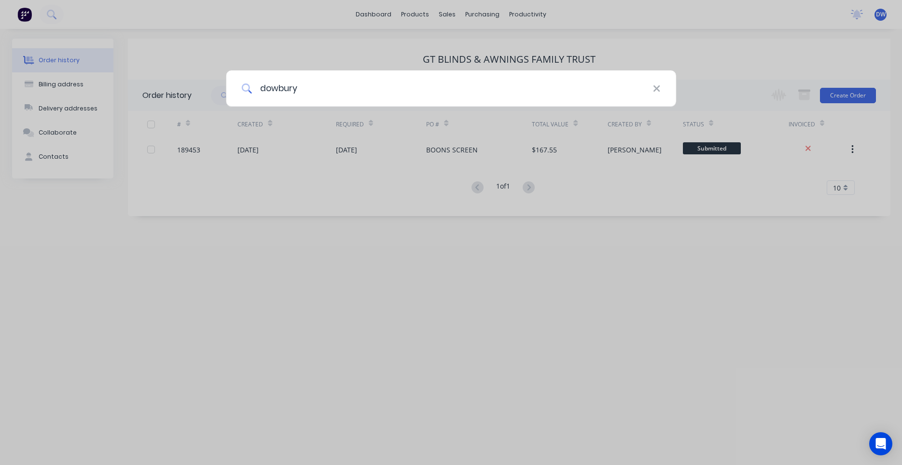
type input "dowbury"
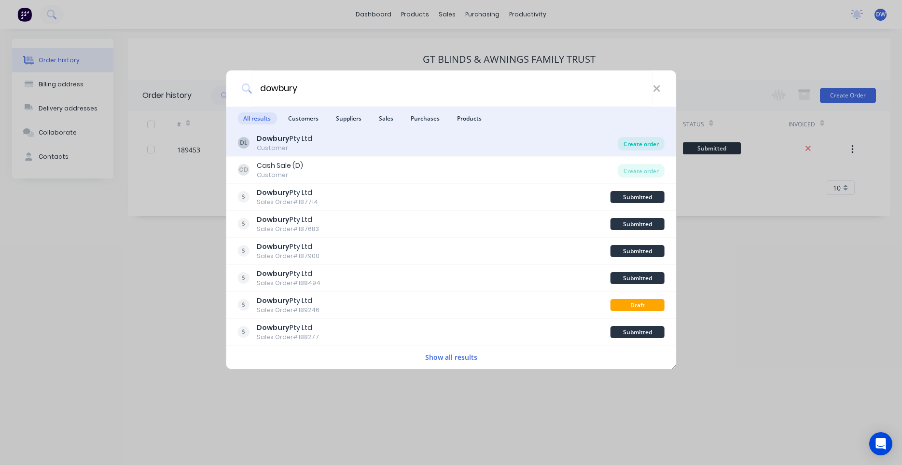
click at [638, 144] on div "Create order" at bounding box center [641, 144] width 47 height 14
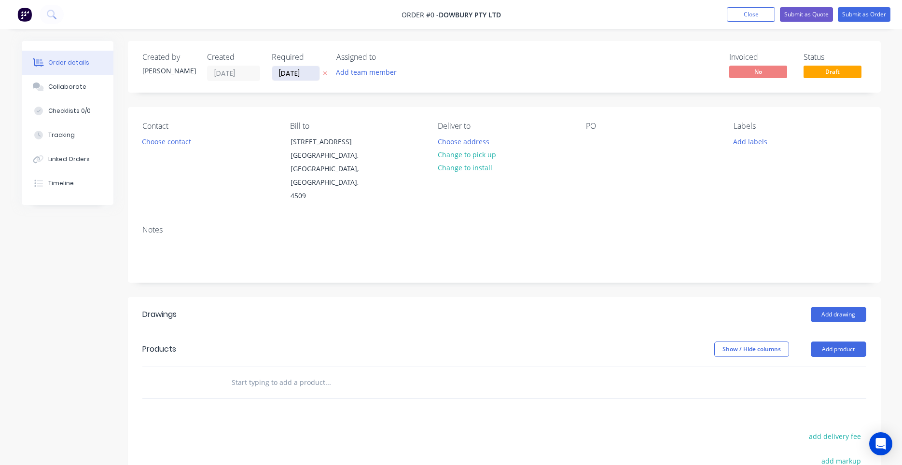
click at [308, 76] on input "[DATE]" at bounding box center [295, 73] width 47 height 14
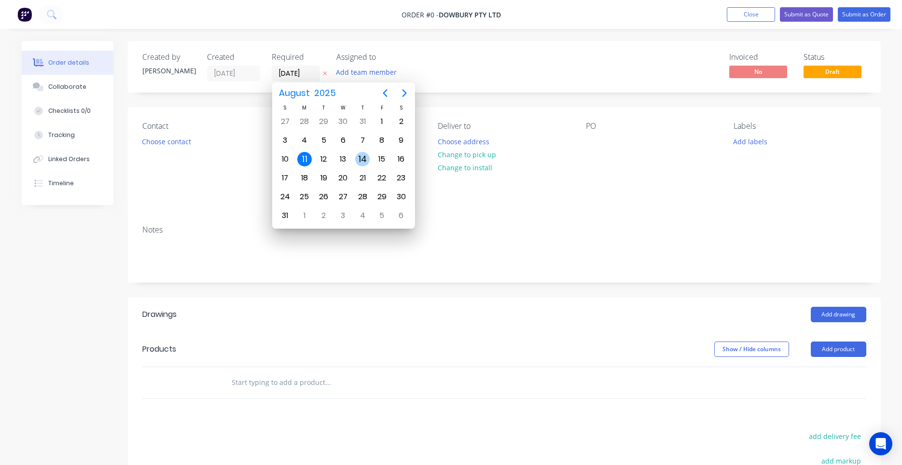
click at [363, 157] on div "14" at bounding box center [362, 159] width 14 height 14
type input "[DATE]"
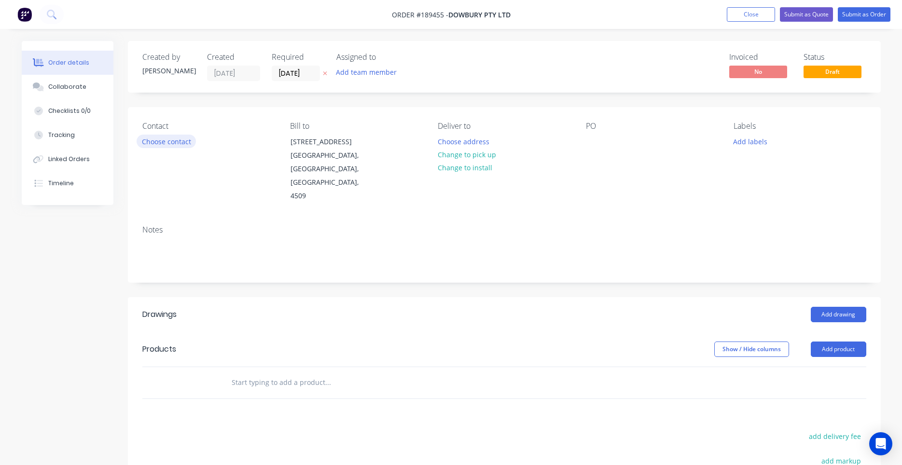
click at [188, 137] on button "Choose contact" at bounding box center [166, 141] width 59 height 13
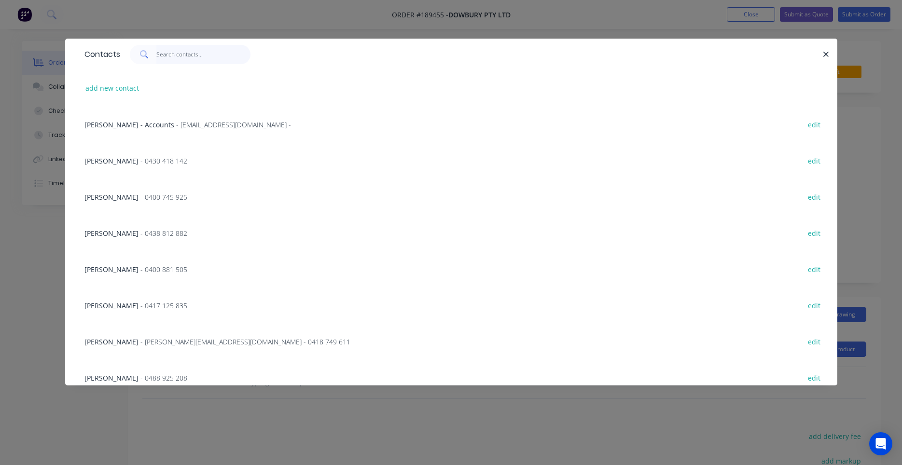
click at [185, 61] on input "text" at bounding box center [203, 54] width 94 height 19
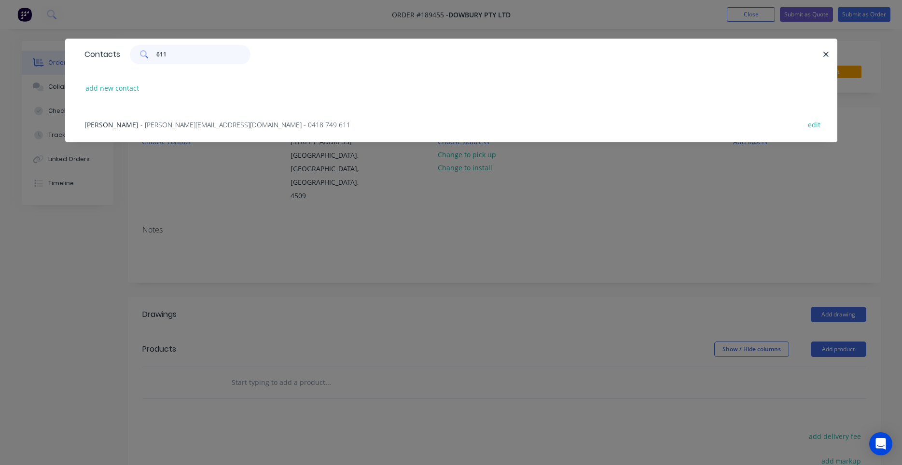
type input "611"
click at [244, 125] on span "- [PERSON_NAME][EMAIL_ADDRESS][DOMAIN_NAME] - 0418 749 611" at bounding box center [245, 124] width 210 height 9
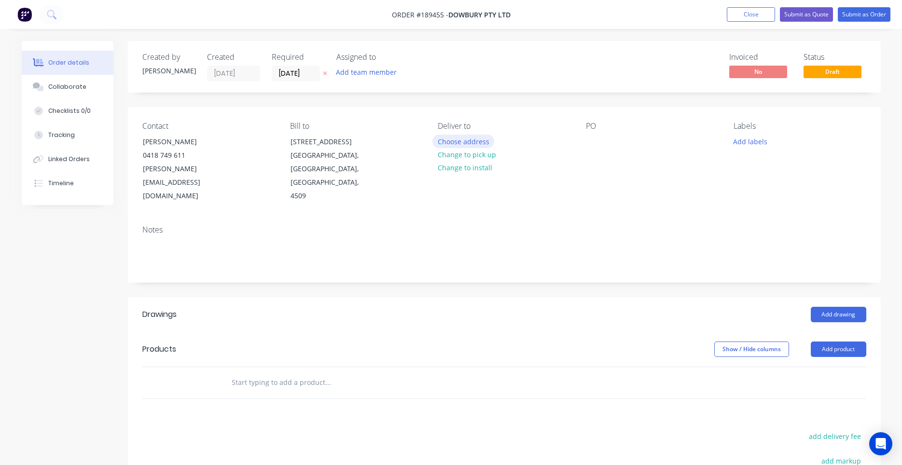
click at [470, 142] on button "Choose address" at bounding box center [463, 141] width 62 height 13
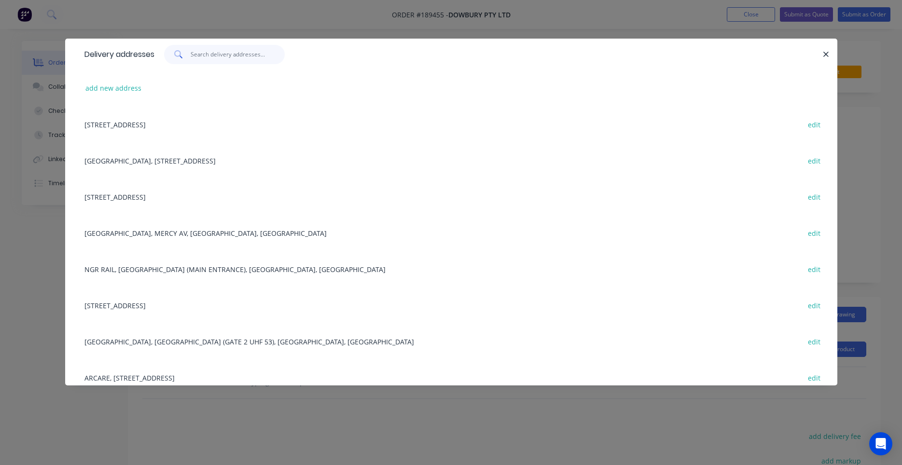
click at [245, 56] on input "text" at bounding box center [238, 54] width 94 height 19
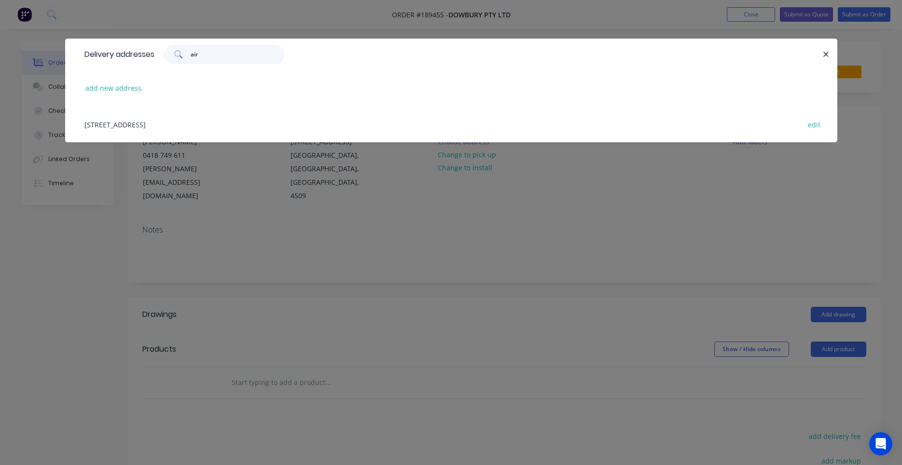
type input "air"
click at [123, 93] on button "add new address" at bounding box center [114, 88] width 66 height 13
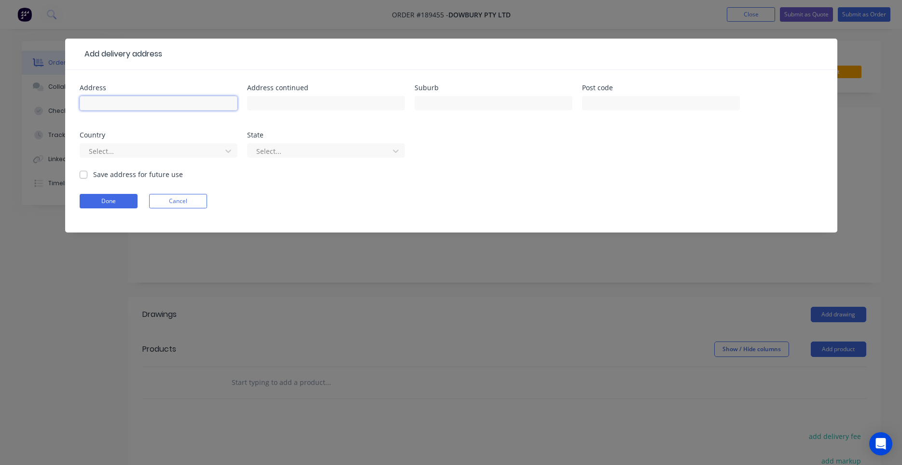
click at [163, 109] on input "text" at bounding box center [159, 103] width 158 height 14
type input "Brisbane Aiport (Lend Lease Drop off)"
type input "b"
type input "BRIBIE WAY"
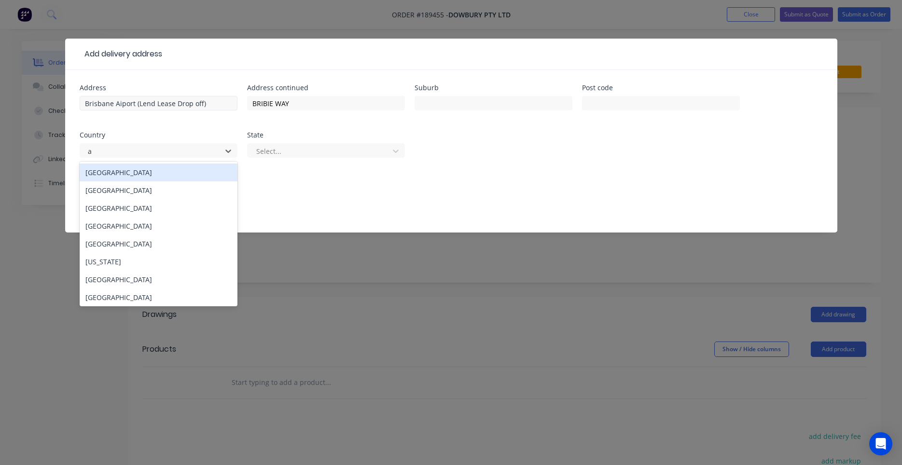
type input "a"
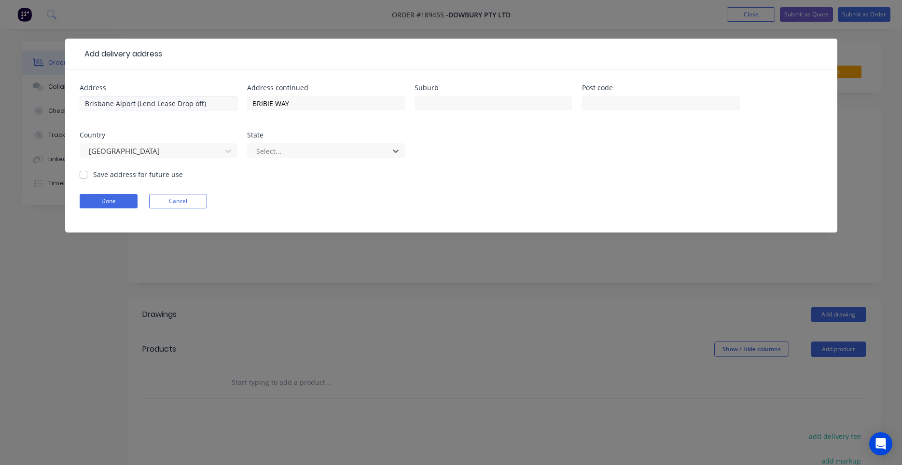
type input "q"
click at [118, 198] on button "Done" at bounding box center [109, 201] width 58 height 14
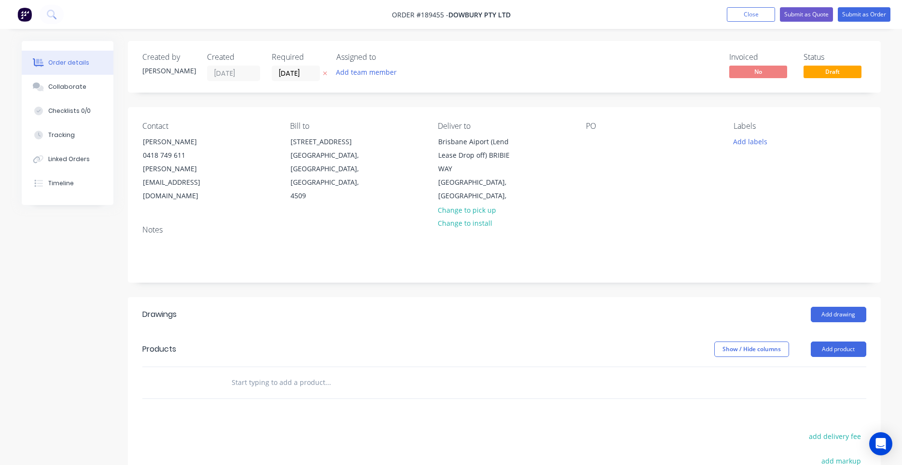
click at [593, 135] on div "PO" at bounding box center [652, 163] width 132 height 82
click at [587, 142] on div at bounding box center [593, 142] width 15 height 14
click at [758, 146] on button "Add labels" at bounding box center [750, 141] width 44 height 13
click at [758, 170] on div at bounding box center [805, 169] width 125 height 19
click at [764, 169] on input "text" at bounding box center [813, 169] width 101 height 19
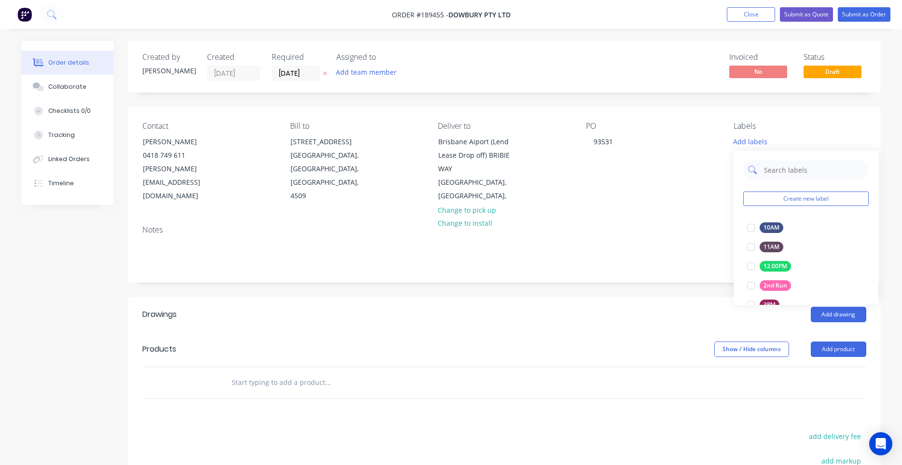
type input "7"
click at [743, 230] on div at bounding box center [750, 227] width 19 height 19
click at [661, 307] on div "Add drawing" at bounding box center [581, 314] width 570 height 15
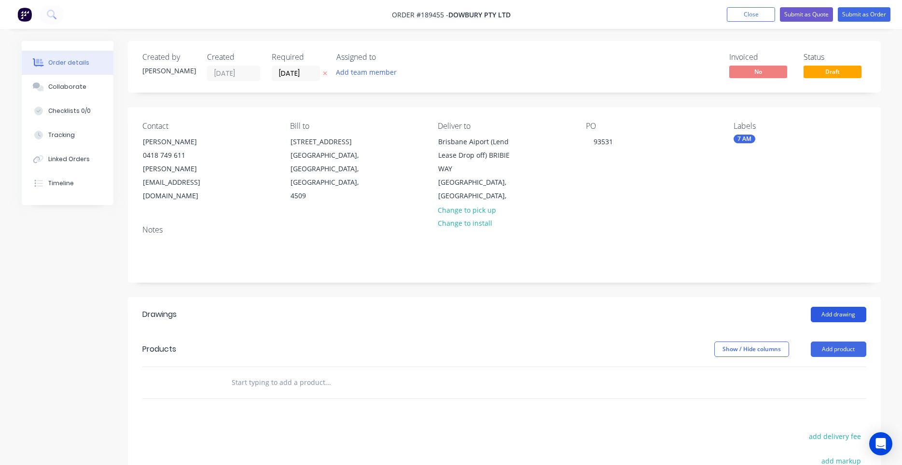
click at [825, 307] on button "Add drawing" at bounding box center [838, 314] width 55 height 15
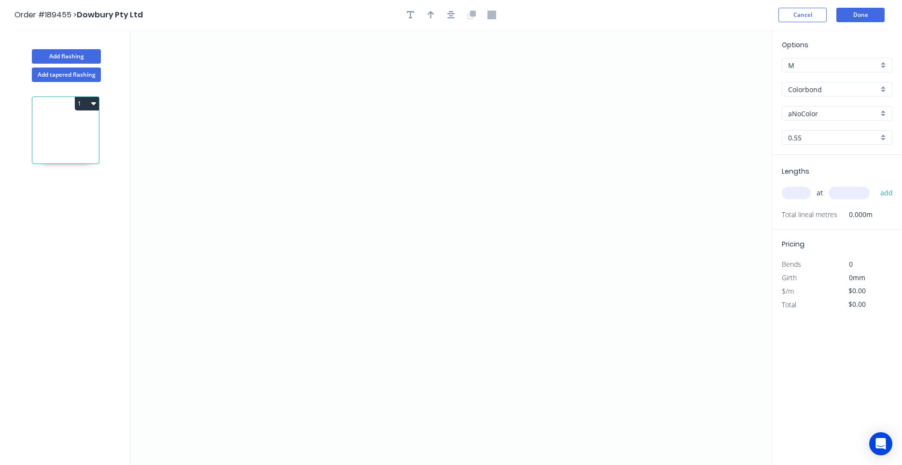
drag, startPoint x: 808, startPoint y: 108, endPoint x: 810, endPoint y: 98, distance: 10.3
click at [808, 109] on input "aNoColor" at bounding box center [833, 114] width 90 height 10
click at [813, 90] on div "Colorbond" at bounding box center [837, 89] width 110 height 14
type input "aNoColor"
click at [847, 90] on input "text" at bounding box center [833, 89] width 90 height 10
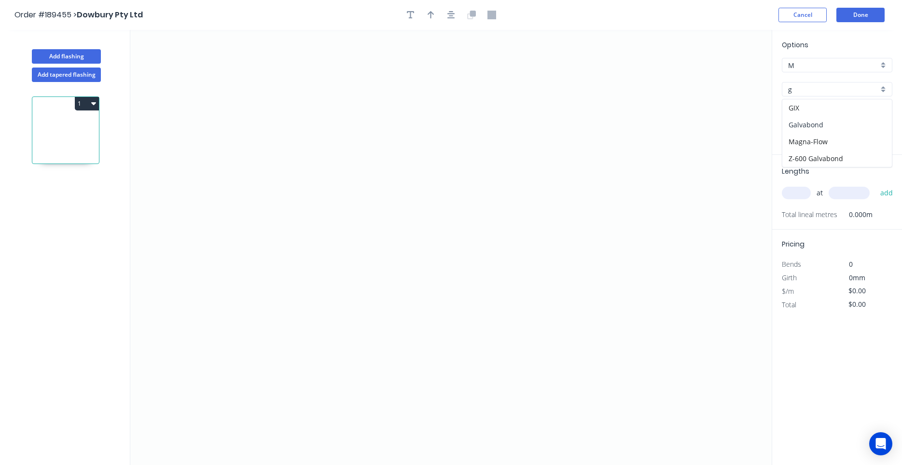
click at [811, 123] on div "Galvabond" at bounding box center [837, 124] width 110 height 17
type input "Galvabond"
click at [813, 135] on input "0.55" at bounding box center [833, 138] width 90 height 10
type input "1.6"
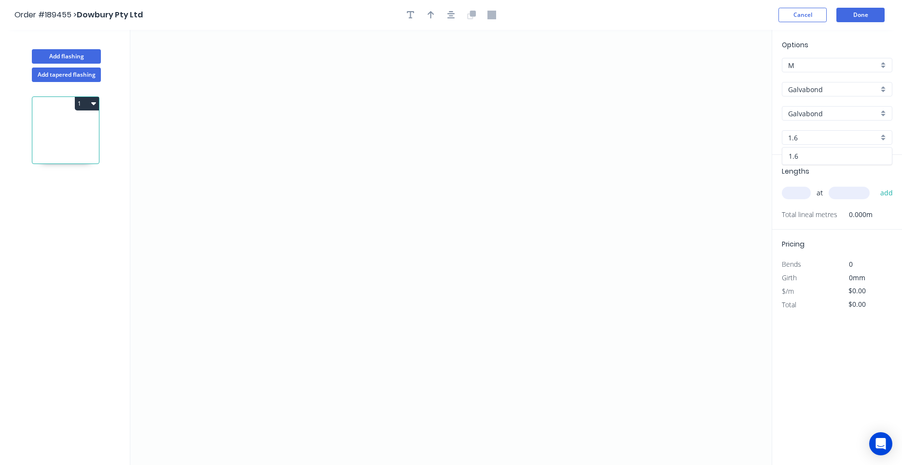
click at [816, 152] on div "1.6" at bounding box center [837, 156] width 110 height 17
click at [492, 156] on icon "0" at bounding box center [450, 247] width 641 height 435
click at [491, 135] on icon "0" at bounding box center [450, 247] width 641 height 435
click at [414, 136] on icon "0 ?" at bounding box center [450, 247] width 641 height 435
click at [407, 303] on icon "0 ? ?" at bounding box center [450, 247] width 641 height 435
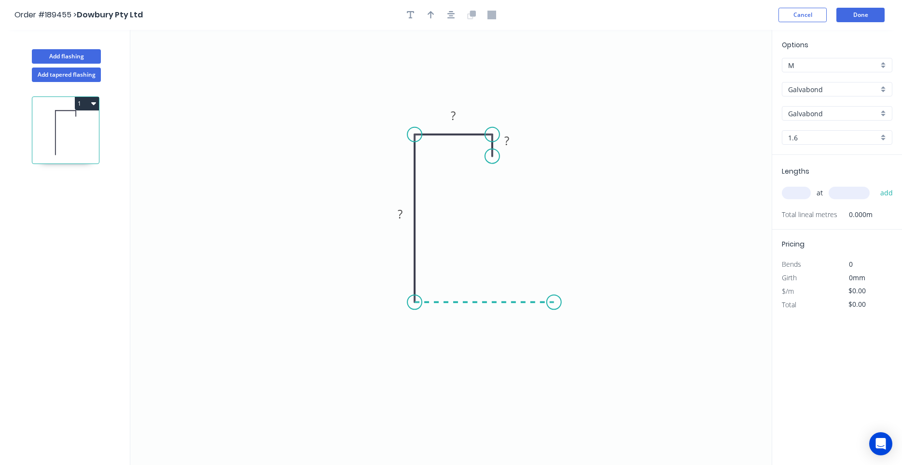
click at [555, 294] on icon "0 ? ? ?" at bounding box center [450, 247] width 641 height 435
click at [555, 294] on icon "0 ? ? ? ?" at bounding box center [450, 247] width 641 height 435
click at [485, 305] on tspan "?" at bounding box center [484, 312] width 5 height 16
drag, startPoint x: 448, startPoint y: 302, endPoint x: 449, endPoint y: 324, distance: 21.7
click at [449, 324] on icon at bounding box center [484, 324] width 140 height 0
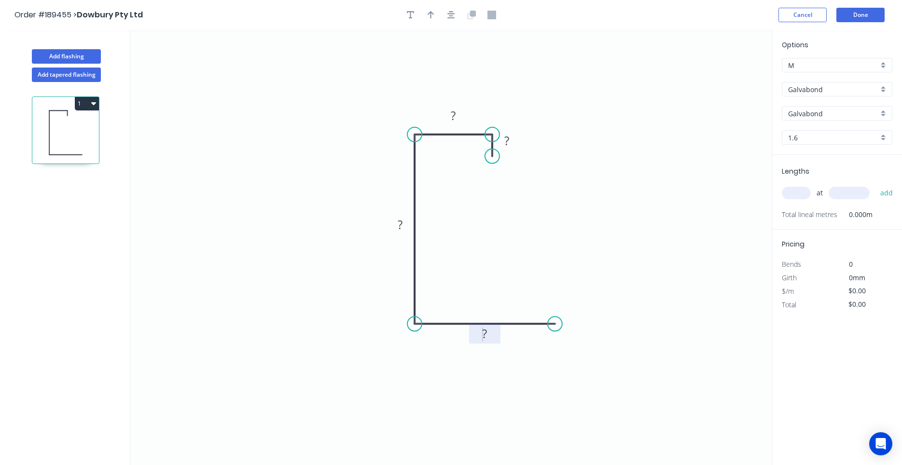
click at [482, 333] on g "?" at bounding box center [484, 334] width 19 height 16
type input "$22.42"
click at [801, 197] on input "text" at bounding box center [796, 193] width 29 height 13
type input "2"
type input "3000"
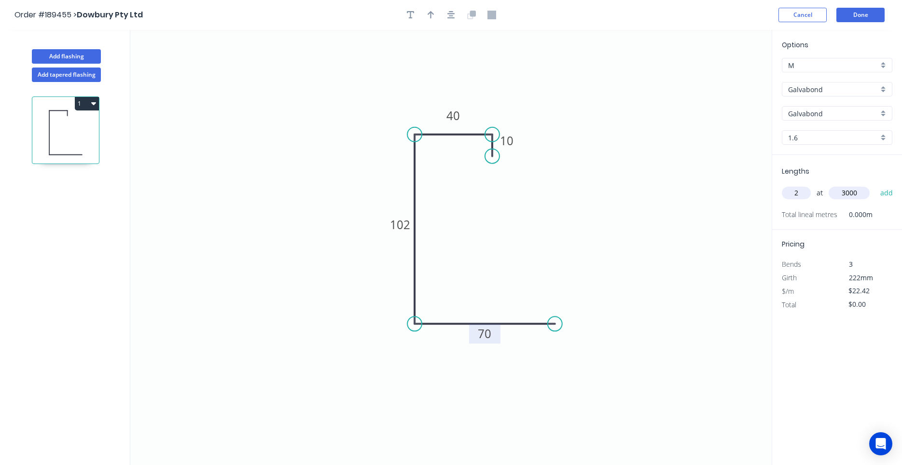
click at [875, 185] on button "add" at bounding box center [886, 193] width 23 height 16
type input "$134.52"
click at [443, 14] on div at bounding box center [450, 15] width 101 height 14
click at [447, 16] on button "button" at bounding box center [451, 15] width 14 height 14
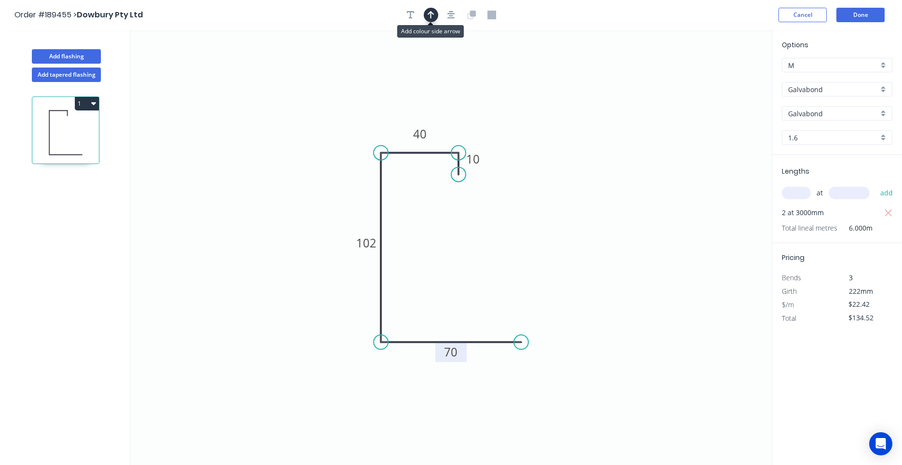
click at [428, 16] on icon "button" at bounding box center [431, 15] width 7 height 9
drag, startPoint x: 726, startPoint y: 79, endPoint x: 591, endPoint y: 140, distance: 148.4
click at [591, 140] on icon "0 10 40 102 70" at bounding box center [450, 247] width 641 height 435
click at [724, 79] on icon at bounding box center [722, 67] width 9 height 31
click at [724, 79] on icon at bounding box center [723, 68] width 9 height 31
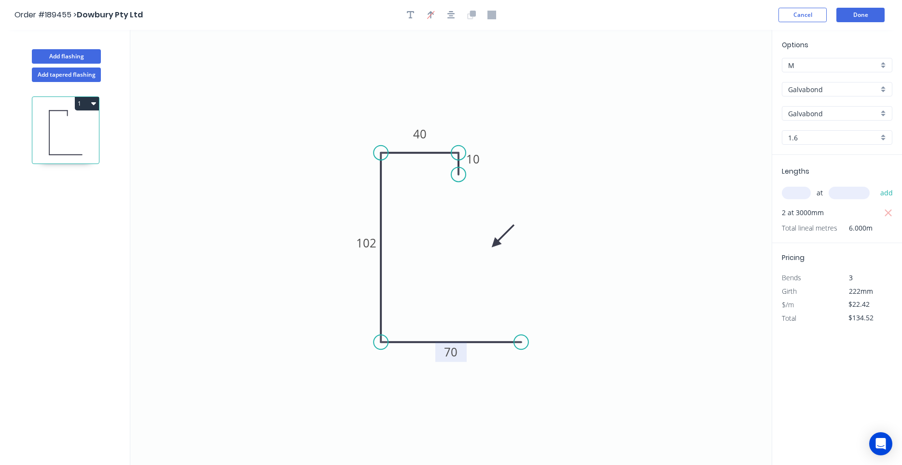
drag, startPoint x: 724, startPoint y: 79, endPoint x: 490, endPoint y: 248, distance: 288.9
click at [490, 248] on icon at bounding box center [503, 236] width 28 height 28
click at [83, 54] on button "Add flashing" at bounding box center [66, 56] width 69 height 14
type input "$0.00"
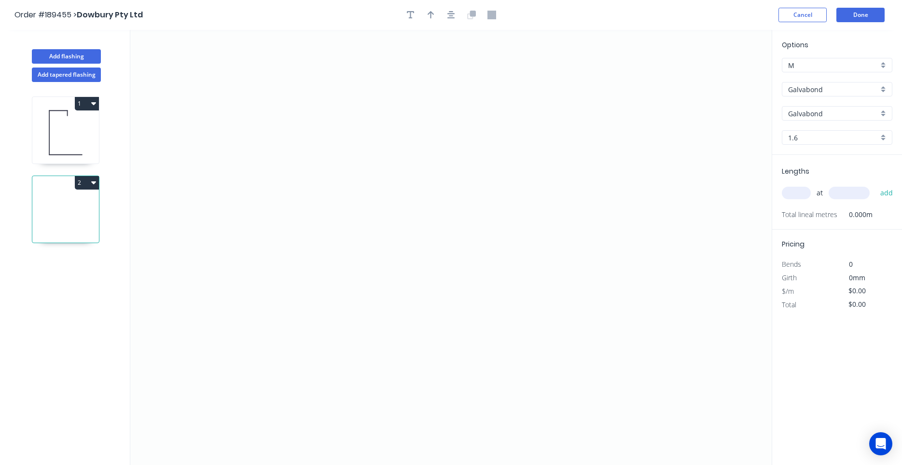
click at [809, 93] on input "Galvabond" at bounding box center [833, 89] width 90 height 10
click at [824, 104] on div "Colorbond Ultra" at bounding box center [837, 107] width 110 height 17
type input "Colorbond Ultra"
type input "Dover White"
type input "0.55"
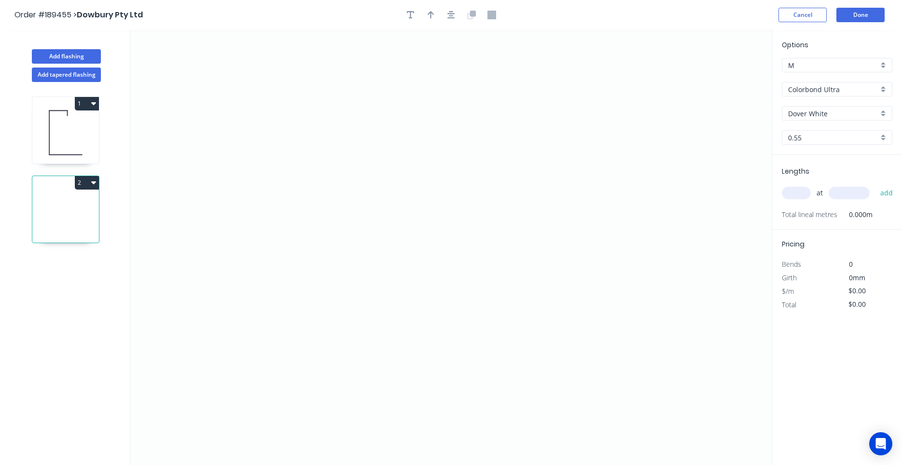
click at [810, 112] on input "Dover White" at bounding box center [833, 114] width 90 height 10
click at [802, 128] on div "Shale Grey" at bounding box center [837, 132] width 110 height 17
type input "Shale Grey"
click at [796, 191] on input "text" at bounding box center [796, 193] width 29 height 13
type input "2"
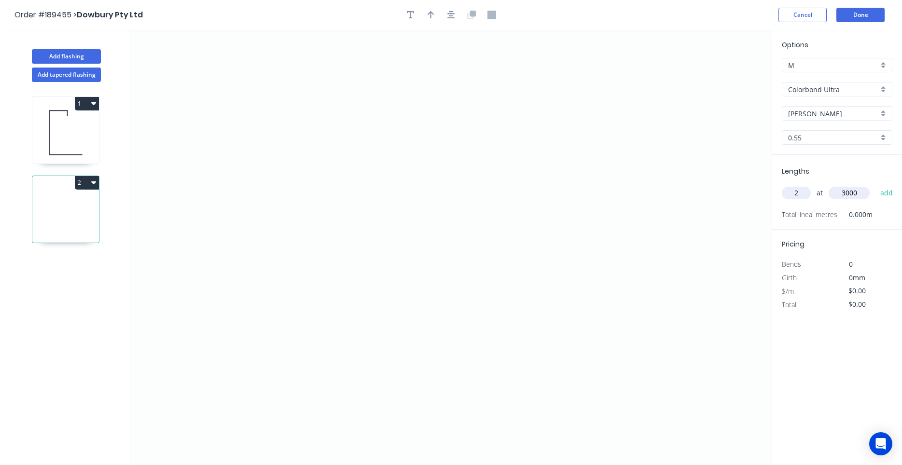
type input "3000"
click at [875, 185] on button "add" at bounding box center [886, 193] width 23 height 16
click at [546, 126] on icon "0" at bounding box center [450, 247] width 641 height 435
click at [357, 126] on icon "0" at bounding box center [450, 247] width 641 height 435
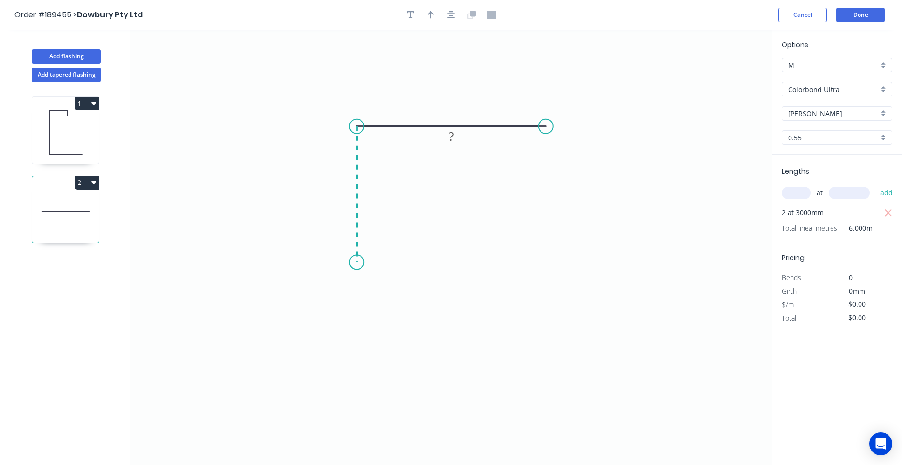
click at [351, 262] on icon "0 ?" at bounding box center [450, 247] width 641 height 435
click at [372, 248] on icon at bounding box center [364, 254] width 15 height 15
click at [372, 248] on circle at bounding box center [372, 247] width 14 height 14
click at [371, 265] on rect at bounding box center [374, 261] width 19 height 14
click at [455, 13] on icon "button" at bounding box center [451, 15] width 8 height 9
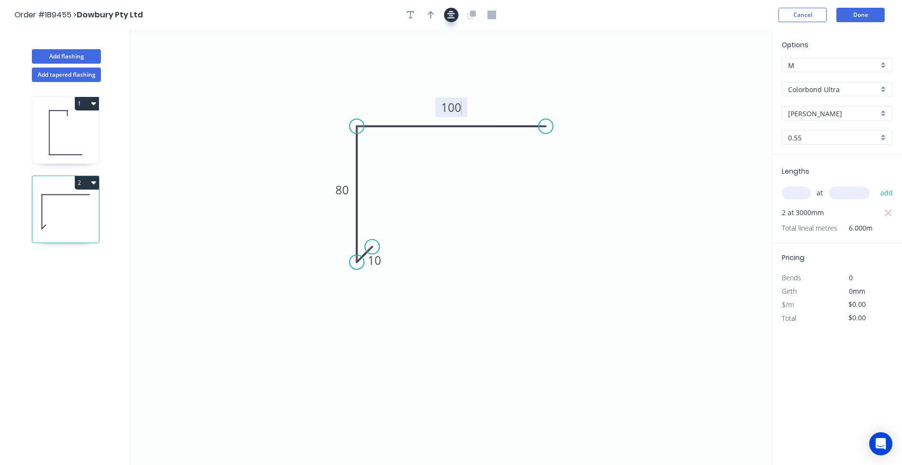
type input "$9.46"
type input "$56.76"
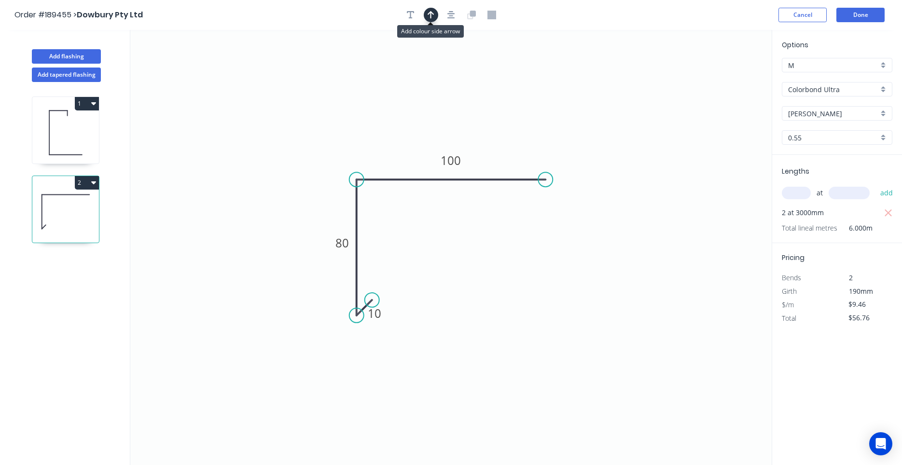
click at [428, 19] on button "button" at bounding box center [431, 15] width 14 height 14
drag, startPoint x: 721, startPoint y: 76, endPoint x: 328, endPoint y: 159, distance: 402.4
click at [328, 159] on icon at bounding box center [320, 151] width 28 height 28
click at [794, 193] on input "text" at bounding box center [796, 193] width 29 height 13
click at [873, 19] on button "Done" at bounding box center [860, 15] width 48 height 14
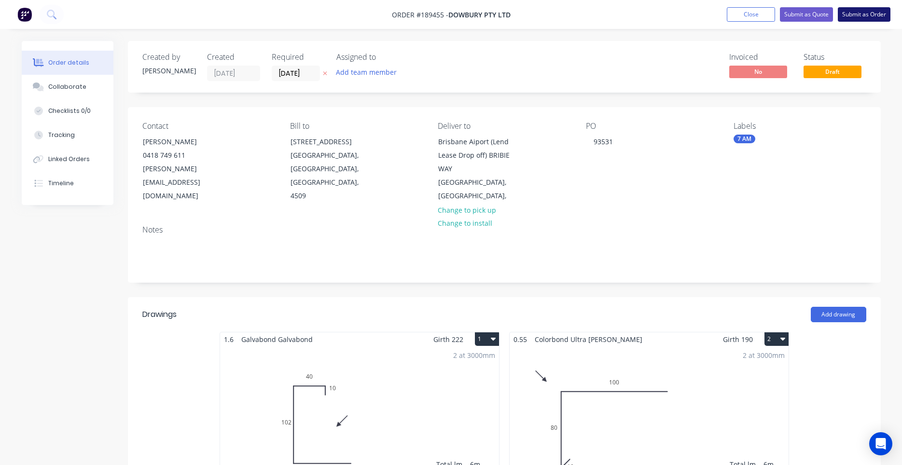
click at [857, 15] on button "Submit as Order" at bounding box center [864, 14] width 53 height 14
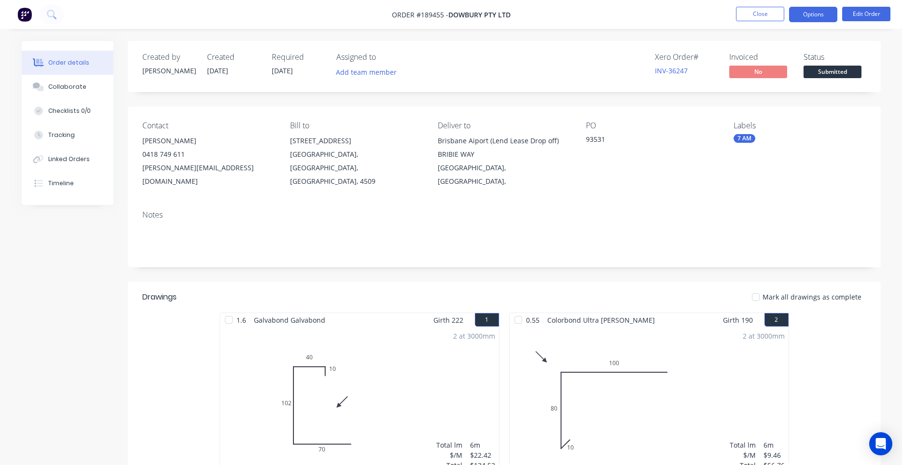
click at [813, 21] on button "Options" at bounding box center [813, 14] width 48 height 15
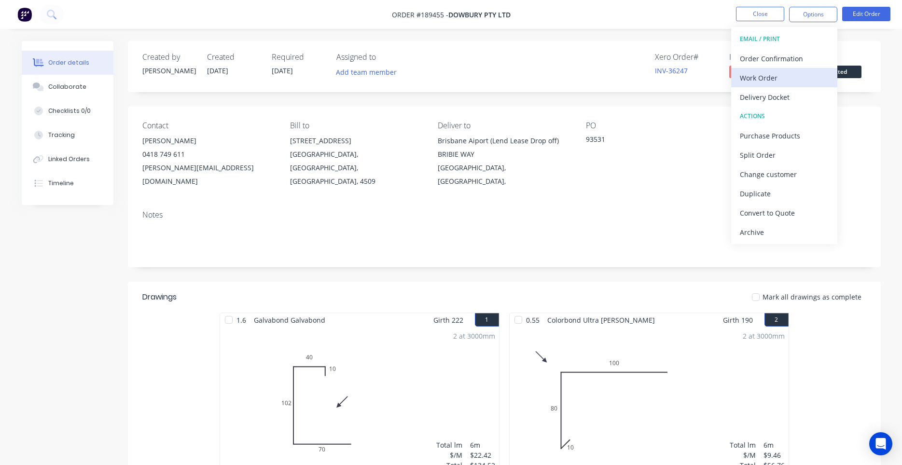
click at [768, 79] on div "Work Order" at bounding box center [784, 78] width 89 height 14
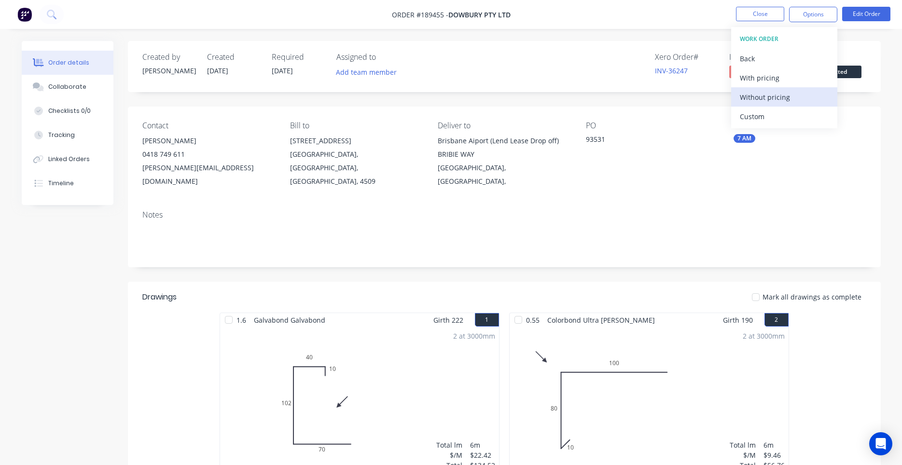
click at [767, 98] on div "Without pricing" at bounding box center [784, 97] width 89 height 14
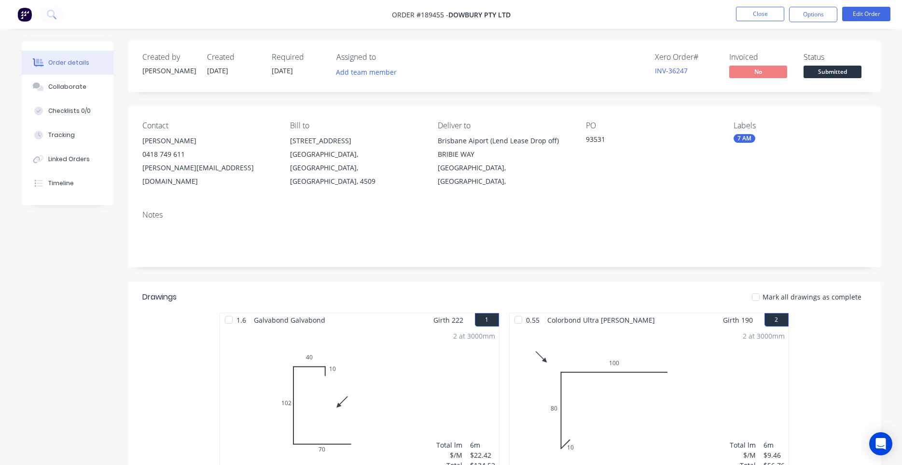
click at [647, 206] on div "Notes" at bounding box center [504, 235] width 753 height 65
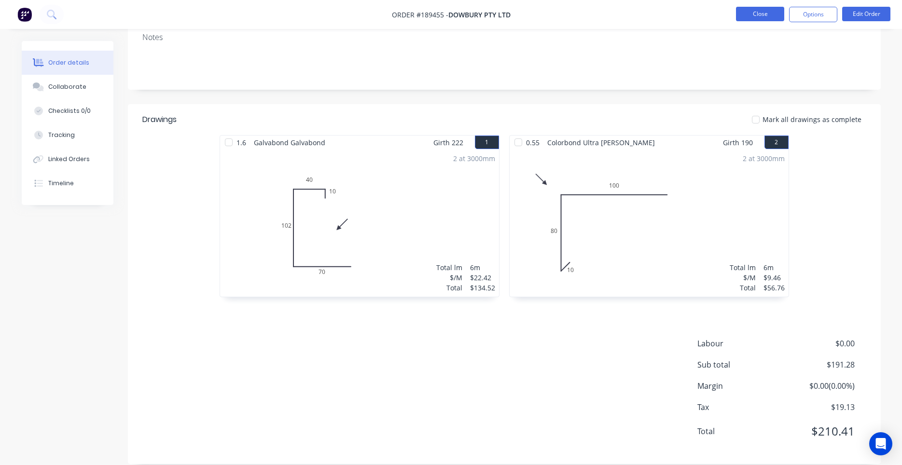
click at [775, 16] on button "Close" at bounding box center [760, 14] width 48 height 14
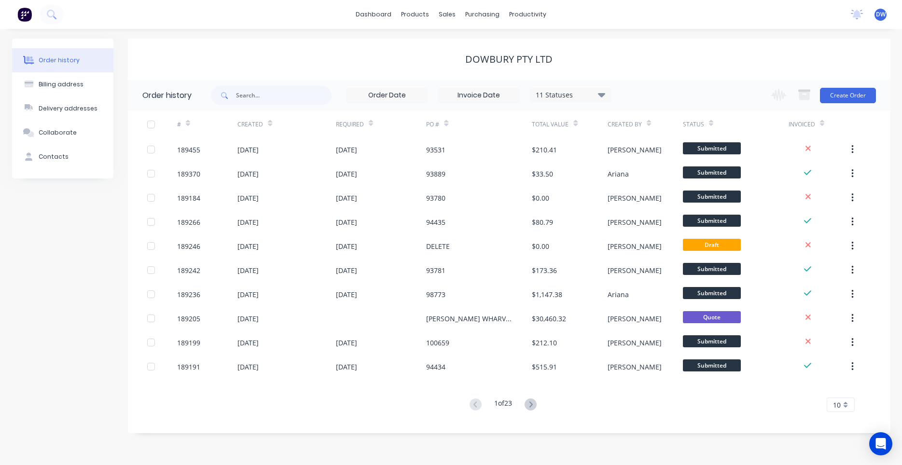
click at [61, 10] on div at bounding box center [32, 14] width 64 height 19
click at [60, 12] on button at bounding box center [52, 14] width 24 height 19
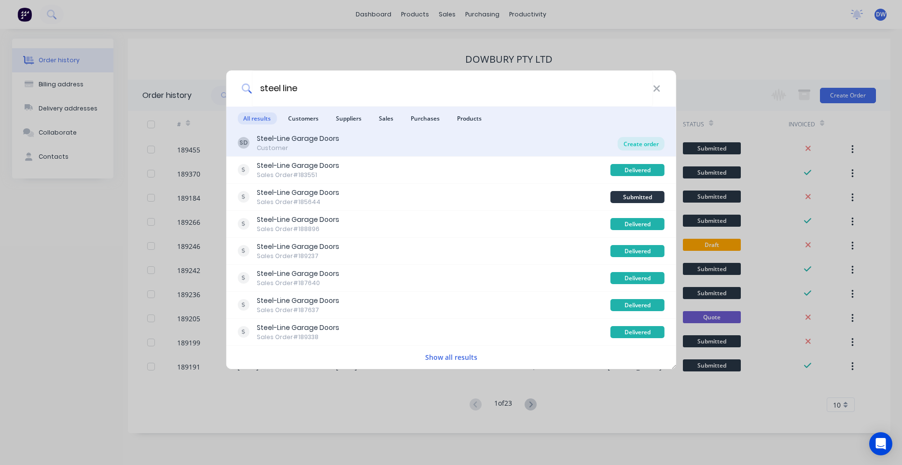
type input "steel line"
click at [650, 149] on div "Create order" at bounding box center [641, 144] width 47 height 14
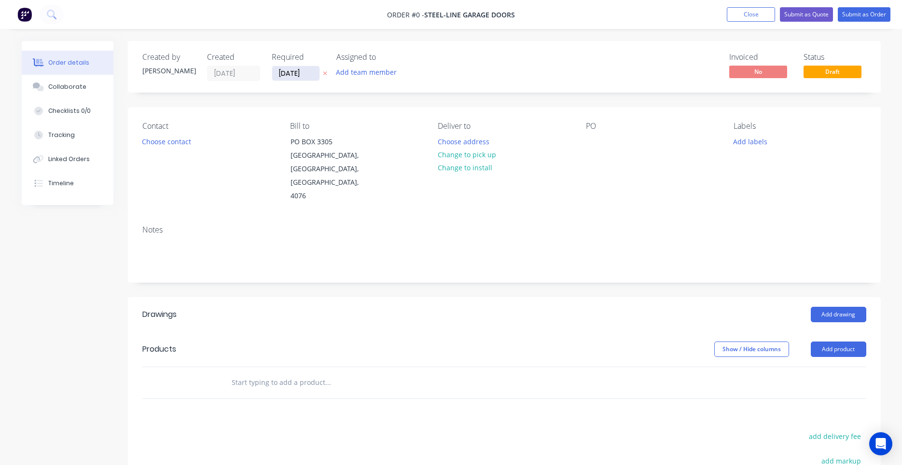
click at [290, 75] on input "11/08/25" at bounding box center [295, 73] width 47 height 14
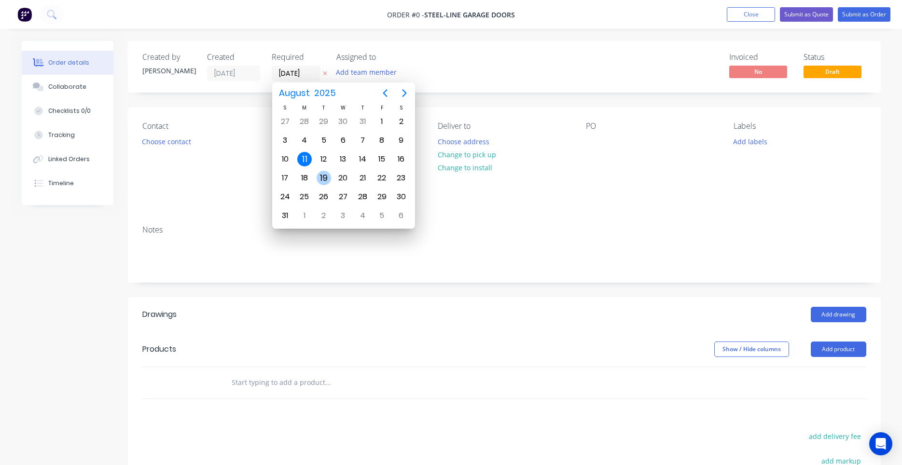
click at [320, 182] on div "19" at bounding box center [324, 178] width 14 height 14
type input "19/08/25"
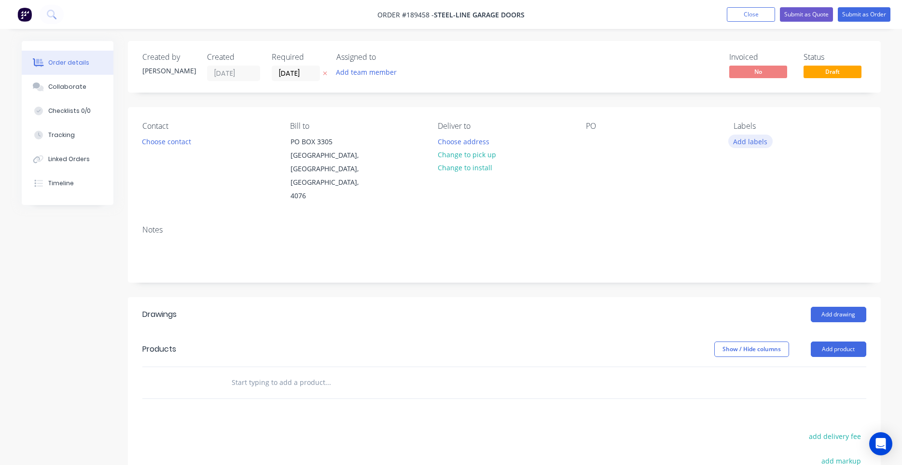
click at [748, 146] on button "Add labels" at bounding box center [750, 141] width 44 height 13
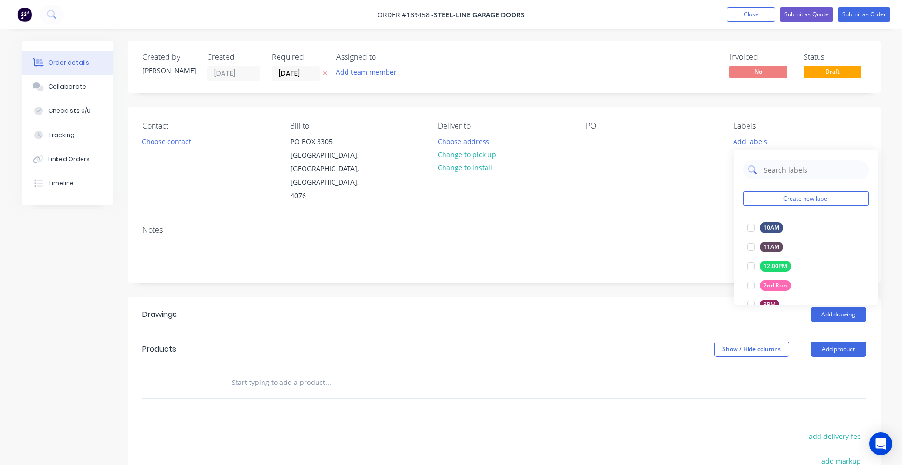
click at [766, 167] on input "text" at bounding box center [813, 169] width 101 height 19
click at [771, 170] on input "text" at bounding box center [813, 169] width 101 height 19
type input "2nd"
click at [757, 224] on div at bounding box center [750, 227] width 19 height 19
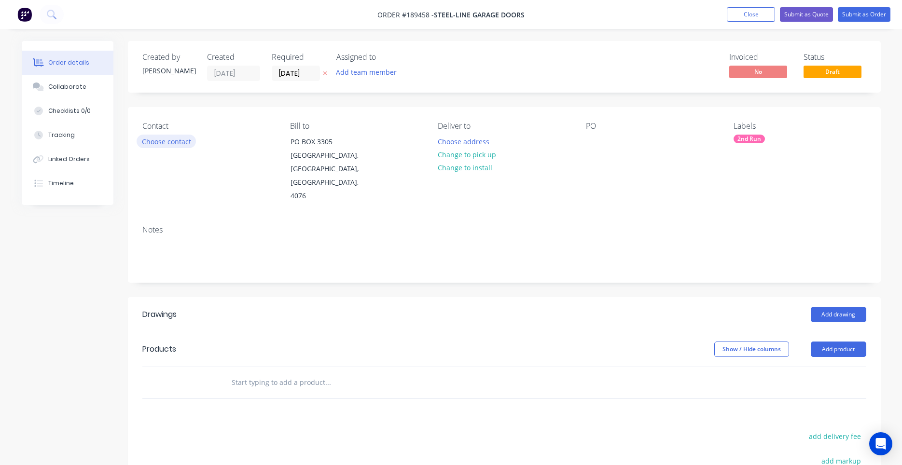
click at [179, 142] on button "Choose contact" at bounding box center [166, 141] width 59 height 13
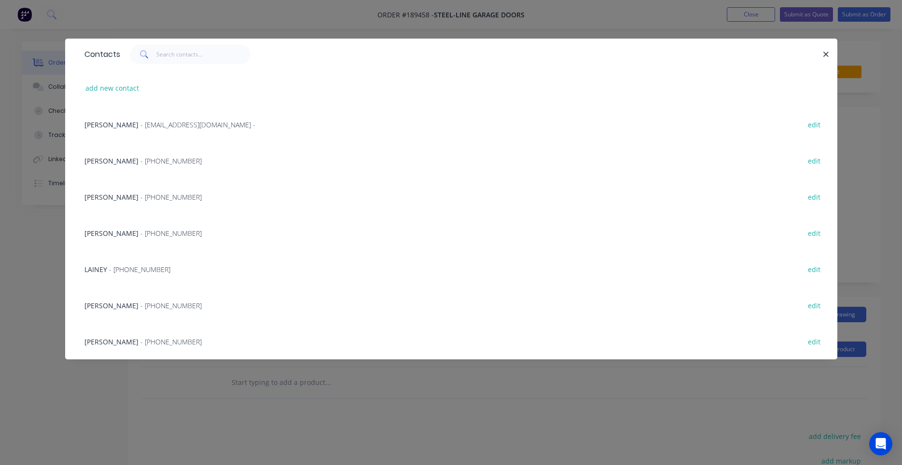
click at [140, 310] on div "ABIGAIL HANNA - (07) 3717 6666 edit" at bounding box center [451, 305] width 743 height 36
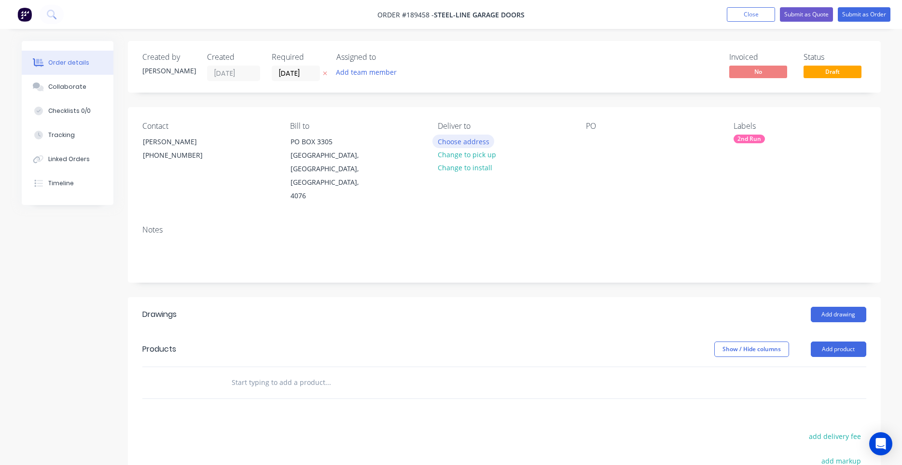
click at [465, 146] on button "Choose address" at bounding box center [463, 141] width 62 height 13
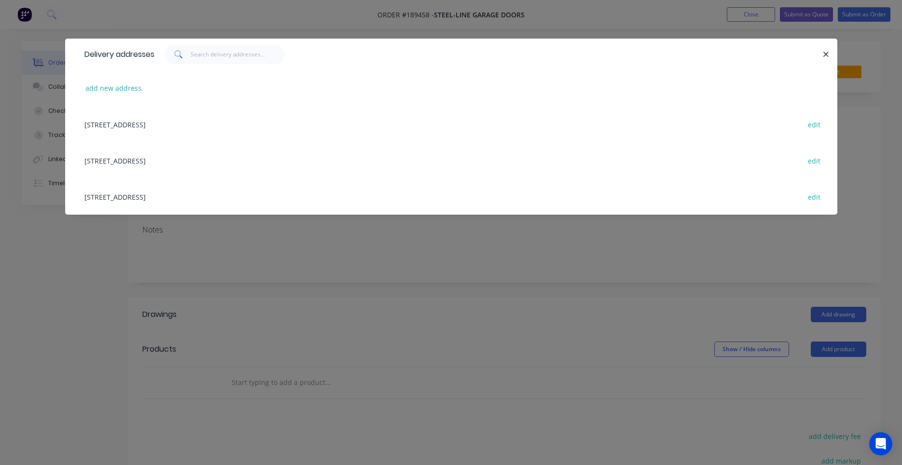
click at [227, 196] on div "43 CLINKER ST (STORE), DARRA, Queensland, Australia, 4076 edit" at bounding box center [451, 197] width 743 height 36
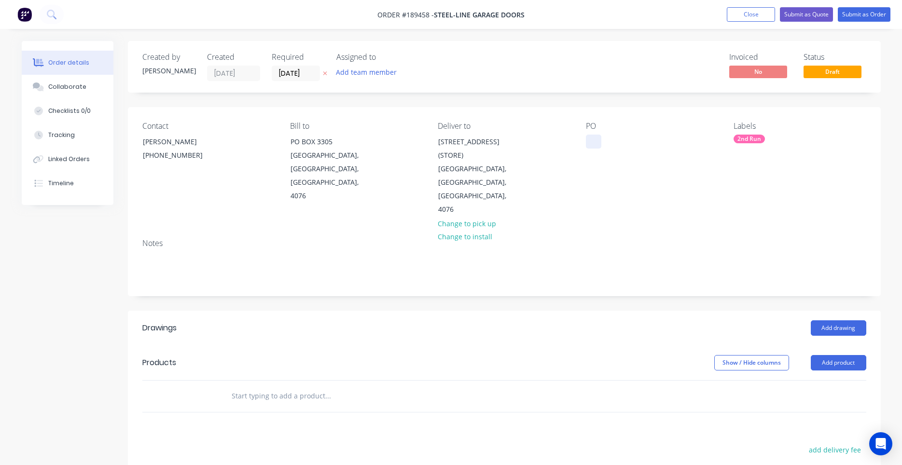
click at [590, 147] on div at bounding box center [593, 142] width 15 height 14
click at [623, 142] on div "1110POH250800105" at bounding box center [626, 142] width 80 height 14
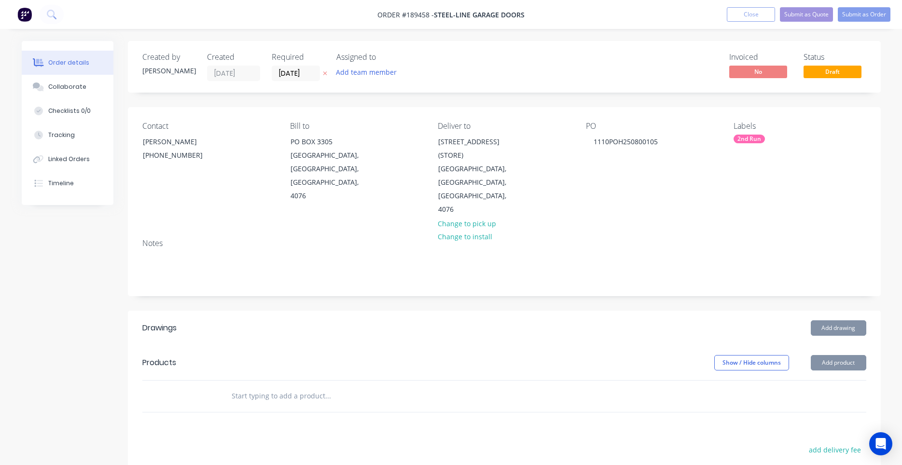
click at [634, 182] on div "Contact ABIGAIL HANNA (07) 3717 6666 Bill to PO BOX 3305 DARRA, Queensland, Aus…" at bounding box center [504, 169] width 753 height 124
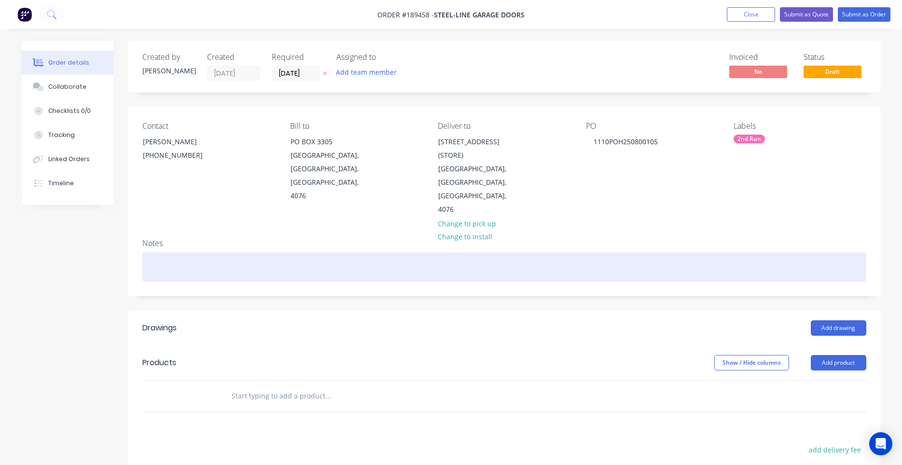
click at [561, 252] on div at bounding box center [504, 266] width 724 height 29
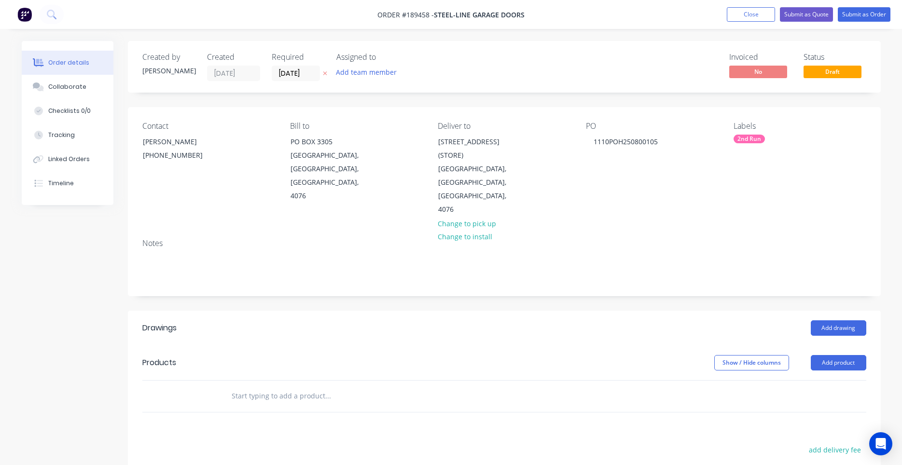
click at [408, 320] on div "Add drawing" at bounding box center [581, 327] width 570 height 15
click at [841, 320] on button "Add drawing" at bounding box center [838, 327] width 55 height 15
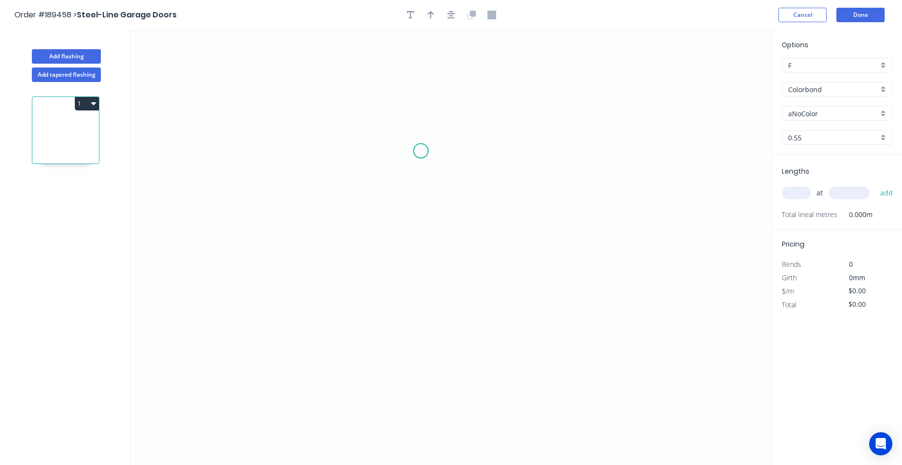
click at [421, 151] on icon "0" at bounding box center [450, 247] width 641 height 435
click at [303, 147] on icon "0" at bounding box center [450, 247] width 641 height 435
click at [305, 265] on icon "0 ?" at bounding box center [450, 247] width 641 height 435
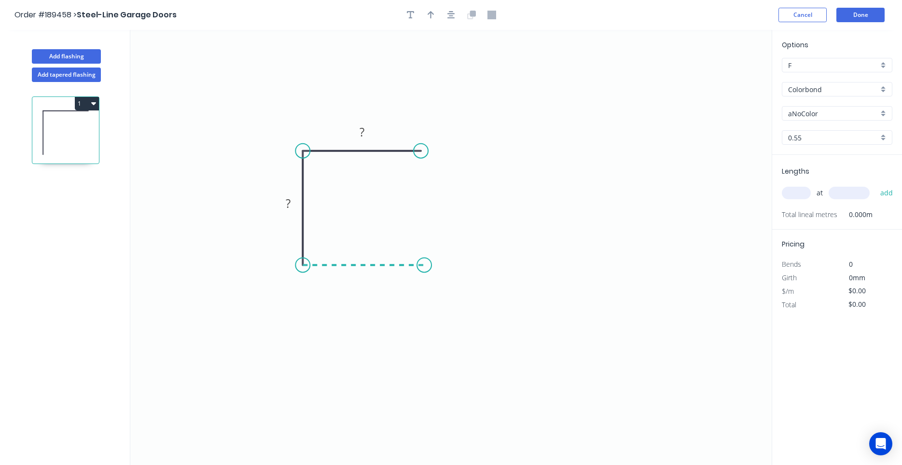
click at [424, 262] on icon "0 ? ?" at bounding box center [450, 247] width 641 height 435
click at [424, 262] on circle at bounding box center [424, 265] width 14 height 14
click at [423, 152] on circle at bounding box center [421, 151] width 14 height 14
click at [447, 166] on icon "0 ? ? ?" at bounding box center [450, 247] width 641 height 435
click at [447, 166] on circle at bounding box center [447, 165] width 14 height 14
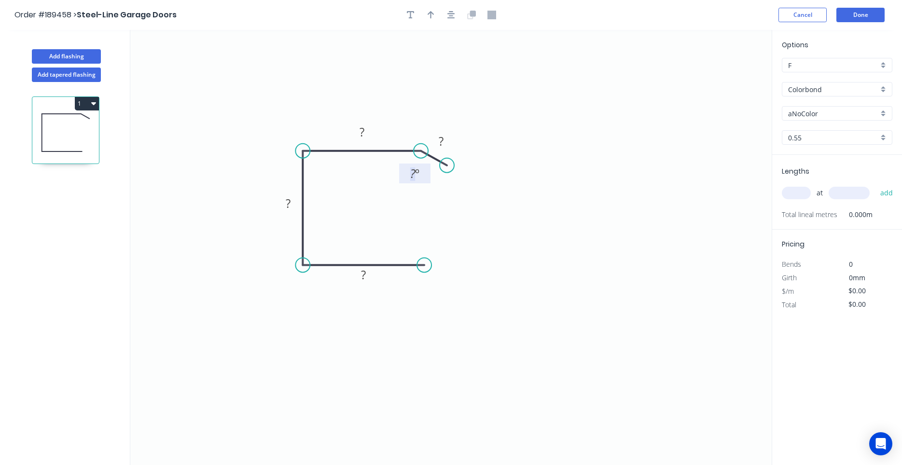
click at [414, 177] on tspan "?" at bounding box center [412, 174] width 5 height 16
type input "$9.28"
click at [799, 199] on input "text" at bounding box center [796, 193] width 29 height 13
type input "1"
type input "5500"
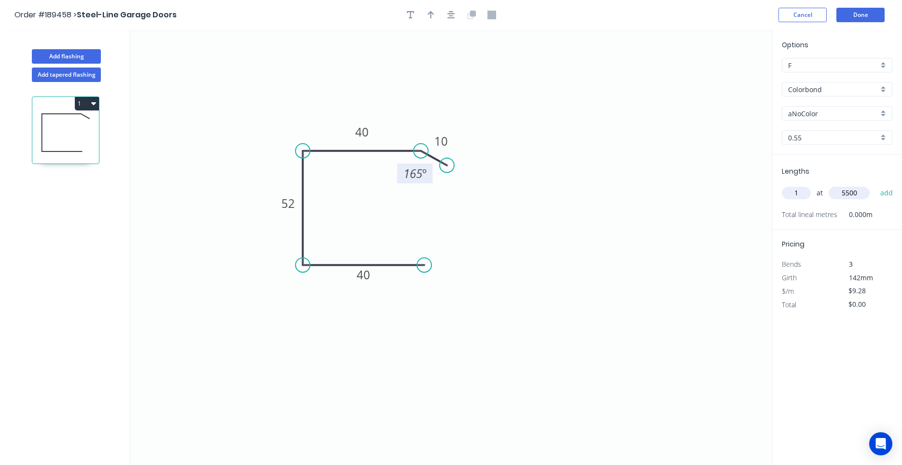
click at [875, 185] on button "add" at bounding box center [886, 193] width 23 height 16
type input "$51.04"
click at [863, 17] on button "Done" at bounding box center [860, 15] width 48 height 14
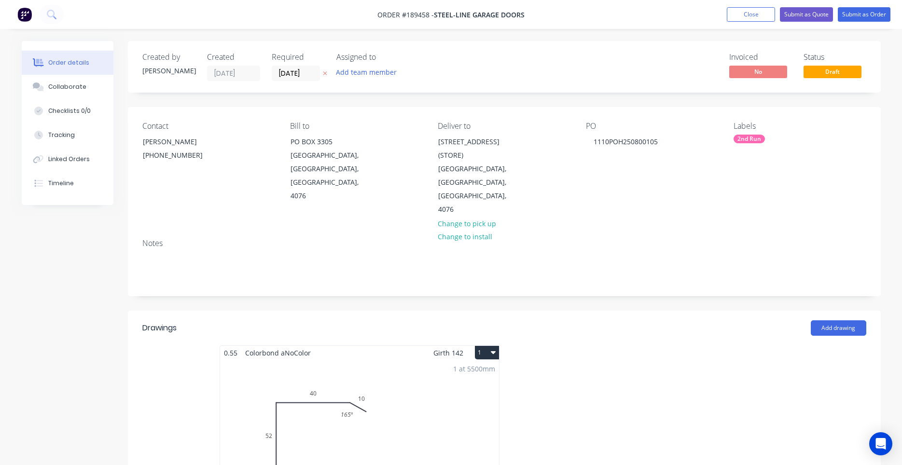
click at [498, 346] on button "1" at bounding box center [487, 353] width 24 height 14
click at [483, 369] on div "Use larger box size" at bounding box center [453, 376] width 74 height 14
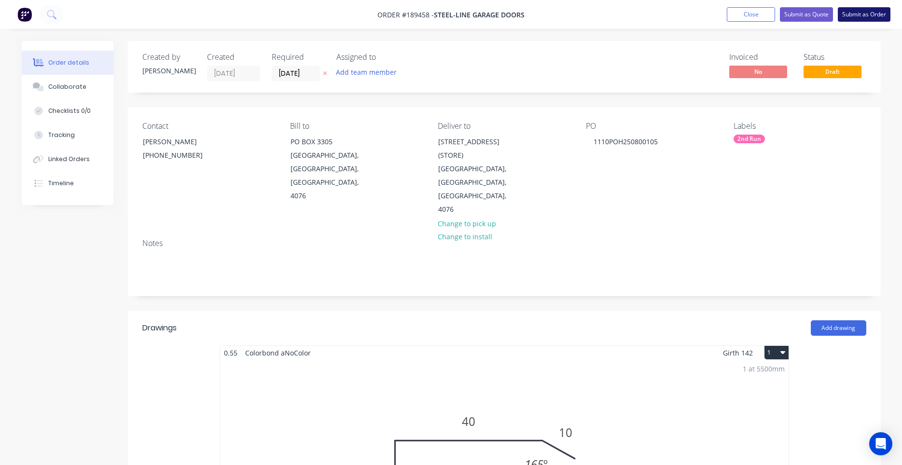
click at [863, 17] on button "Submit as Order" at bounding box center [864, 14] width 53 height 14
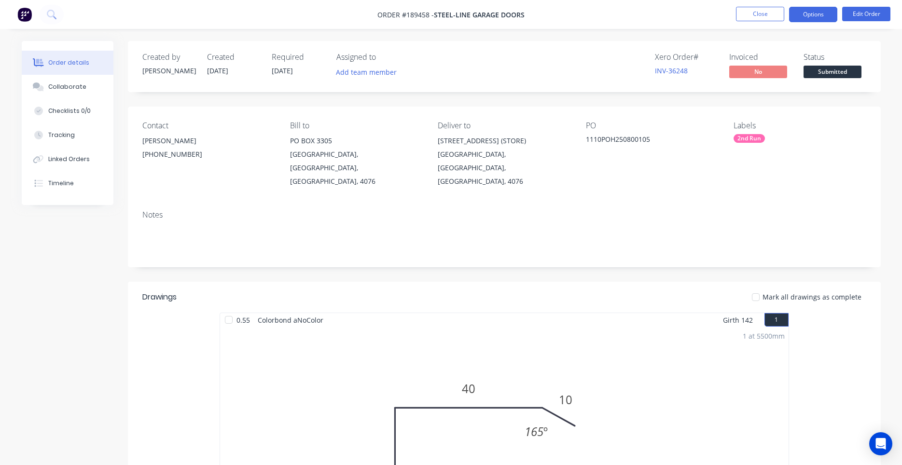
click at [808, 17] on button "Options" at bounding box center [813, 14] width 48 height 15
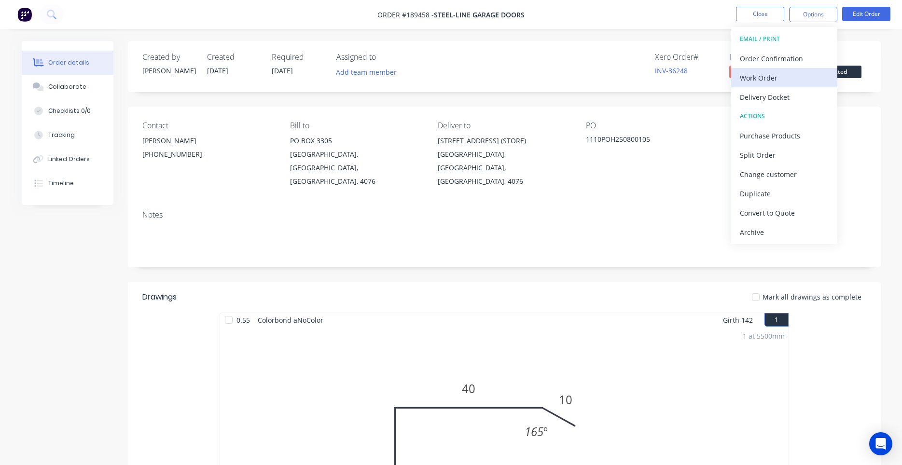
click at [795, 76] on div "Work Order" at bounding box center [784, 78] width 89 height 14
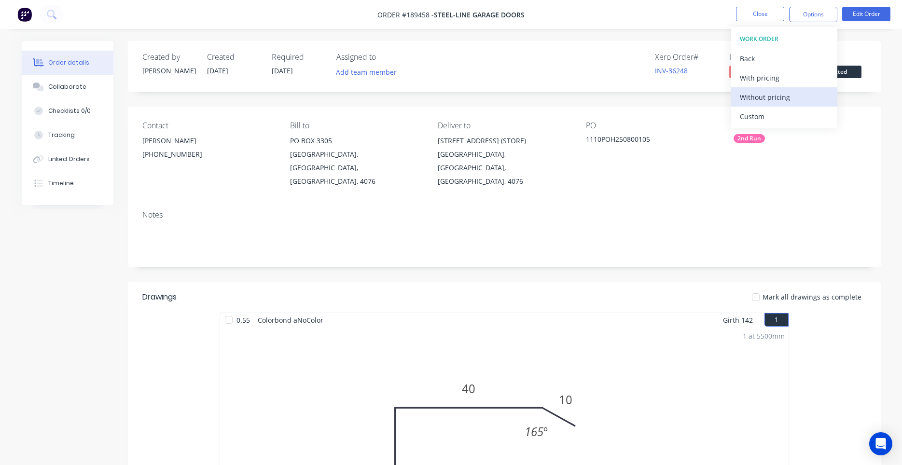
click at [788, 92] on div "Without pricing" at bounding box center [784, 97] width 89 height 14
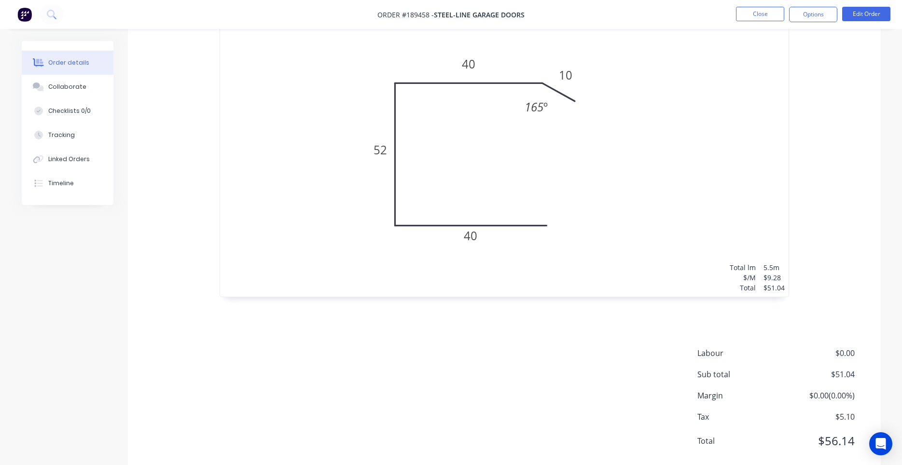
click at [517, 106] on div "1 at 5500mm Total lm $/M Total 5.5m $9.28 $51.04" at bounding box center [504, 149] width 568 height 294
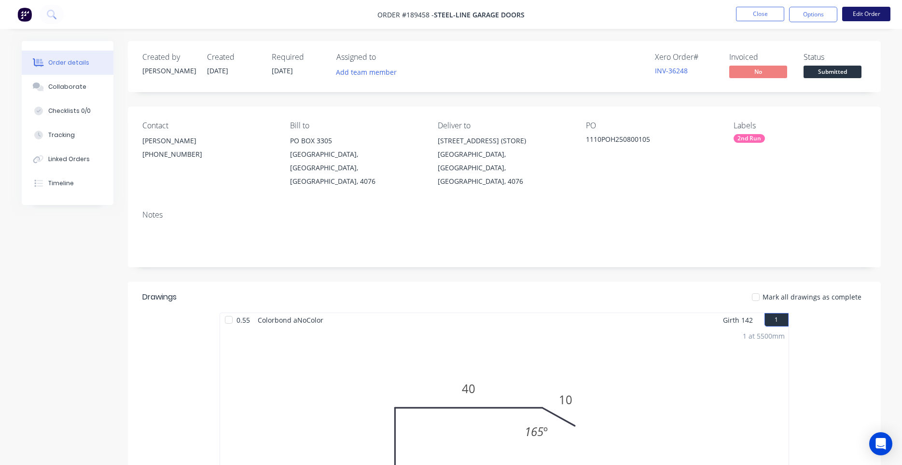
click at [854, 15] on button "Edit Order" at bounding box center [866, 14] width 48 height 14
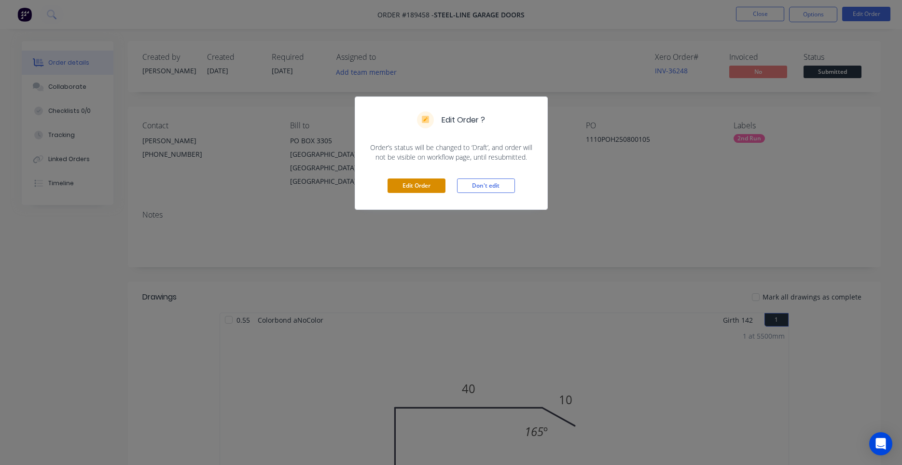
click at [414, 181] on button "Edit Order" at bounding box center [416, 186] width 58 height 14
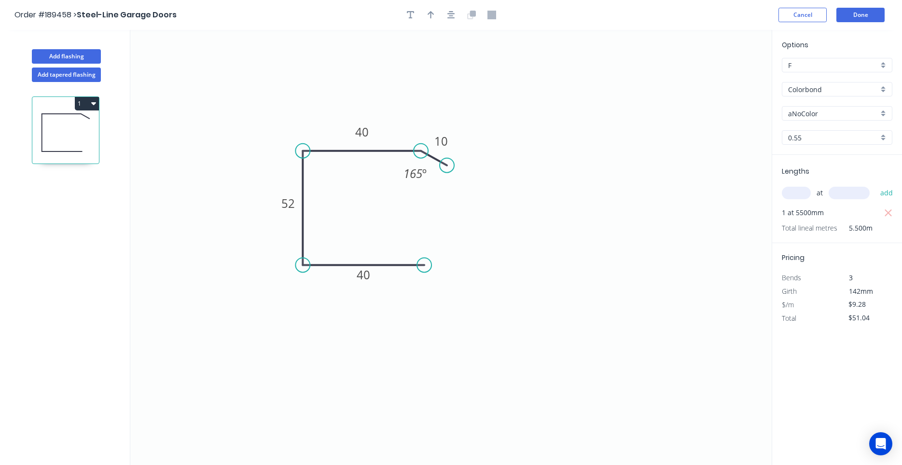
click at [806, 114] on input "aNoColor" at bounding box center [833, 114] width 90 height 10
click at [875, 114] on input "classic" at bounding box center [833, 114] width 90 height 10
type input "aNoColor"
click at [816, 16] on button "Cancel" at bounding box center [802, 15] width 48 height 14
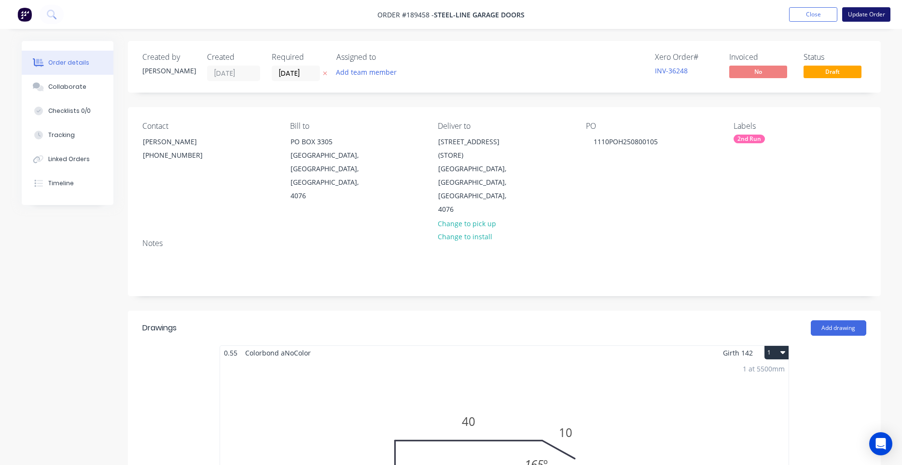
click at [872, 21] on button "Update Order" at bounding box center [866, 14] width 48 height 14
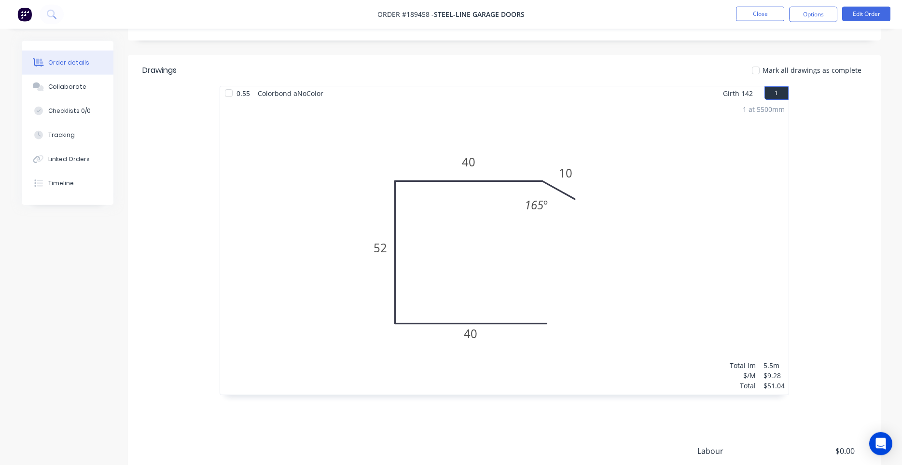
scroll to position [325, 0]
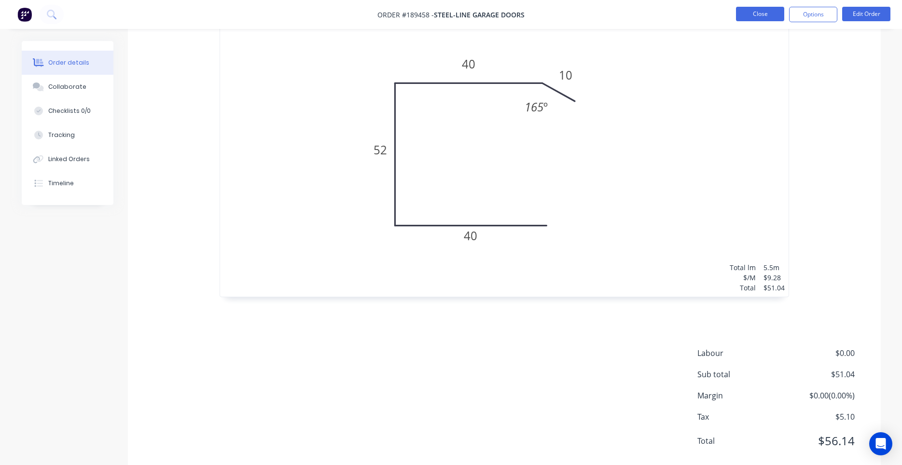
click at [751, 18] on button "Close" at bounding box center [760, 14] width 48 height 14
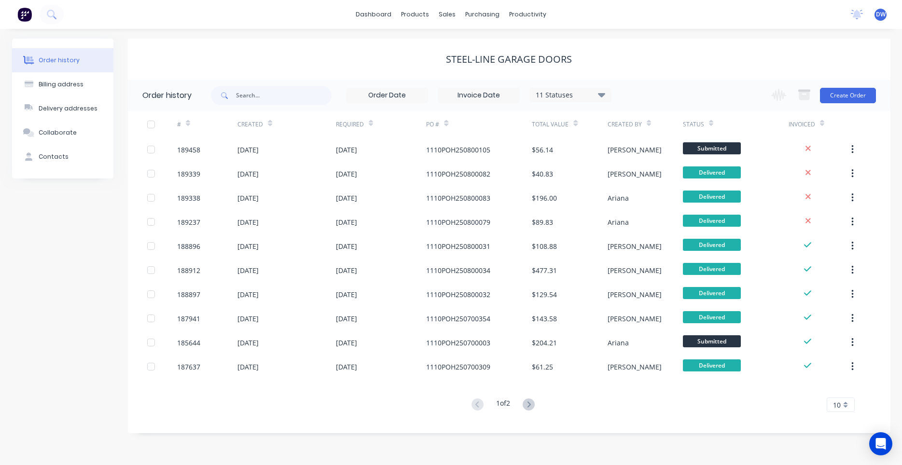
click at [184, 17] on div "dashboard products sales purchasing productivity dashboard products Product Cat…" at bounding box center [451, 14] width 902 height 29
click at [52, 14] on icon at bounding box center [51, 14] width 9 height 9
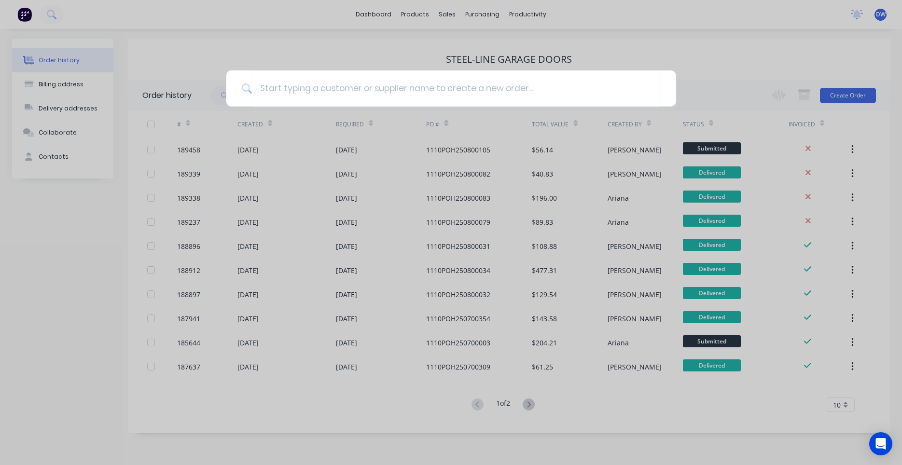
click at [262, 34] on div at bounding box center [451, 232] width 902 height 465
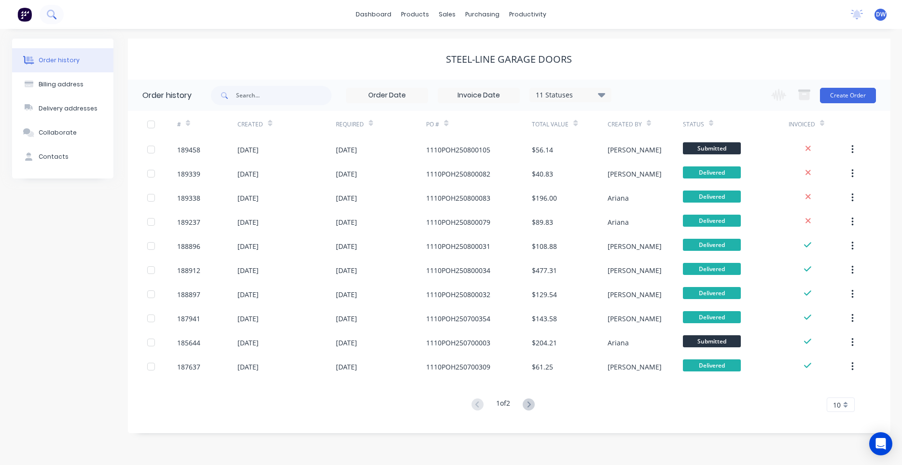
click at [55, 17] on button at bounding box center [52, 14] width 24 height 19
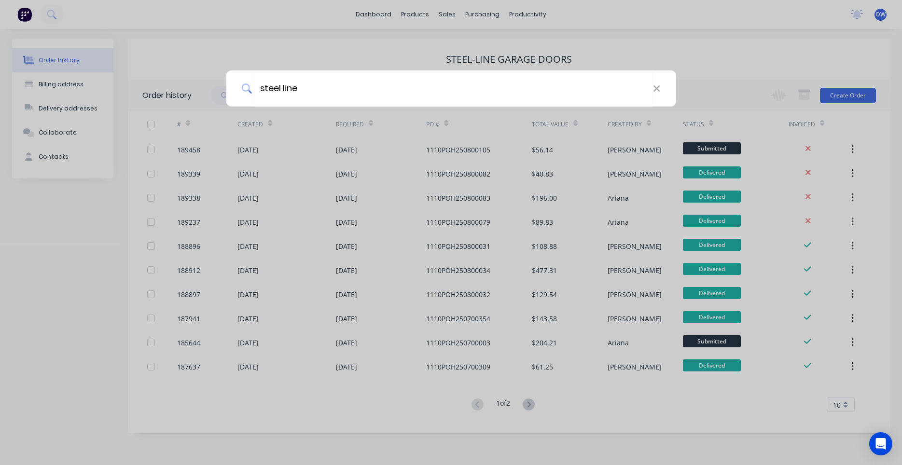
type input "steel line"
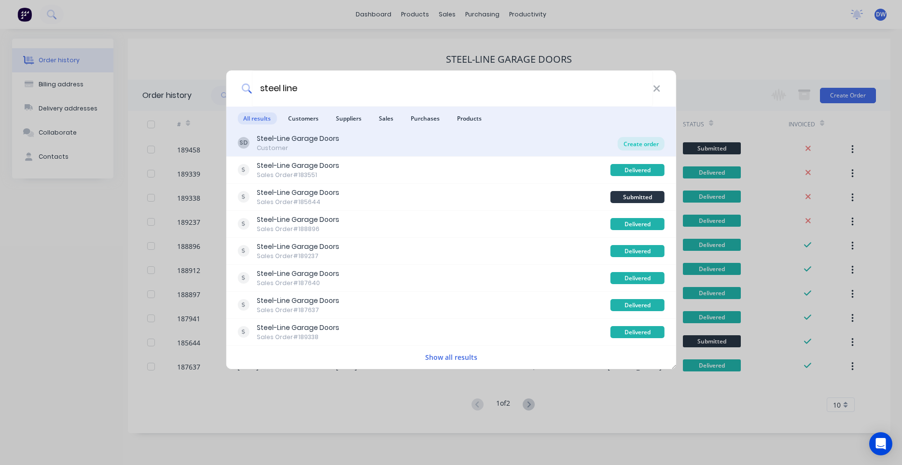
click at [657, 146] on div "Create order" at bounding box center [641, 144] width 47 height 14
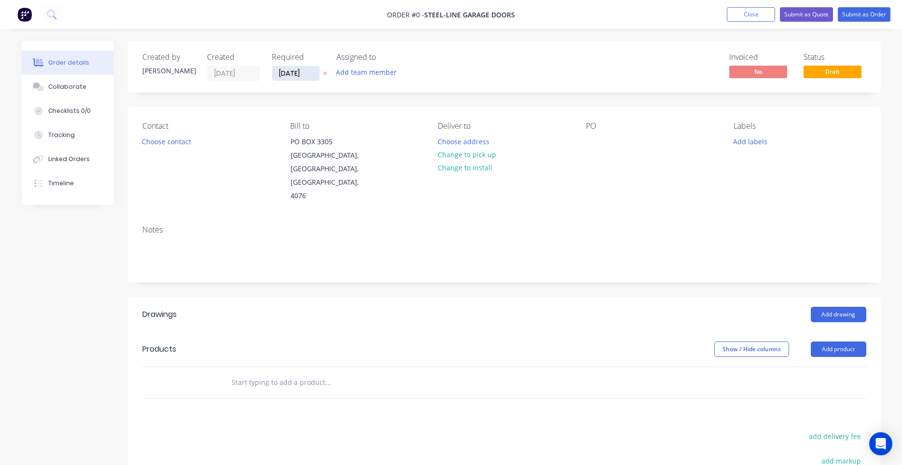
click at [300, 74] on input "11/08/25" at bounding box center [295, 73] width 47 height 14
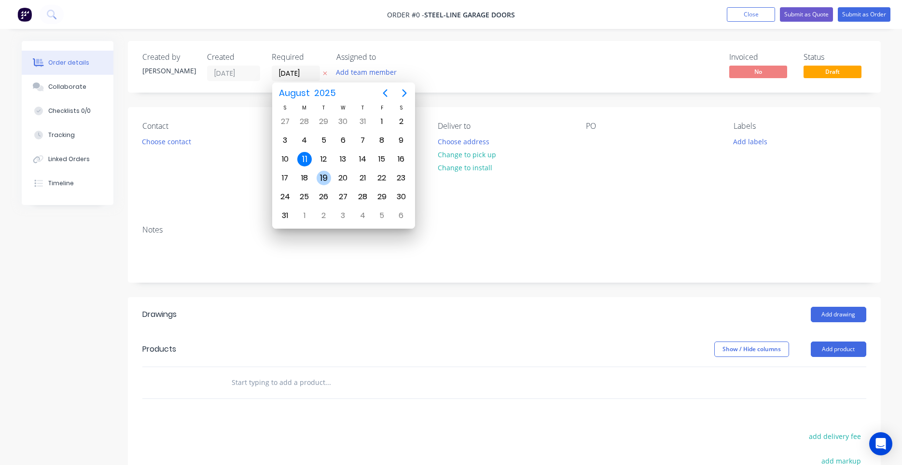
click at [329, 183] on div "19" at bounding box center [324, 178] width 14 height 14
type input "19/08/25"
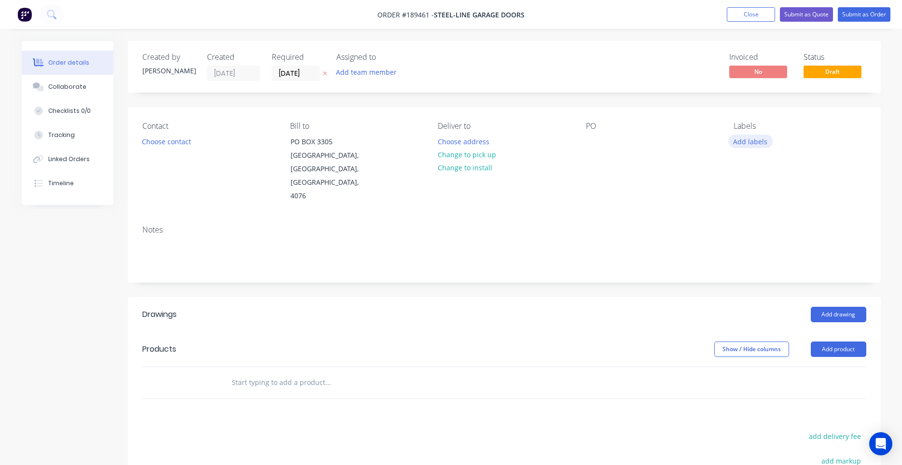
click at [748, 141] on button "Add labels" at bounding box center [750, 141] width 44 height 13
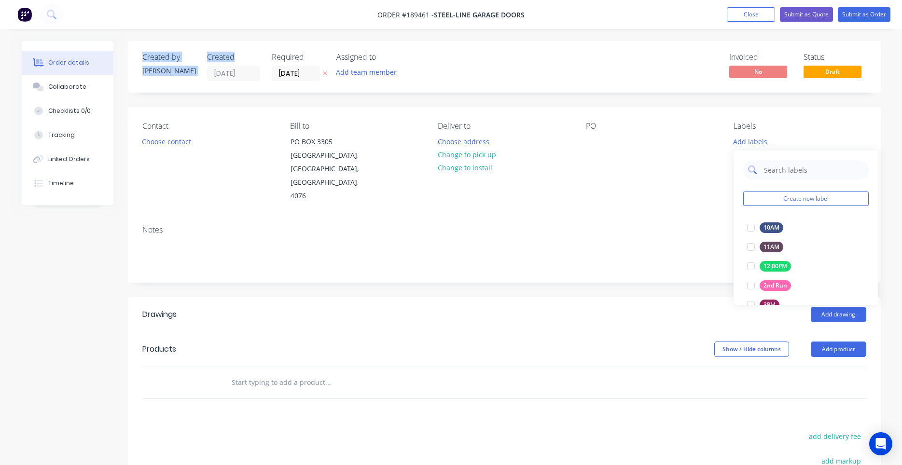
drag, startPoint x: 767, startPoint y: 182, endPoint x: 773, endPoint y: 174, distance: 10.0
click at [768, 182] on div "Create new label 10AM edit 11AM edit 12.00PM edit 2nd Run edit 3PM edit 4:30AM …" at bounding box center [805, 228] width 145 height 154
click at [773, 173] on input "text" at bounding box center [813, 169] width 101 height 19
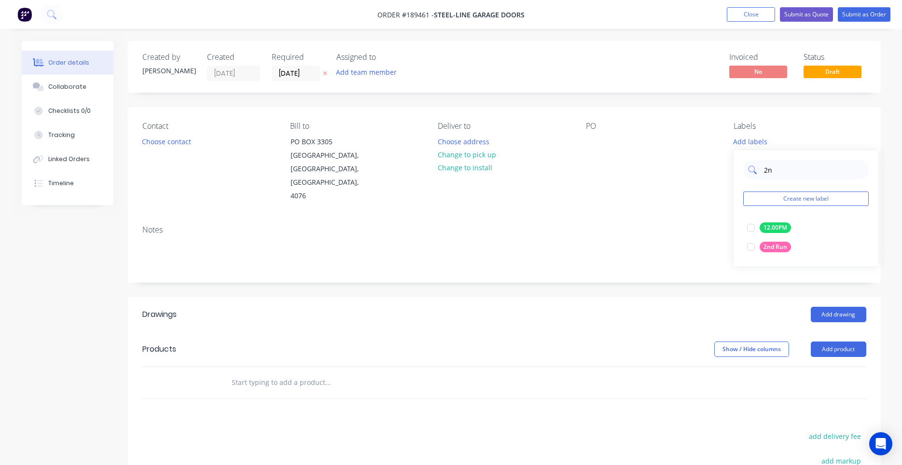
type input "2nd"
click at [750, 229] on div at bounding box center [750, 227] width 19 height 19
click at [368, 225] on div "Notes" at bounding box center [504, 229] width 724 height 9
click at [187, 141] on button "Choose contact" at bounding box center [166, 141] width 59 height 13
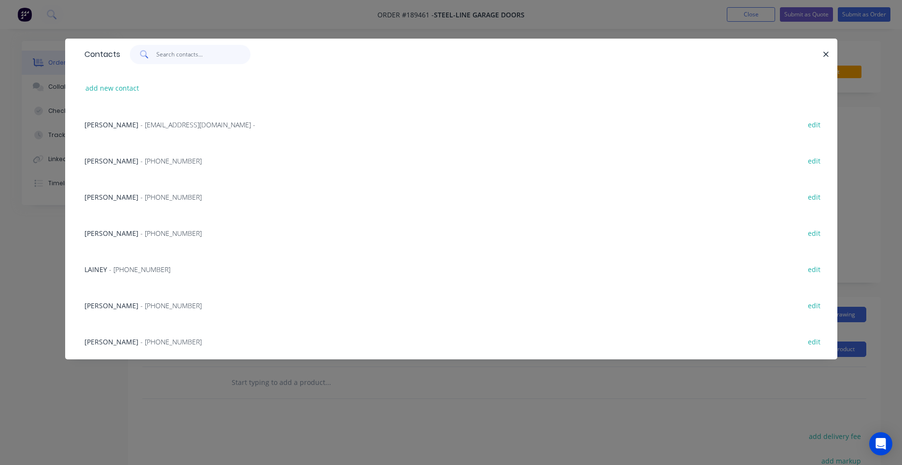
click at [175, 55] on input "text" at bounding box center [203, 54] width 94 height 19
click at [175, 309] on span "- (07) 3717 6666" at bounding box center [170, 305] width 61 height 9
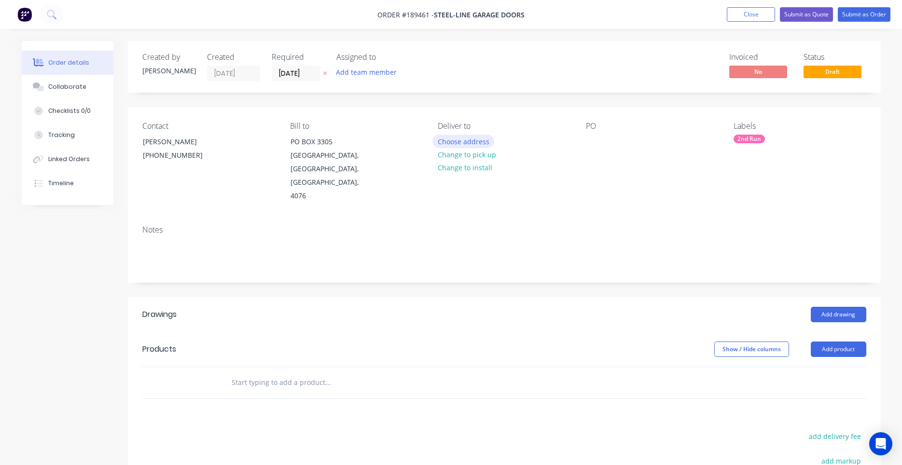
click at [441, 143] on button "Choose address" at bounding box center [463, 141] width 62 height 13
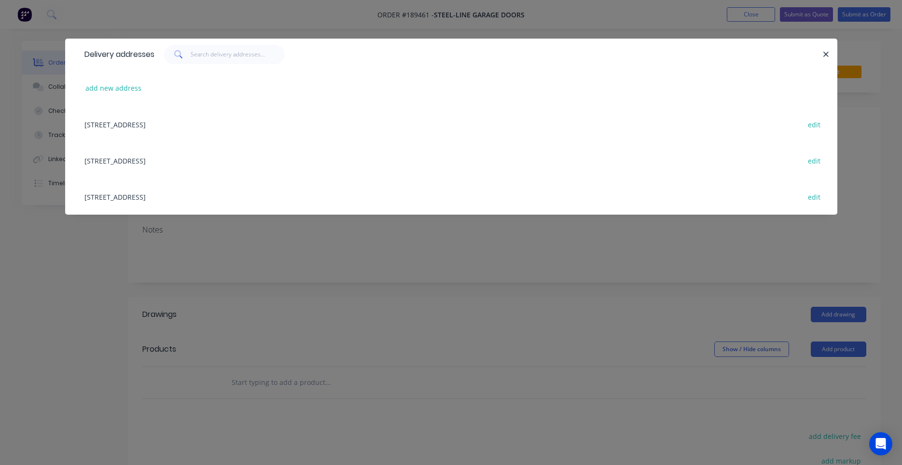
click at [220, 198] on div "43 CLINKER ST (STORE), DARRA, Queensland, Australia, 4076 edit" at bounding box center [451, 197] width 743 height 36
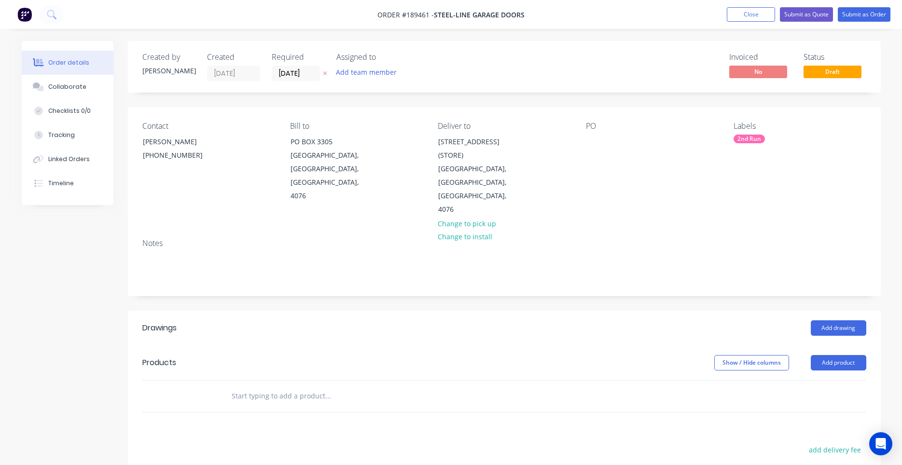
click at [595, 150] on div "PO" at bounding box center [652, 169] width 132 height 95
click at [597, 143] on div at bounding box center [593, 142] width 15 height 14
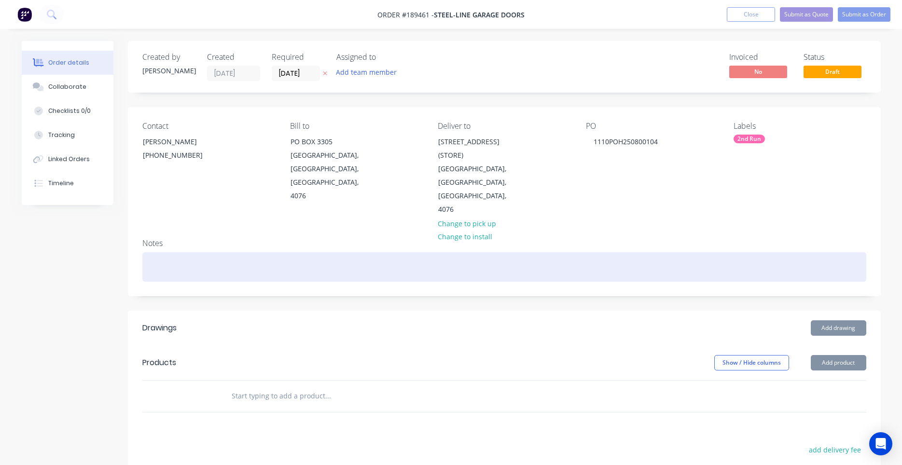
click at [599, 252] on div at bounding box center [504, 266] width 724 height 29
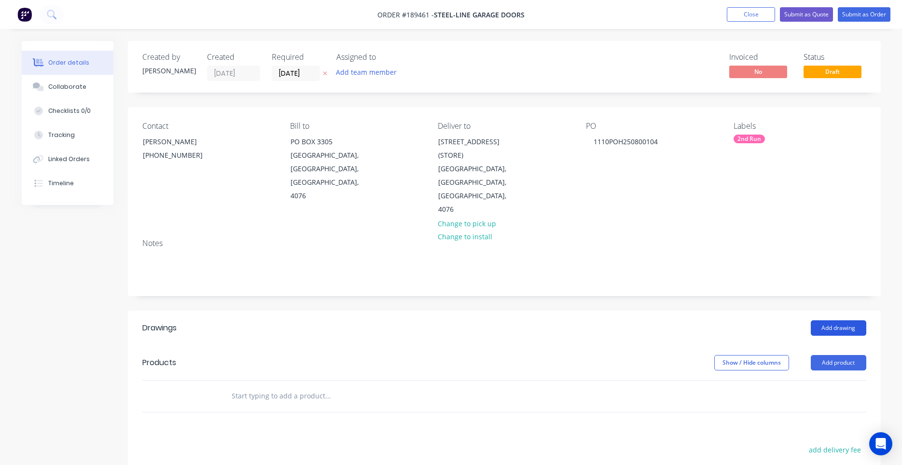
click at [841, 320] on button "Add drawing" at bounding box center [838, 327] width 55 height 15
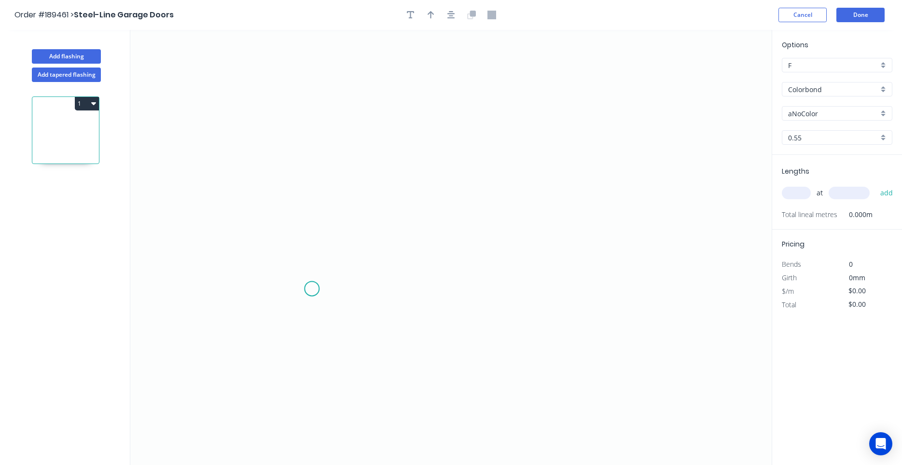
click at [312, 289] on icon "0" at bounding box center [450, 247] width 641 height 435
click at [314, 185] on icon "0" at bounding box center [450, 247] width 641 height 435
click at [429, 186] on icon "0 ?" at bounding box center [450, 247] width 641 height 435
click at [454, 196] on icon "0 ? ?" at bounding box center [450, 247] width 641 height 435
click at [454, 196] on circle at bounding box center [454, 196] width 14 height 14
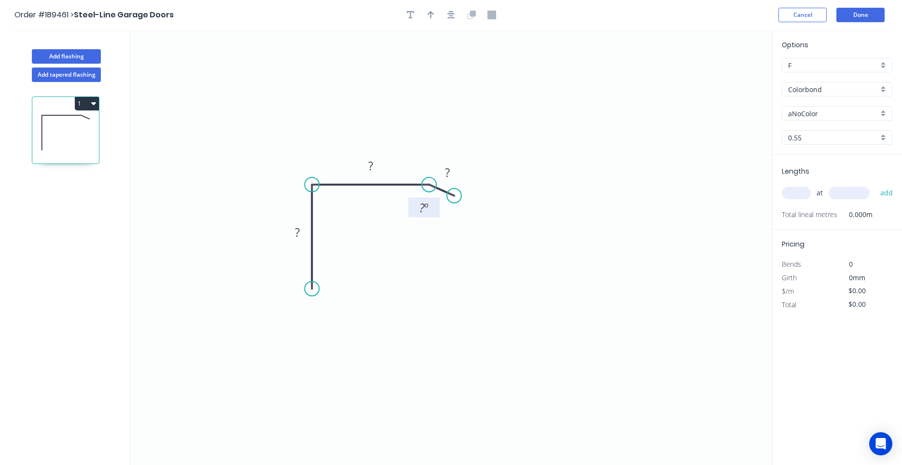
click at [427, 207] on tspan "º" at bounding box center [426, 208] width 4 height 16
click at [448, 16] on div at bounding box center [450, 15] width 101 height 14
type input "$6.40"
click at [448, 16] on icon "button" at bounding box center [451, 15] width 8 height 9
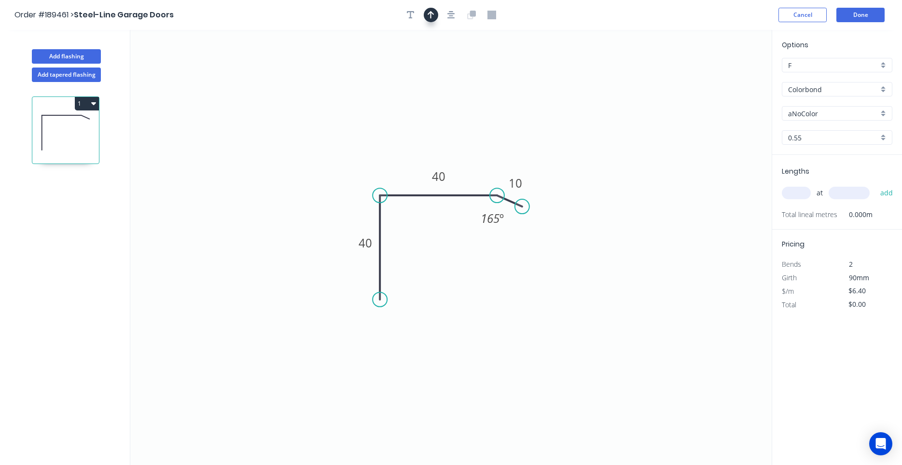
click at [433, 19] on icon "button" at bounding box center [431, 15] width 7 height 9
drag, startPoint x: 719, startPoint y: 76, endPoint x: 516, endPoint y: 138, distance: 212.6
click at [516, 138] on icon at bounding box center [516, 127] width 9 height 31
drag, startPoint x: 516, startPoint y: 138, endPoint x: 496, endPoint y: 146, distance: 21.7
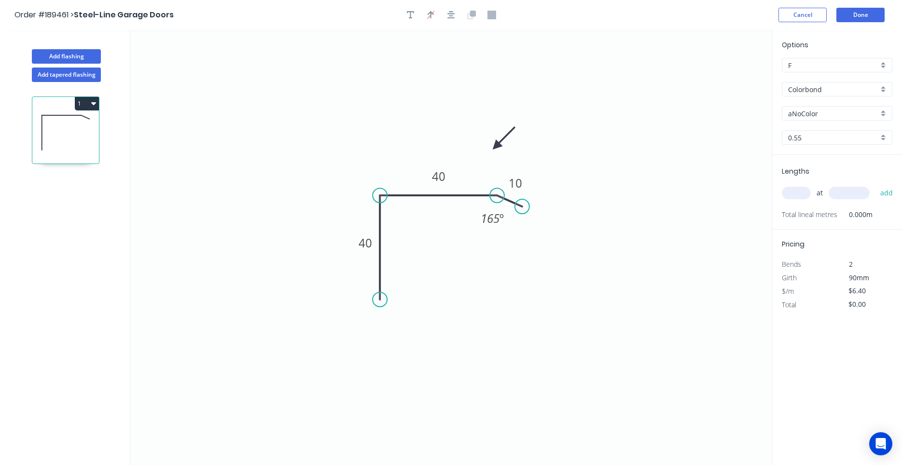
click at [496, 146] on icon at bounding box center [504, 138] width 28 height 28
click at [805, 111] on input "aNoColor" at bounding box center [833, 114] width 90 height 10
click at [840, 130] on div "Surfmist" at bounding box center [837, 132] width 110 height 17
type input "Surfmist"
click at [803, 195] on input "text" at bounding box center [796, 193] width 29 height 13
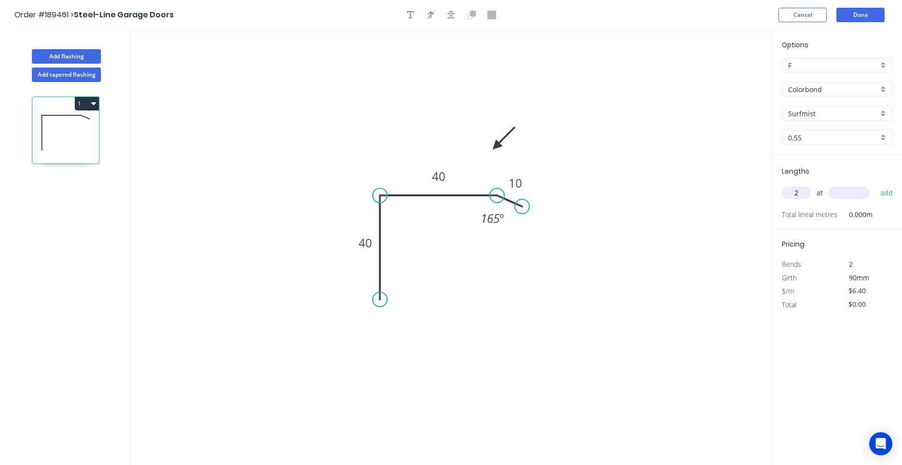
type input "2"
type input "2000"
click at [875, 185] on button "add" at bounding box center [886, 193] width 23 height 16
type input "$25.60"
type input "2"
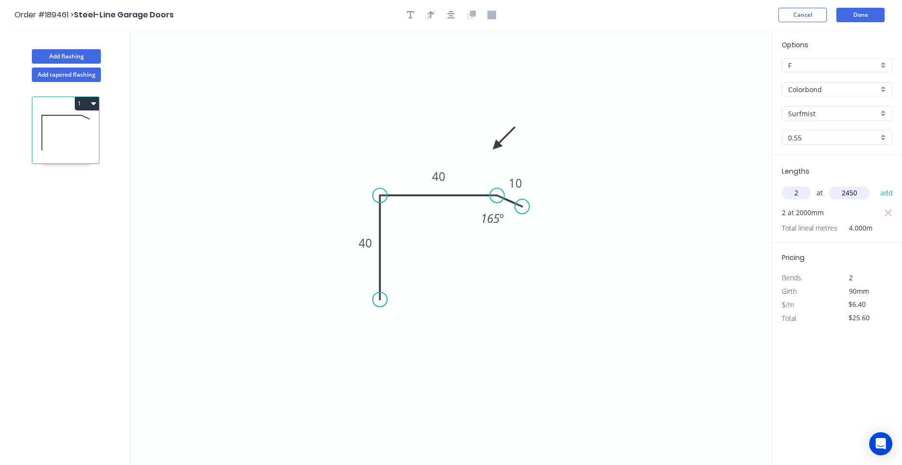
type input "2450"
click at [875, 185] on button "add" at bounding box center [886, 193] width 23 height 16
type input "$56.96"
click at [447, 14] on button "button" at bounding box center [451, 15] width 14 height 14
click at [854, 18] on button "Done" at bounding box center [860, 15] width 48 height 14
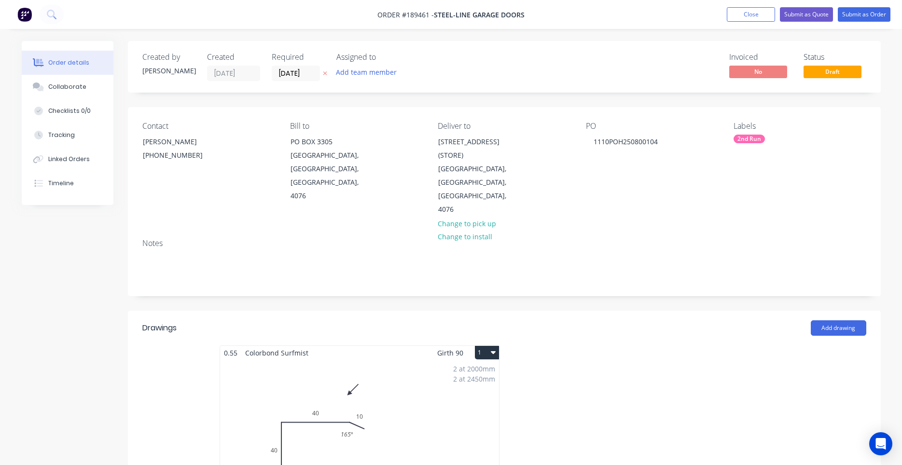
click at [490, 346] on button "1" at bounding box center [487, 353] width 24 height 14
click at [482, 369] on div "Use larger box size" at bounding box center [453, 376] width 74 height 14
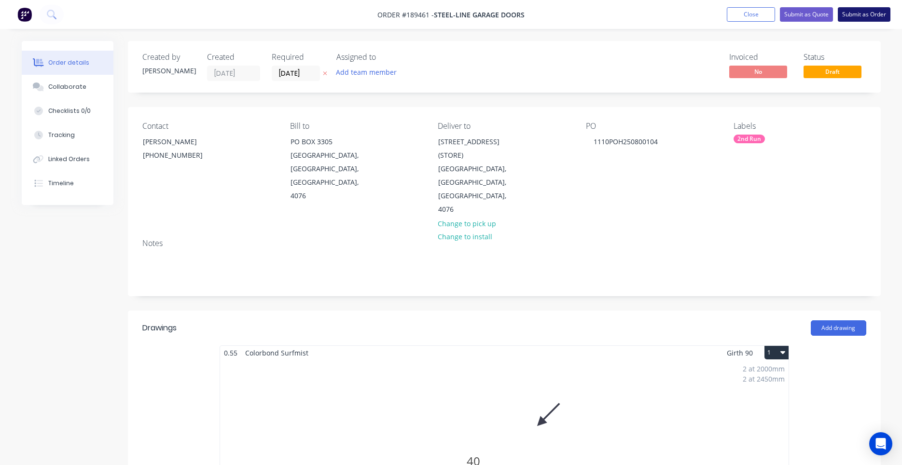
click at [852, 12] on button "Submit as Order" at bounding box center [864, 14] width 53 height 14
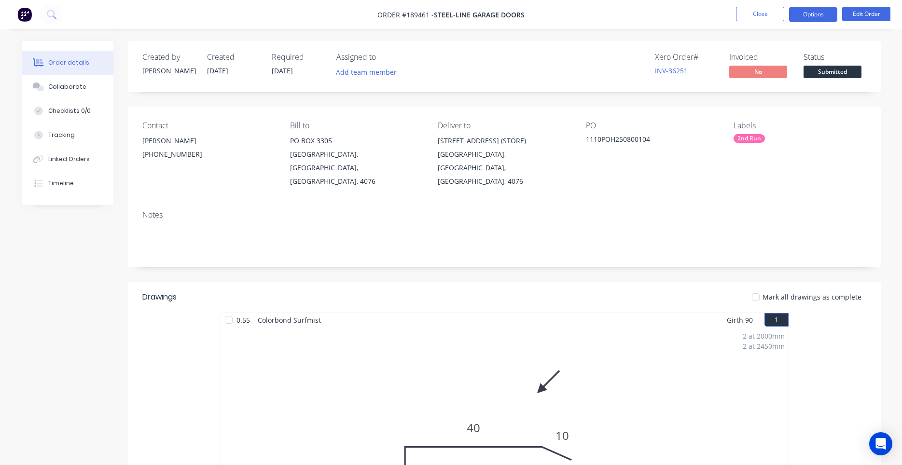
click at [804, 17] on button "Options" at bounding box center [813, 14] width 48 height 15
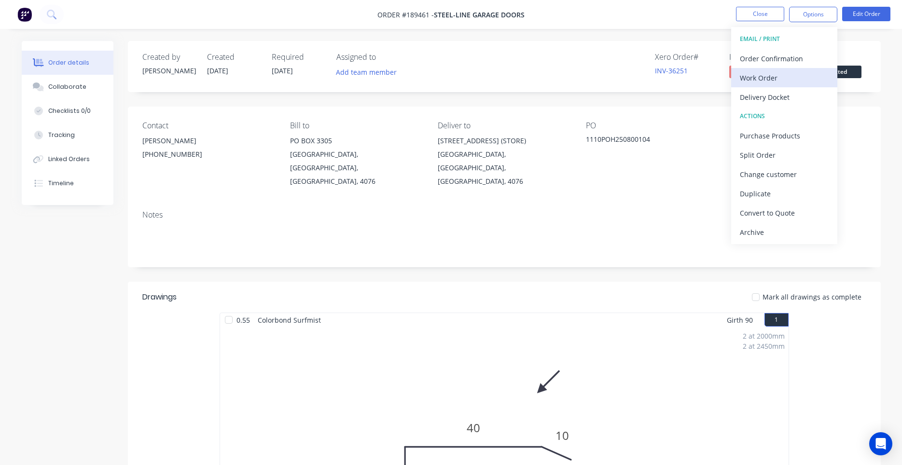
click at [777, 73] on div "Work Order" at bounding box center [784, 78] width 89 height 14
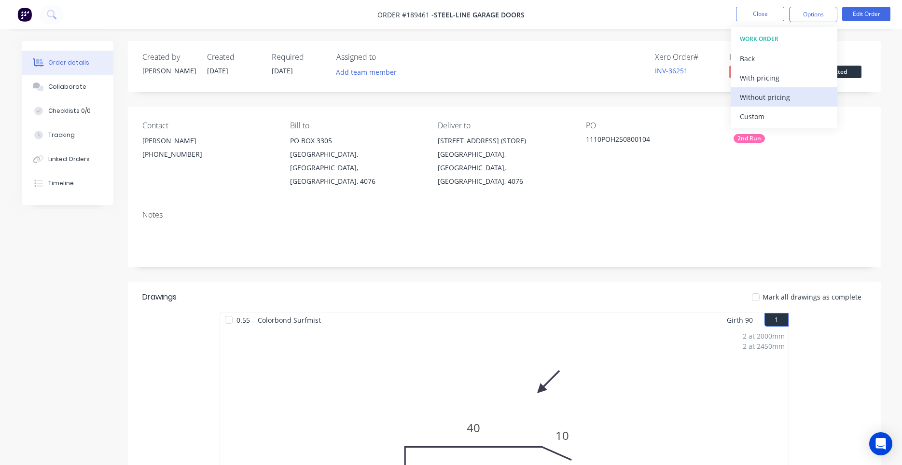
click at [749, 94] on div "Without pricing" at bounding box center [784, 97] width 89 height 14
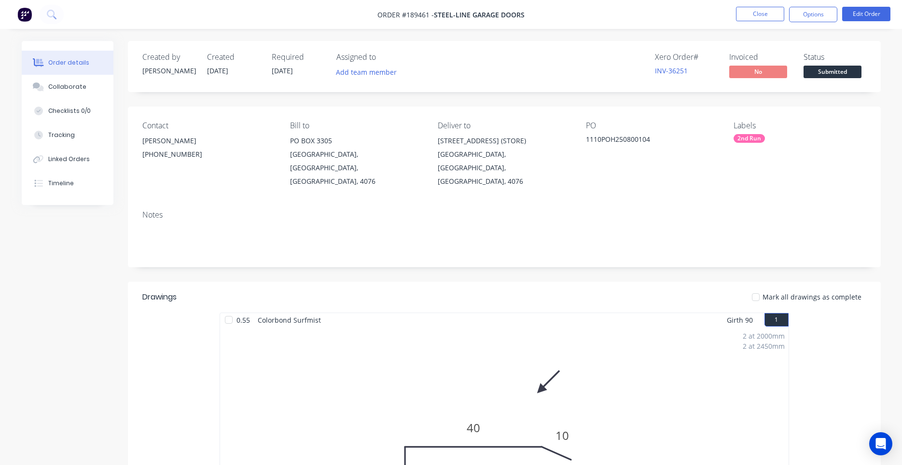
click at [653, 112] on div "Contact ABIGAIL HANNA (07) 3717 6666 Bill to PO BOX 3305 DARRA, Queensland, Aus…" at bounding box center [504, 155] width 753 height 96
click at [750, 11] on button "Close" at bounding box center [760, 14] width 48 height 14
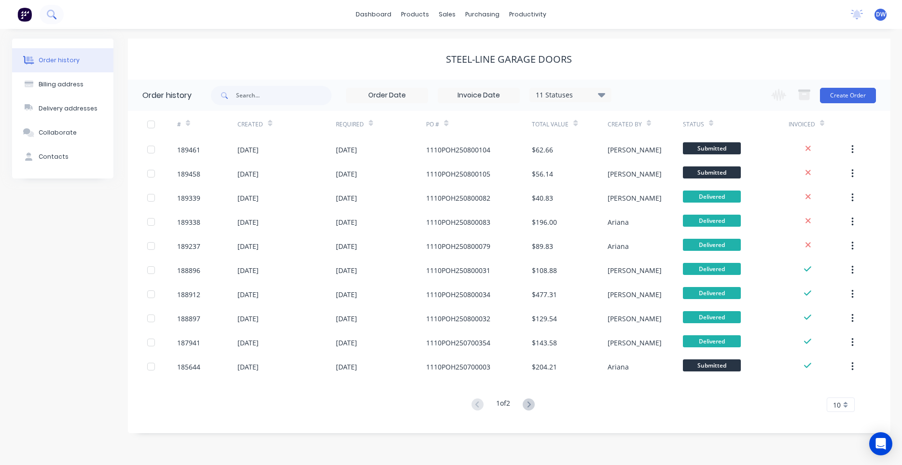
click at [53, 16] on icon at bounding box center [54, 17] width 3 height 3
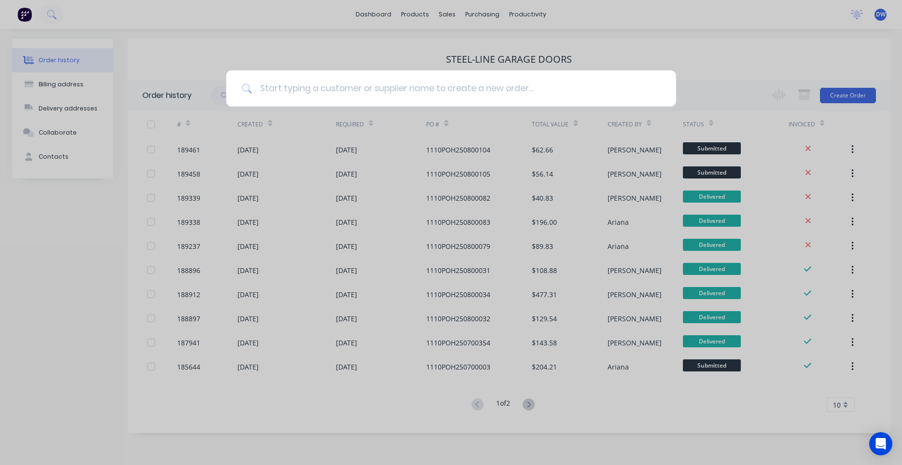
click at [279, 89] on input at bounding box center [456, 88] width 409 height 36
type input "EVERMORE"
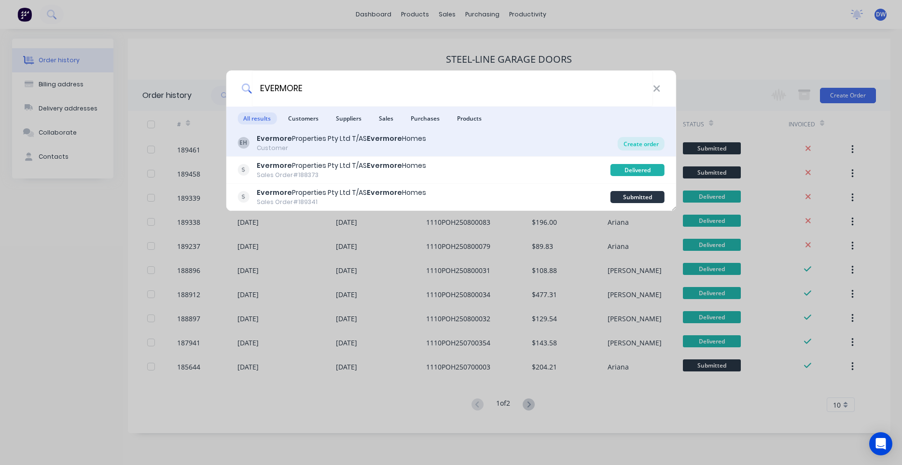
click at [637, 143] on div "Create order" at bounding box center [641, 144] width 47 height 14
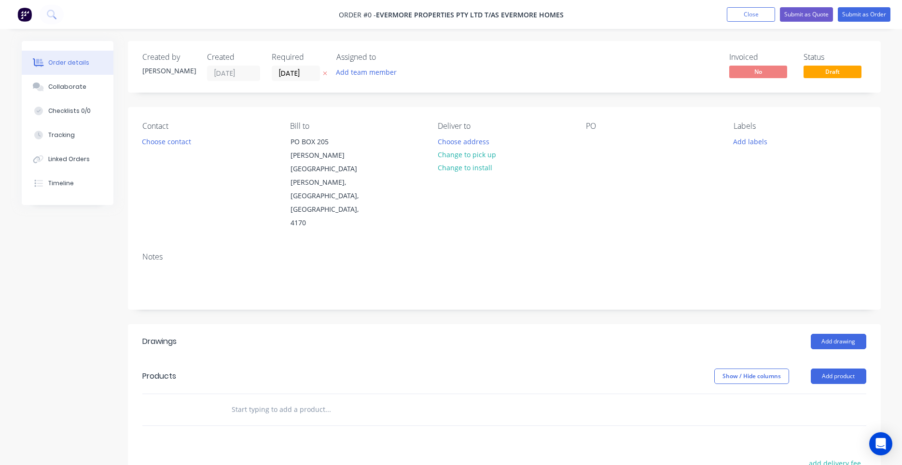
click at [420, 369] on div "Show / Hide columns Add product" at bounding box center [581, 376] width 570 height 15
click at [827, 334] on button "Add drawing" at bounding box center [838, 341] width 55 height 15
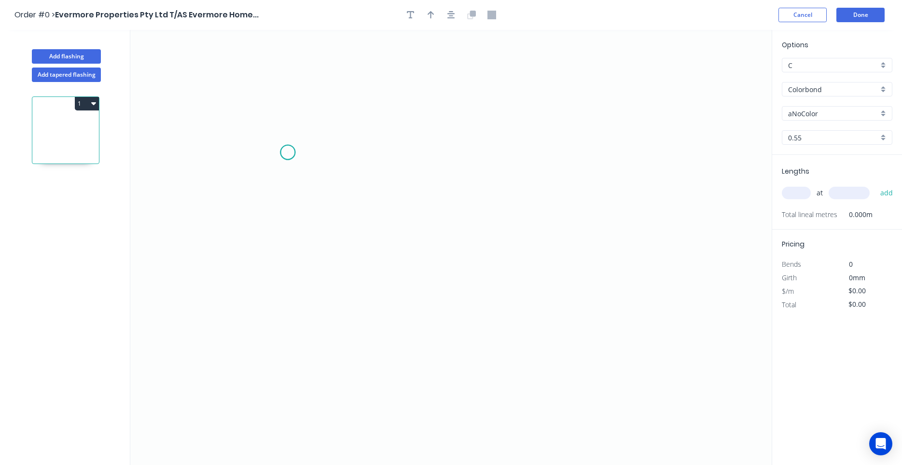
click at [288, 152] on icon "0" at bounding box center [450, 247] width 641 height 435
click at [294, 256] on icon "0" at bounding box center [450, 247] width 641 height 435
click at [372, 254] on icon "0 ?" at bounding box center [450, 247] width 641 height 435
click at [387, 272] on icon "0 ? ?" at bounding box center [450, 247] width 641 height 435
click at [387, 272] on circle at bounding box center [387, 270] width 14 height 14
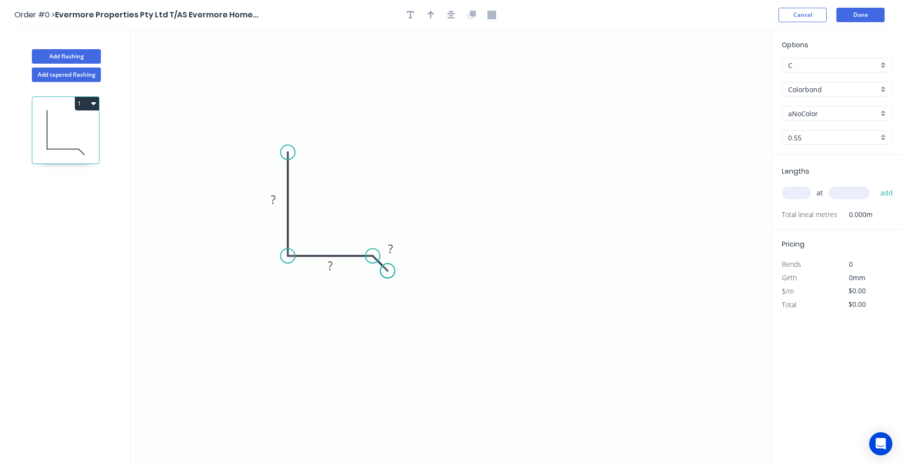
click at [387, 272] on circle at bounding box center [387, 270] width 14 height 14
click at [387, 269] on circle at bounding box center [387, 270] width 14 height 14
drag, startPoint x: 382, startPoint y: 280, endPoint x: 384, endPoint y: 287, distance: 7.4
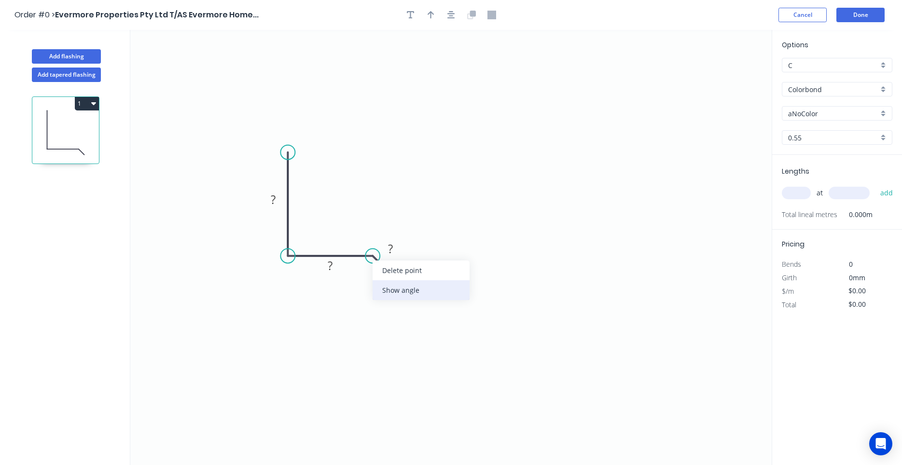
click at [384, 287] on div "Delete point Show angle" at bounding box center [420, 281] width 97 height 40
click at [334, 268] on rect at bounding box center [329, 267] width 19 height 14
click at [384, 288] on div "Show angle" at bounding box center [418, 289] width 97 height 20
click at [334, 271] on rect at bounding box center [329, 267] width 19 height 14
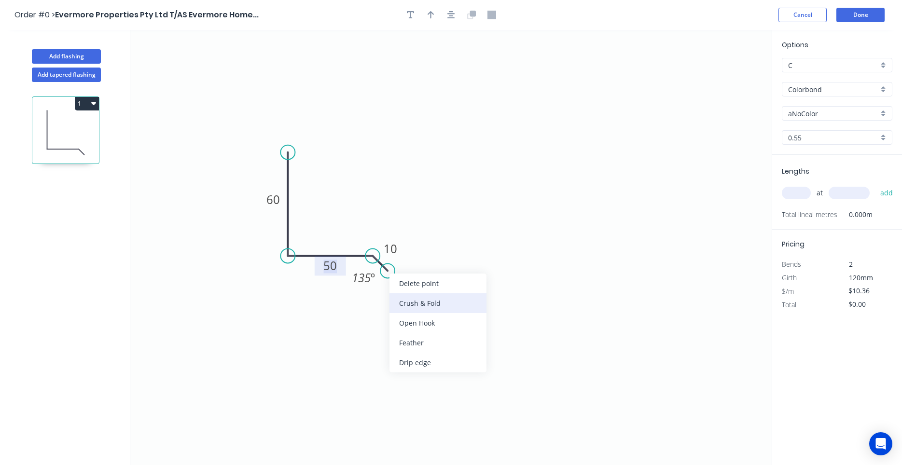
click at [409, 301] on div "Crush & Fold" at bounding box center [437, 303] width 97 height 20
type input "$12.34"
drag, startPoint x: 348, startPoint y: 267, endPoint x: 392, endPoint y: 289, distance: 49.0
click at [392, 289] on rect at bounding box center [407, 294] width 39 height 20
click at [418, 295] on tspan "10" at bounding box center [415, 294] width 14 height 16
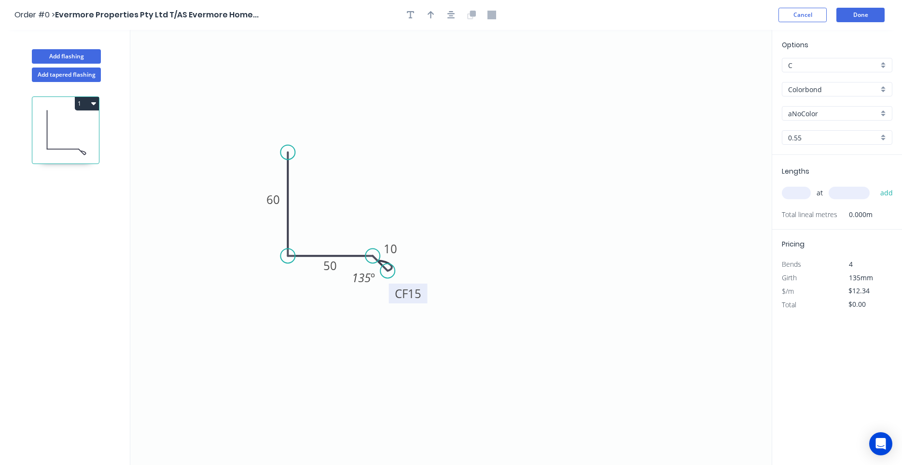
click at [413, 295] on tspan "15" at bounding box center [415, 294] width 14 height 16
click at [282, 201] on rect at bounding box center [272, 200] width 19 height 14
click at [318, 260] on rect at bounding box center [330, 266] width 31 height 20
click at [457, 15] on button "button" at bounding box center [451, 15] width 14 height 14
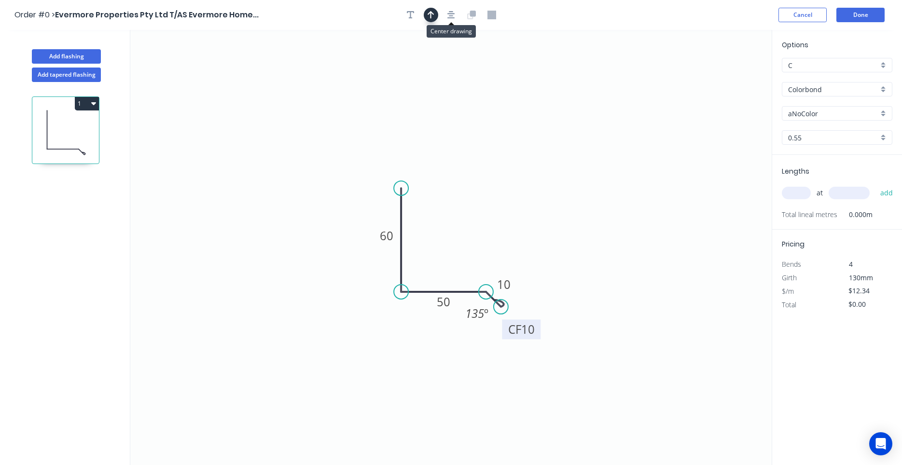
click at [433, 17] on icon "button" at bounding box center [431, 15] width 7 height 9
click at [723, 75] on icon at bounding box center [722, 67] width 9 height 31
drag, startPoint x: 723, startPoint y: 75, endPoint x: 445, endPoint y: 215, distance: 310.9
click at [446, 214] on icon at bounding box center [460, 201] width 28 height 28
click at [522, 340] on div "Flip bend" at bounding box center [551, 341] width 97 height 20
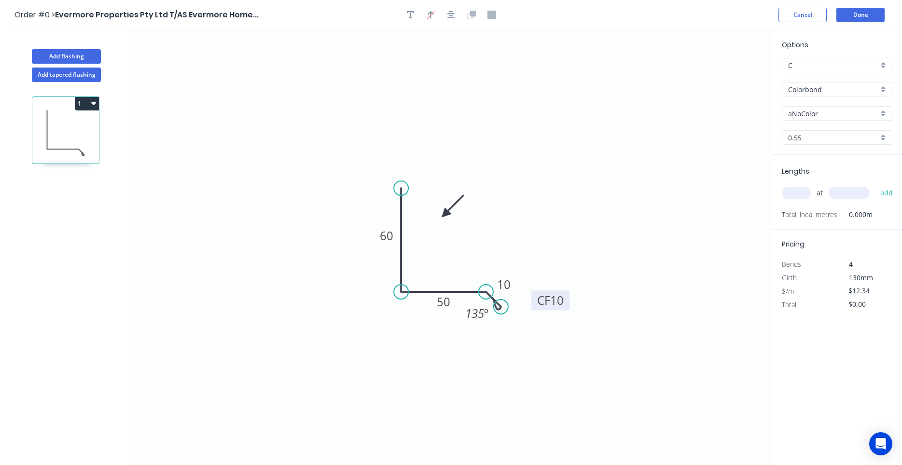
click at [785, 194] on input "text" at bounding box center [796, 193] width 29 height 13
type input "7"
type input "5000"
click at [875, 185] on button "add" at bounding box center [886, 193] width 23 height 16
type input "$431.90"
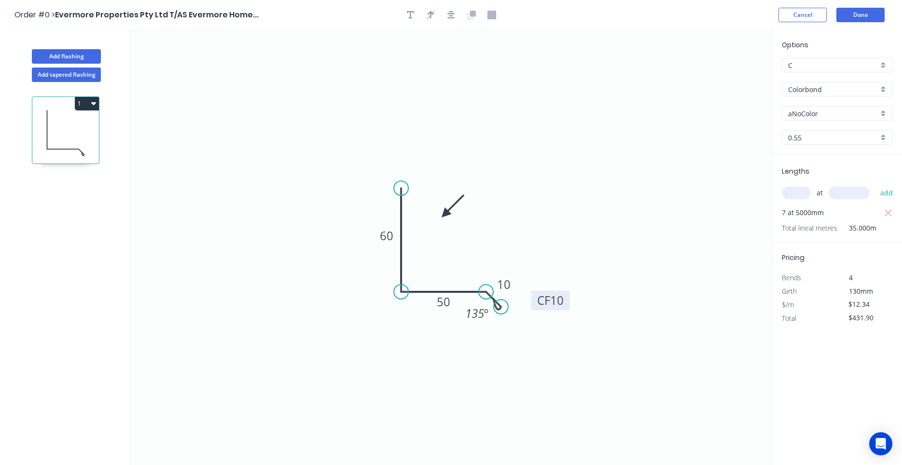
click at [801, 92] on input "Colorbond" at bounding box center [833, 89] width 90 height 10
click at [817, 107] on div "Zincalume" at bounding box center [837, 107] width 110 height 17
type input "Zincalume"
type input "$11.73"
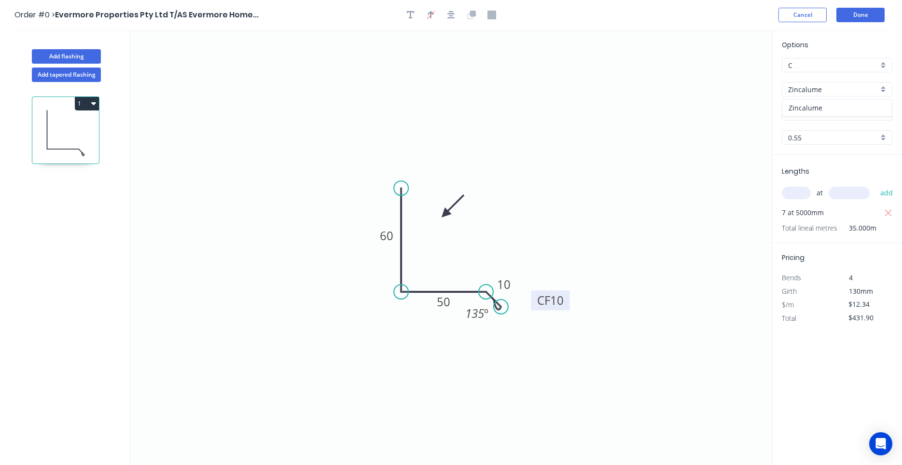
type input "$410.55"
click at [83, 62] on button "Add flashing" at bounding box center [66, 56] width 69 height 14
type input "$0.00"
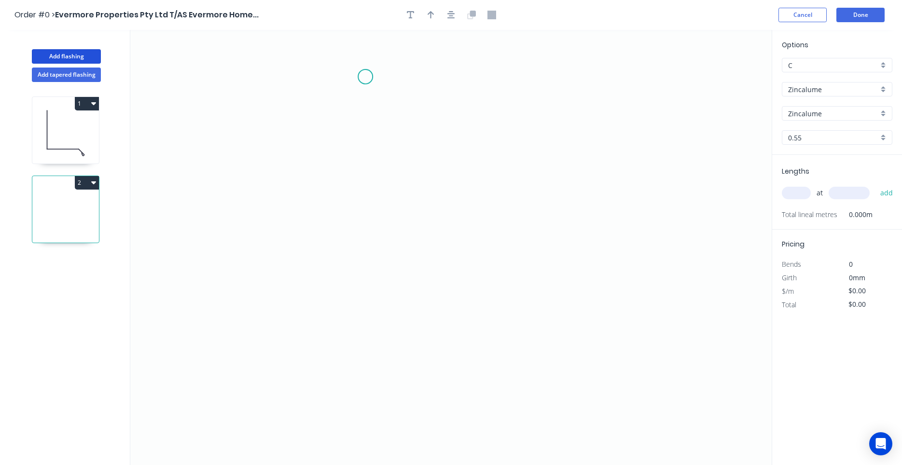
click at [365, 77] on icon "0" at bounding box center [450, 247] width 641 height 435
click at [365, 200] on icon "0" at bounding box center [450, 247] width 641 height 435
click at [395, 198] on icon "0 ?" at bounding box center [450, 247] width 641 height 435
click at [397, 295] on icon "0 ? ?" at bounding box center [450, 247] width 641 height 435
click at [390, 295] on circle at bounding box center [395, 295] width 14 height 14
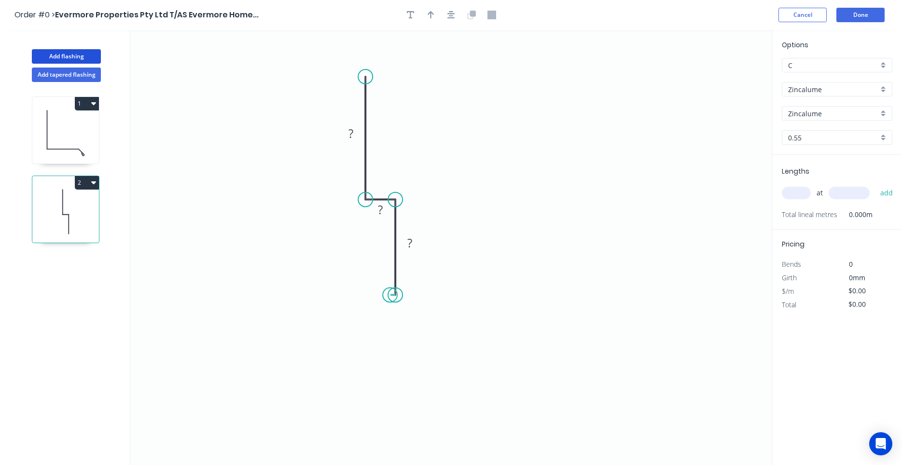
click at [390, 295] on circle at bounding box center [395, 295] width 14 height 14
click at [386, 295] on icon "0 ? ? ?" at bounding box center [450, 247] width 641 height 435
click at [387, 293] on circle at bounding box center [386, 295] width 14 height 14
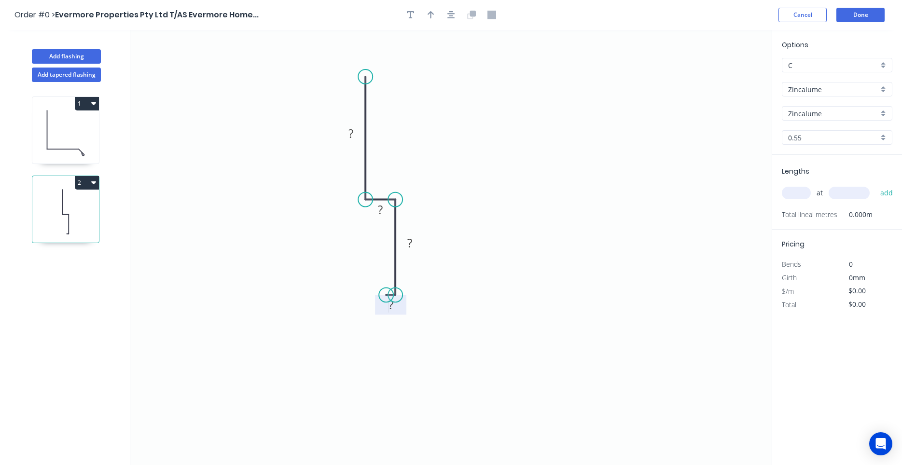
click at [386, 308] on rect at bounding box center [390, 306] width 19 height 14
click at [393, 304] on tspan "?" at bounding box center [390, 305] width 5 height 16
type input "$10.74"
click at [802, 193] on input "text" at bounding box center [796, 193] width 29 height 13
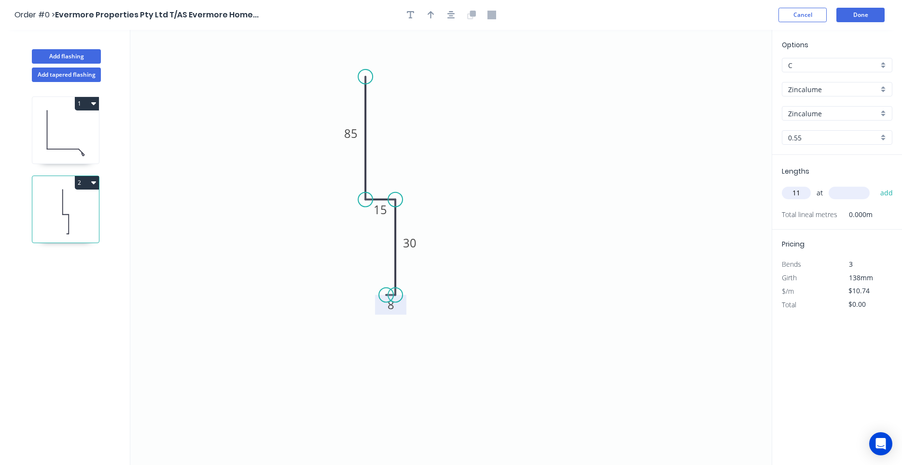
type input "11"
type input "5000"
click at [875, 185] on button "add" at bounding box center [886, 193] width 23 height 16
type input "$590.70"
click at [459, 19] on div at bounding box center [450, 15] width 101 height 14
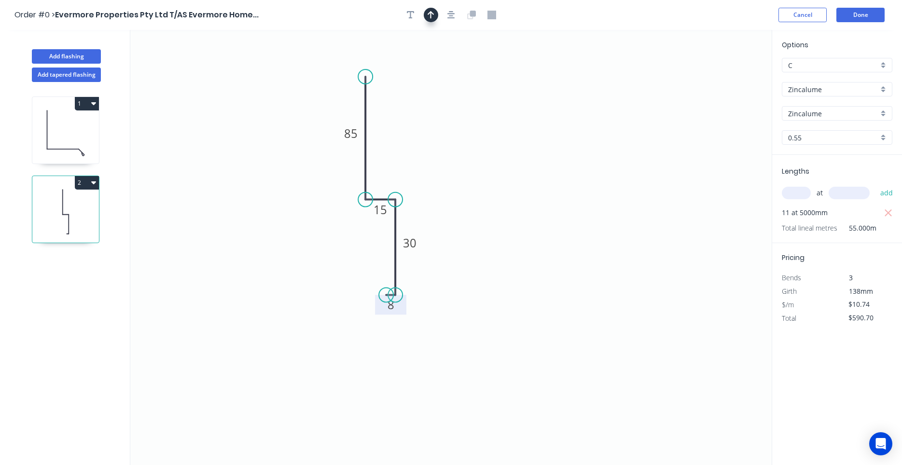
click at [437, 15] on button "button" at bounding box center [431, 15] width 14 height 14
click at [722, 77] on icon "0 85 15 30 8" at bounding box center [450, 247] width 641 height 435
click at [722, 77] on icon at bounding box center [731, 70] width 28 height 28
drag, startPoint x: 722, startPoint y: 77, endPoint x: 420, endPoint y: 133, distance: 307.1
click at [420, 133] on icon at bounding box center [430, 124] width 28 height 28
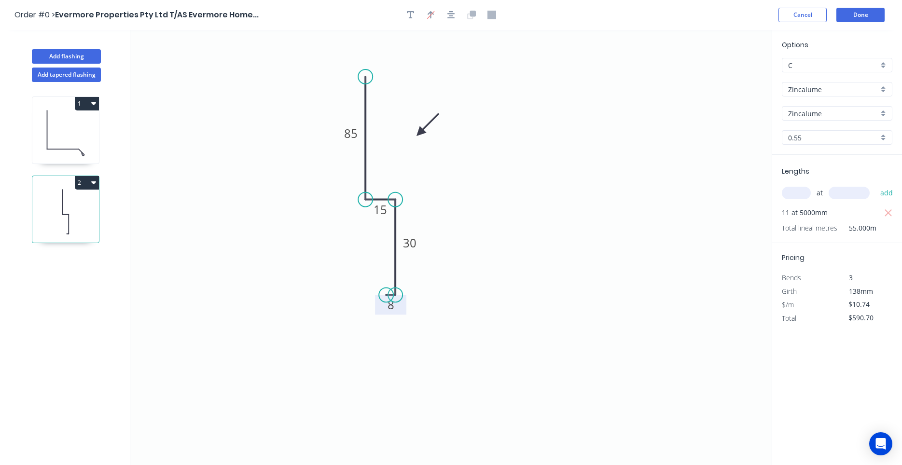
click at [850, 22] on header "Order #0 > Evermore Properties Pty Ltd T/AS Evermore Home... Cancel Done" at bounding box center [451, 15] width 902 height 30
click at [852, 18] on button "Done" at bounding box center [860, 15] width 48 height 14
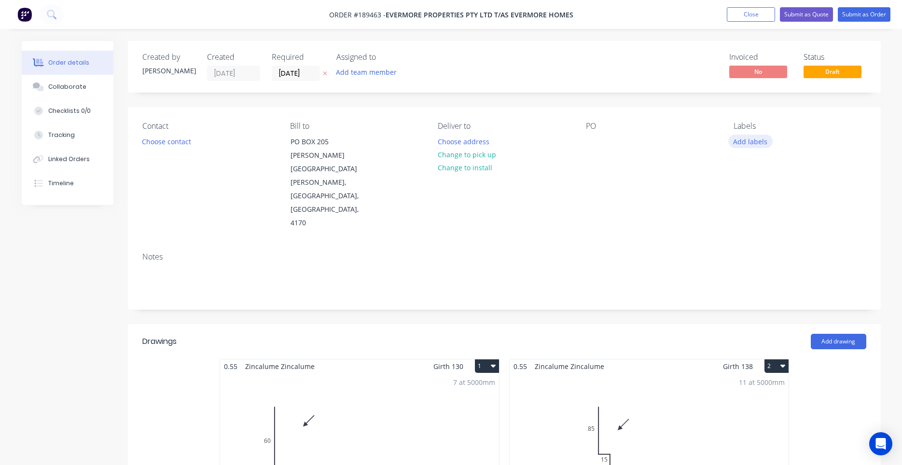
click at [759, 138] on button "Add labels" at bounding box center [750, 141] width 44 height 13
click at [570, 126] on div "Contact Choose contact Bill to PO BOX 205 Cannon Hill, Queensland, Australia, 4…" at bounding box center [504, 176] width 753 height 138
click at [303, 73] on input "11/08/25" at bounding box center [295, 73] width 47 height 14
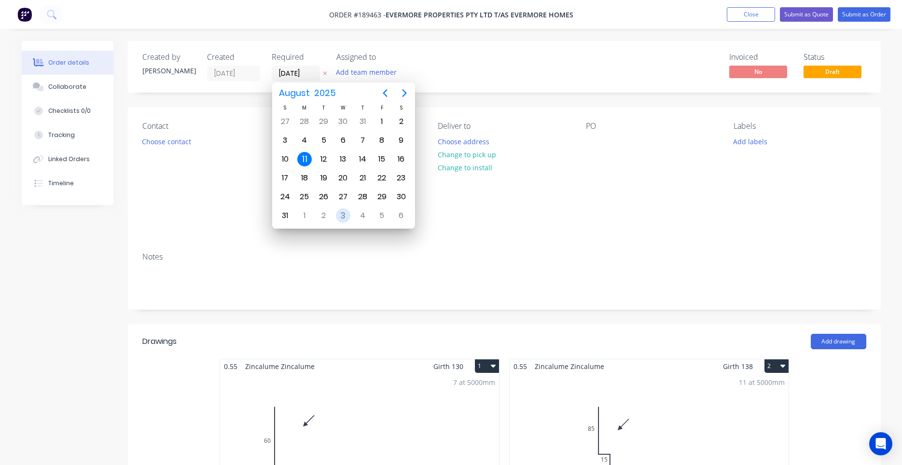
click at [337, 215] on div "3" at bounding box center [343, 215] width 14 height 14
type input "03/09/25"
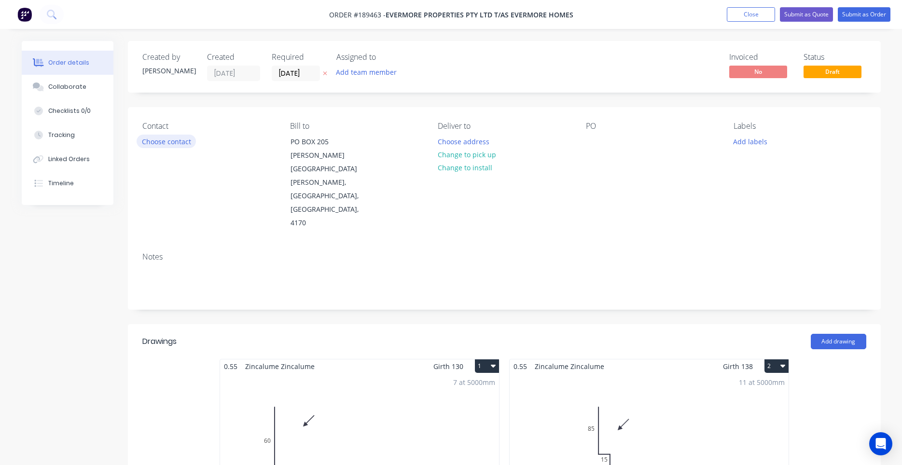
click at [168, 138] on button "Choose contact" at bounding box center [166, 141] width 59 height 13
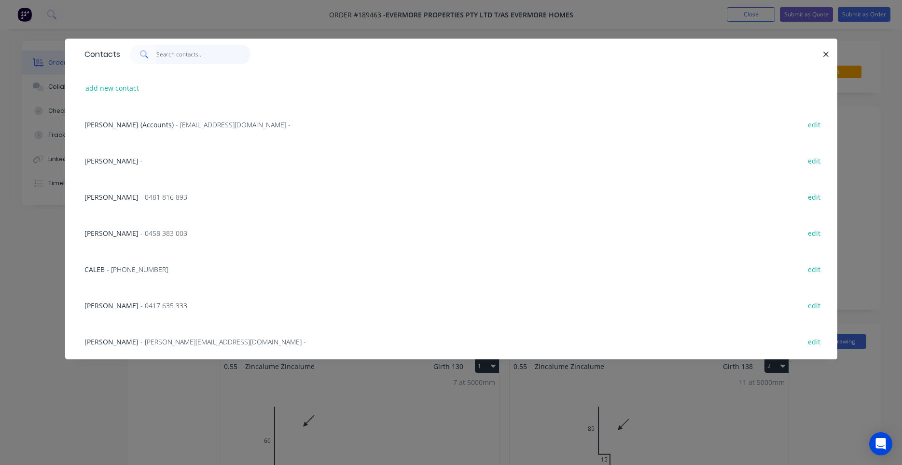
click at [217, 51] on input "text" at bounding box center [203, 54] width 94 height 19
click at [140, 231] on span "- 0458 383 003" at bounding box center [163, 233] width 47 height 9
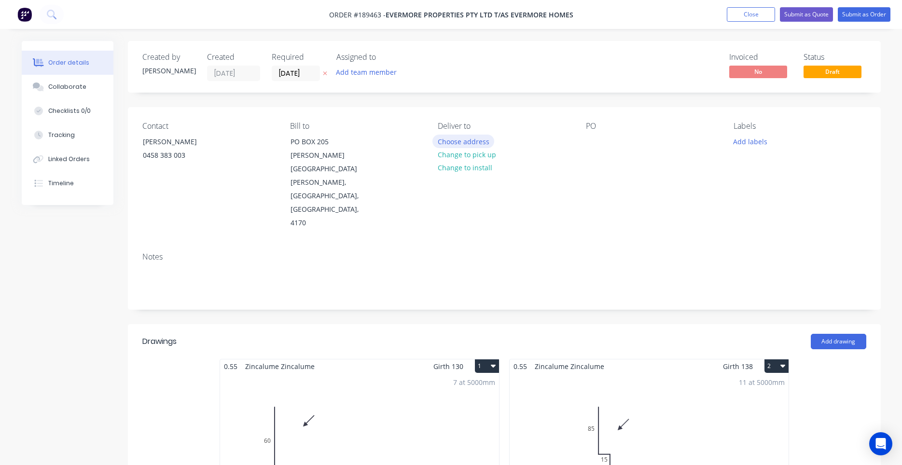
click at [445, 144] on button "Choose address" at bounding box center [463, 141] width 62 height 13
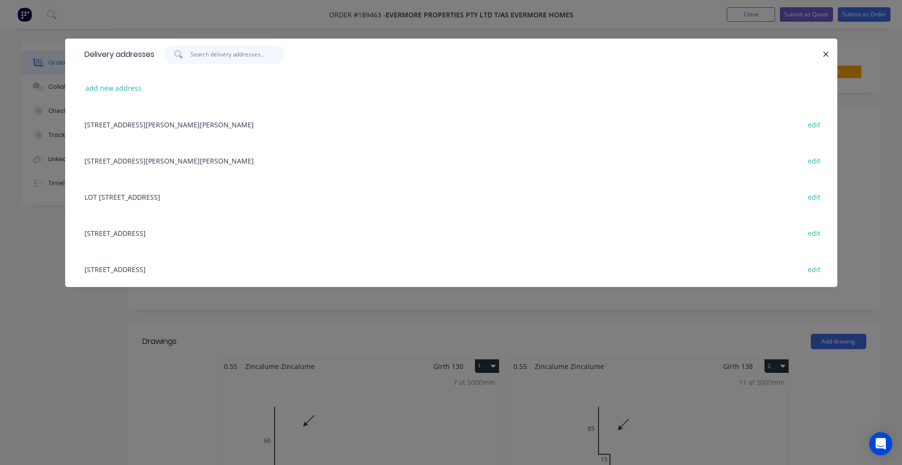
click at [232, 58] on input "text" at bounding box center [238, 54] width 94 height 19
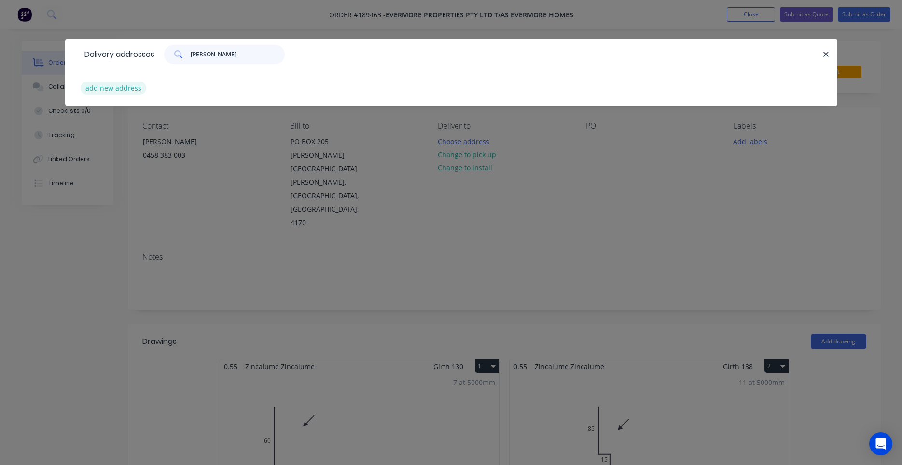
type input "EDW"
click at [110, 90] on button "add new address" at bounding box center [114, 88] width 66 height 13
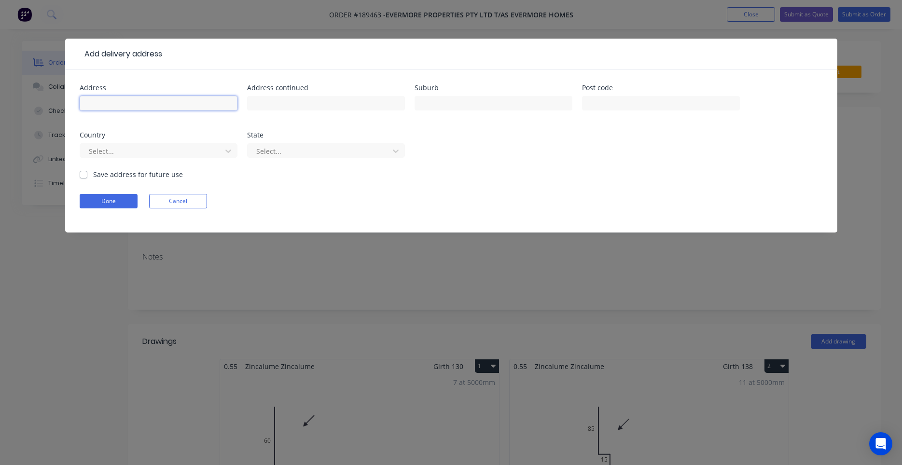
click at [191, 106] on input "text" at bounding box center [159, 103] width 158 height 14
type input "Lot 8 #13 Edward Place"
type input "k"
type input "KENILWORTH"
type input "a"
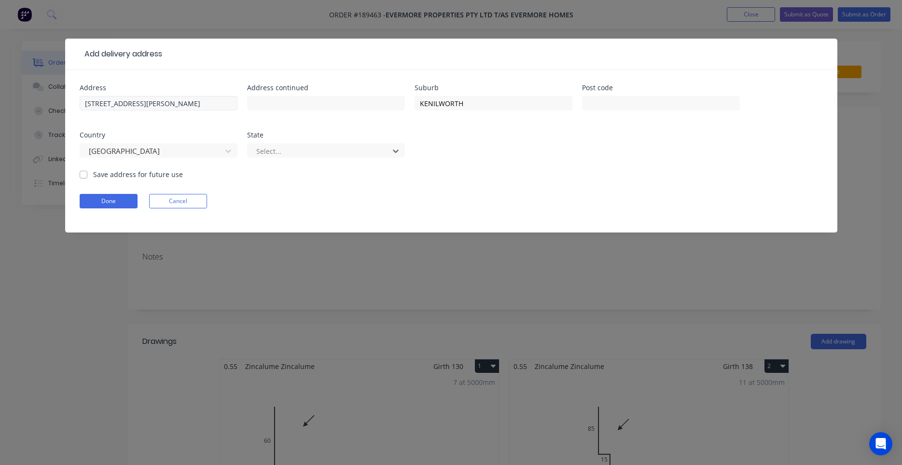
type input "q"
click at [115, 199] on button "Done" at bounding box center [109, 201] width 58 height 14
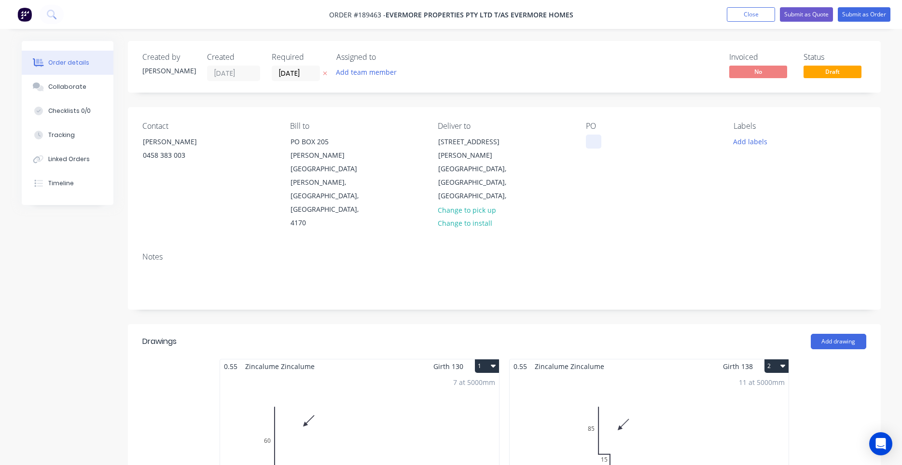
drag, startPoint x: 602, startPoint y: 139, endPoint x: 593, endPoint y: 142, distance: 9.6
click at [601, 139] on div "PO" at bounding box center [652, 176] width 132 height 109
click at [590, 143] on div at bounding box center [593, 142] width 15 height 14
click at [668, 169] on div "PO 00549/530.2" at bounding box center [652, 176] width 132 height 109
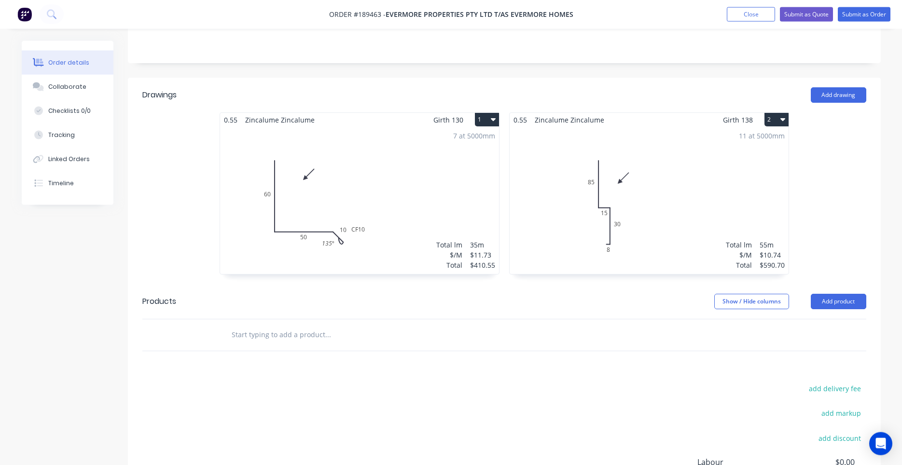
scroll to position [325, 0]
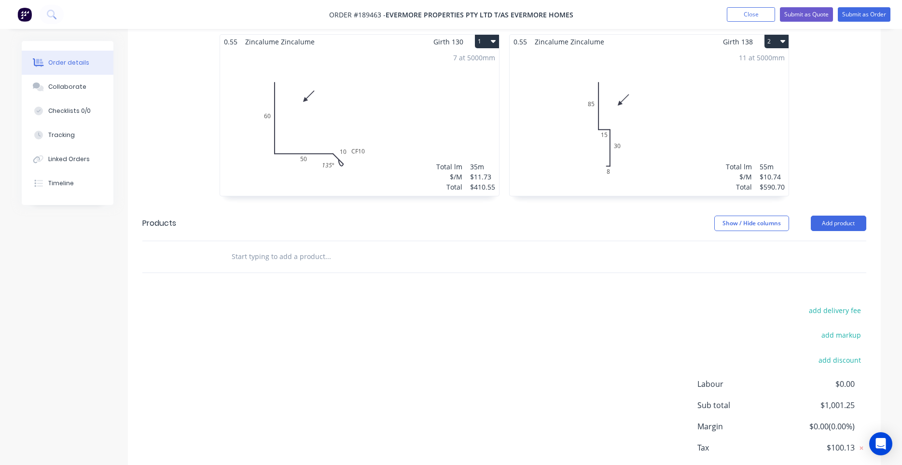
click at [318, 247] on input "text" at bounding box center [327, 256] width 193 height 19
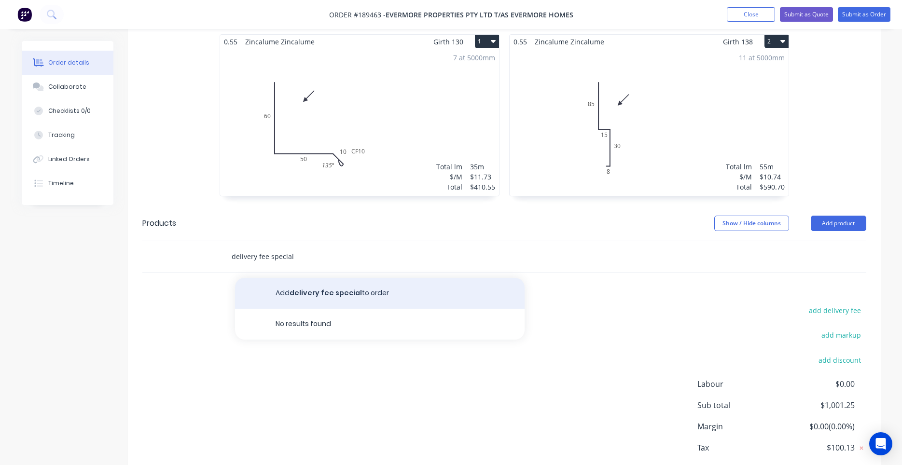
type input "delivery fee special"
click at [304, 278] on button "Add delivery fee special to order" at bounding box center [380, 293] width 290 height 31
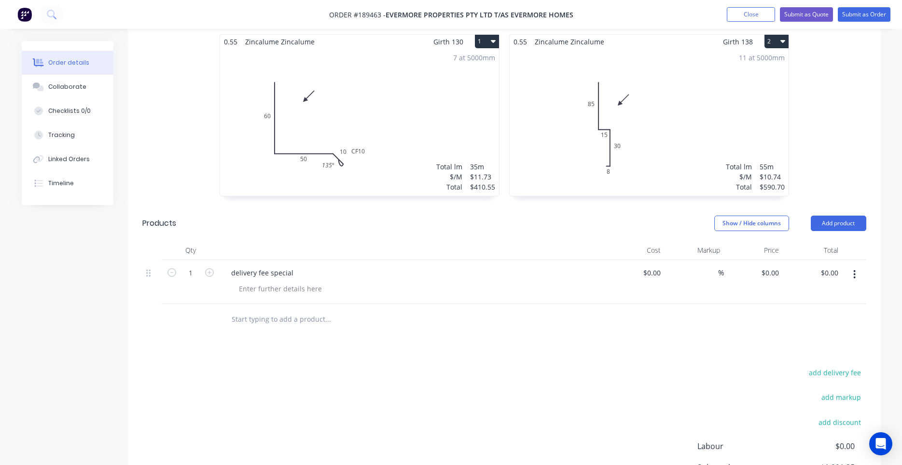
click at [856, 266] on button "button" at bounding box center [854, 274] width 23 height 17
drag, startPoint x: 842, startPoint y: 243, endPoint x: 822, endPoint y: 278, distance: 40.9
click at [822, 288] on div "Duplicate Exclude from tax Delete" at bounding box center [820, 319] width 92 height 63
click at [822, 331] on div "Delete" at bounding box center [820, 338] width 74 height 14
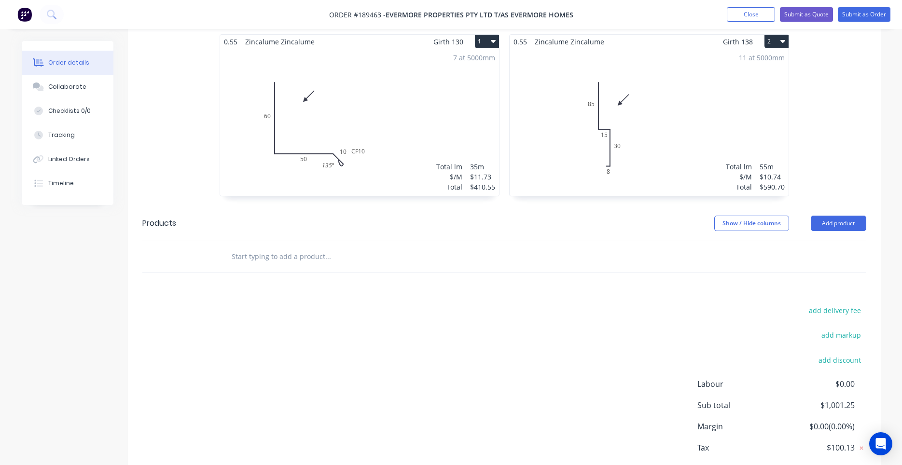
click at [285, 247] on input "text" at bounding box center [327, 256] width 193 height 19
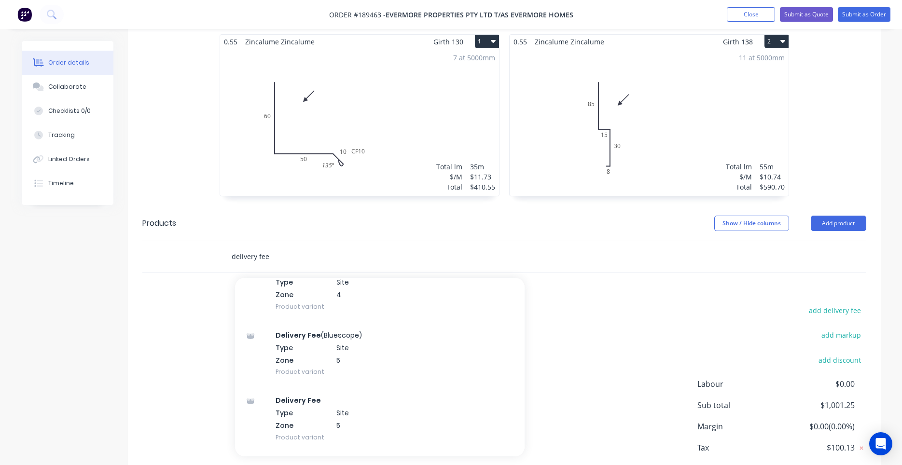
scroll to position [1501, 0]
type input "delivery fee"
click at [767, 241] on div "delivery fee Add delivery fee to order Delivery Fee (Bluescope) Product Deliver…" at bounding box center [504, 256] width 724 height 31
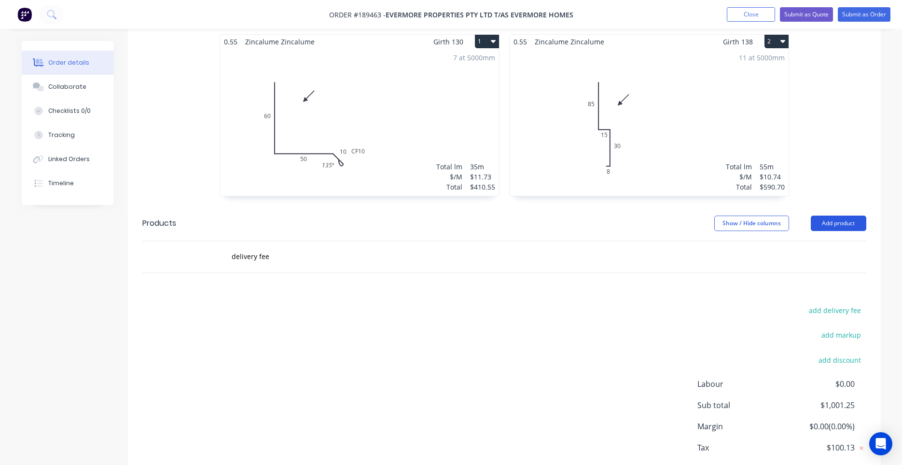
click at [839, 216] on button "Add product" at bounding box center [838, 223] width 55 height 15
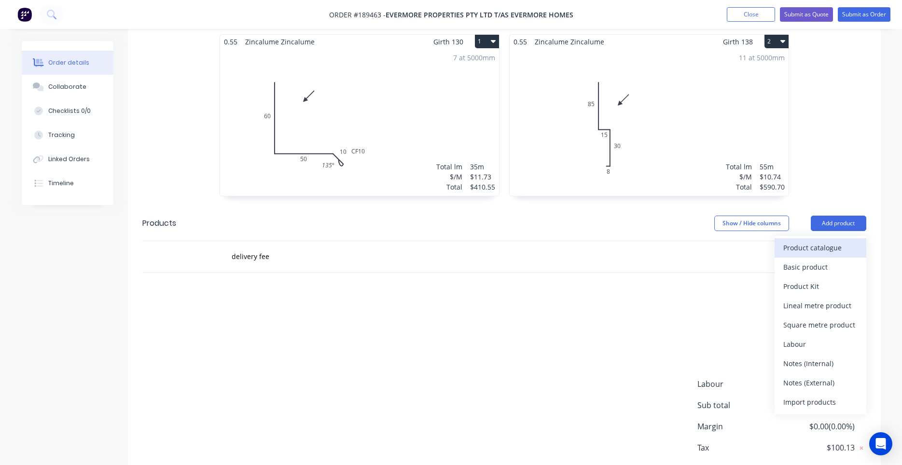
click at [814, 241] on div "Product catalogue" at bounding box center [820, 248] width 74 height 14
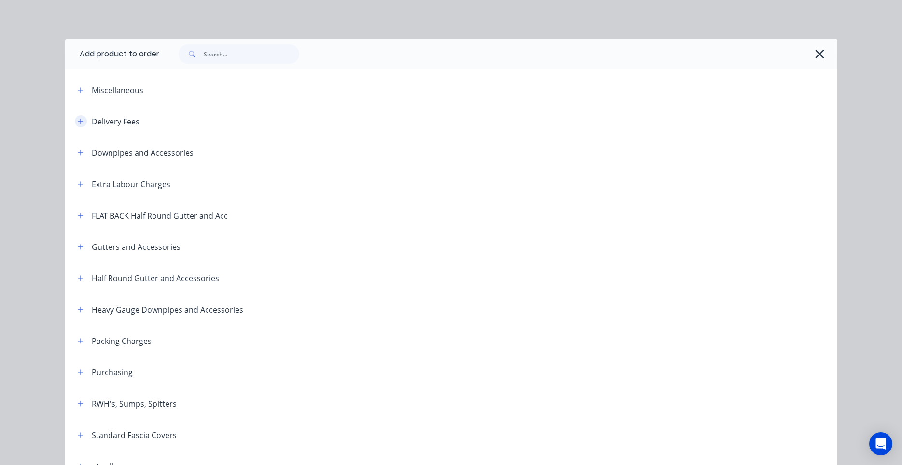
click at [78, 125] on button "button" at bounding box center [81, 121] width 12 height 12
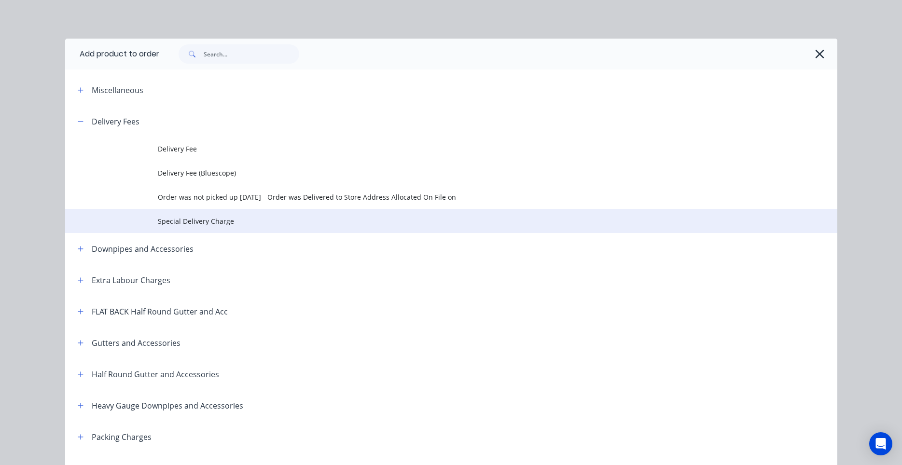
click at [229, 221] on span "Special Delivery Charge" at bounding box center [429, 221] width 543 height 10
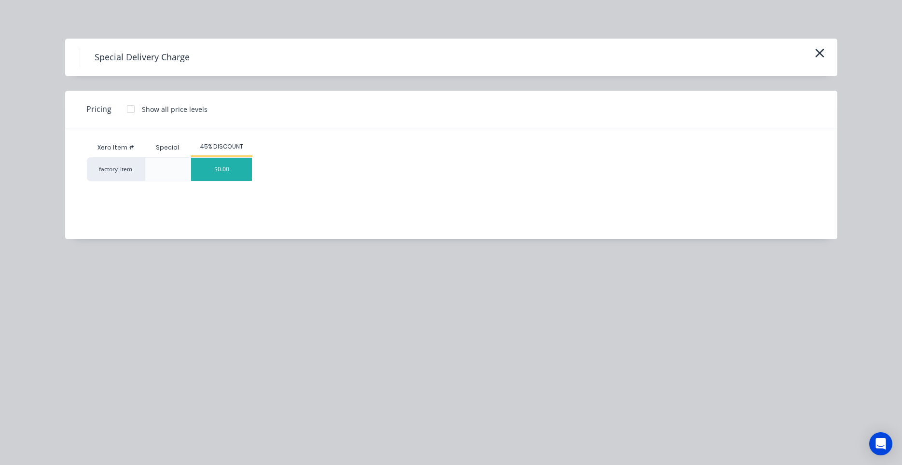
click at [217, 167] on div "$0.00" at bounding box center [221, 169] width 61 height 23
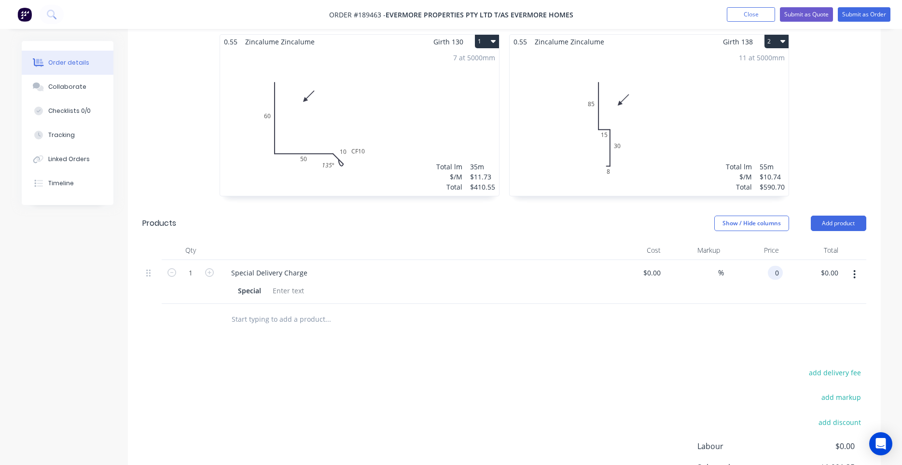
click at [759, 260] on div "0 0" at bounding box center [753, 282] width 59 height 44
type input "$135.00"
click at [797, 260] on div "$135.00 $135.00" at bounding box center [812, 282] width 59 height 44
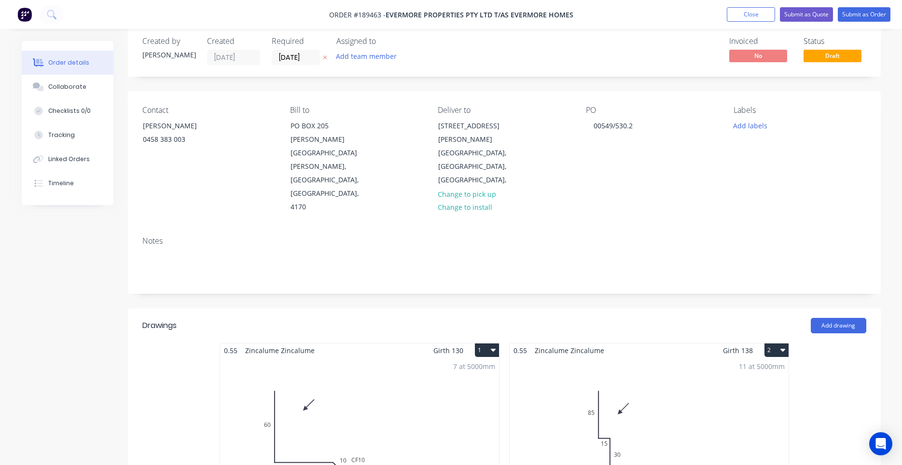
scroll to position [0, 0]
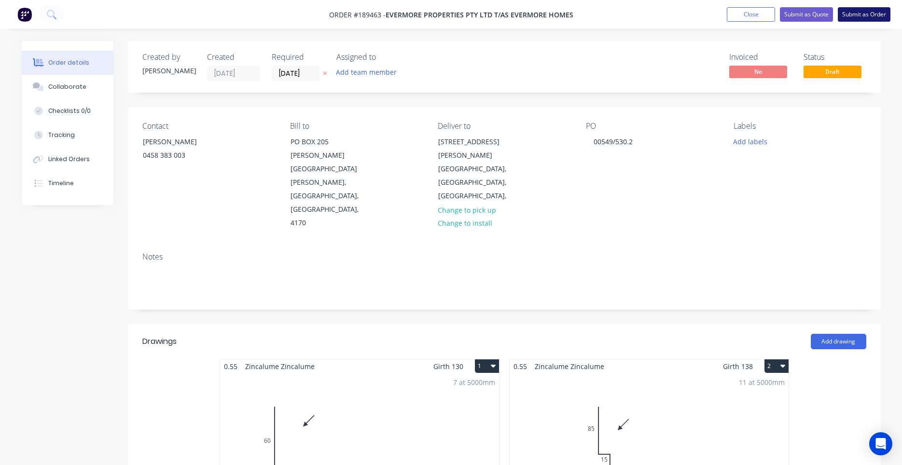
click at [882, 18] on button "Submit as Order" at bounding box center [864, 14] width 53 height 14
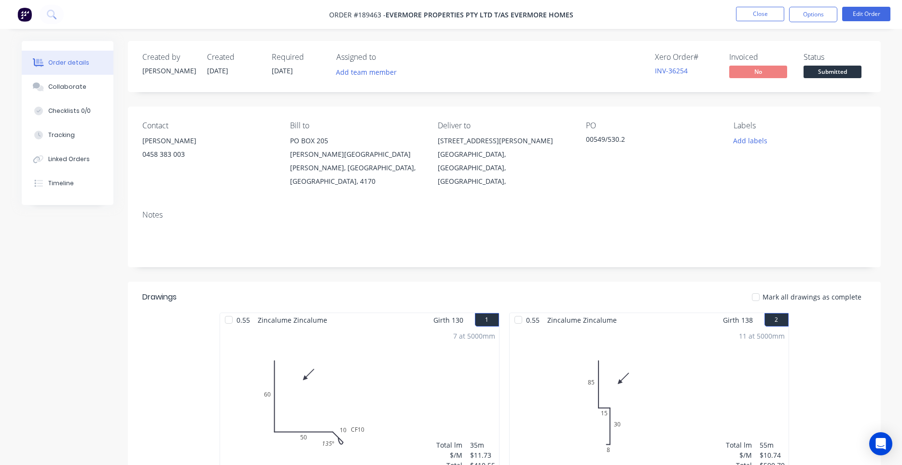
click at [811, 23] on nav "Order #189463 - Evermore Properties Pty Ltd T/AS Evermore Homes Close Options E…" at bounding box center [451, 14] width 902 height 29
click at [814, 19] on button "Options" at bounding box center [813, 14] width 48 height 15
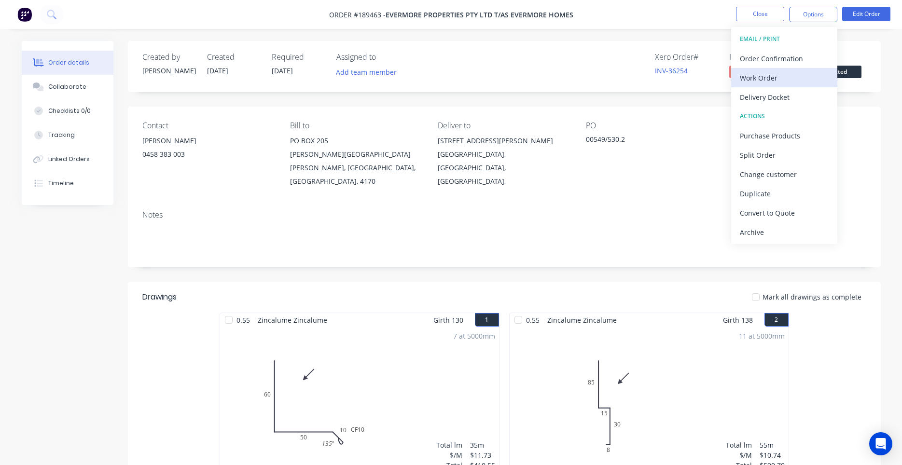
click at [786, 74] on div "Work Order" at bounding box center [784, 78] width 89 height 14
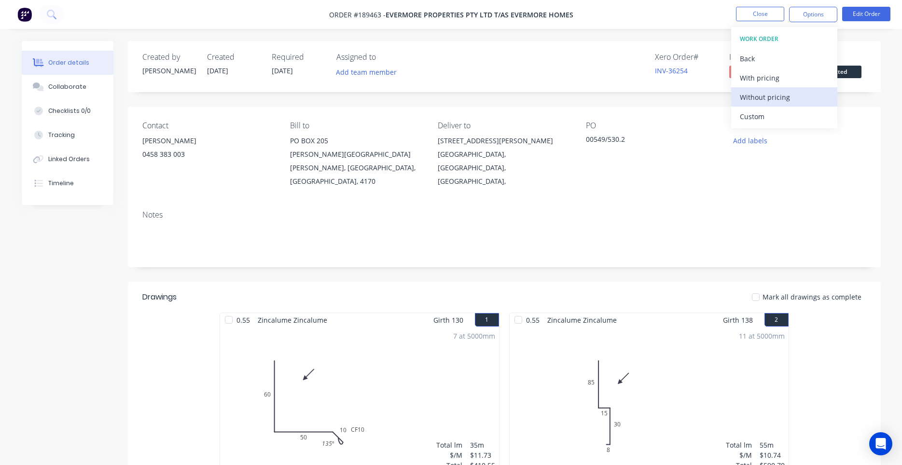
click at [773, 94] on div "Without pricing" at bounding box center [784, 97] width 89 height 14
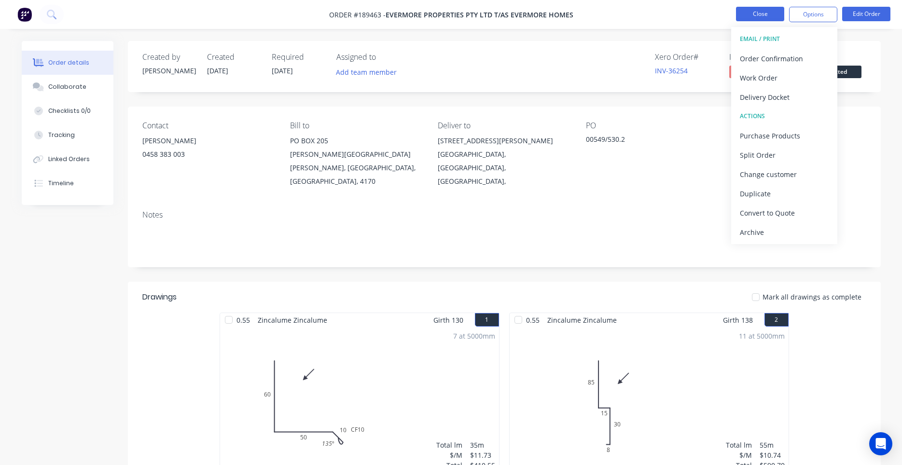
click at [767, 14] on button "Close" at bounding box center [760, 14] width 48 height 14
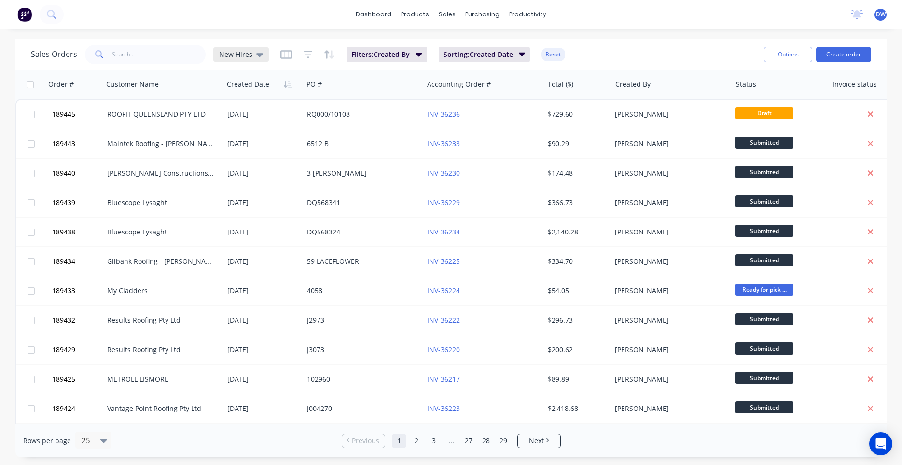
scroll to position [92, 0]
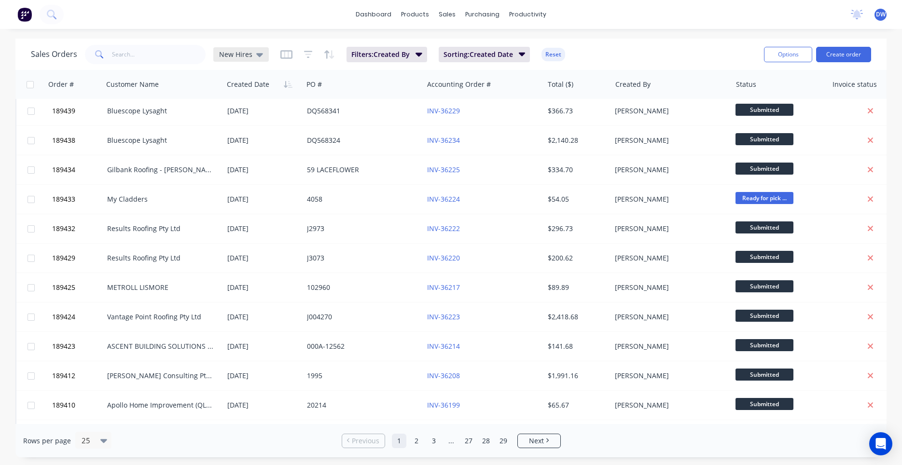
click at [237, 59] on div "New Hires" at bounding box center [240, 54] width 55 height 14
click at [234, 136] on button "None (Default)" at bounding box center [271, 136] width 110 height 11
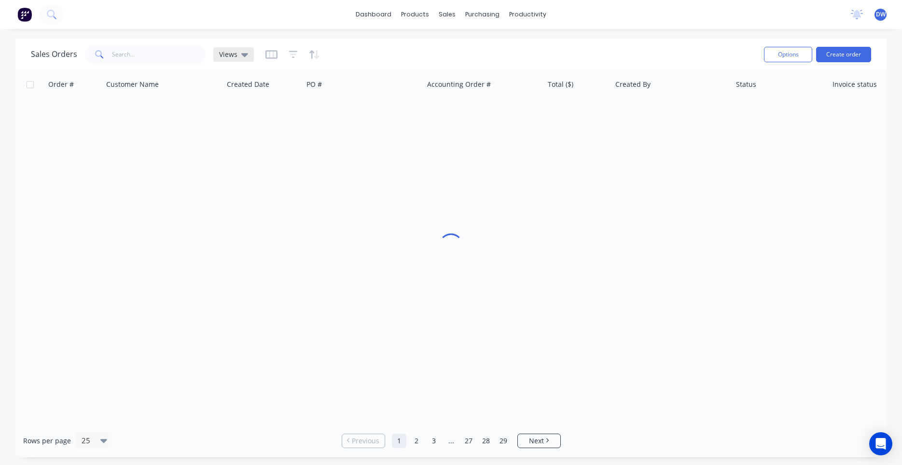
click at [237, 60] on div "Views" at bounding box center [233, 54] width 41 height 14
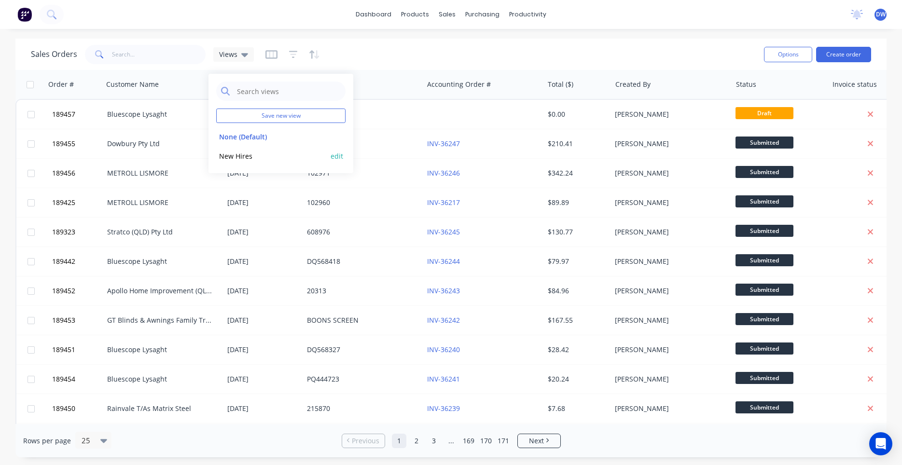
click at [237, 154] on button "New Hires" at bounding box center [271, 156] width 110 height 11
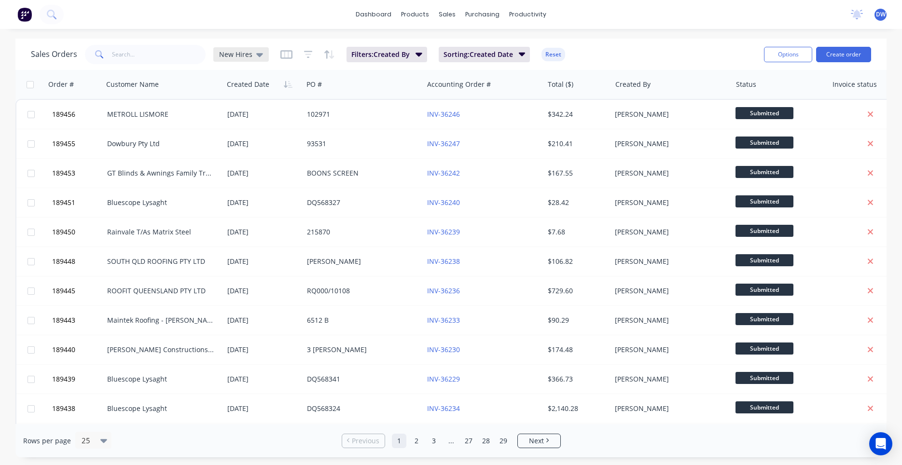
click at [251, 56] on div "New Hires" at bounding box center [241, 54] width 44 height 9
click at [248, 135] on button "None (Default)" at bounding box center [271, 136] width 110 height 11
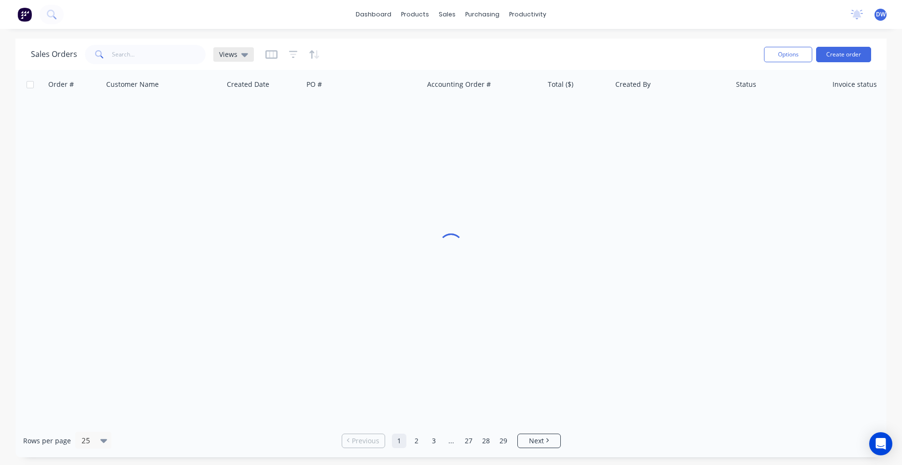
click at [246, 57] on icon at bounding box center [244, 54] width 7 height 11
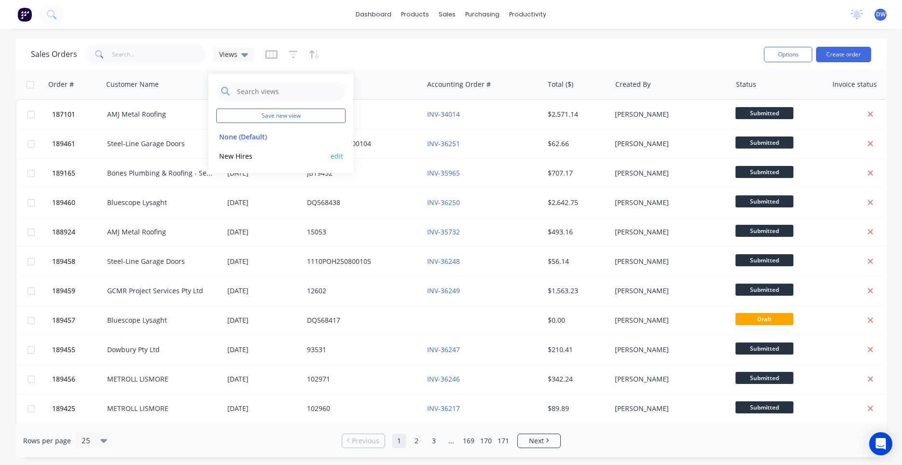
click at [248, 157] on button "New Hires" at bounding box center [271, 156] width 110 height 11
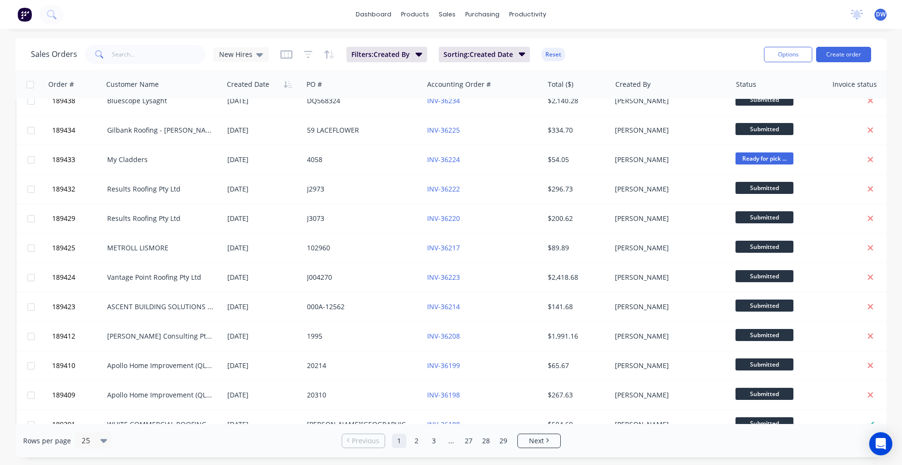
scroll to position [411, 0]
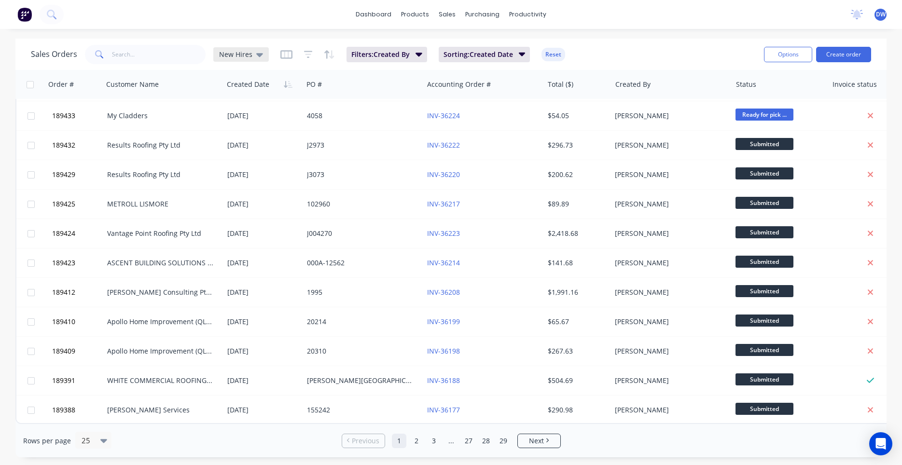
click at [251, 61] on div "Sales Orders New Hires" at bounding box center [150, 54] width 238 height 19
click at [256, 61] on div "New Hires" at bounding box center [240, 54] width 55 height 14
click at [237, 148] on div "New Hires edit" at bounding box center [280, 155] width 129 height 19
click at [241, 140] on button "None (Default)" at bounding box center [271, 136] width 110 height 11
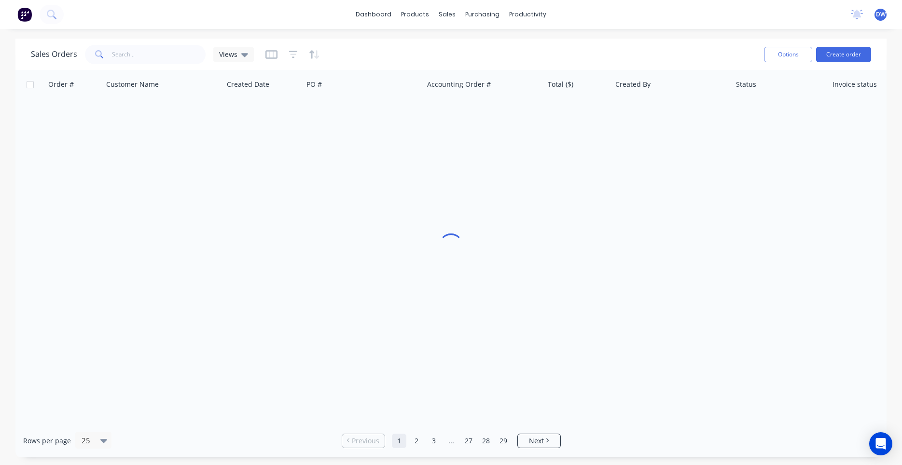
scroll to position [0, 0]
click at [238, 56] on div "Views" at bounding box center [233, 54] width 29 height 9
click at [235, 156] on button "New Hires" at bounding box center [271, 156] width 110 height 11
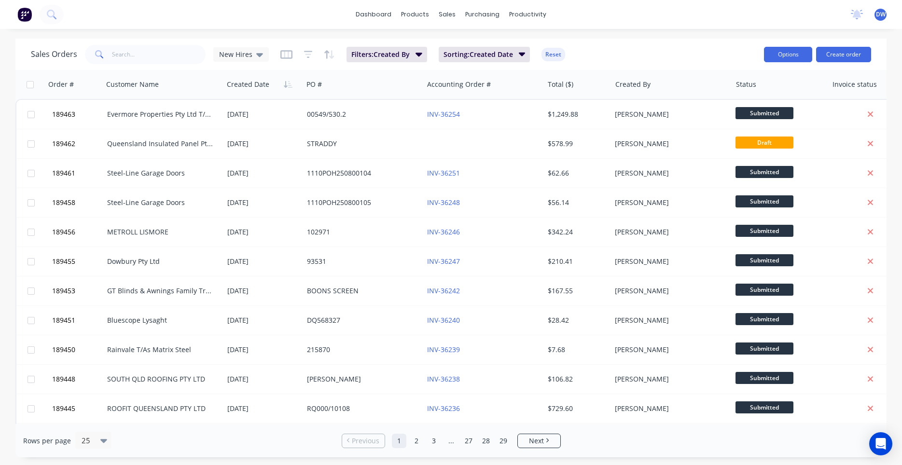
click at [778, 55] on button "Options" at bounding box center [788, 54] width 48 height 15
click at [750, 118] on div "Export" at bounding box center [766, 117] width 74 height 14
